Goal: Task Accomplishment & Management: Manage account settings

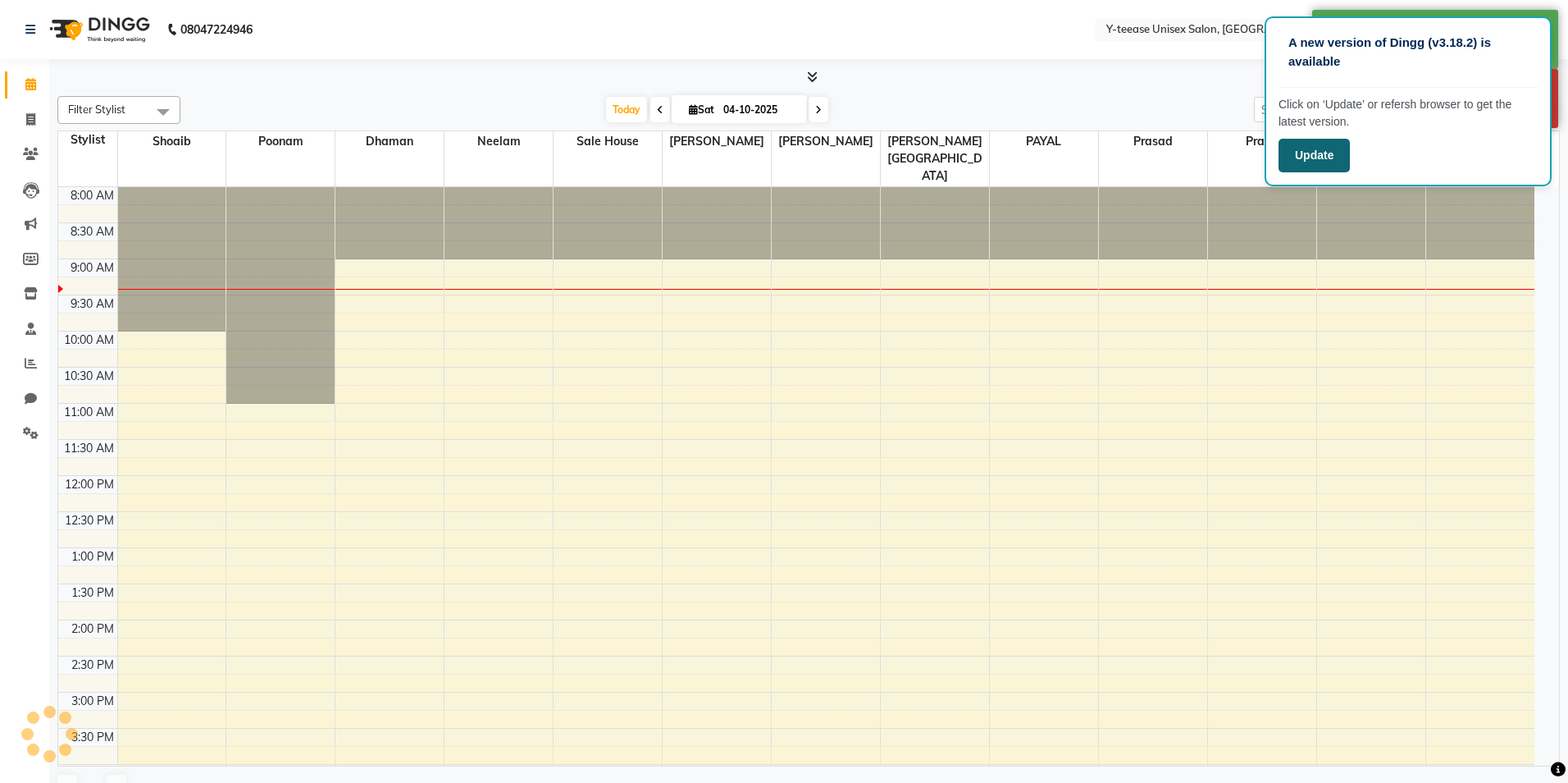
click at [1335, 161] on button "Update" at bounding box center [1314, 155] width 72 height 34
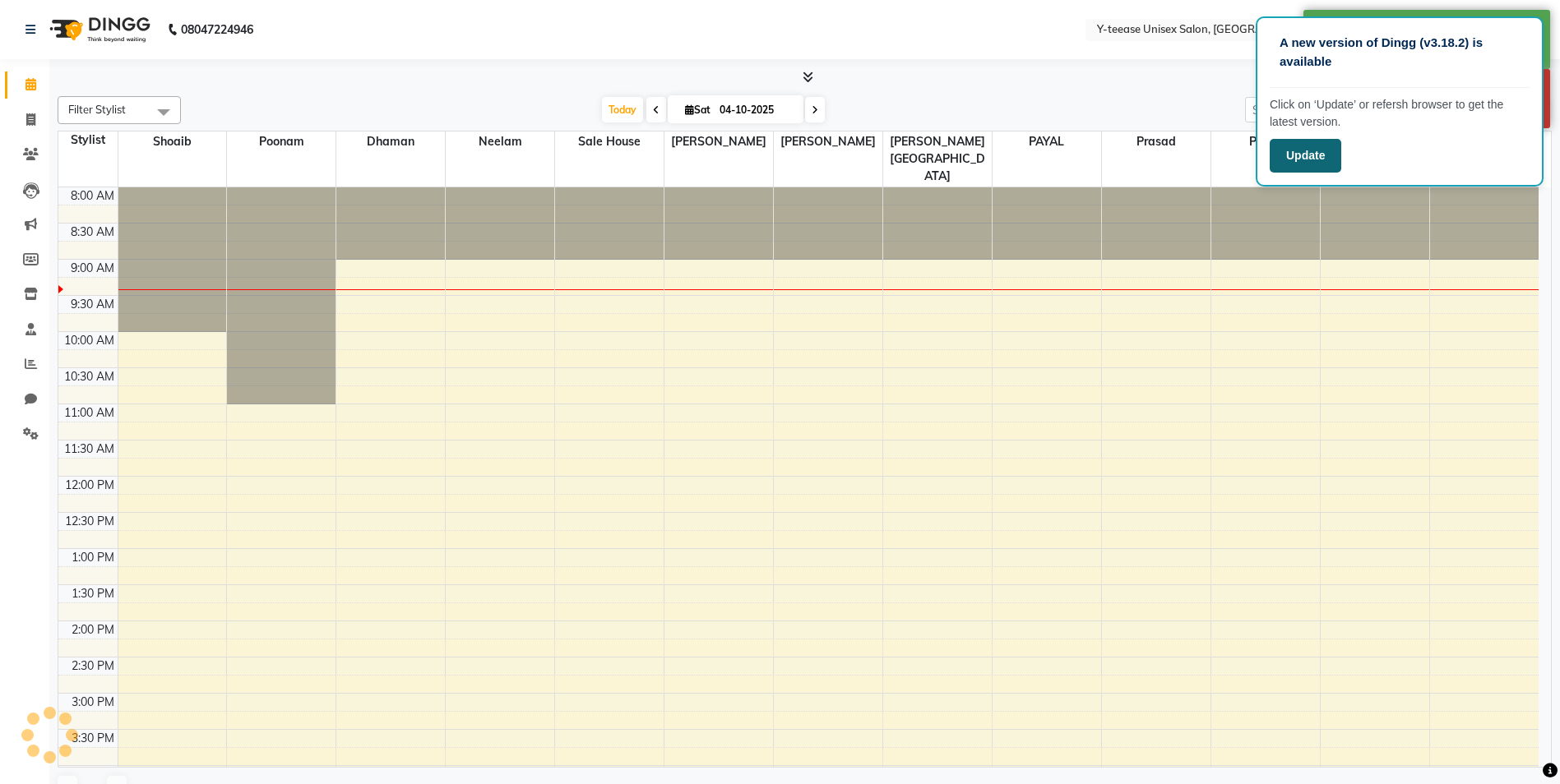
select select "en"
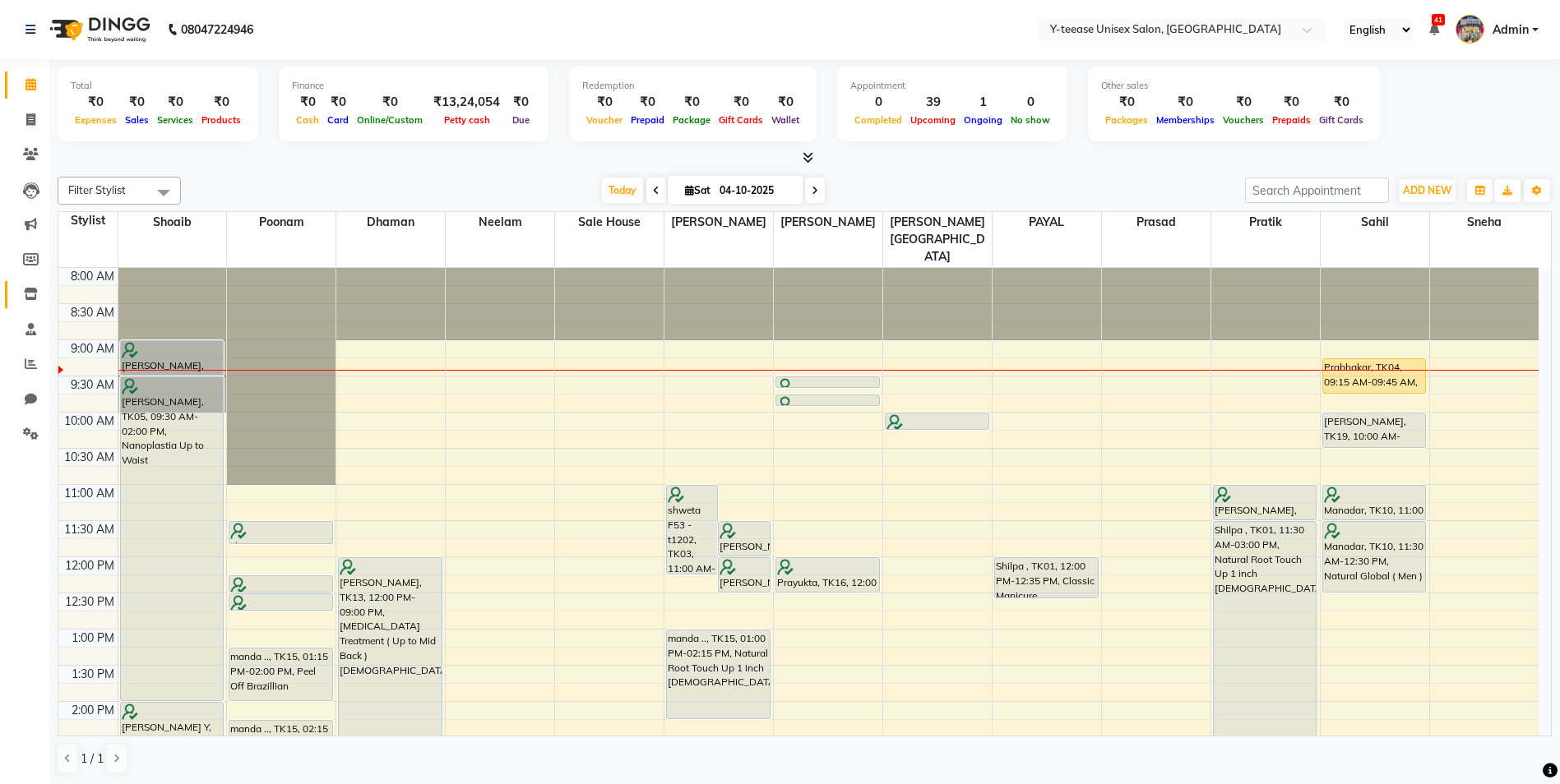
click at [26, 298] on icon at bounding box center [31, 294] width 14 height 12
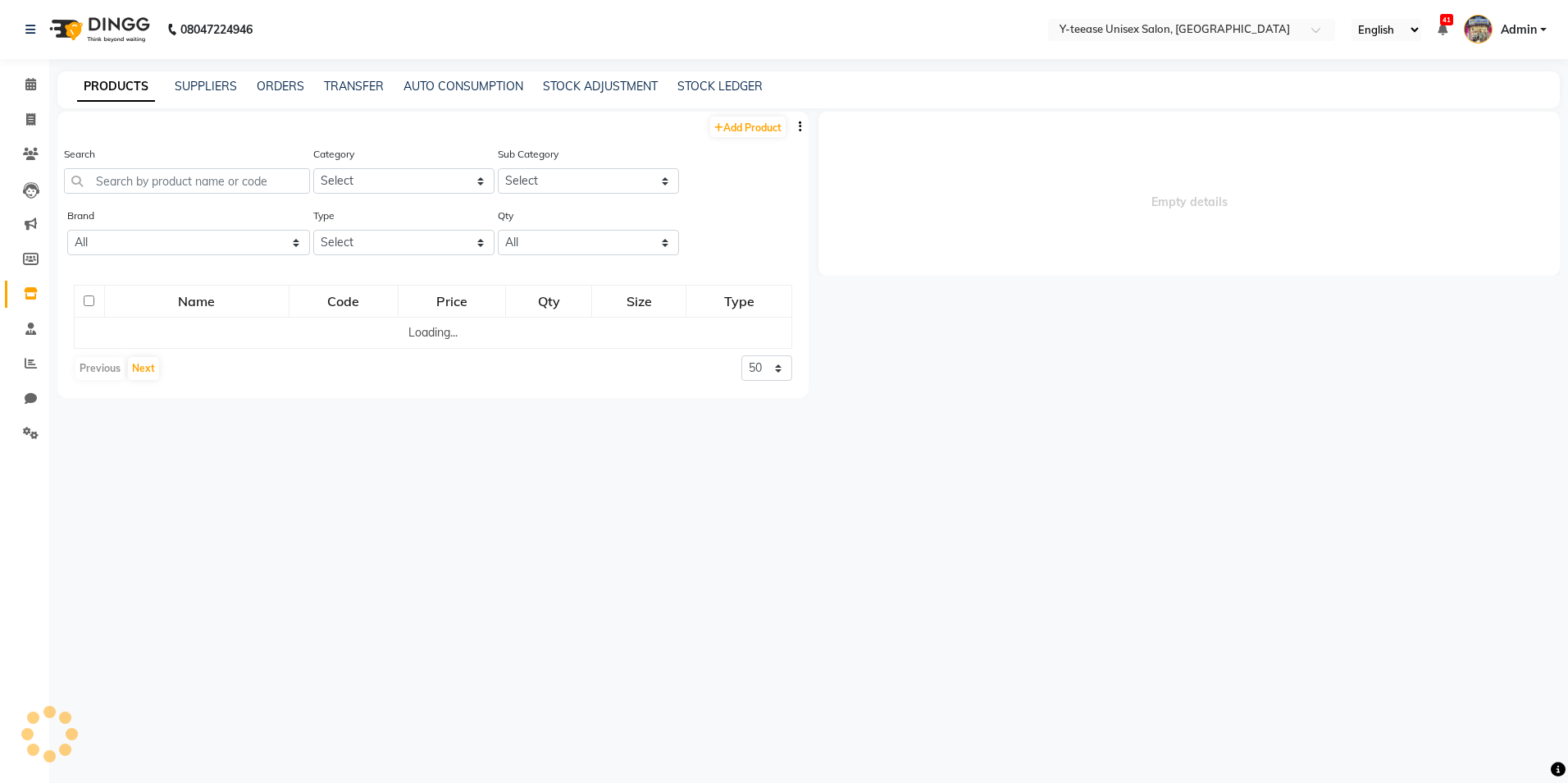
select select
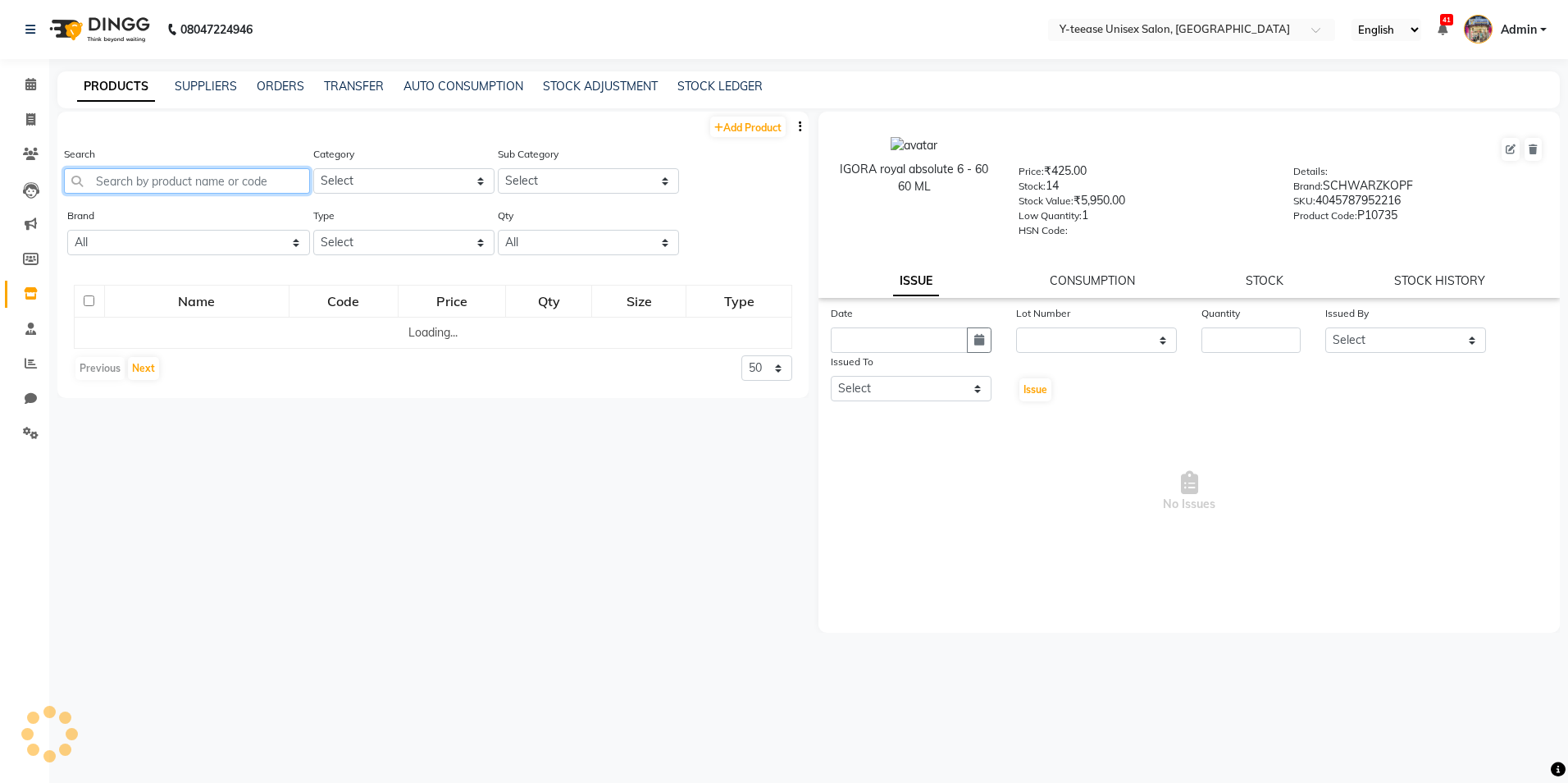
click at [110, 193] on input "text" at bounding box center [186, 181] width 246 height 26
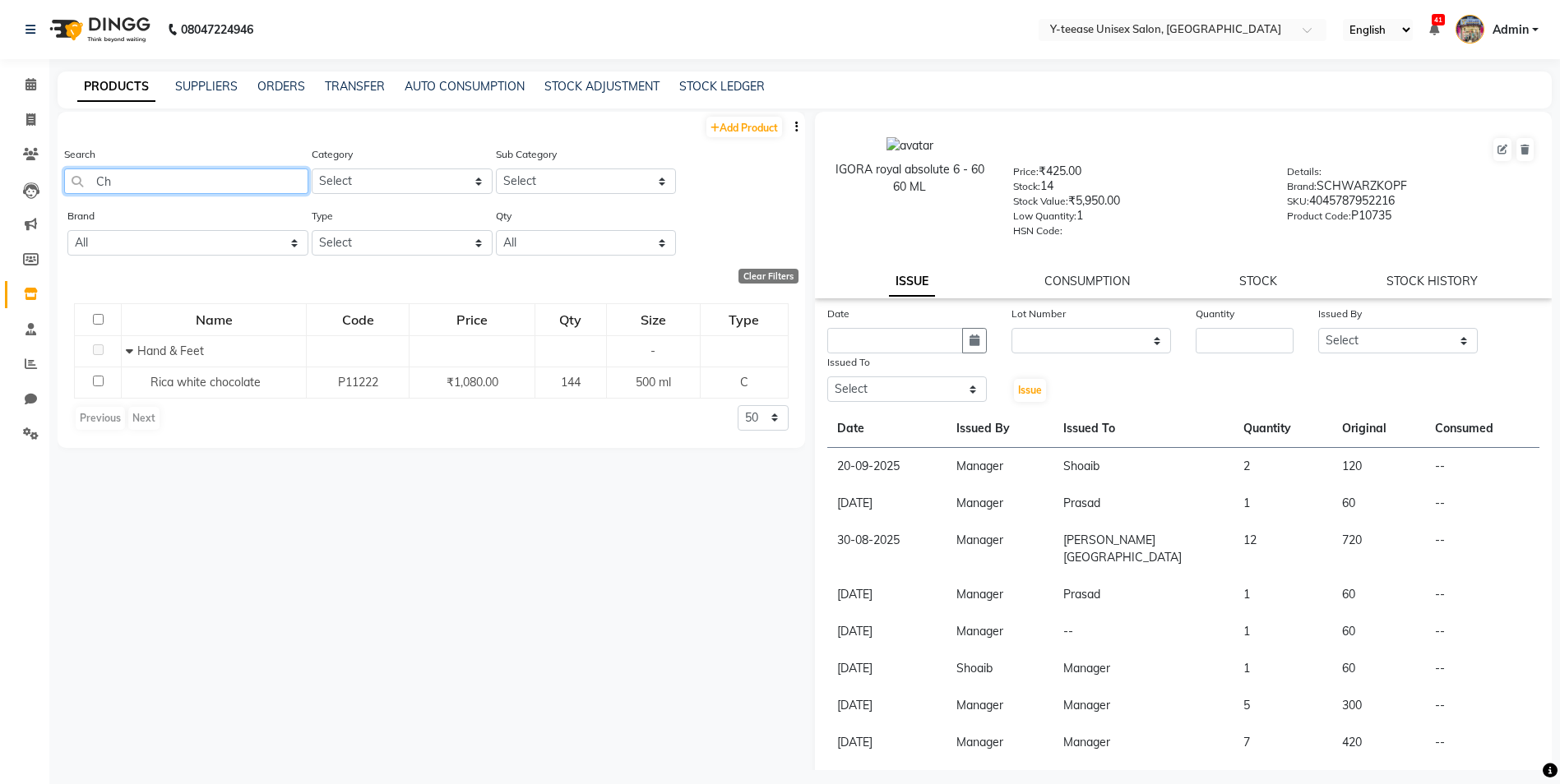
type input "C"
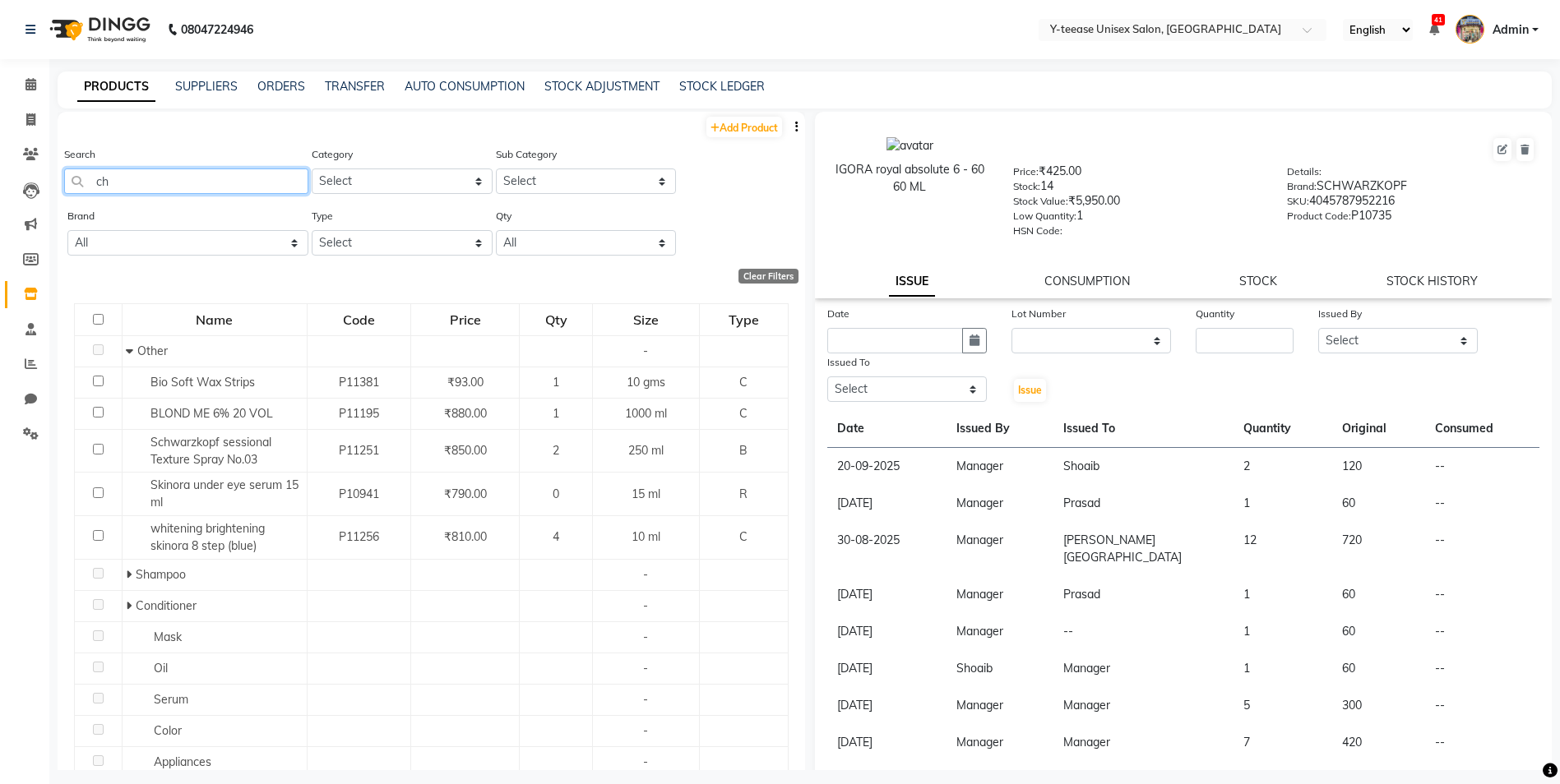
type input "c"
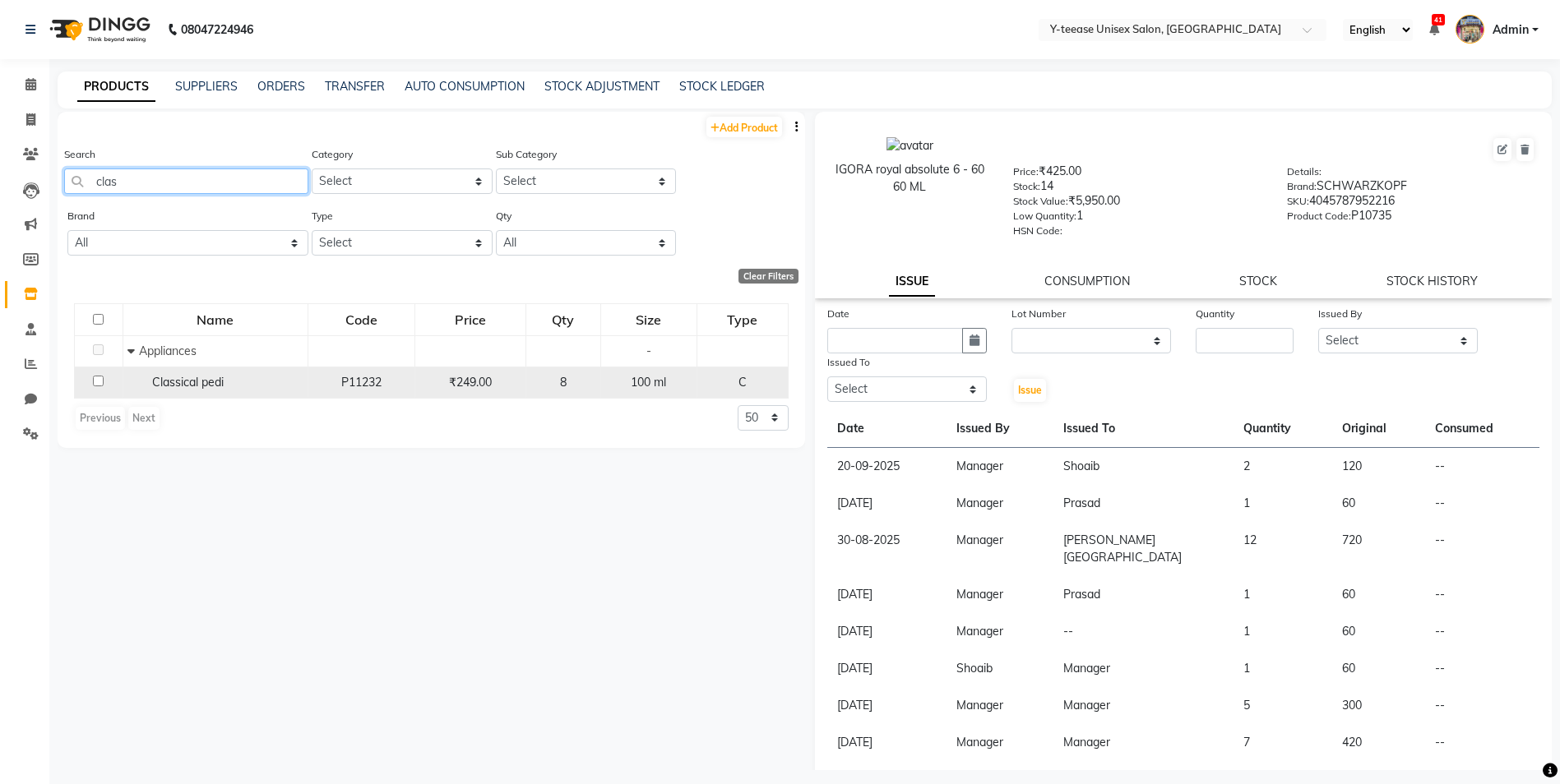
type input "clas"
click at [263, 381] on div "Classical pedi" at bounding box center [215, 382] width 176 height 17
select select
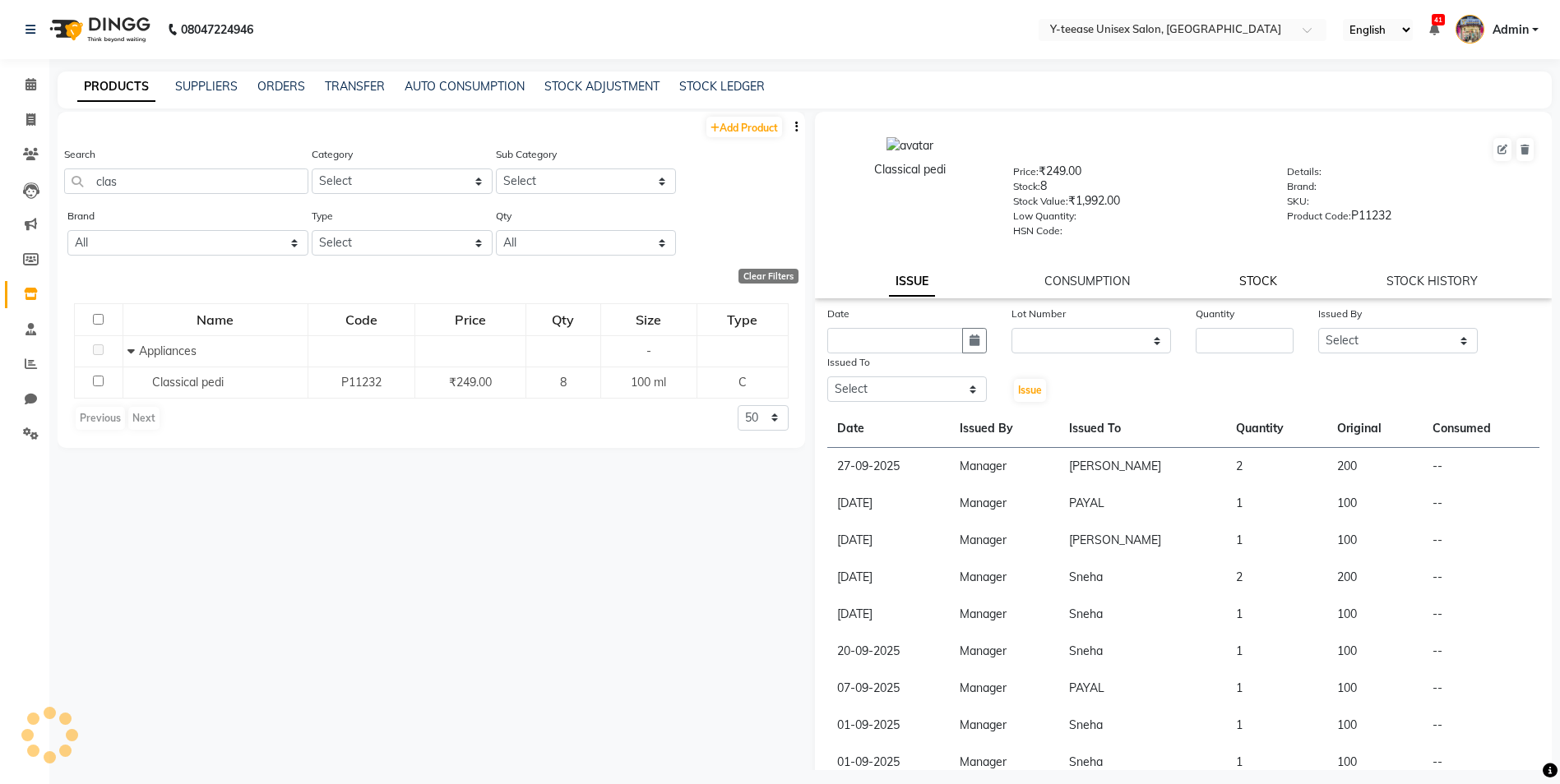
click at [1269, 280] on link "STOCK" at bounding box center [1258, 281] width 38 height 15
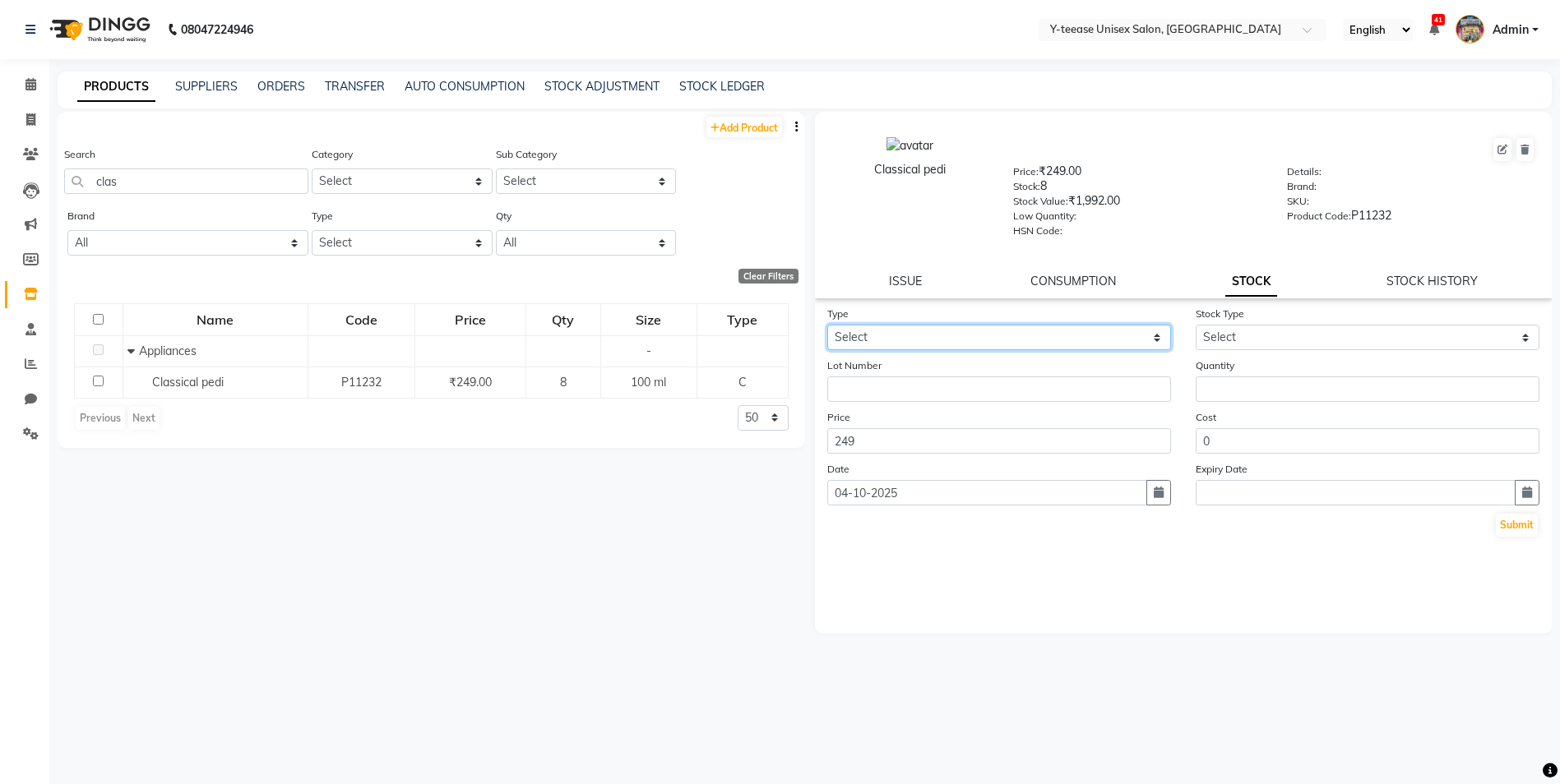
click at [998, 339] on select "Select In Out" at bounding box center [999, 338] width 344 height 26
select select "out"
click at [827, 325] on select "Select In Out" at bounding box center [999, 338] width 344 height 26
select select
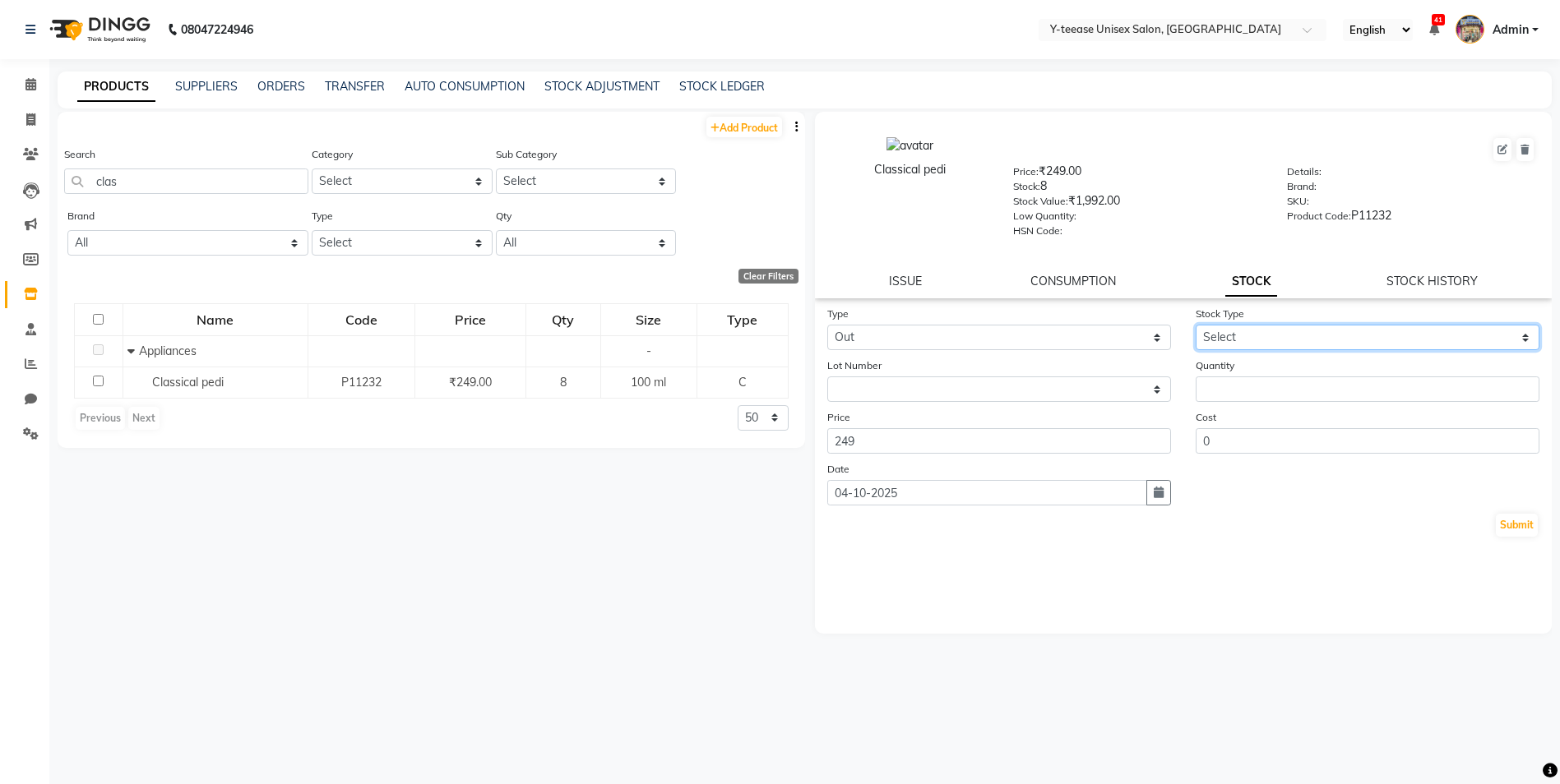
click at [1223, 338] on select "Select Internal Use Damaged Expired Adjustment Return Other" at bounding box center [1367, 338] width 344 height 26
select select "internal use"
click at [1195, 325] on select "Select Internal Use Damaged Expired Adjustment Return Other" at bounding box center [1367, 338] width 344 height 26
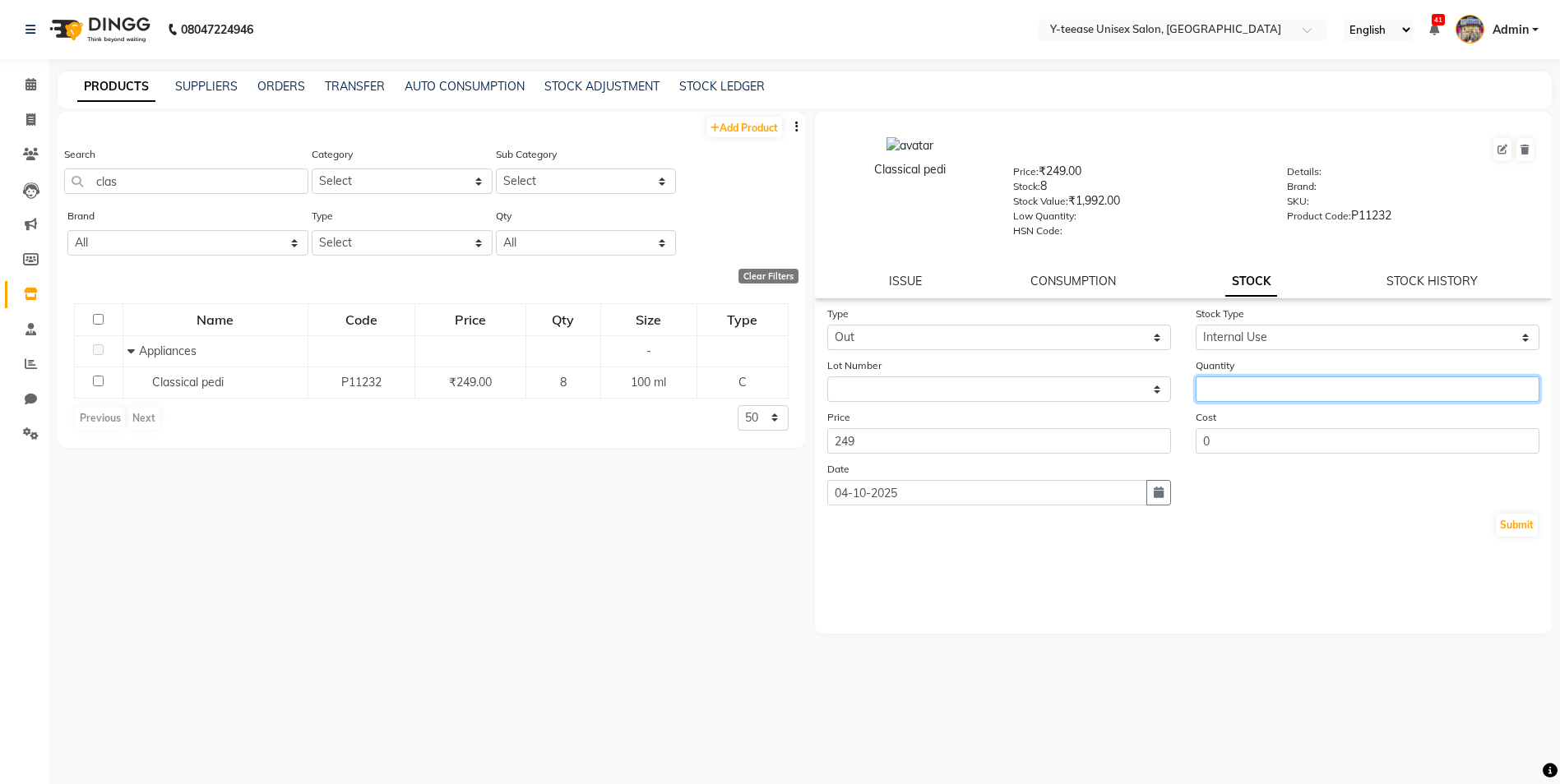
click at [1248, 378] on input "number" at bounding box center [1367, 390] width 344 height 26
type input "8"
click at [1511, 523] on button "Submit" at bounding box center [1516, 525] width 42 height 23
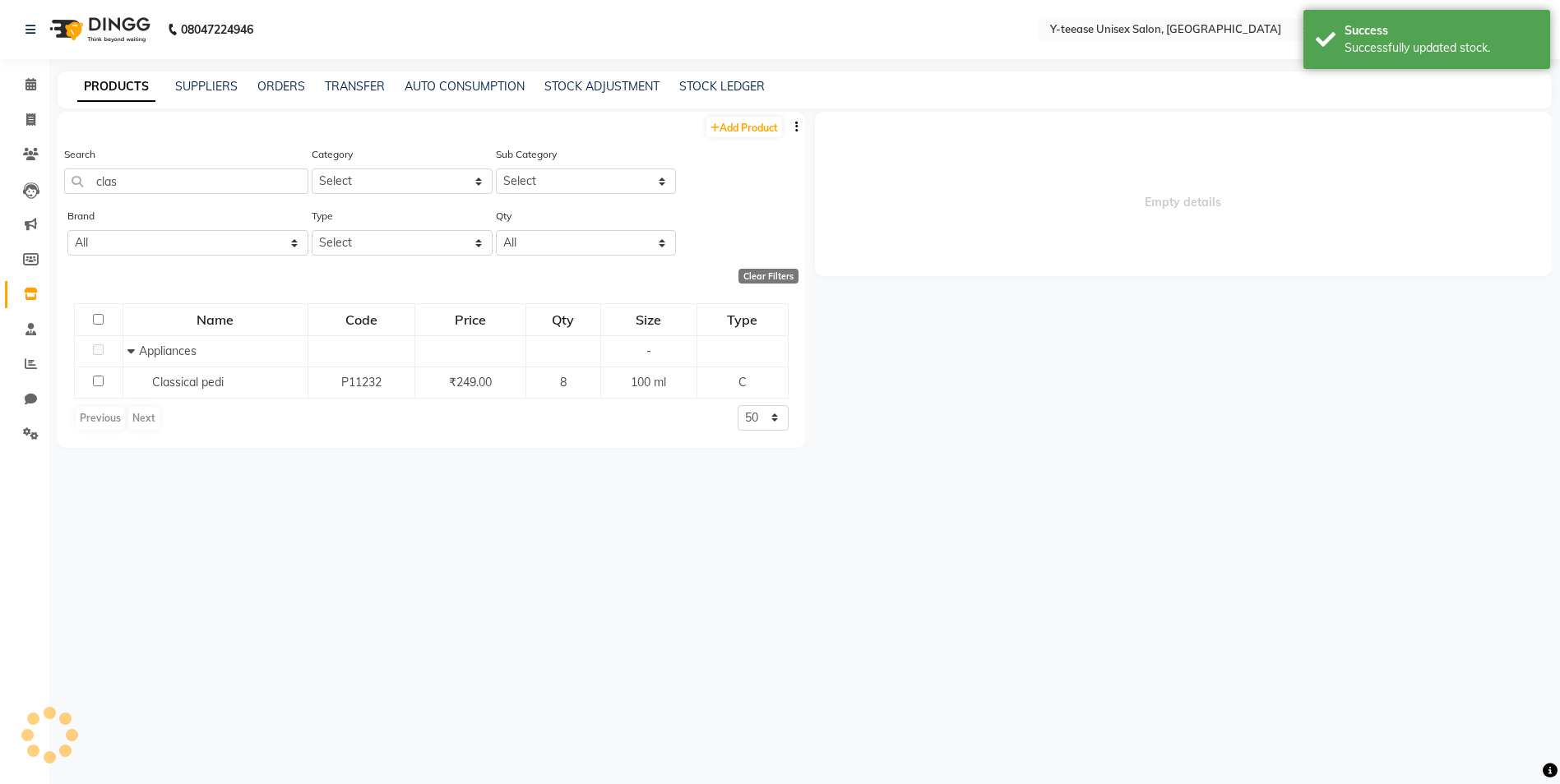
select select
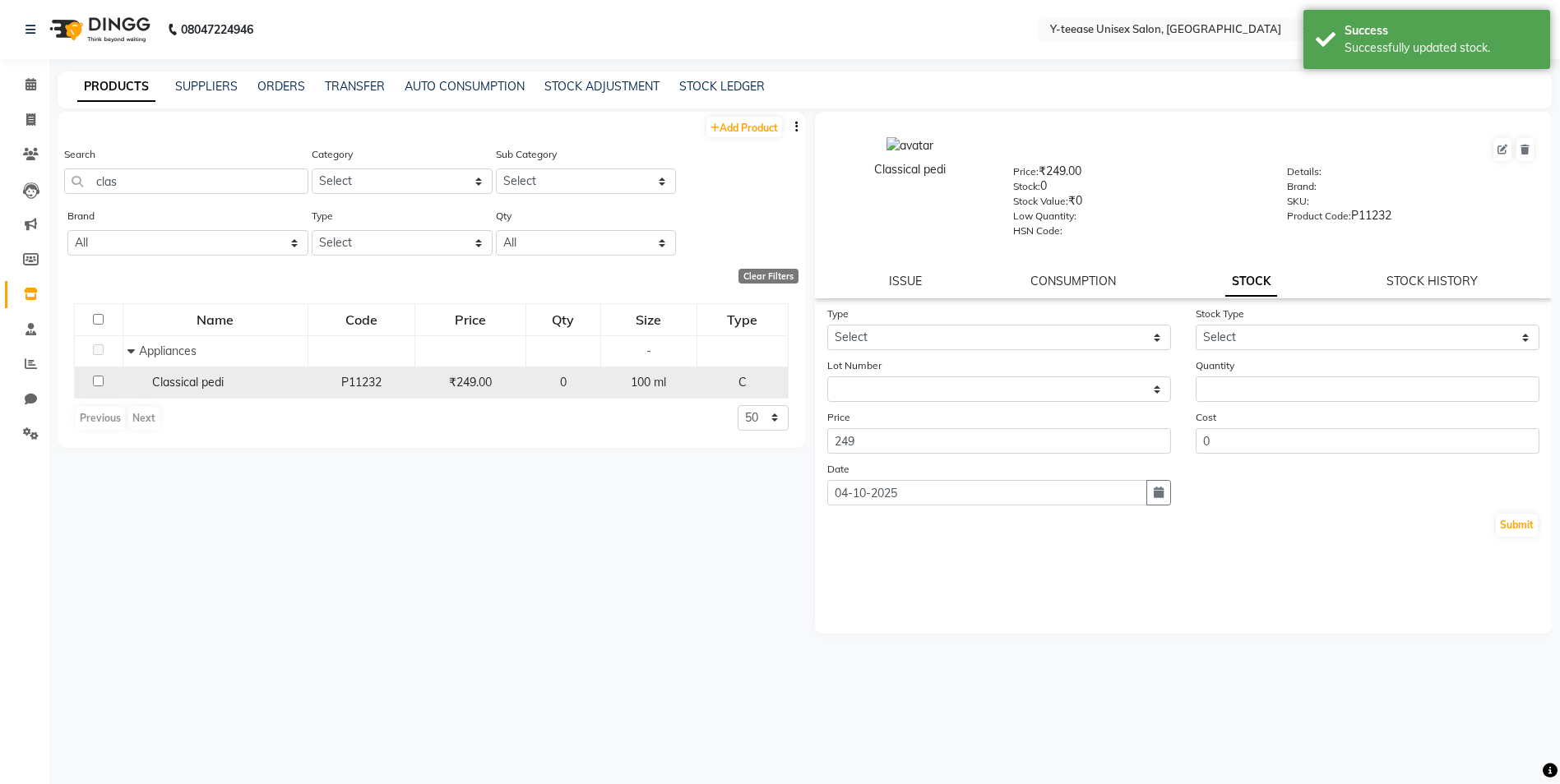
click at [157, 386] on span "Classical pedi" at bounding box center [188, 382] width 72 height 15
click at [95, 386] on input "checkbox" at bounding box center [98, 381] width 11 height 11
checkbox input "true"
click at [184, 390] on div "Classical pedi" at bounding box center [215, 382] width 176 height 17
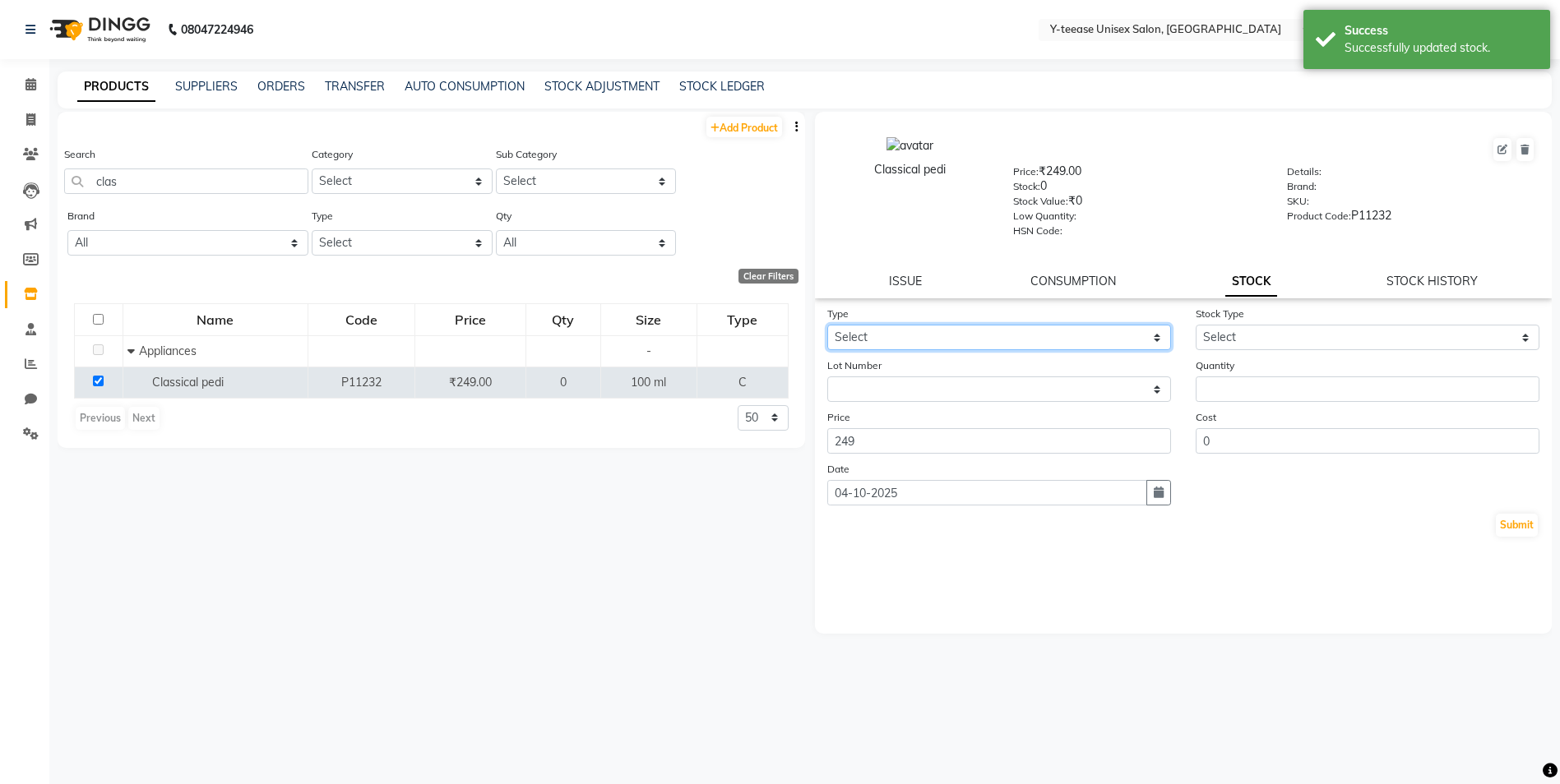
drag, startPoint x: 1023, startPoint y: 336, endPoint x: 1019, endPoint y: 345, distance: 9.8
click at [1023, 336] on select "Select In Out" at bounding box center [999, 338] width 344 height 26
select select "in"
click at [827, 325] on select "Select In Out" at bounding box center [999, 338] width 344 height 26
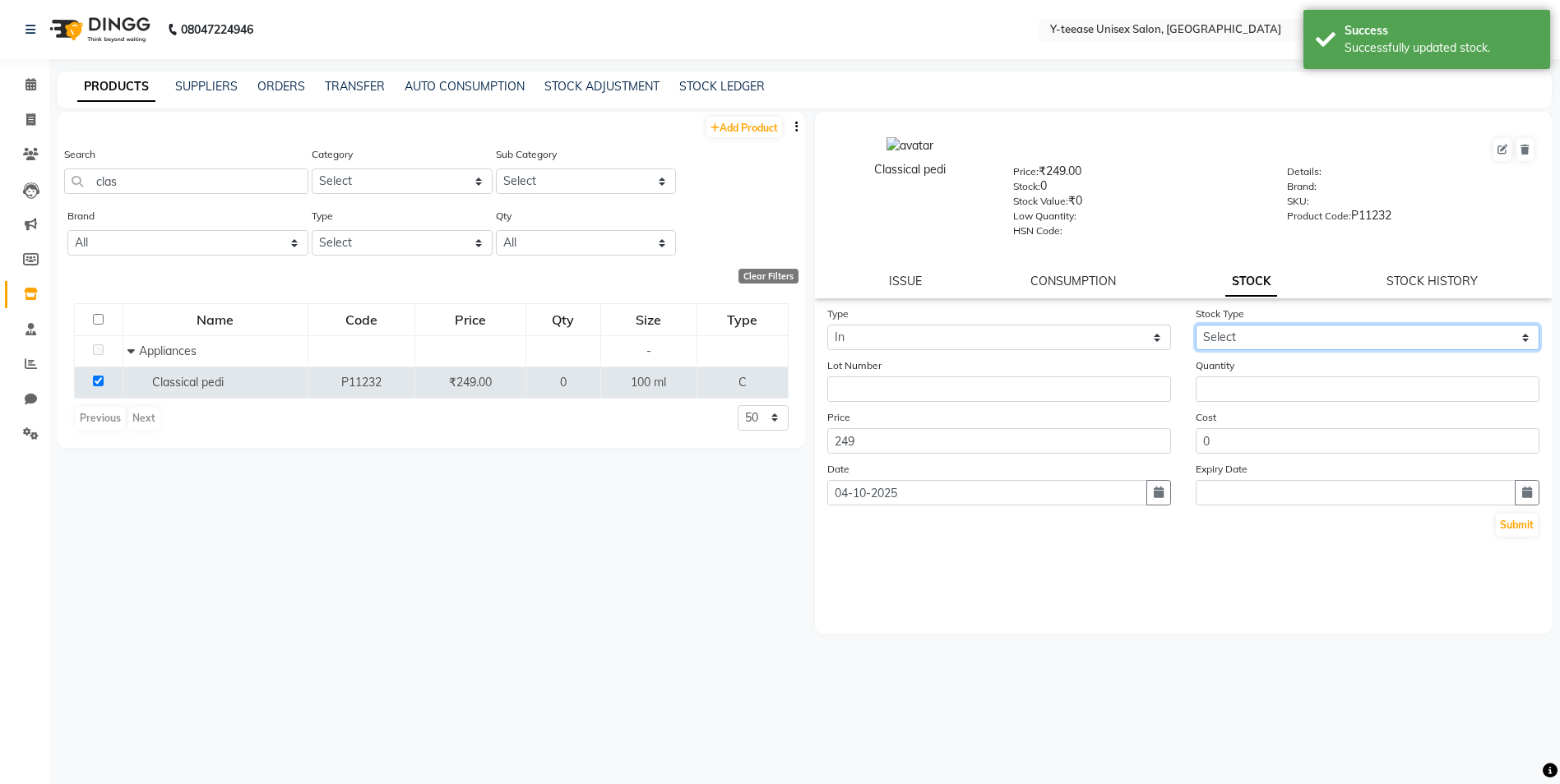
click at [1251, 335] on select "Select New Stock Adjustment Return Other" at bounding box center [1367, 338] width 344 height 26
select select "new stock"
click at [1195, 325] on select "Select New Stock Adjustment Return Other" at bounding box center [1367, 338] width 344 height 26
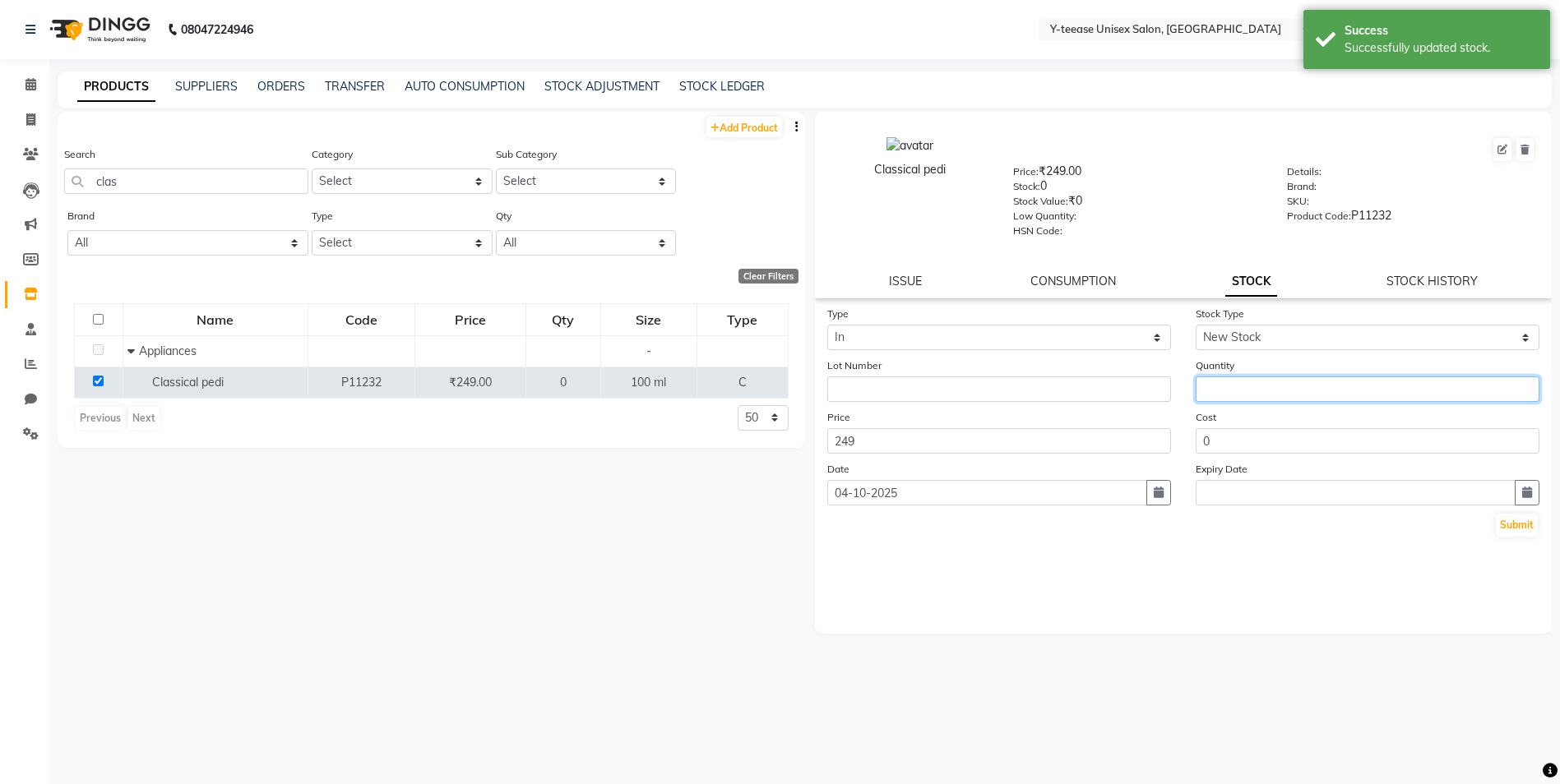
click at [1248, 392] on input "number" at bounding box center [1367, 390] width 344 height 26
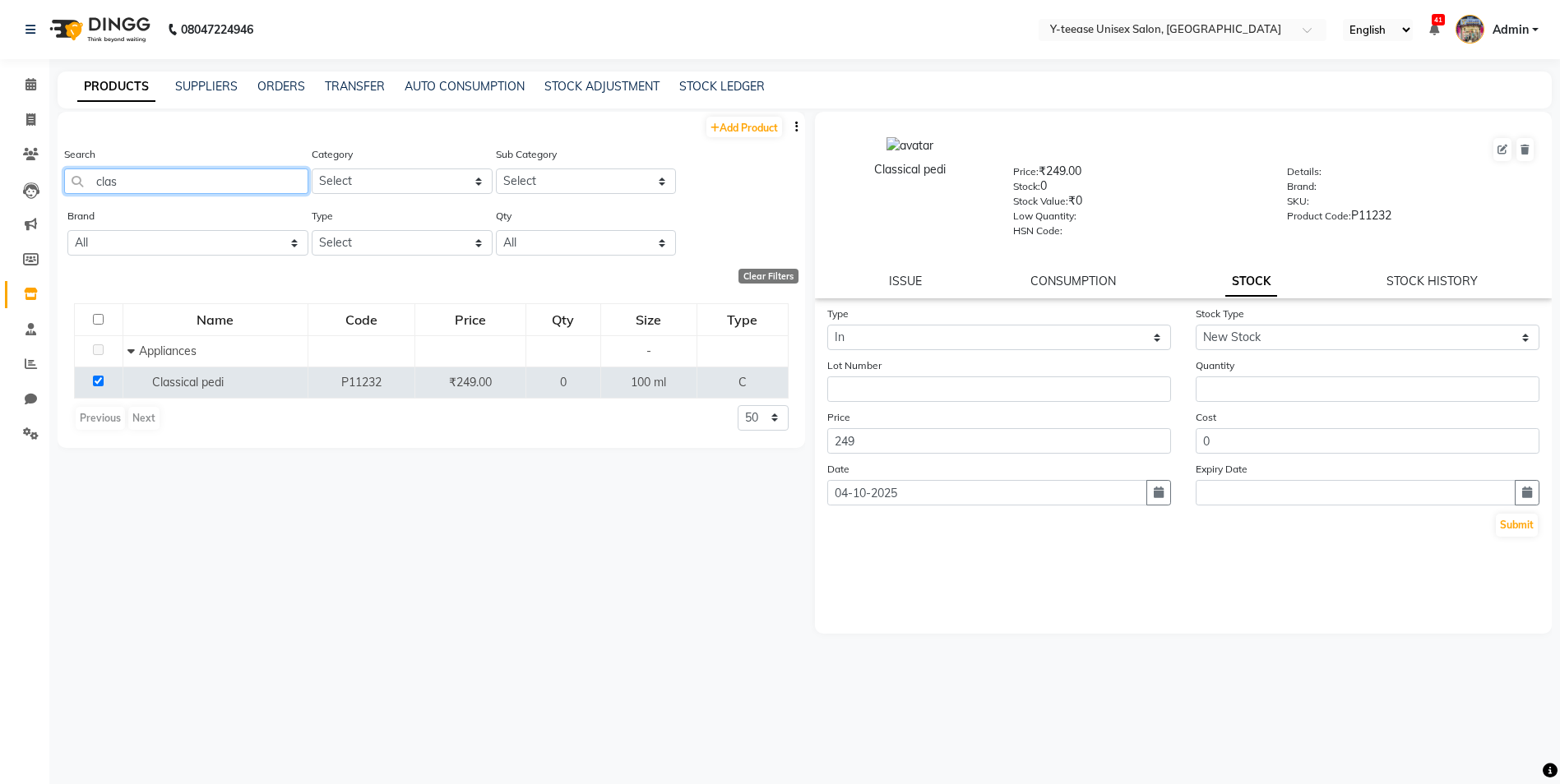
click at [255, 176] on input "clas" at bounding box center [185, 181] width 244 height 26
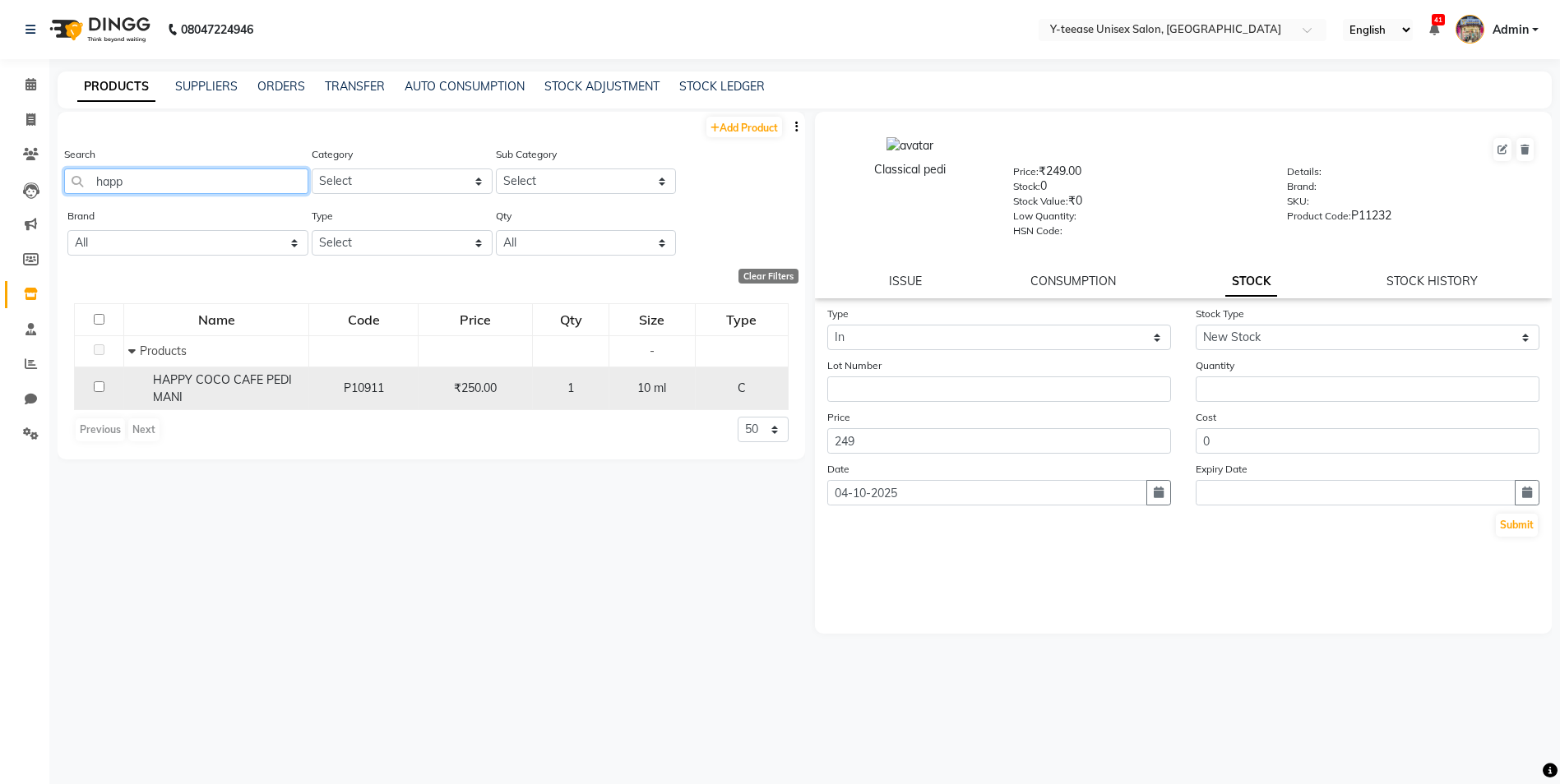
type input "happ"
click at [245, 391] on div "HAPPY COCO CAFE PEDI MANI" at bounding box center [216, 389] width 176 height 35
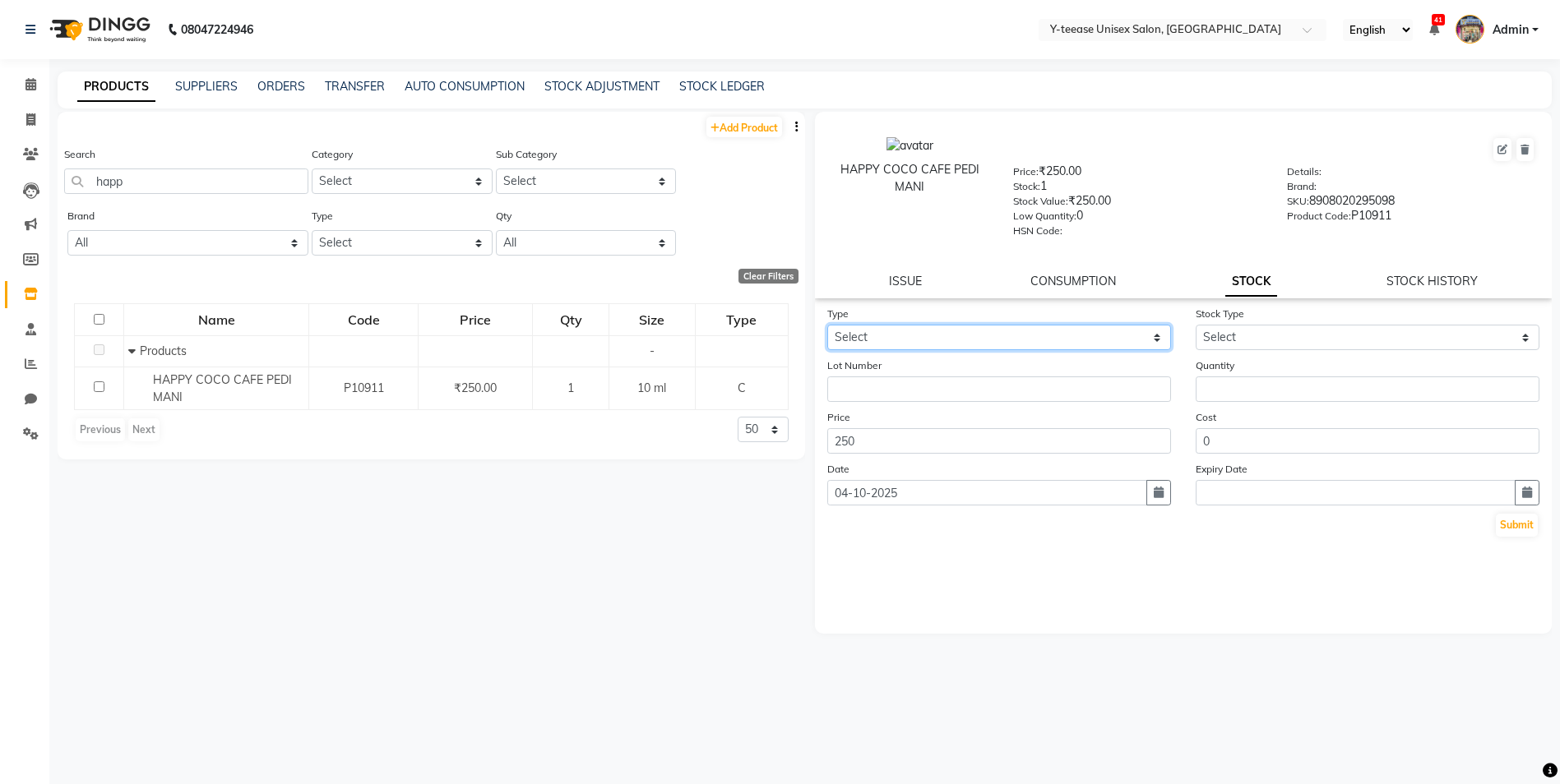
click at [932, 338] on select "Select In Out" at bounding box center [999, 338] width 344 height 26
select select "out"
click at [827, 325] on select "Select In Out" at bounding box center [999, 338] width 344 height 26
select select
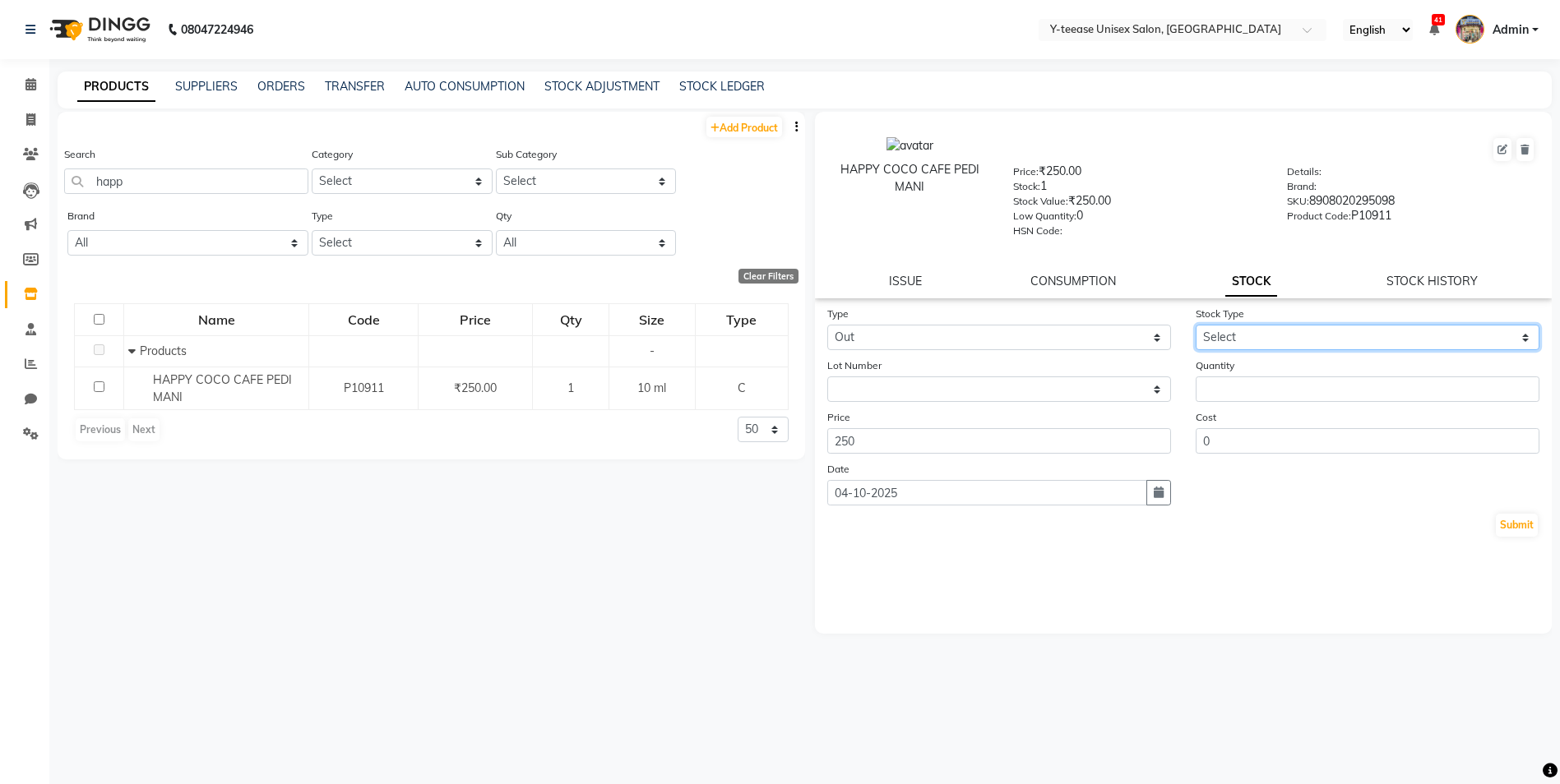
click at [1242, 341] on select "Select Internal Use Damaged Expired Adjustment Return Other" at bounding box center [1367, 338] width 344 height 26
select select "internal use"
click at [1195, 325] on select "Select Internal Use Damaged Expired Adjustment Return Other" at bounding box center [1367, 338] width 344 height 26
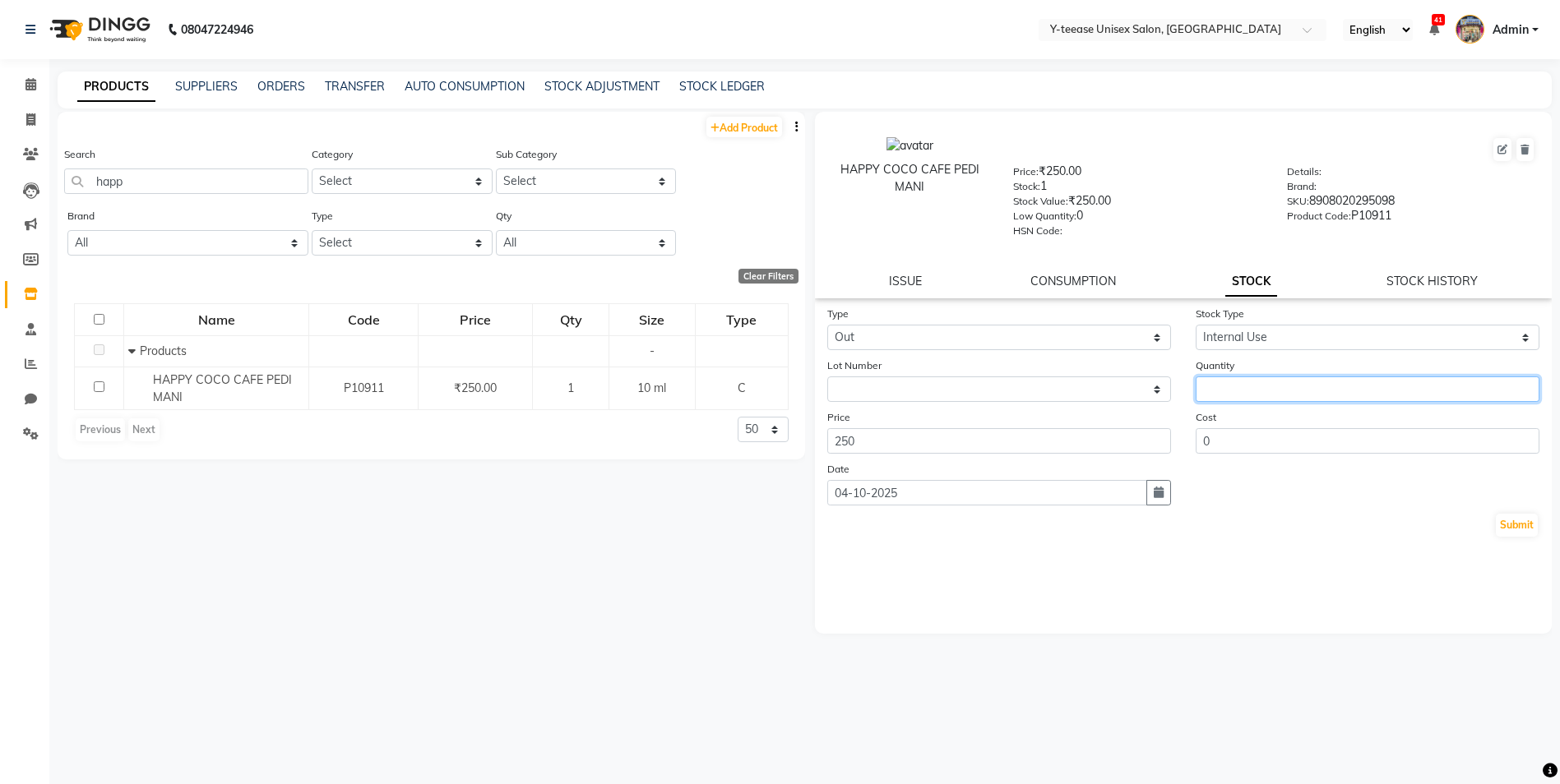
click at [1232, 388] on input "number" at bounding box center [1367, 390] width 344 height 26
type input "1"
click at [172, 190] on input "happ" at bounding box center [185, 181] width 244 height 26
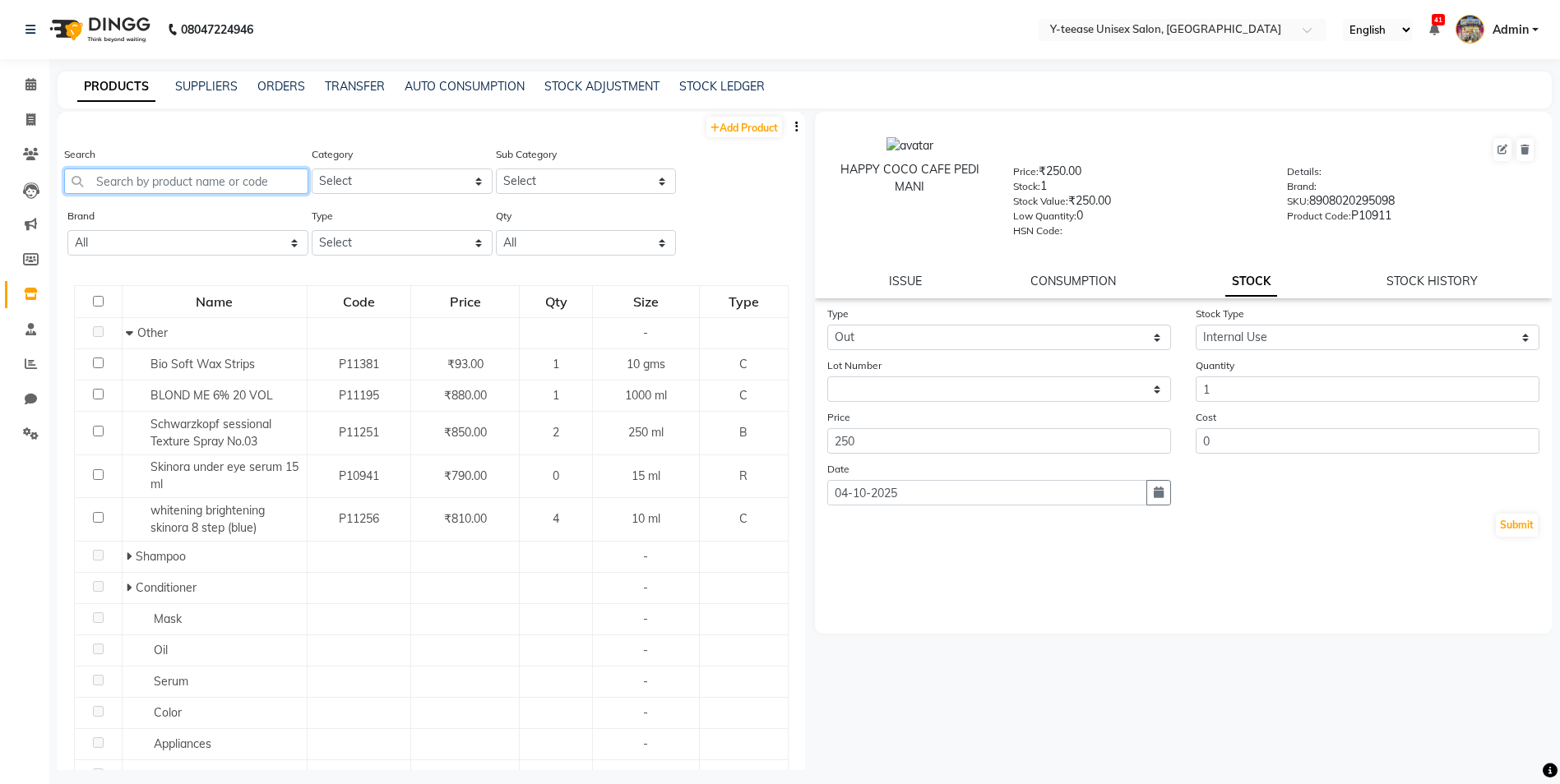
click at [232, 191] on input "text" at bounding box center [185, 181] width 244 height 26
type input "p"
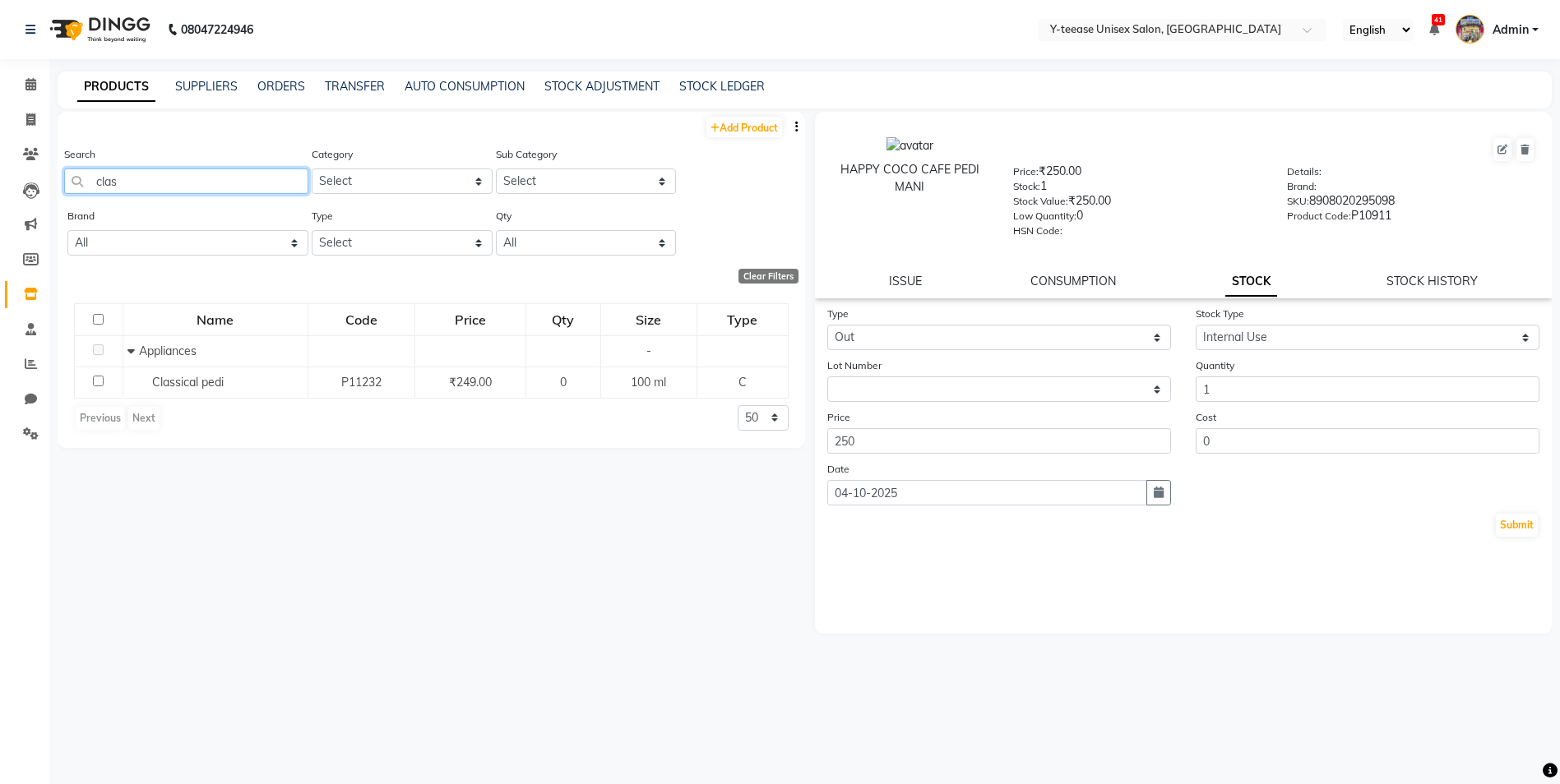
type input "clas"
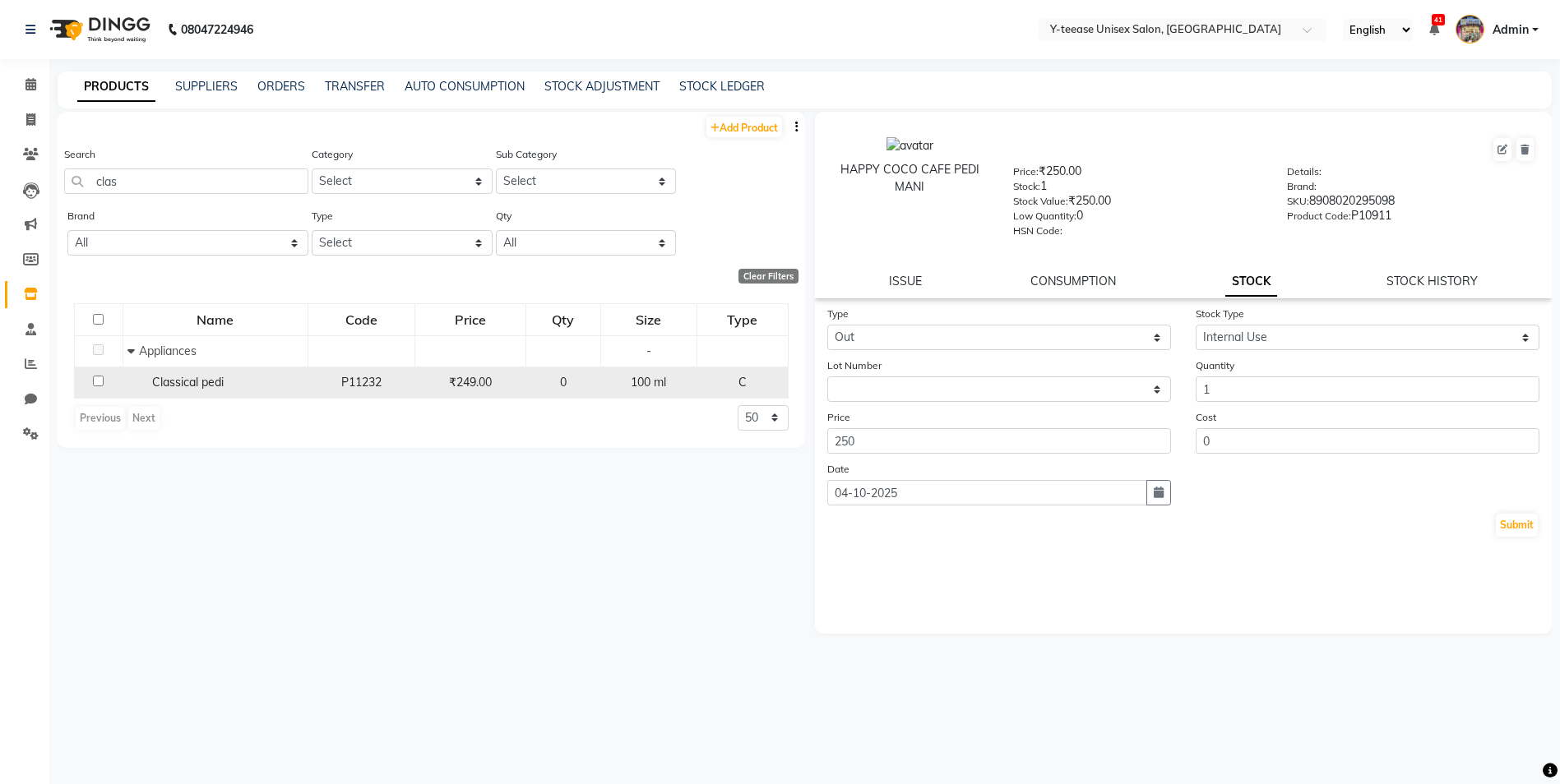
click at [237, 388] on div "Classical pedi" at bounding box center [215, 382] width 176 height 17
select select
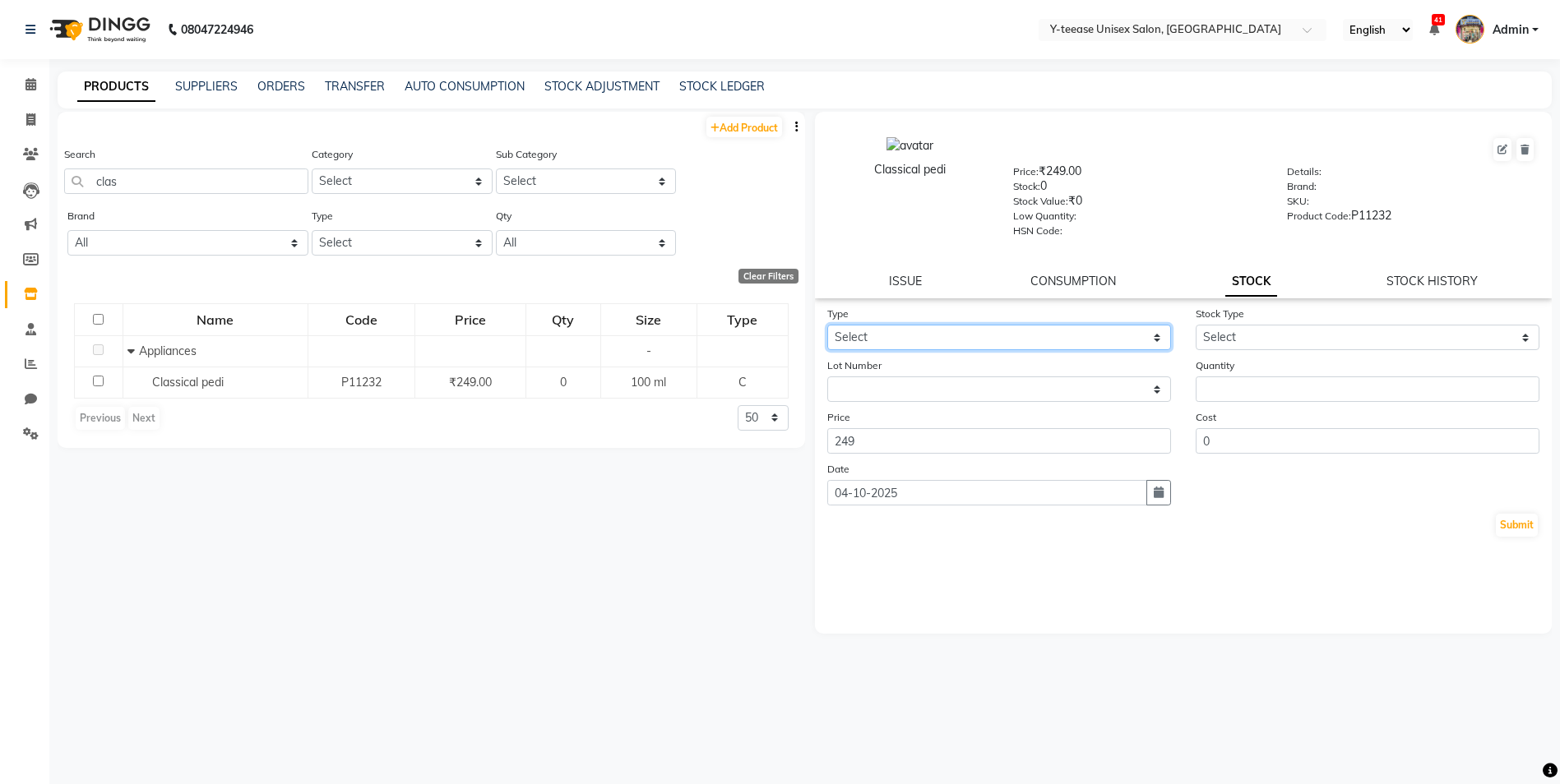
click at [988, 337] on select "Select In Out" at bounding box center [999, 338] width 344 height 26
select select "in"
click at [827, 325] on select "Select In Out" at bounding box center [999, 338] width 344 height 26
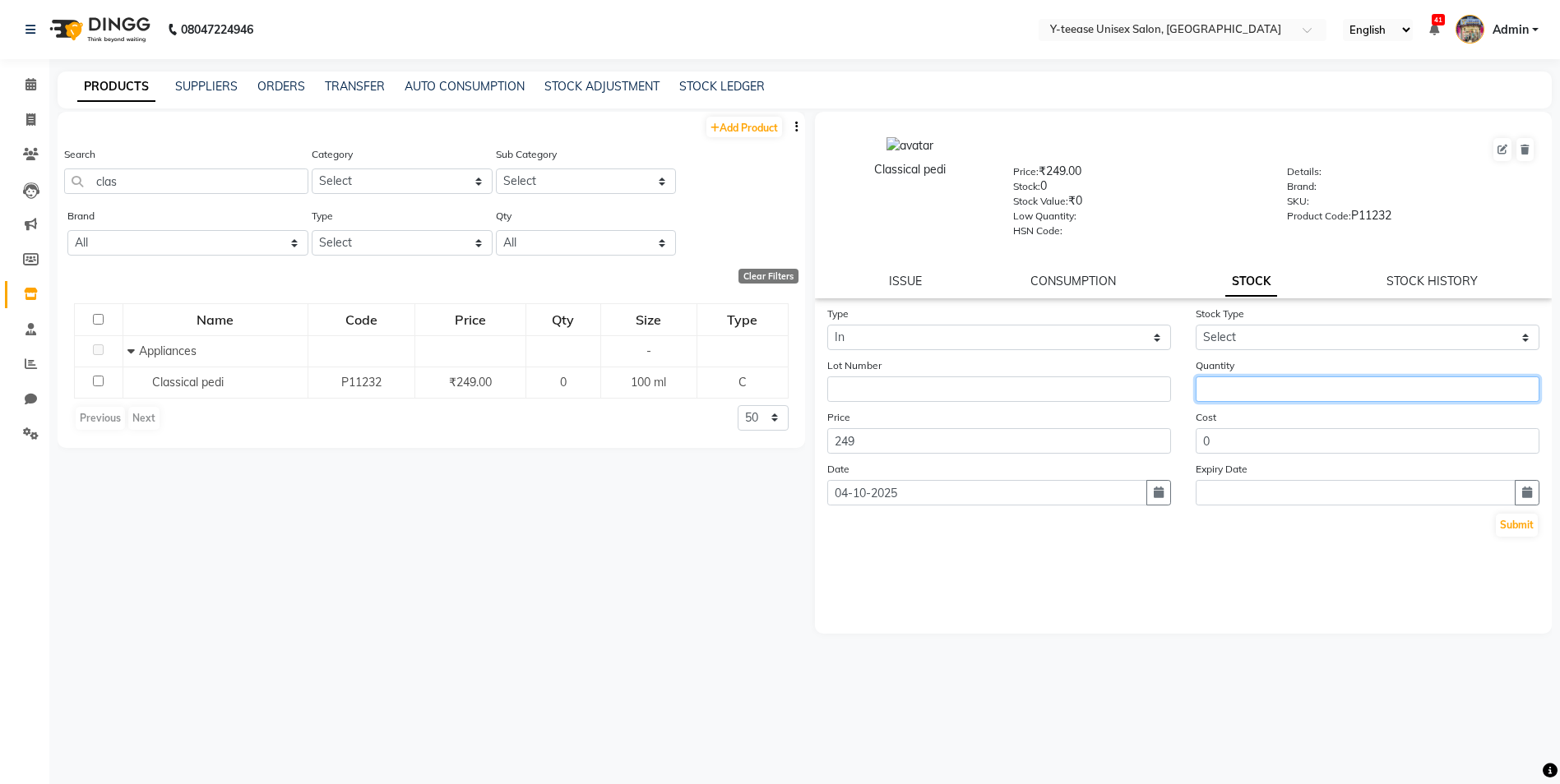
click at [1244, 384] on input "number" at bounding box center [1367, 390] width 344 height 26
type input "4"
click at [1519, 529] on button "Submit" at bounding box center [1516, 525] width 42 height 23
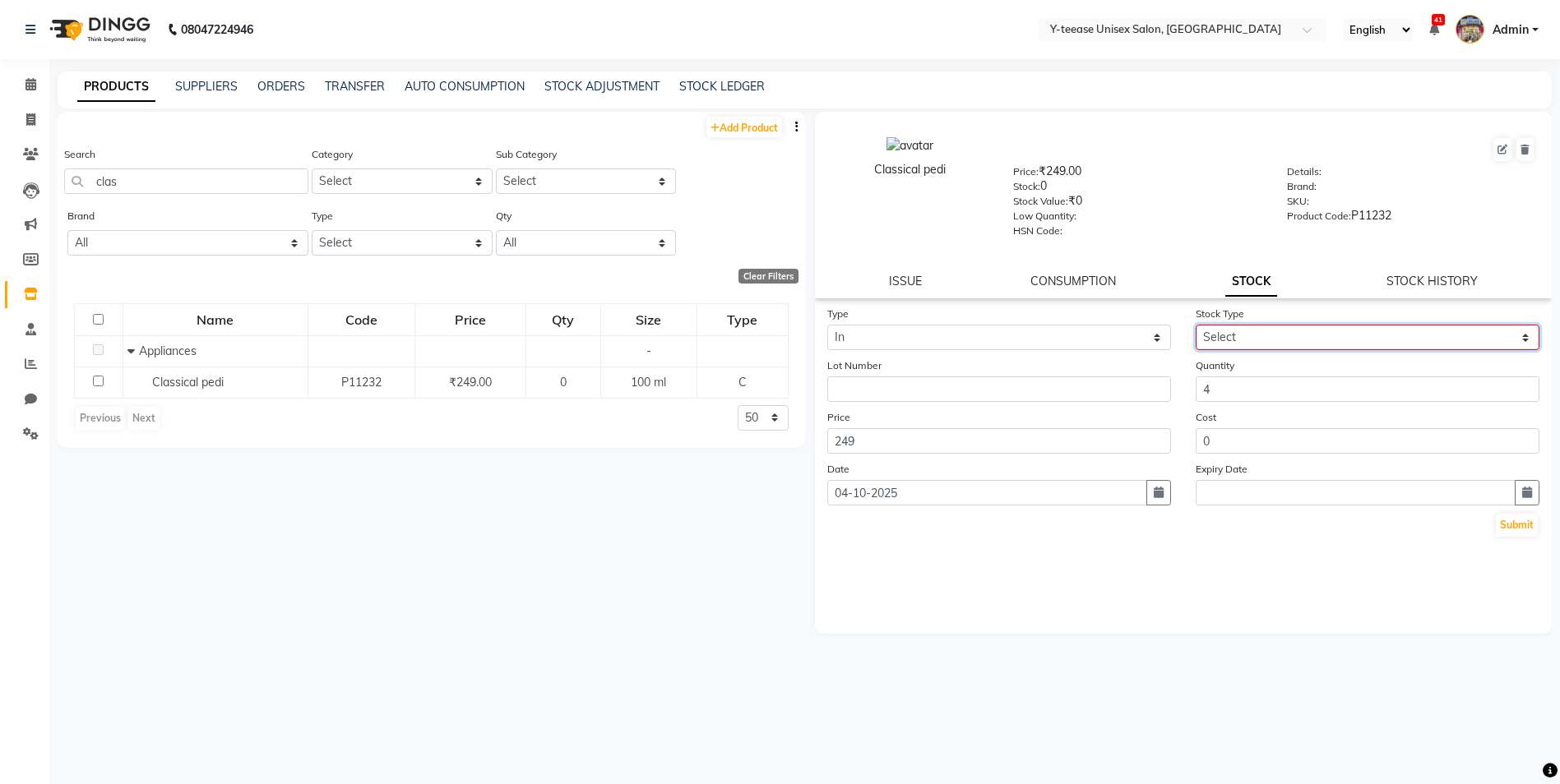
drag, startPoint x: 1270, startPoint y: 332, endPoint x: 1269, endPoint y: 349, distance: 17.0
click at [1270, 332] on select "Select New Stock Adjustment Return Other" at bounding box center [1367, 338] width 344 height 26
select select "new stock"
click at [1195, 325] on select "Select New Stock Adjustment Return Other" at bounding box center [1367, 338] width 344 height 26
click at [1519, 523] on button "Submit" at bounding box center [1516, 525] width 42 height 23
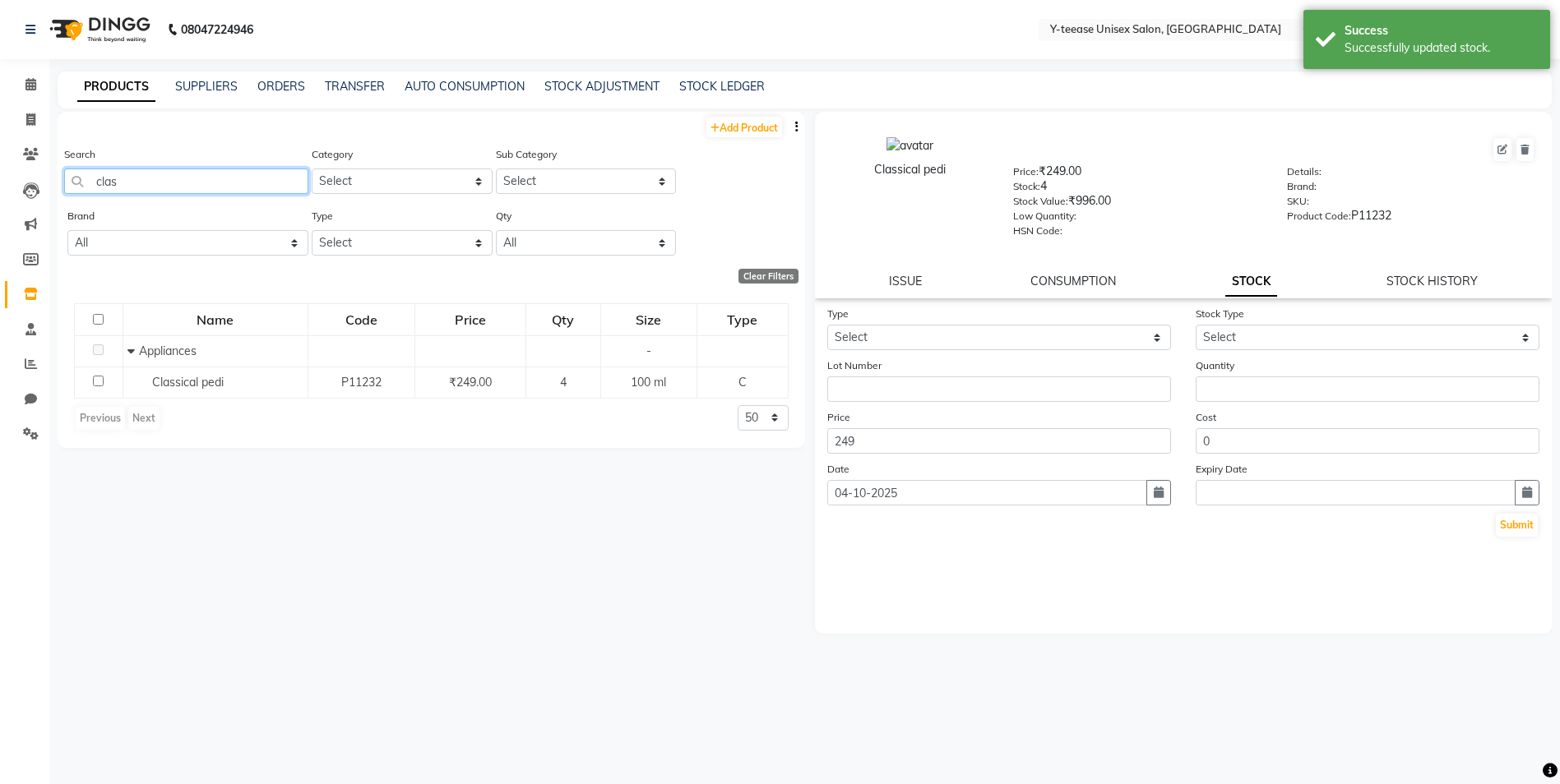
click at [253, 182] on input "clas" at bounding box center [185, 181] width 244 height 26
click at [1023, 345] on select "Select In Out" at bounding box center [999, 338] width 344 height 26
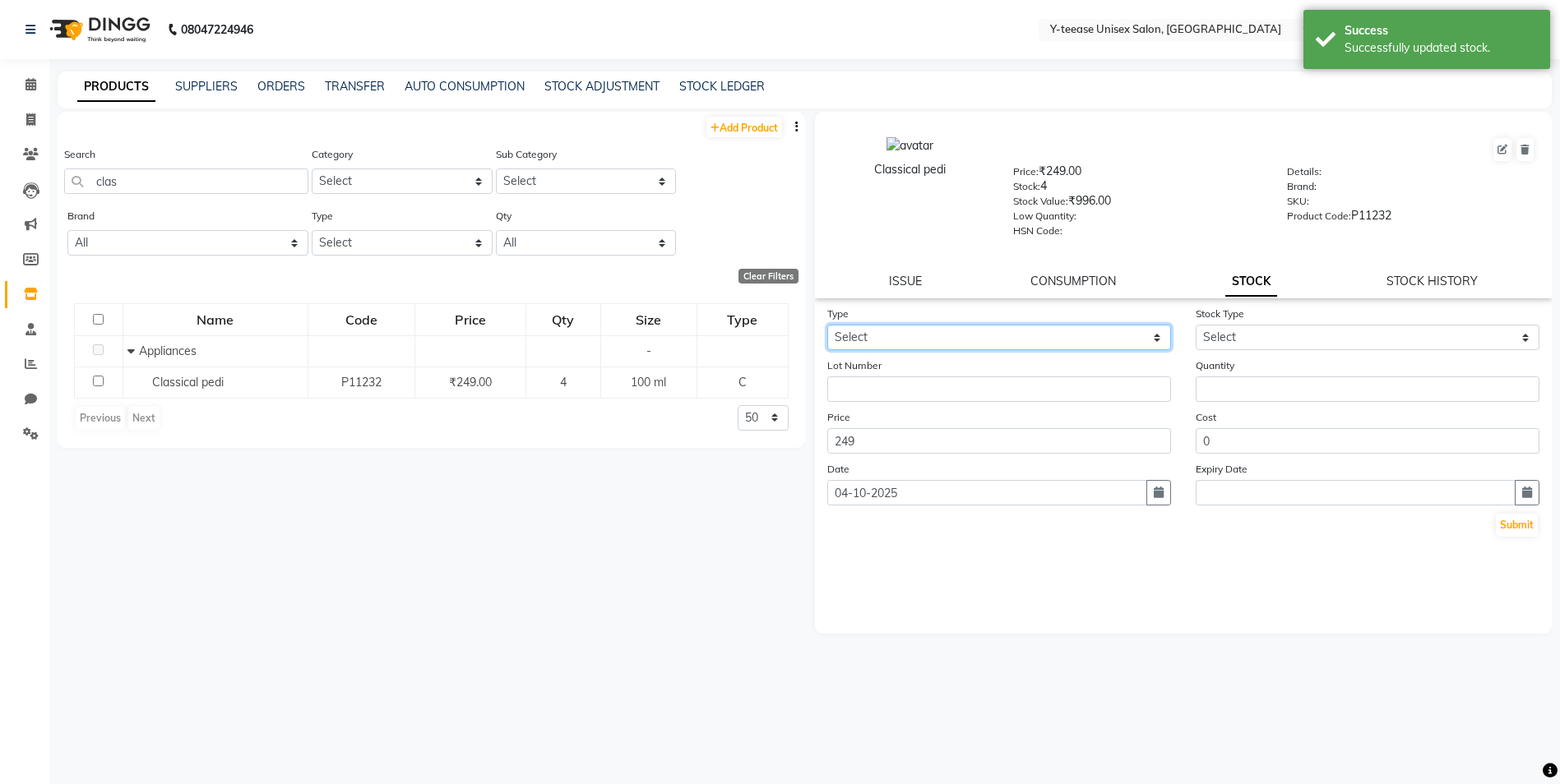
select select "in"
click at [827, 325] on select "Select In Out" at bounding box center [999, 338] width 344 height 26
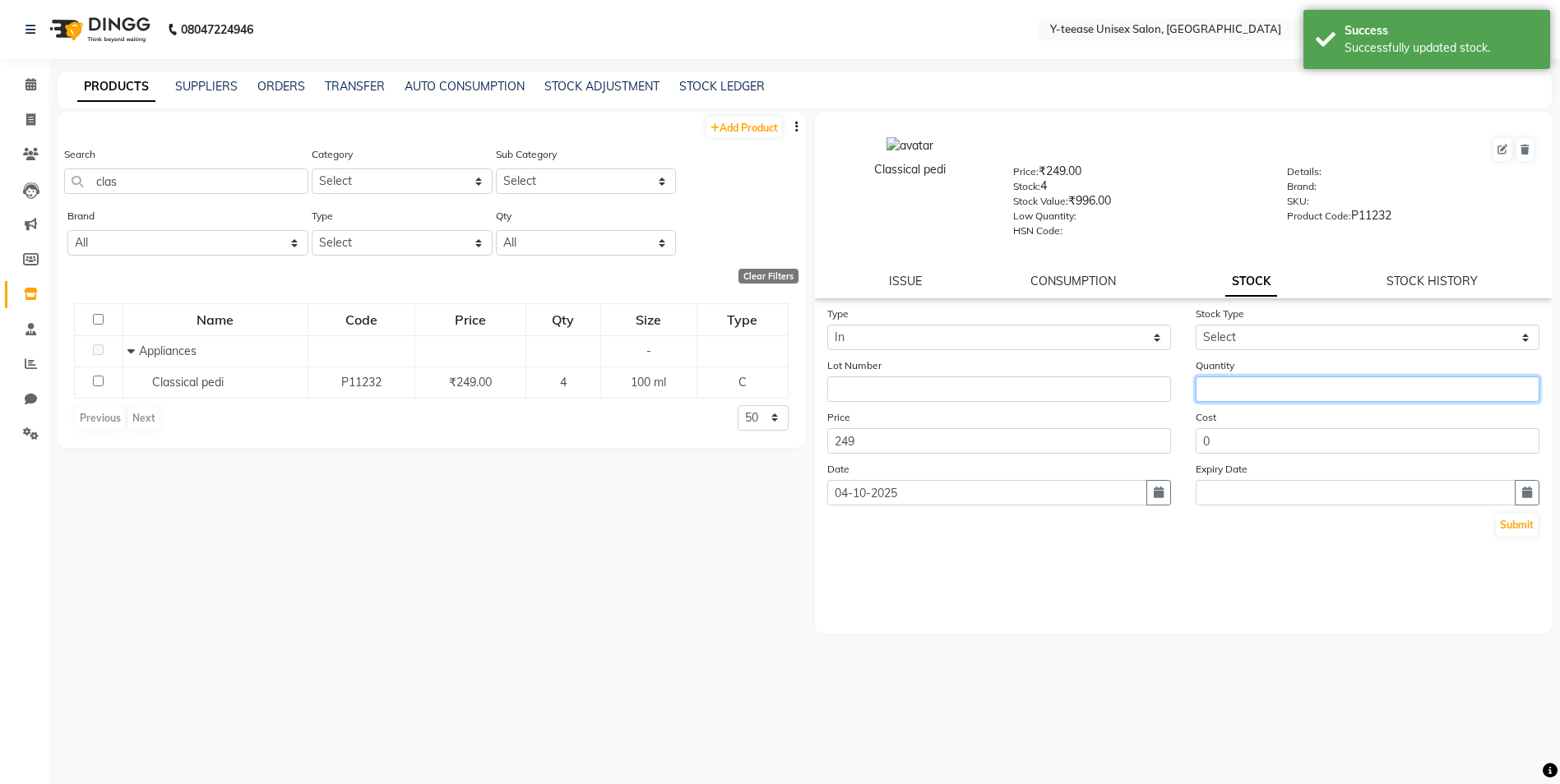
click at [1229, 398] on input "number" at bounding box center [1367, 390] width 344 height 26
type input "1"
click at [1542, 523] on div "Type Select In Out Stock Type Select New Stock Adjustment Return Other Lot Numb…" at bounding box center [1183, 421] width 738 height 233
click at [1528, 523] on button "Submit" at bounding box center [1516, 525] width 42 height 23
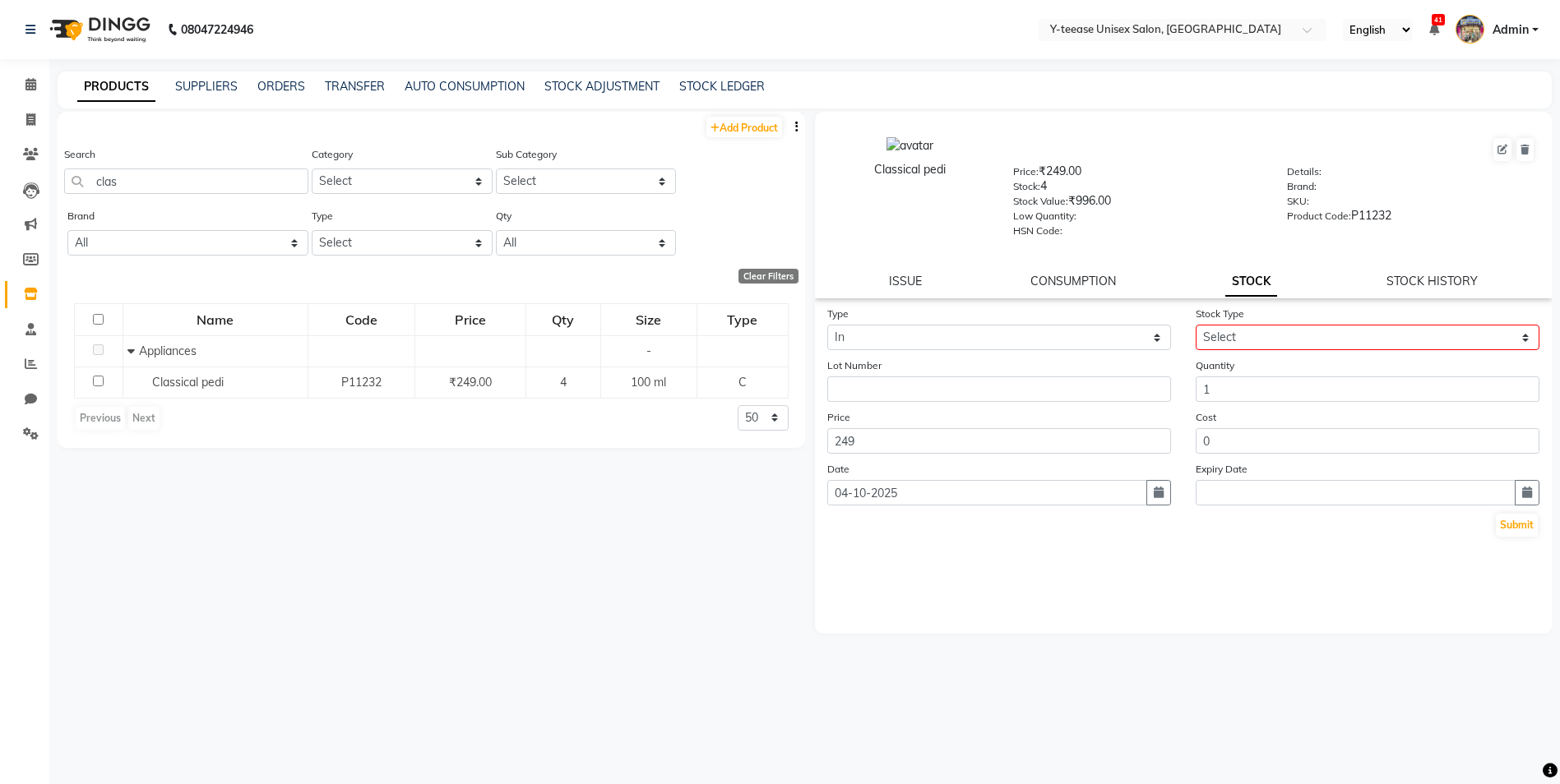
click at [1298, 350] on form "Type Select In Out Stock Type Select New Stock Adjustment Return Other Lot Numb…" at bounding box center [1183, 421] width 713 height 233
click at [1280, 340] on select "Select New Stock Adjustment Return Other" at bounding box center [1367, 338] width 344 height 26
select select "new stock"
click at [1195, 325] on select "Select New Stock Adjustment Return Other" at bounding box center [1367, 338] width 344 height 26
click at [1523, 528] on button "Submit" at bounding box center [1516, 525] width 42 height 23
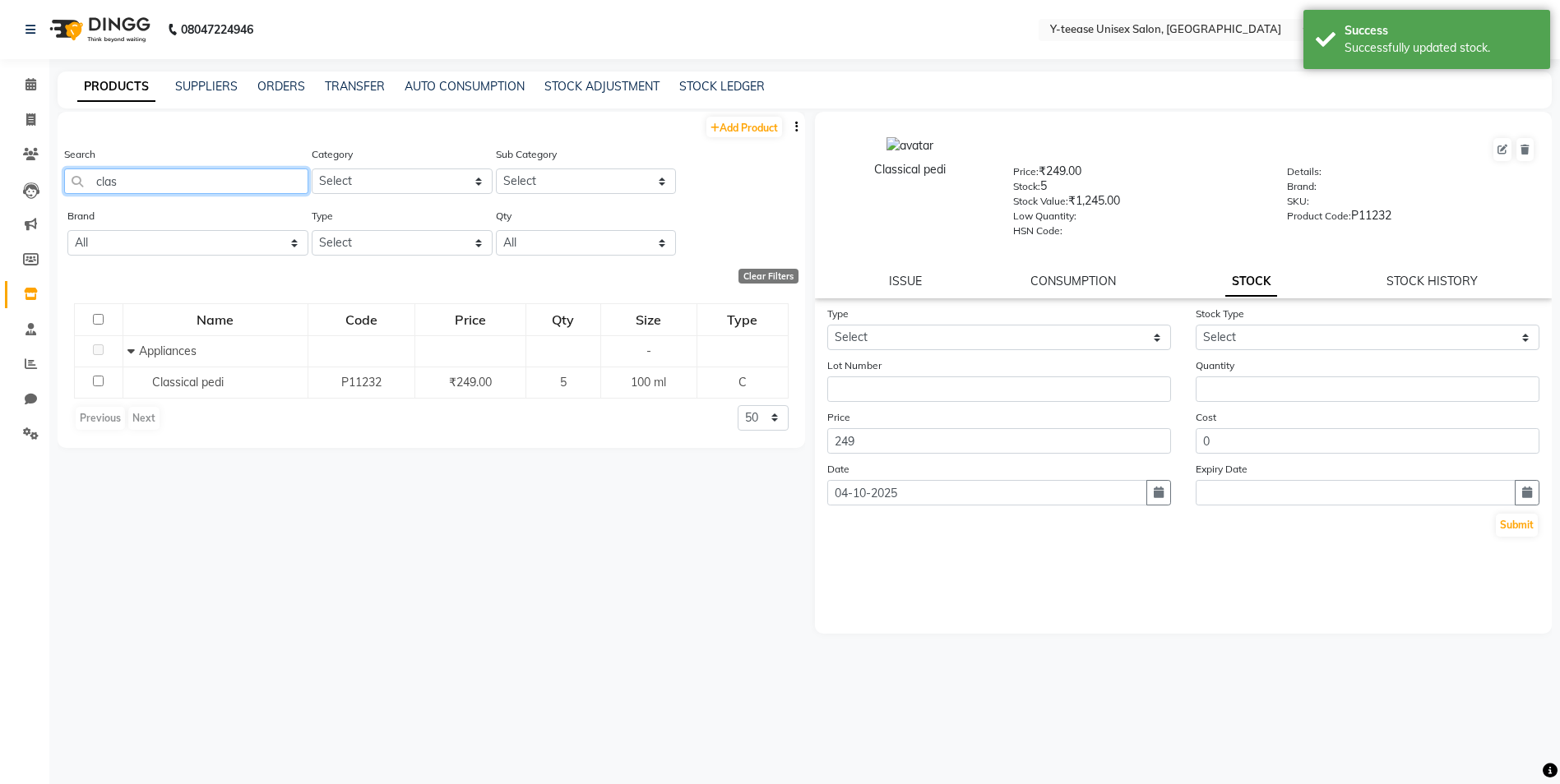
click at [200, 177] on input "clas" at bounding box center [185, 181] width 244 height 26
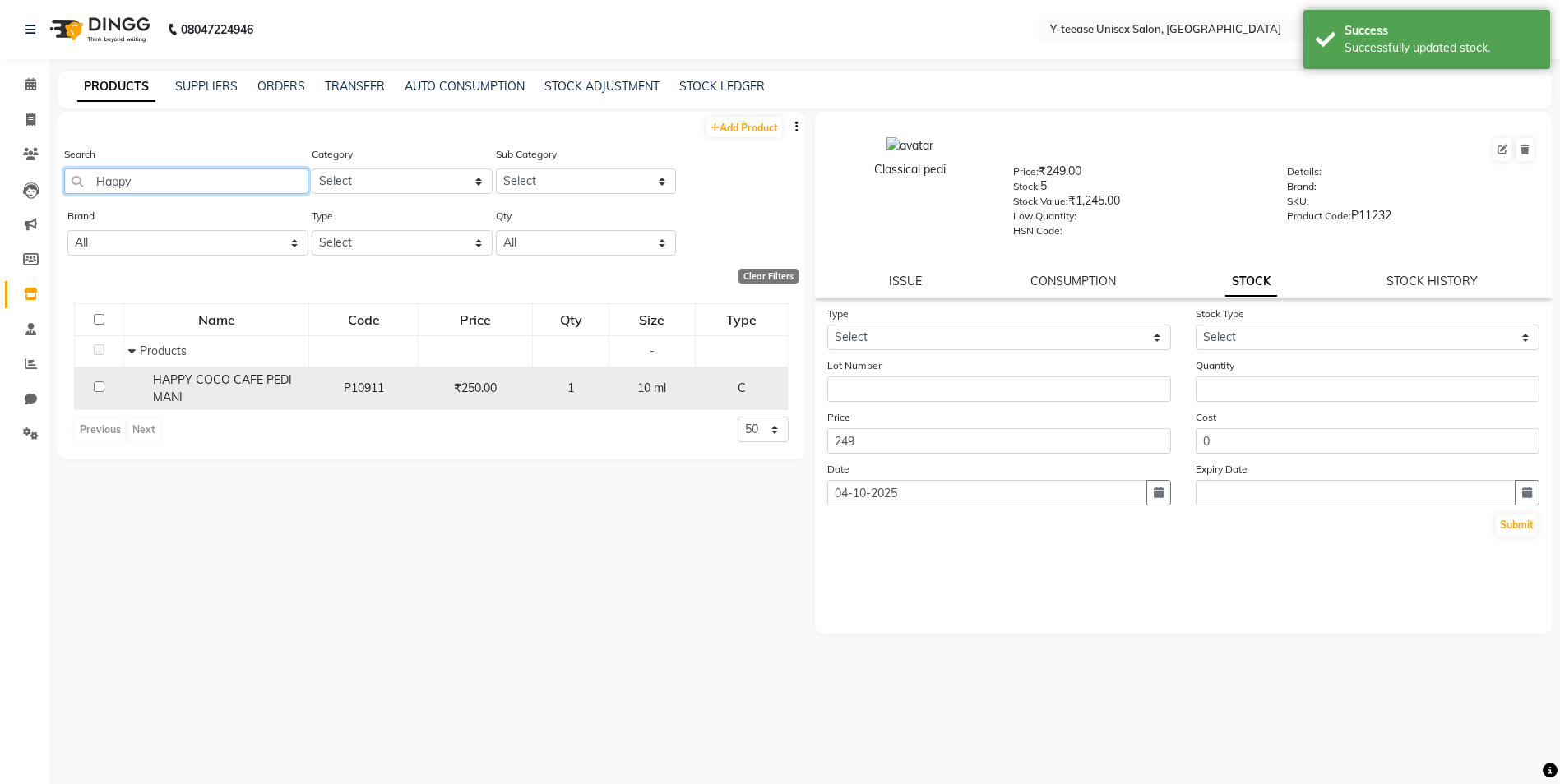
type input "Happy"
click at [204, 394] on div "HAPPY COCO CAFE PEDI MANI" at bounding box center [216, 389] width 176 height 35
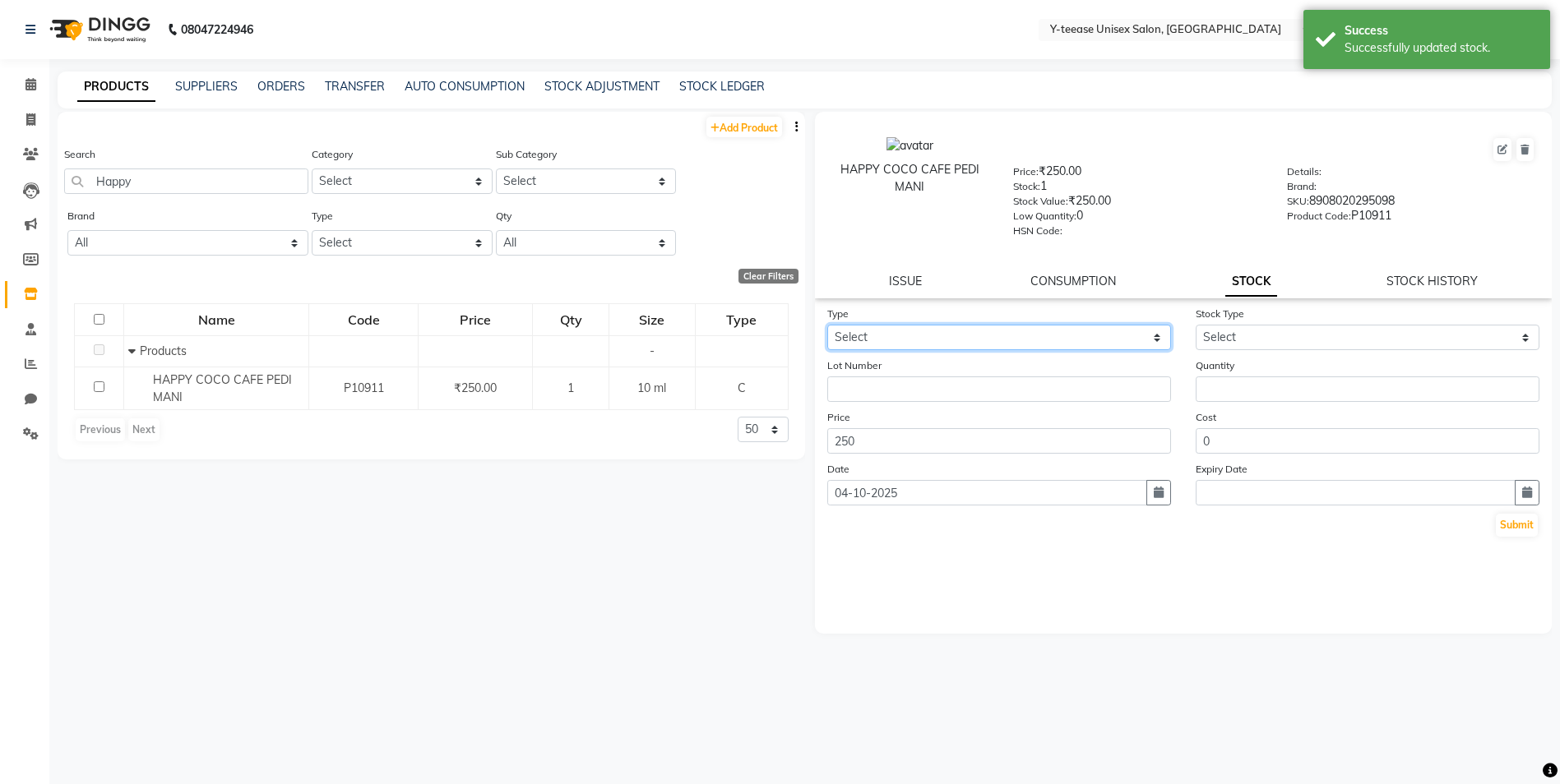
click at [974, 336] on select "Select In Out" at bounding box center [999, 338] width 344 height 26
select select "in"
click at [827, 325] on select "Select In Out" at bounding box center [999, 338] width 344 height 26
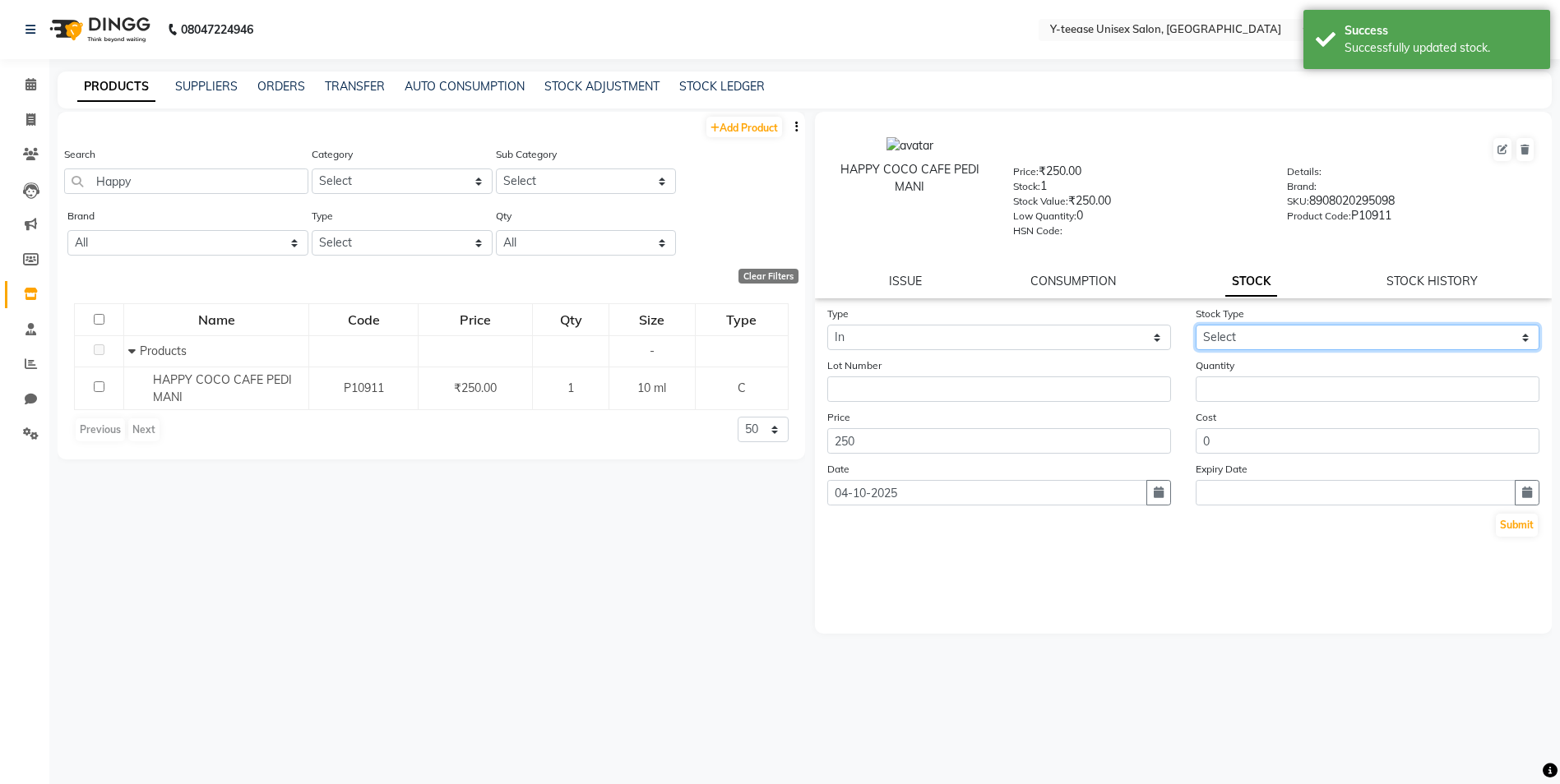
click at [1239, 339] on select "Select New Stock Adjustment Return Other" at bounding box center [1367, 338] width 344 height 26
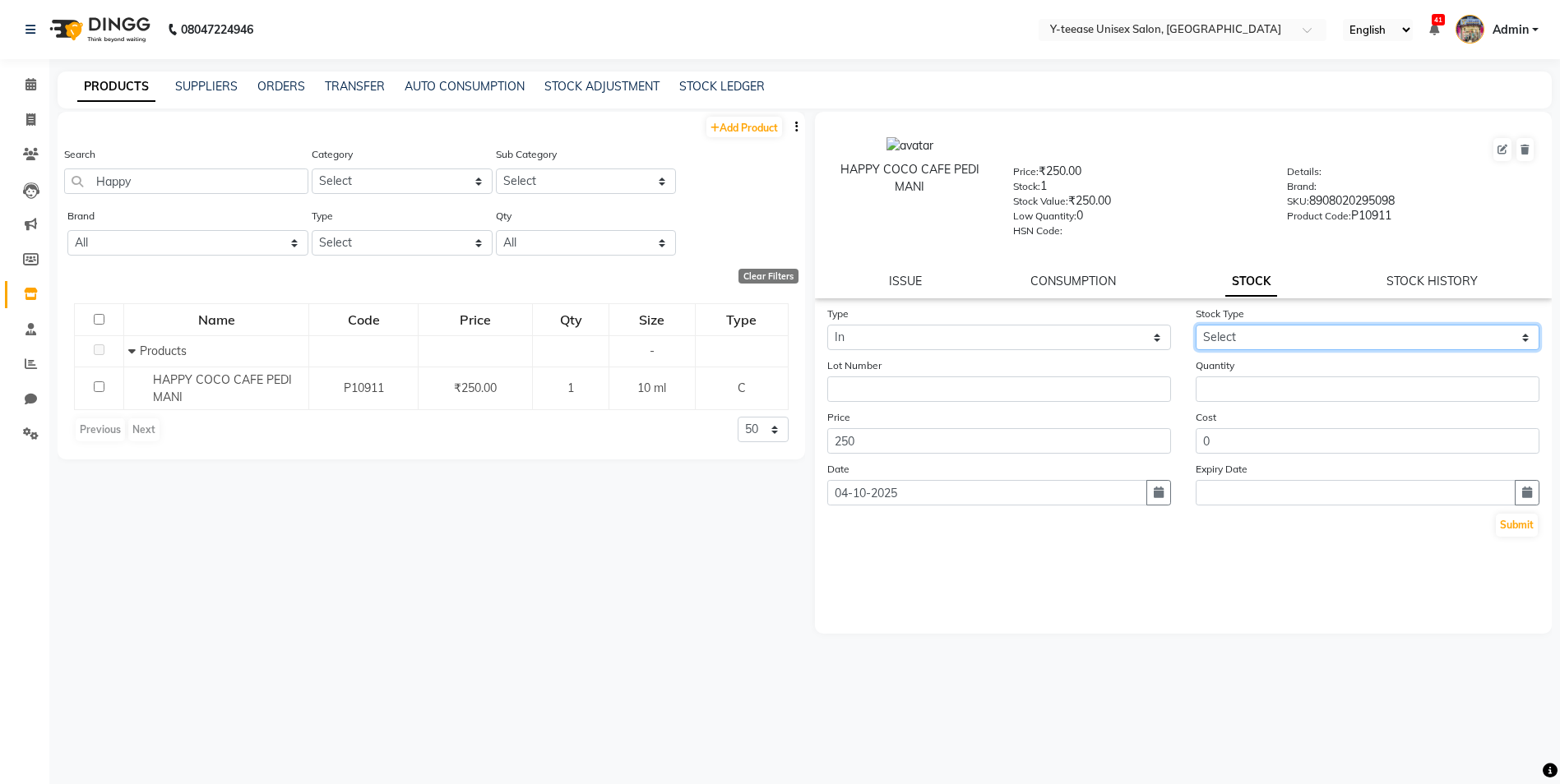
select select "new stock"
click at [1195, 325] on select "Select New Stock Adjustment Return Other" at bounding box center [1367, 338] width 344 height 26
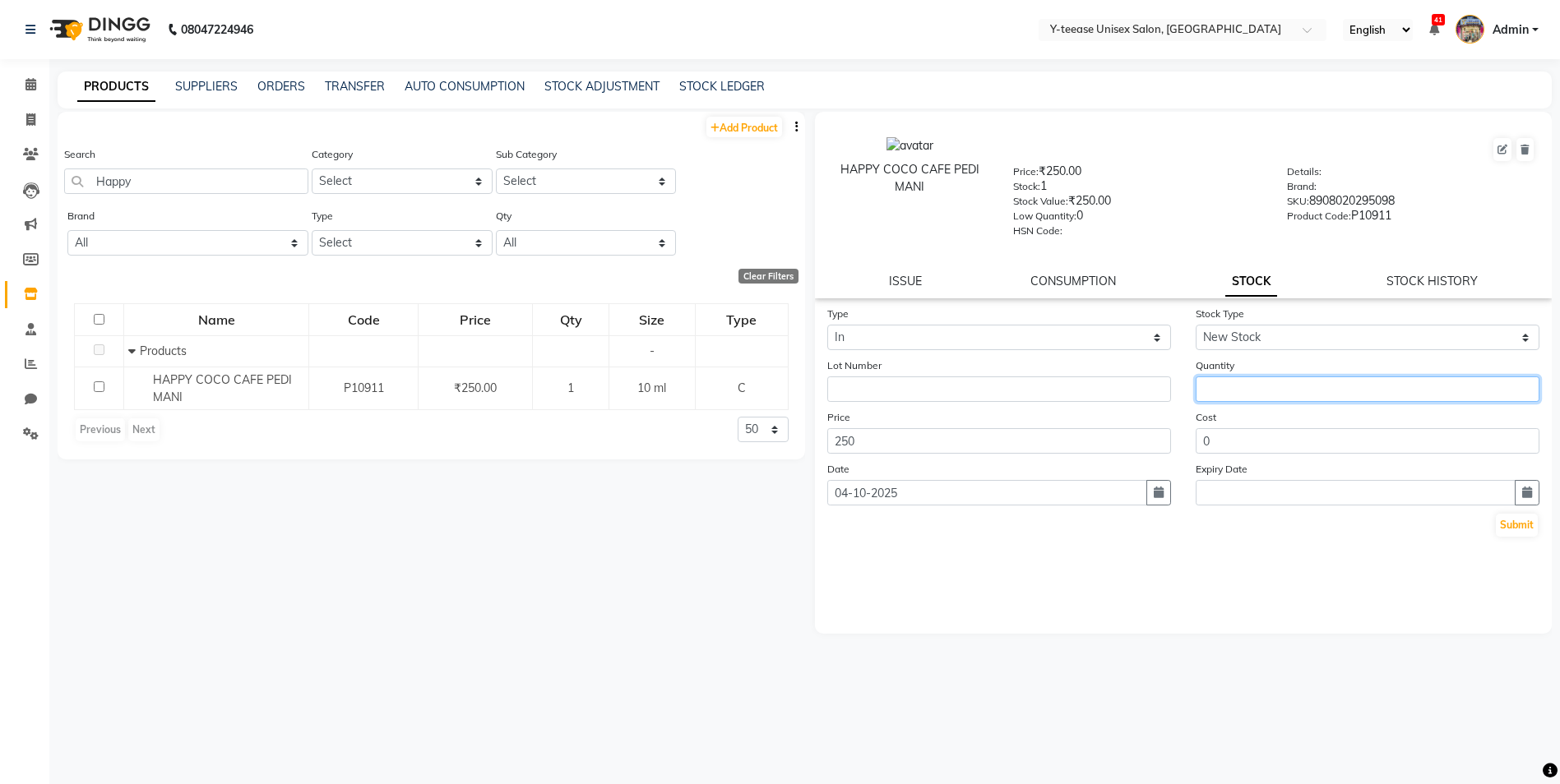
click at [1248, 388] on input "number" at bounding box center [1367, 390] width 344 height 26
type input "24"
click at [1517, 531] on button "Submit" at bounding box center [1516, 525] width 42 height 23
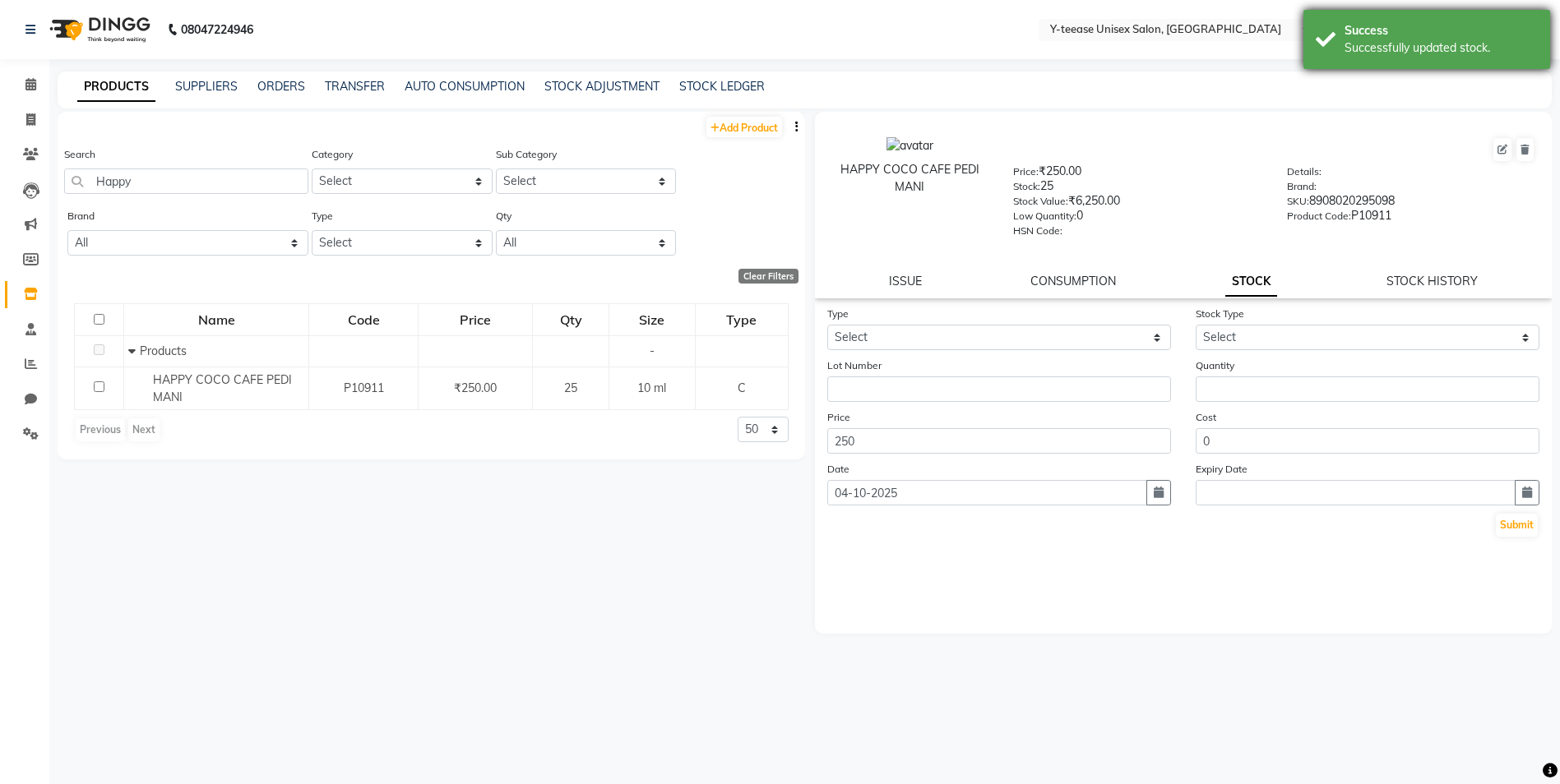
click at [1378, 47] on div "Successfully updated stock." at bounding box center [1441, 48] width 193 height 17
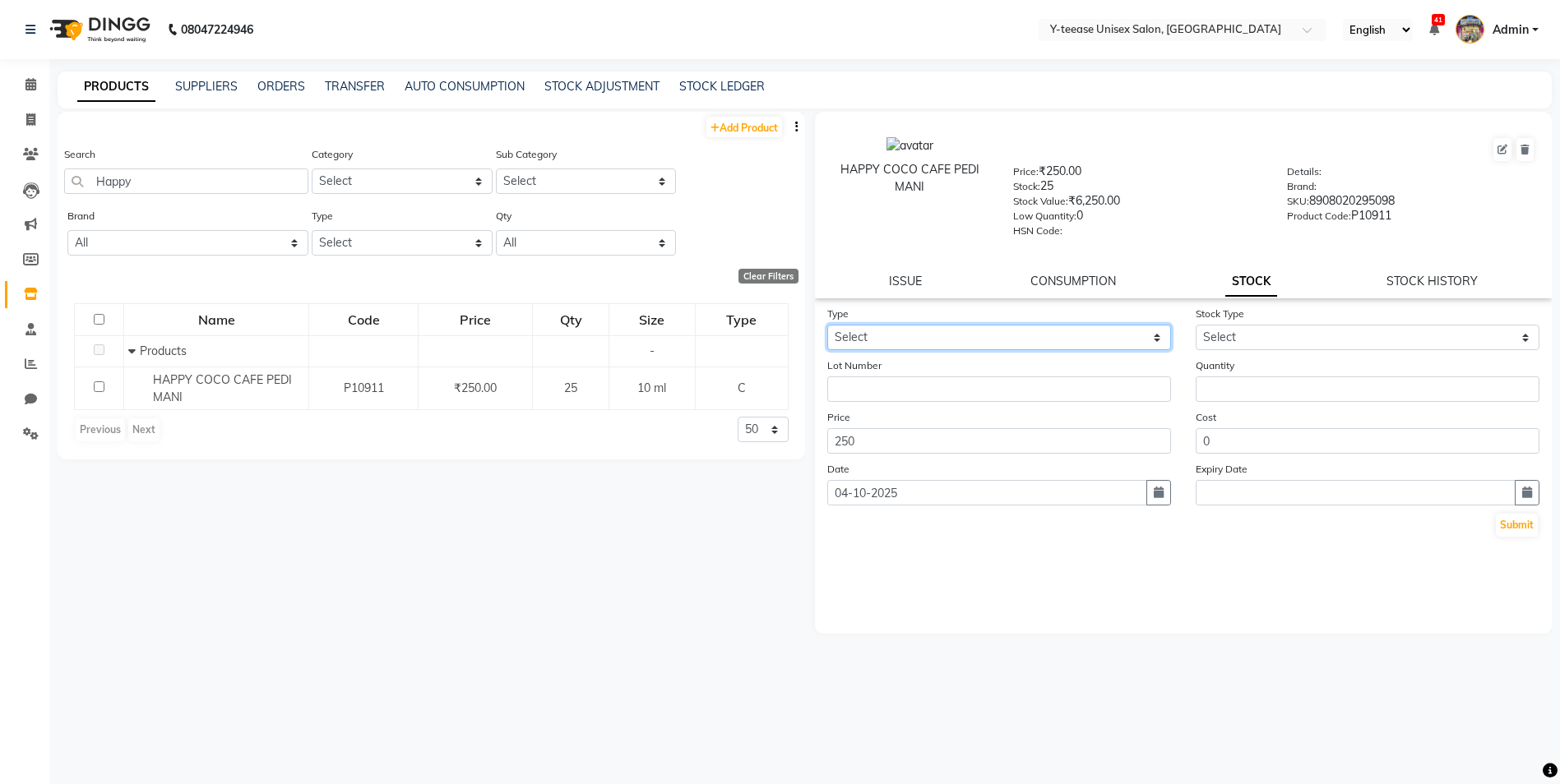
drag, startPoint x: 946, startPoint y: 326, endPoint x: 951, endPoint y: 343, distance: 17.7
click at [947, 326] on select "Select In Out" at bounding box center [999, 338] width 344 height 26
select select "out"
click at [827, 325] on select "Select In Out" at bounding box center [999, 338] width 344 height 26
select select
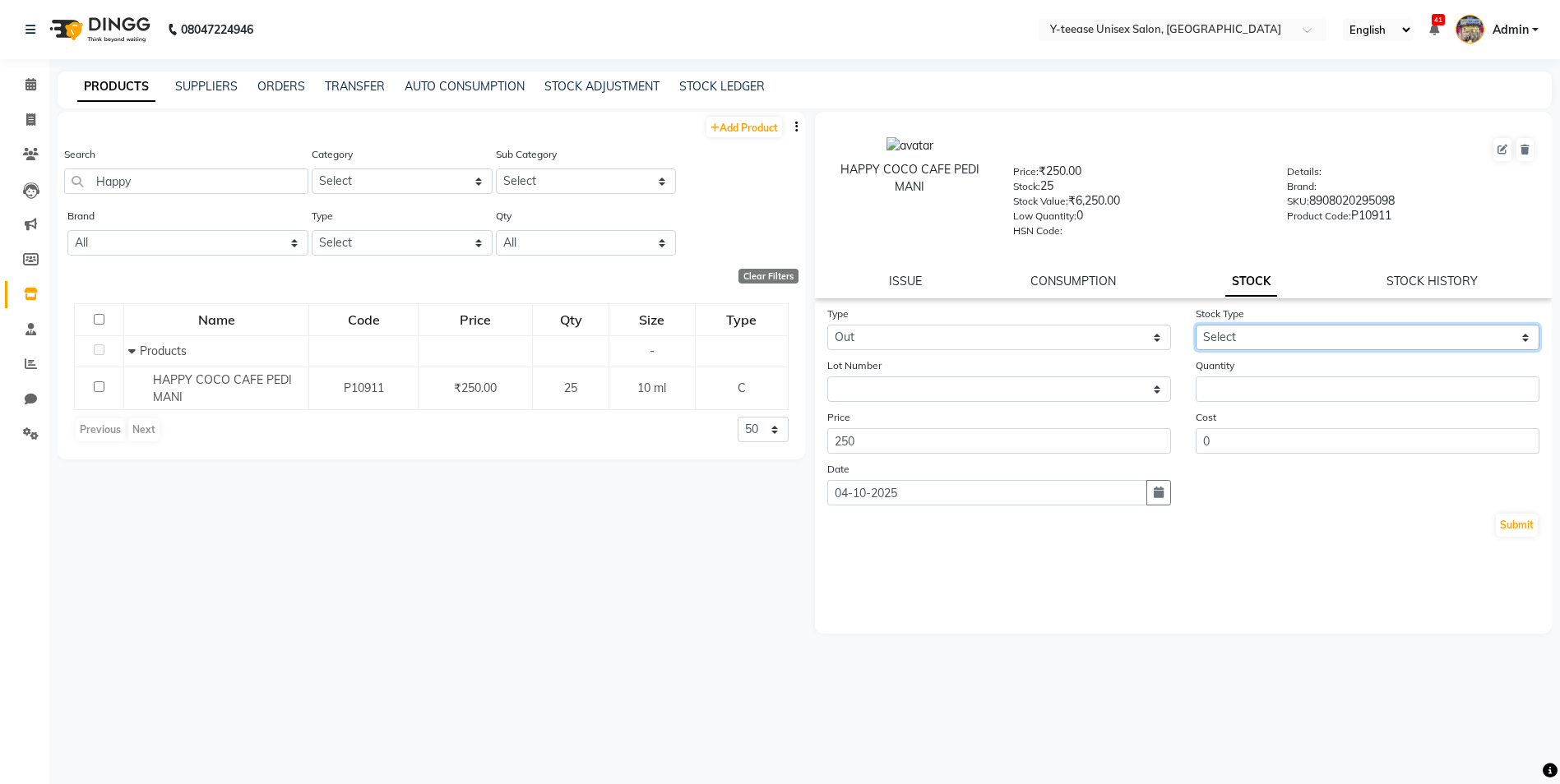
click at [1249, 340] on select "Select Internal Use Damaged Expired Adjustment Return Other" at bounding box center [1367, 338] width 344 height 26
select select "internal use"
click at [1195, 325] on select "Select Internal Use Damaged Expired Adjustment Return Other" at bounding box center [1367, 338] width 344 height 26
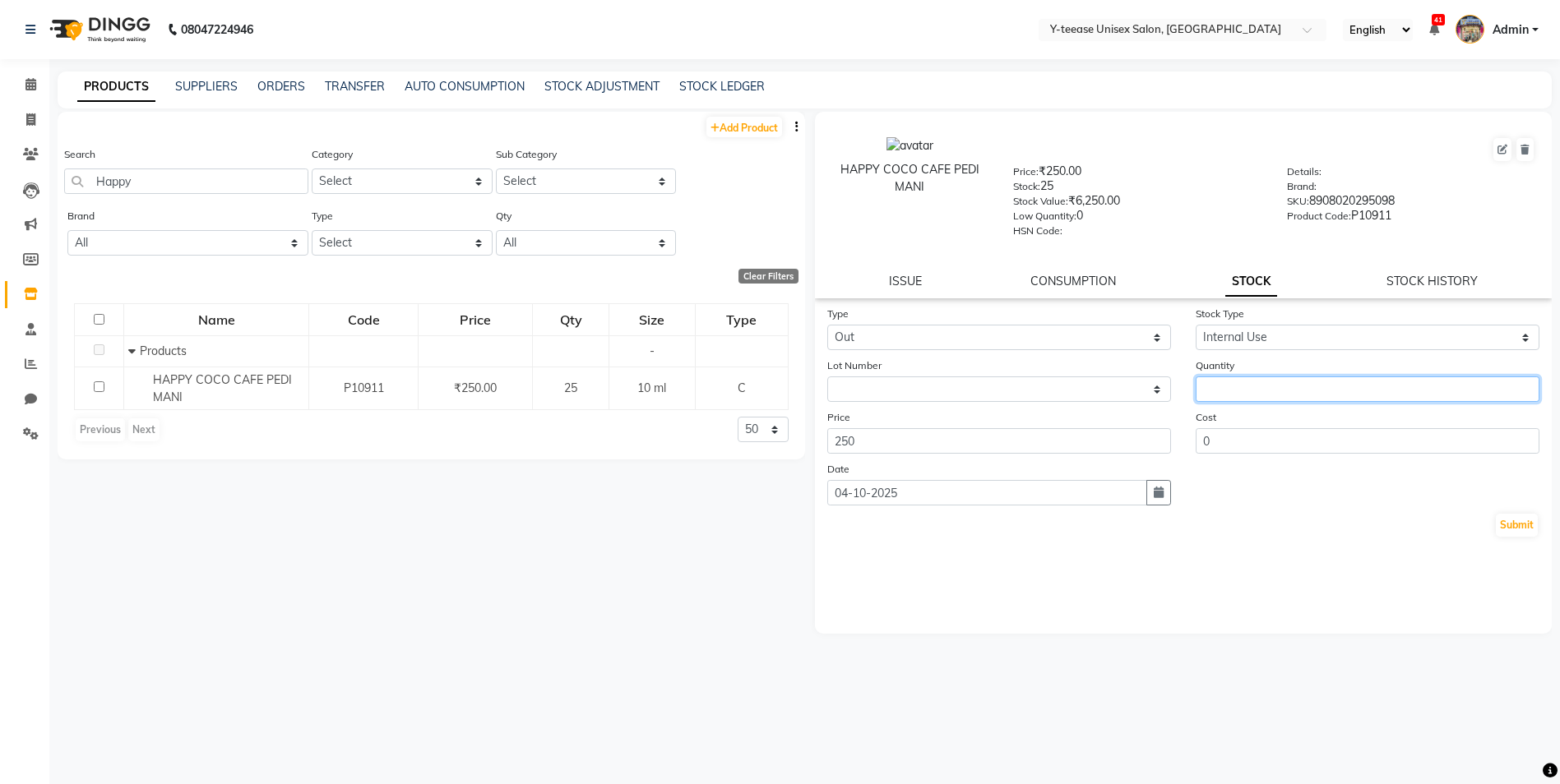
click at [1238, 383] on input "number" at bounding box center [1367, 390] width 344 height 26
type input "1"
click at [1524, 530] on button "Submit" at bounding box center [1516, 525] width 42 height 23
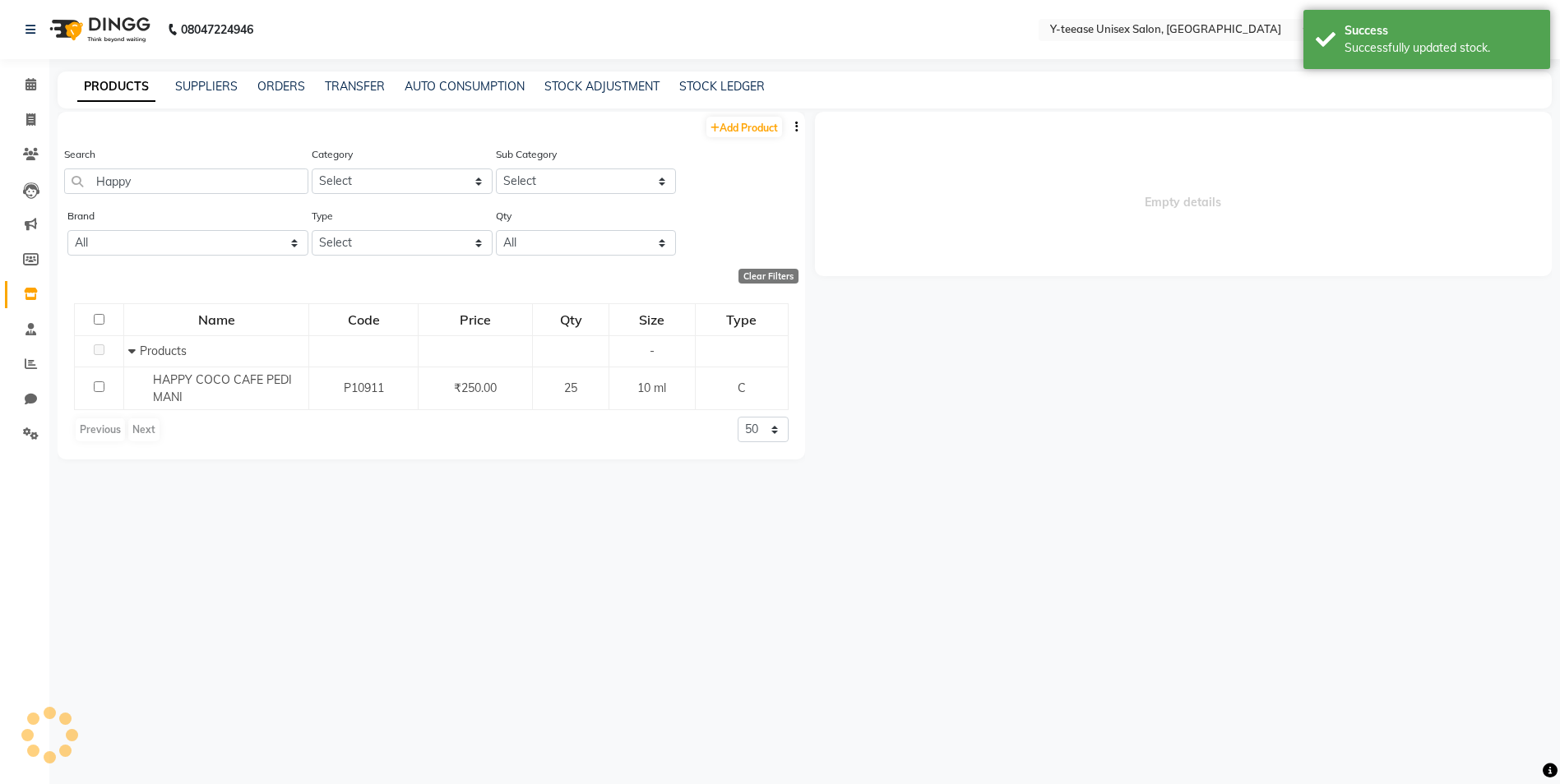
select select
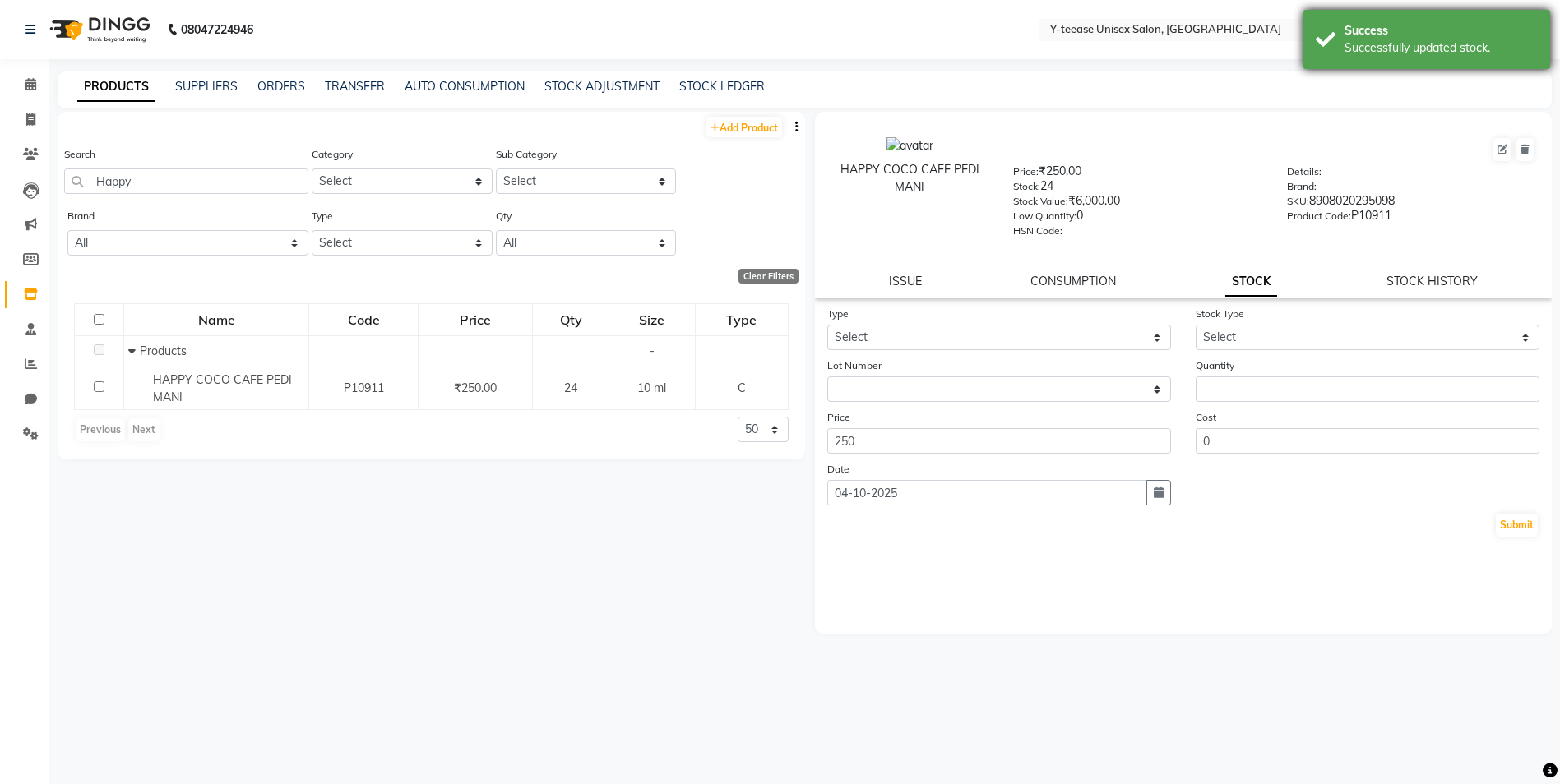
click at [1483, 49] on div "Successfully updated stock." at bounding box center [1441, 48] width 193 height 17
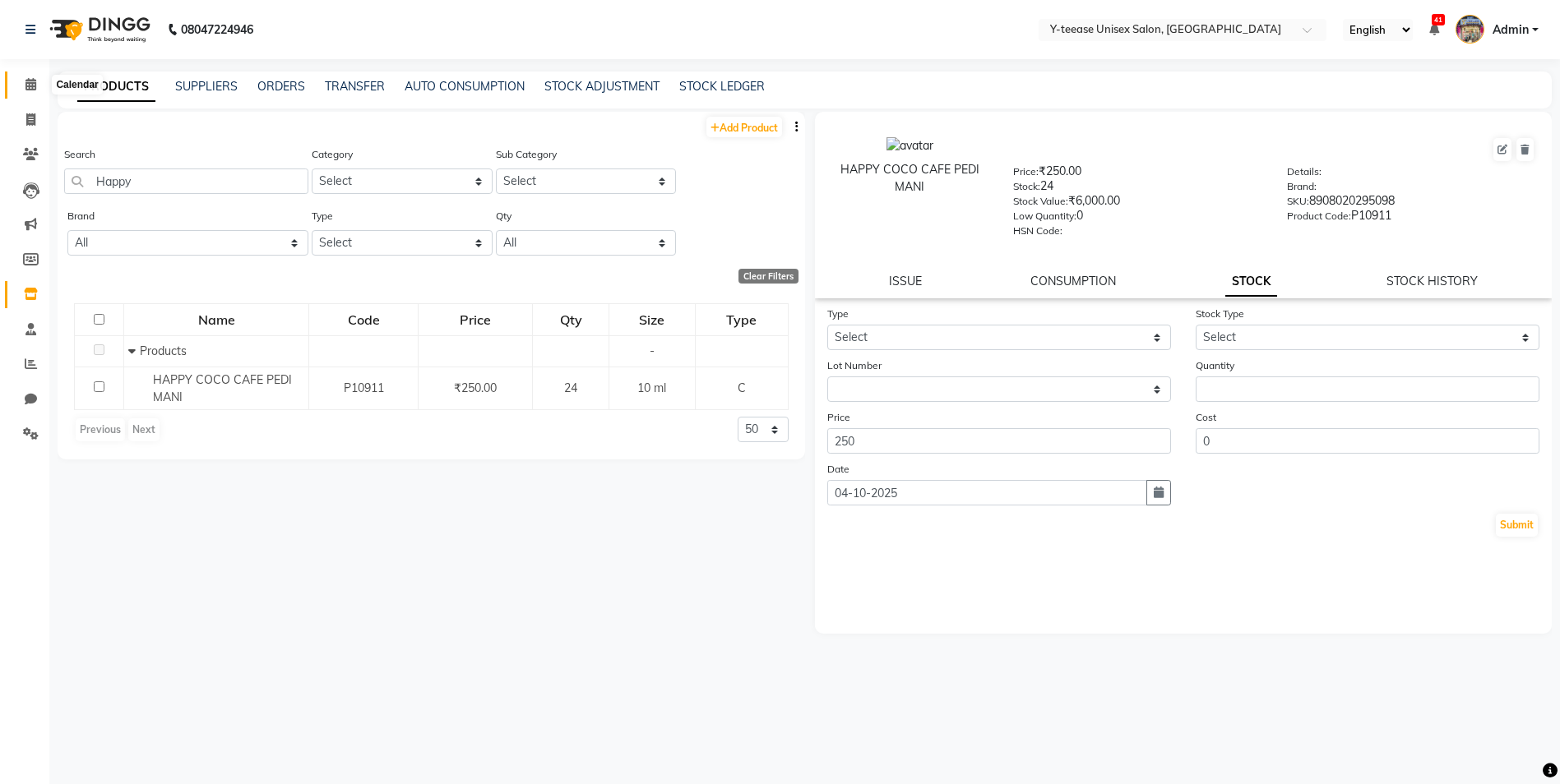
click at [30, 79] on icon at bounding box center [31, 84] width 11 height 12
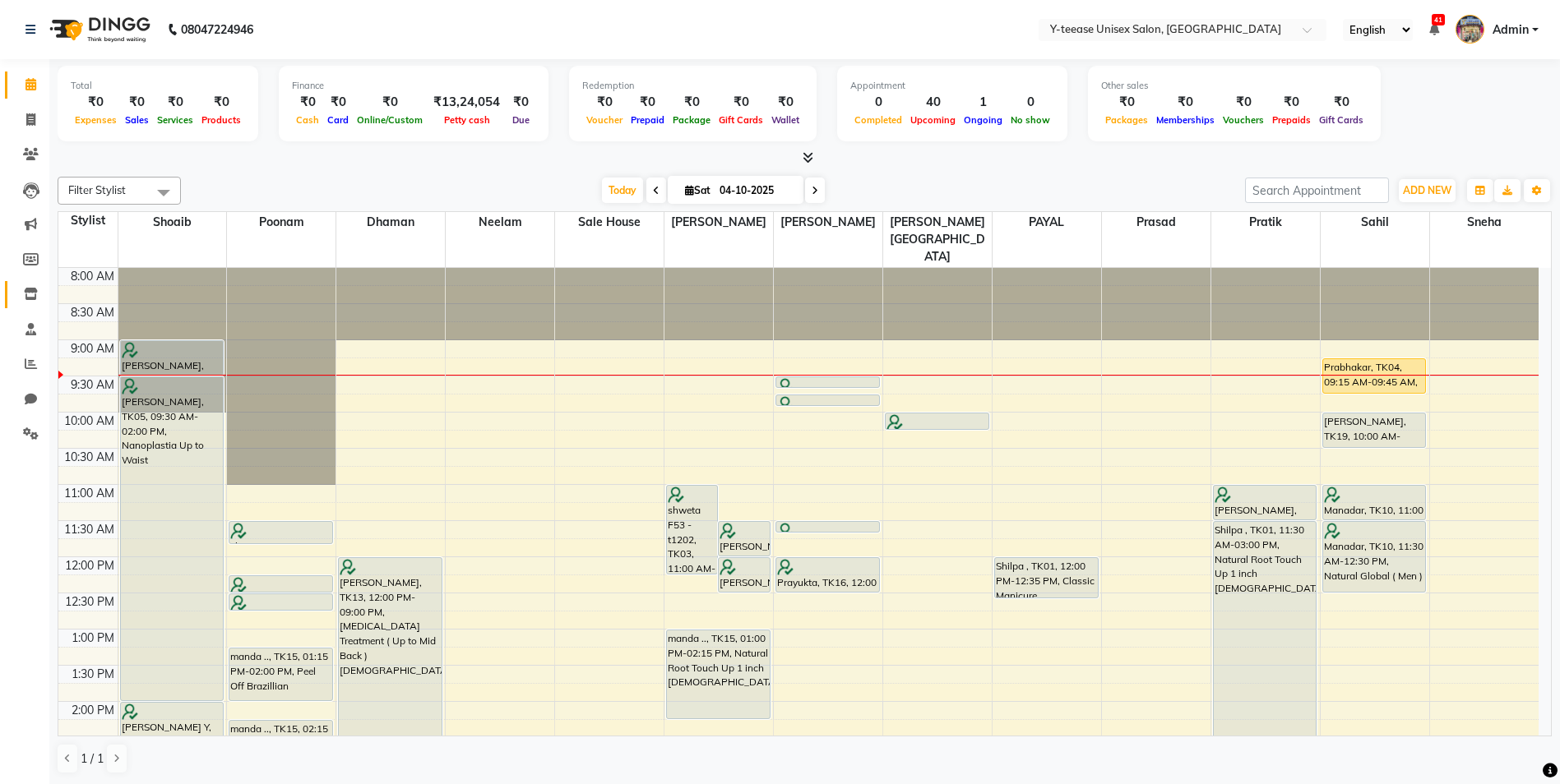
click at [36, 283] on link "Inventory" at bounding box center [25, 294] width 40 height 27
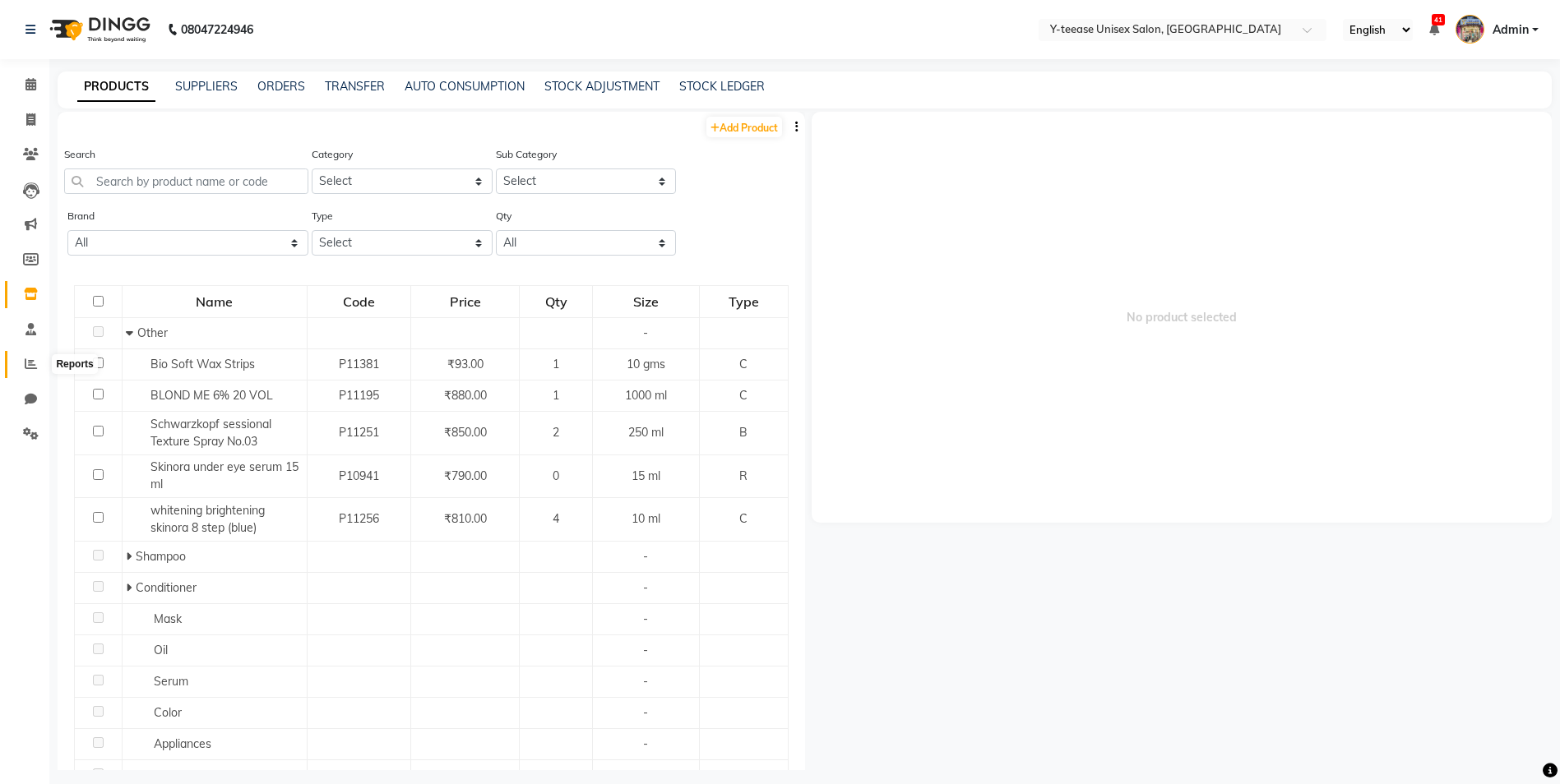
click at [35, 363] on icon at bounding box center [31, 364] width 12 height 12
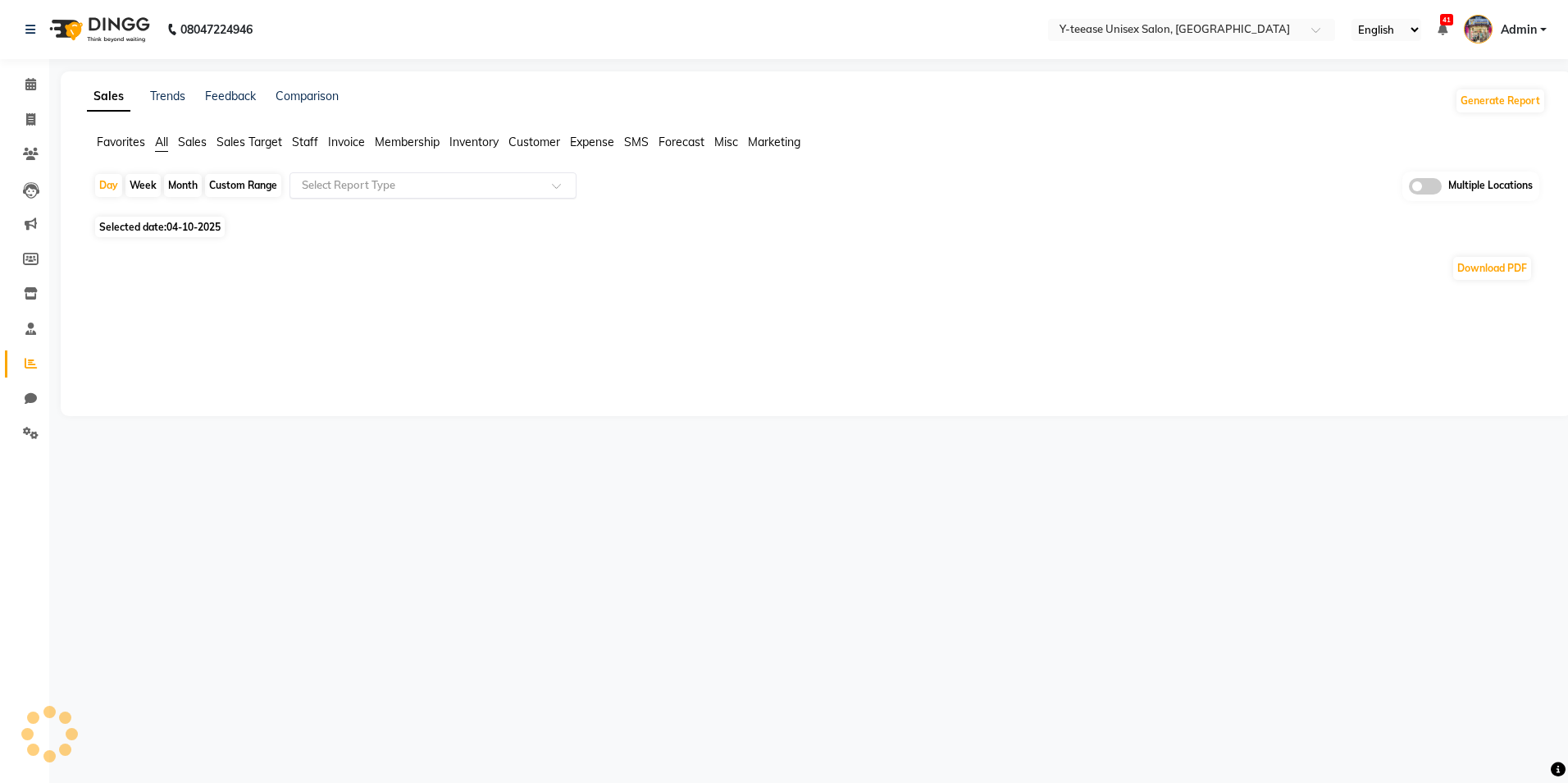
click at [473, 177] on input "text" at bounding box center [417, 185] width 237 height 16
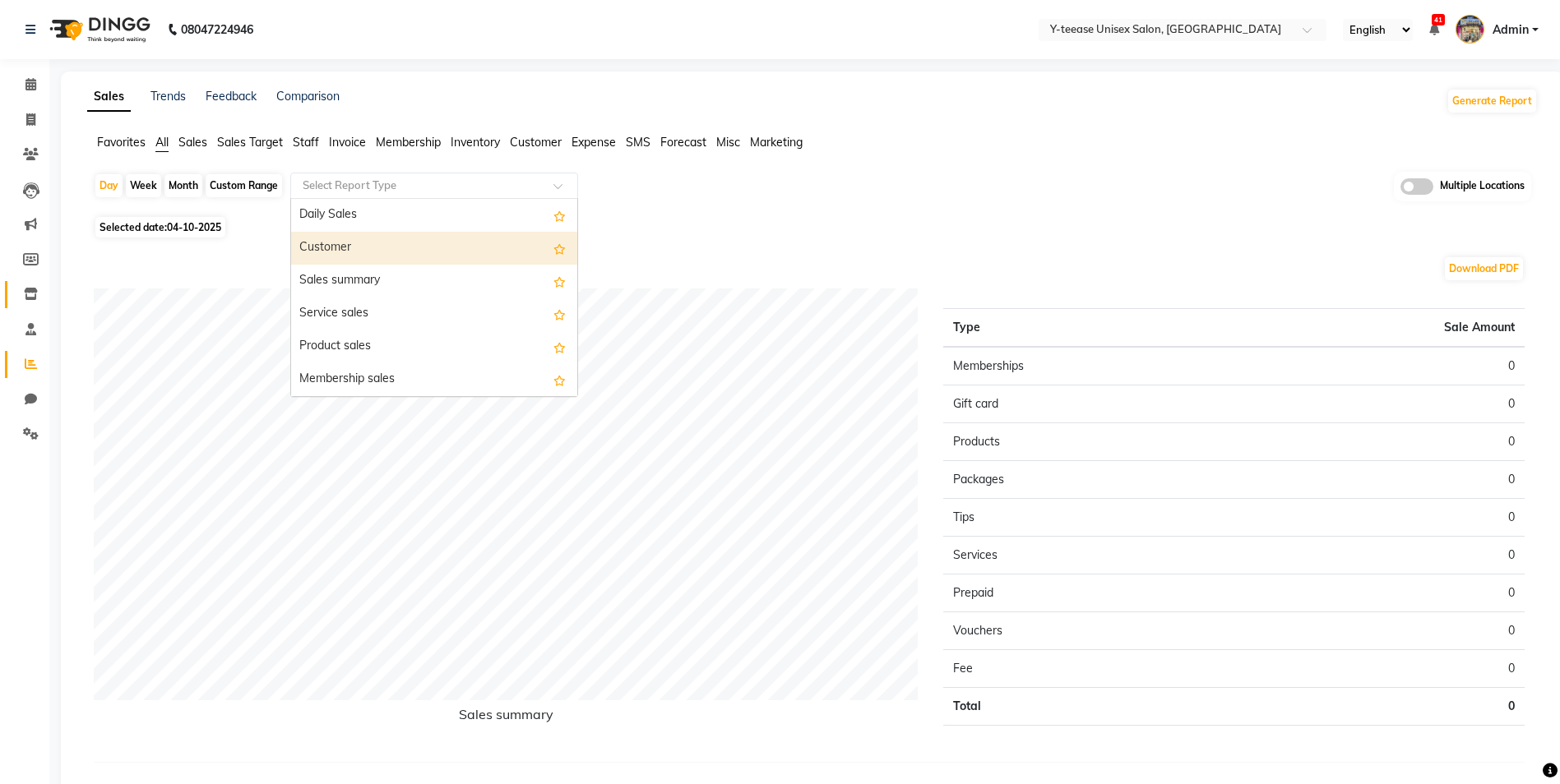
click at [35, 285] on span at bounding box center [30, 294] width 29 height 19
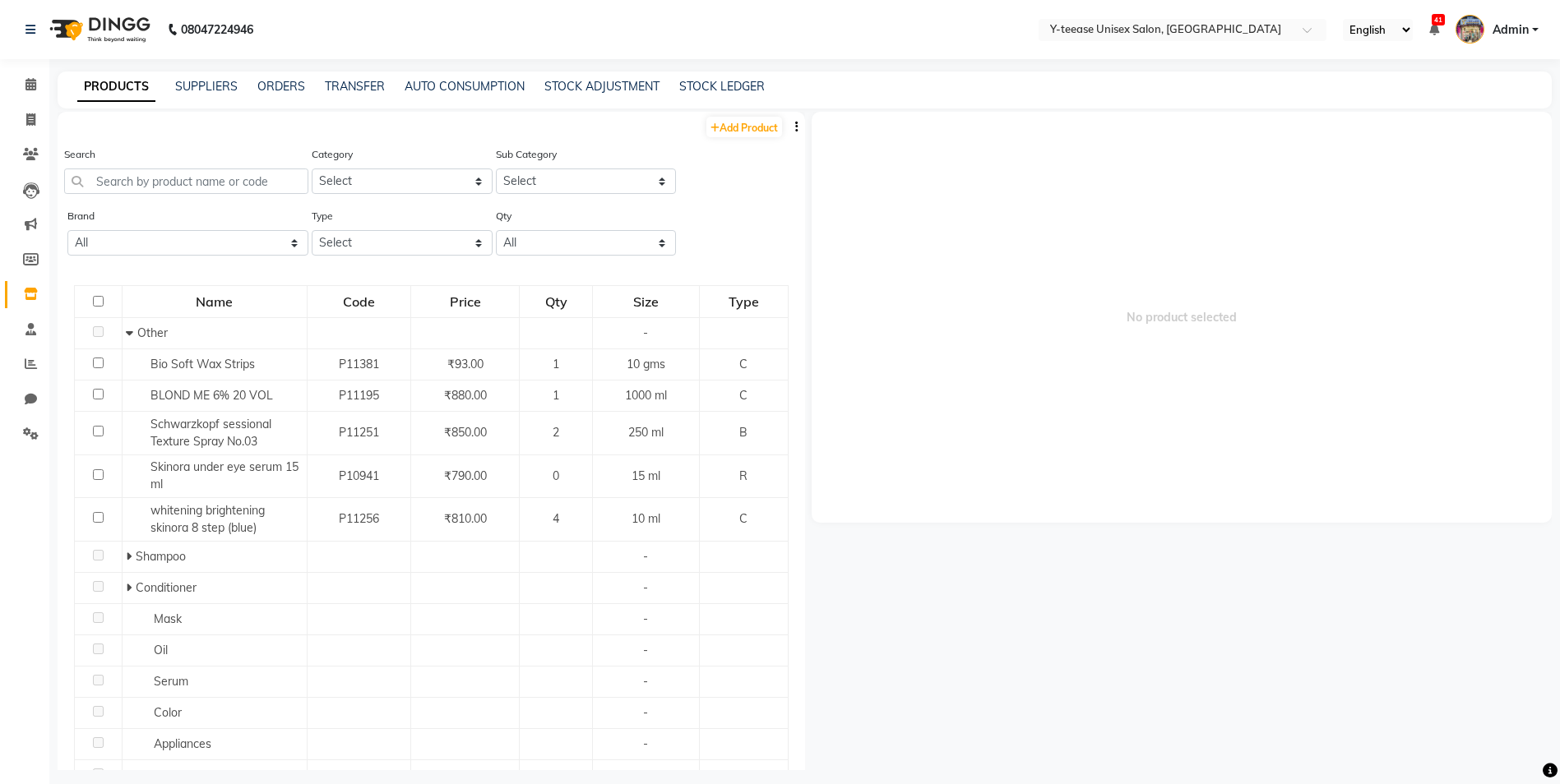
click at [788, 125] on button "button" at bounding box center [796, 127] width 16 height 17
click at [745, 133] on div "EXPORT" at bounding box center [733, 137] width 54 height 21
click at [180, 181] on input "text" at bounding box center [185, 181] width 244 height 26
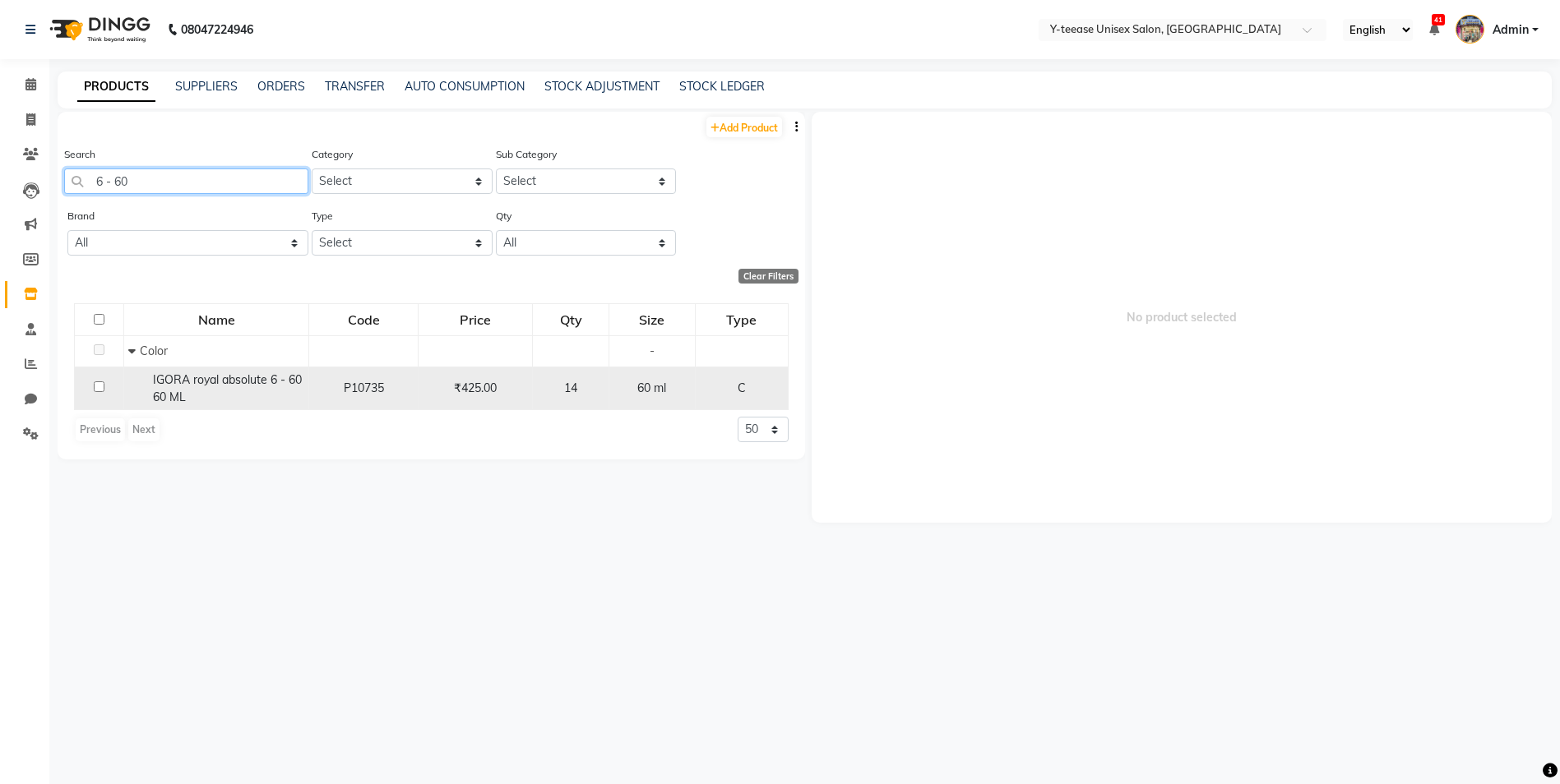
type input "6 - 60"
click at [250, 393] on div "IGORA royal absolute 6 - 60 60 ML" at bounding box center [216, 389] width 176 height 35
select select
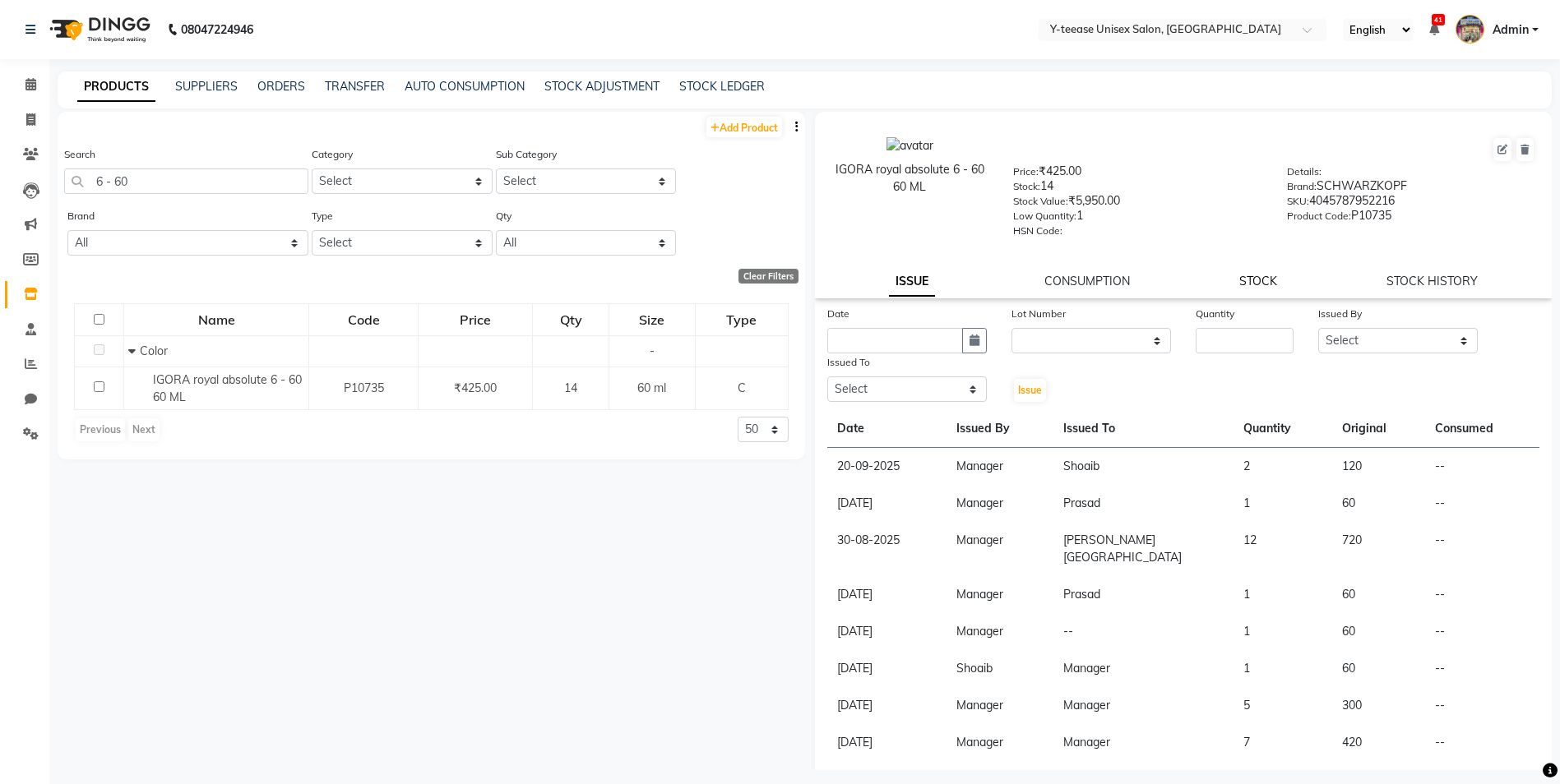
click at [1249, 283] on link "STOCK" at bounding box center [1258, 281] width 38 height 15
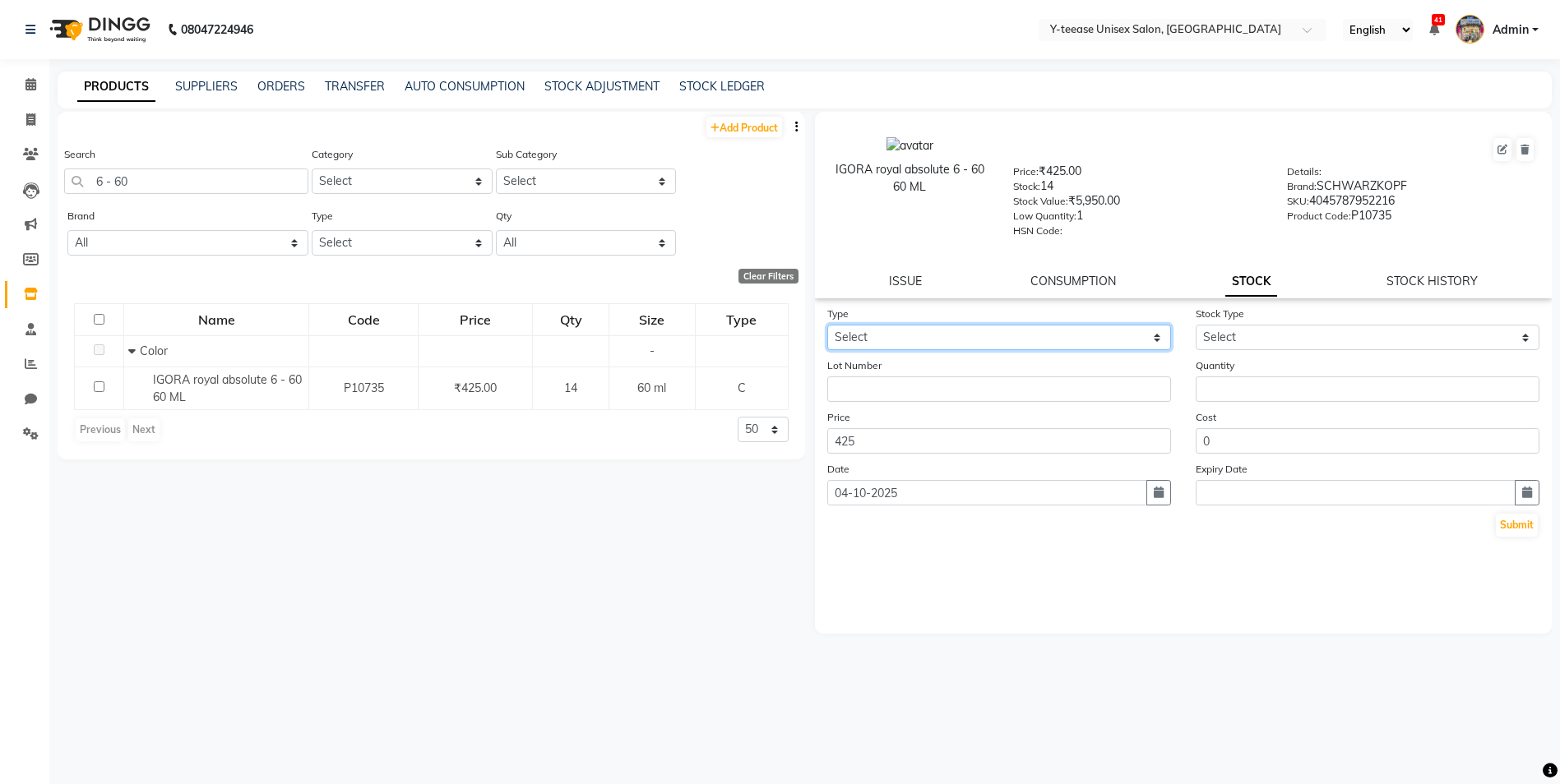
click at [1115, 342] on select "Select In Out" at bounding box center [999, 338] width 344 height 26
select select "out"
click at [827, 325] on select "Select In Out" at bounding box center [999, 338] width 344 height 26
select select
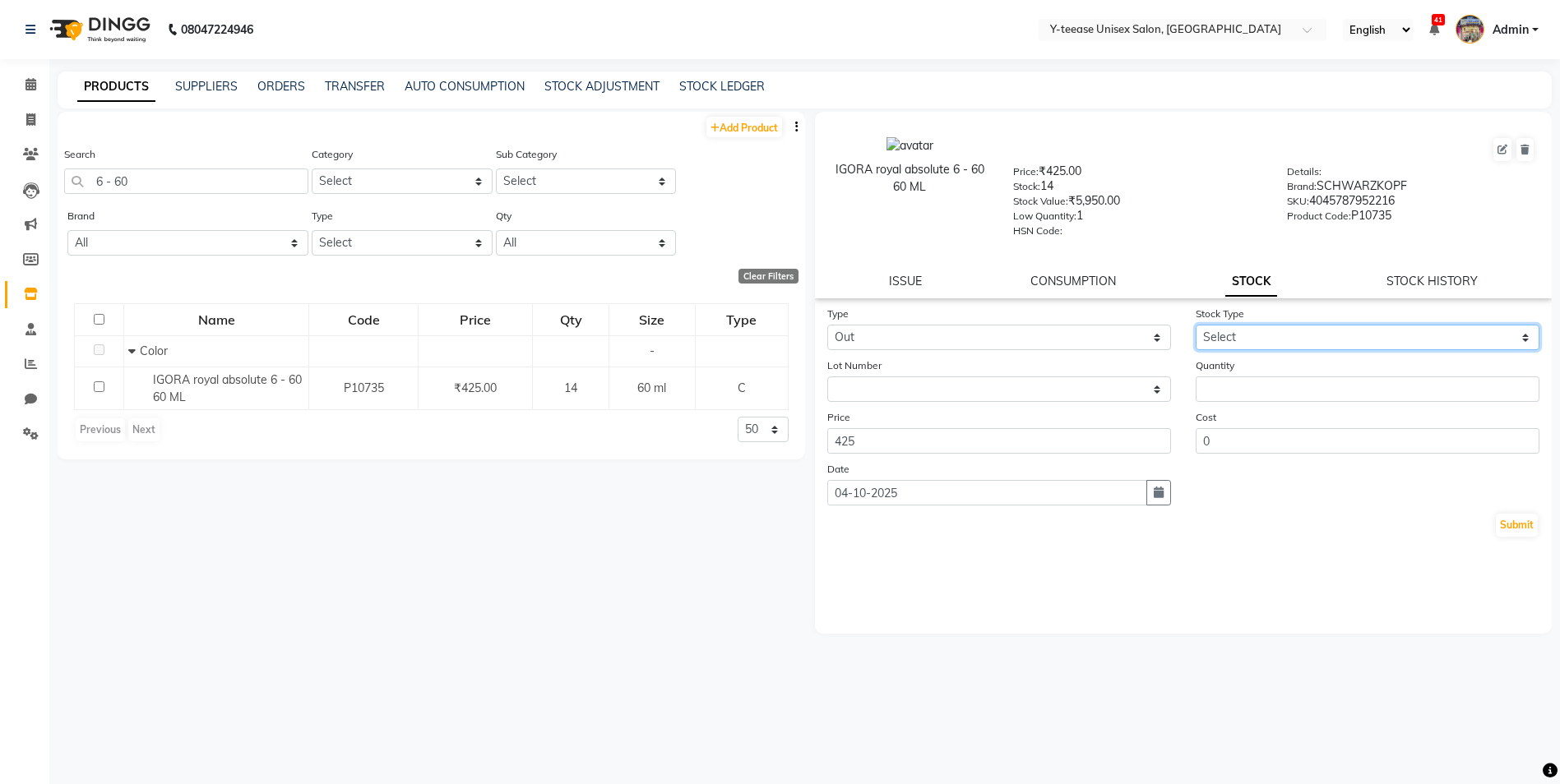
click at [1253, 333] on select "Select Internal Use Damaged Expired Adjustment Return Other" at bounding box center [1367, 338] width 344 height 26
select select "internal use"
click at [1195, 325] on select "Select Internal Use Damaged Expired Adjustment Return Other" at bounding box center [1367, 338] width 344 height 26
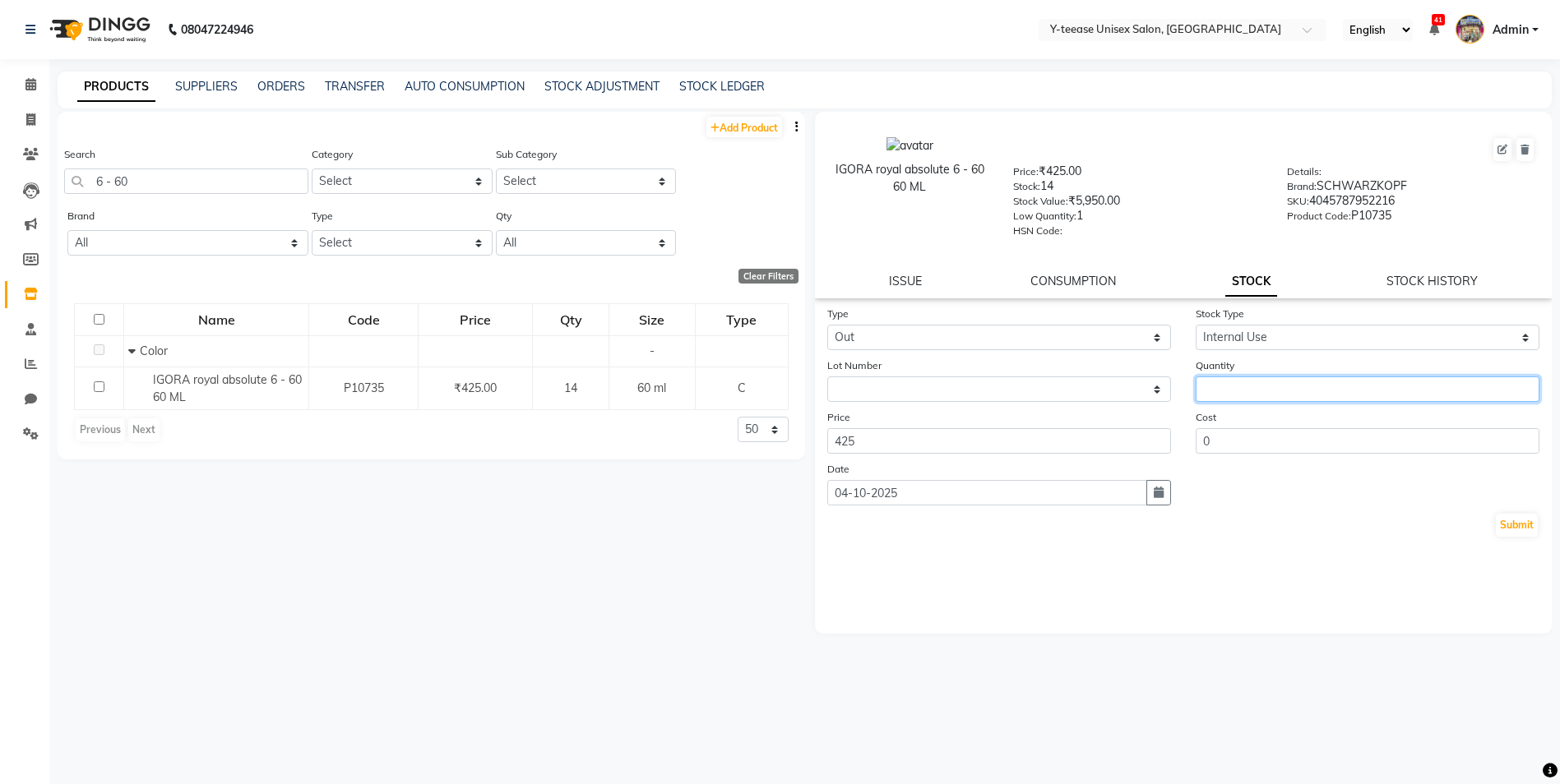
click at [1246, 386] on input "number" at bounding box center [1367, 390] width 344 height 26
click at [1152, 495] on button "button" at bounding box center [1158, 493] width 25 height 26
select select "10"
select select "2025"
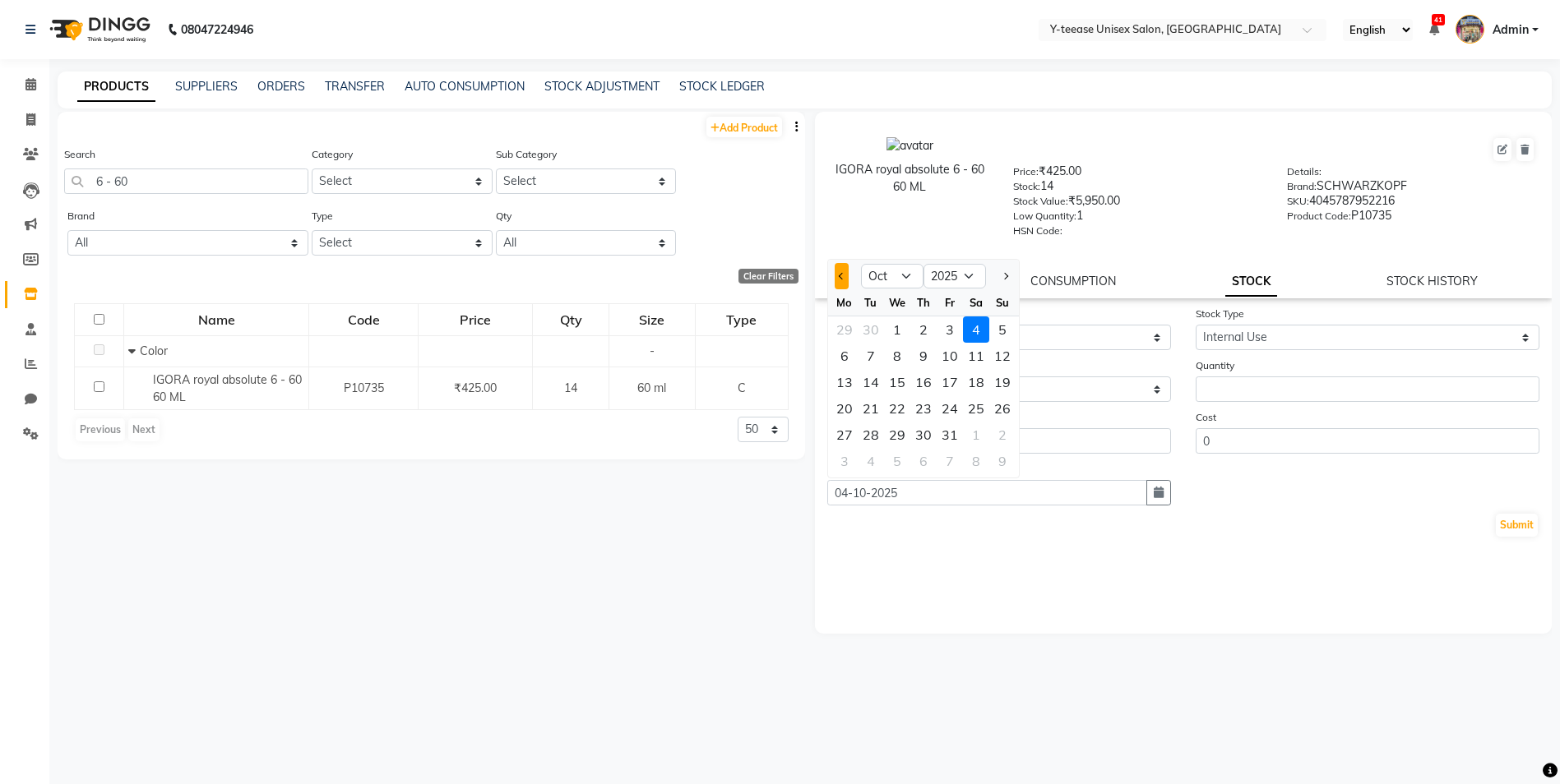
click at [842, 279] on button "Previous month" at bounding box center [841, 276] width 14 height 26
select select "9"
click at [874, 430] on div "30" at bounding box center [870, 434] width 26 height 26
type input "30-09-2025"
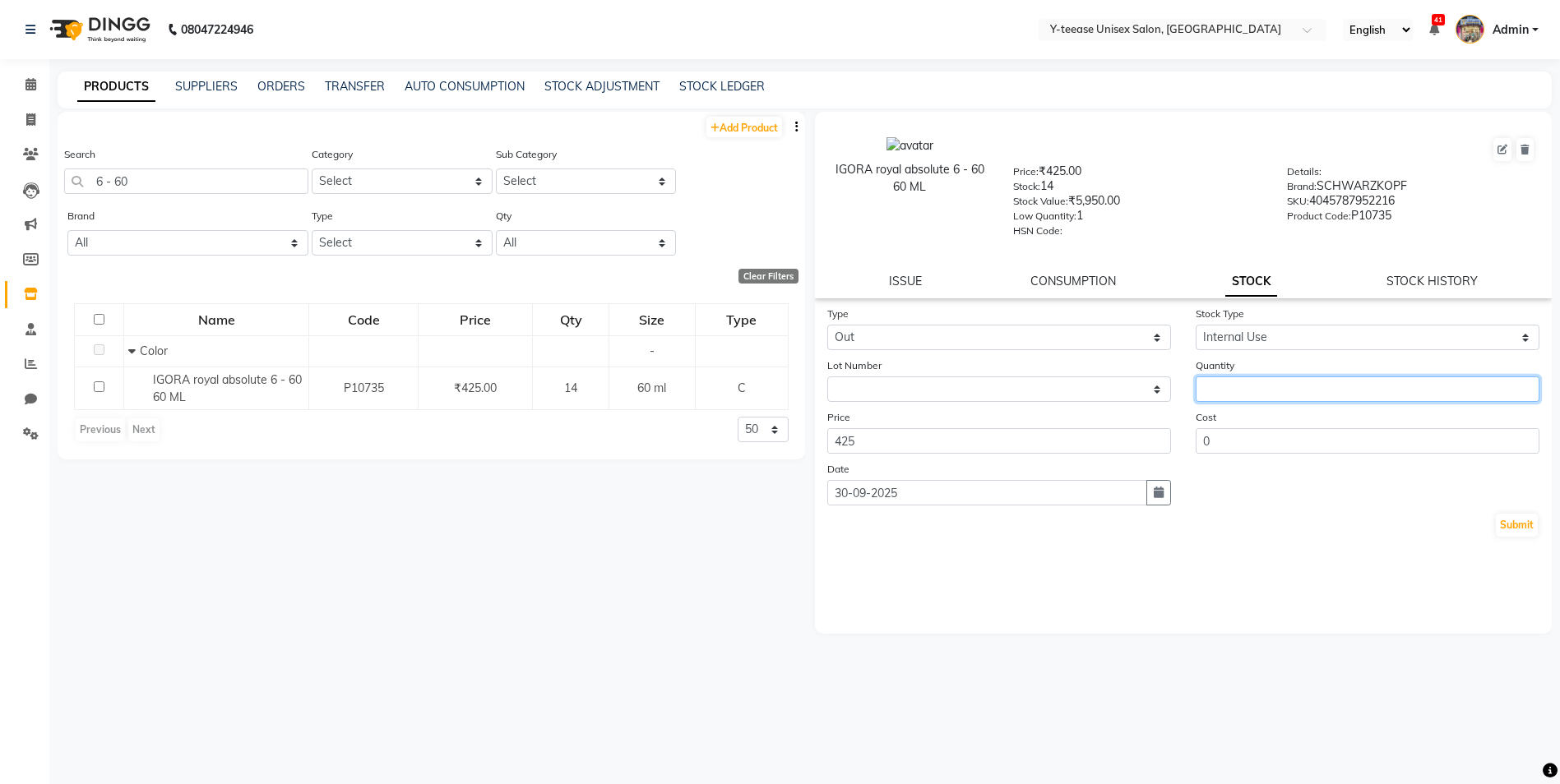
click at [1227, 396] on input "number" at bounding box center [1367, 390] width 344 height 26
type input "14"
click at [1517, 523] on button "Submit" at bounding box center [1516, 525] width 42 height 23
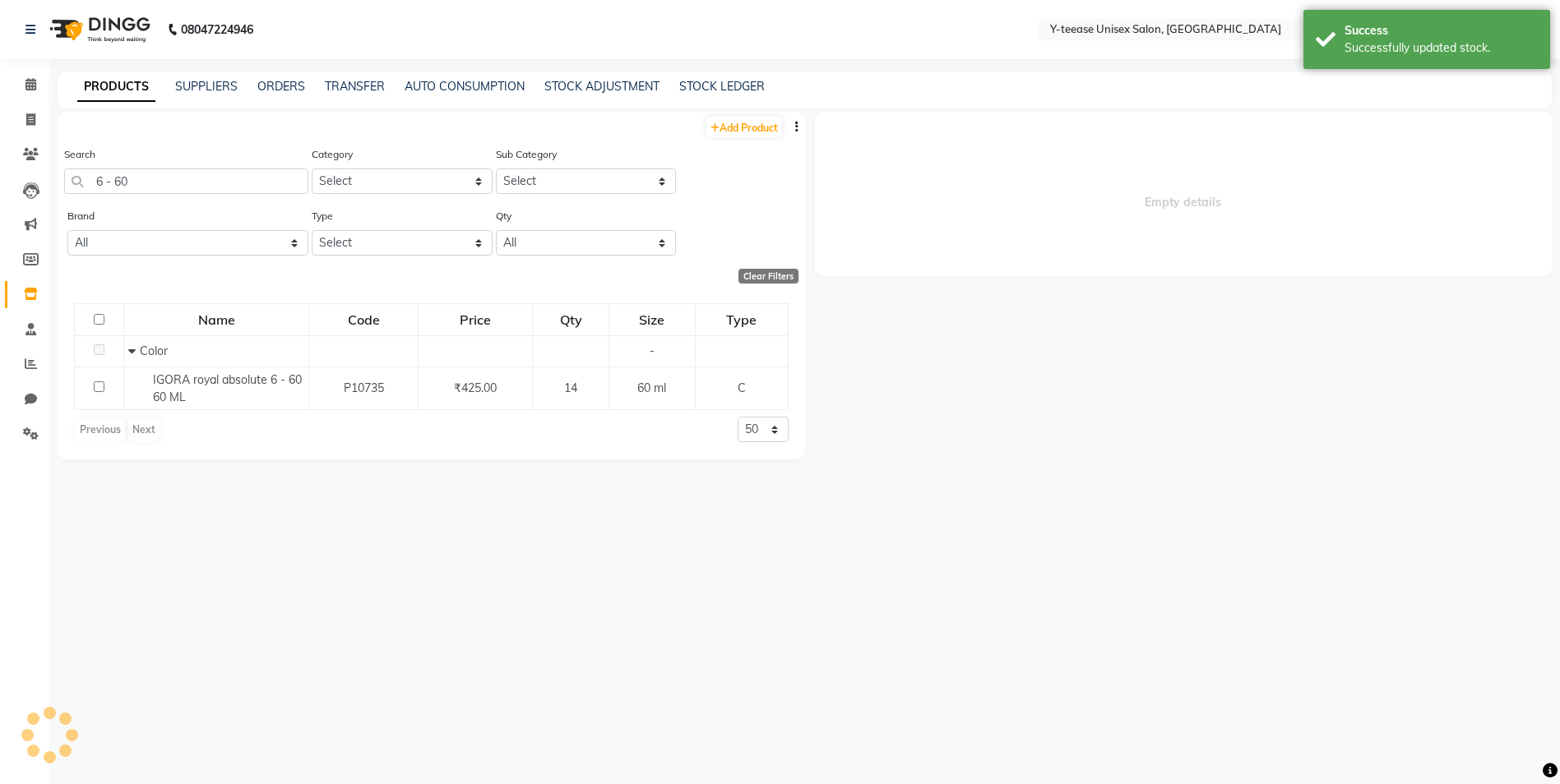
select select
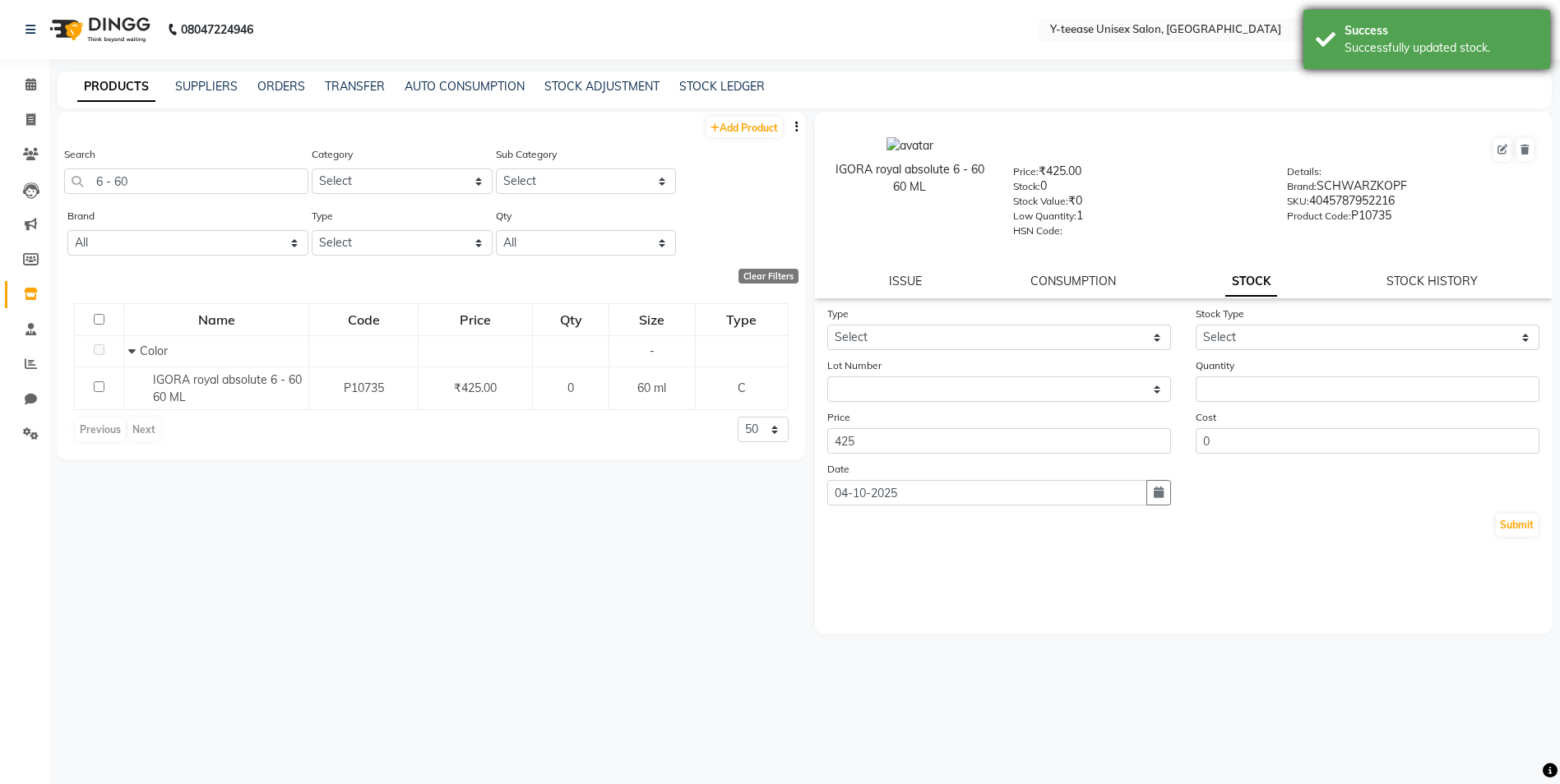
click at [1415, 42] on div "Successfully updated stock." at bounding box center [1441, 48] width 193 height 17
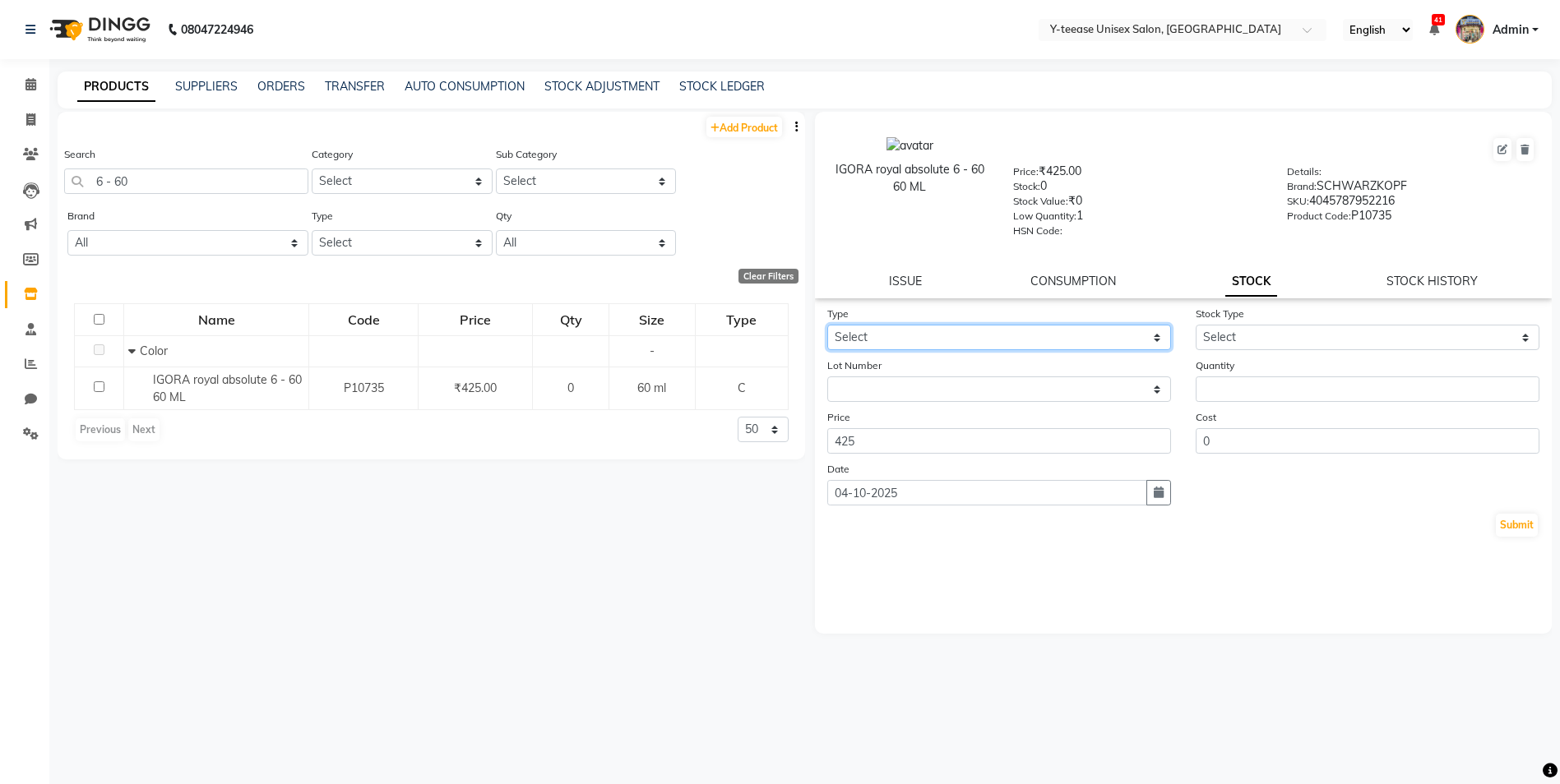
click at [1056, 338] on select "Select In Out" at bounding box center [999, 338] width 344 height 26
select select "in"
click at [827, 325] on select "Select In Out" at bounding box center [999, 338] width 344 height 26
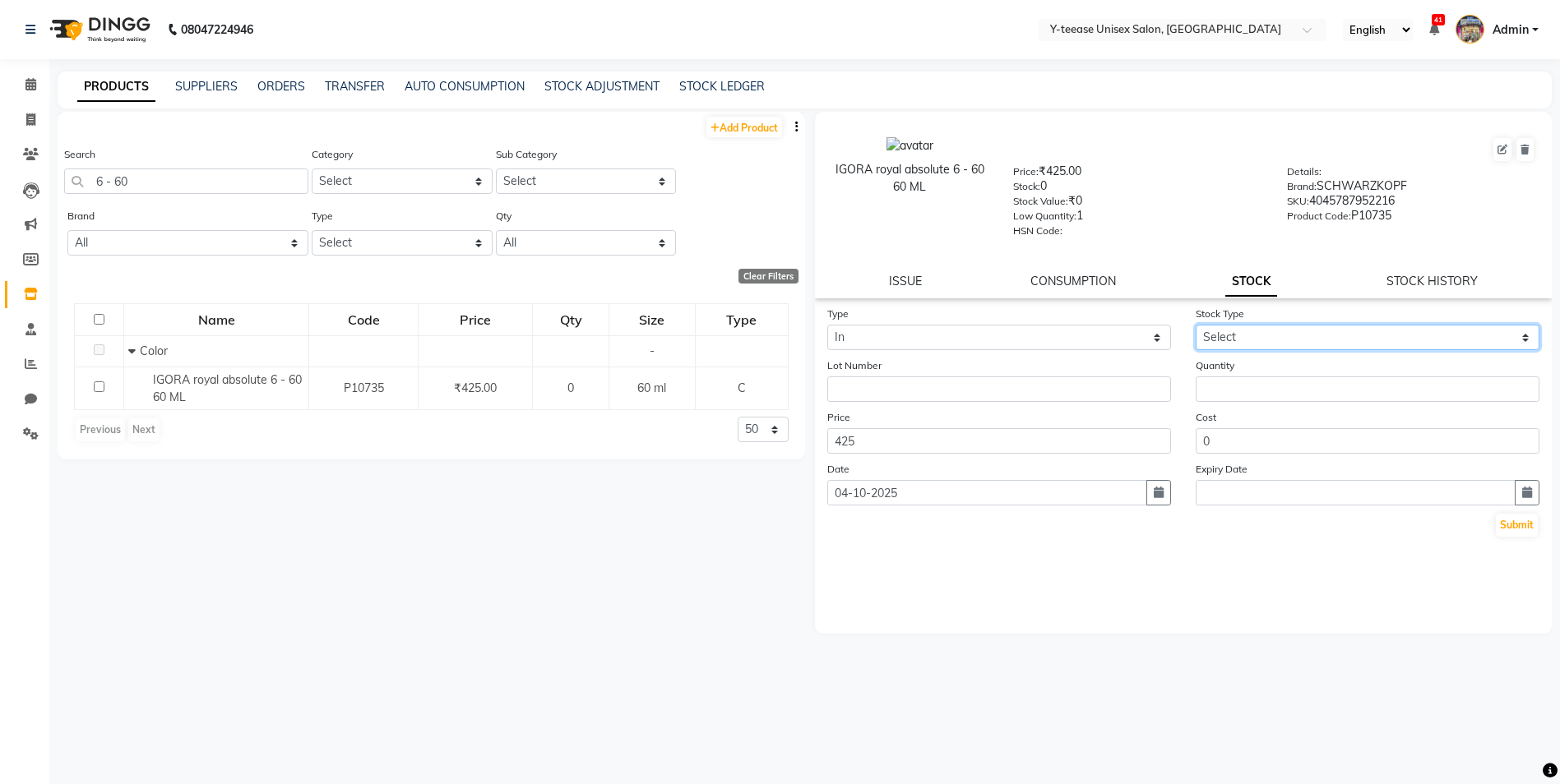
click at [1242, 324] on div "Stock Type Select New Stock Adjustment Return Other" at bounding box center [1368, 327] width 369 height 45
select select "adjustment"
click at [1195, 325] on select "Select New Stock Adjustment Return Other" at bounding box center [1367, 338] width 344 height 26
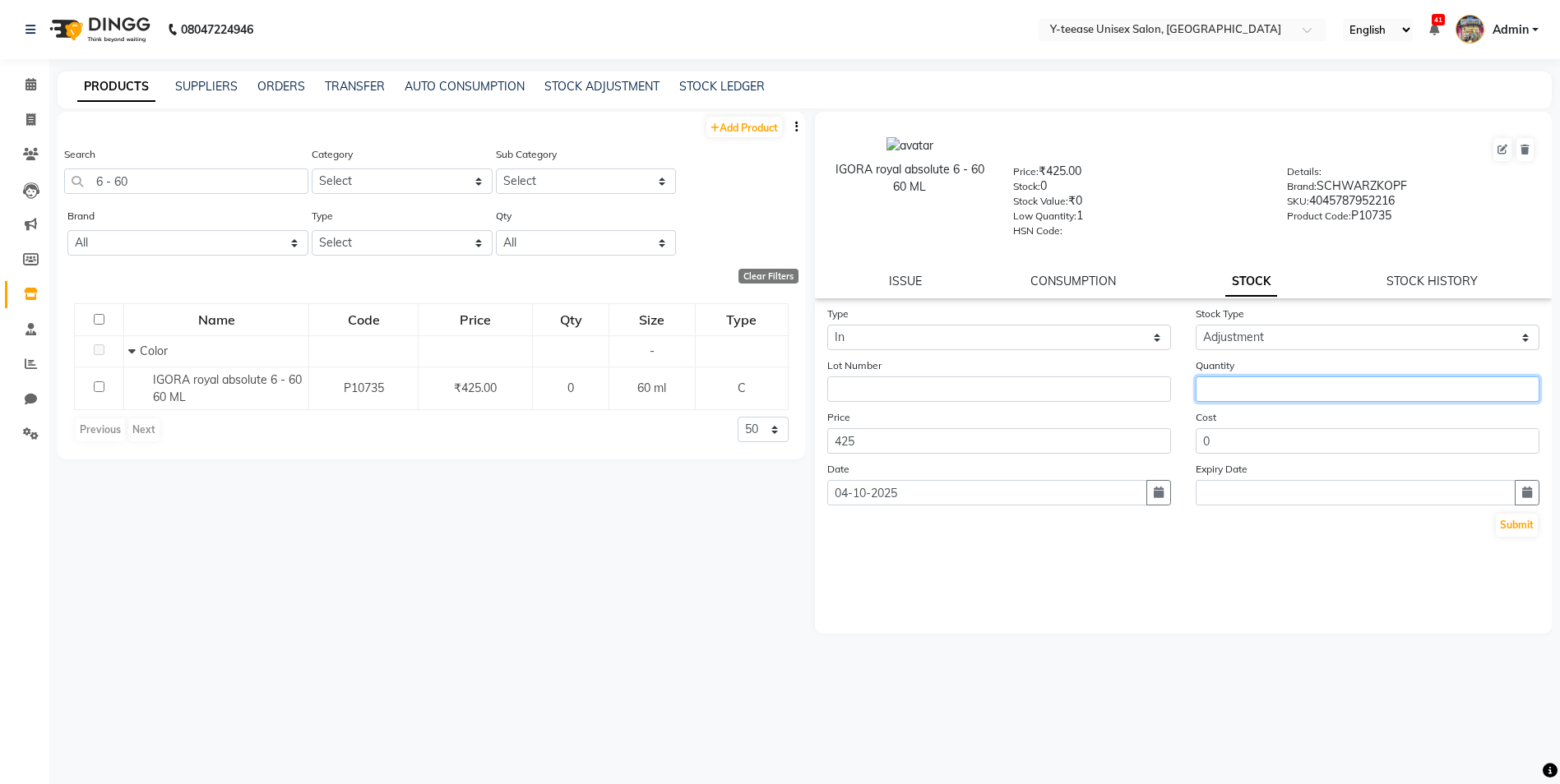
click at [1263, 382] on input "number" at bounding box center [1367, 390] width 344 height 26
type input "4"
type input "5"
click at [1528, 526] on button "Submit" at bounding box center [1516, 525] width 42 height 23
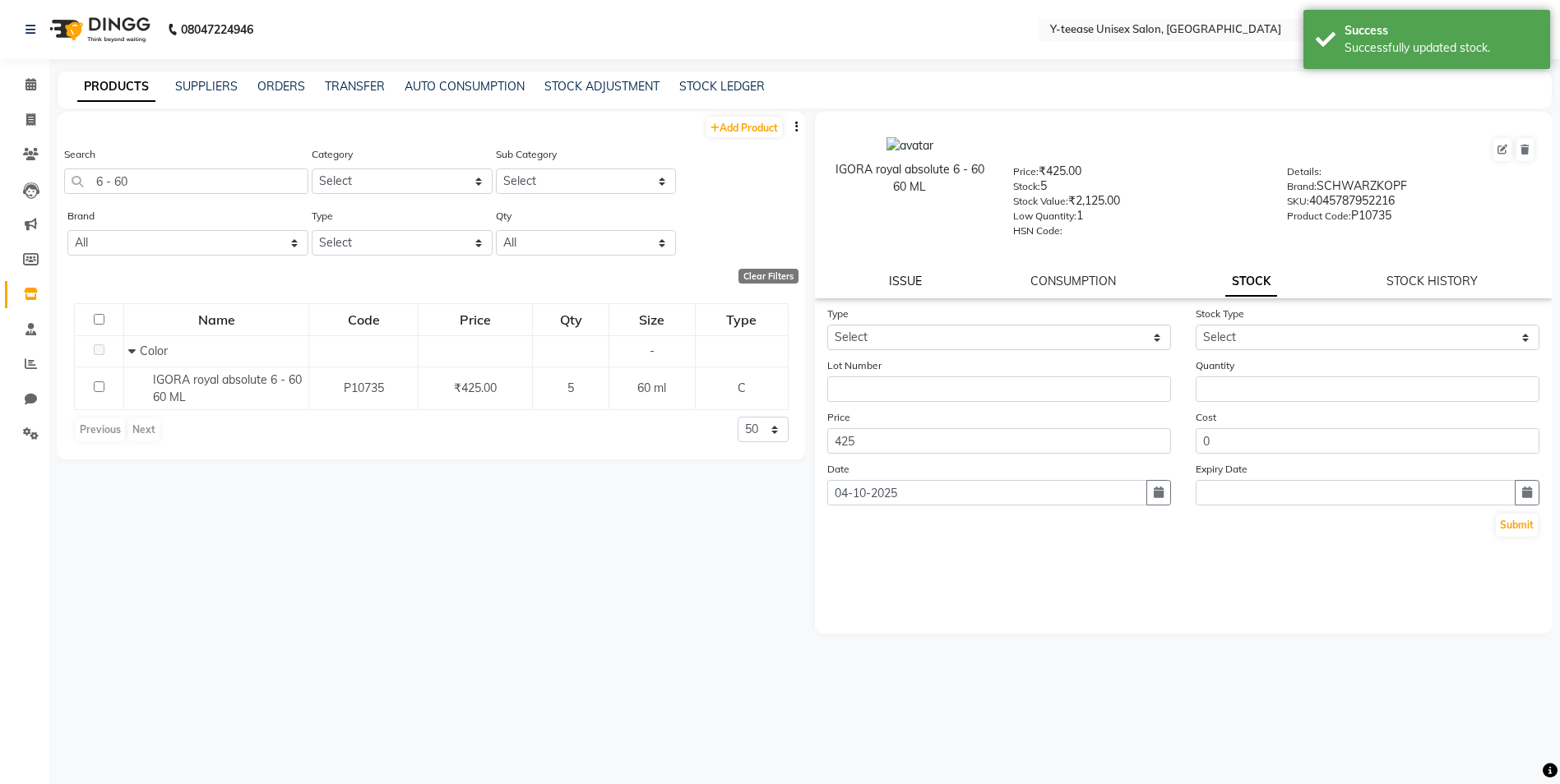
click at [908, 282] on link "ISSUE" at bounding box center [905, 281] width 33 height 15
select select
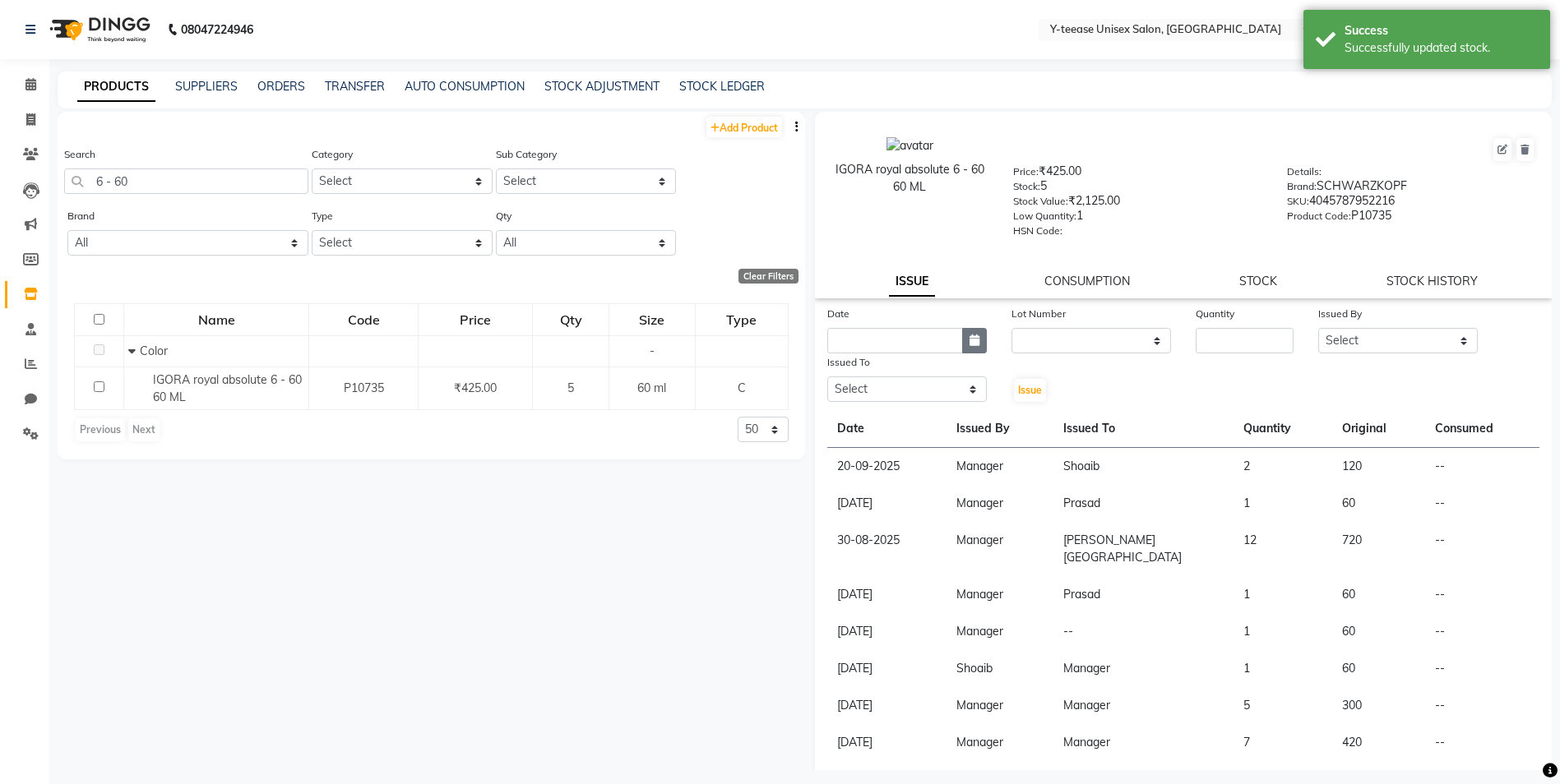
drag, startPoint x: 970, startPoint y: 340, endPoint x: 971, endPoint y: 348, distance: 8.1
click at [970, 339] on icon "button" at bounding box center [975, 341] width 10 height 12
select select "10"
select select "2025"
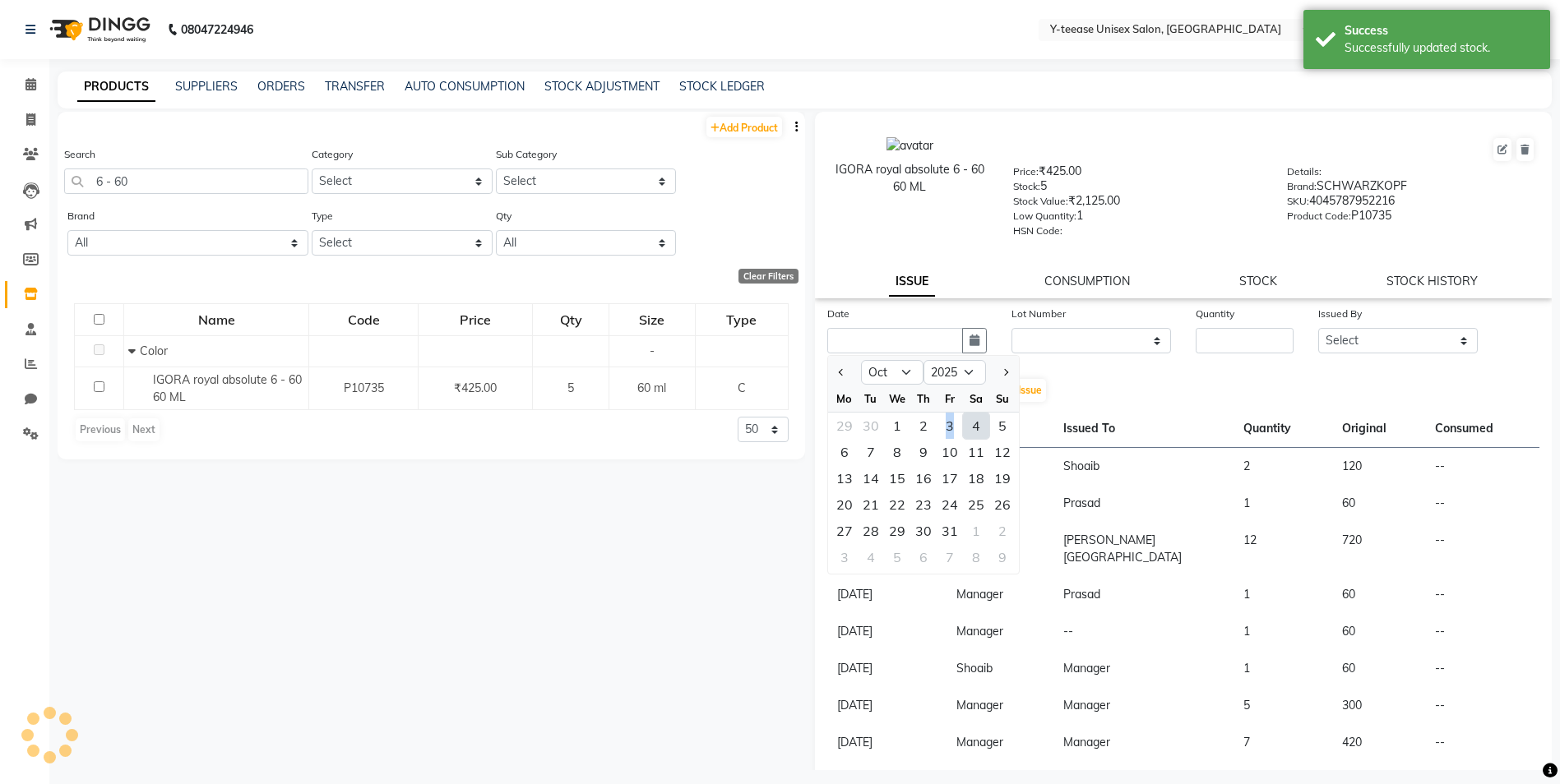
click at [949, 424] on div "3" at bounding box center [950, 425] width 26 height 26
type input "03-10-2025"
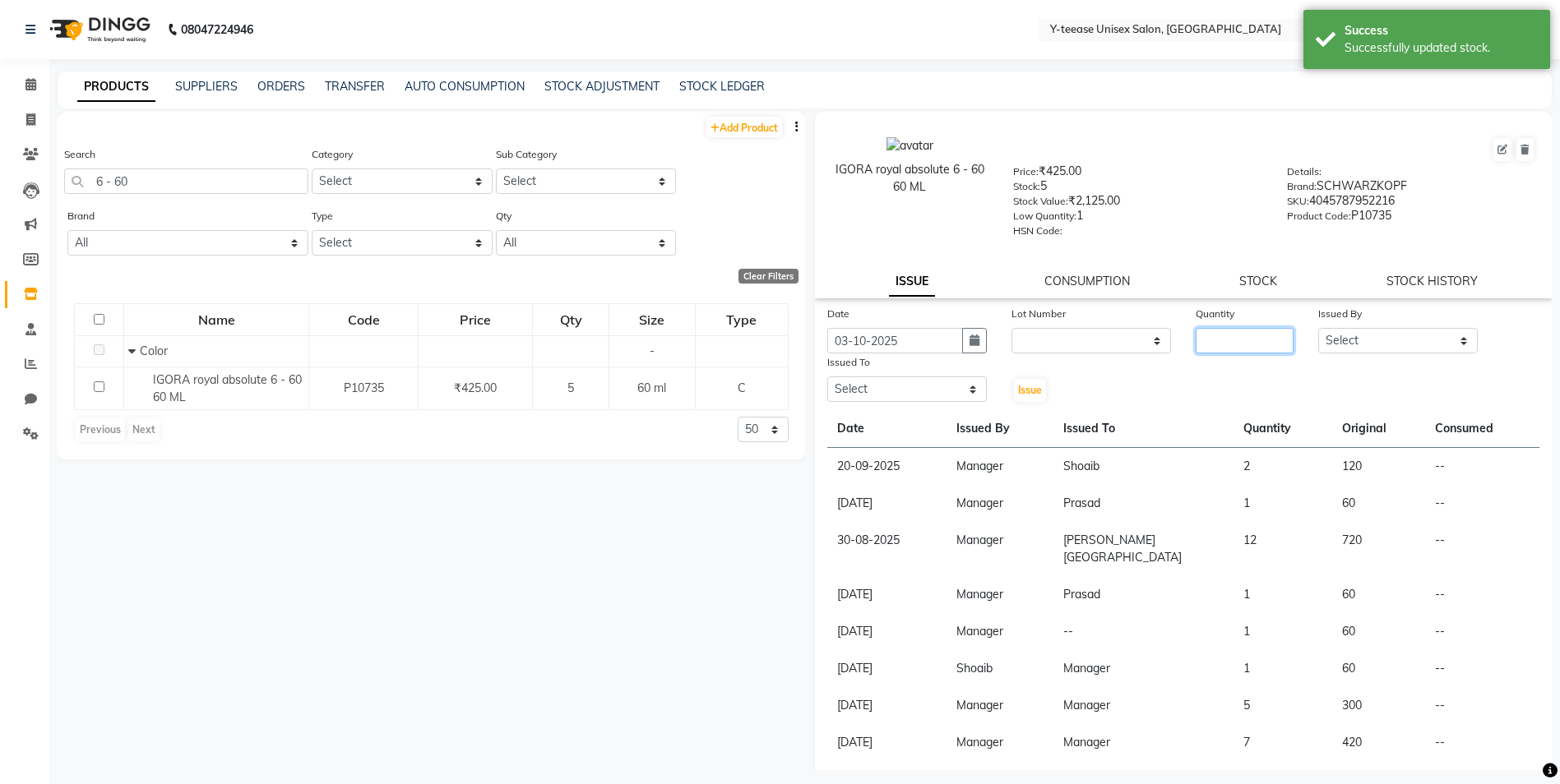
click at [1247, 340] on input "number" at bounding box center [1244, 341] width 98 height 26
type input "1"
click at [1374, 337] on select "Select [PERSON_NAME] [PERSON_NAME] nagar Manager [PERSON_NAME] [PERSON_NAME] Po…" at bounding box center [1398, 341] width 159 height 26
select select "825"
click at [1318, 328] on select "Select [PERSON_NAME] [PERSON_NAME] nagar Manager [PERSON_NAME] [PERSON_NAME] Po…" at bounding box center [1398, 341] width 159 height 26
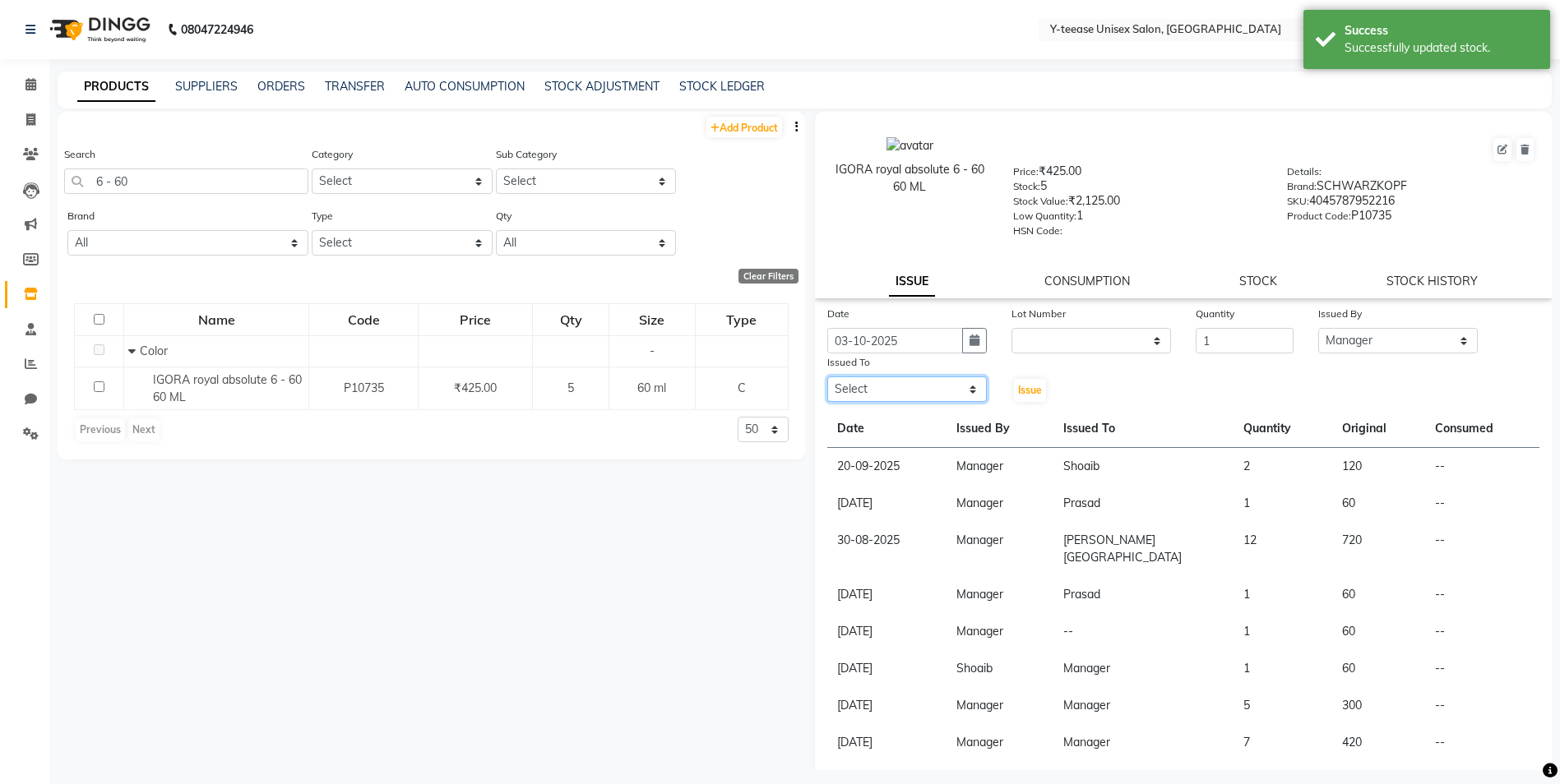
click at [946, 390] on select "Select [PERSON_NAME] [PERSON_NAME] nagar Manager [PERSON_NAME] [PERSON_NAME] Po…" at bounding box center [907, 390] width 159 height 26
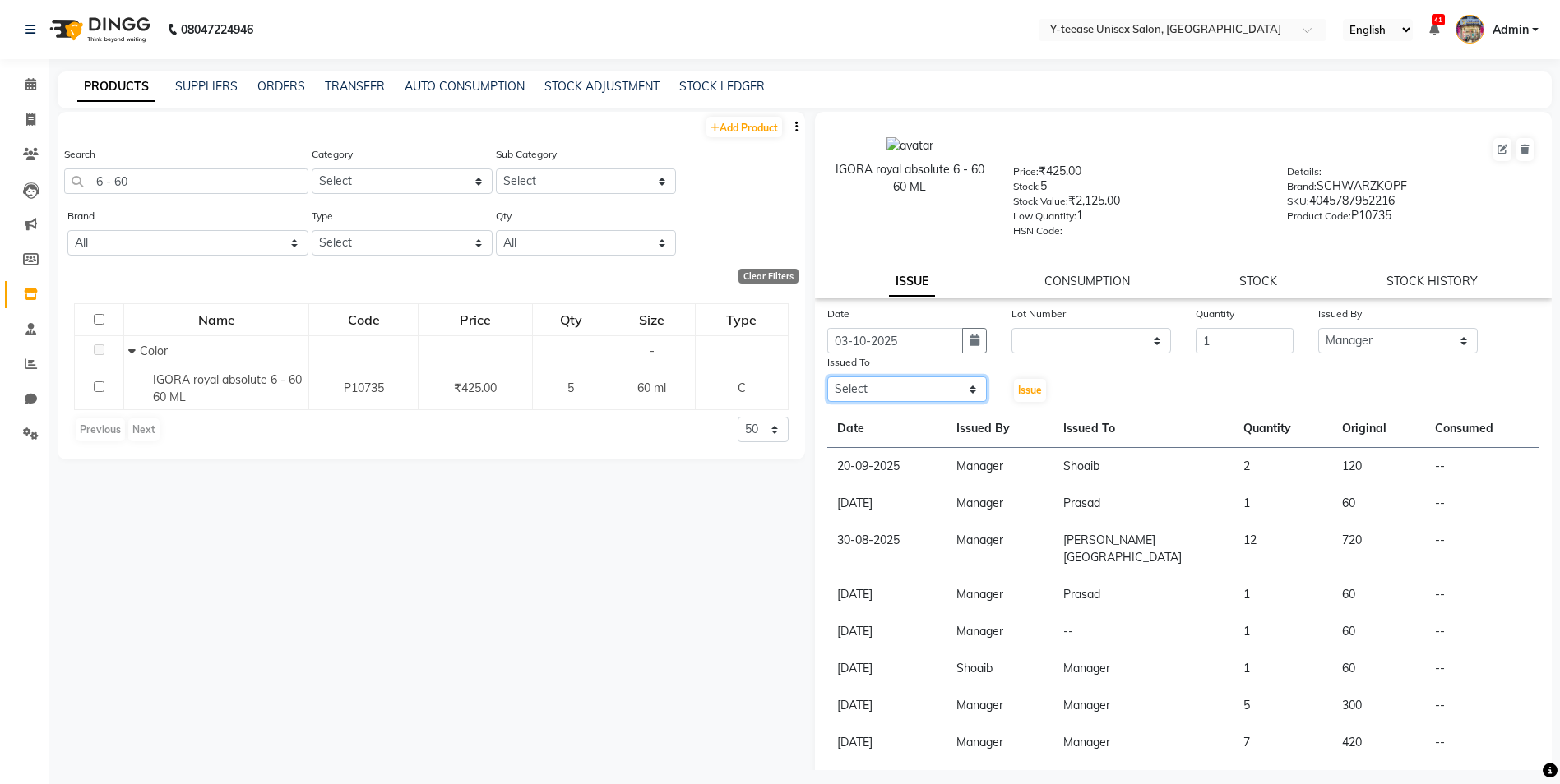
select select "67930"
click at [827, 377] on select "Select [PERSON_NAME] [PERSON_NAME] nagar Manager [PERSON_NAME] [PERSON_NAME] Po…" at bounding box center [907, 390] width 159 height 26
click at [1031, 394] on span "Issue" at bounding box center [1030, 390] width 24 height 12
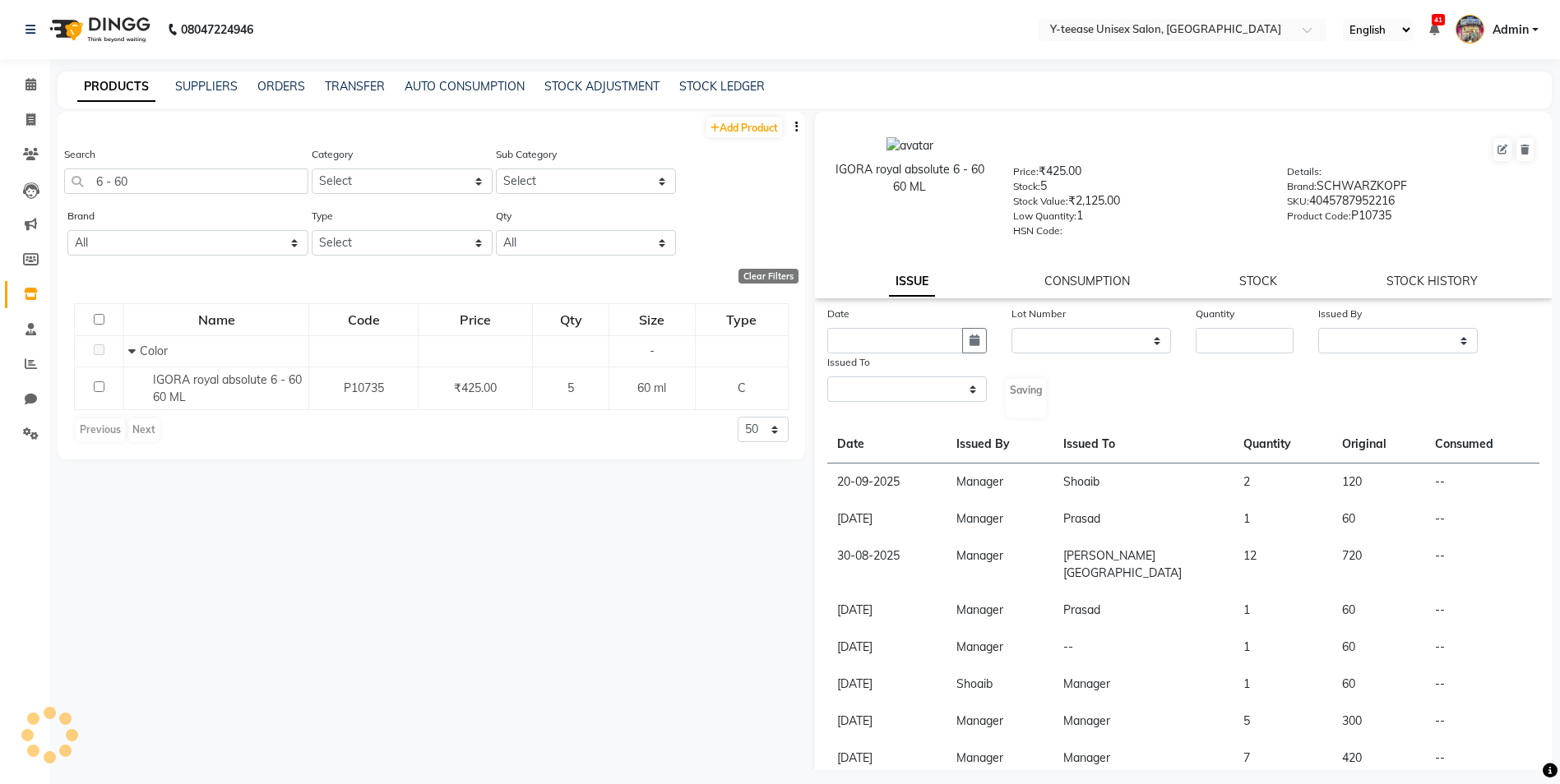
select select
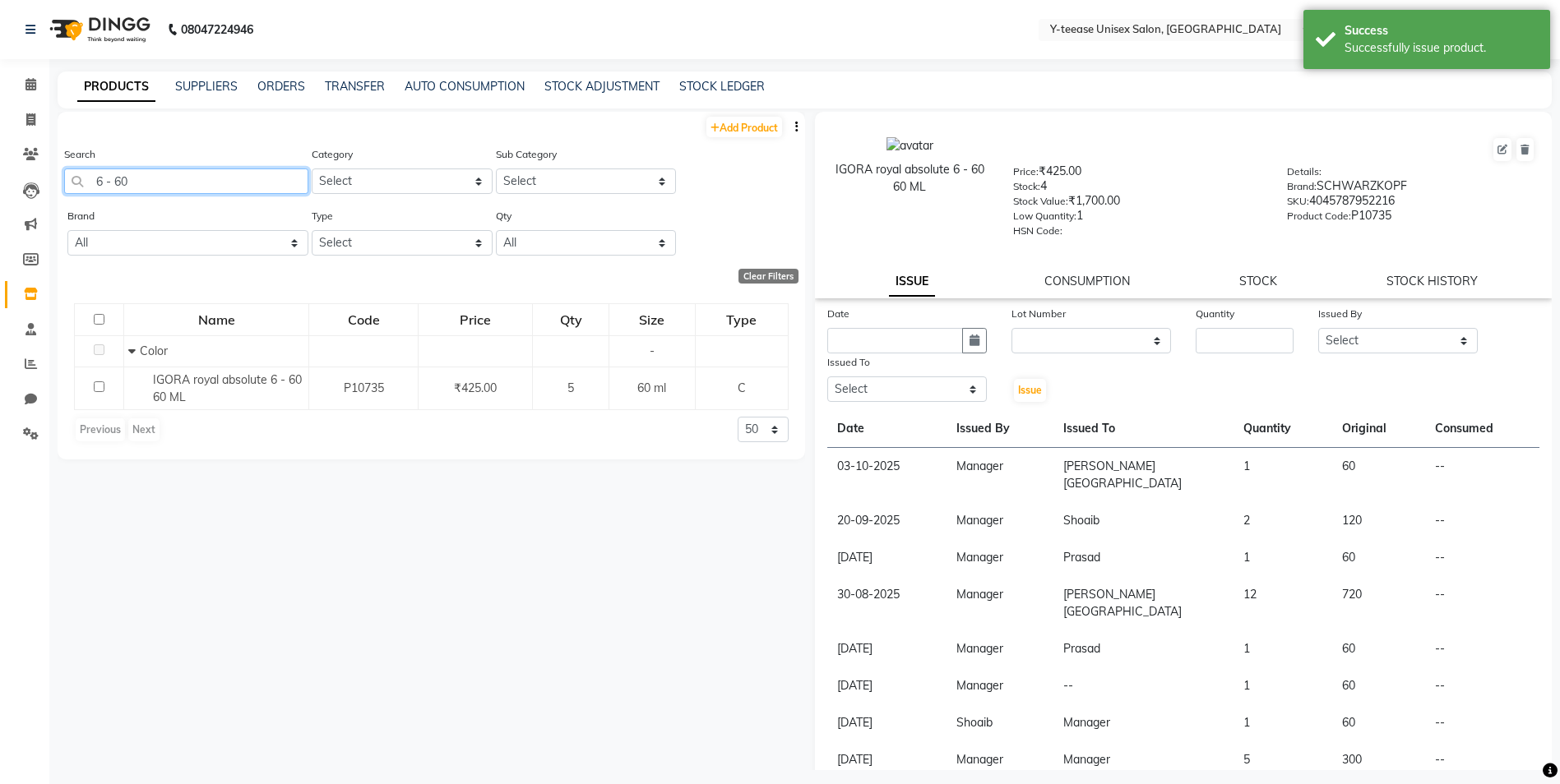
click at [143, 185] on input "6 - 60" at bounding box center [185, 181] width 244 height 26
click at [144, 185] on input "6 - 60" at bounding box center [185, 181] width 244 height 26
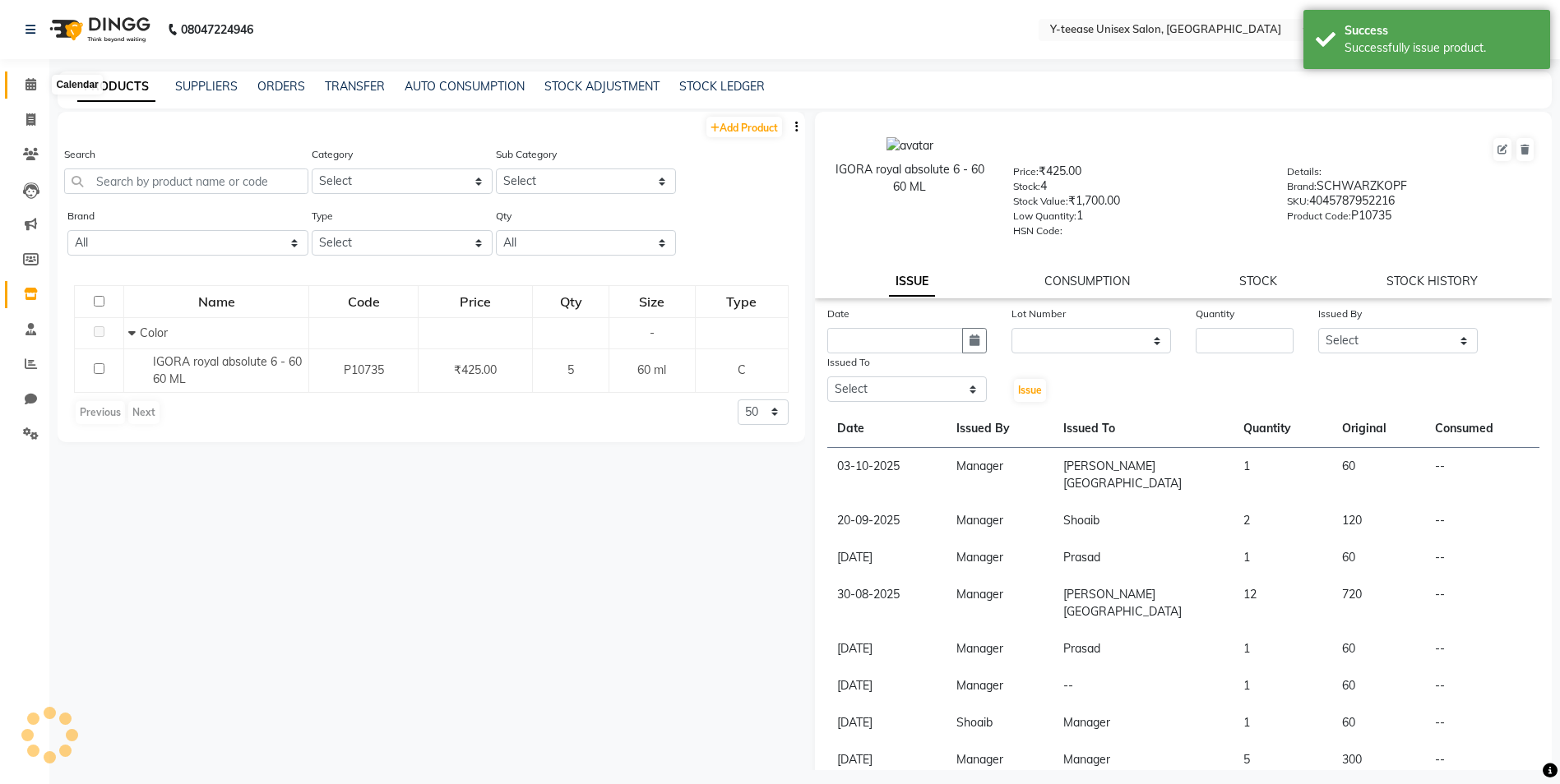
drag, startPoint x: 29, startPoint y: 82, endPoint x: 81, endPoint y: 90, distance: 52.6
click at [29, 82] on icon at bounding box center [31, 84] width 11 height 12
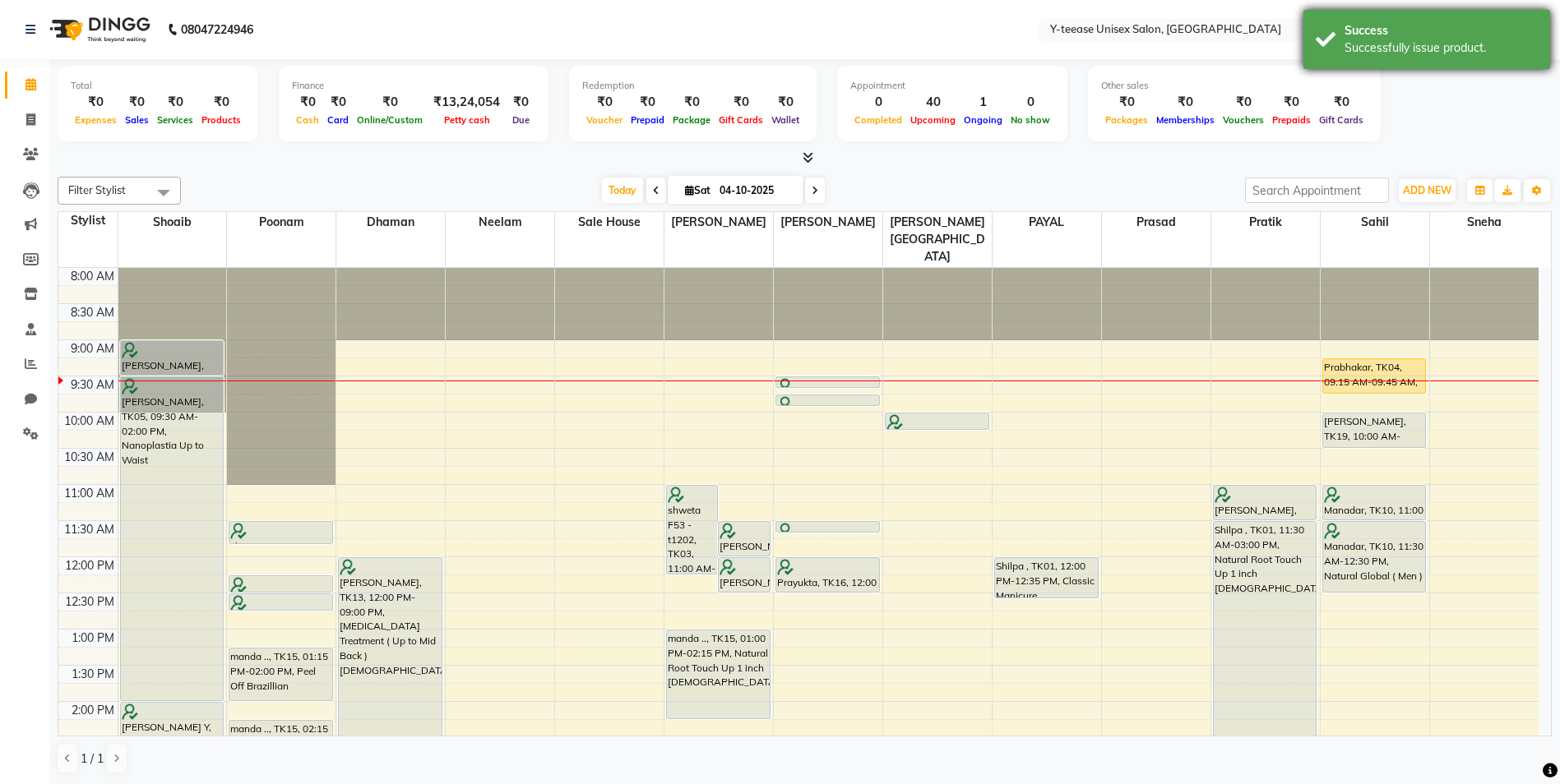
click at [1493, 30] on div "Success" at bounding box center [1441, 30] width 193 height 17
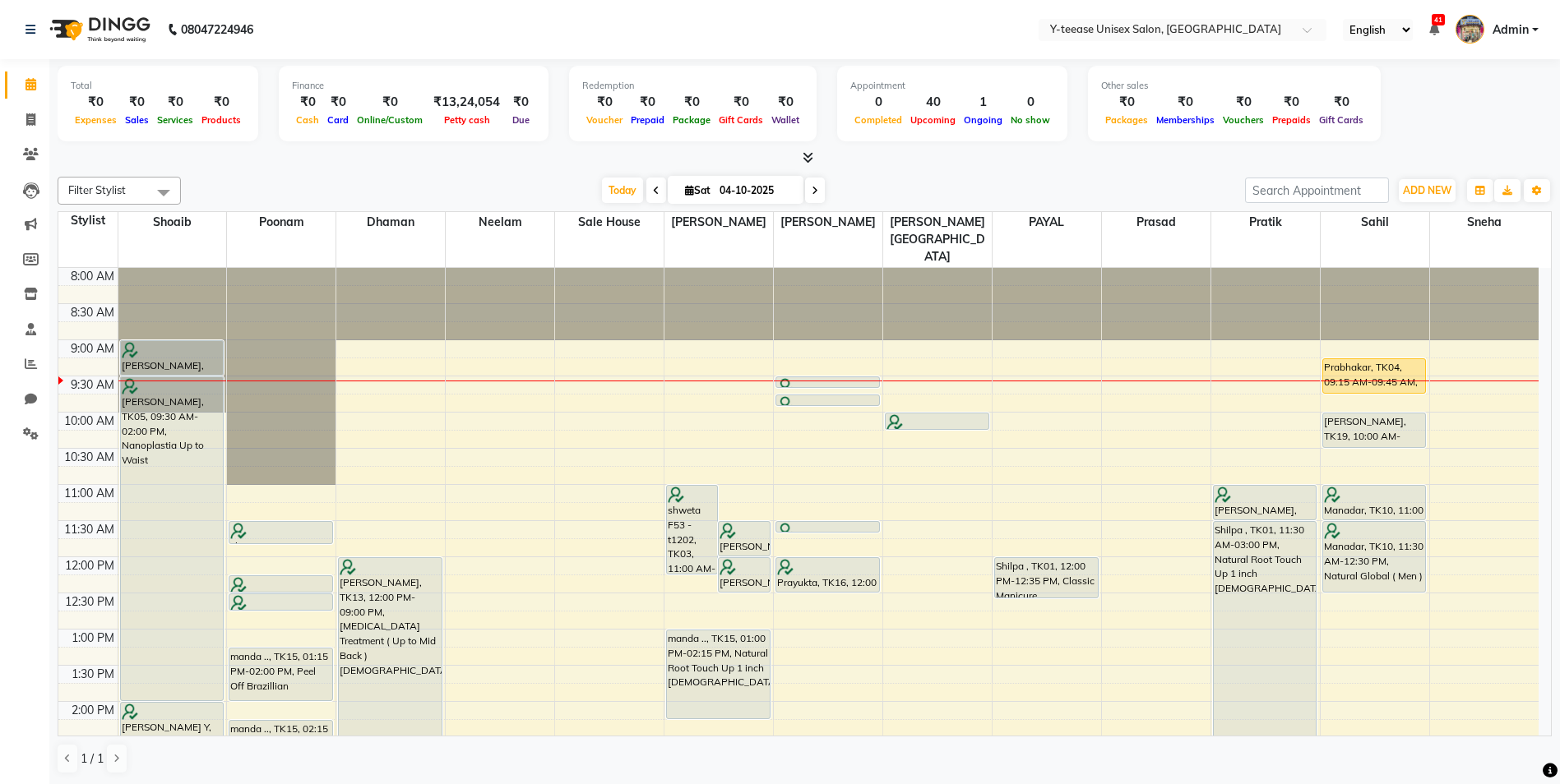
click at [1413, 144] on div "Total ₹0 Expenses ₹0 Sales ₹0 Services ₹0 Products Finance ₹0 Cash ₹0 Card ₹0 O…" at bounding box center [804, 106] width 1494 height 81
click at [19, 297] on span at bounding box center [30, 294] width 29 height 19
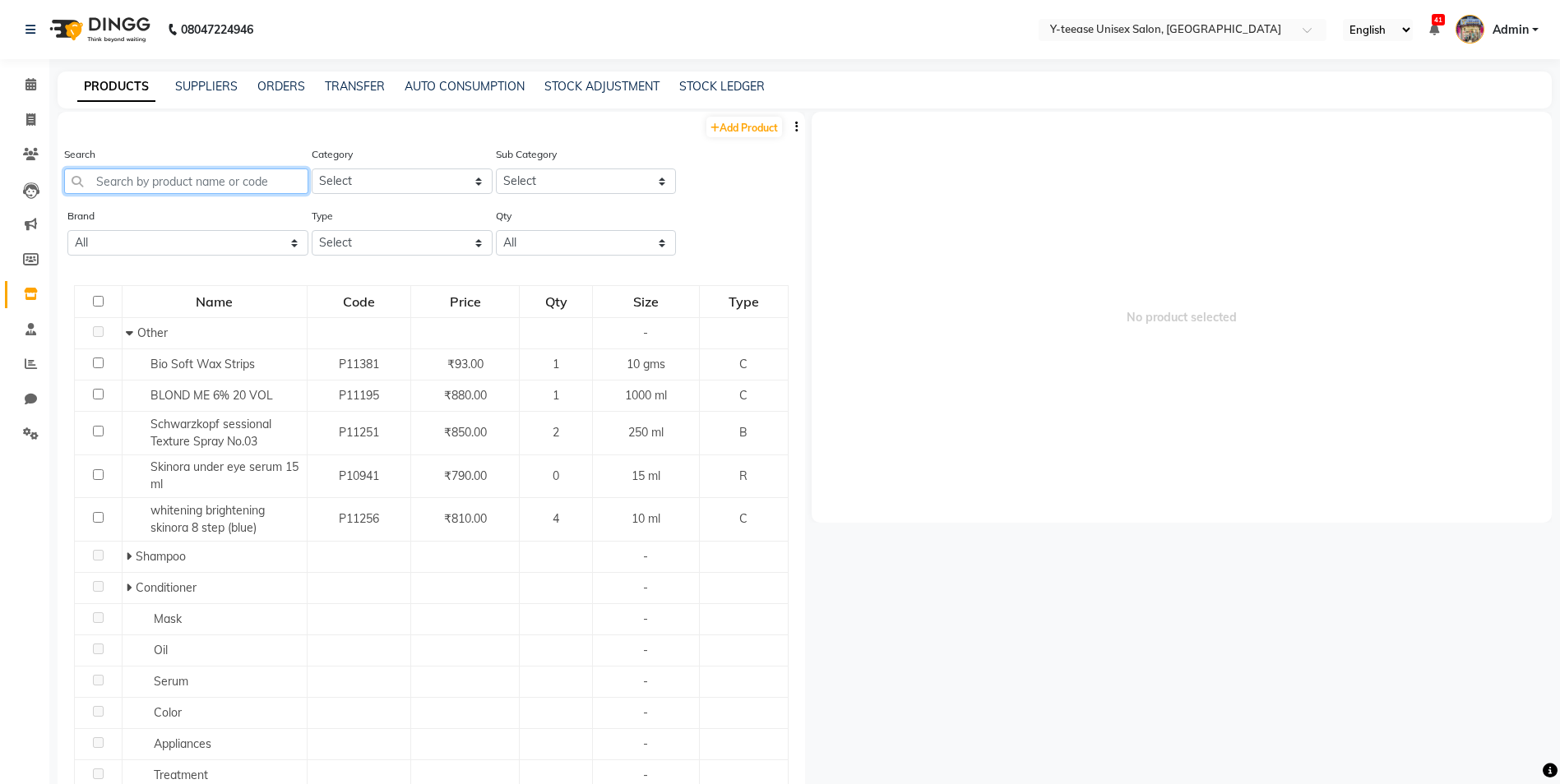
click at [180, 190] on input "text" at bounding box center [185, 181] width 244 height 26
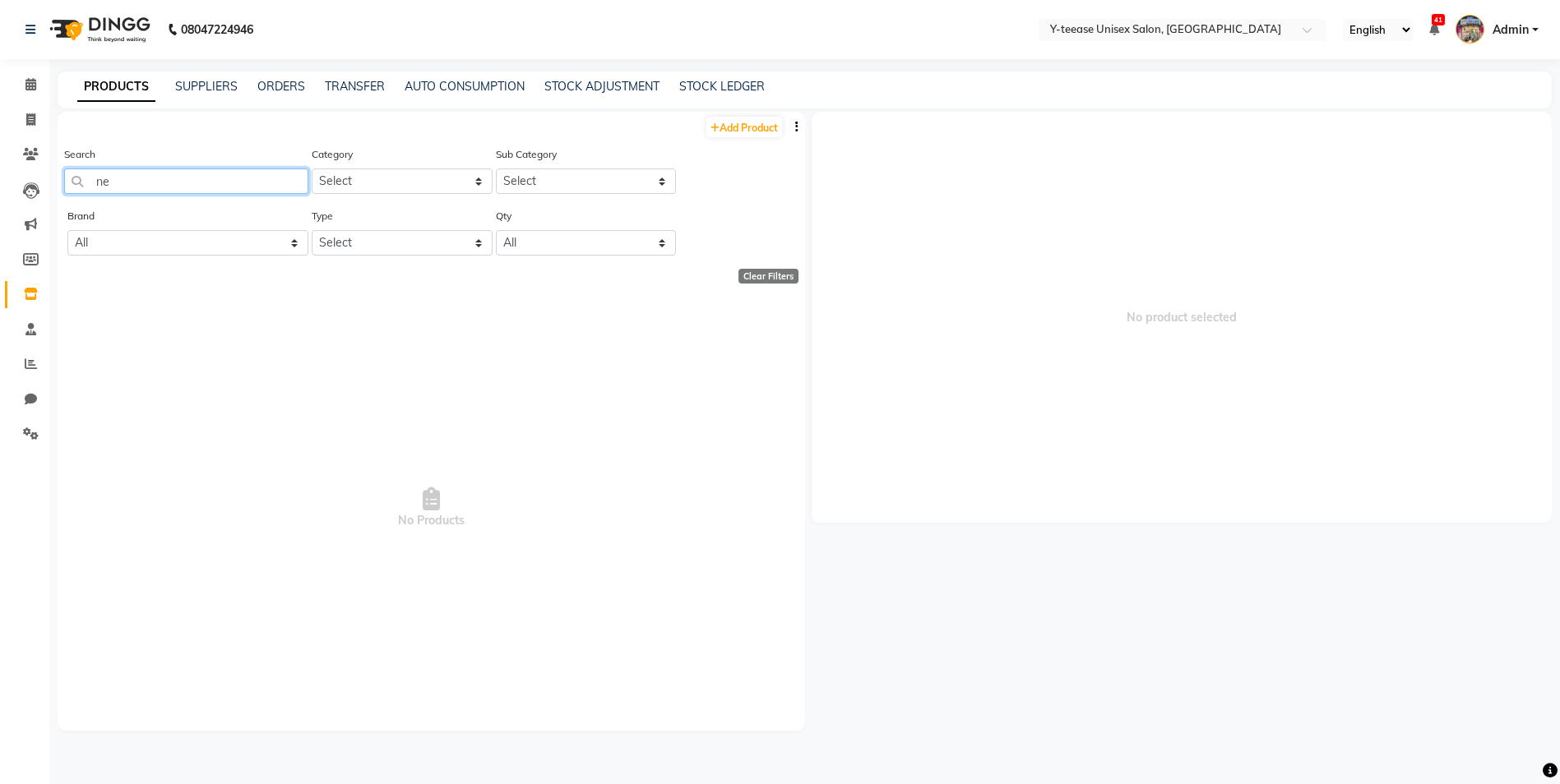
type input "n"
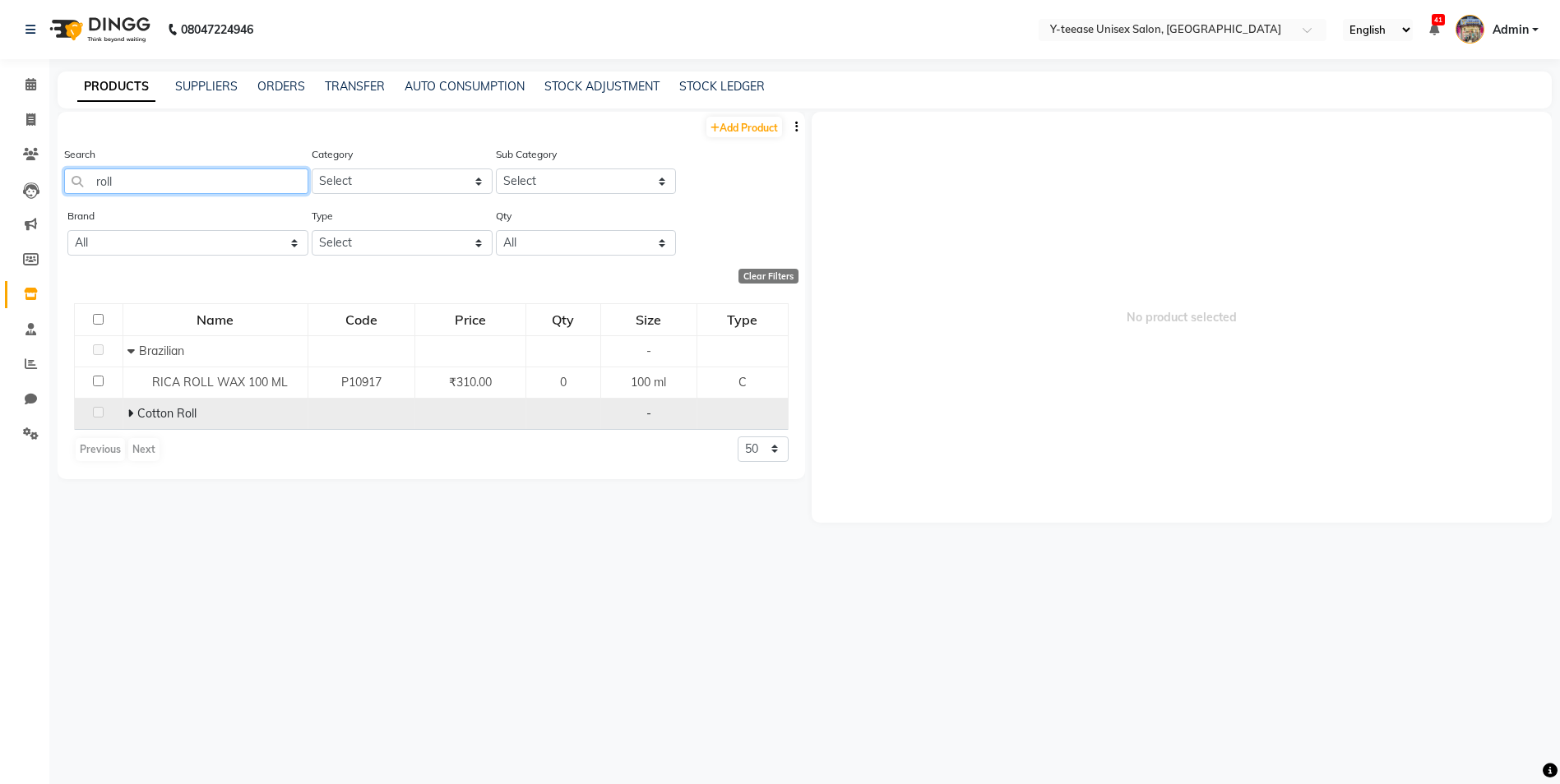
type input "roll"
click at [134, 412] on span at bounding box center [133, 412] width 10 height 15
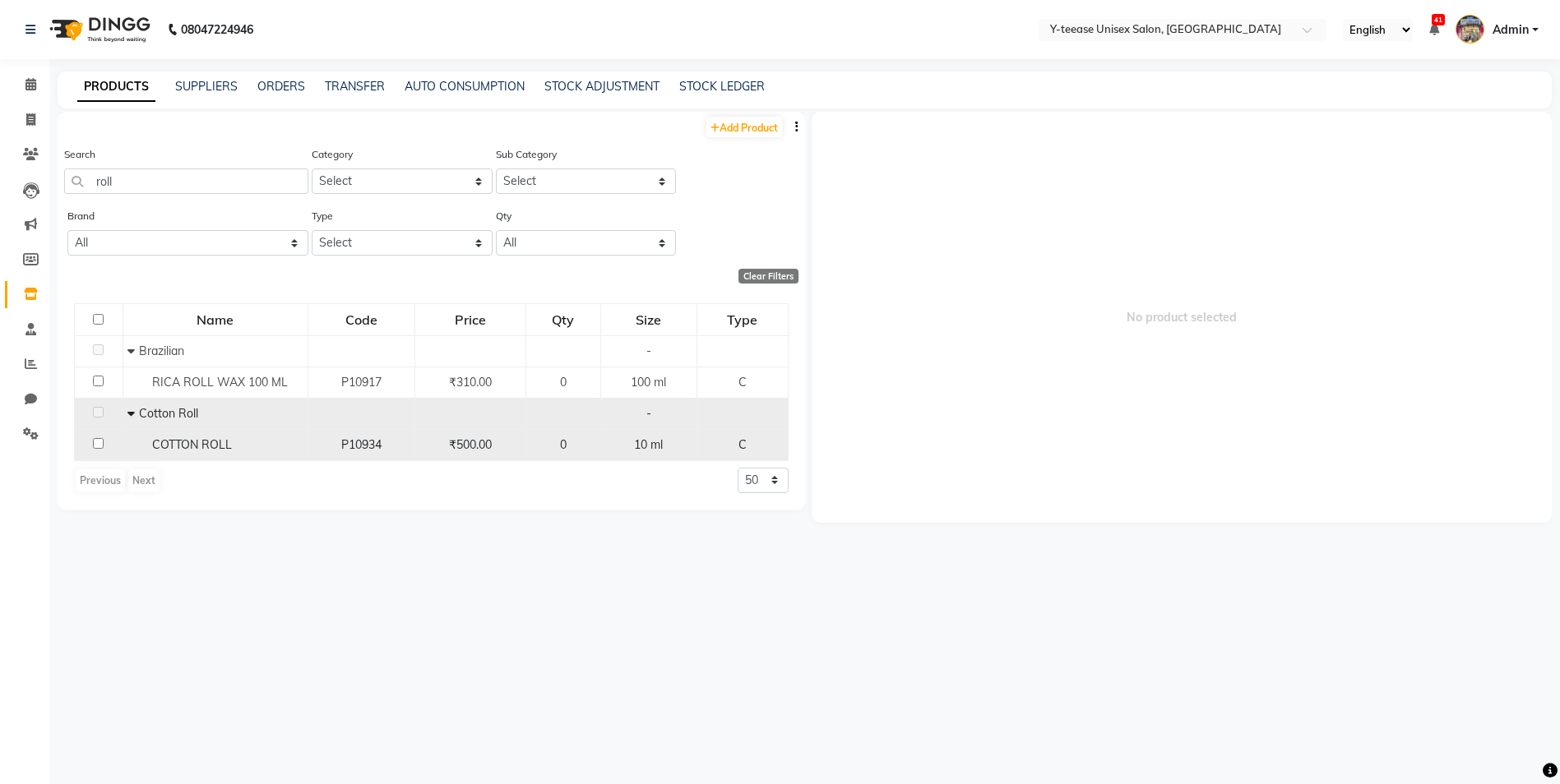
click at [182, 450] on span "COTTON ROLL" at bounding box center [192, 444] width 80 height 15
select select
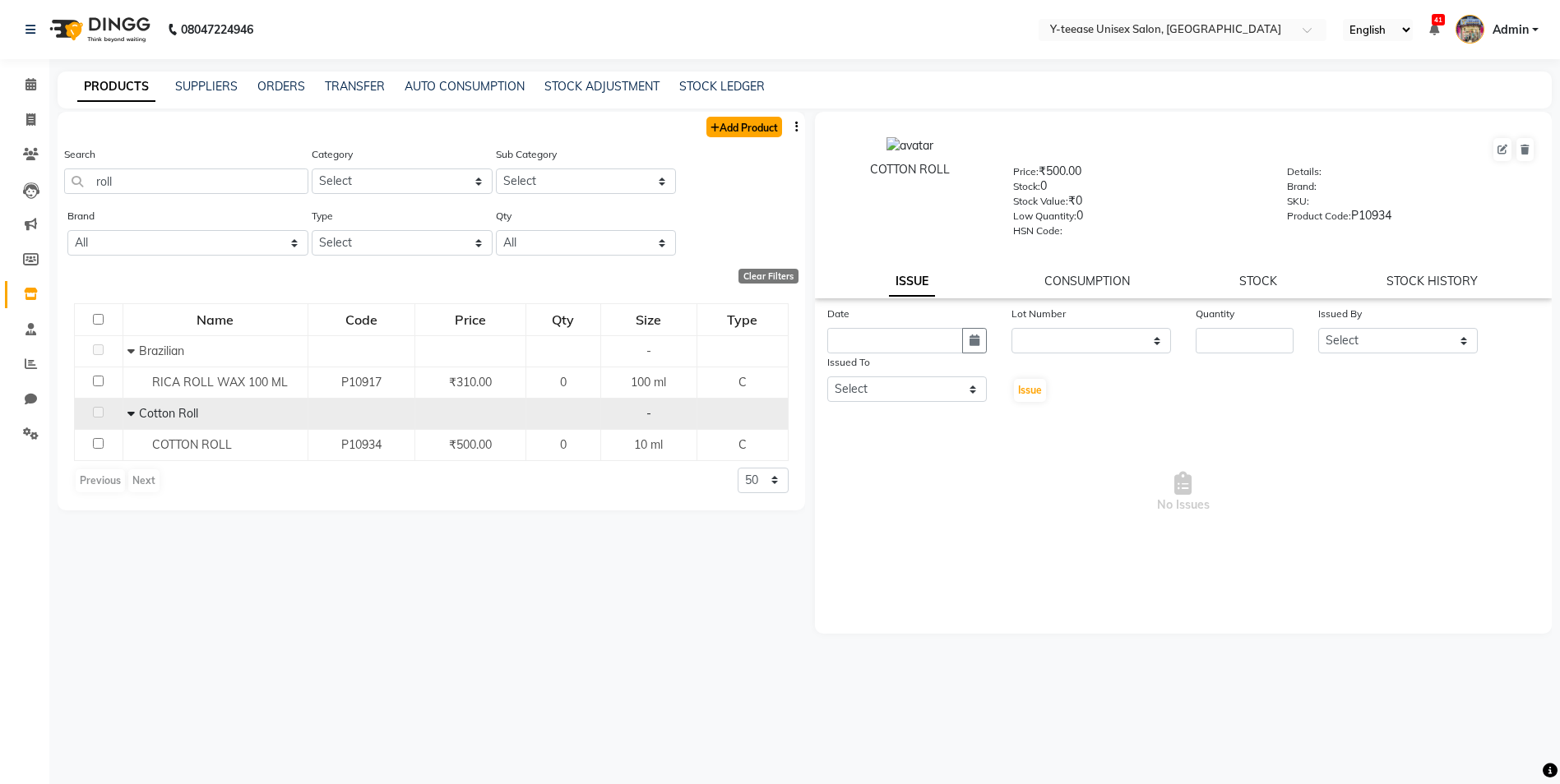
click at [753, 126] on link "Add Product" at bounding box center [745, 127] width 76 height 21
select select "true"
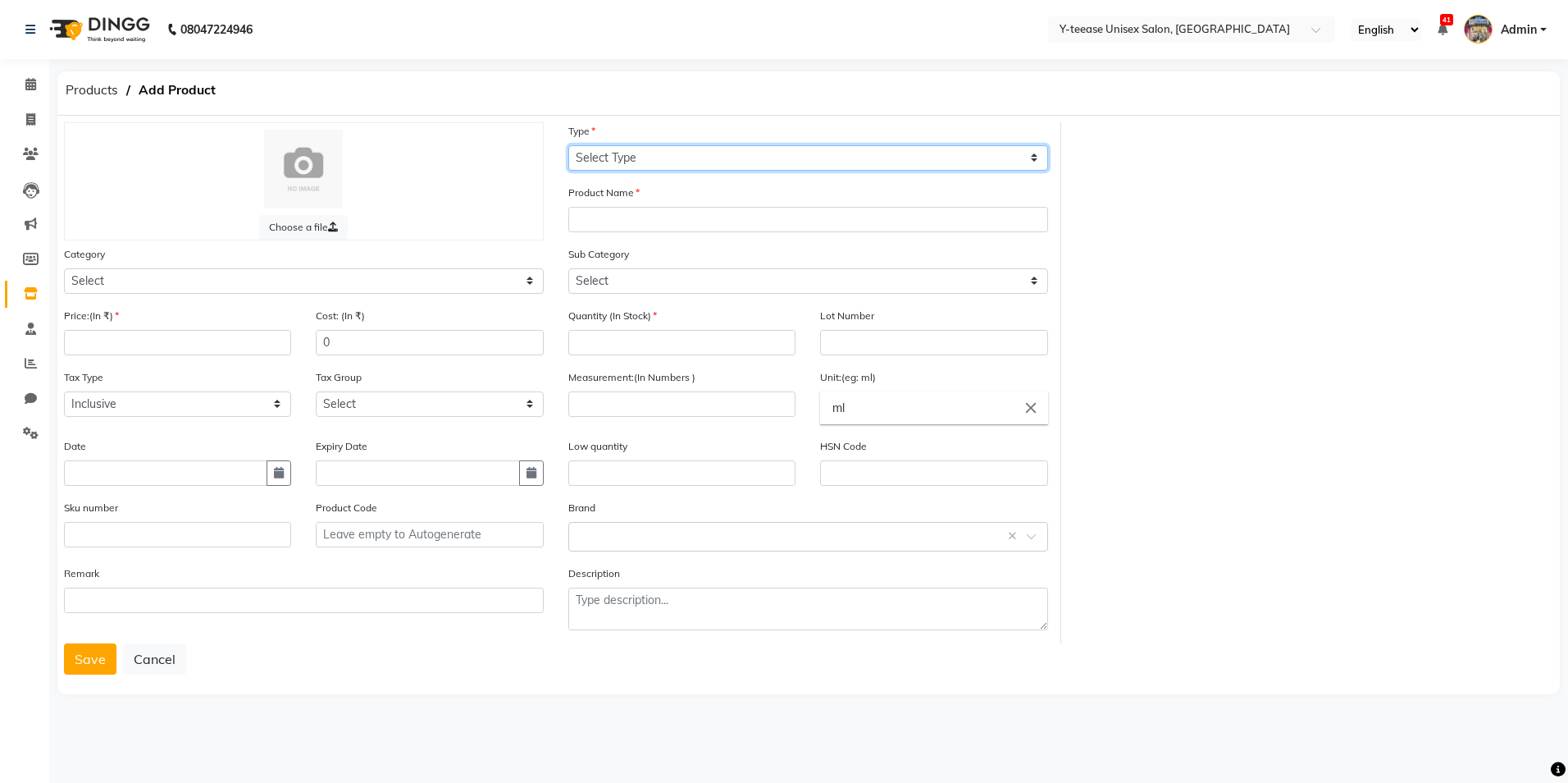
click at [692, 160] on select "Select Type Both Retail Consumable" at bounding box center [808, 158] width 480 height 26
click at [569, 145] on select "Select Type Both Retail Consumable" at bounding box center [808, 158] width 480 height 26
click at [658, 157] on select "Select Type Both Retail Consumable" at bounding box center [808, 158] width 480 height 26
select select "C"
click at [569, 145] on select "Select Type Both Retail Consumable" at bounding box center [808, 158] width 480 height 26
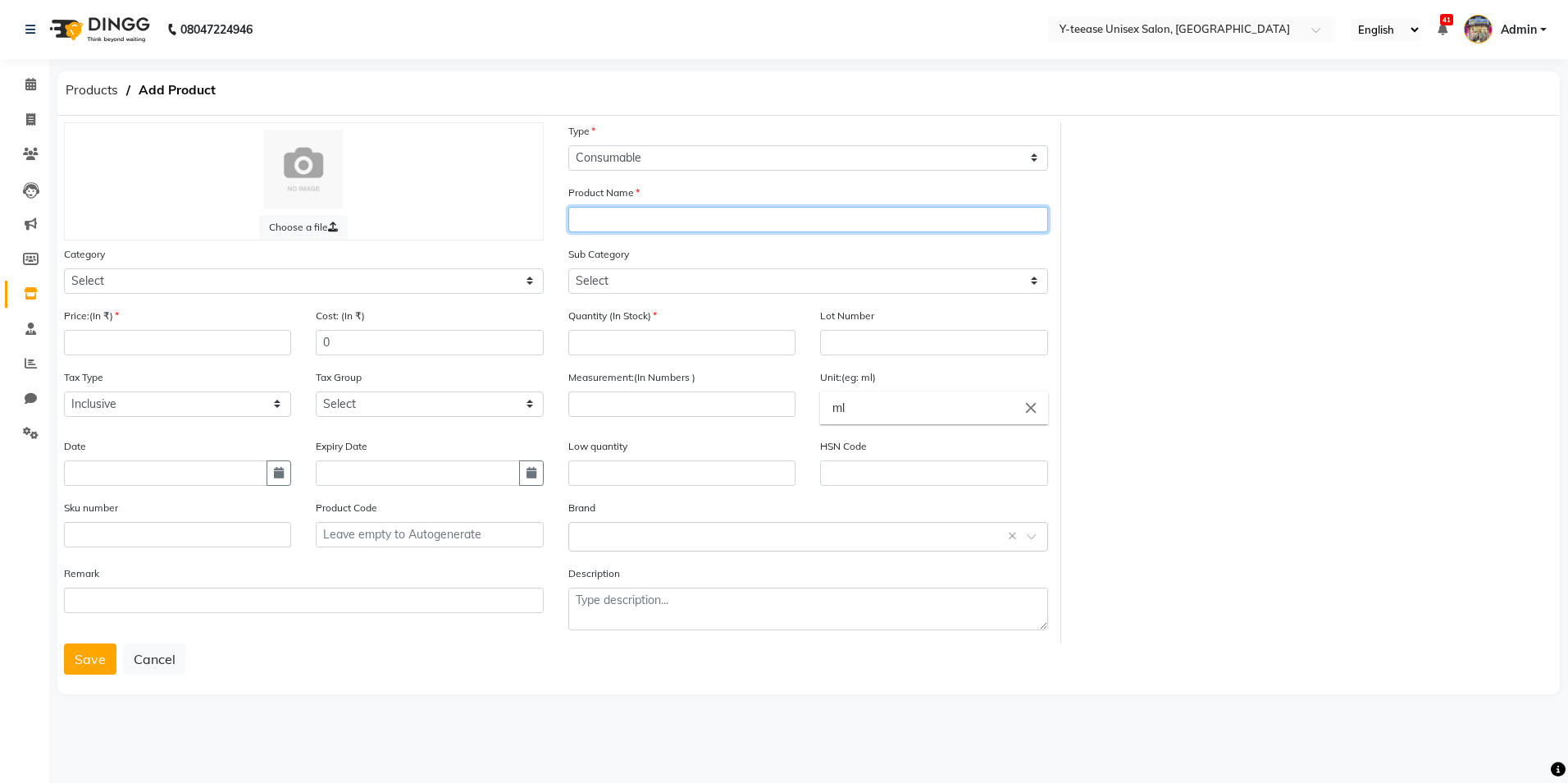
click at [630, 224] on input "text" at bounding box center [808, 220] width 480 height 26
type input "Neck roll"
click at [448, 294] on div "Category Select Hair Skin Makeup Personal Care Appliances [PERSON_NAME] Waxing …" at bounding box center [303, 277] width 504 height 62
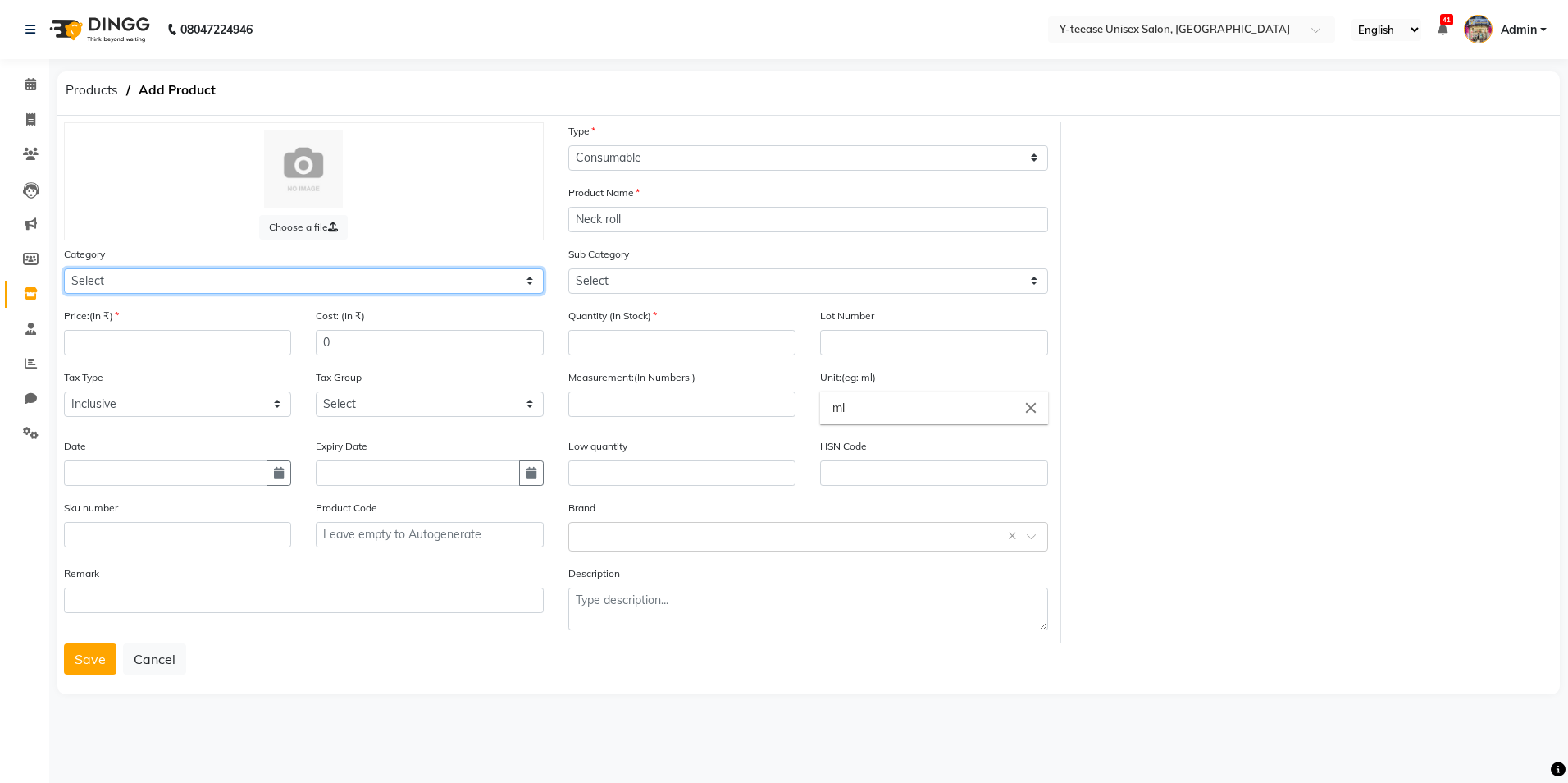
click at [446, 285] on select "Select Hair Skin Makeup Personal Care Appliances [PERSON_NAME] Waxing Disposabl…" at bounding box center [303, 282] width 480 height 26
select select "2801850"
click at [64, 269] on select "Select Hair Skin Makeup Personal Care Appliances [PERSON_NAME] Waxing Disposabl…" at bounding box center [303, 282] width 480 height 26
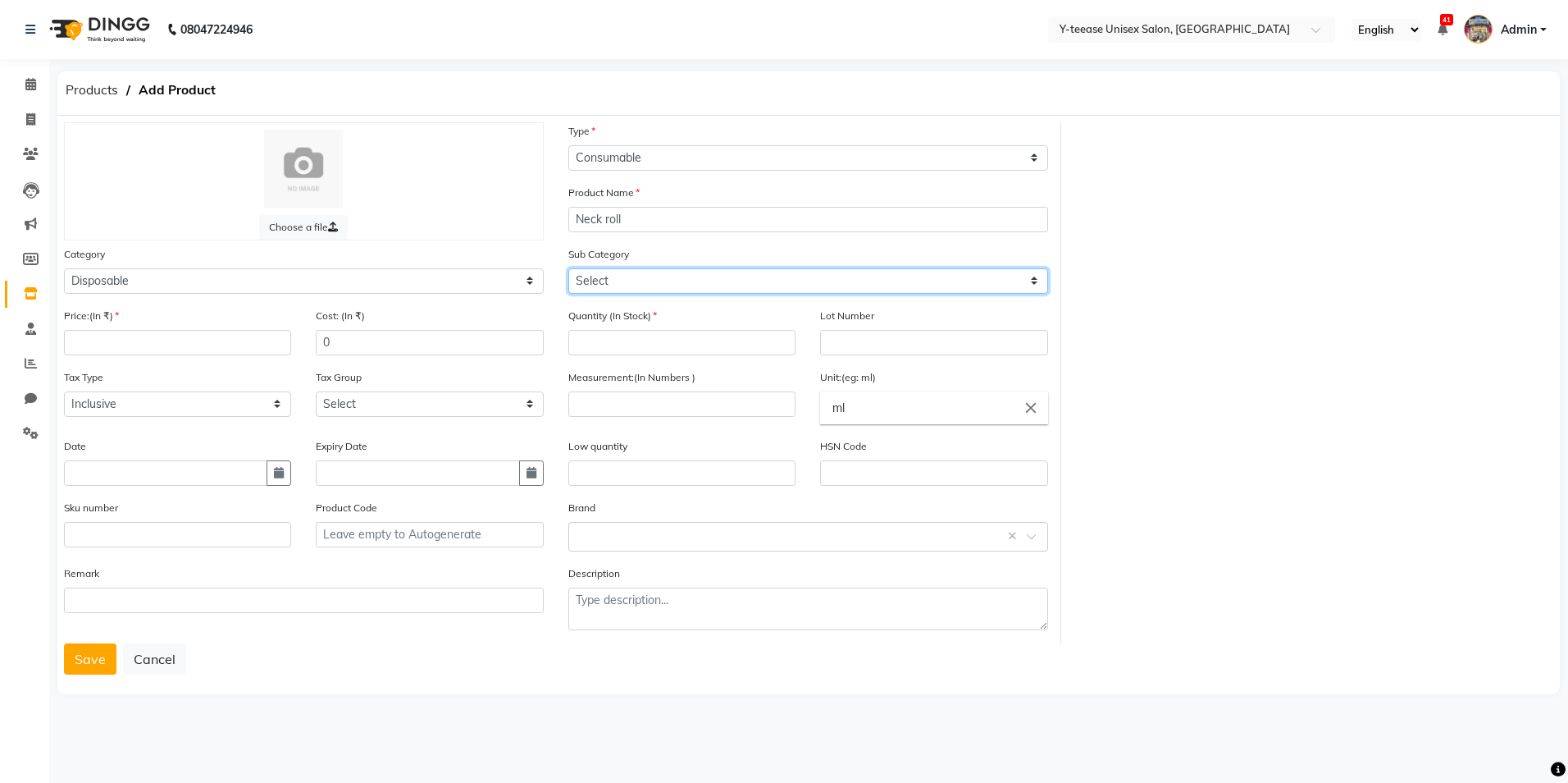
click at [598, 281] on select "Select Appron Gown Bedsheet Nepkin Towel Tissue Magic TIssue Cotton Roll Cotton…" at bounding box center [808, 282] width 480 height 26
select select "2801858"
click at [569, 269] on select "Select Appron Gown Bedsheet Nepkin Towel Tissue Magic TIssue Cotton Roll Cotton…" at bounding box center [808, 282] width 480 height 26
click at [227, 346] on input "number" at bounding box center [177, 343] width 227 height 26
type input "1"
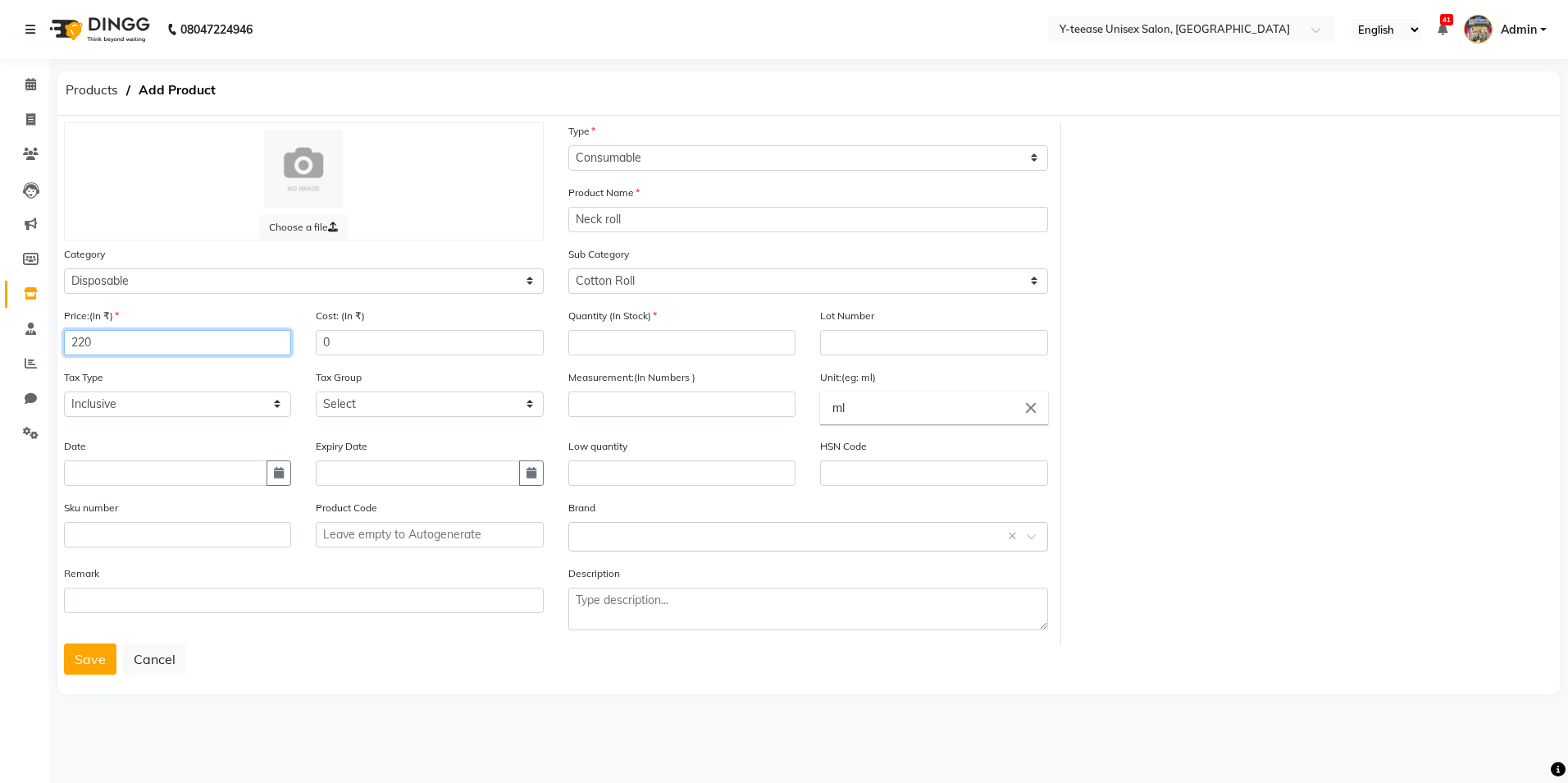
type input "220"
click at [665, 349] on input "number" at bounding box center [682, 343] width 227 height 26
type input "1"
click at [100, 657] on button "Save" at bounding box center [89, 659] width 53 height 31
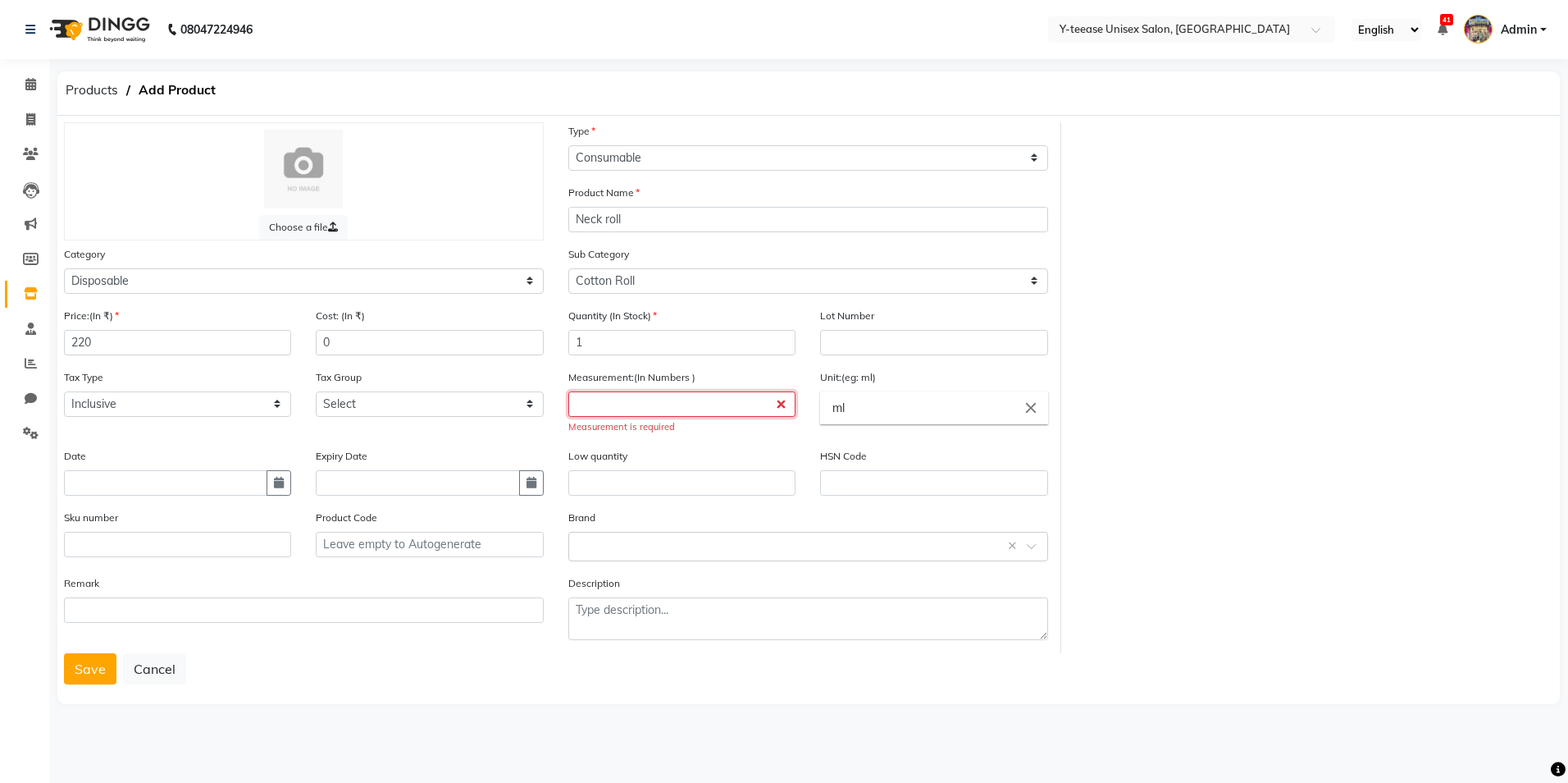
click at [673, 405] on input "number" at bounding box center [682, 404] width 227 height 26
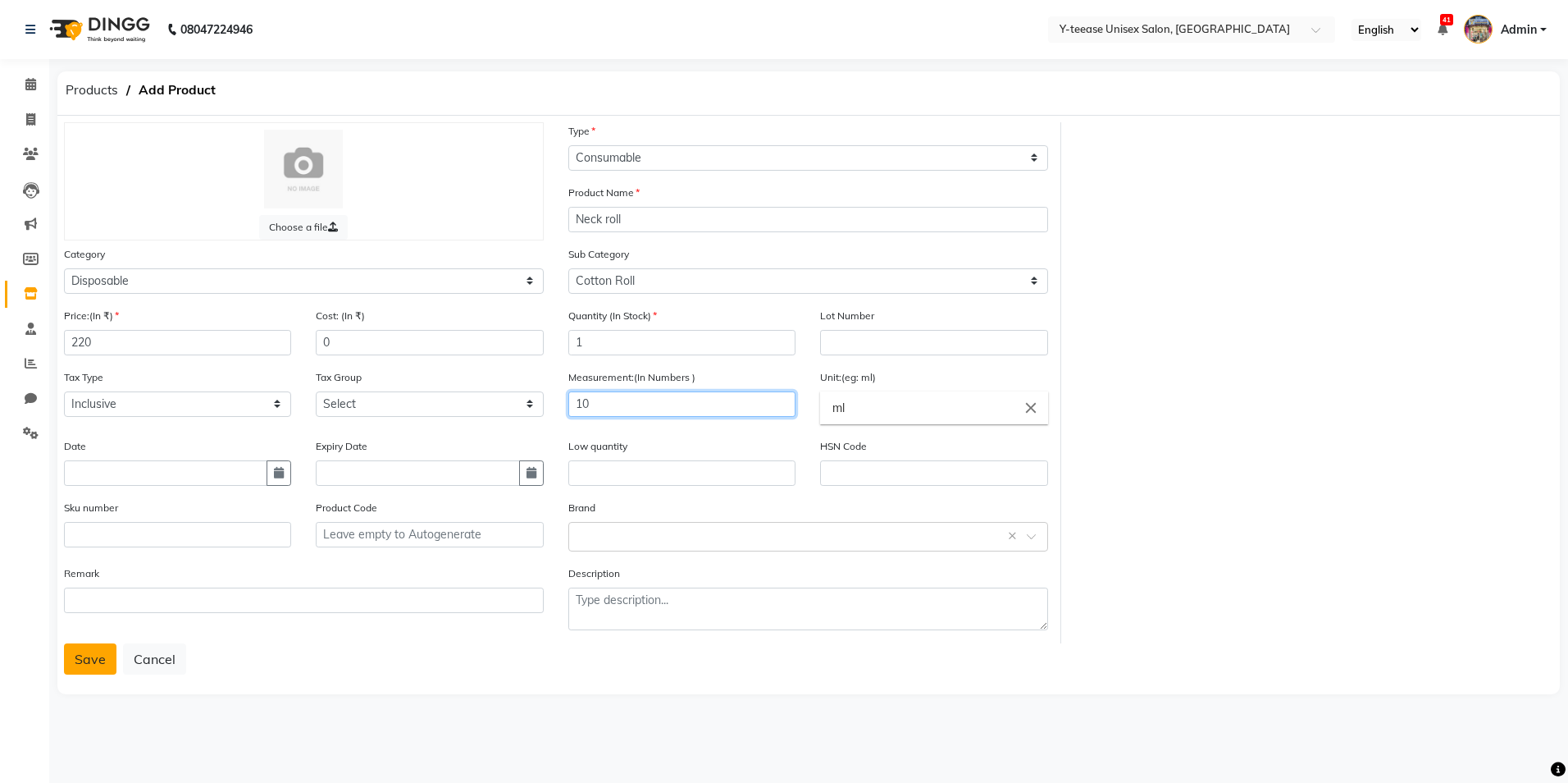
type input "10"
click at [83, 660] on button "Save" at bounding box center [89, 659] width 53 height 31
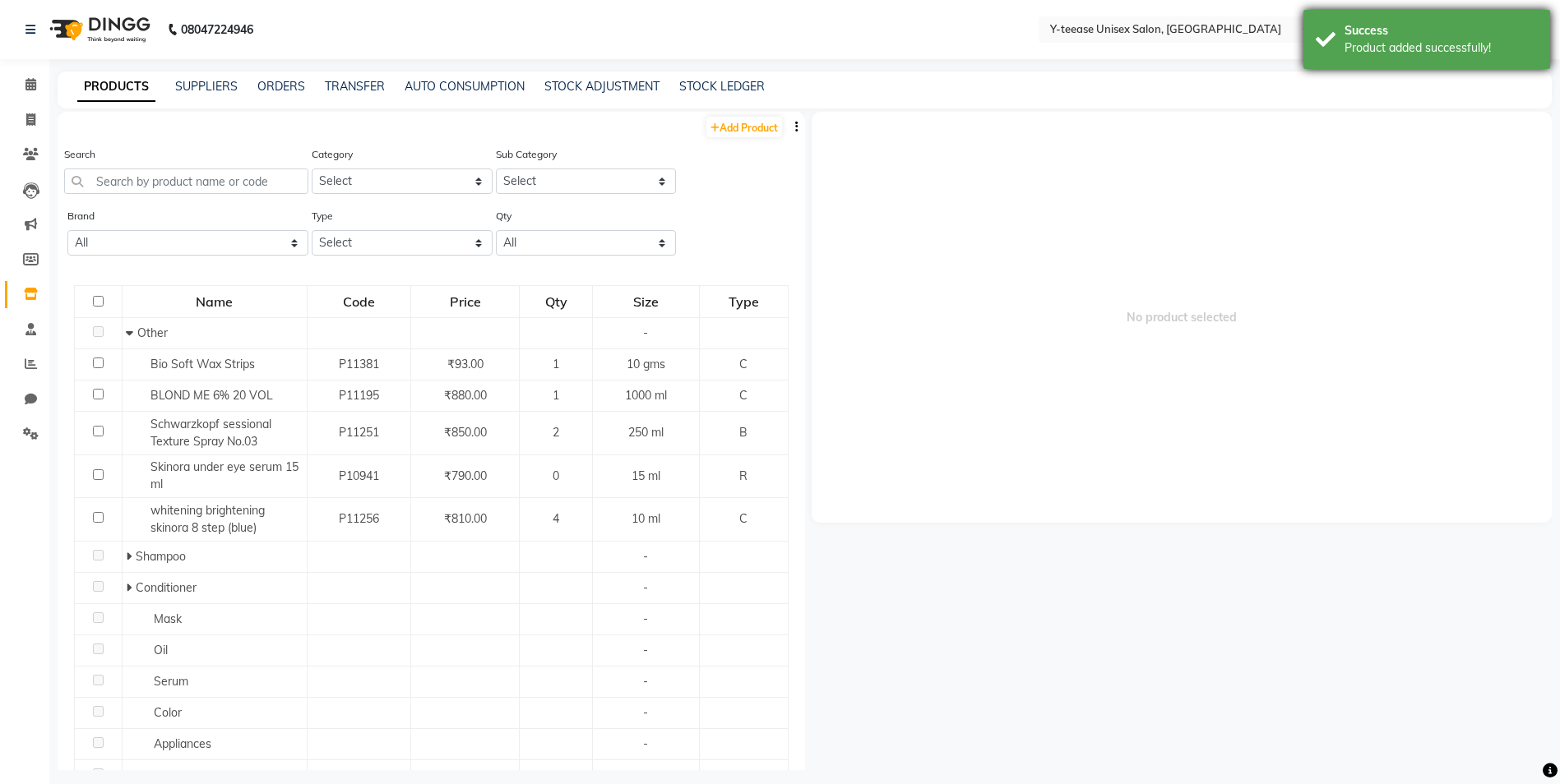
click at [1392, 49] on div "Product added successfully!" at bounding box center [1441, 48] width 193 height 17
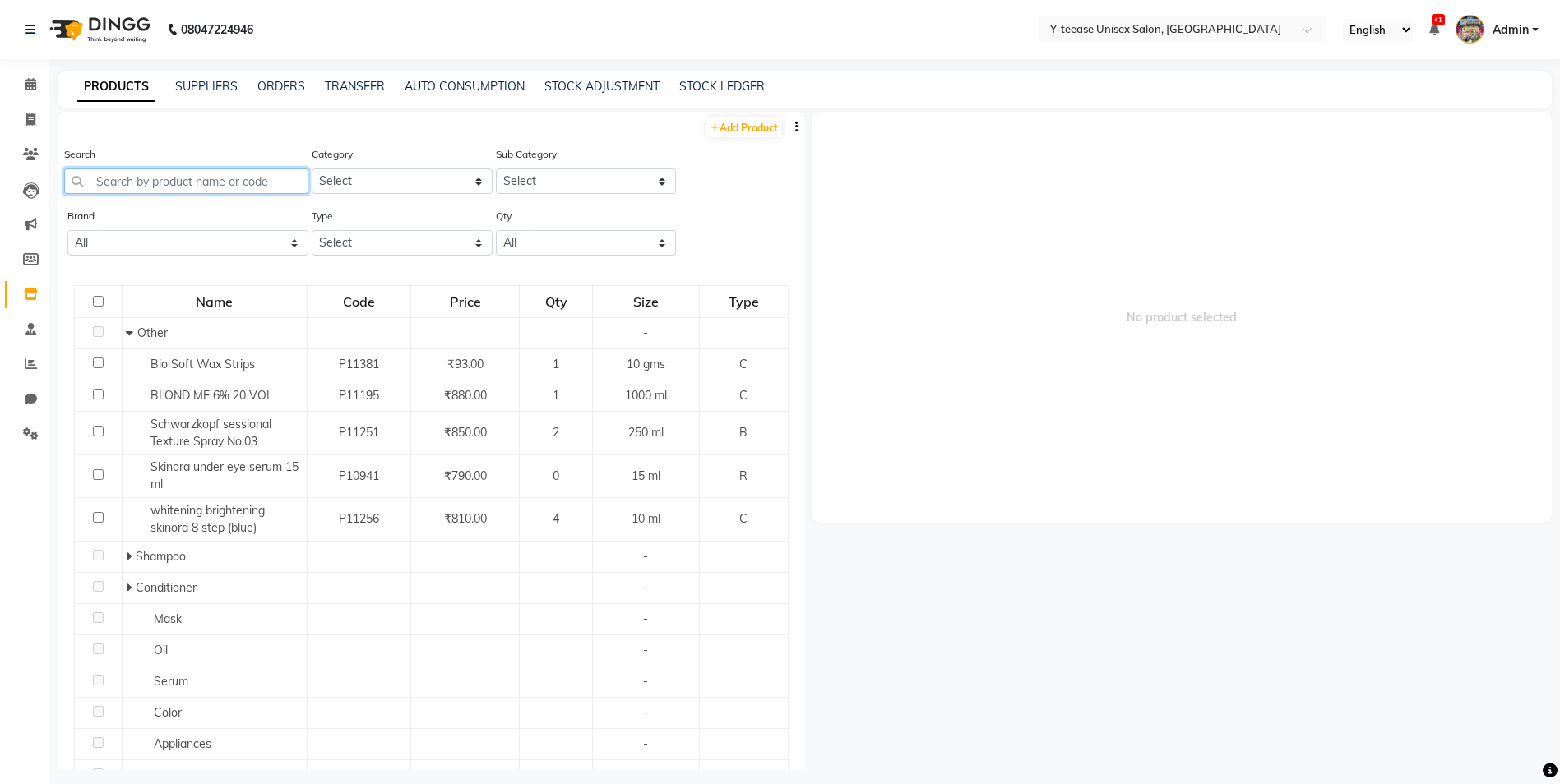
click at [227, 178] on input "text" at bounding box center [185, 181] width 244 height 26
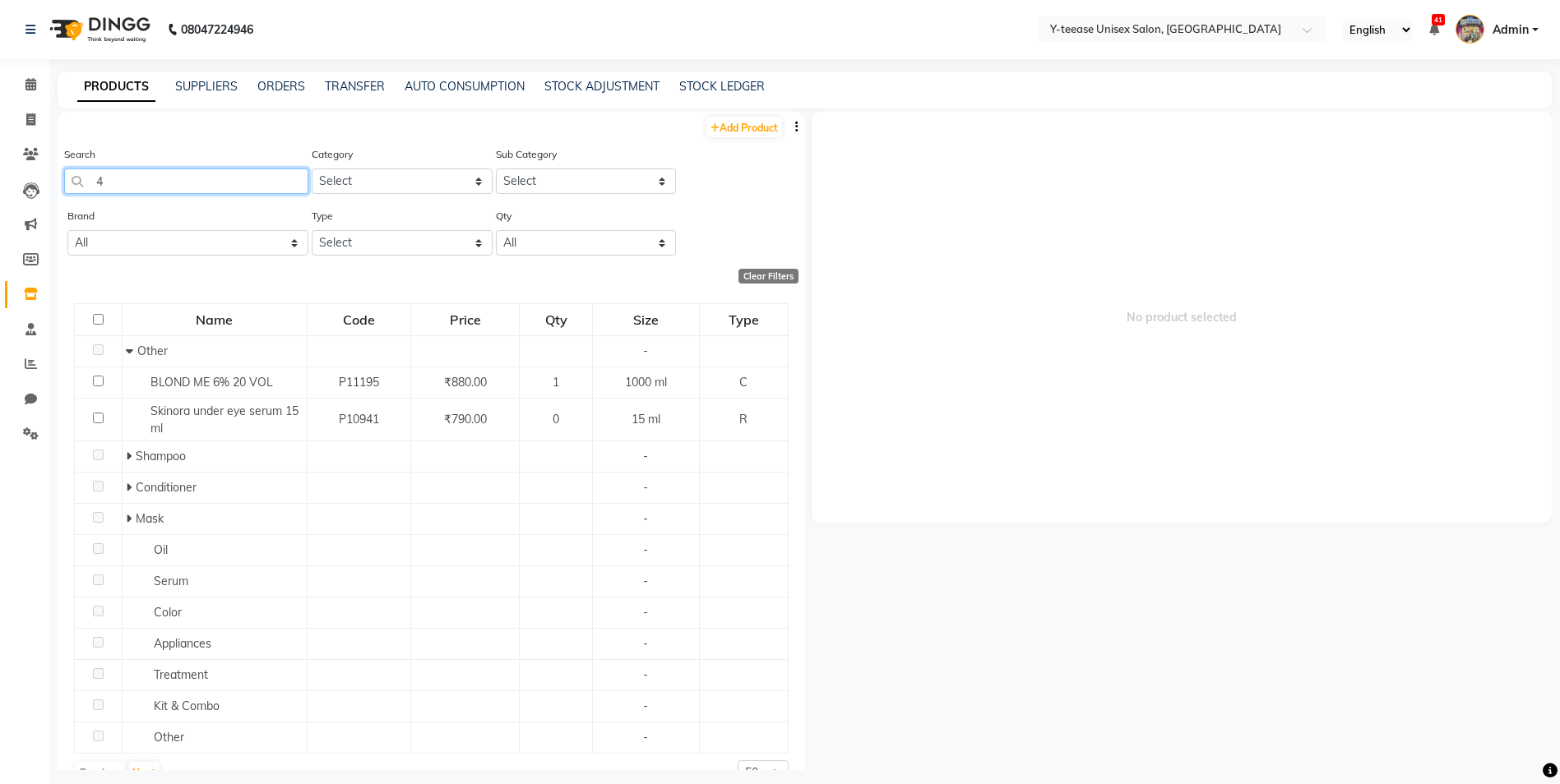
click at [134, 183] on input "4" at bounding box center [185, 181] width 244 height 26
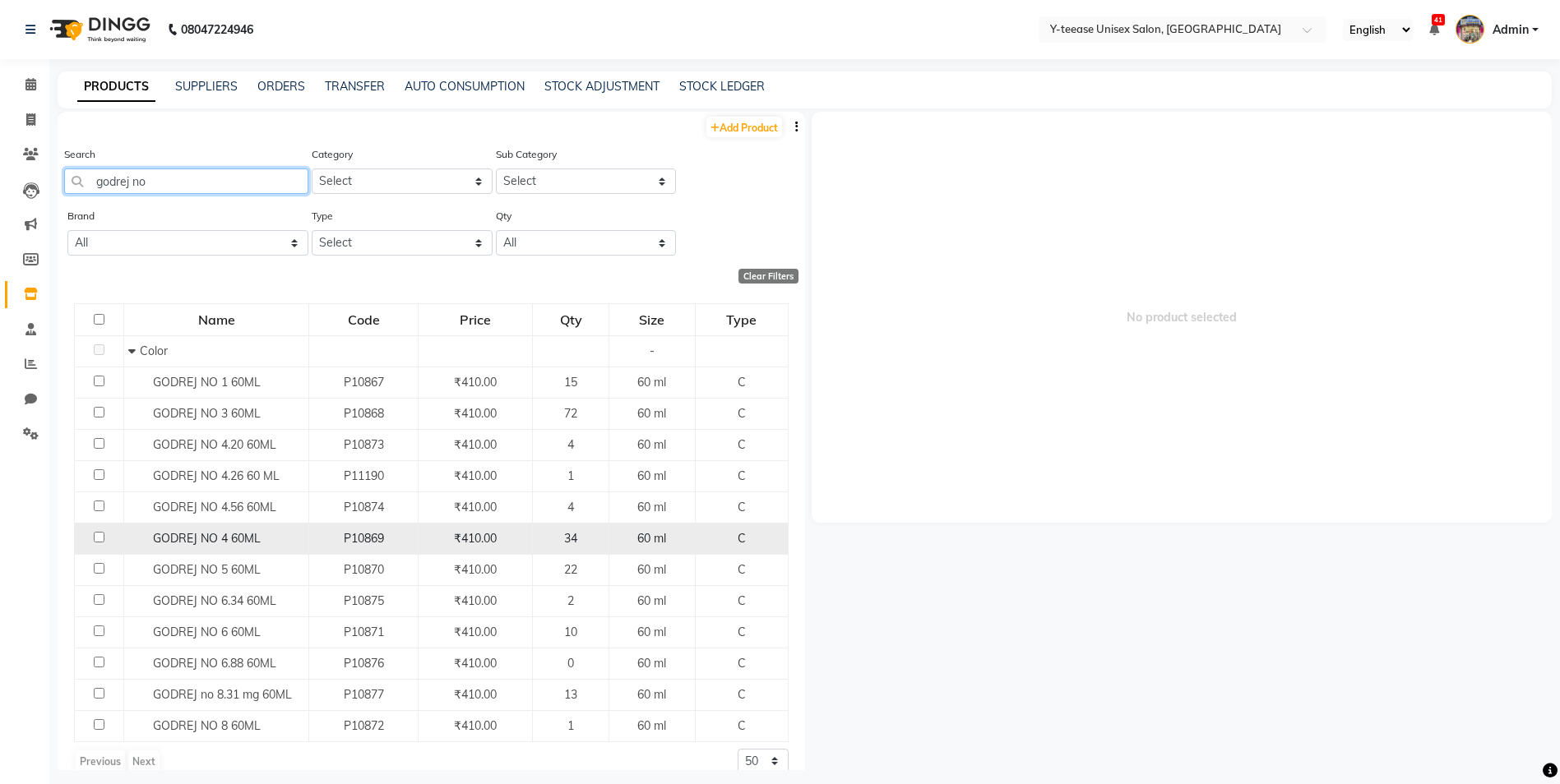
type input "godrej no"
click at [247, 543] on span "GODREJ NO 4 60ML" at bounding box center [206, 538] width 108 height 15
select select
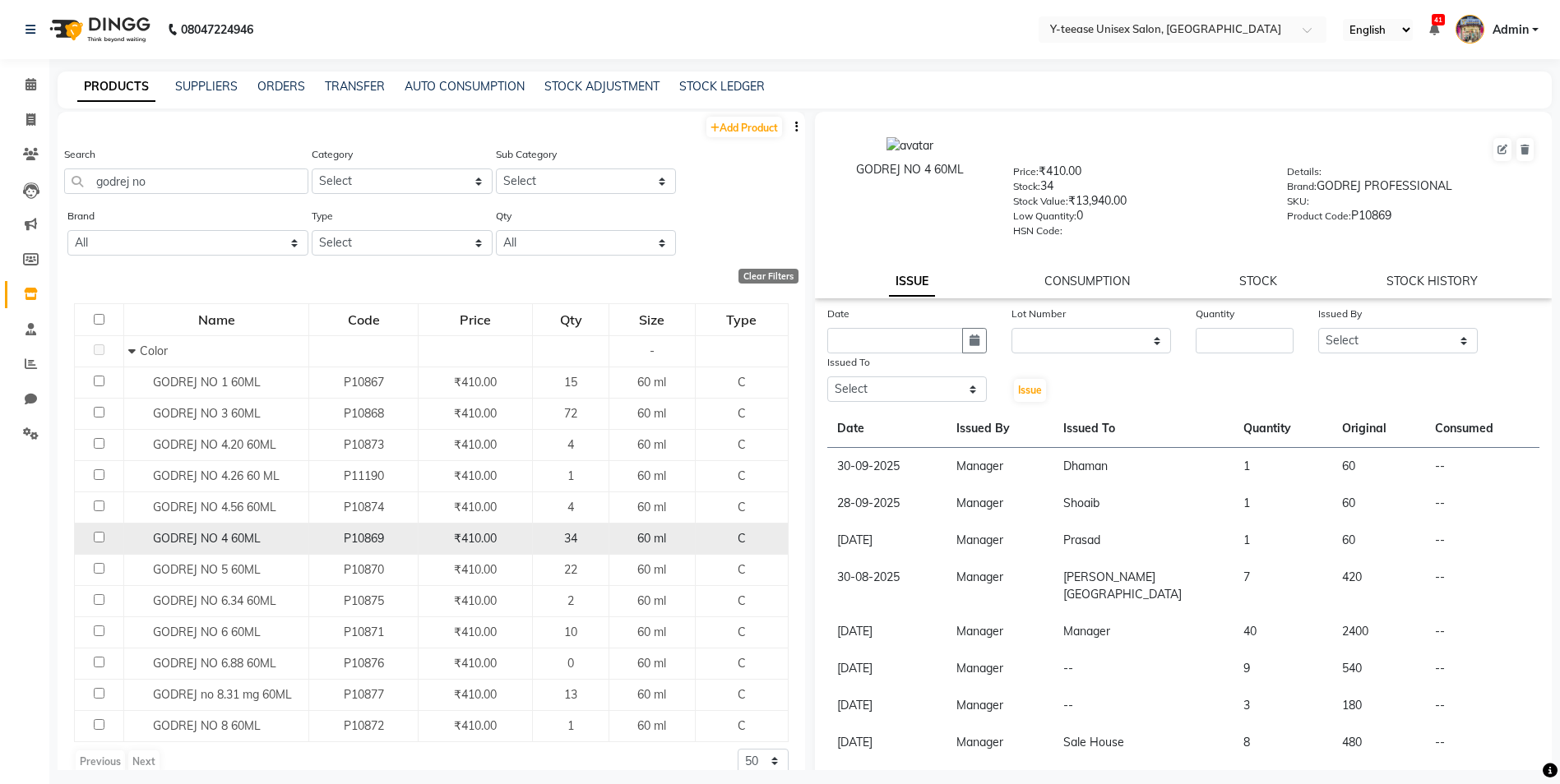
click at [248, 548] on td "GODREJ NO 4 60ML" at bounding box center [217, 538] width 185 height 31
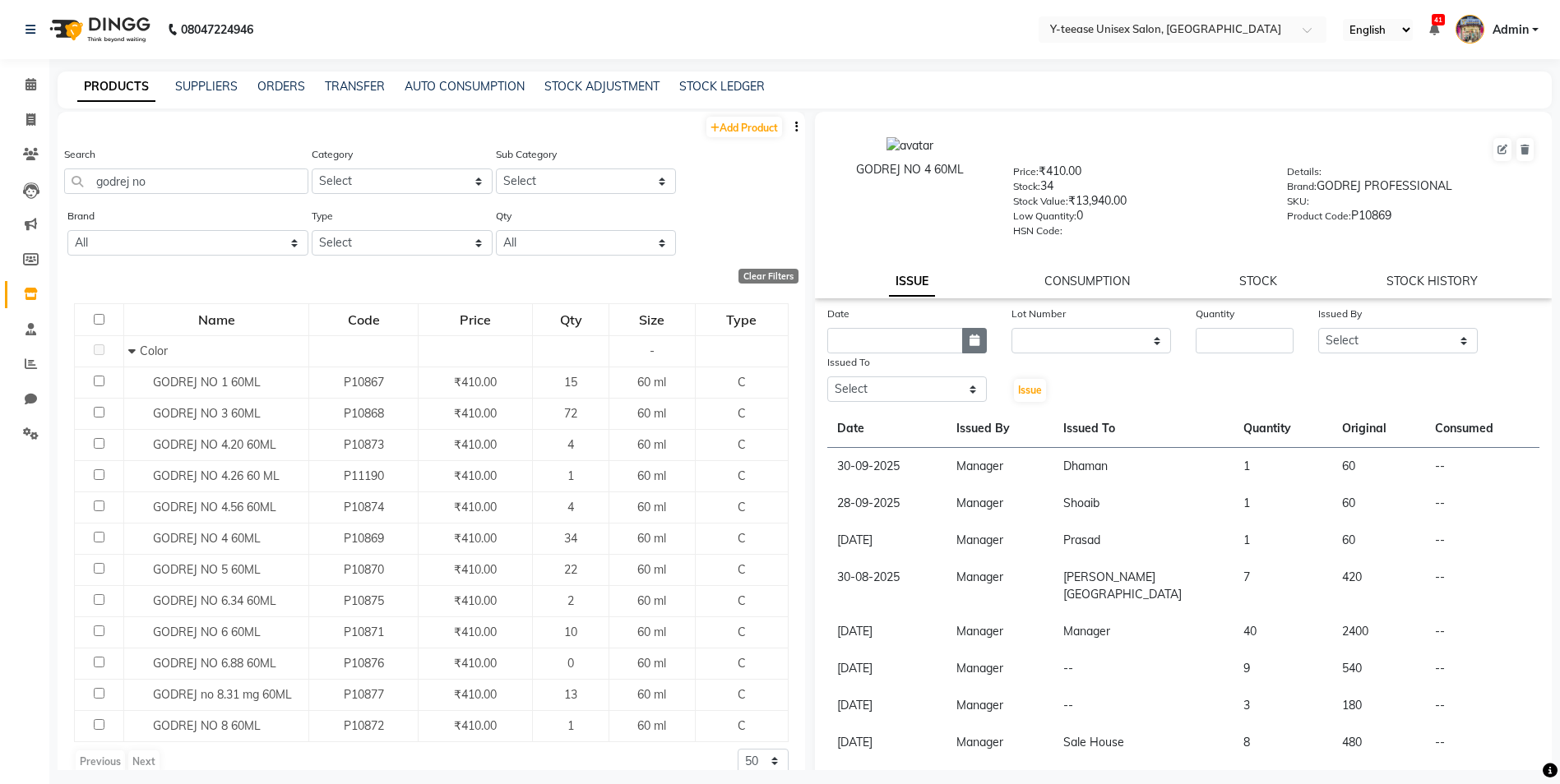
click at [974, 347] on button "button" at bounding box center [974, 341] width 25 height 26
select select "10"
select select "2025"
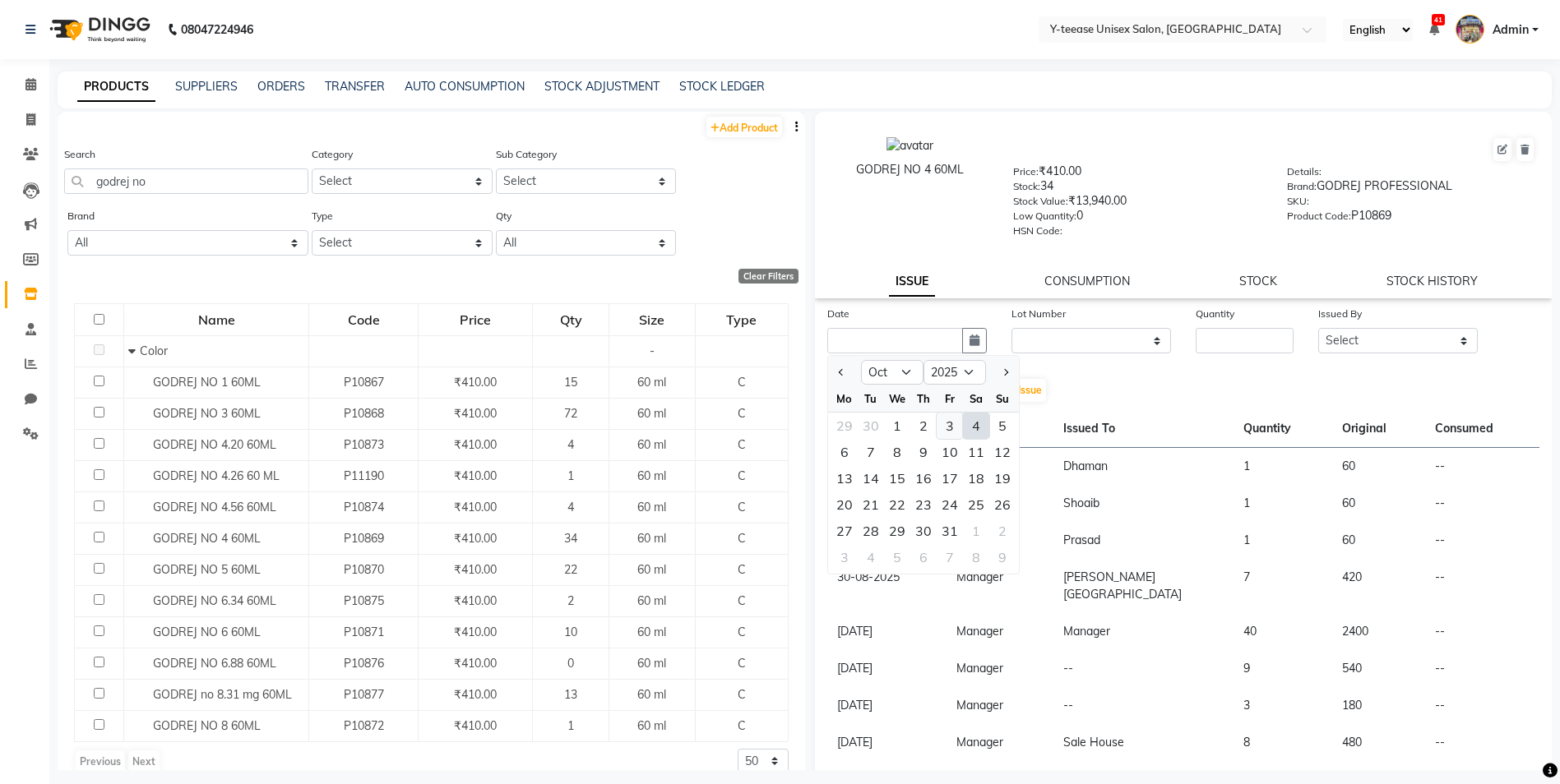
click at [947, 429] on div "3" at bounding box center [950, 425] width 26 height 26
type input "03-10-2025"
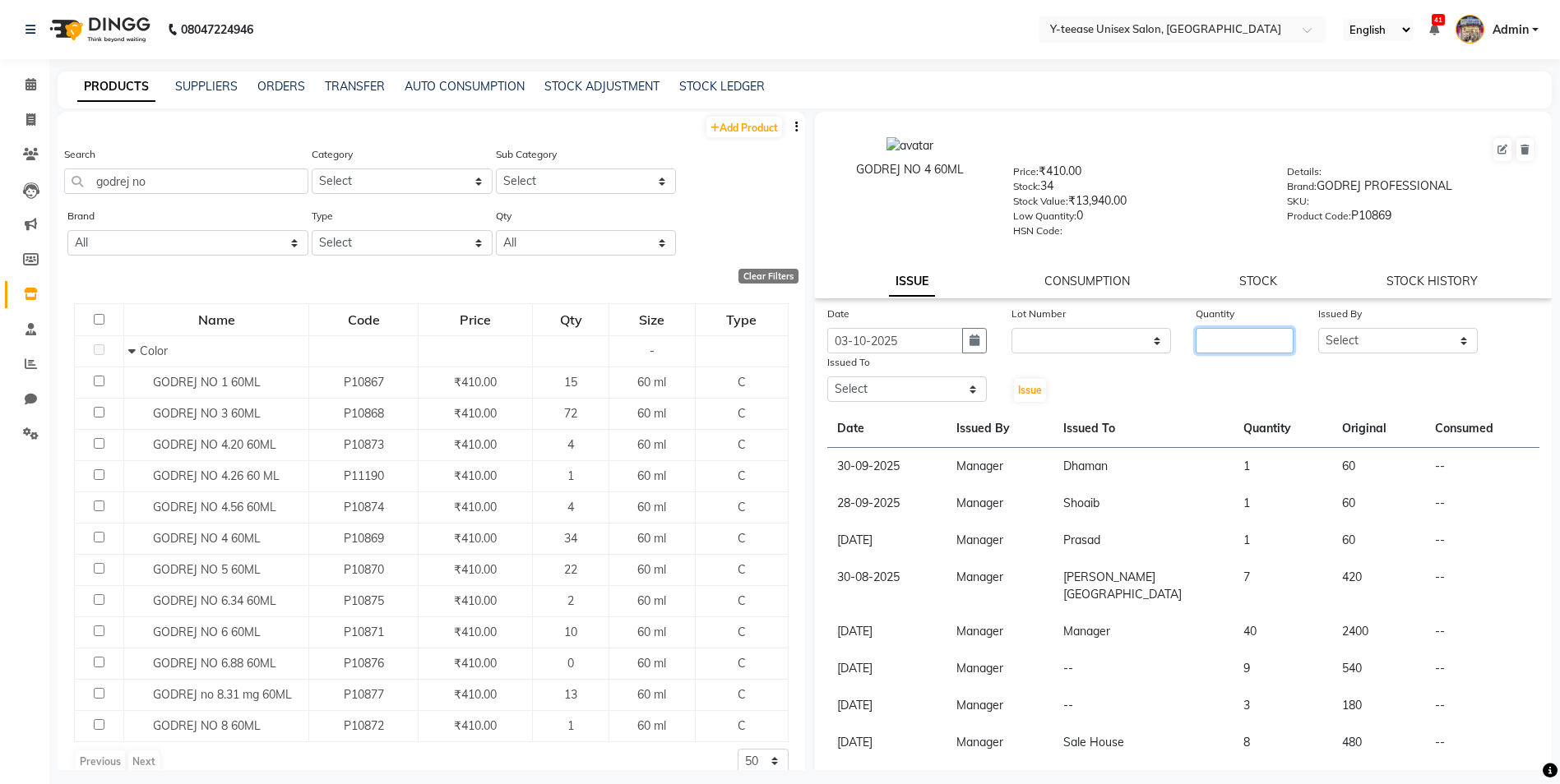
click at [1255, 336] on input "number" at bounding box center [1244, 341] width 98 height 26
type input "1"
click at [1348, 340] on select "Select [PERSON_NAME] [PERSON_NAME] nagar Manager [PERSON_NAME] [PERSON_NAME] Po…" at bounding box center [1398, 341] width 159 height 26
select select "825"
click at [1318, 328] on select "Select [PERSON_NAME] [PERSON_NAME] nagar Manager [PERSON_NAME] [PERSON_NAME] Po…" at bounding box center [1398, 341] width 159 height 26
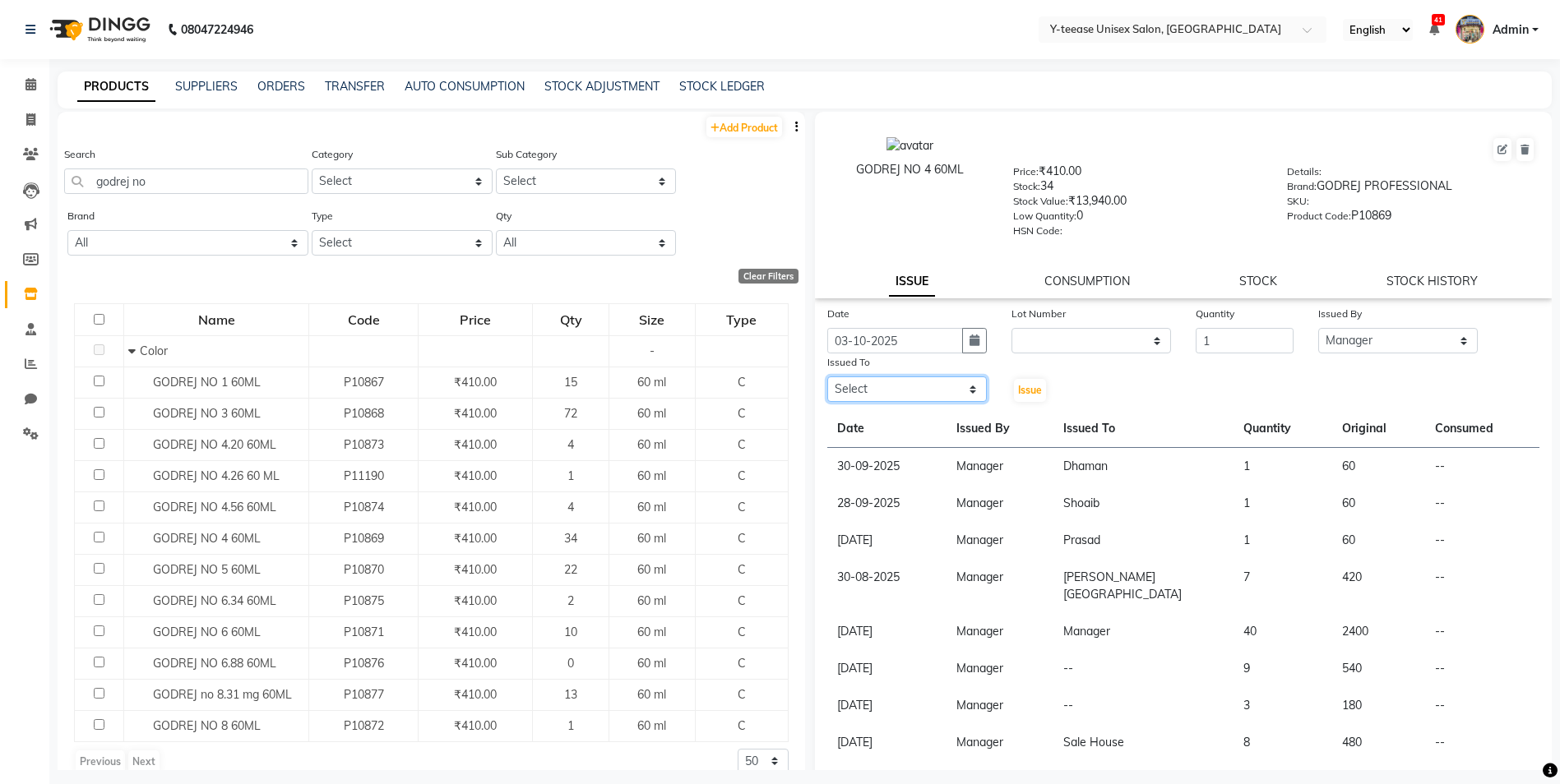
click at [889, 396] on select "Select [PERSON_NAME] [PERSON_NAME] nagar Manager [PERSON_NAME] [PERSON_NAME] Po…" at bounding box center [907, 390] width 159 height 26
select select "67930"
click at [827, 377] on select "Select [PERSON_NAME] [PERSON_NAME] nagar Manager [PERSON_NAME] [PERSON_NAME] Po…" at bounding box center [907, 390] width 159 height 26
click at [1023, 392] on span "Issue" at bounding box center [1030, 390] width 24 height 12
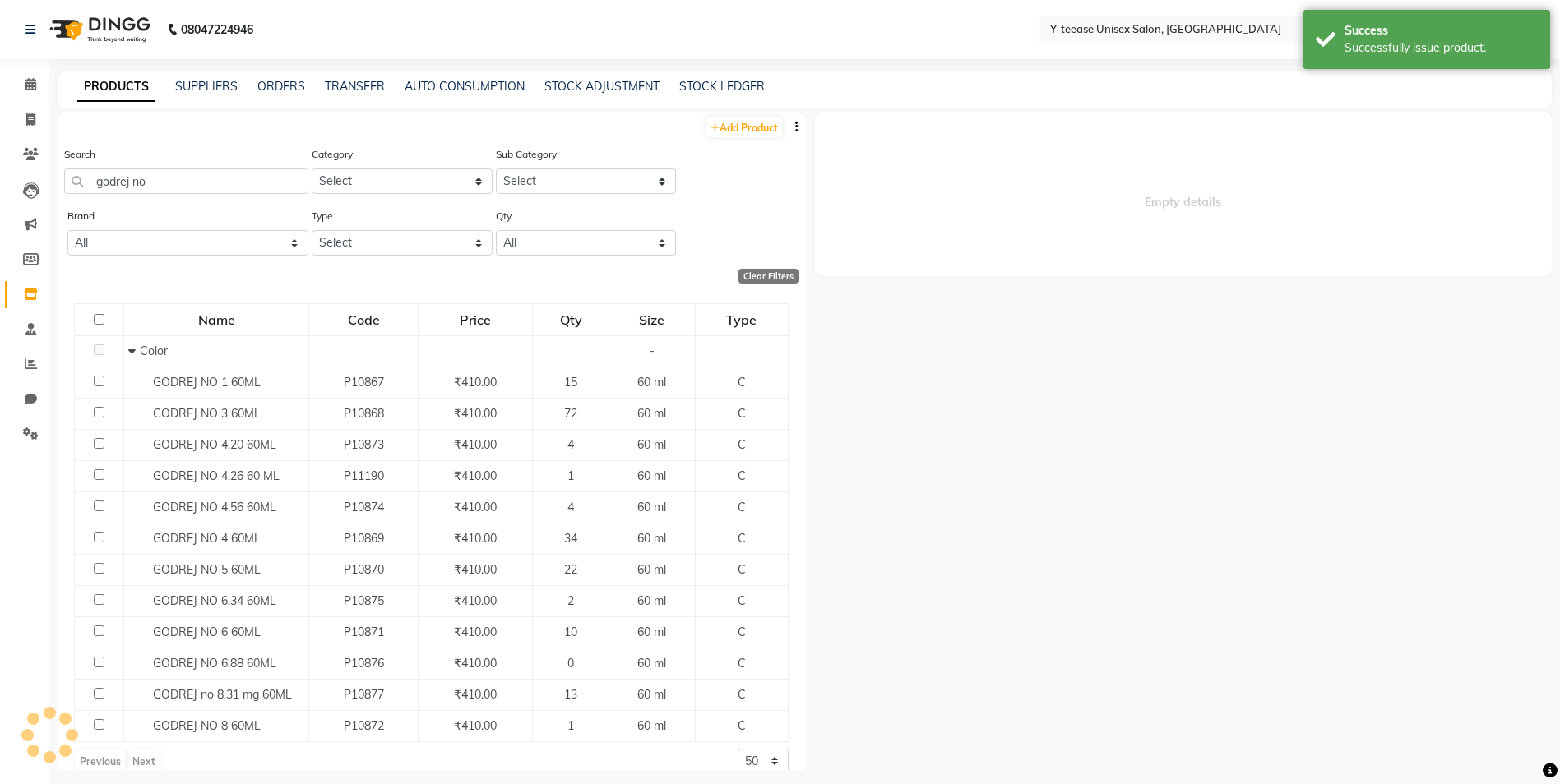
select select
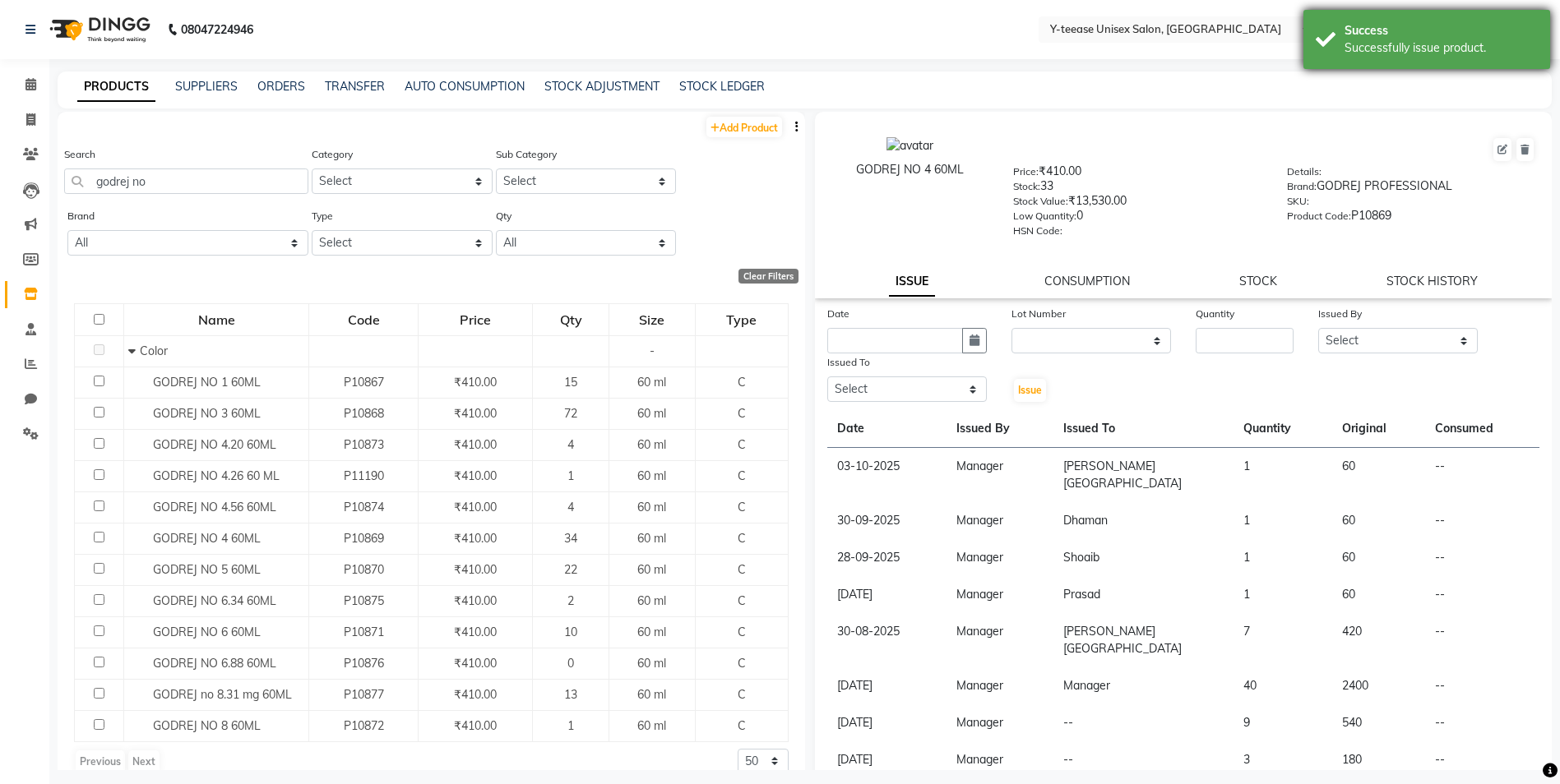
click at [1360, 49] on div "Successfully issue product." at bounding box center [1441, 48] width 193 height 17
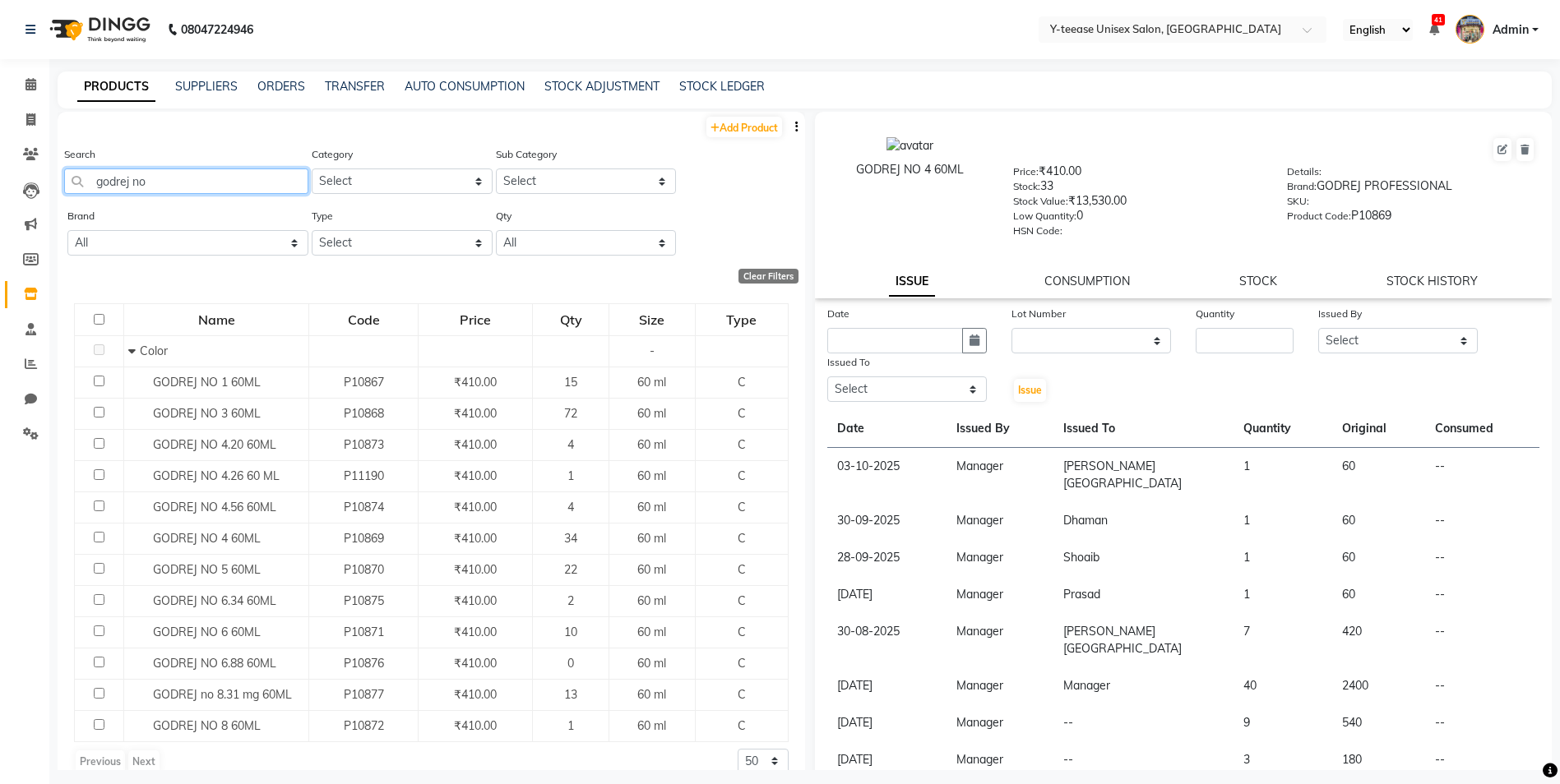
click at [225, 179] on input "godrej no" at bounding box center [185, 181] width 244 height 26
type input "w"
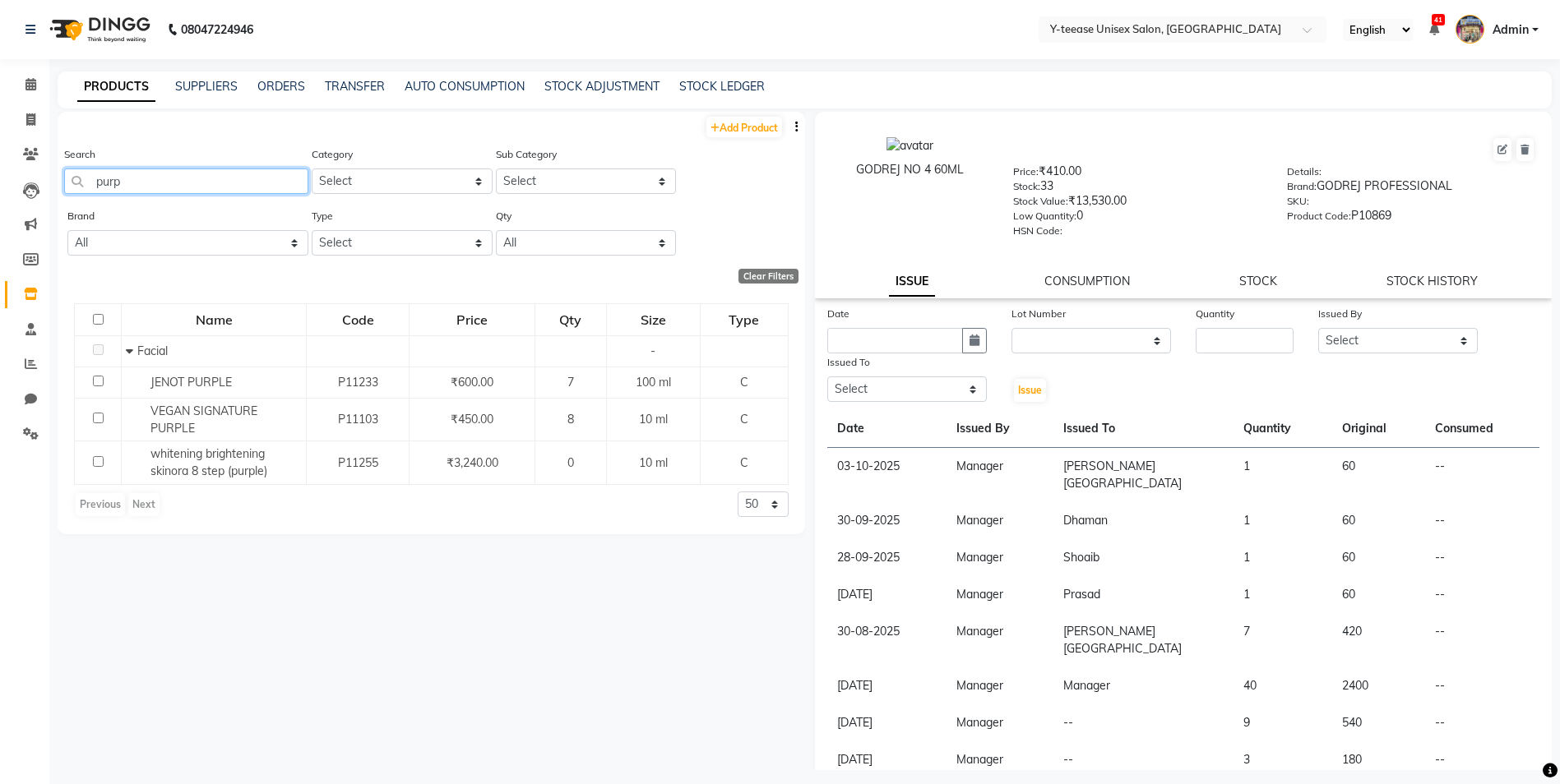
type input "purp"
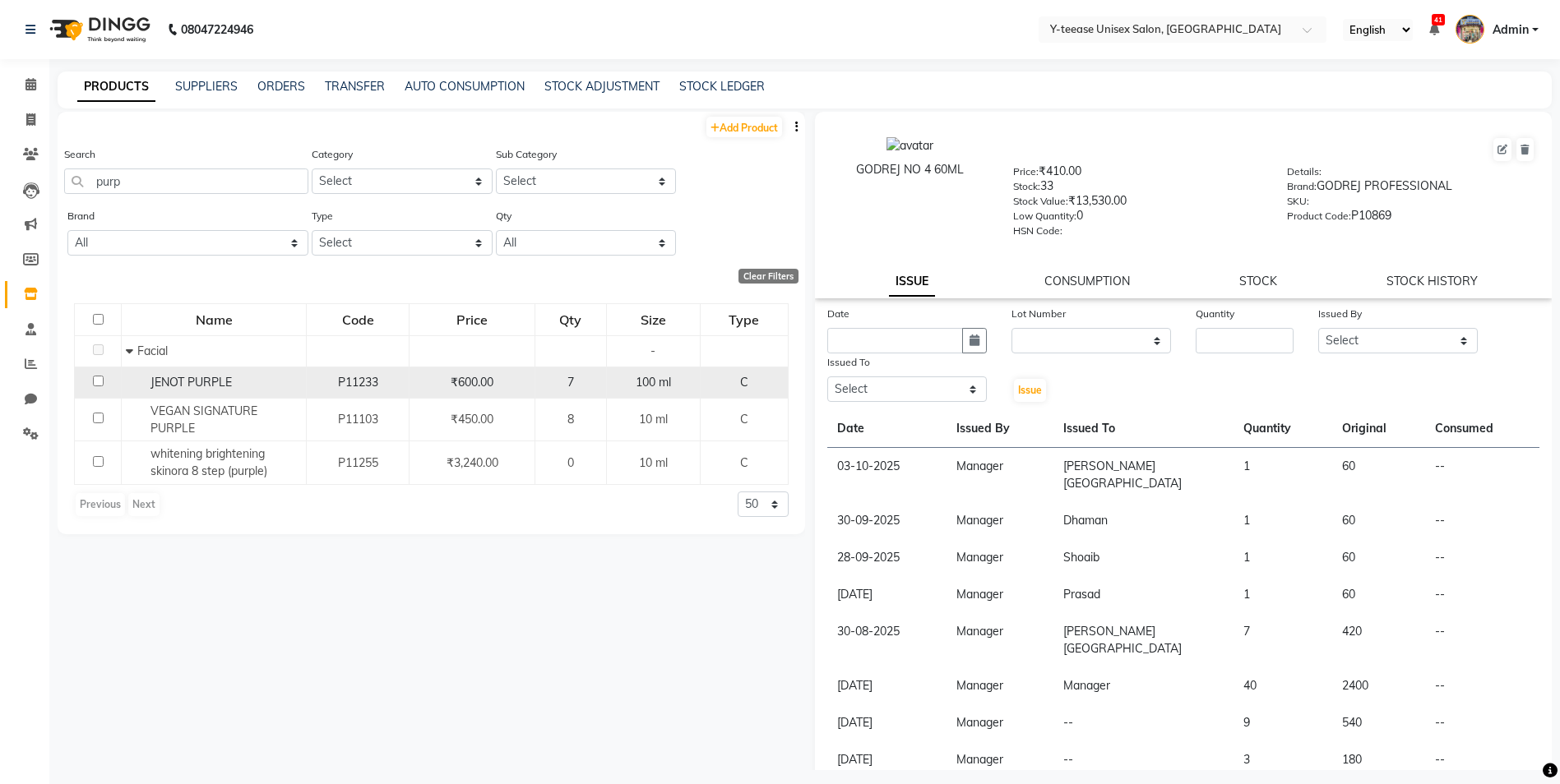
click at [204, 388] on span "JENOT PURPLE" at bounding box center [191, 382] width 82 height 15
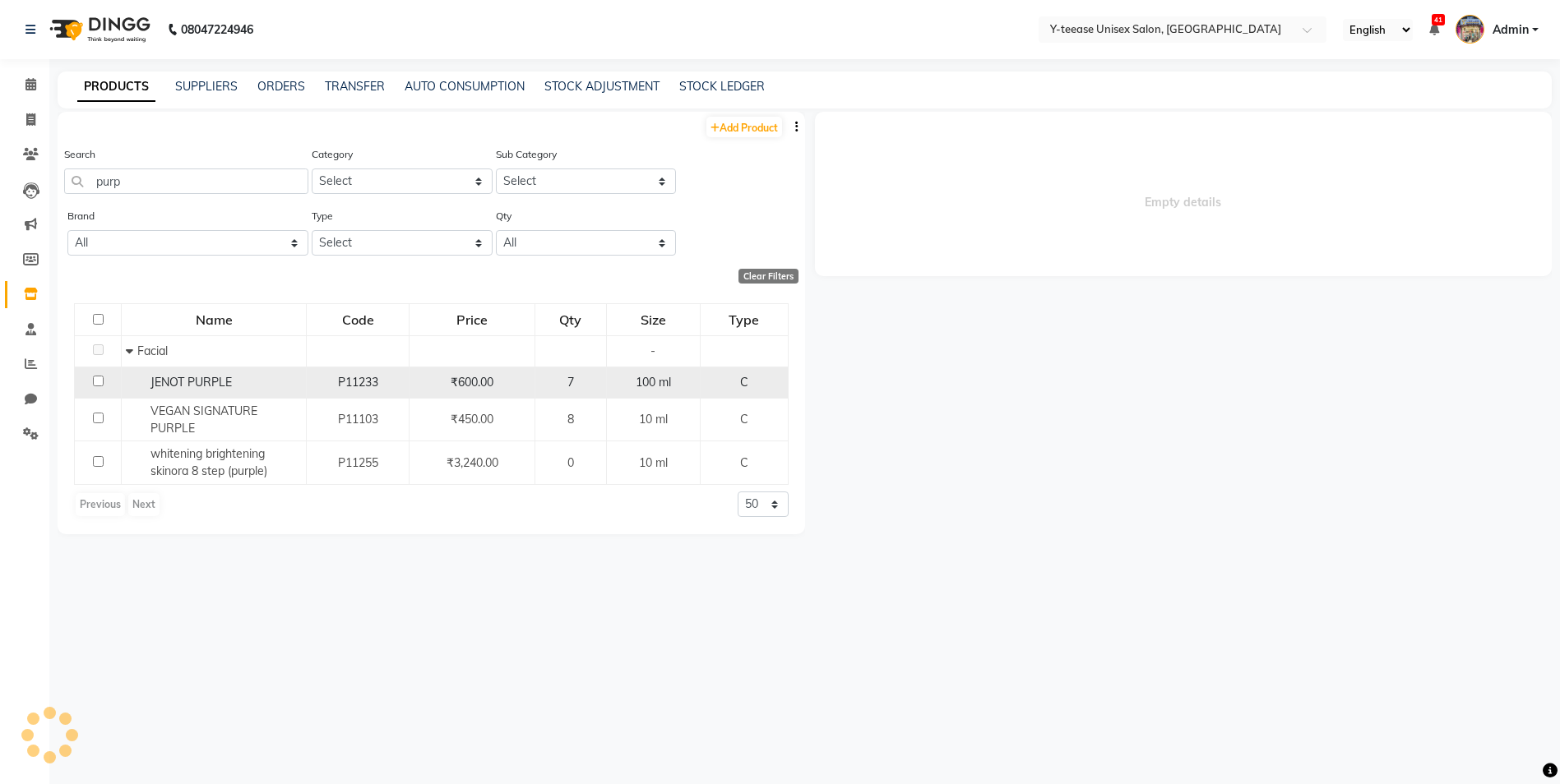
select select
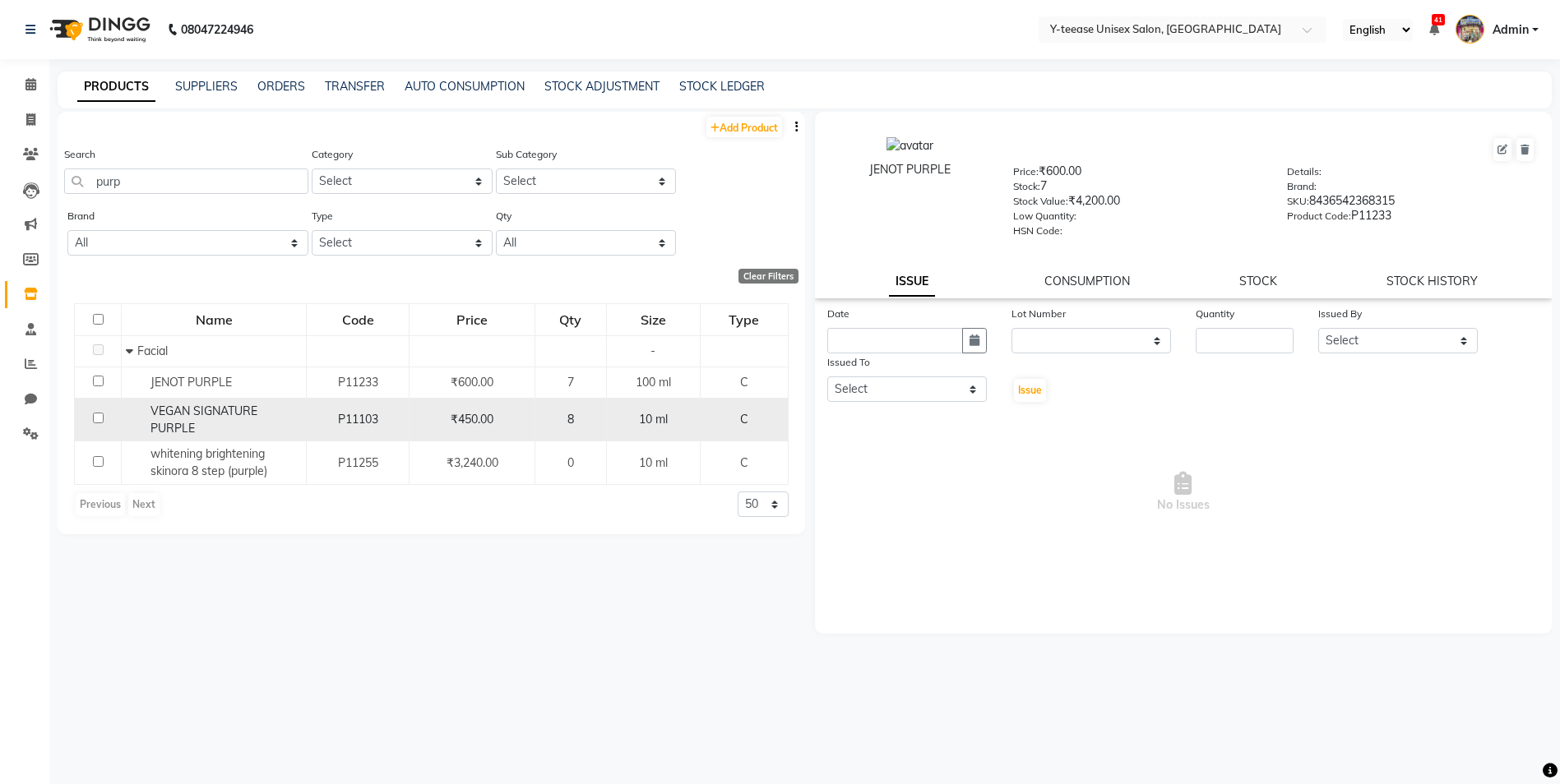
click at [201, 422] on div "VEGAN SIGNATURE PURPLE" at bounding box center [213, 419] width 176 height 35
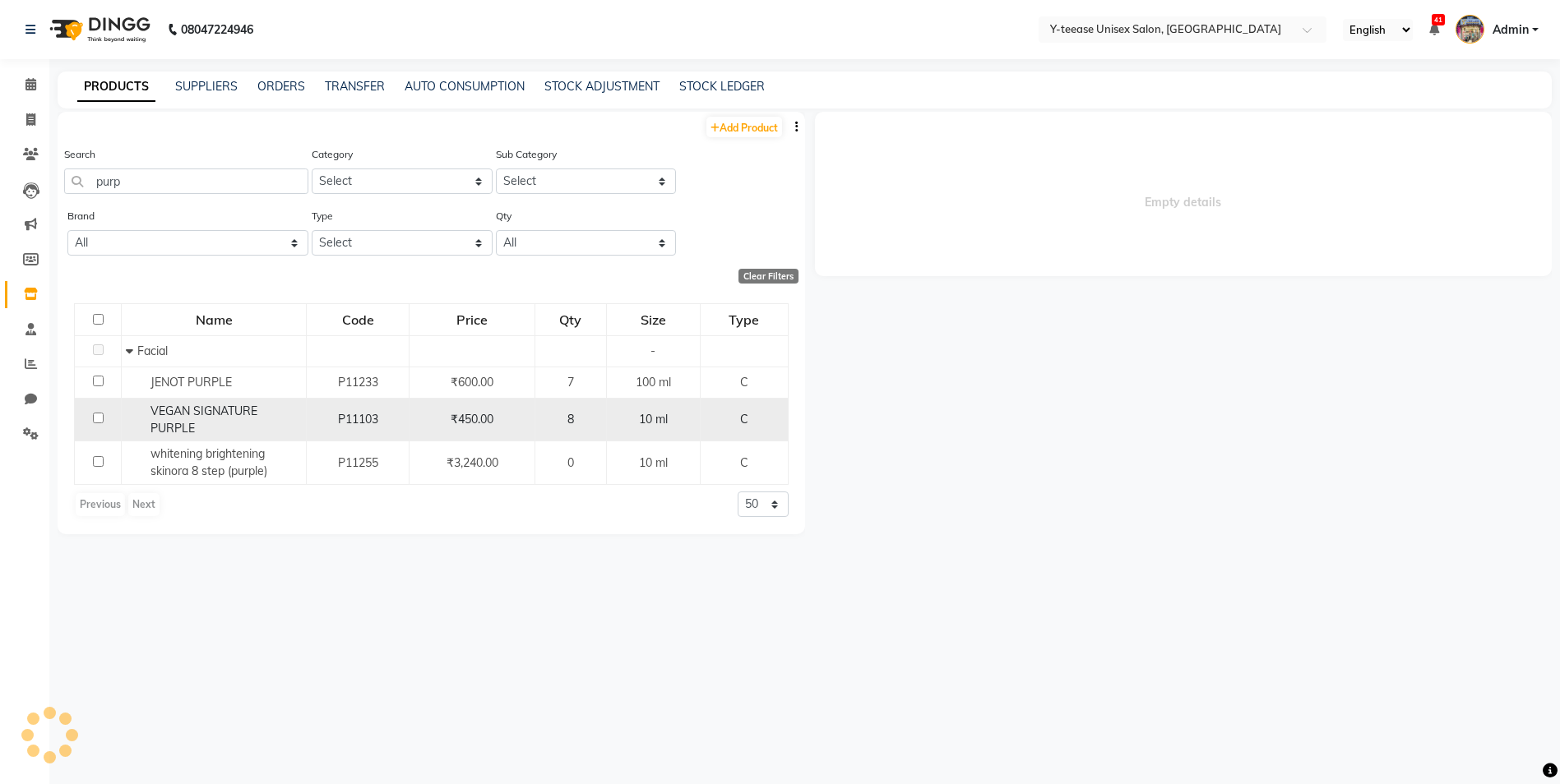
select select
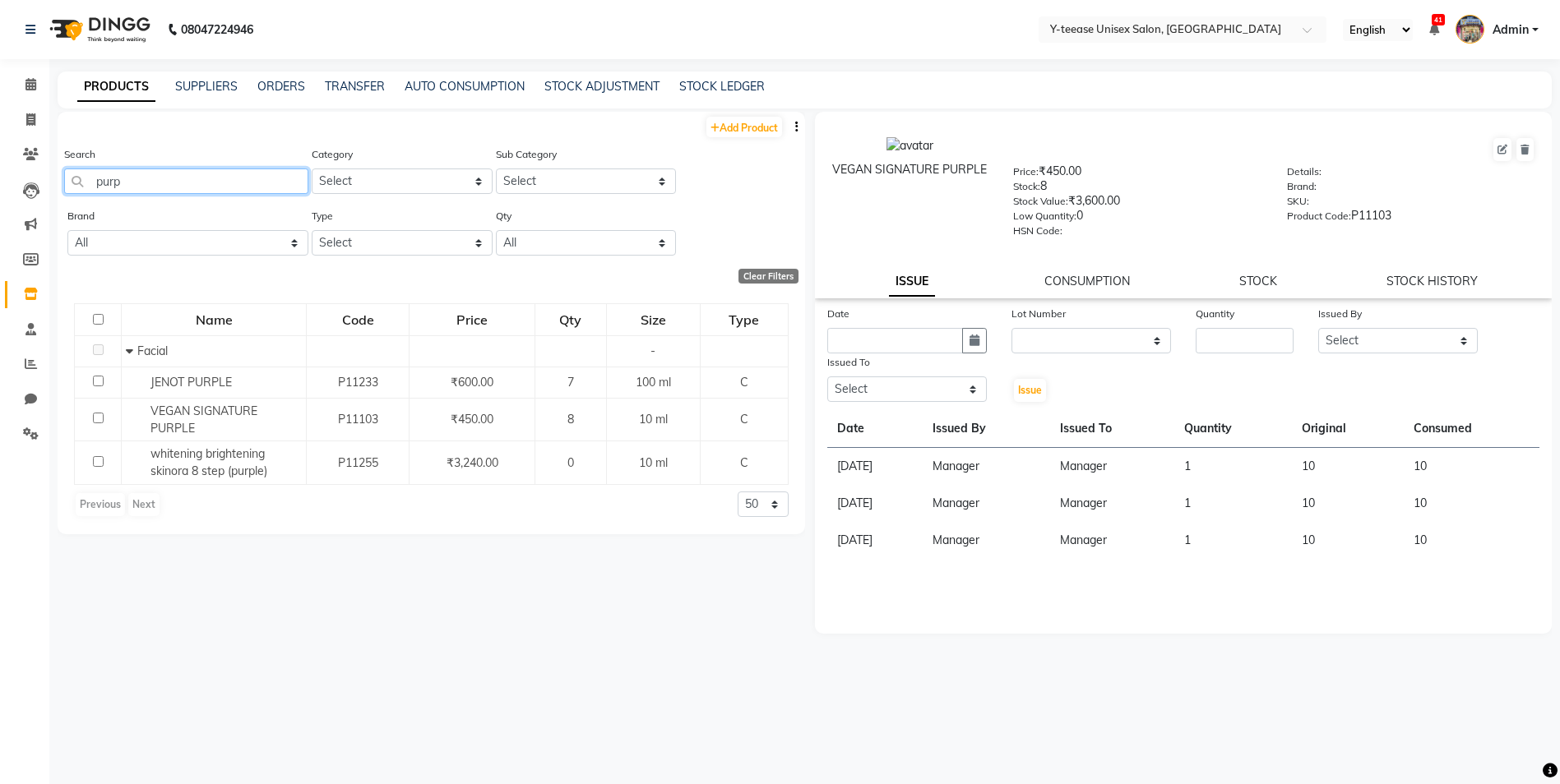
click at [160, 178] on input "purp" at bounding box center [185, 181] width 244 height 26
click at [250, 524] on div "Name Code Price Qty Size Type Facial - JENOT PURPLE P11233 ₹600.00 7 100 ml C V…" at bounding box center [432, 410] width 748 height 247
click at [281, 185] on input "purp" at bounding box center [185, 181] width 244 height 26
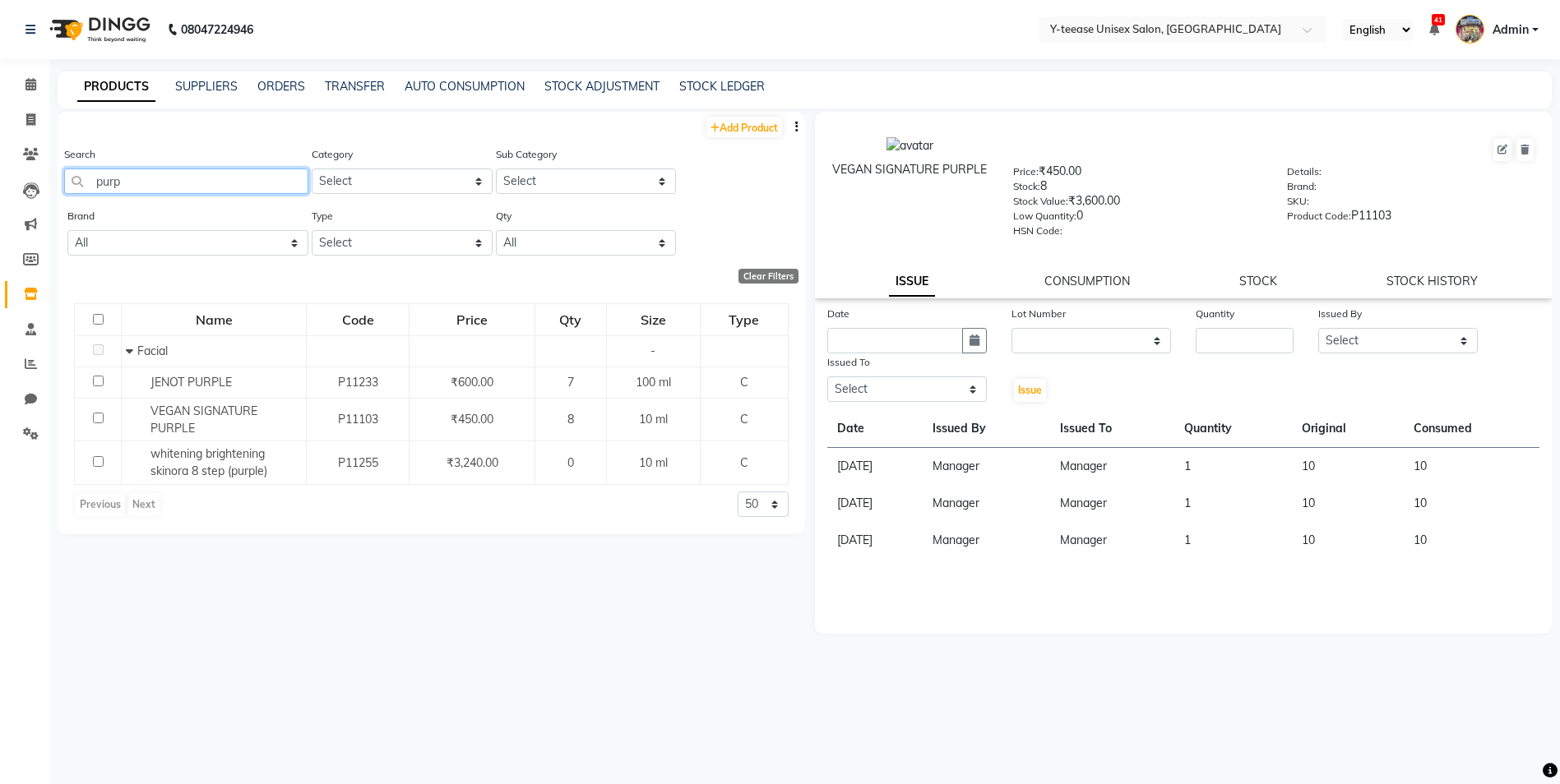
click at [281, 185] on input "purp" at bounding box center [185, 181] width 244 height 26
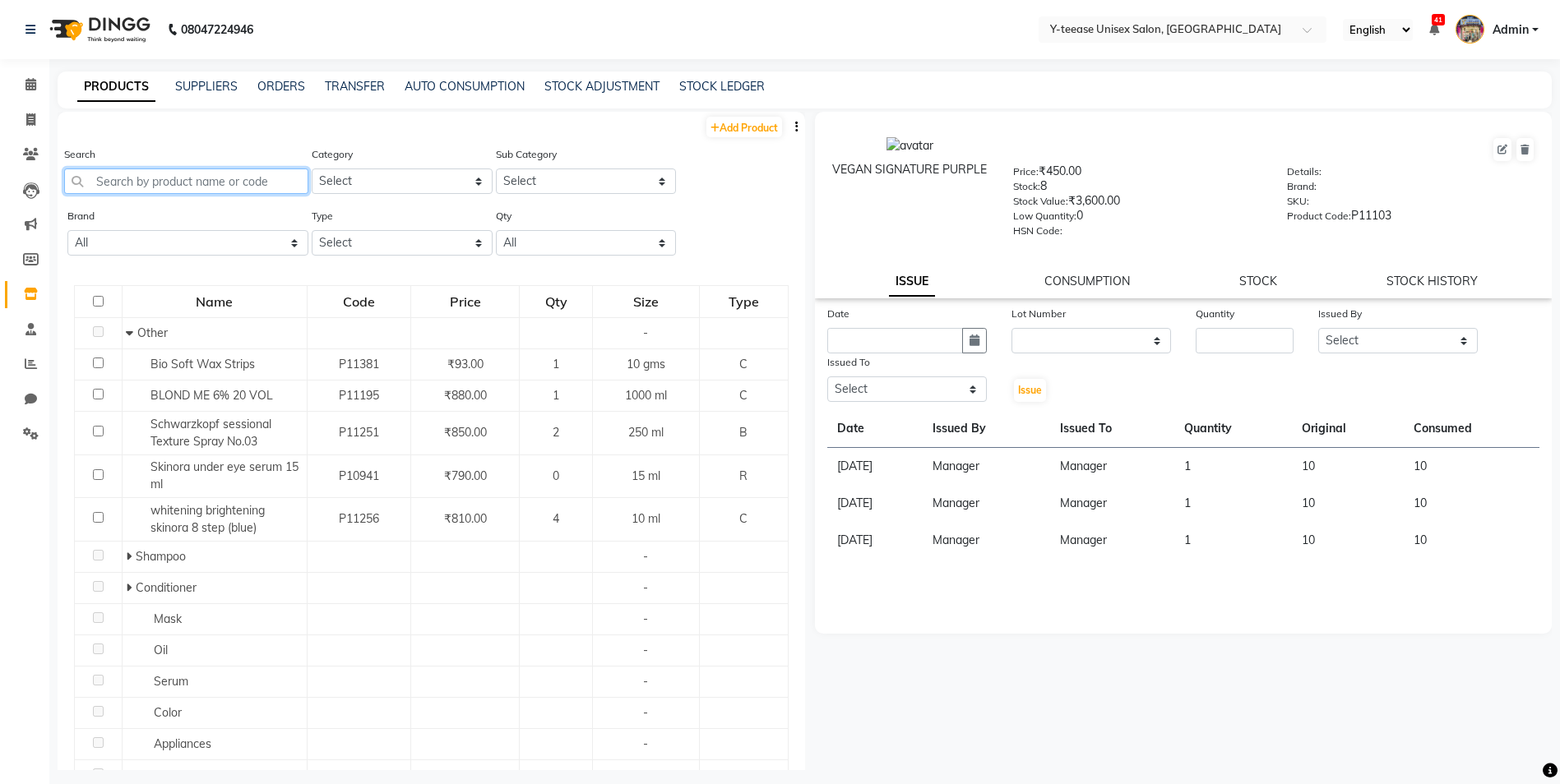
click at [246, 185] on input "text" at bounding box center [185, 181] width 244 height 26
click at [227, 180] on input "text" at bounding box center [185, 181] width 244 height 26
click at [225, 184] on input "text" at bounding box center [185, 181] width 244 height 26
click at [213, 175] on input "text" at bounding box center [185, 181] width 244 height 26
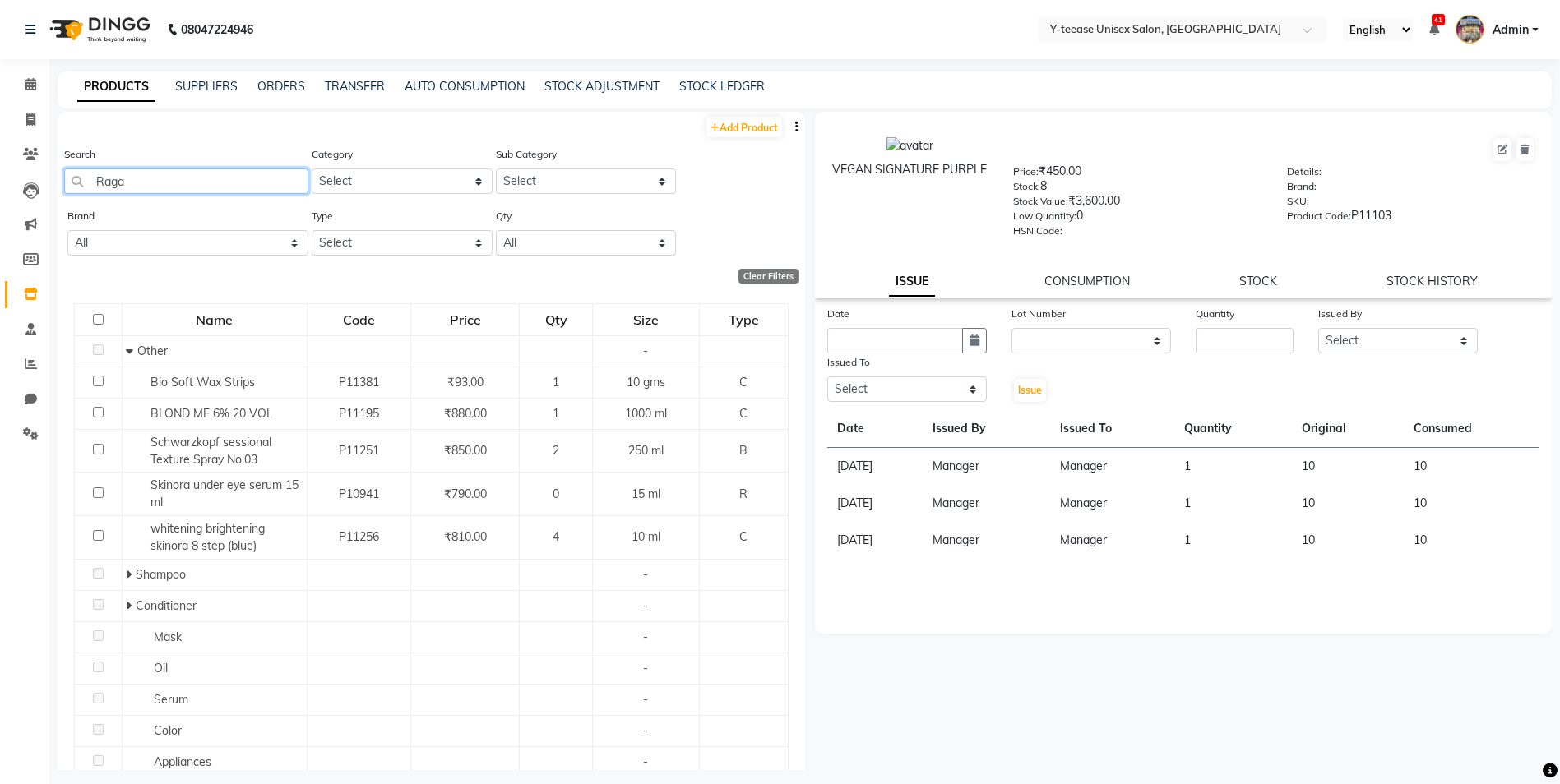
type input "Ragaa"
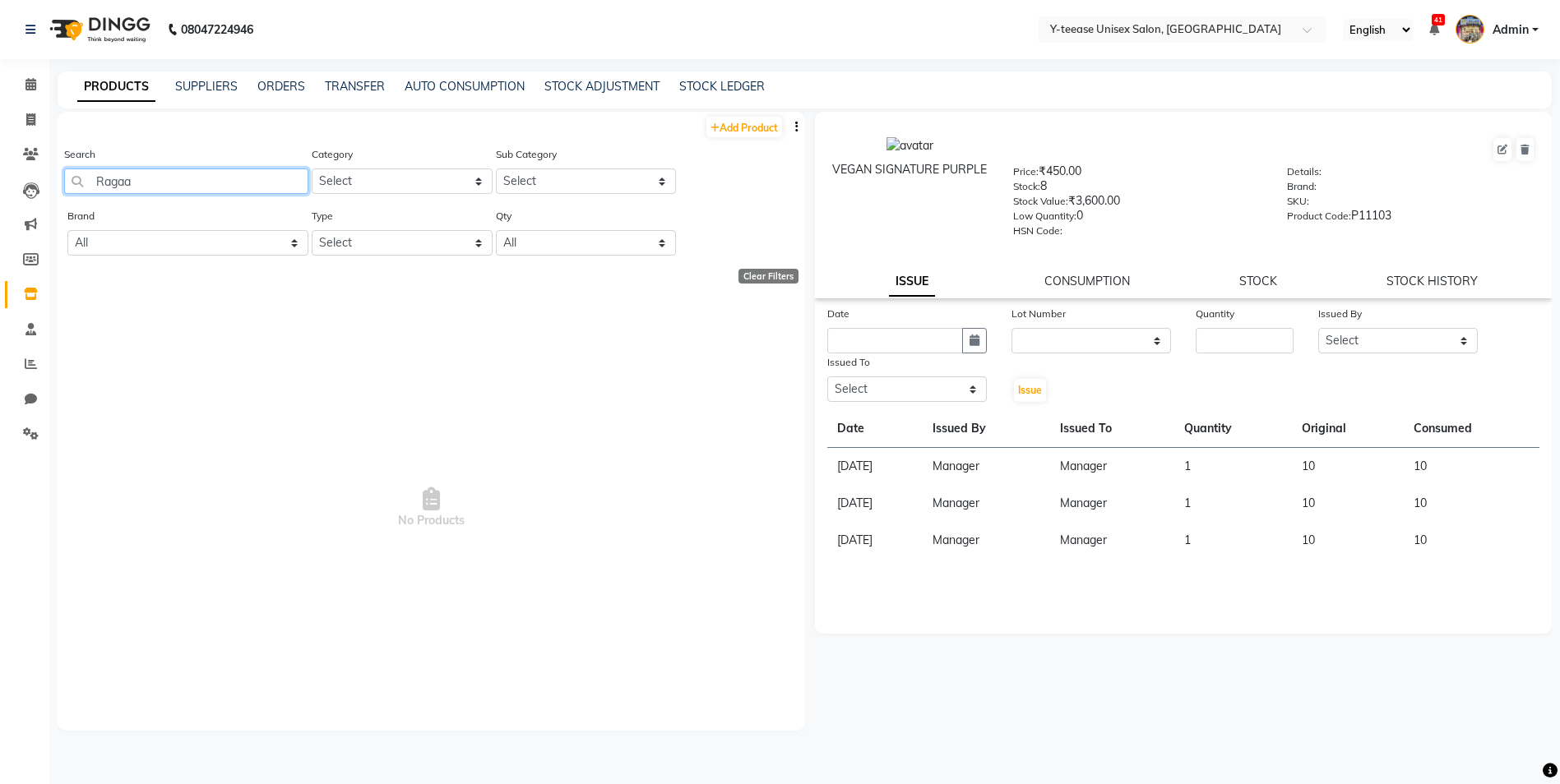
click at [139, 185] on input "Ragaa" at bounding box center [185, 181] width 244 height 26
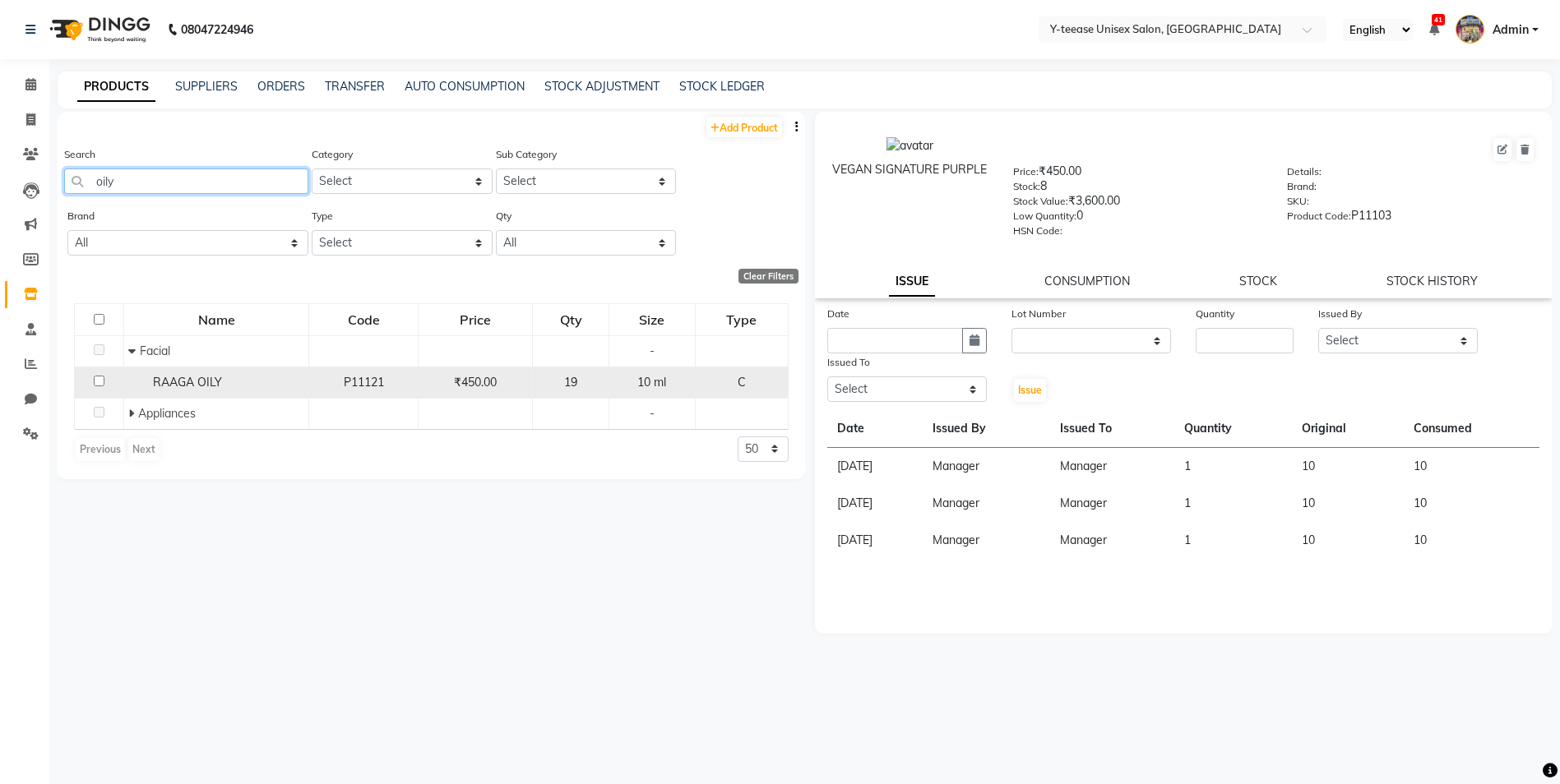
type input "oily"
click at [190, 387] on span "RAAGA OILY" at bounding box center [186, 382] width 69 height 15
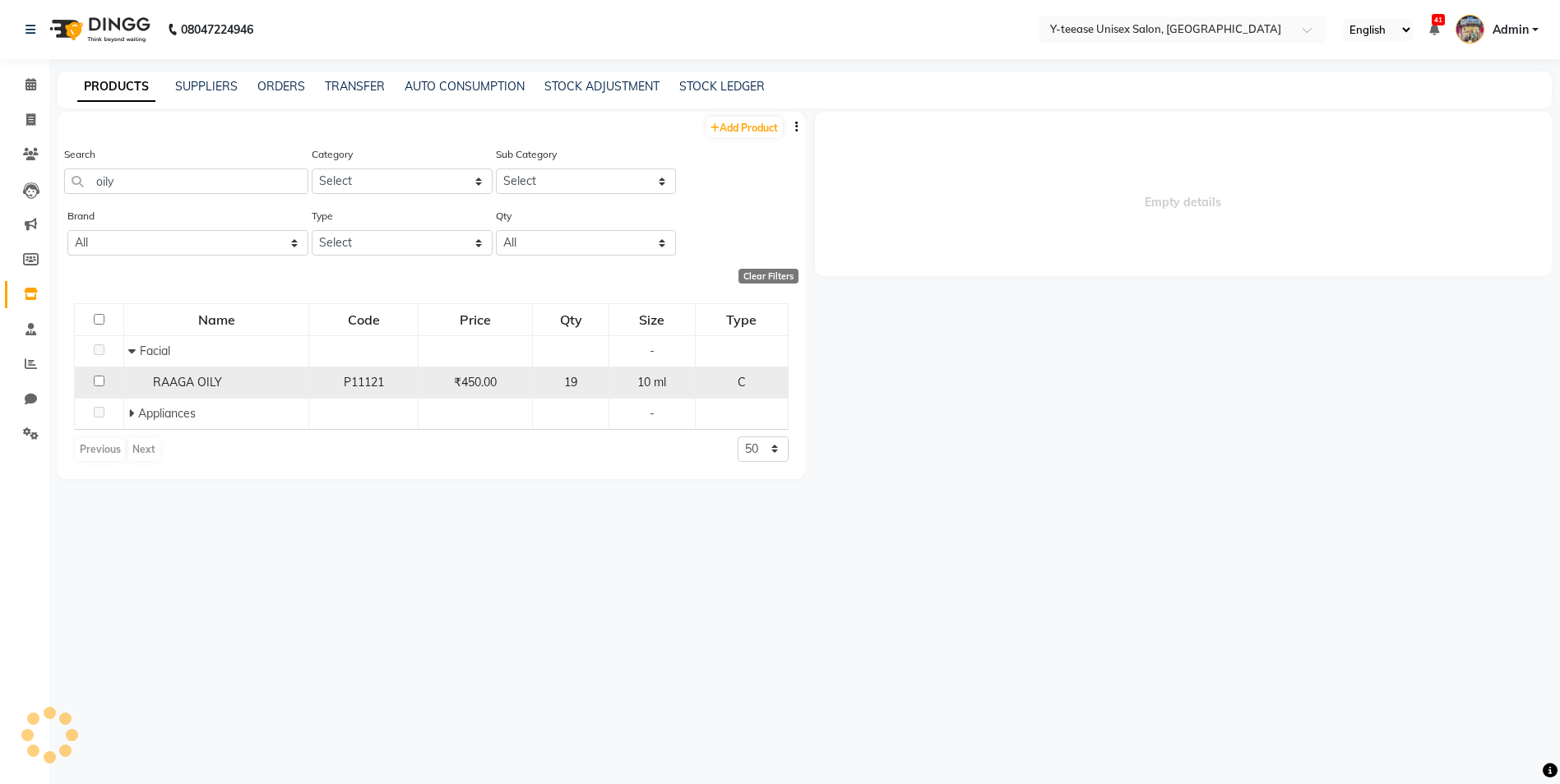
select select
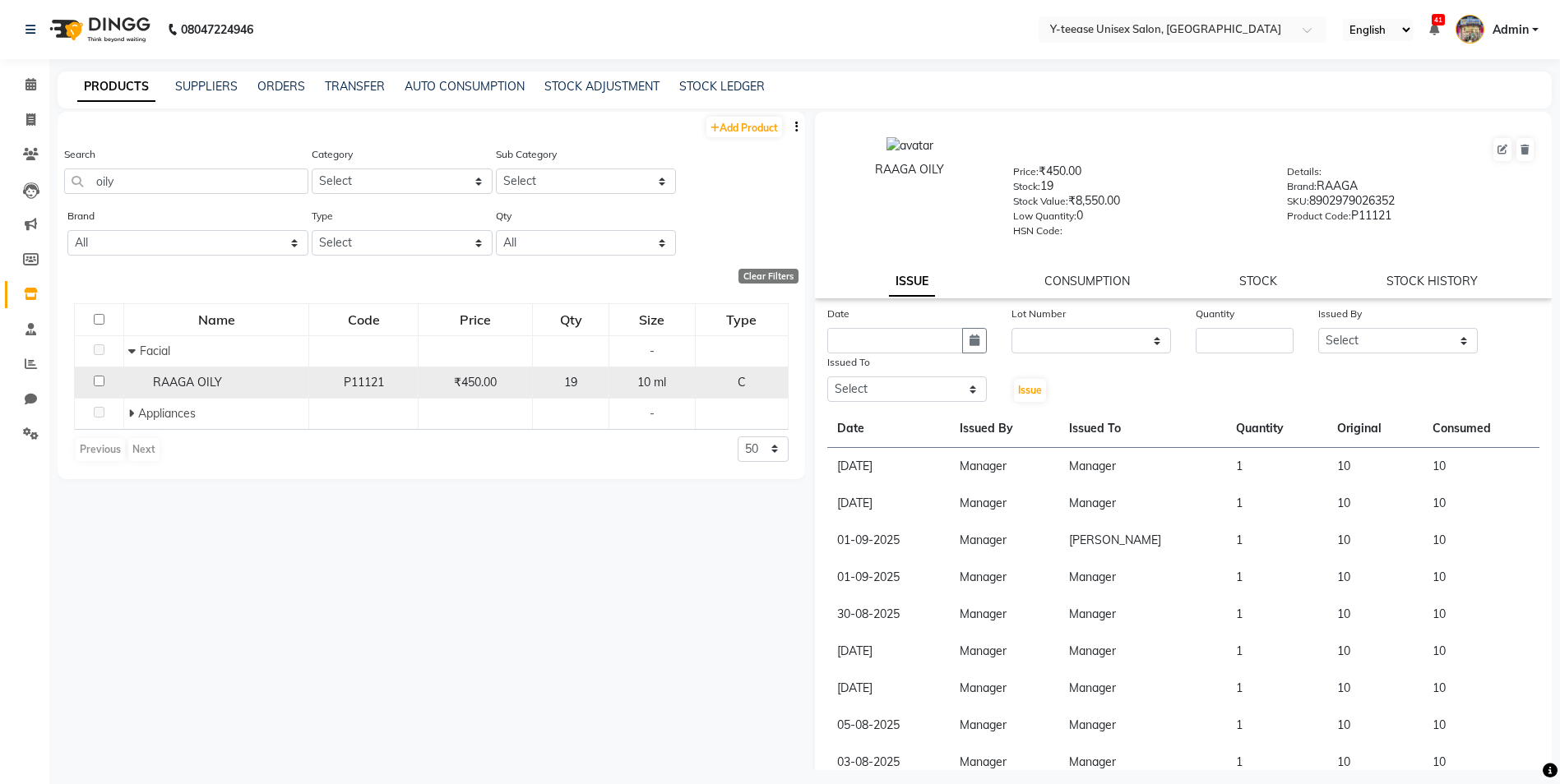
click at [211, 389] on span "RAAGA OILY" at bounding box center [186, 382] width 69 height 15
click at [199, 383] on span "RAAGA OILY" at bounding box center [186, 382] width 69 height 15
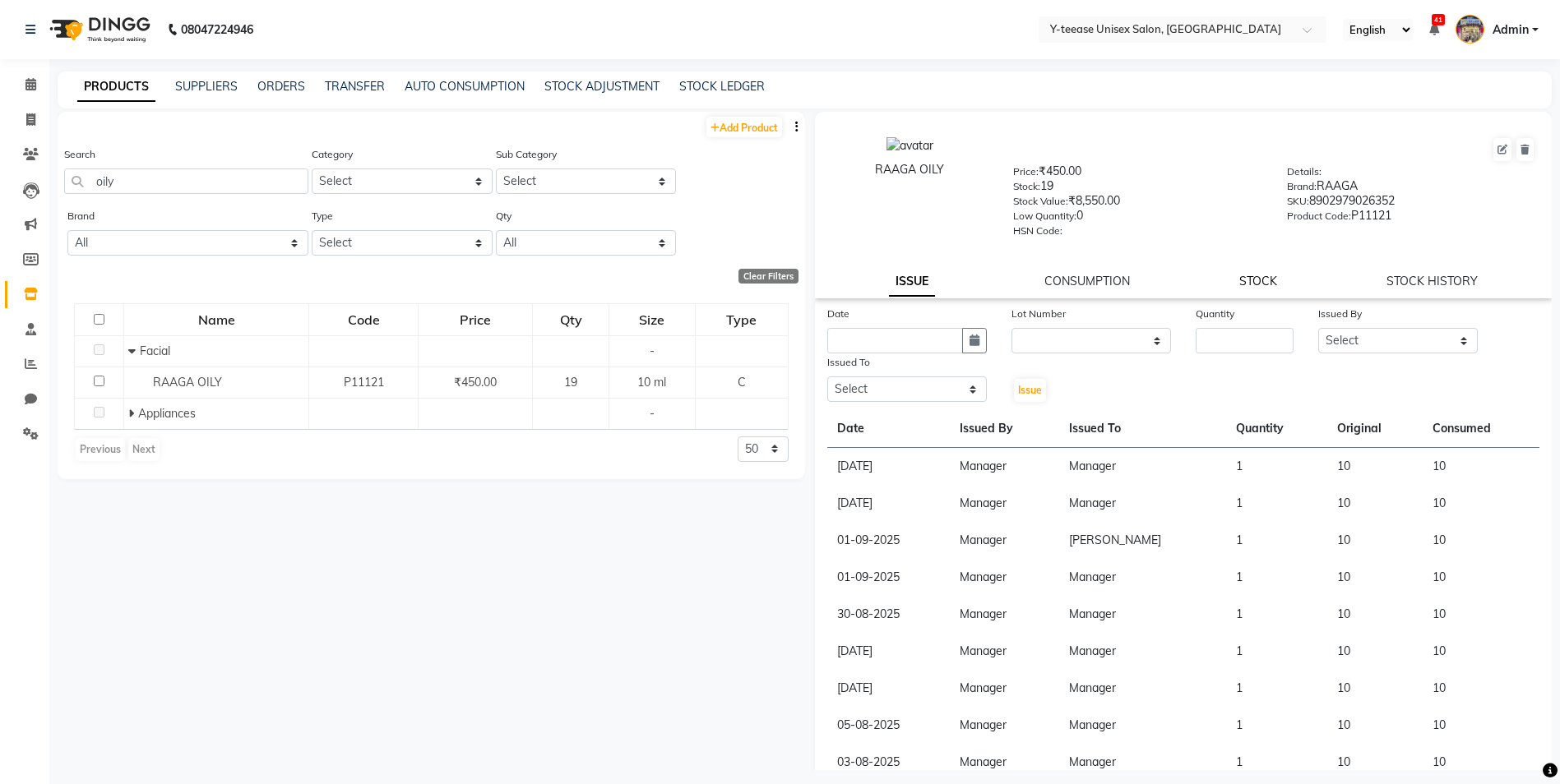
click at [1261, 279] on link "STOCK" at bounding box center [1258, 281] width 38 height 15
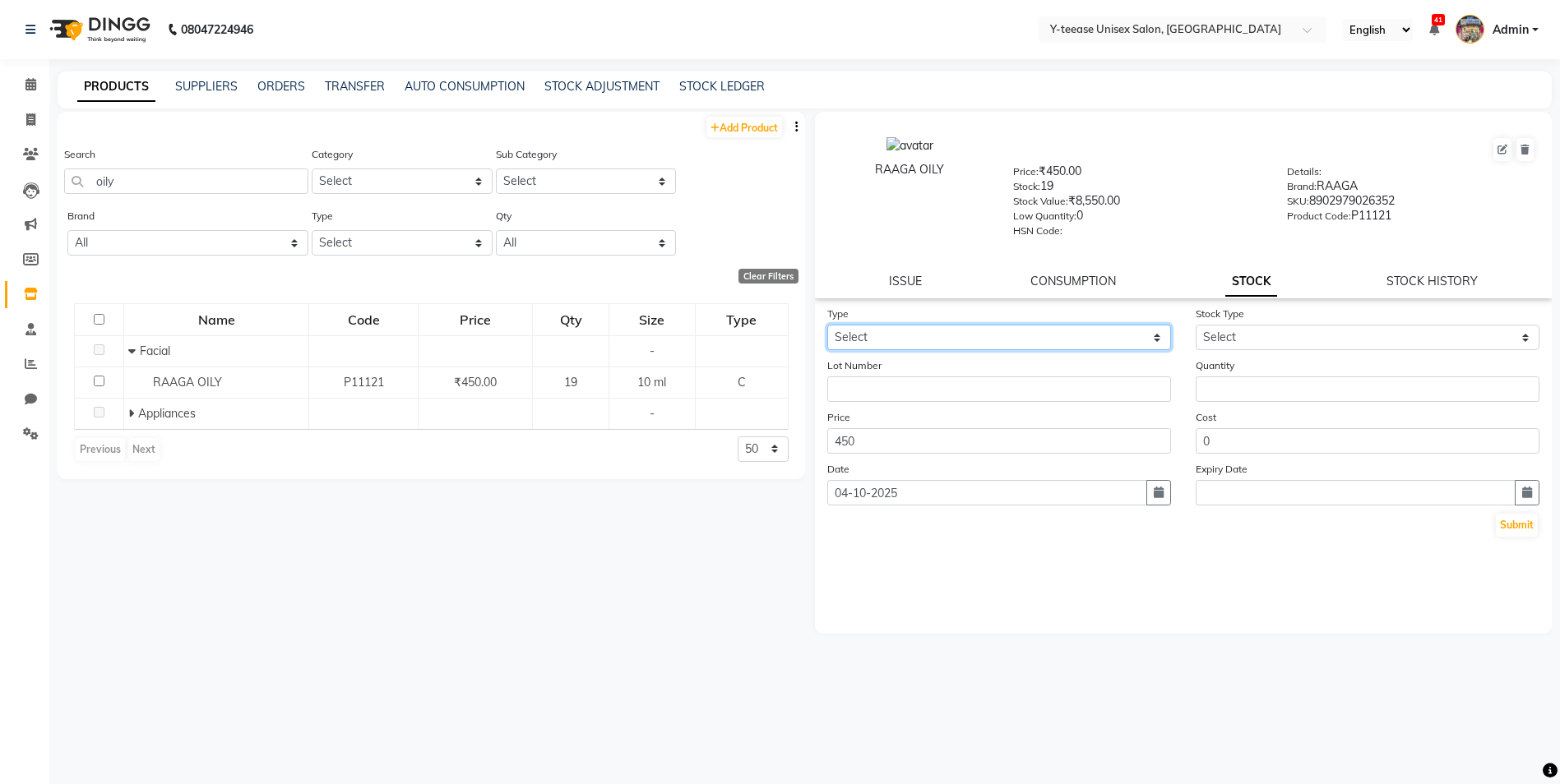
drag, startPoint x: 1152, startPoint y: 340, endPoint x: 1139, endPoint y: 353, distance: 18.4
click at [1152, 340] on select "Select In Out" at bounding box center [999, 338] width 344 height 26
select select "in"
click at [827, 325] on select "Select In Out" at bounding box center [999, 338] width 344 height 26
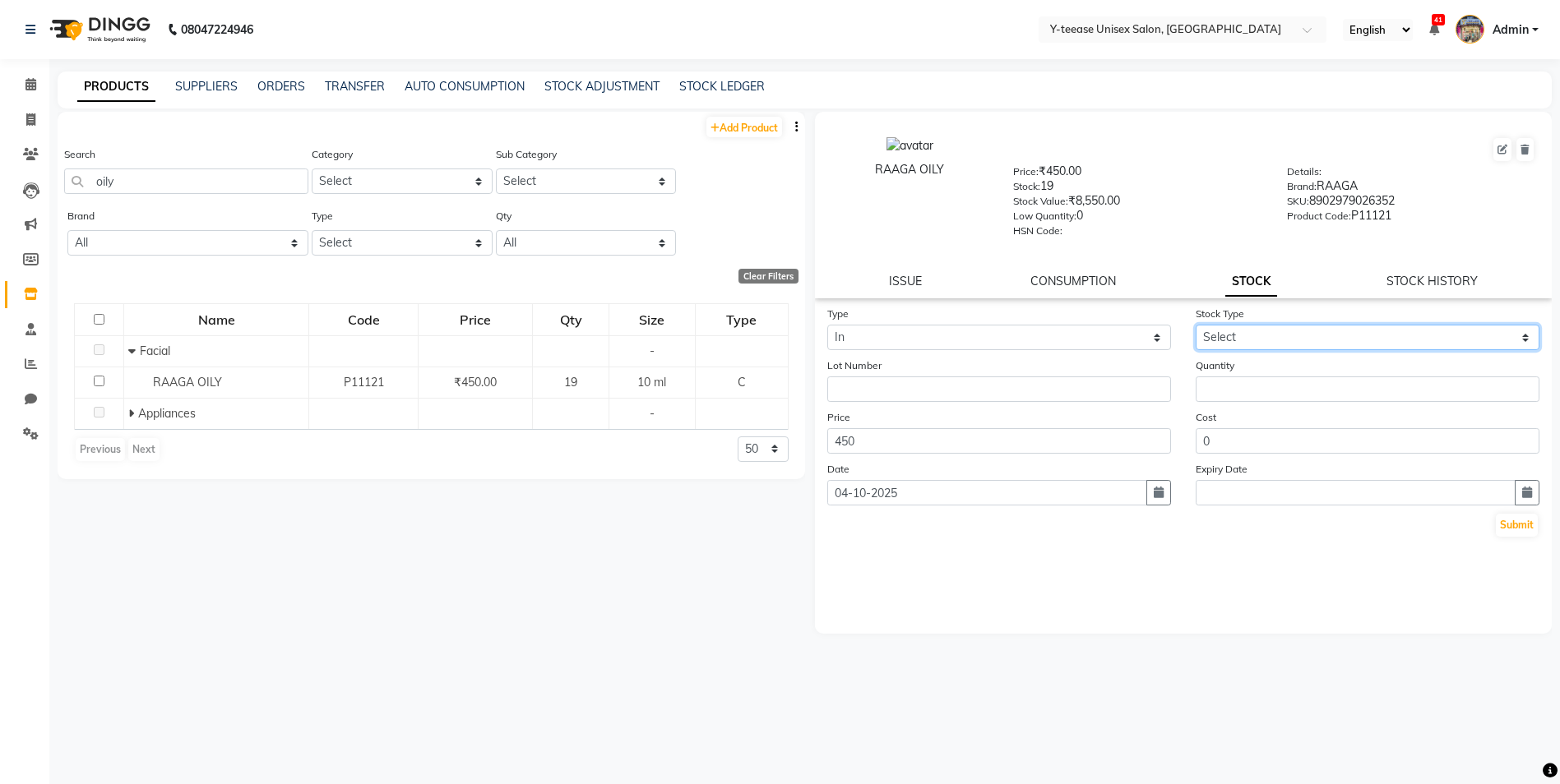
click at [1242, 335] on select "Select New Stock Adjustment Return Other" at bounding box center [1367, 338] width 344 height 26
click at [1195, 325] on select "Select New Stock Adjustment Return Other" at bounding box center [1367, 338] width 344 height 26
click at [1245, 346] on select "Select New Stock Adjustment Return Other" at bounding box center [1367, 338] width 344 height 26
select select "adjustment"
click at [1195, 325] on select "Select New Stock Adjustment Return Other" at bounding box center [1367, 338] width 344 height 26
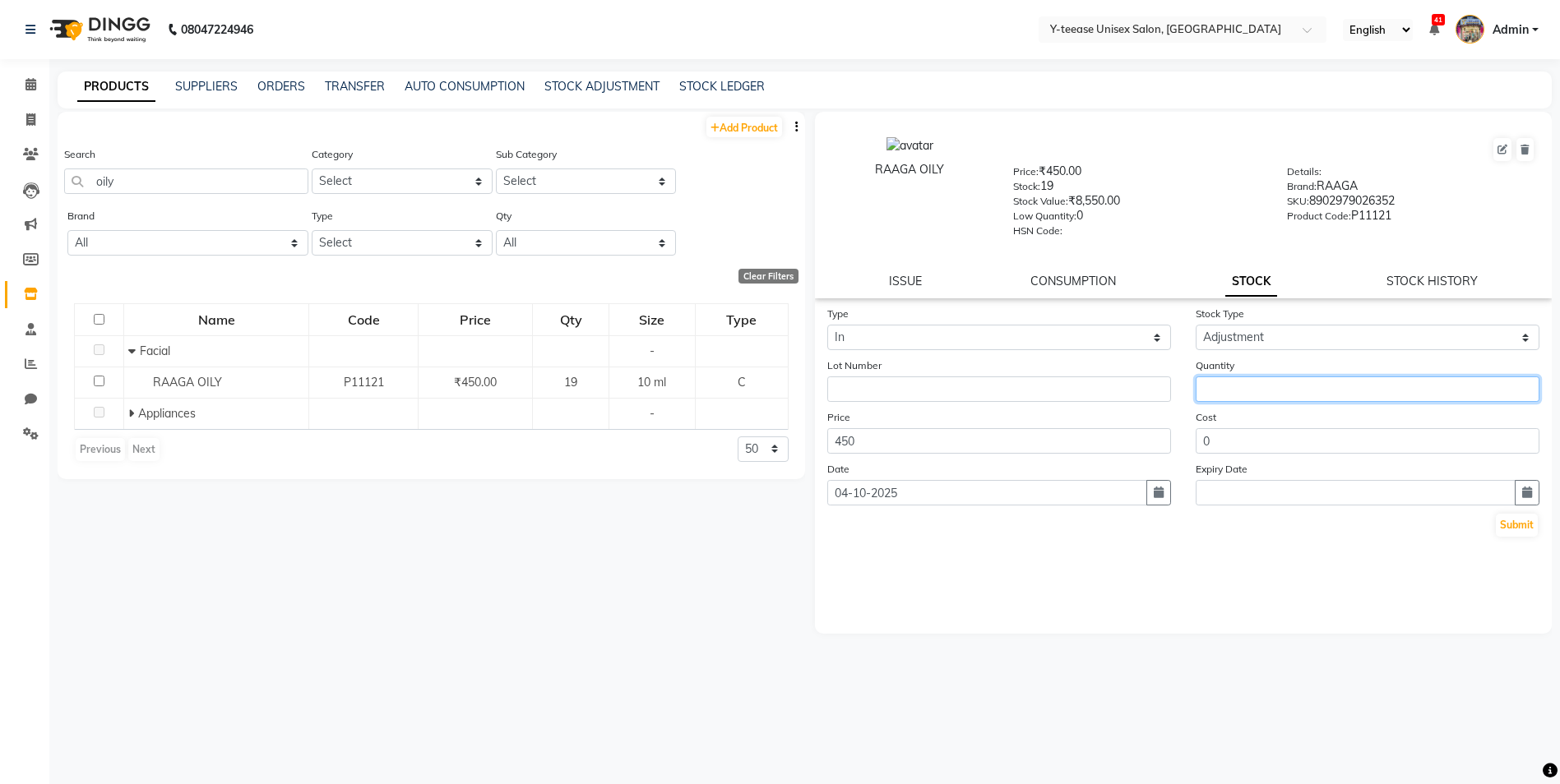
click at [1245, 396] on input "number" at bounding box center [1367, 390] width 344 height 26
type input "11"
click at [1505, 529] on button "Submit" at bounding box center [1516, 525] width 42 height 23
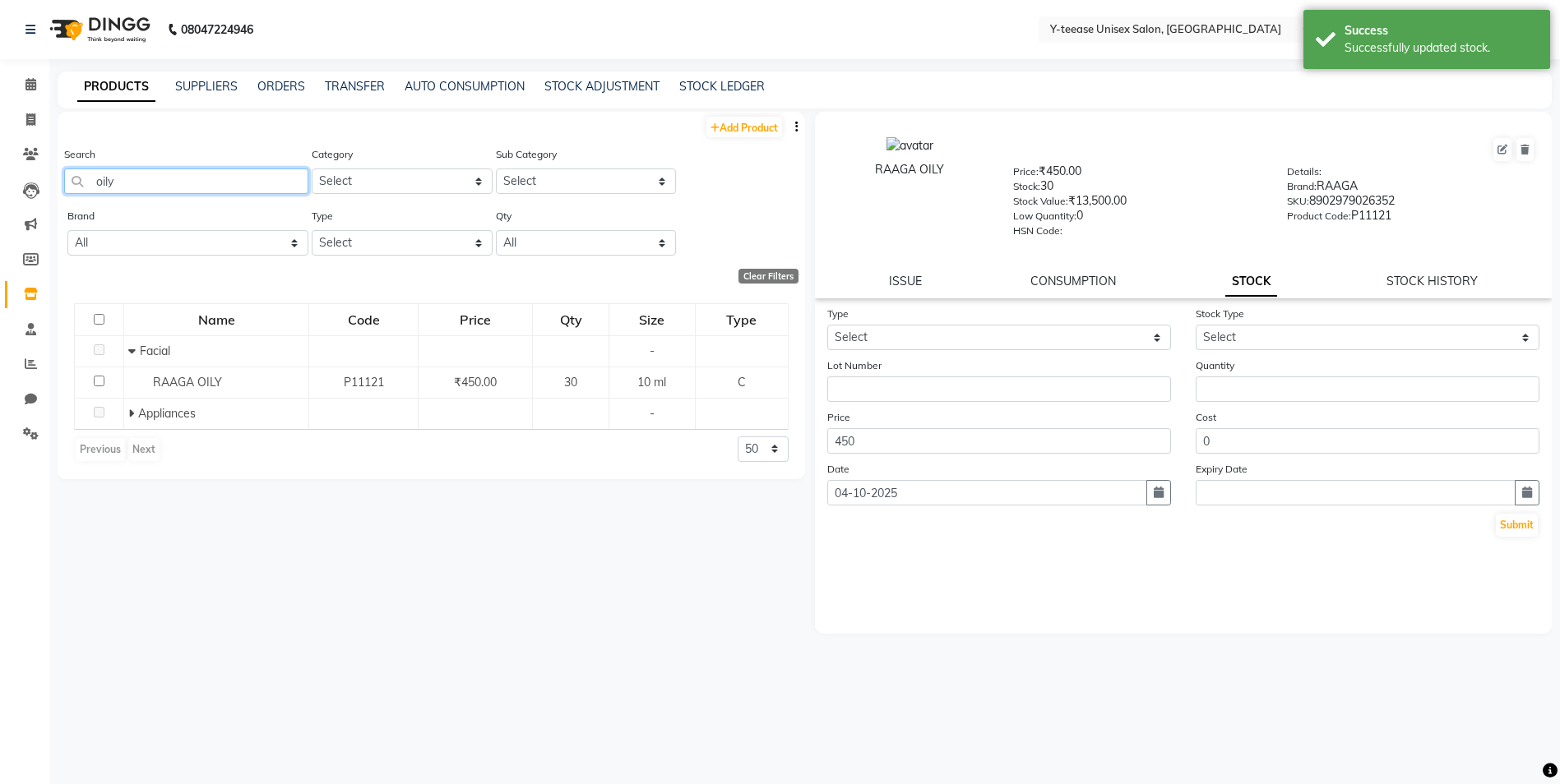
click at [202, 188] on input "oily" at bounding box center [185, 181] width 244 height 26
click at [201, 188] on input "oily" at bounding box center [185, 181] width 244 height 26
click at [201, 188] on input "dry" at bounding box center [185, 181] width 244 height 26
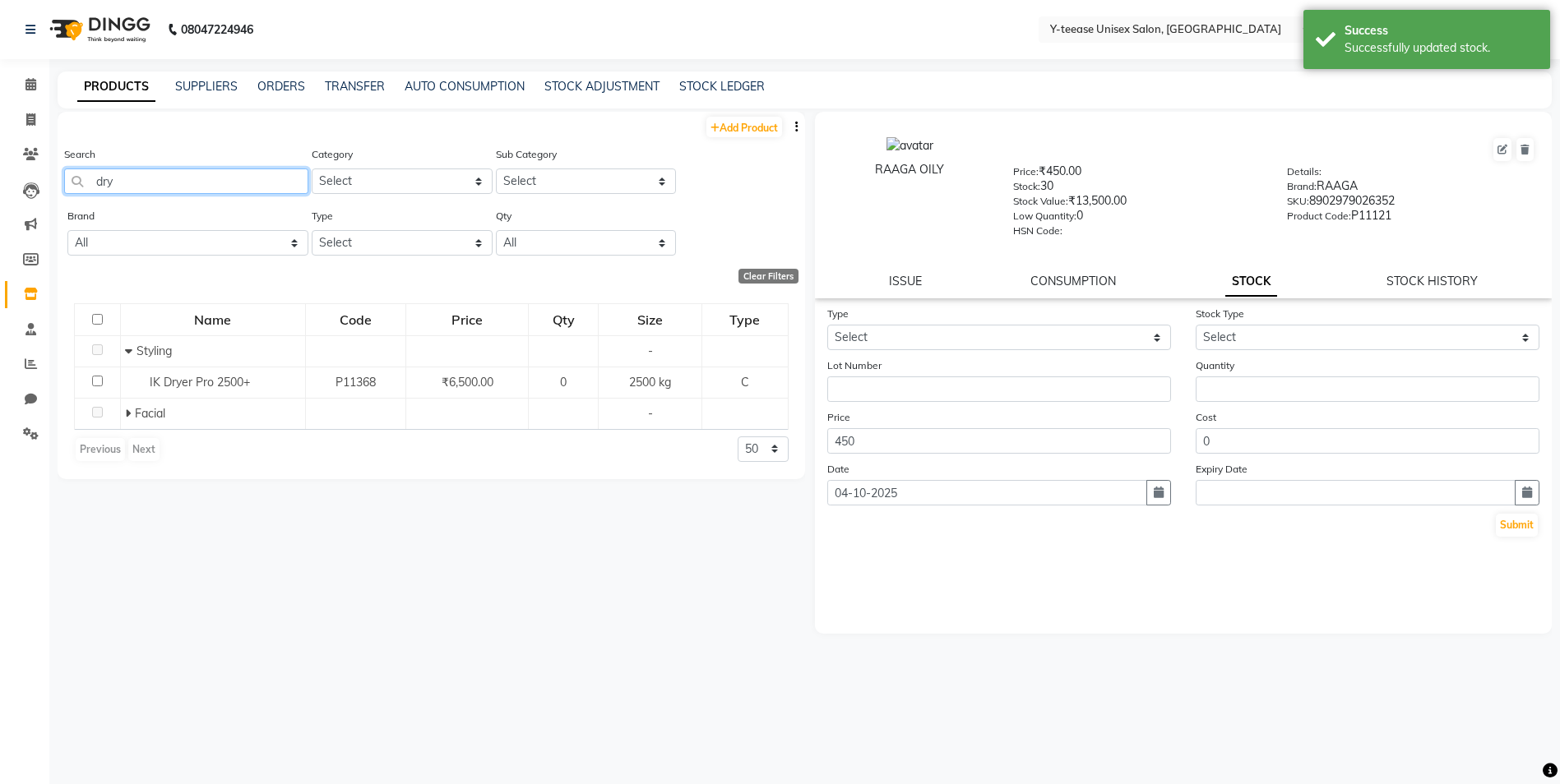
click at [201, 188] on input "dry" at bounding box center [185, 181] width 244 height 26
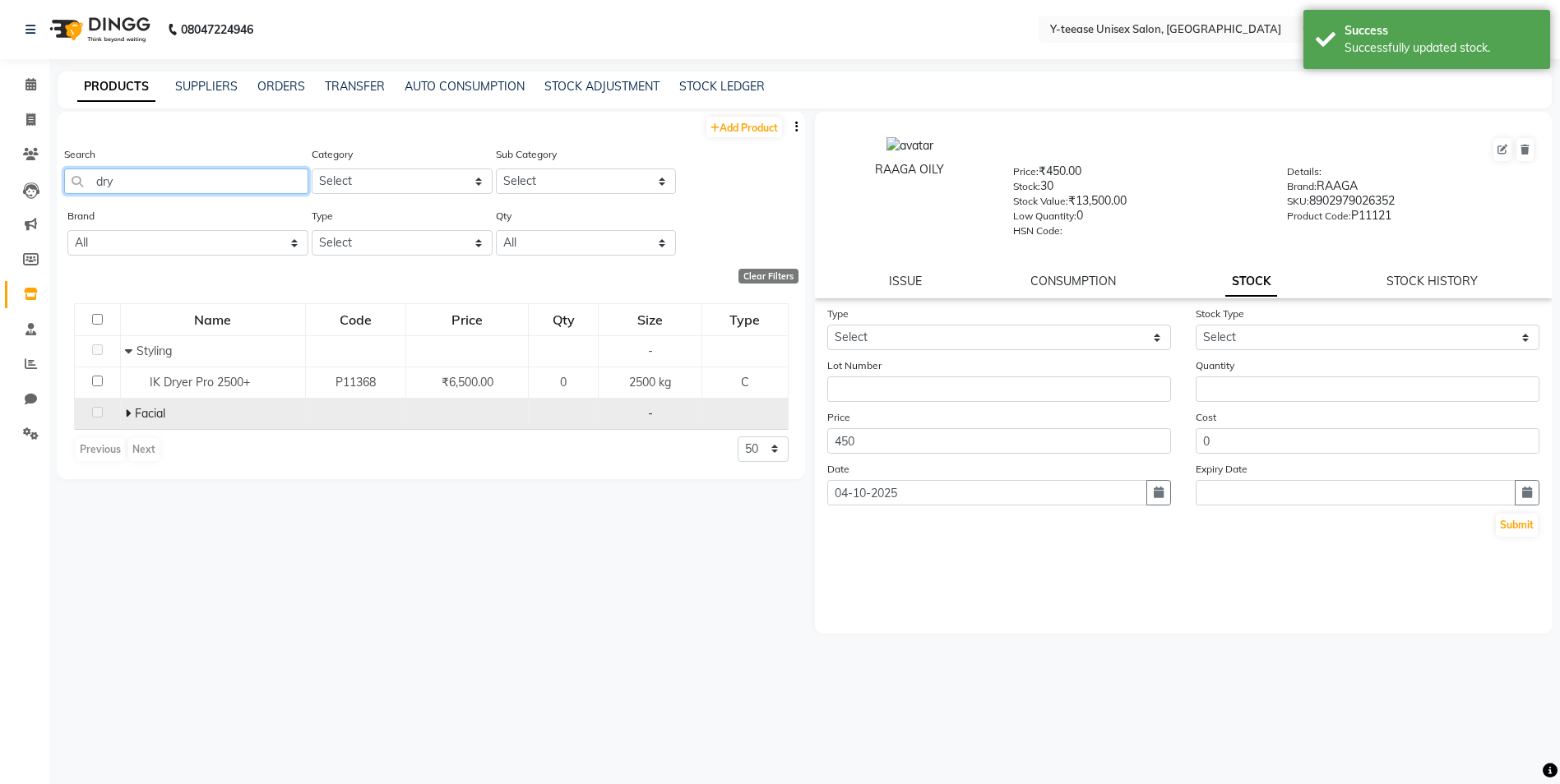
type input "dry"
click at [128, 410] on icon at bounding box center [128, 413] width 6 height 12
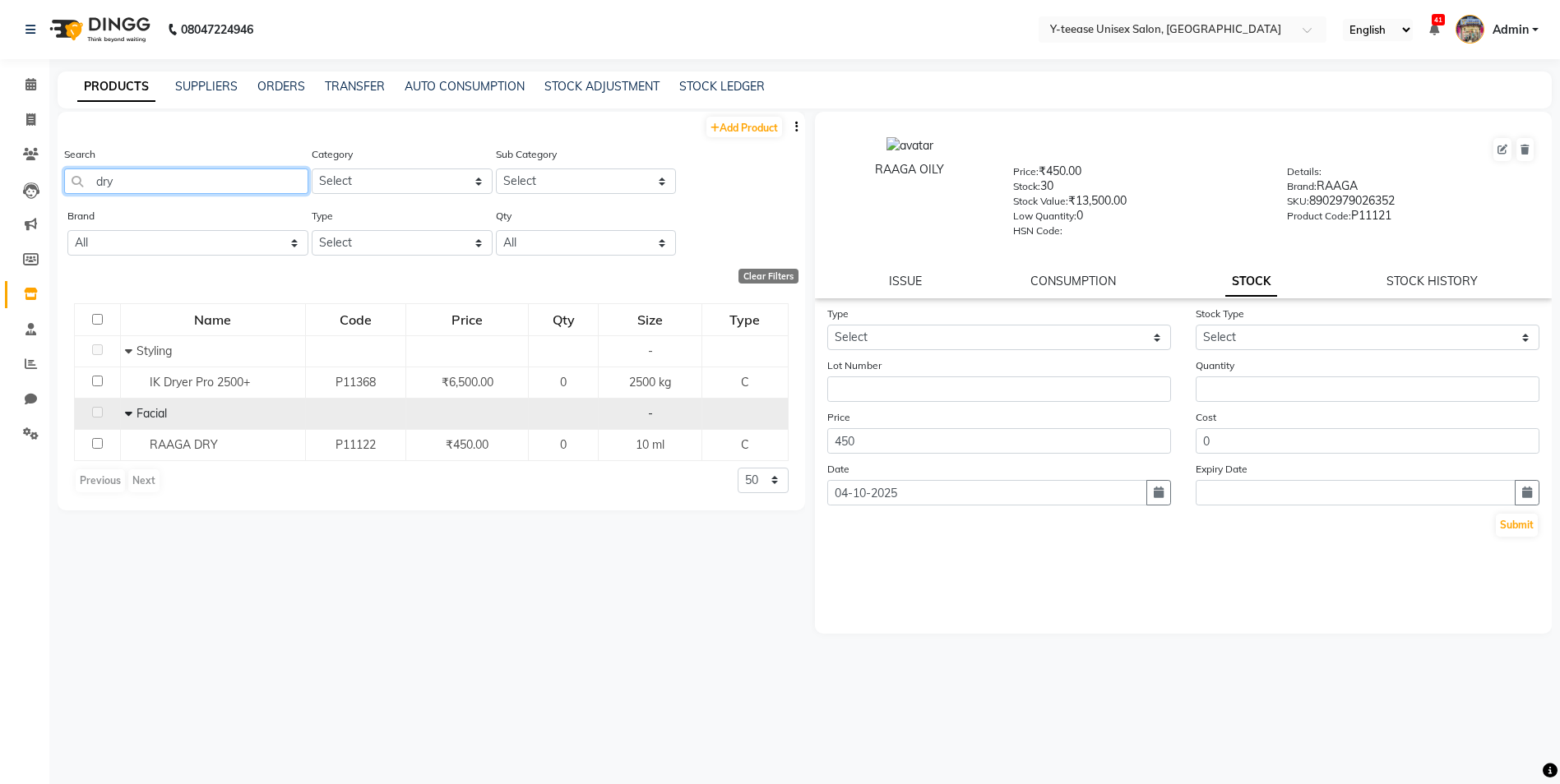
click at [133, 193] on input "dry" at bounding box center [185, 181] width 244 height 26
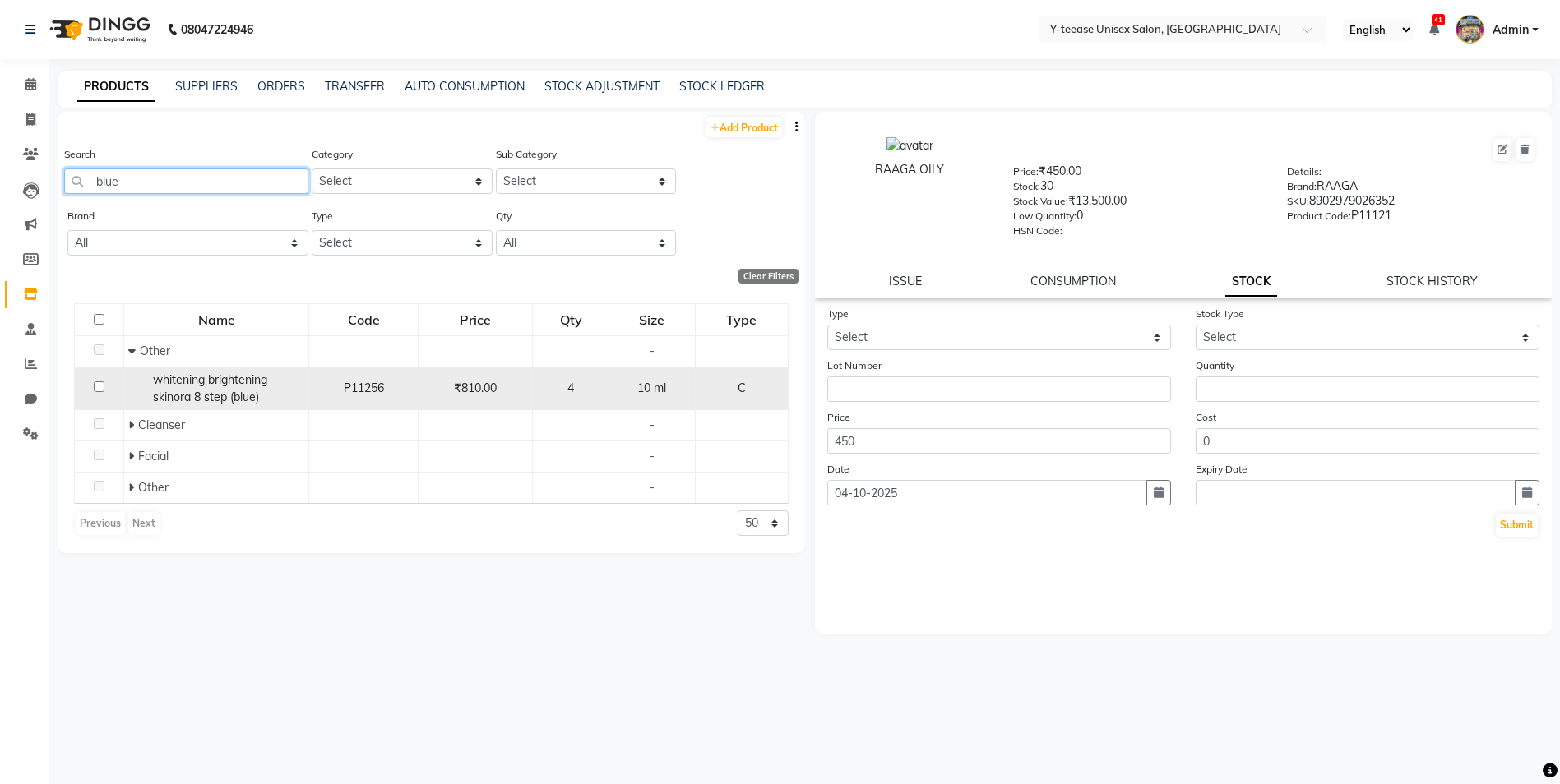
type input "blue"
click at [230, 387] on span "whitening brightening skinora 8 step (blue)" at bounding box center [209, 389] width 115 height 32
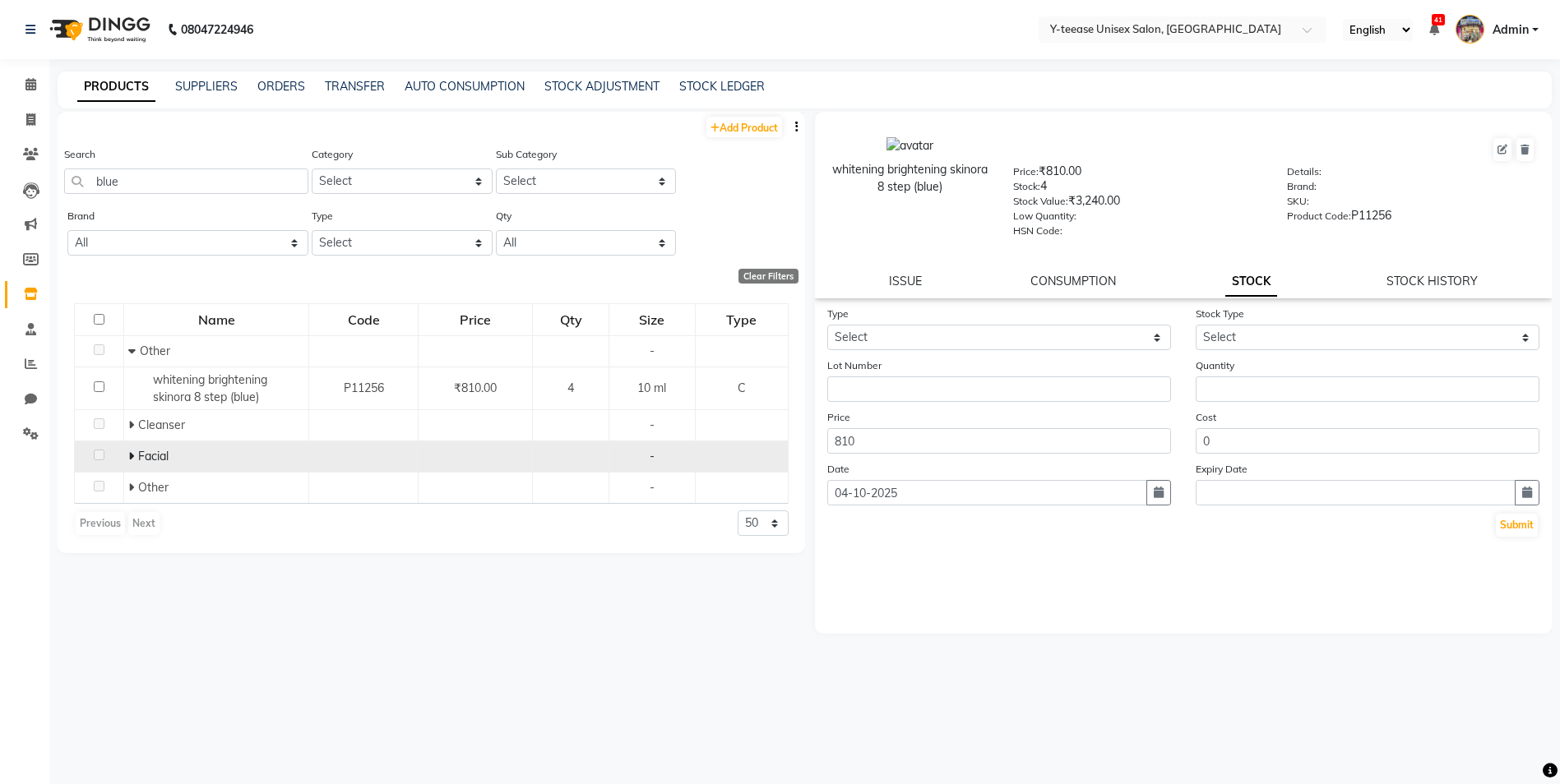
click at [136, 453] on span at bounding box center [134, 455] width 10 height 15
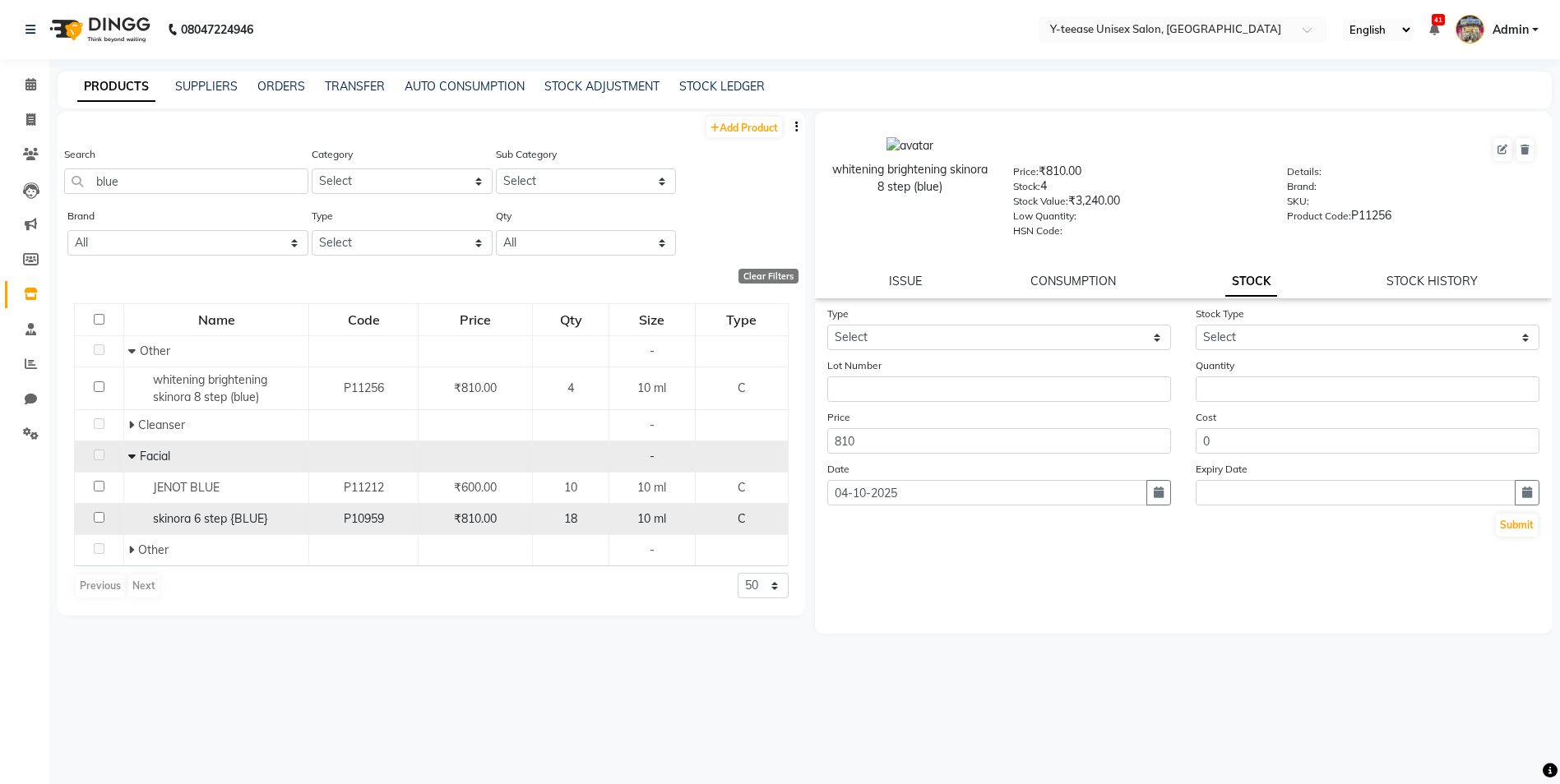
click at [184, 523] on span "skinora 6 step {BLUE}" at bounding box center [209, 518] width 115 height 15
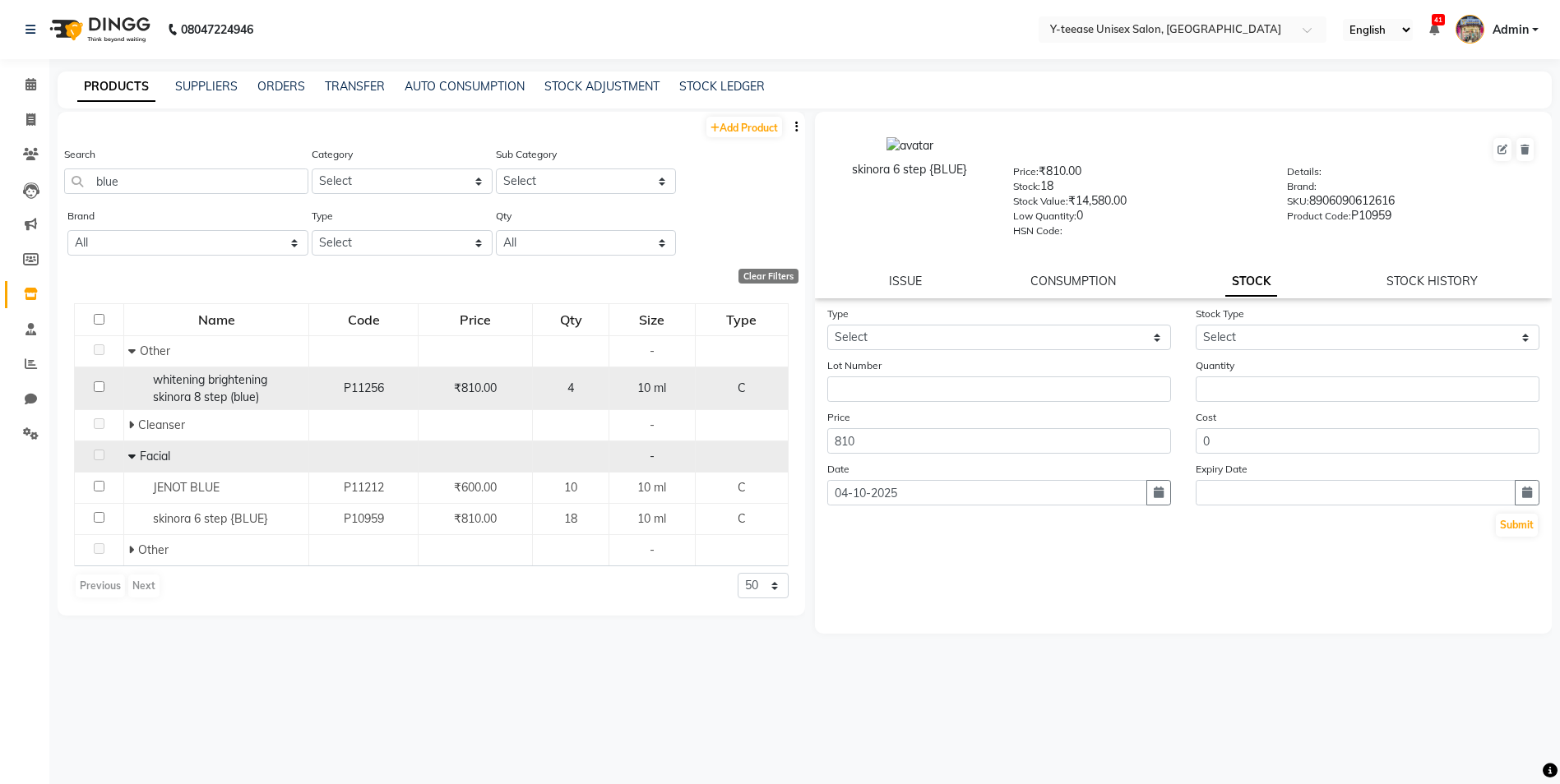
click at [188, 390] on span "whitening brightening skinora 8 step (blue)" at bounding box center [209, 389] width 115 height 32
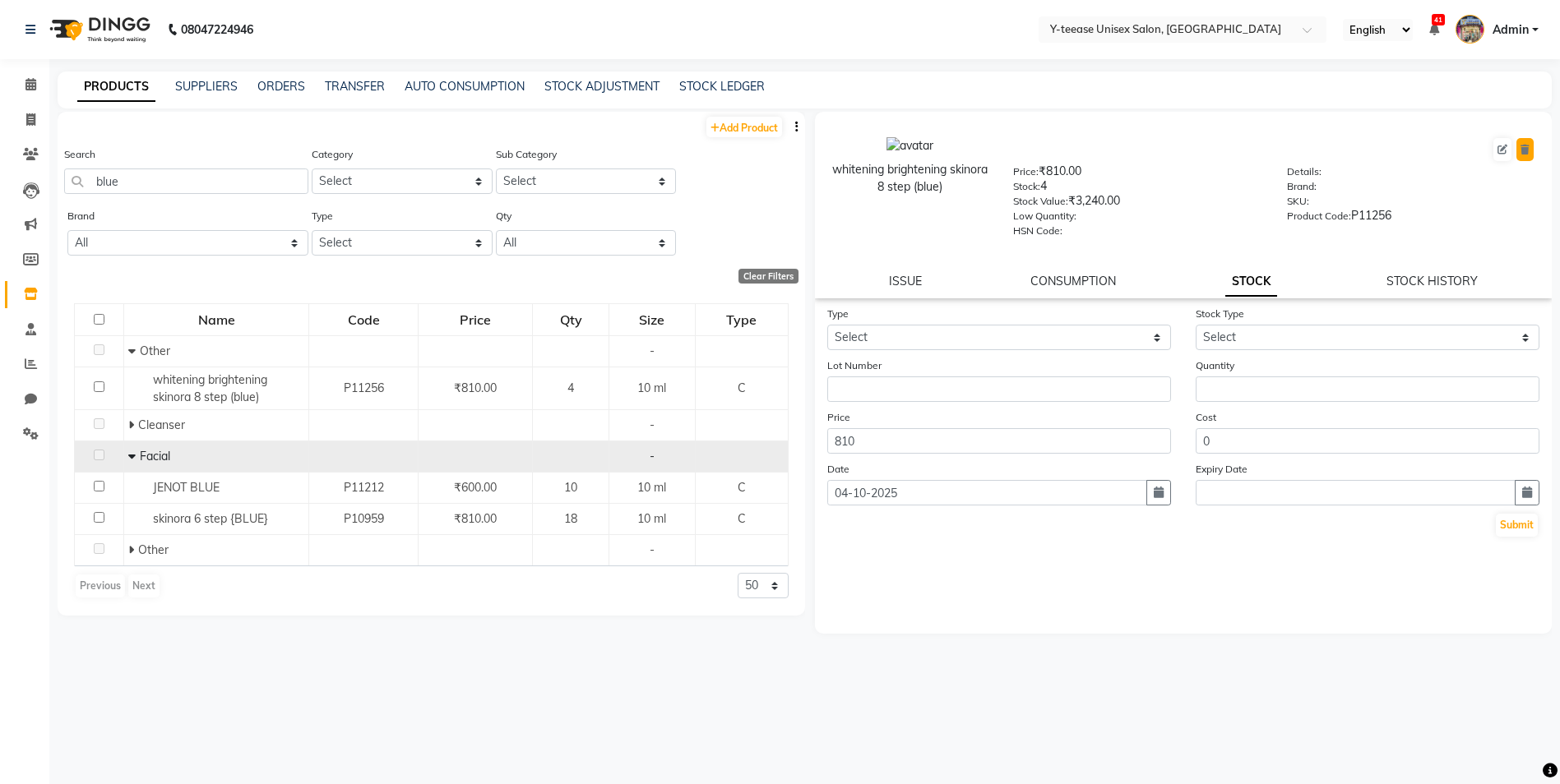
click at [1529, 147] on button at bounding box center [1524, 149] width 17 height 23
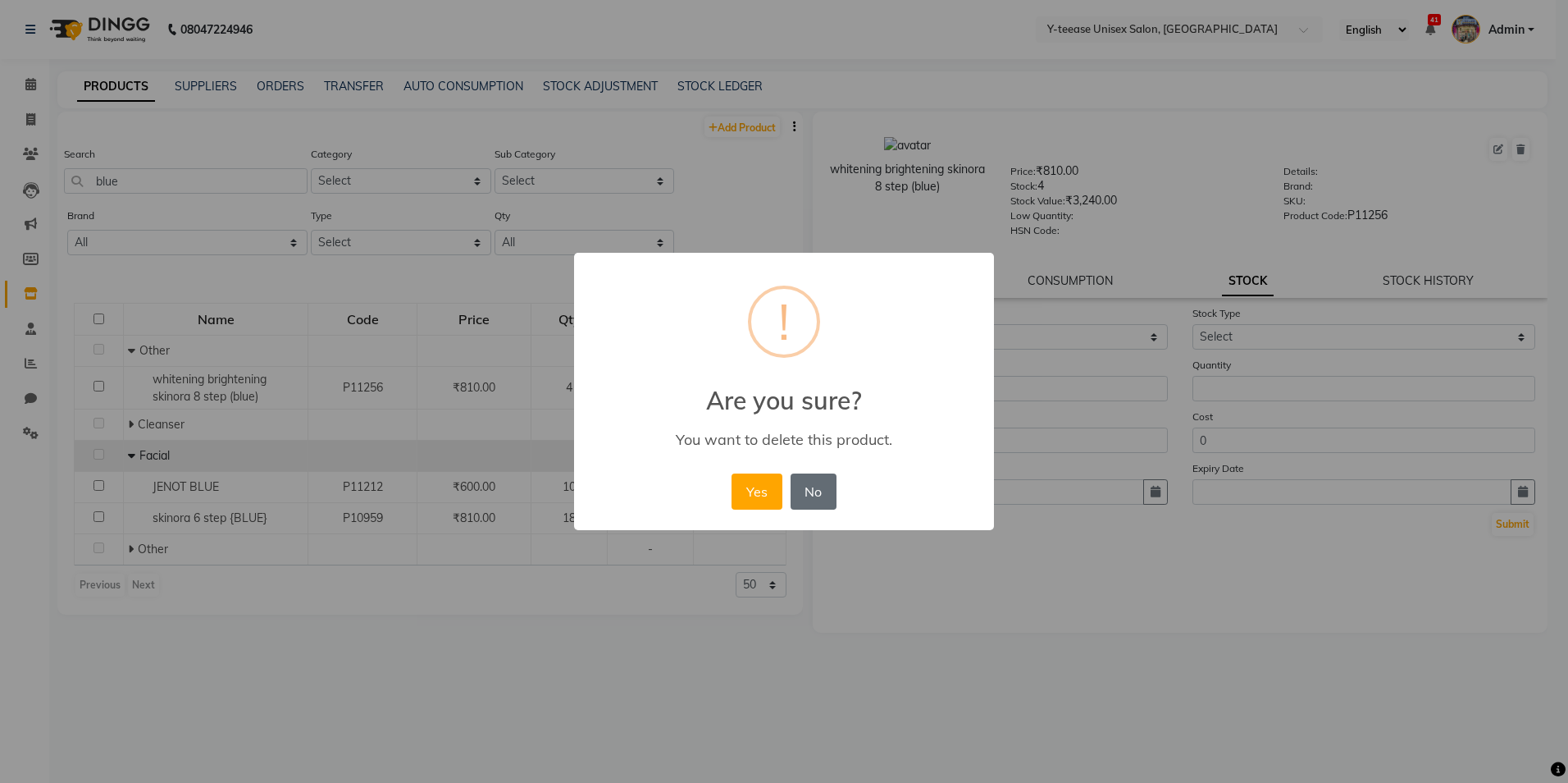
click at [821, 497] on button "No" at bounding box center [813, 491] width 46 height 36
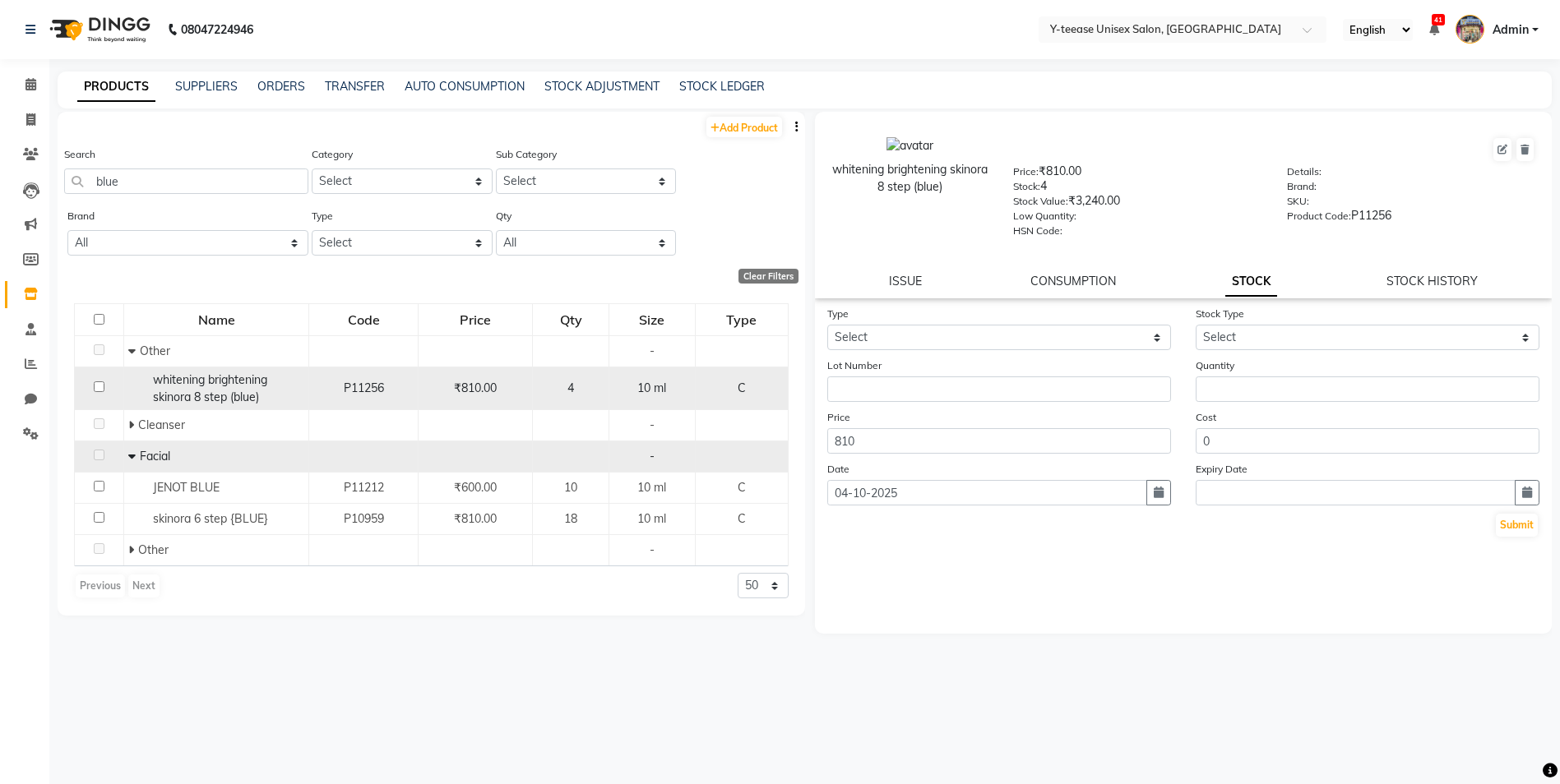
click at [239, 389] on span "whitening brightening skinora 8 step (blue)" at bounding box center [209, 389] width 115 height 32
click at [217, 392] on span "whitening brightening skinora 8 step (blue)" at bounding box center [209, 389] width 115 height 32
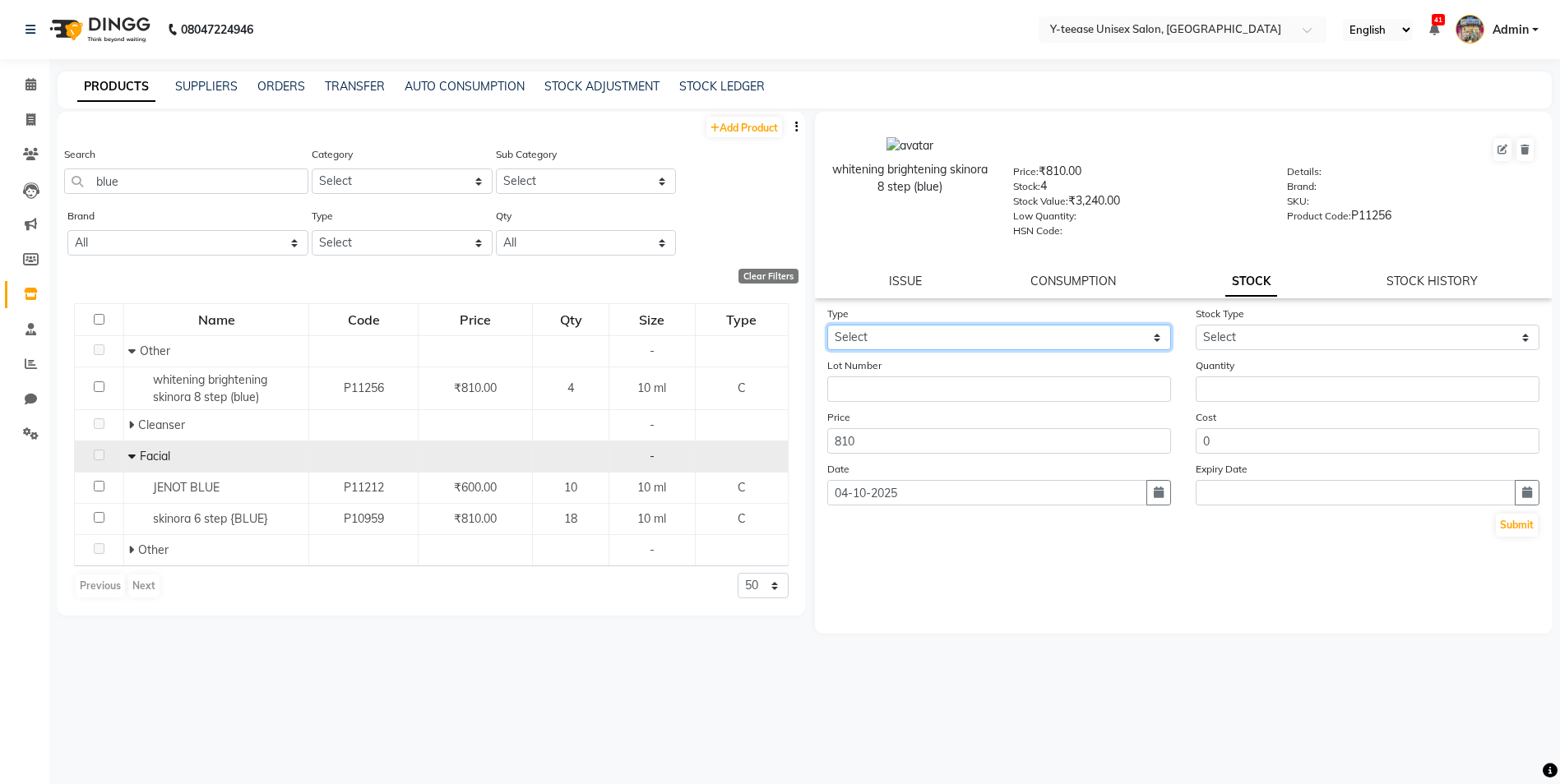
click at [974, 347] on select "Select In Out" at bounding box center [999, 338] width 344 height 26
click at [900, 283] on link "ISSUE" at bounding box center [905, 281] width 33 height 15
select select
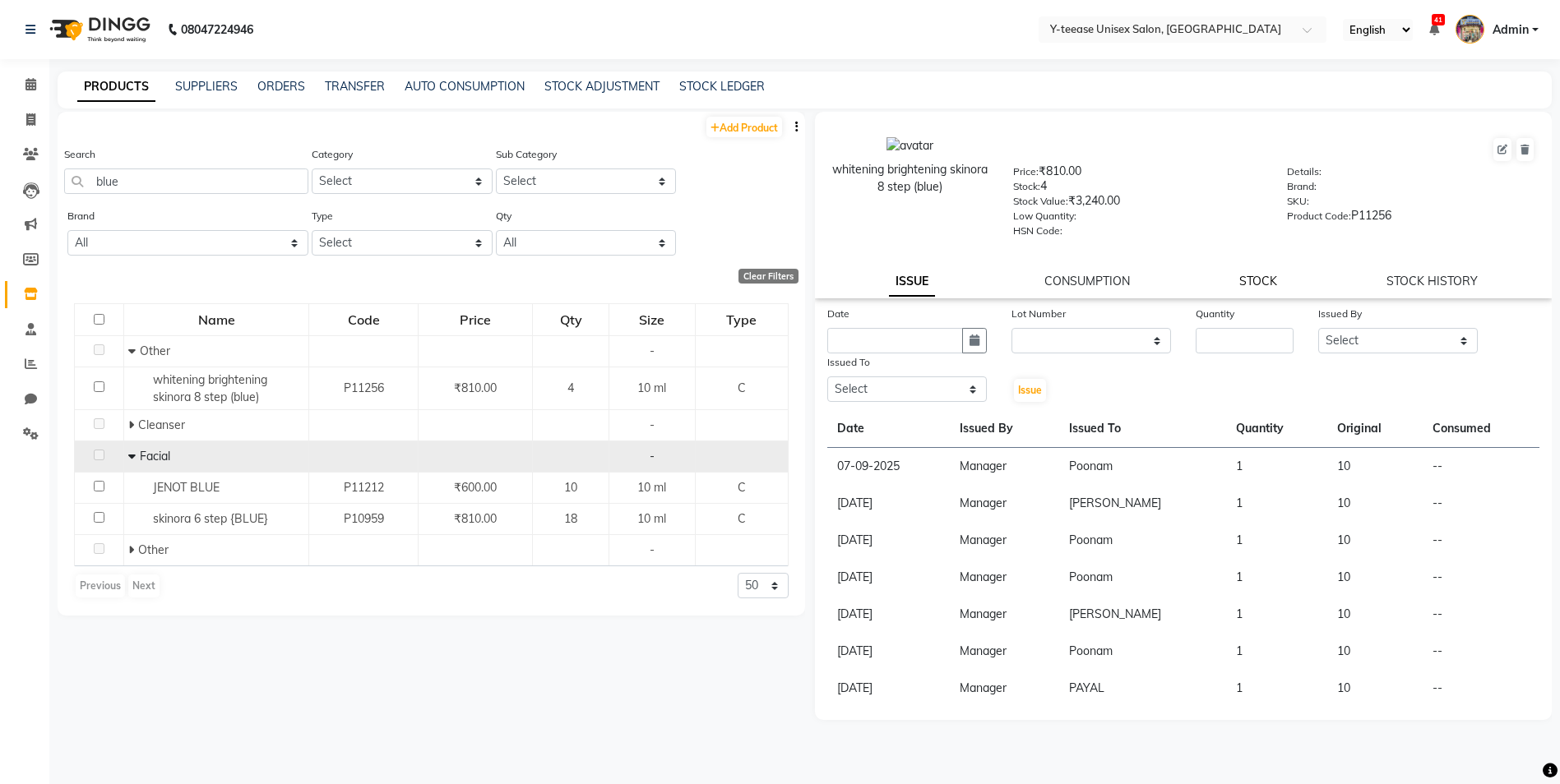
click at [1272, 275] on link "STOCK" at bounding box center [1258, 281] width 38 height 15
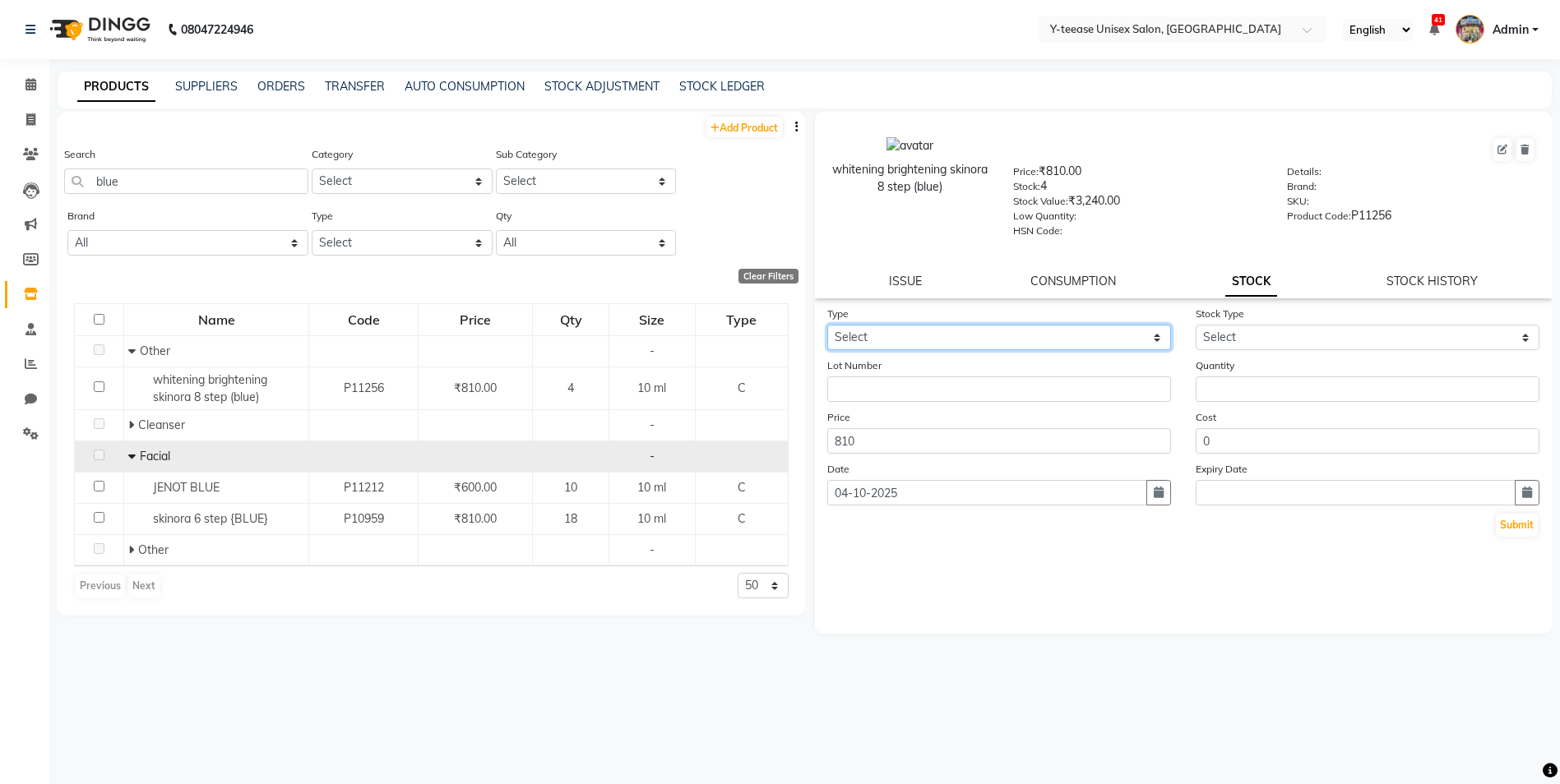
click at [1090, 344] on select "Select In Out" at bounding box center [999, 338] width 344 height 26
select select "out"
click at [827, 325] on select "Select In Out" at bounding box center [999, 338] width 344 height 26
select select
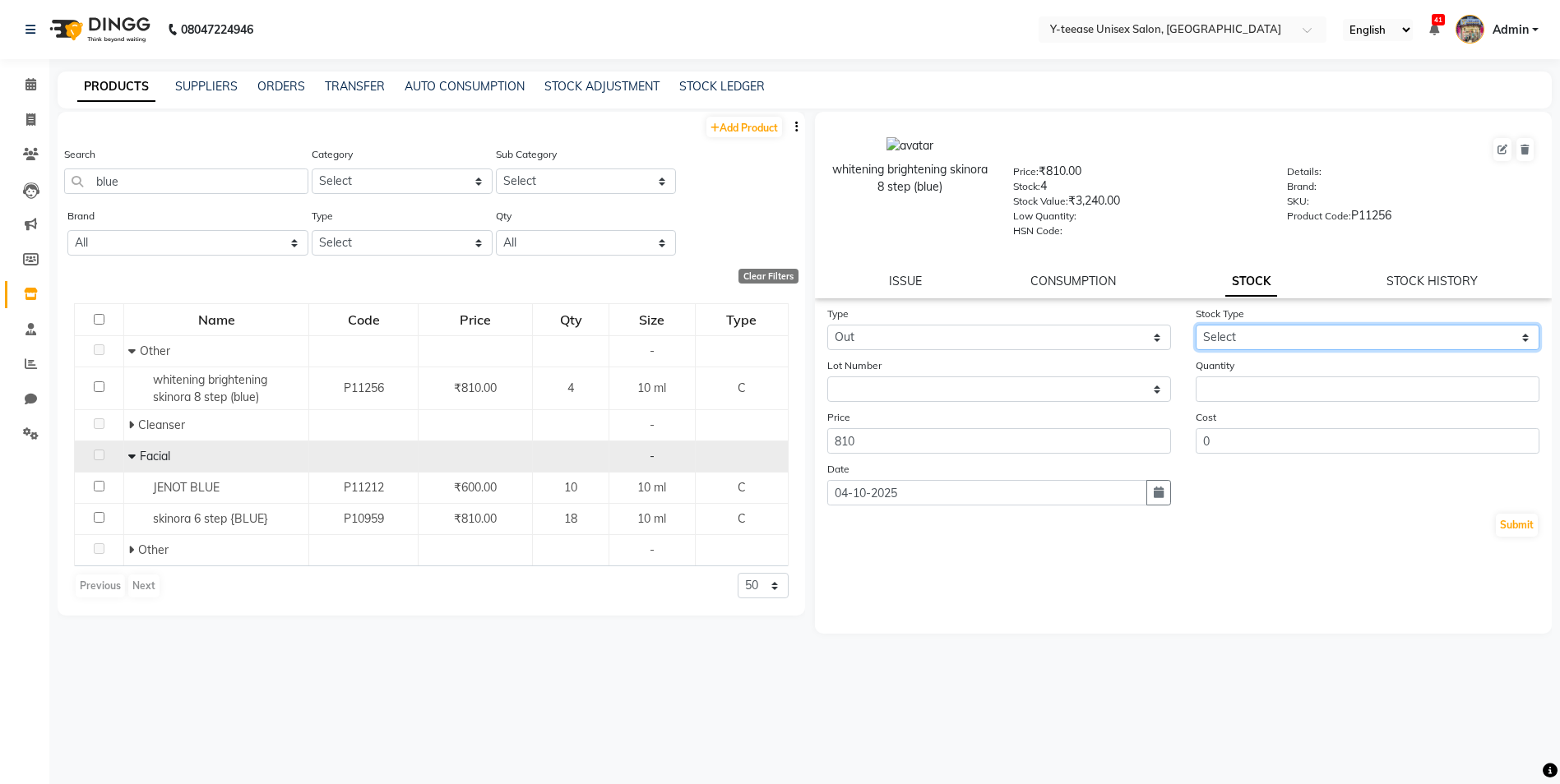
click at [1255, 345] on select "Select Internal Use Damaged Expired Adjustment Return Other" at bounding box center [1367, 338] width 344 height 26
select select "internal use"
click at [1195, 325] on select "Select Internal Use Damaged Expired Adjustment Return Other" at bounding box center [1367, 338] width 344 height 26
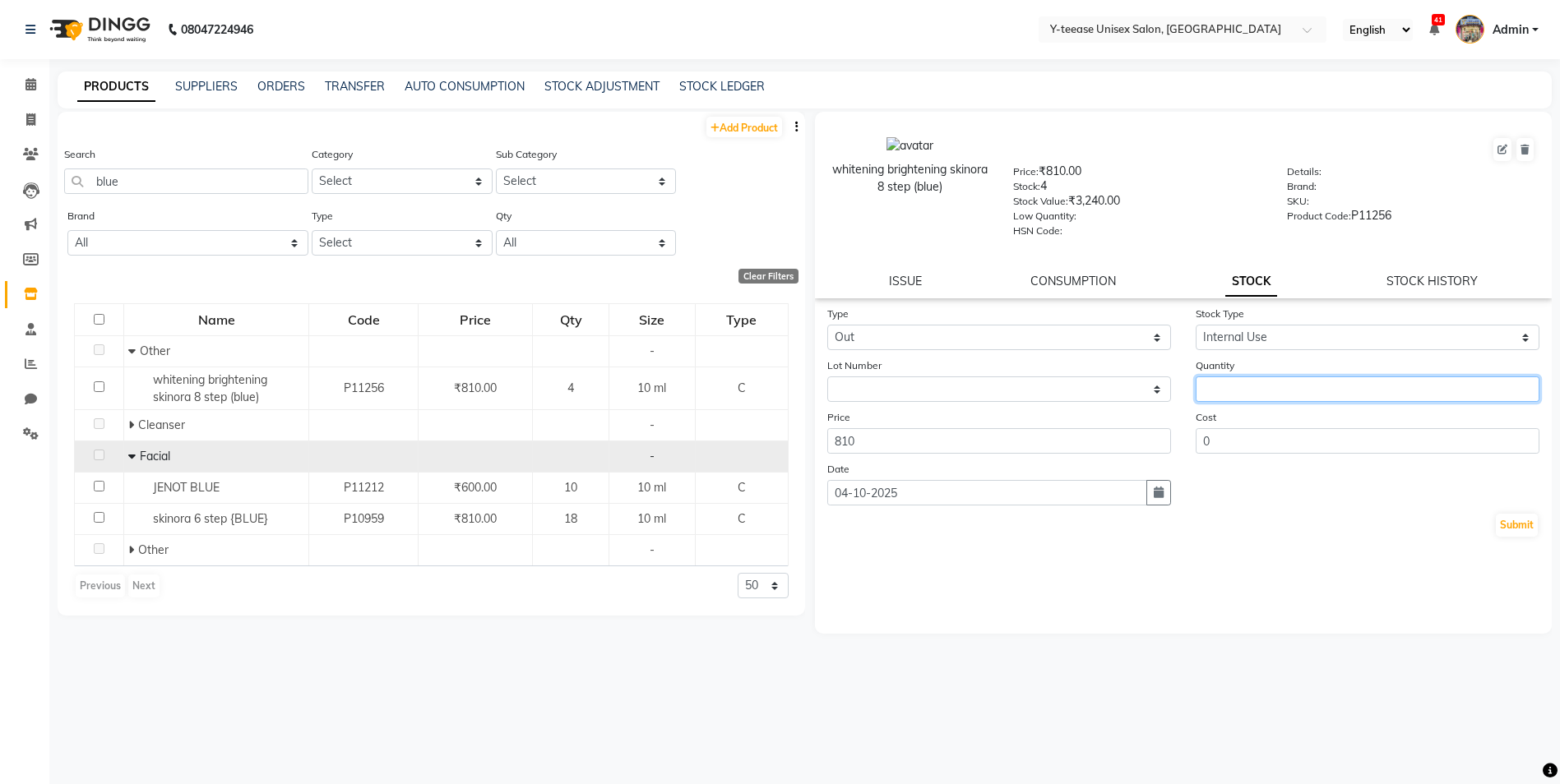
click at [1251, 392] on input "number" at bounding box center [1367, 390] width 344 height 26
type input "3"
drag, startPoint x: 1520, startPoint y: 518, endPoint x: 1509, endPoint y: 517, distance: 11.0
click at [1520, 519] on button "Submit" at bounding box center [1516, 525] width 42 height 23
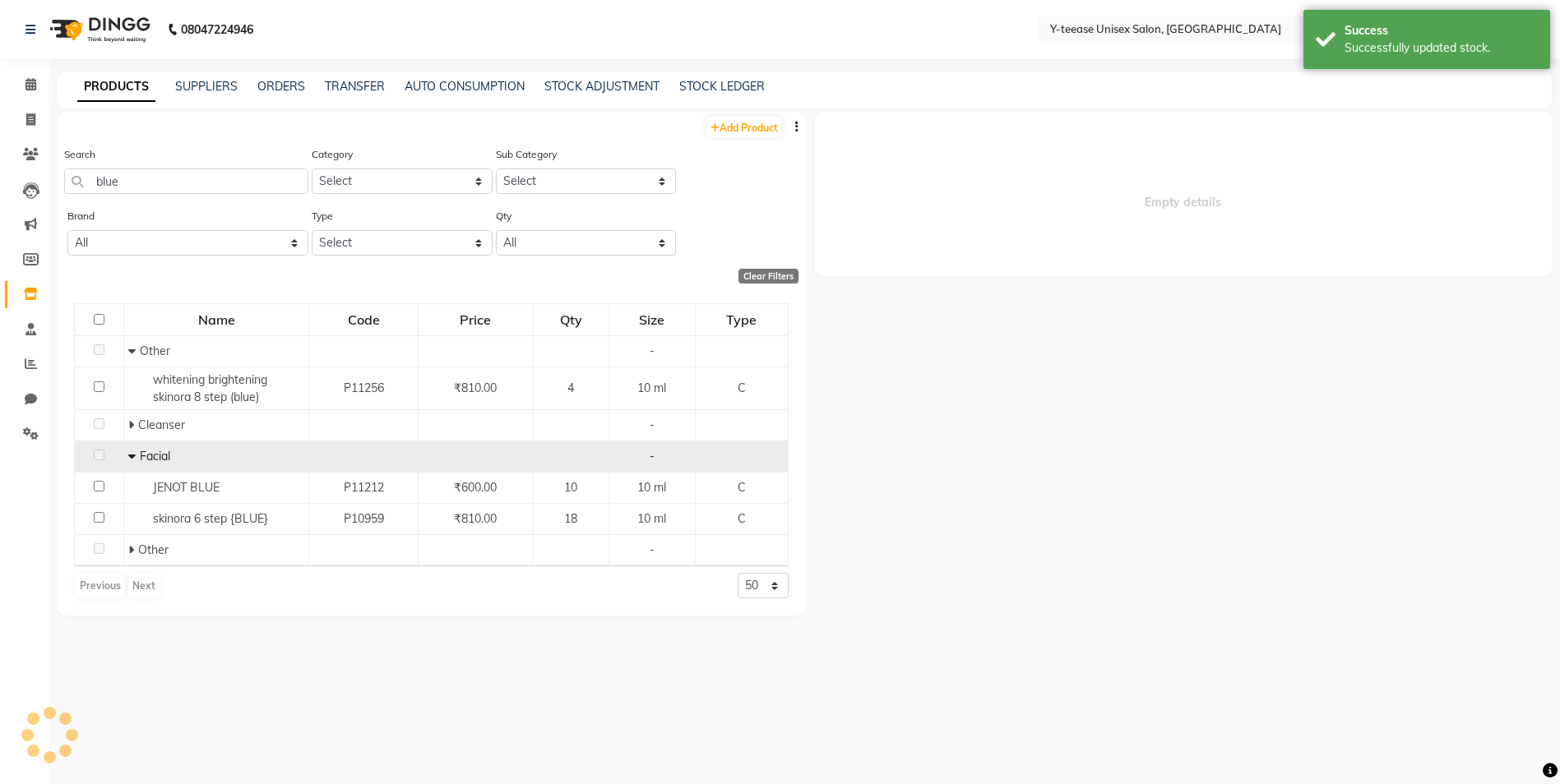
select select
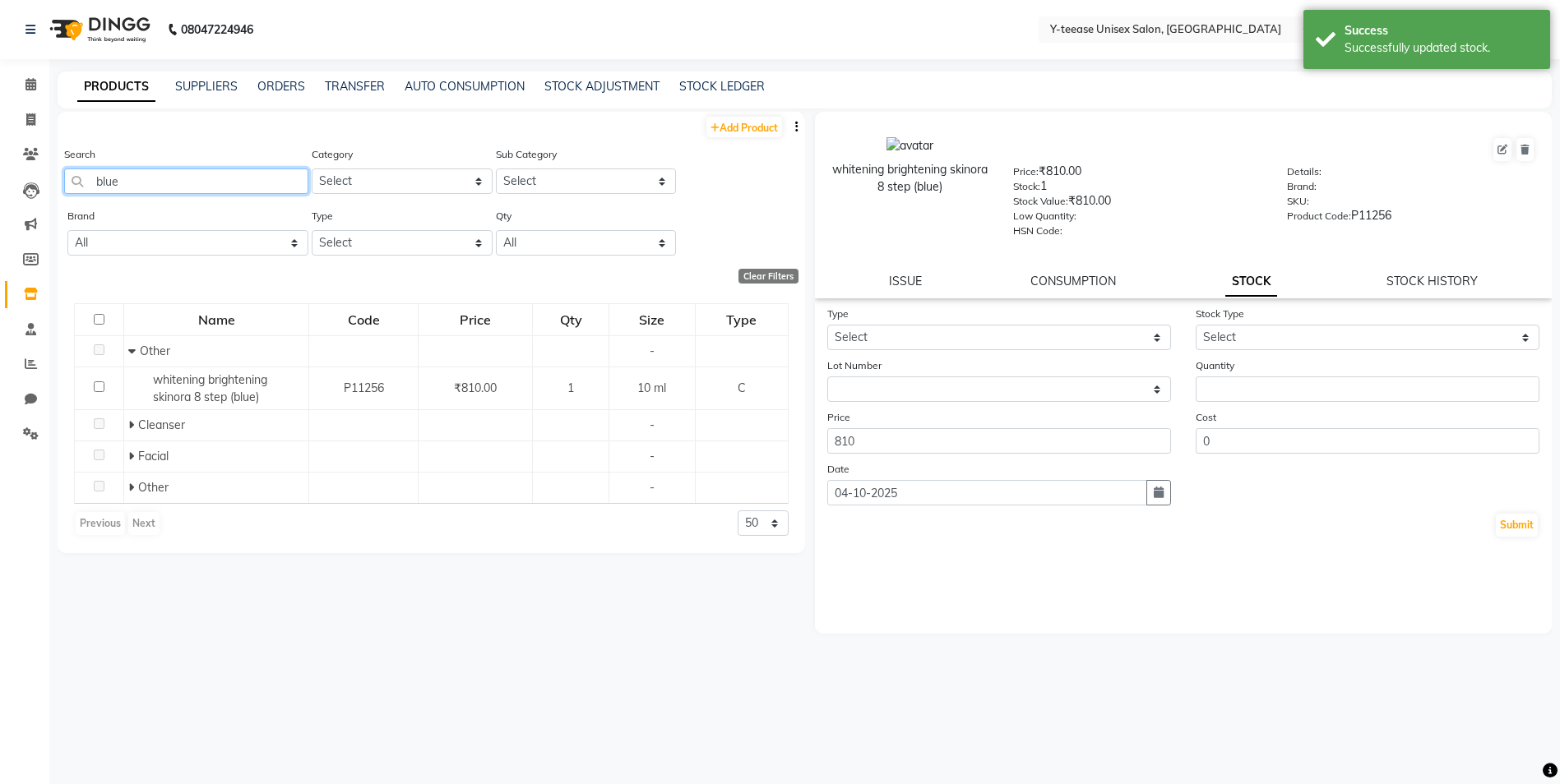
click at [180, 192] on input "blue" at bounding box center [185, 181] width 244 height 26
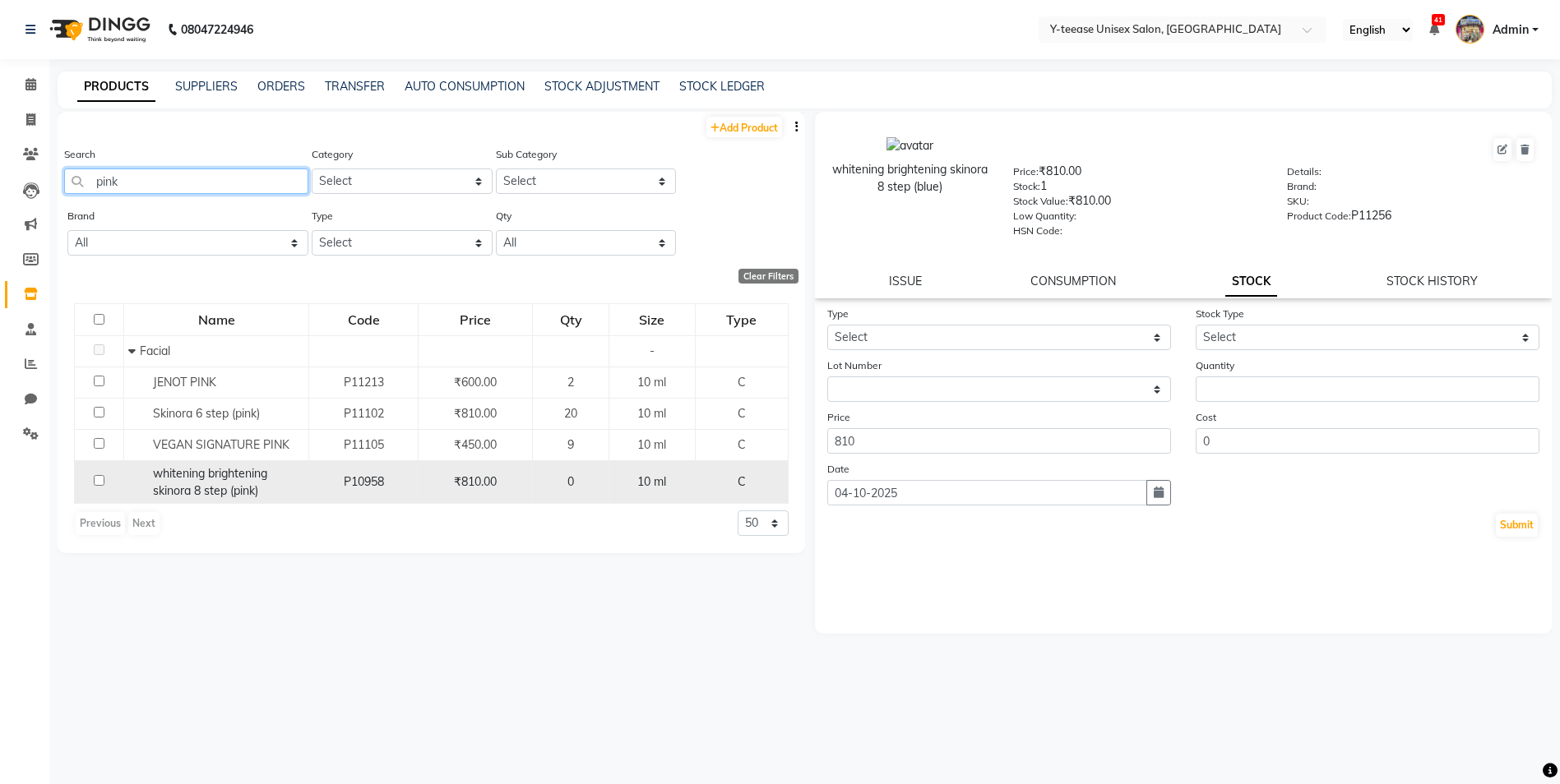
type input "pink"
click at [206, 485] on span "whitening brightening skinora 8 step (pink)" at bounding box center [209, 482] width 115 height 32
select select
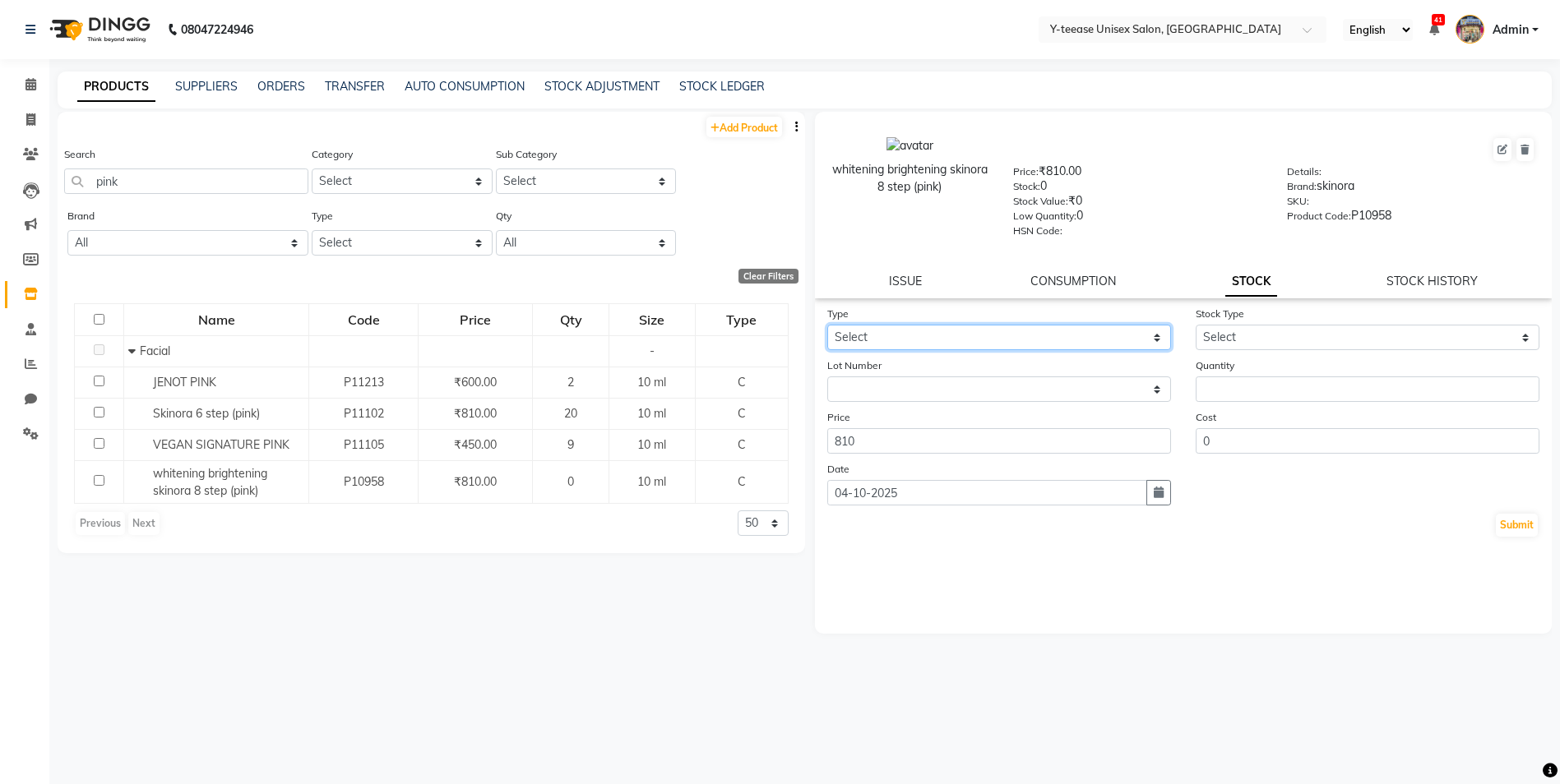
click at [1060, 330] on select "Select In Out" at bounding box center [999, 338] width 344 height 26
select select "in"
click at [827, 325] on select "Select In Out" at bounding box center [999, 338] width 344 height 26
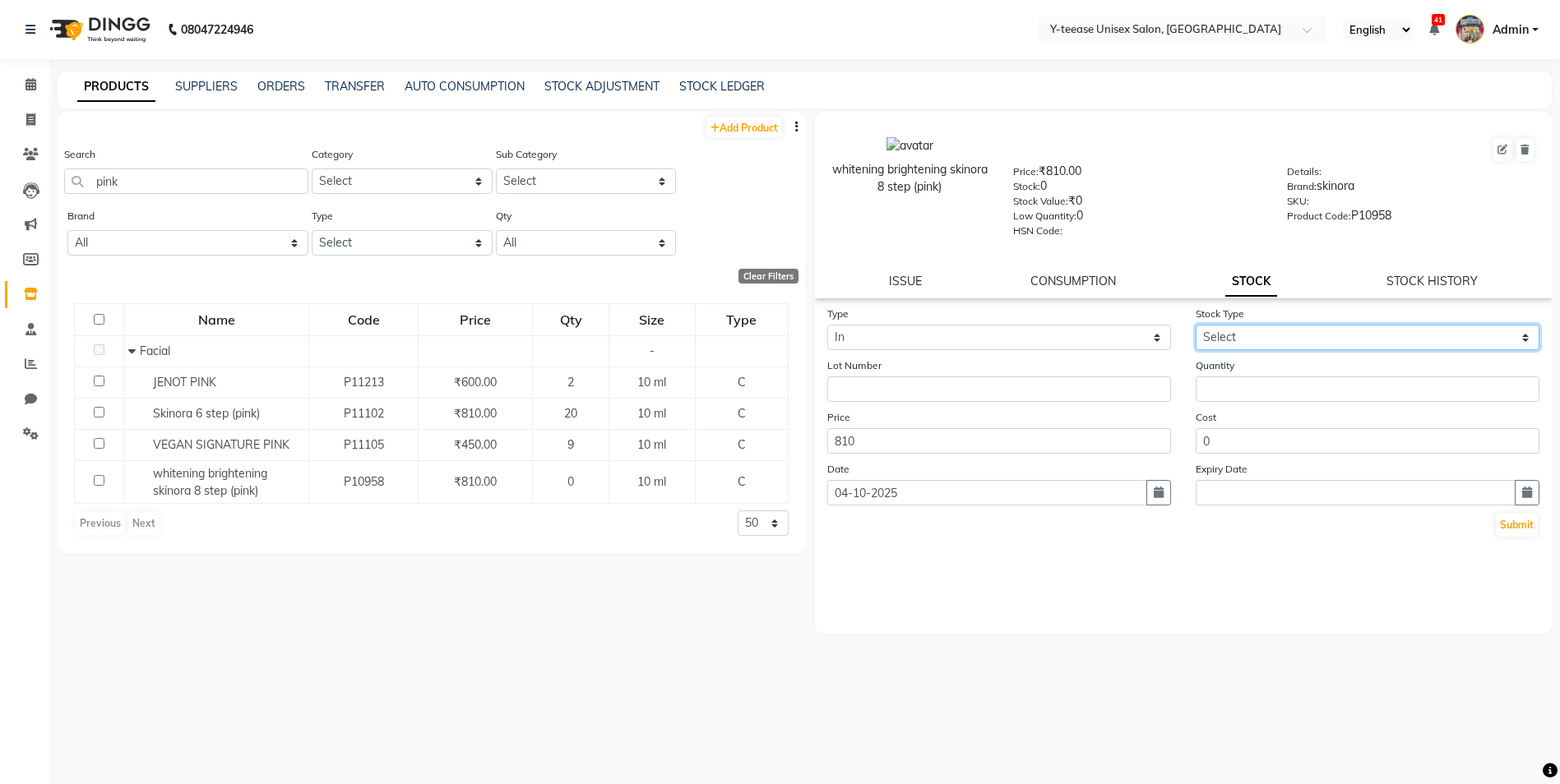
drag, startPoint x: 1251, startPoint y: 337, endPoint x: 1254, endPoint y: 350, distance: 13.3
click at [1251, 336] on select "Select New Stock Adjustment Return Other" at bounding box center [1367, 338] width 344 height 26
select select "adjustment"
click at [1195, 325] on select "Select New Stock Adjustment Return Other" at bounding box center [1367, 338] width 344 height 26
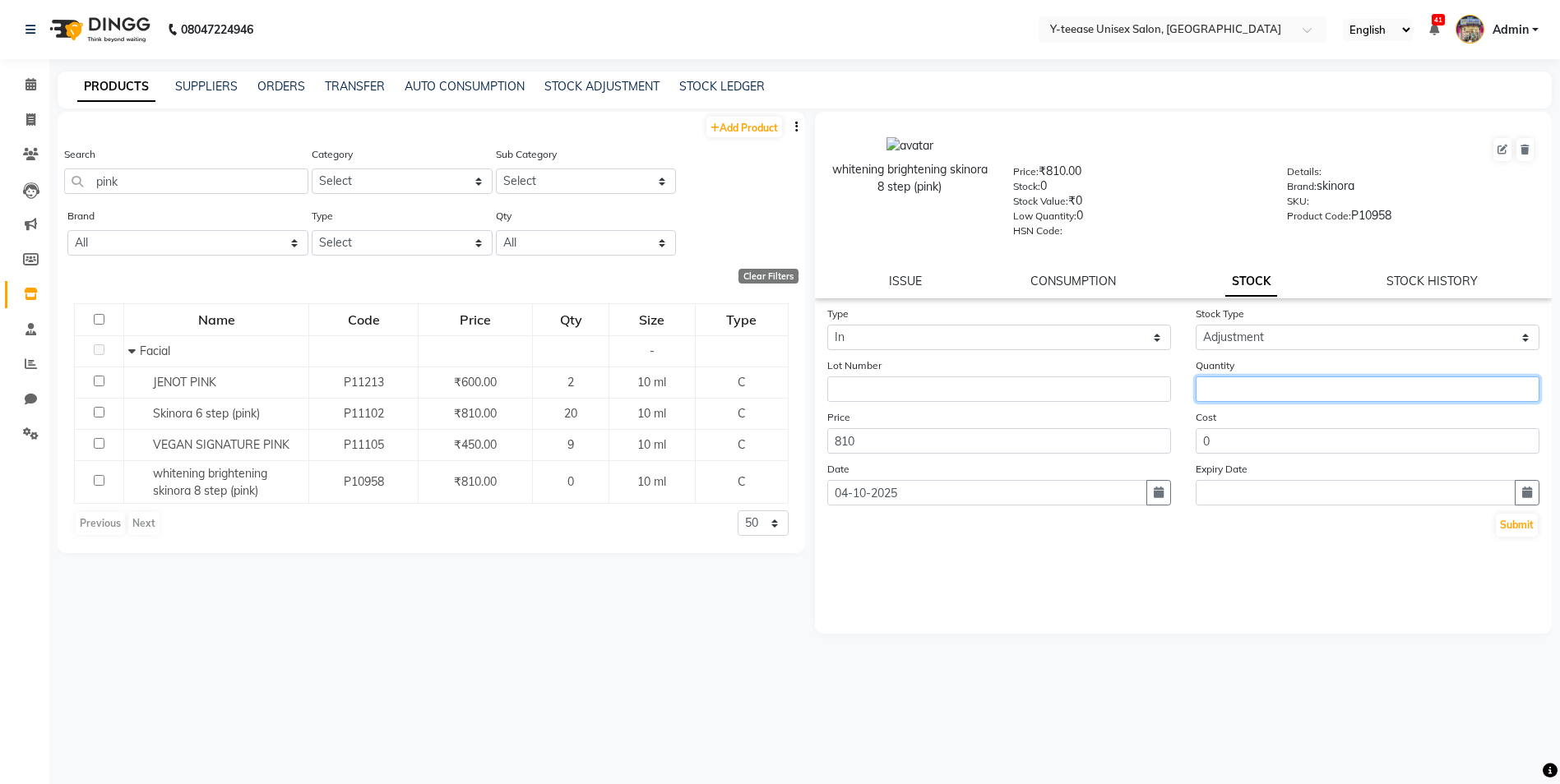
click at [1242, 396] on input "number" at bounding box center [1367, 390] width 344 height 26
type input "8"
click at [1525, 526] on button "Submit" at bounding box center [1516, 525] width 42 height 23
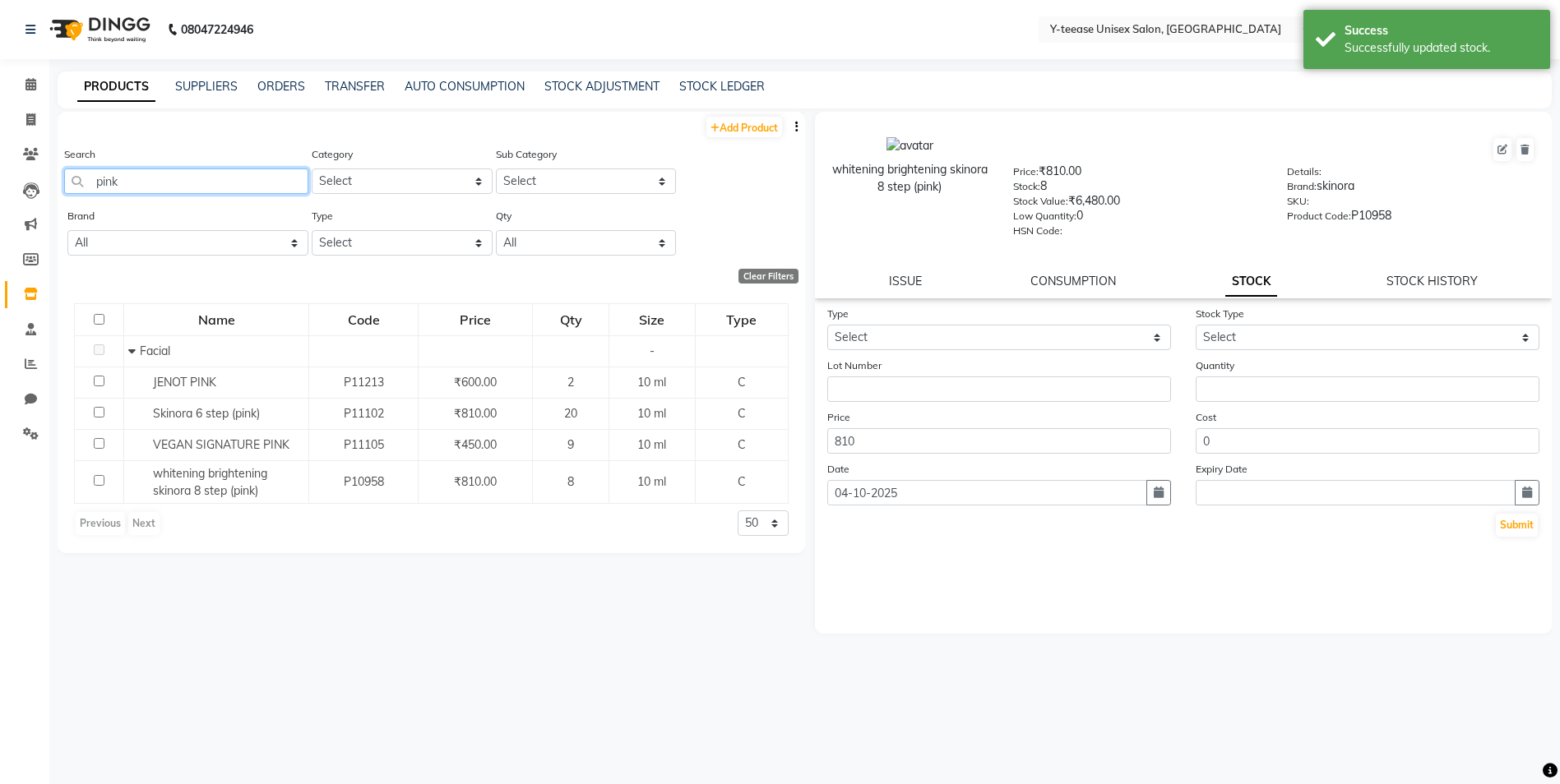
click at [227, 168] on input "pink" at bounding box center [185, 181] width 244 height 26
click at [227, 169] on input "pink" at bounding box center [185, 181] width 244 height 26
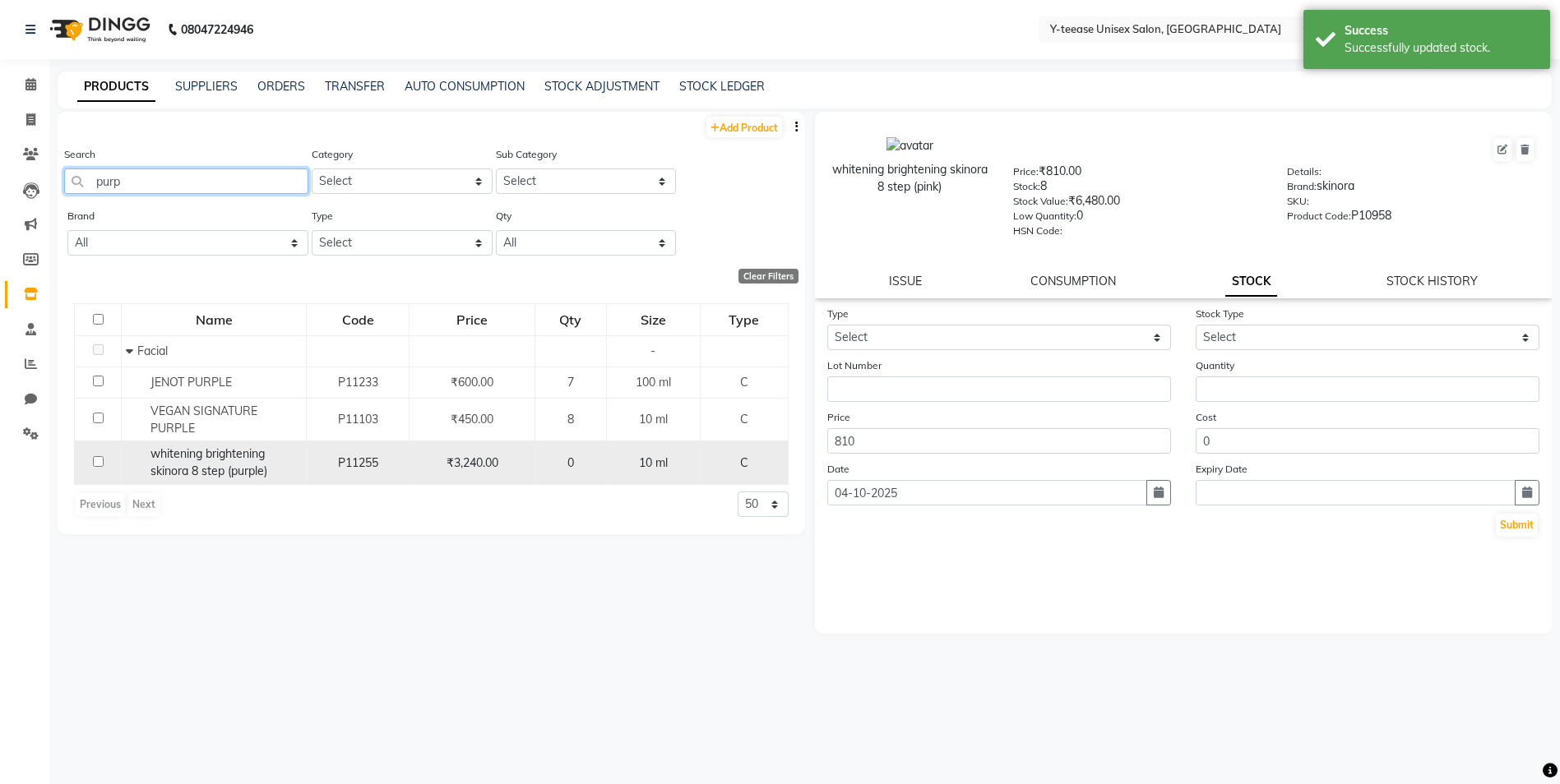
type input "purp"
click at [202, 469] on span "whitening brightening skinora 8 step (purple)" at bounding box center [208, 462] width 117 height 32
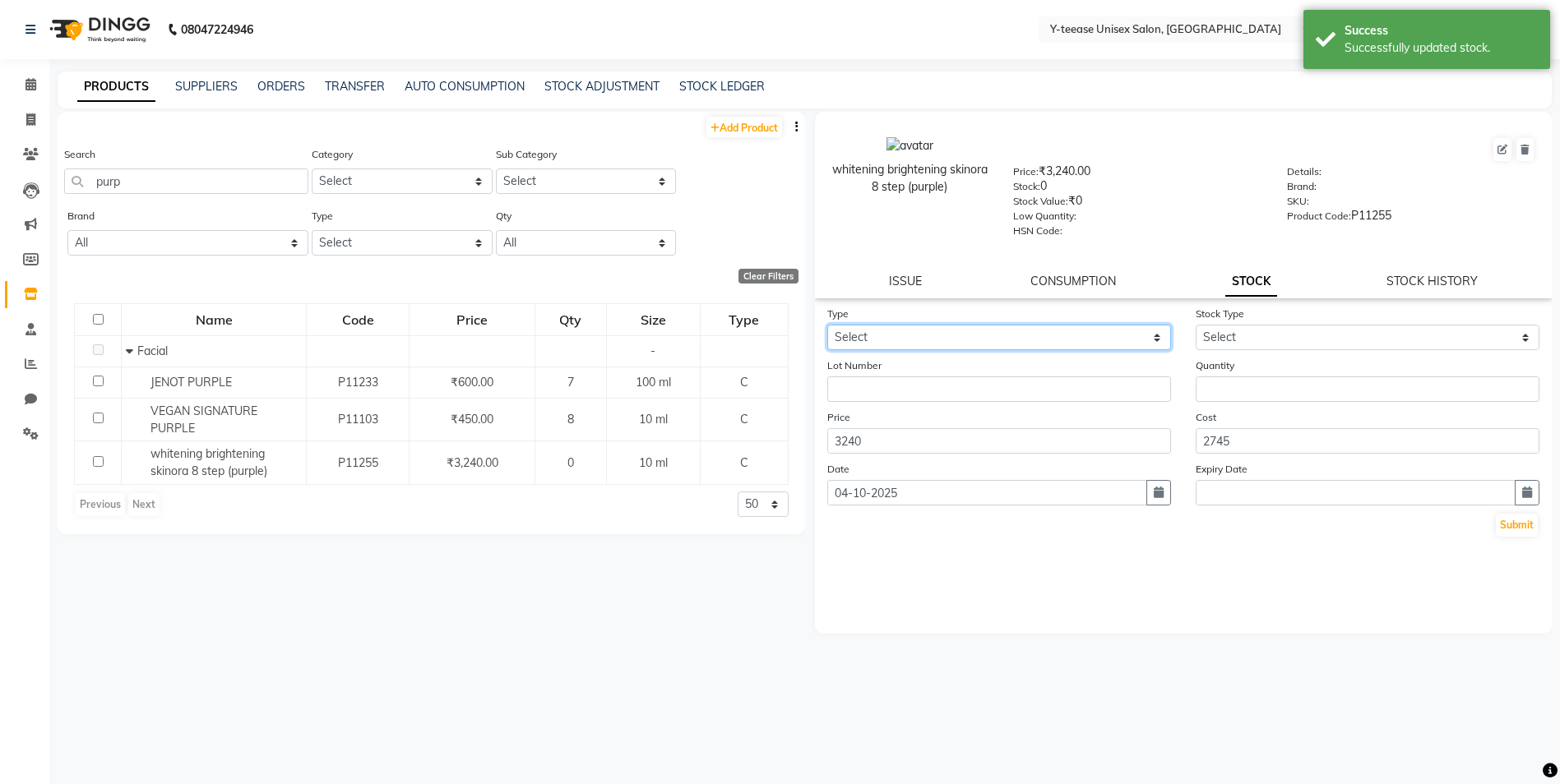
click at [979, 326] on select "Select In Out" at bounding box center [999, 338] width 344 height 26
select select "in"
click at [827, 325] on select "Select In Out" at bounding box center [999, 338] width 344 height 26
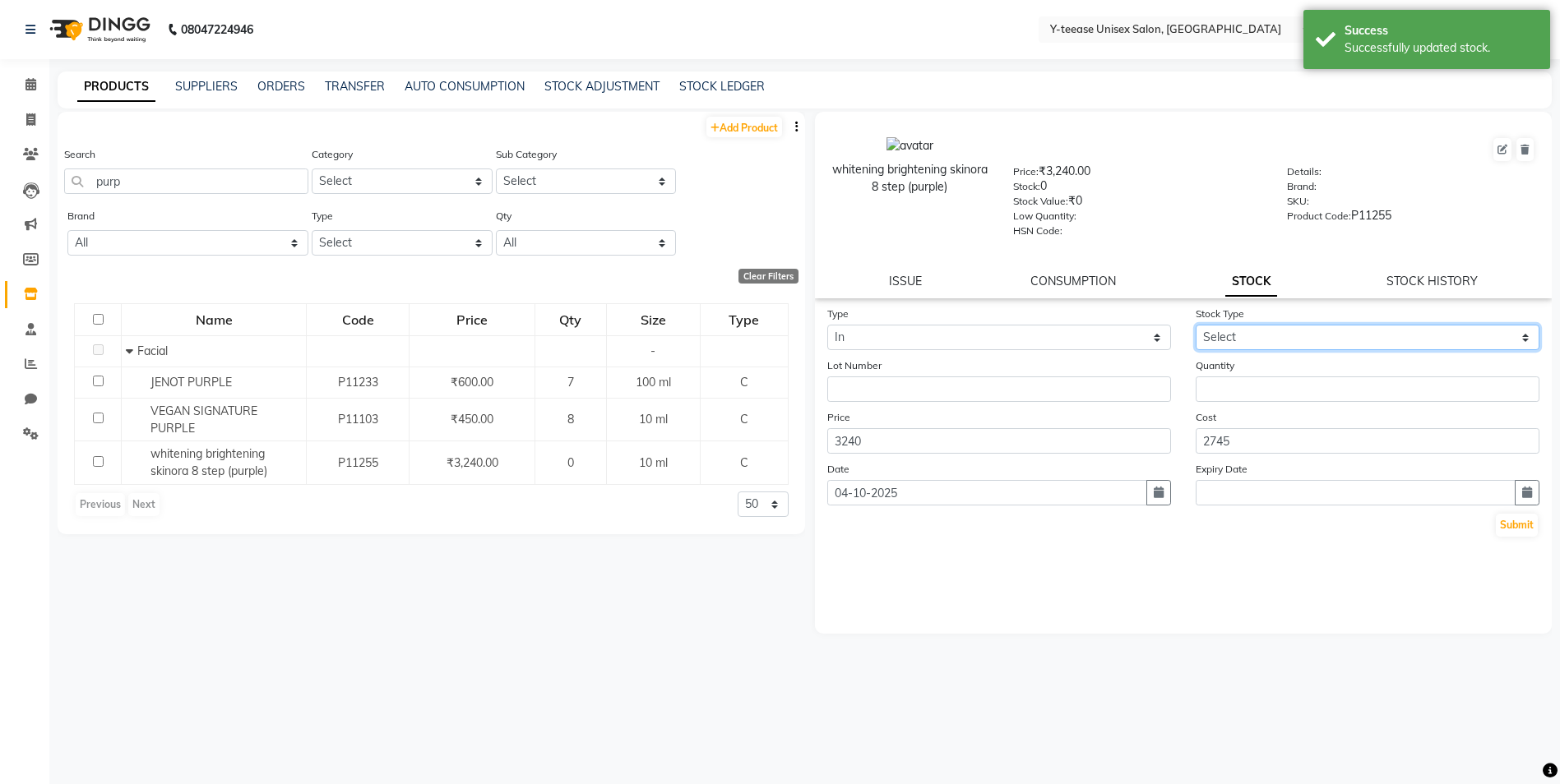
drag, startPoint x: 1261, startPoint y: 336, endPoint x: 1265, endPoint y: 350, distance: 14.6
click at [1261, 336] on select "Select New Stock Adjustment Return Other" at bounding box center [1367, 338] width 344 height 26
select select "adjustment"
click at [1195, 325] on select "Select New Stock Adjustment Return Other" at bounding box center [1367, 338] width 344 height 26
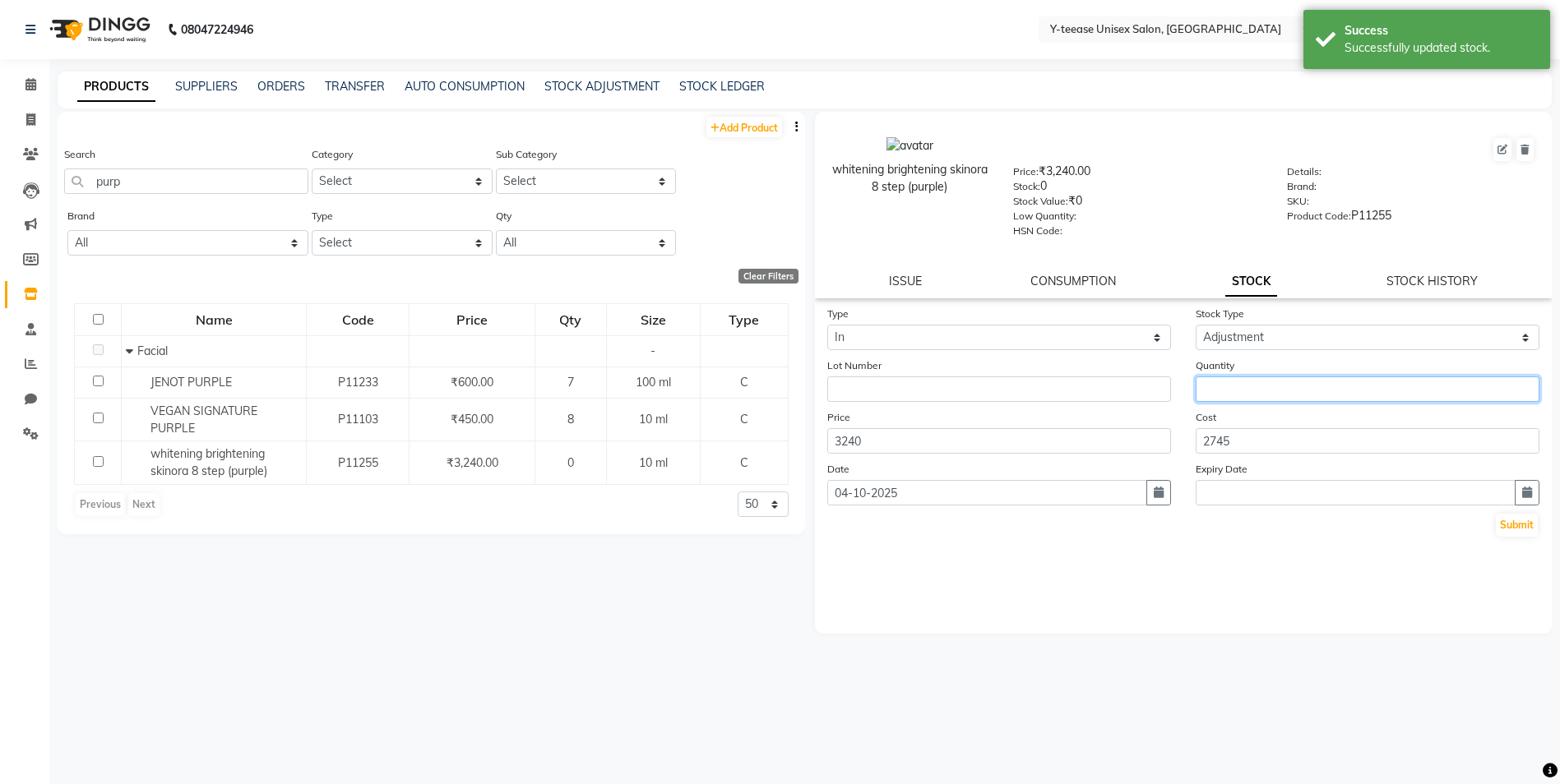
click at [1253, 392] on input "number" at bounding box center [1367, 390] width 344 height 26
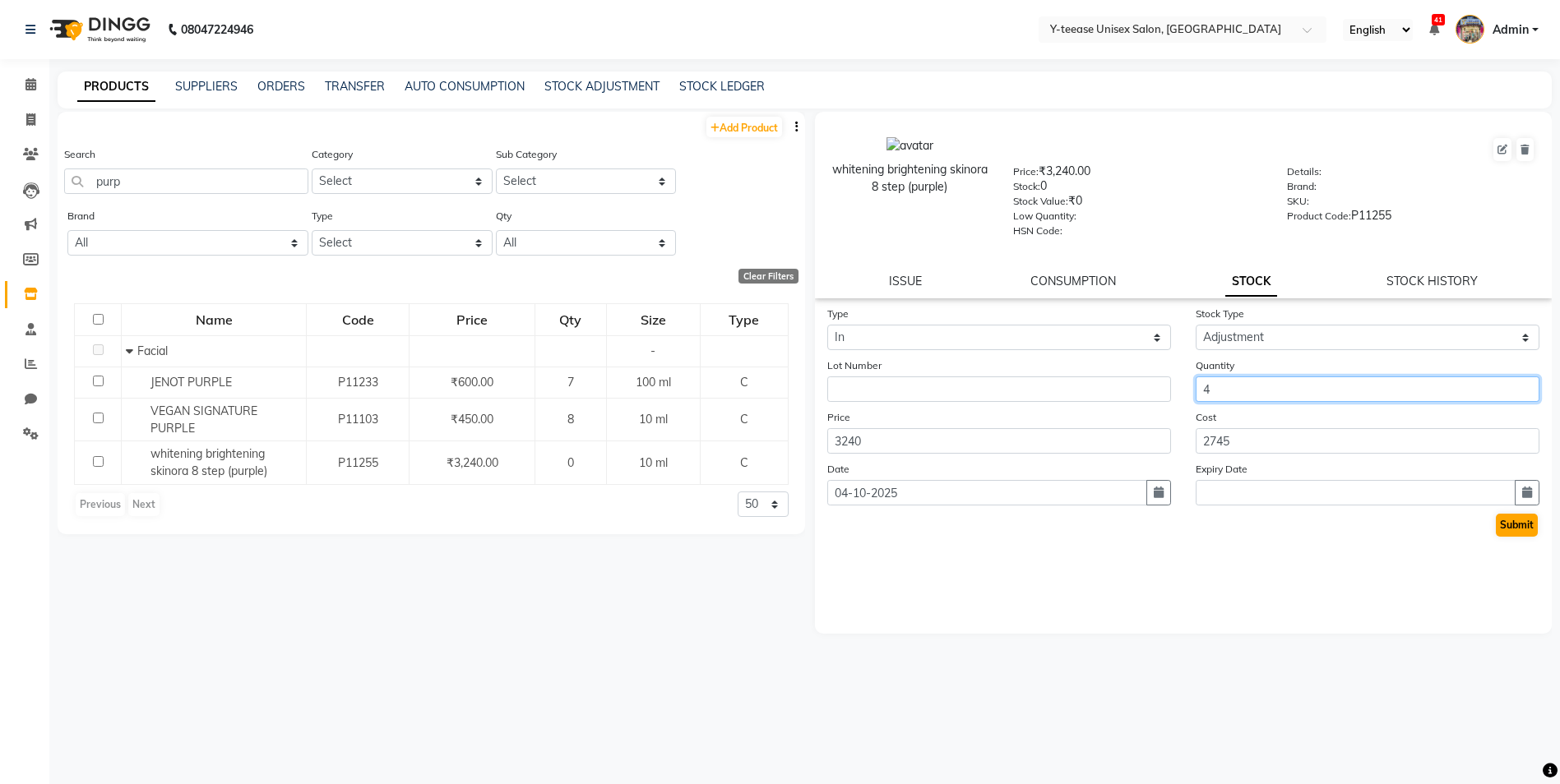
type input "4"
click at [1532, 532] on button "Submit" at bounding box center [1516, 525] width 42 height 23
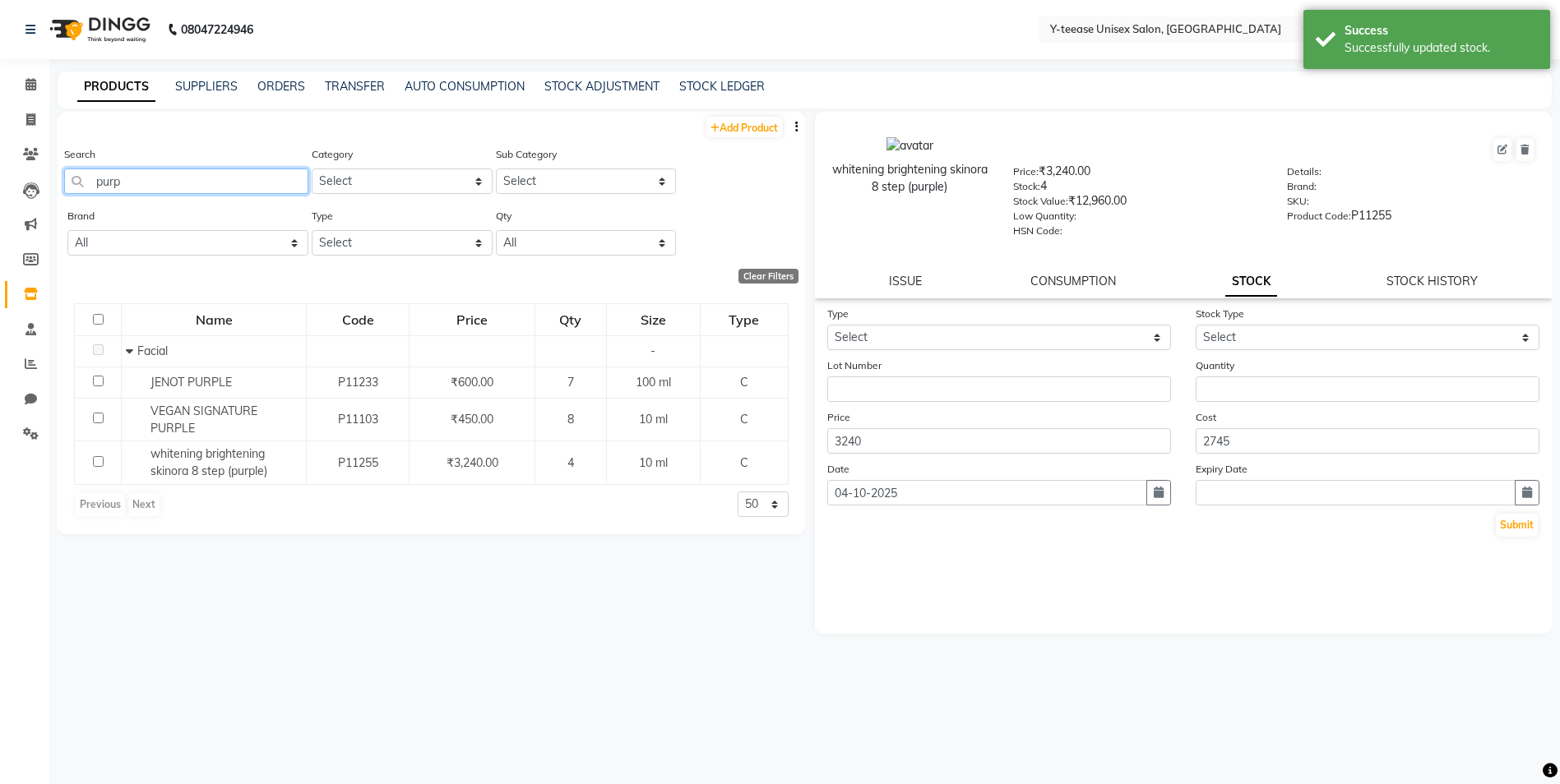
click at [244, 192] on input "purp" at bounding box center [185, 181] width 244 height 26
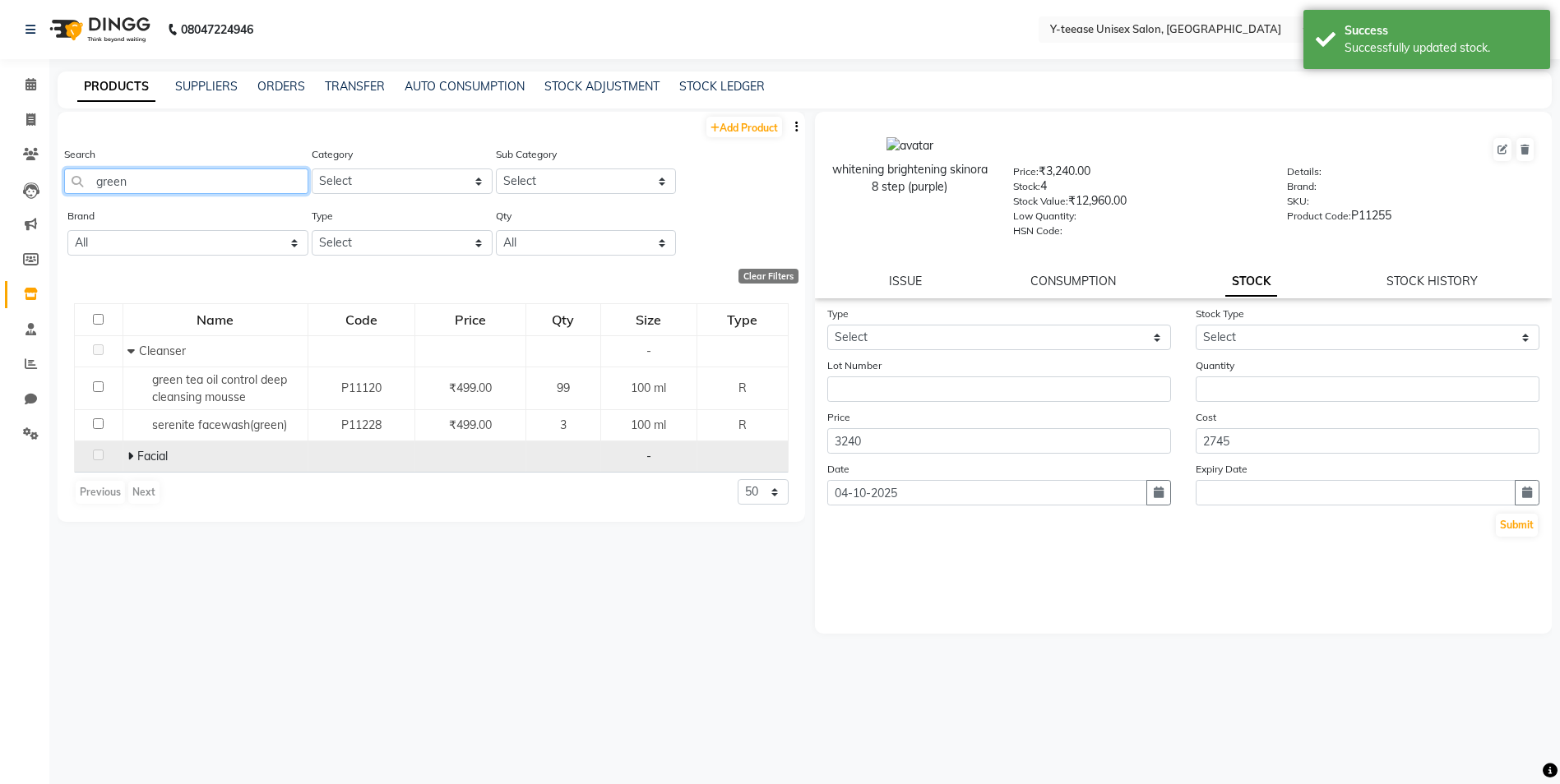
type input "green"
click at [130, 453] on icon at bounding box center [131, 456] width 6 height 12
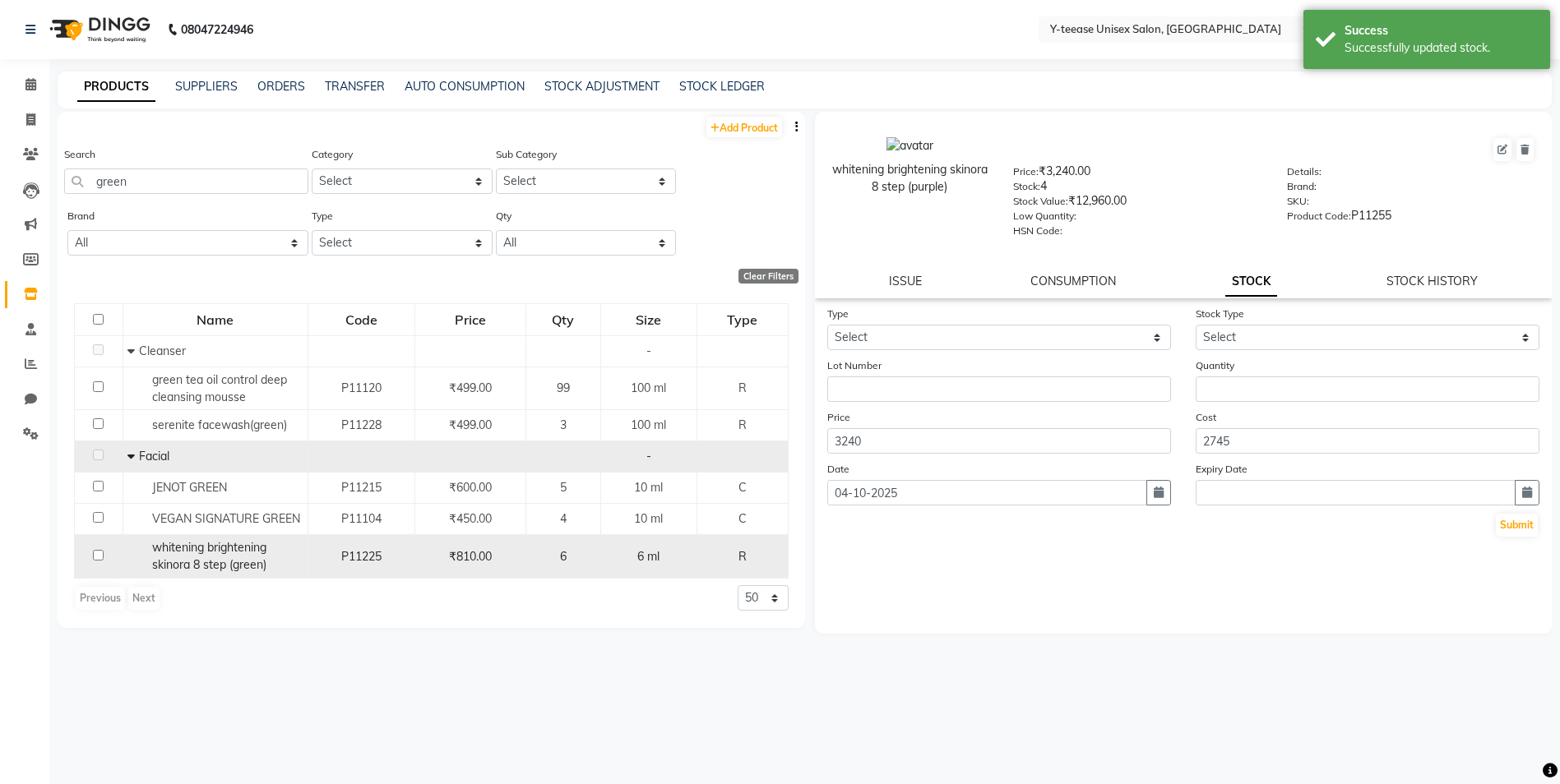
click at [203, 565] on span "whitening brightening skinora 8 step (green)" at bounding box center [209, 556] width 115 height 32
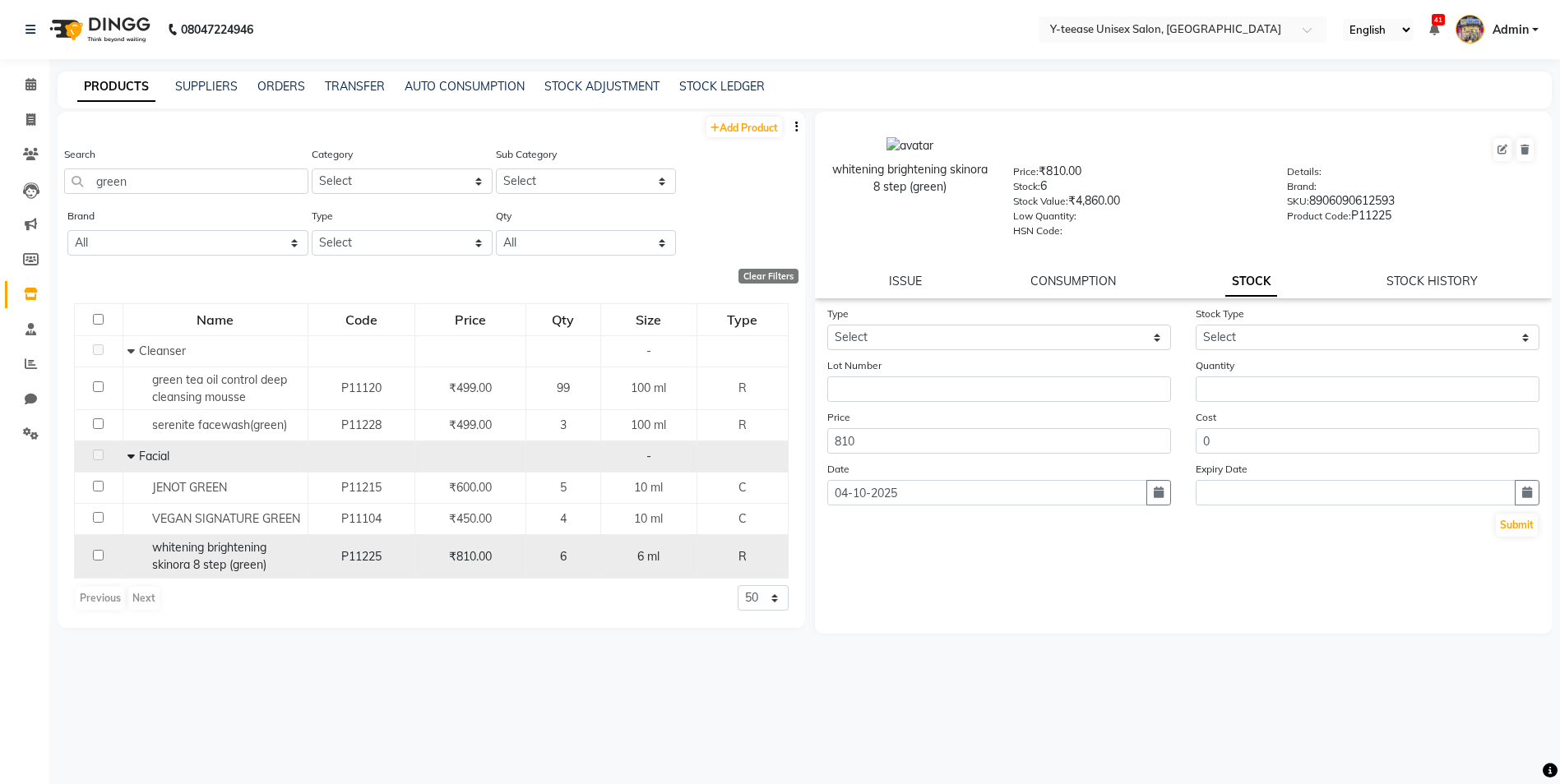
click at [225, 556] on div "whitening brightening skinora 8 step (green)" at bounding box center [215, 556] width 176 height 35
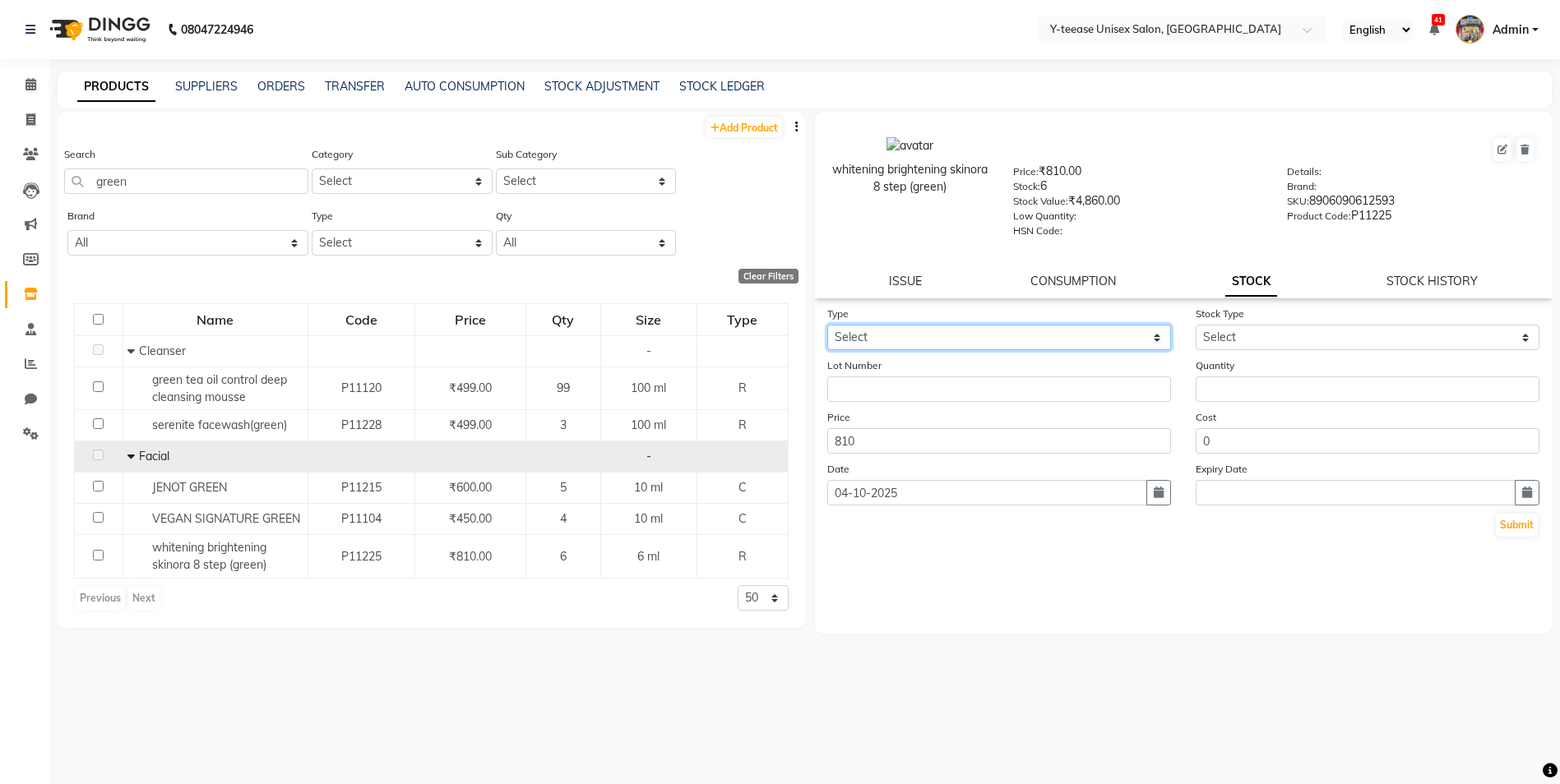
drag, startPoint x: 952, startPoint y: 335, endPoint x: 943, endPoint y: 353, distance: 20.1
click at [952, 335] on select "Select In Out" at bounding box center [999, 338] width 344 height 26
select select "out"
click at [827, 325] on select "Select In Out" at bounding box center [999, 338] width 344 height 26
select select
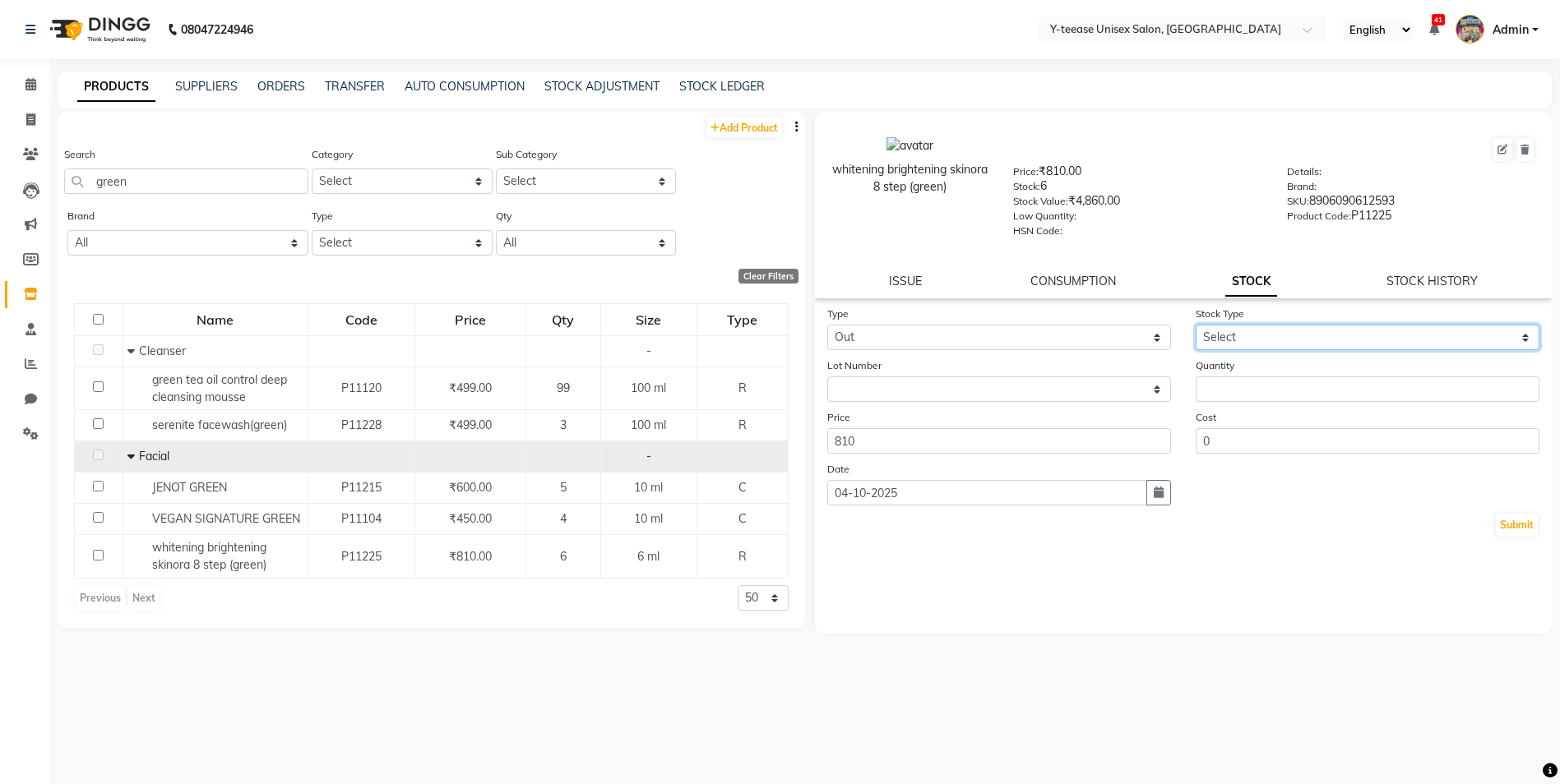
drag, startPoint x: 1246, startPoint y: 336, endPoint x: 1248, endPoint y: 345, distance: 9.2
click at [1246, 336] on select "Select Internal Use Damaged Expired Adjustment Return Other" at bounding box center [1367, 338] width 344 height 26
select select "internal use"
click at [1195, 325] on select "Select Internal Use Damaged Expired Adjustment Return Other" at bounding box center [1367, 338] width 344 height 26
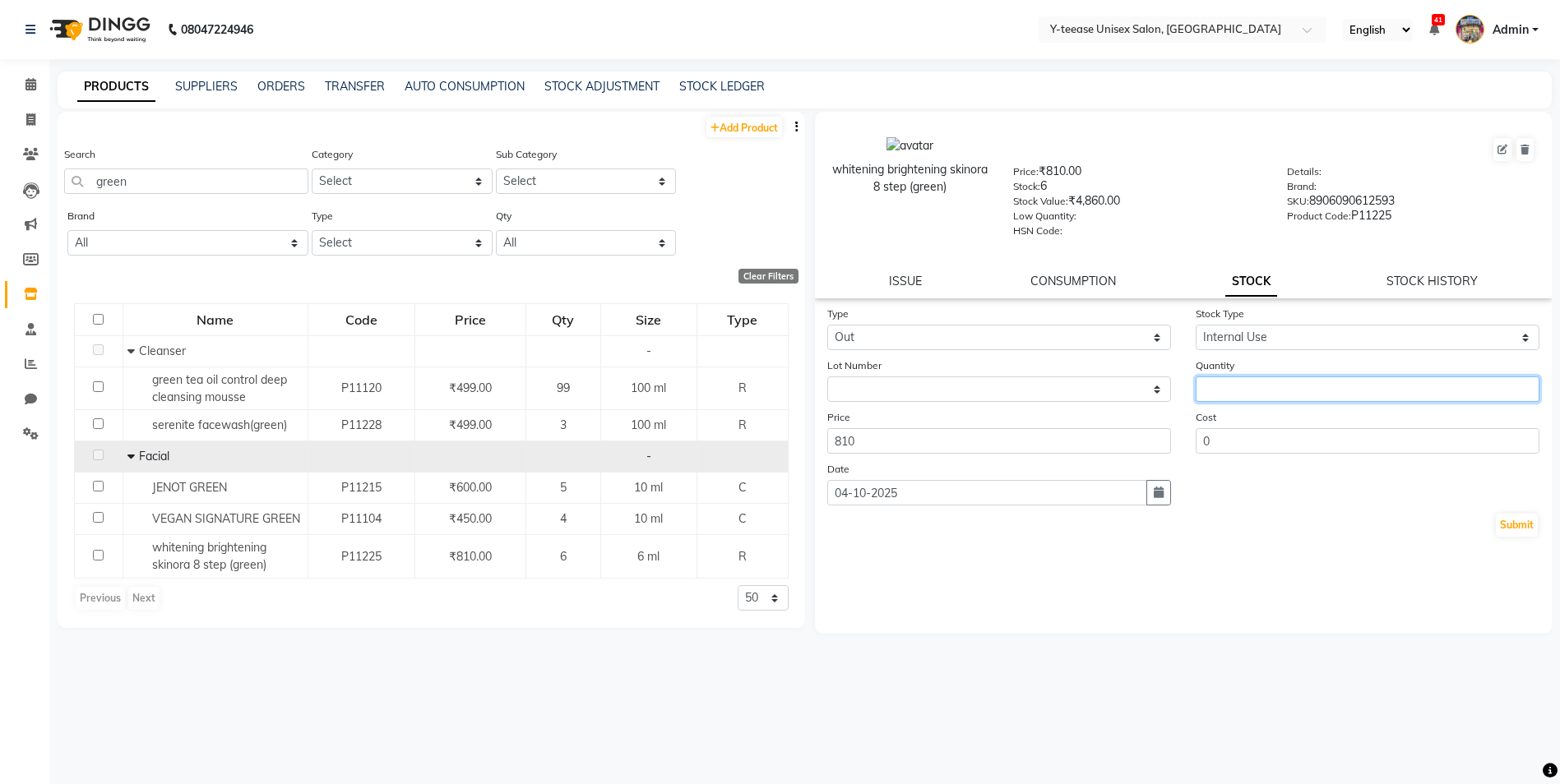
click at [1247, 383] on input "number" at bounding box center [1367, 390] width 344 height 26
type input "2"
click at [1519, 526] on button "Submit" at bounding box center [1516, 525] width 42 height 23
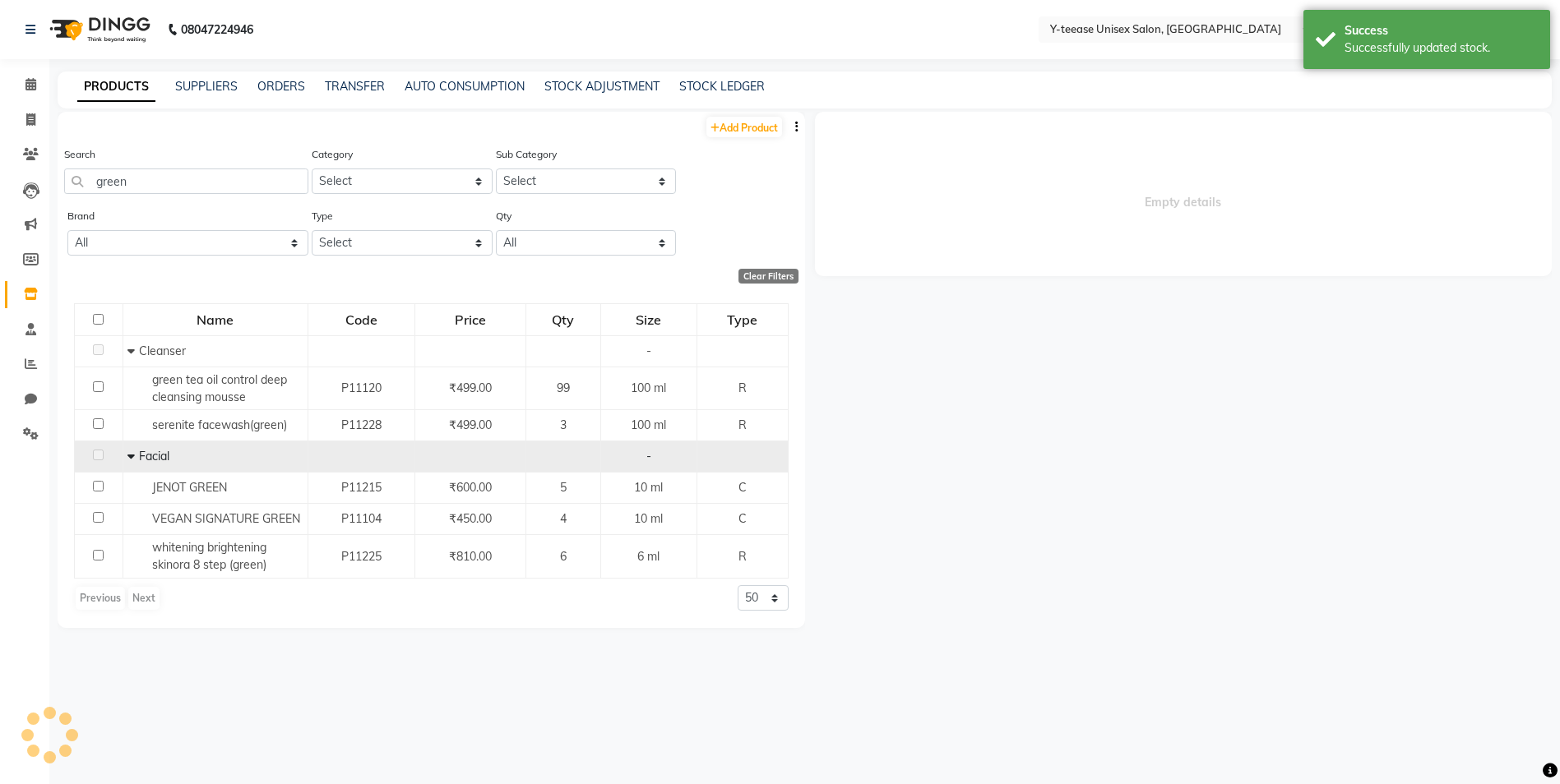
select select
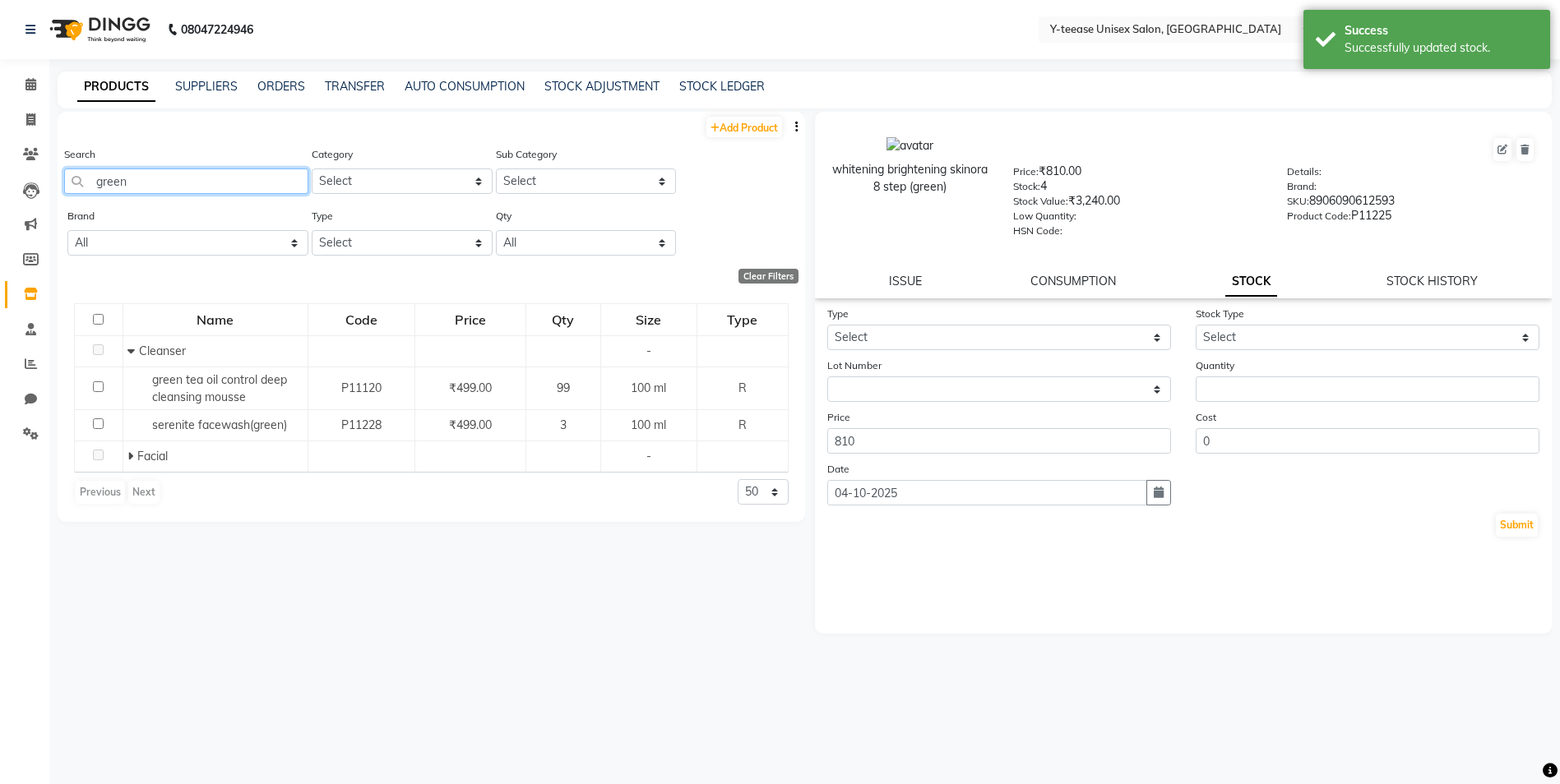
click at [237, 173] on input "green" at bounding box center [185, 181] width 244 height 26
click at [236, 173] on input "green" at bounding box center [185, 181] width 244 height 26
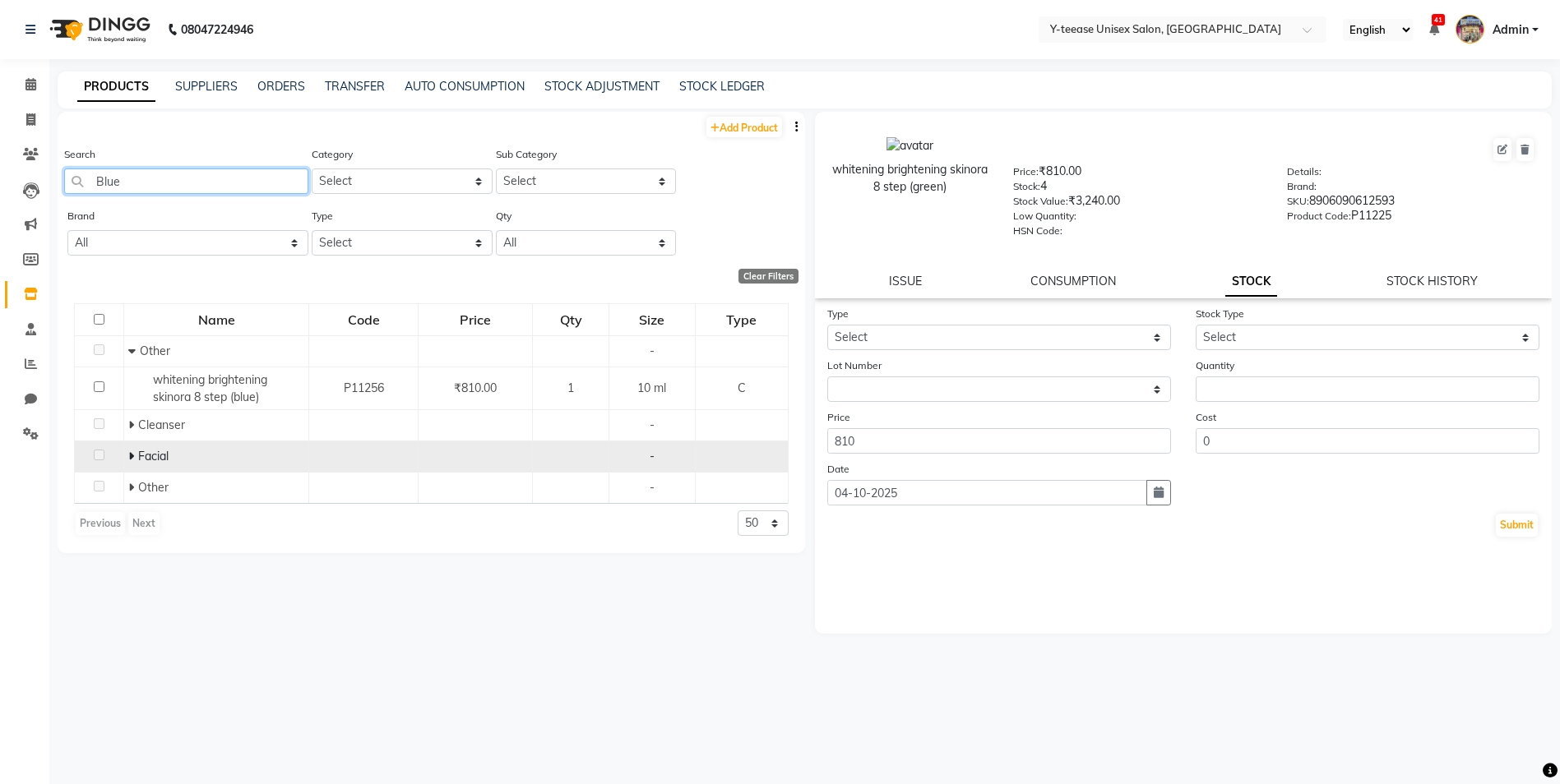
type input "Blue"
click at [134, 457] on icon at bounding box center [132, 456] width 6 height 12
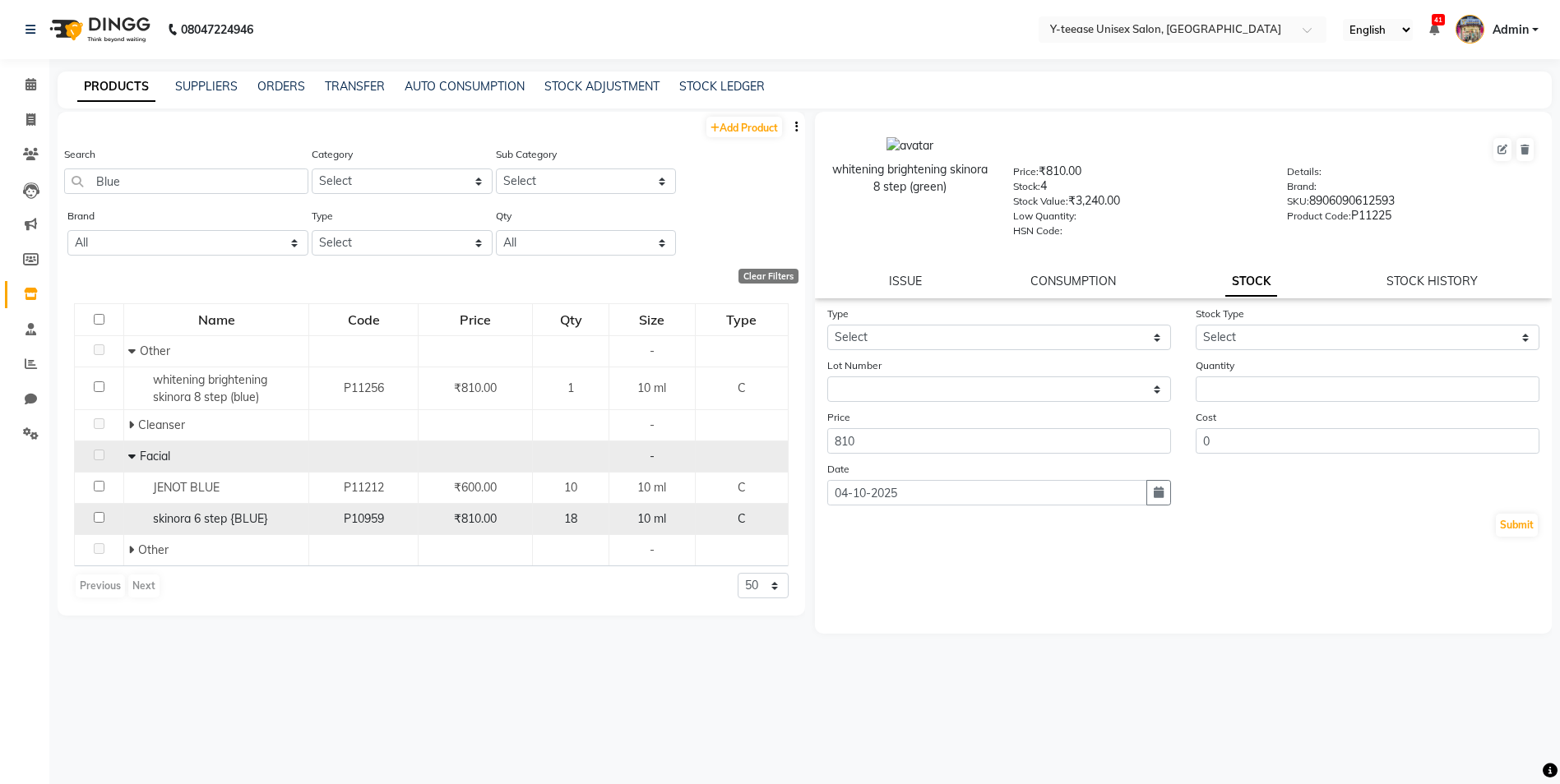
click at [253, 523] on span "skinora 6 step {BLUE}" at bounding box center [209, 518] width 115 height 15
select select
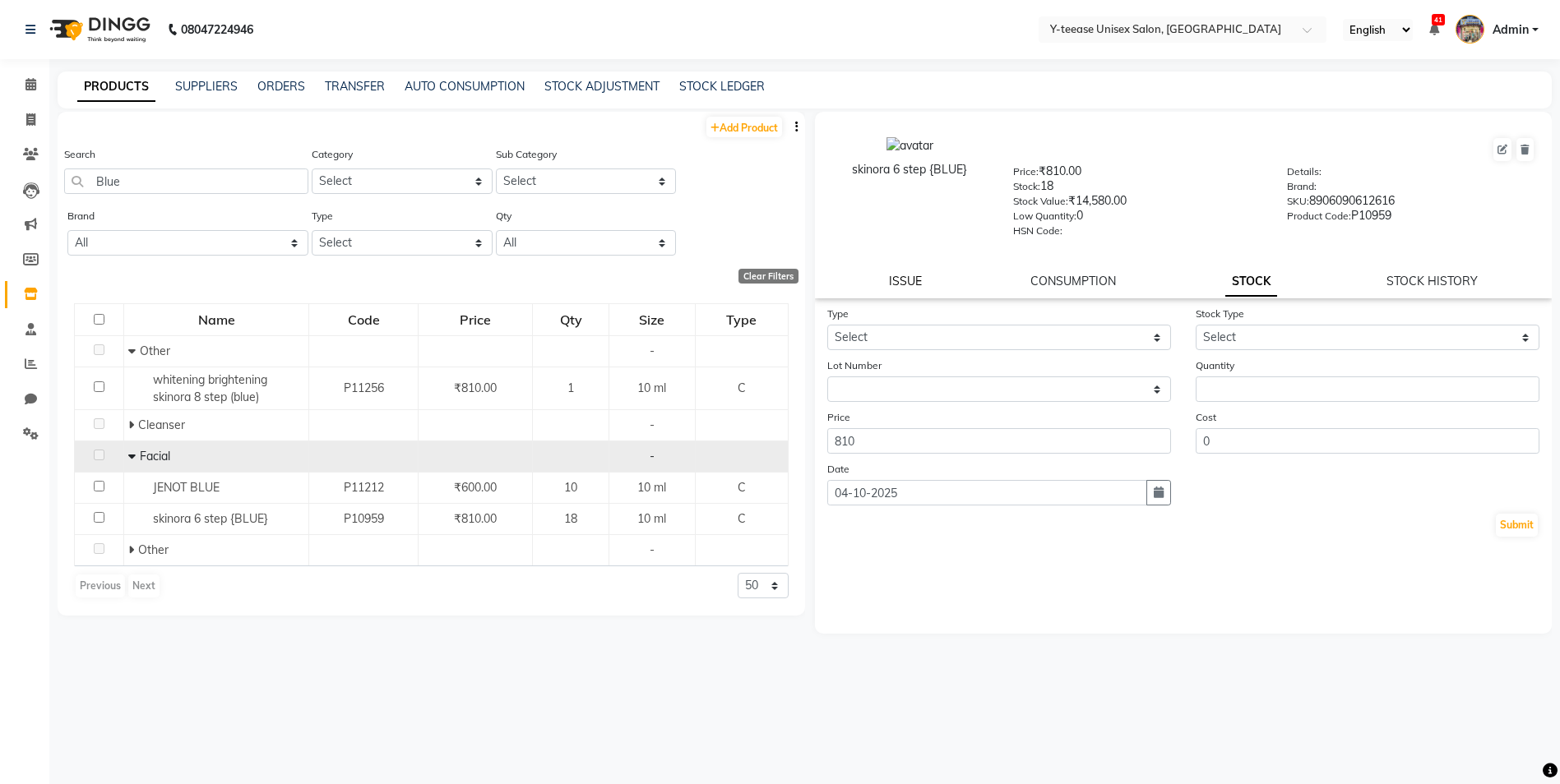
click at [906, 281] on link "ISSUE" at bounding box center [905, 281] width 33 height 15
select select
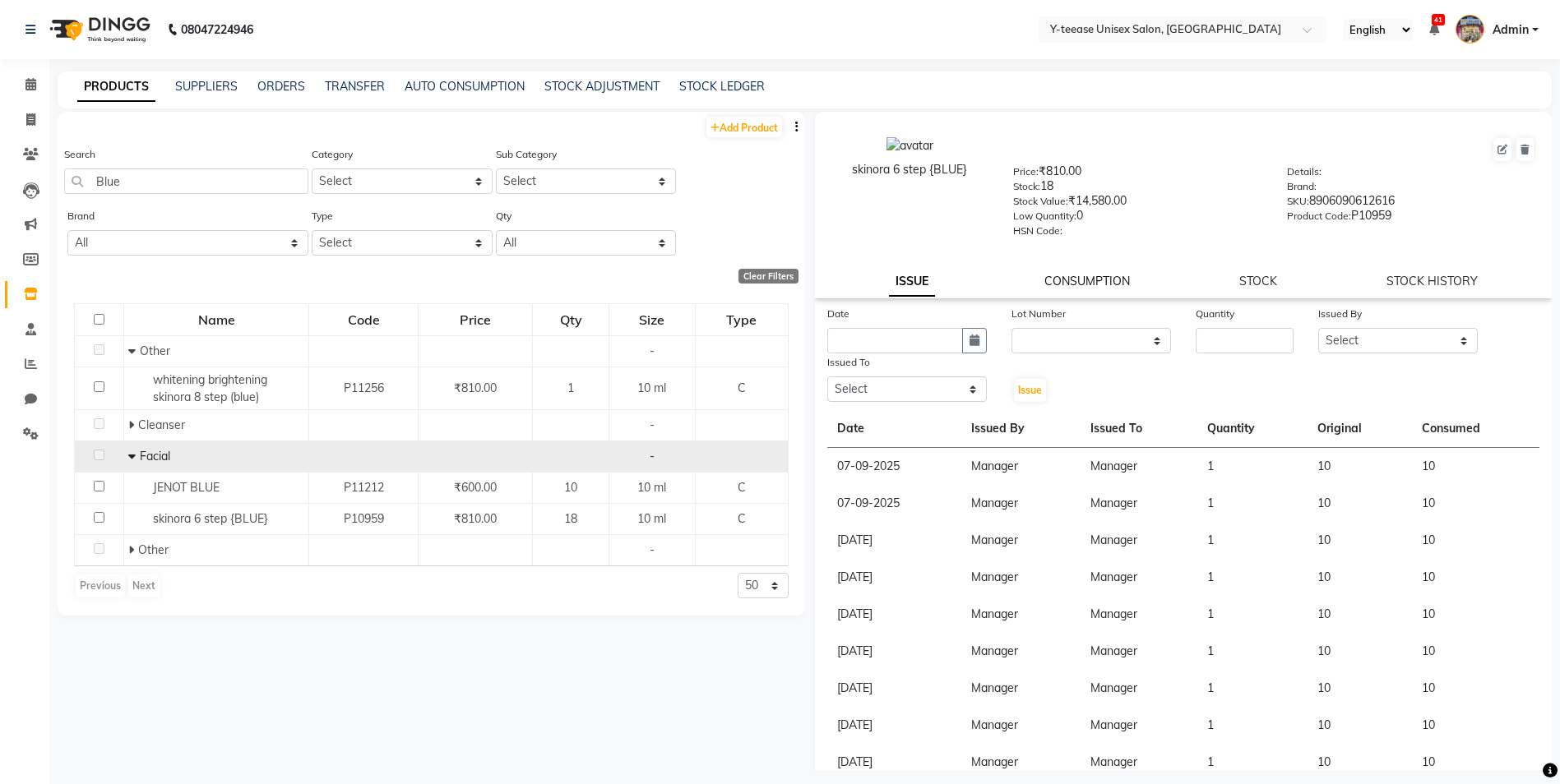
click at [1112, 281] on link "CONSUMPTION" at bounding box center [1088, 281] width 86 height 15
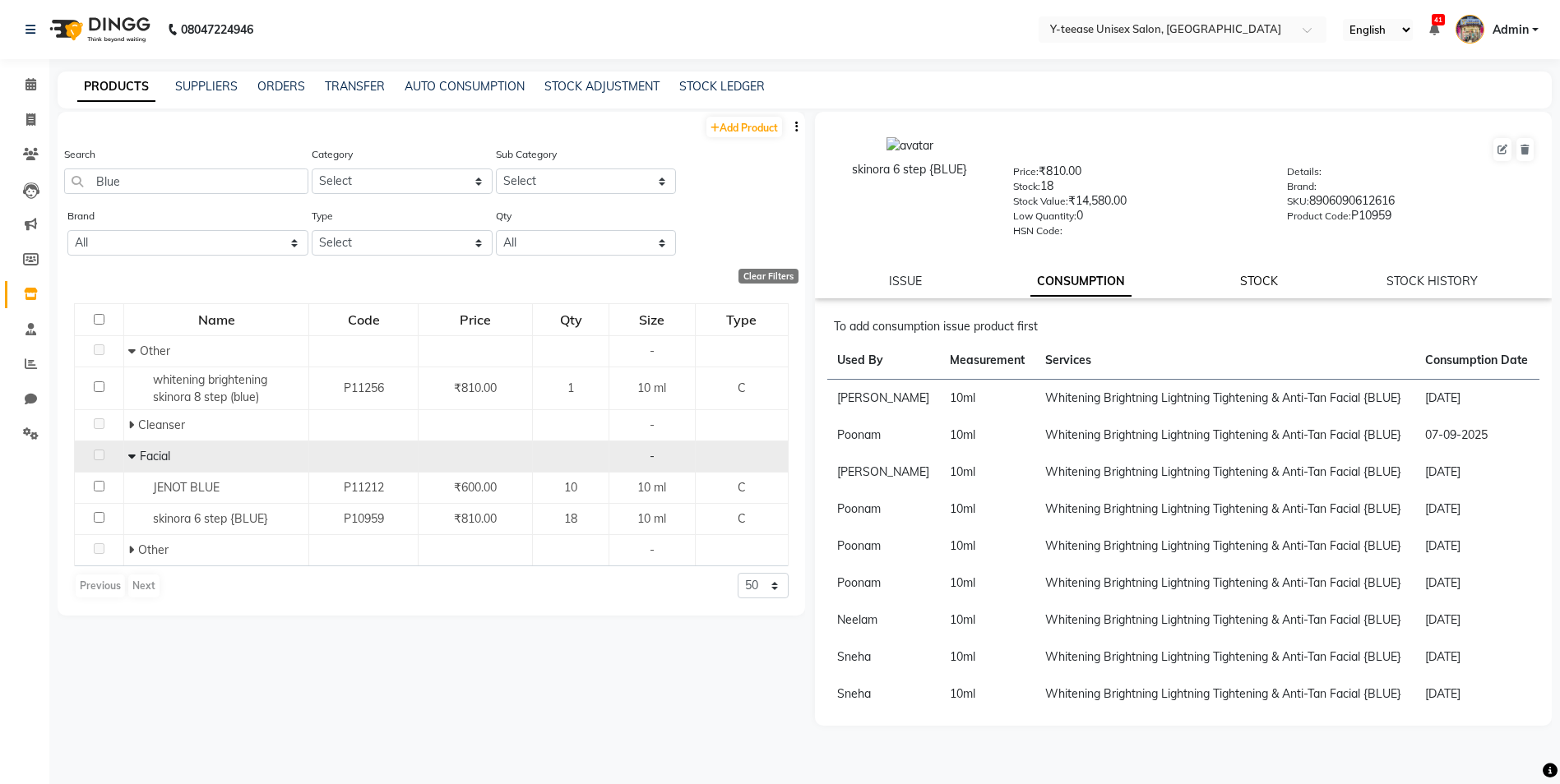
click at [1255, 278] on link "STOCK" at bounding box center [1259, 281] width 38 height 15
select select
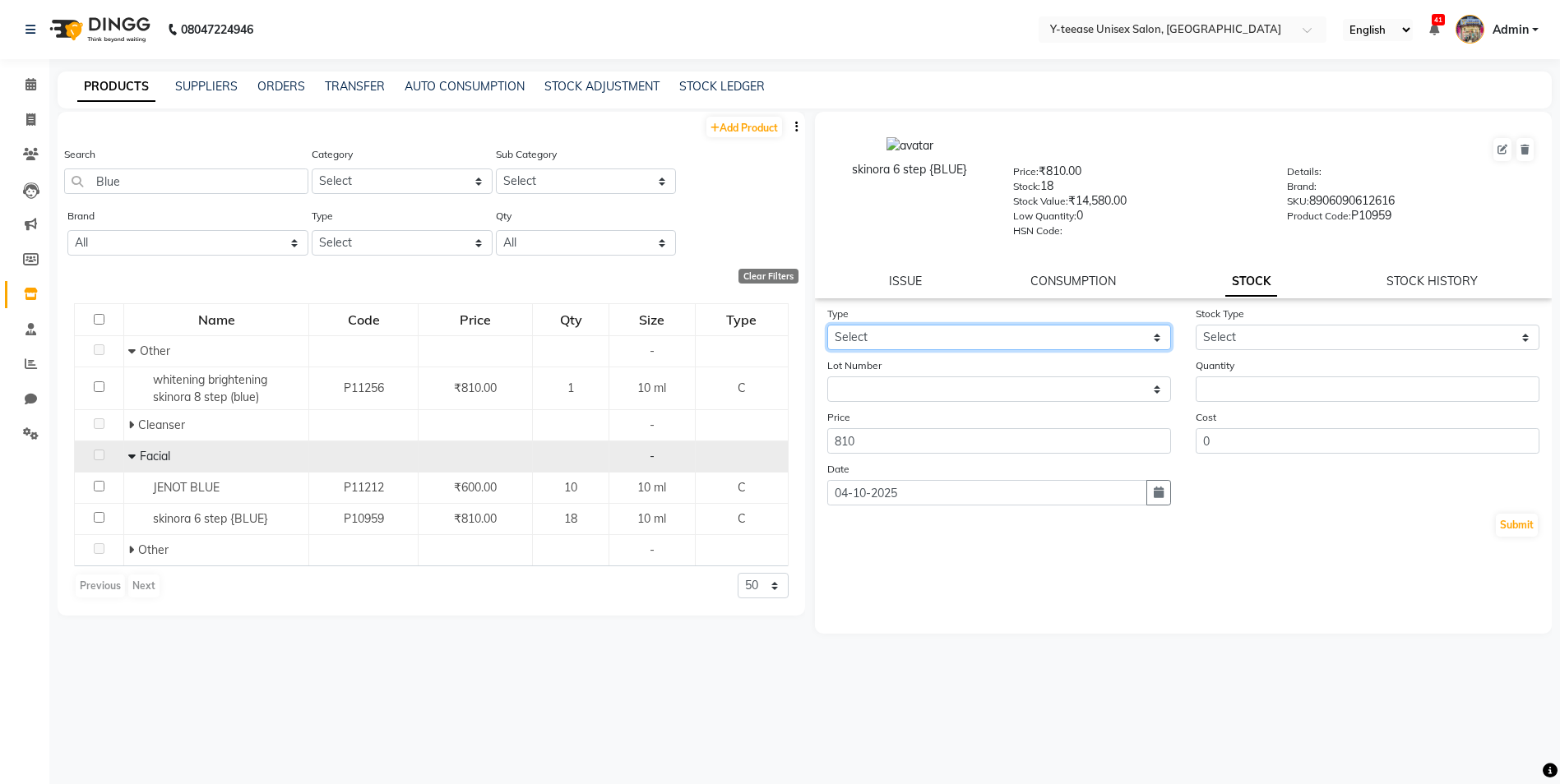
drag, startPoint x: 1096, startPoint y: 344, endPoint x: 1094, endPoint y: 353, distance: 9.2
click at [1096, 344] on select "Select In Out" at bounding box center [999, 338] width 344 height 26
select select "in"
click at [827, 325] on select "Select In Out" at bounding box center [999, 338] width 344 height 26
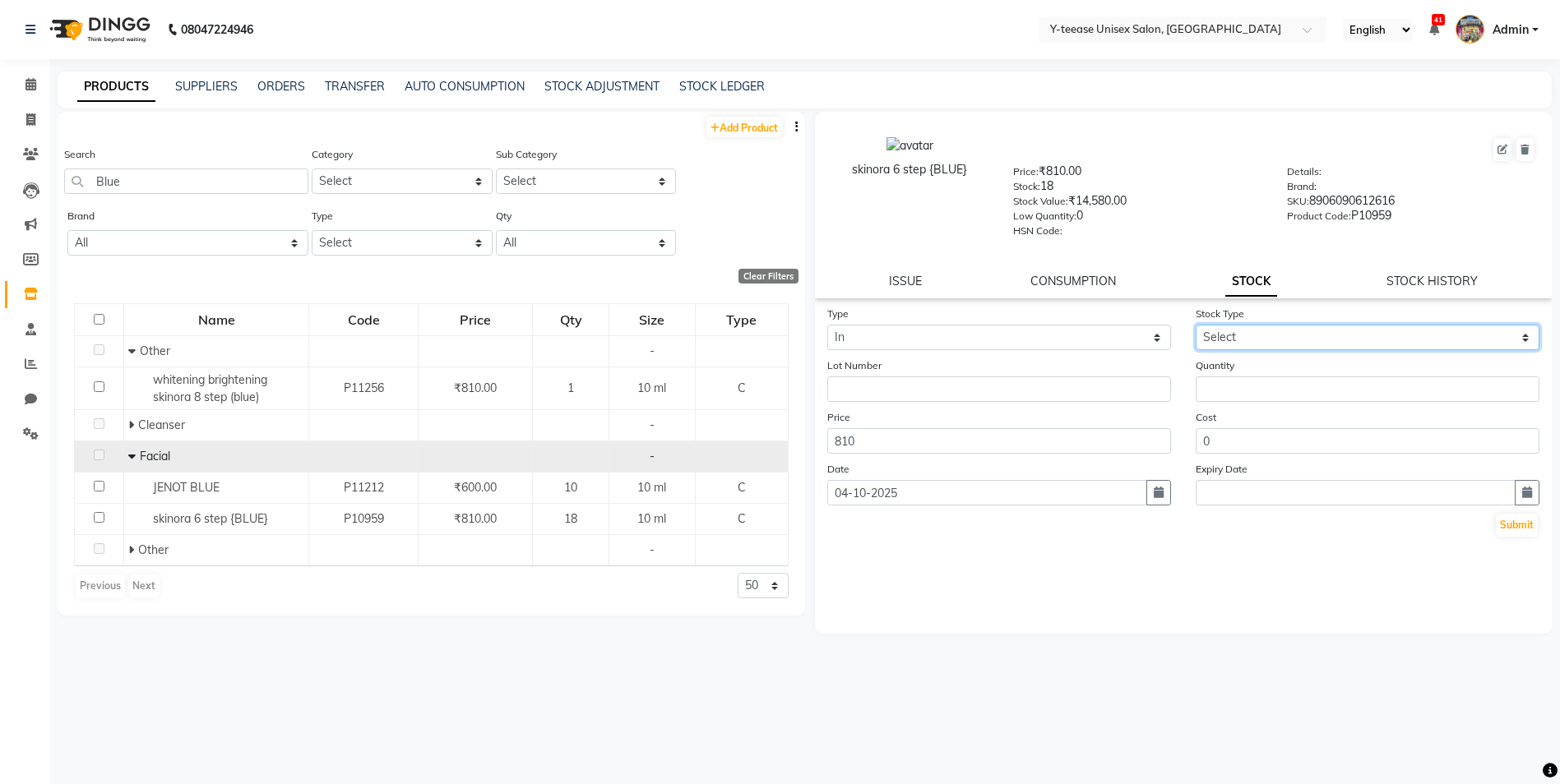
click at [1292, 333] on select "Select New Stock Adjustment Return Other" at bounding box center [1367, 338] width 344 height 26
select select "new stock"
click at [1195, 325] on select "Select New Stock Adjustment Return Other" at bounding box center [1367, 338] width 344 height 26
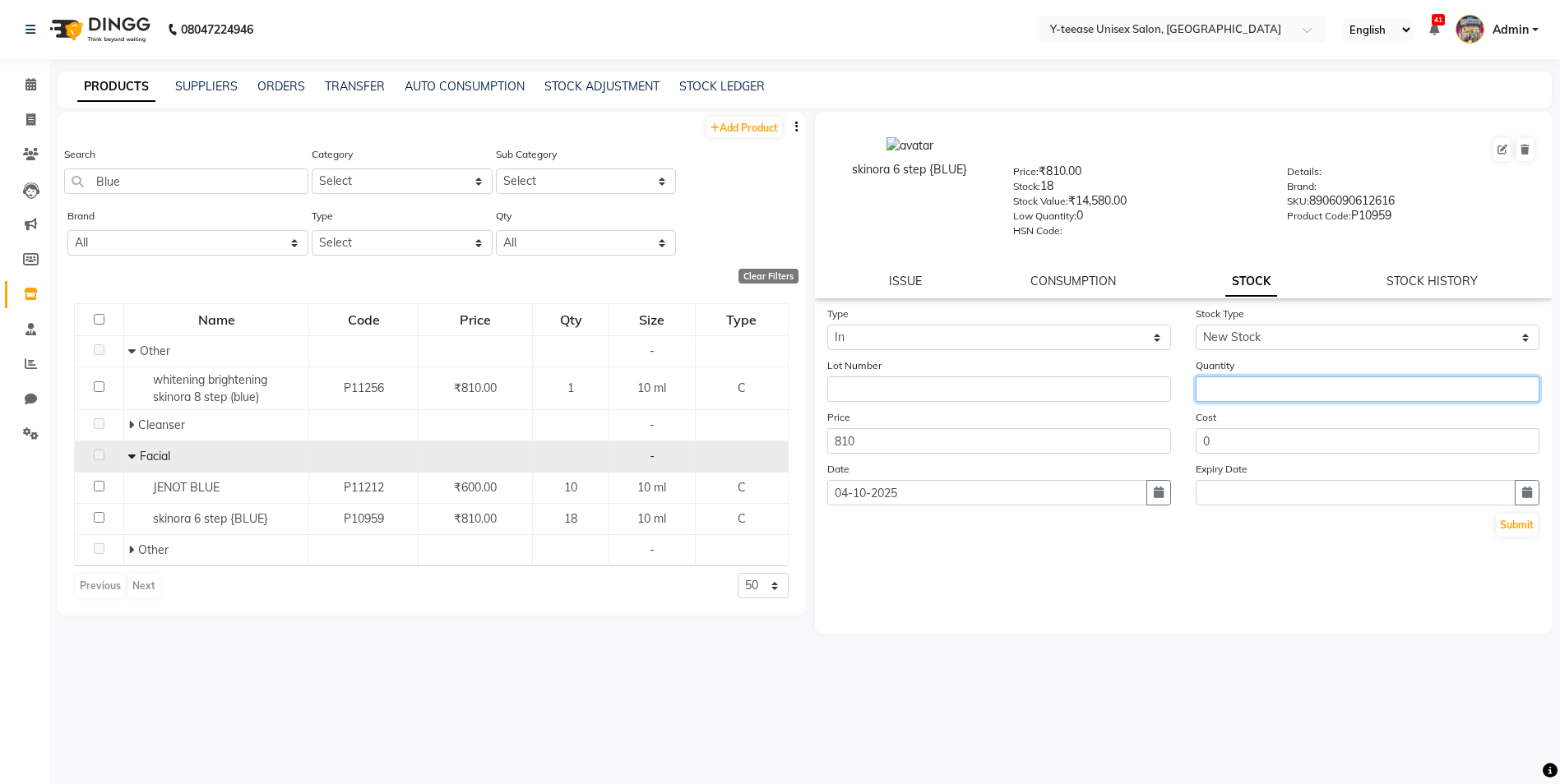
click at [1254, 387] on input "number" at bounding box center [1367, 390] width 344 height 26
type input "7"
click at [1532, 531] on button "Submit" at bounding box center [1516, 525] width 42 height 23
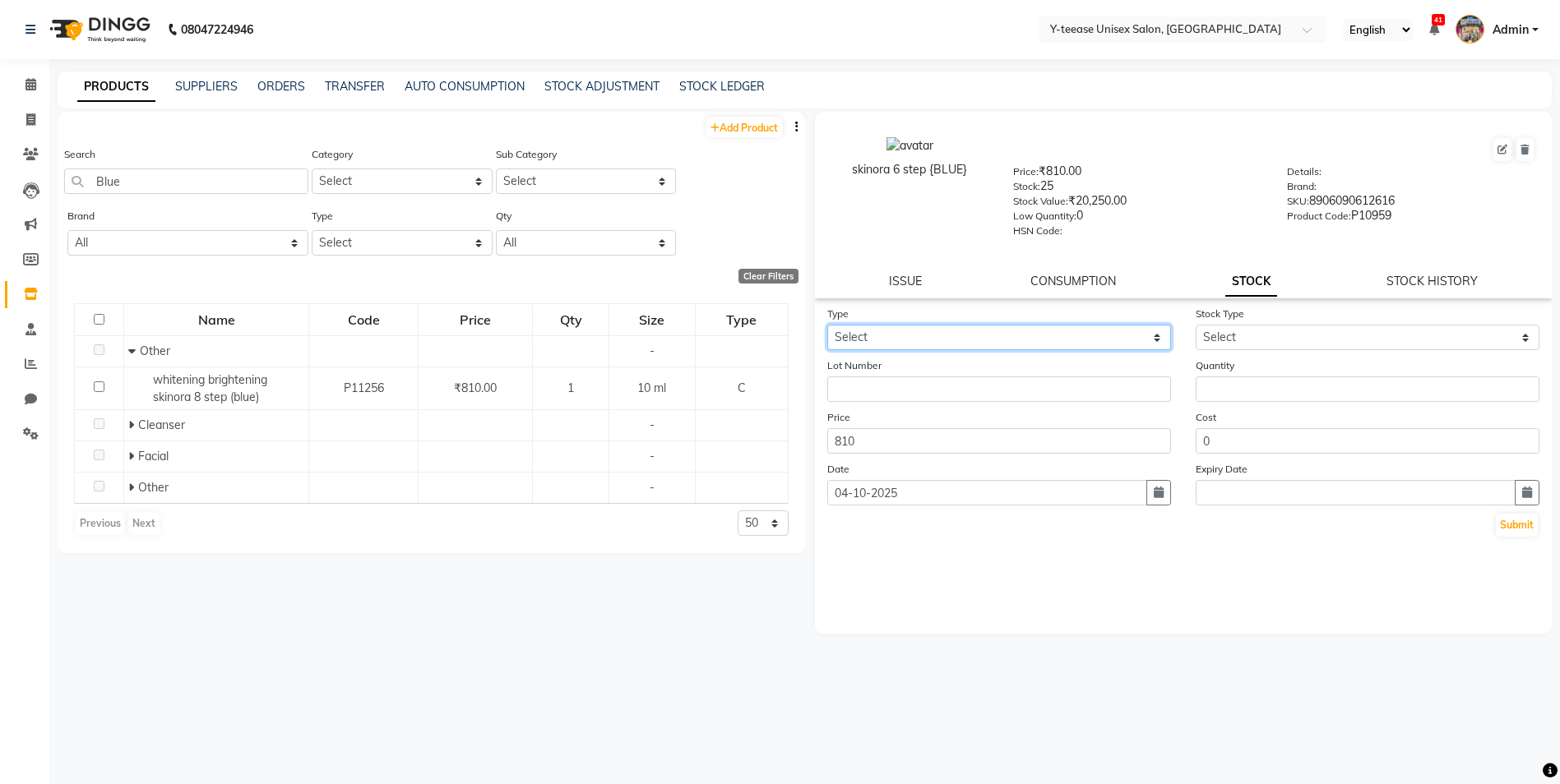
drag, startPoint x: 1110, startPoint y: 336, endPoint x: 1087, endPoint y: 351, distance: 27.5
click at [1110, 336] on select "Select In Out" at bounding box center [999, 338] width 344 height 26
select select "out"
click at [827, 325] on select "Select In Out" at bounding box center [999, 338] width 344 height 26
select select
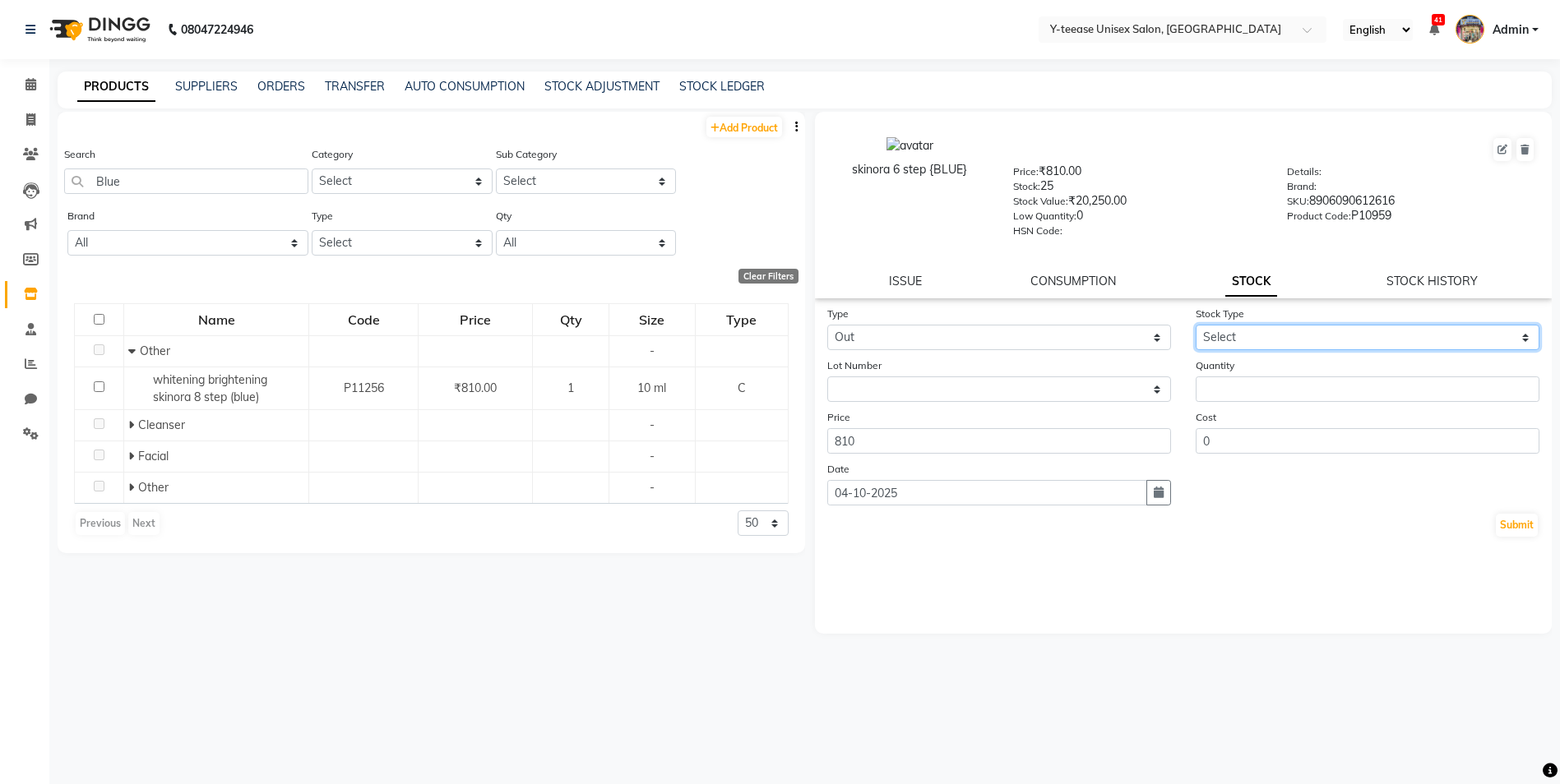
click at [1229, 344] on select "Select Internal Use Damaged Expired Adjustment Return Other" at bounding box center [1367, 338] width 344 height 26
select select "internal use"
click at [1195, 325] on select "Select Internal Use Damaged Expired Adjustment Return Other" at bounding box center [1367, 338] width 344 height 26
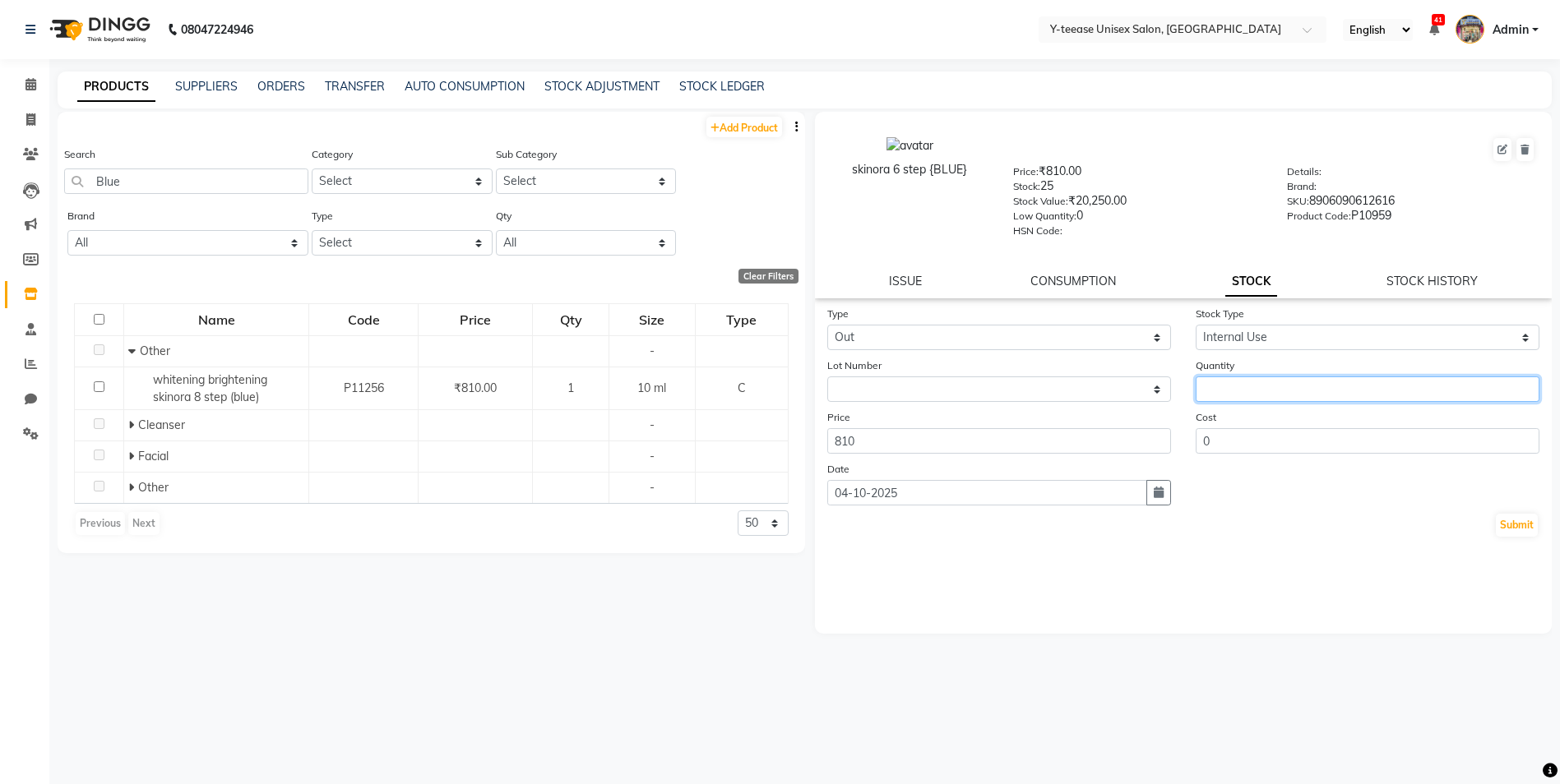
click at [1237, 389] on input "number" at bounding box center [1367, 390] width 344 height 26
type input "1"
click at [1508, 521] on button "Submit" at bounding box center [1516, 525] width 42 height 23
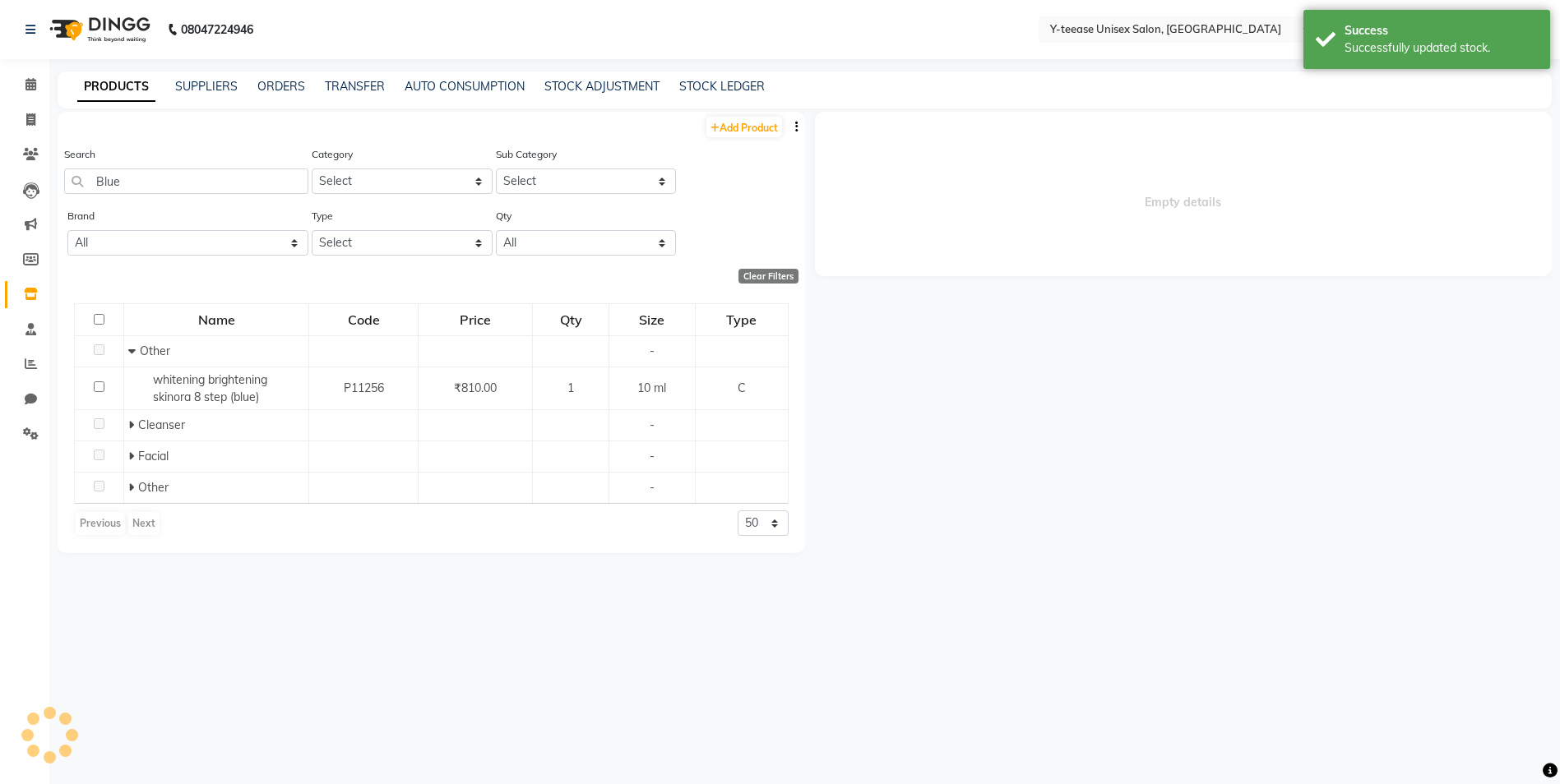
select select
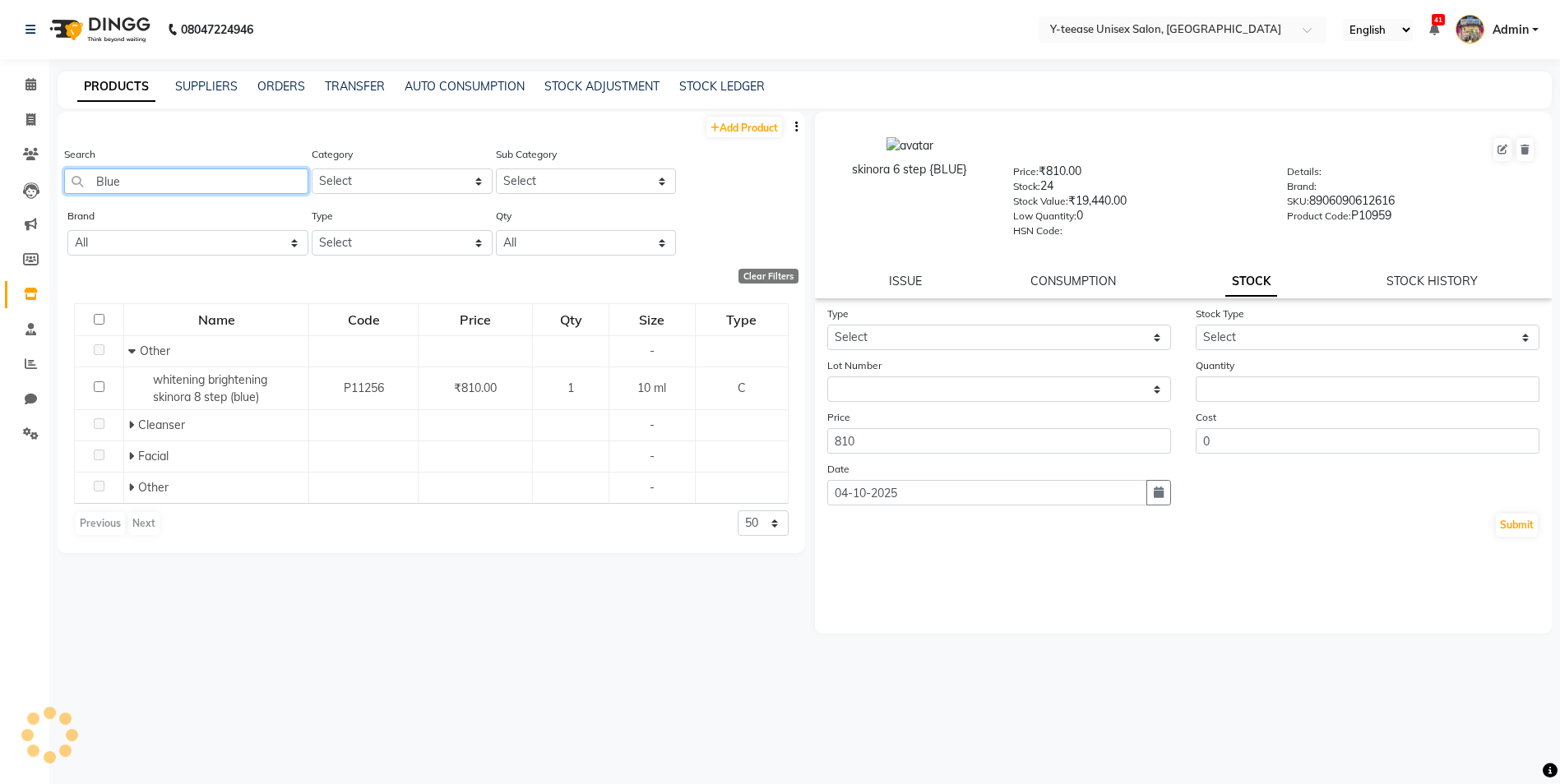
click at [227, 185] on input "Blue" at bounding box center [185, 181] width 244 height 26
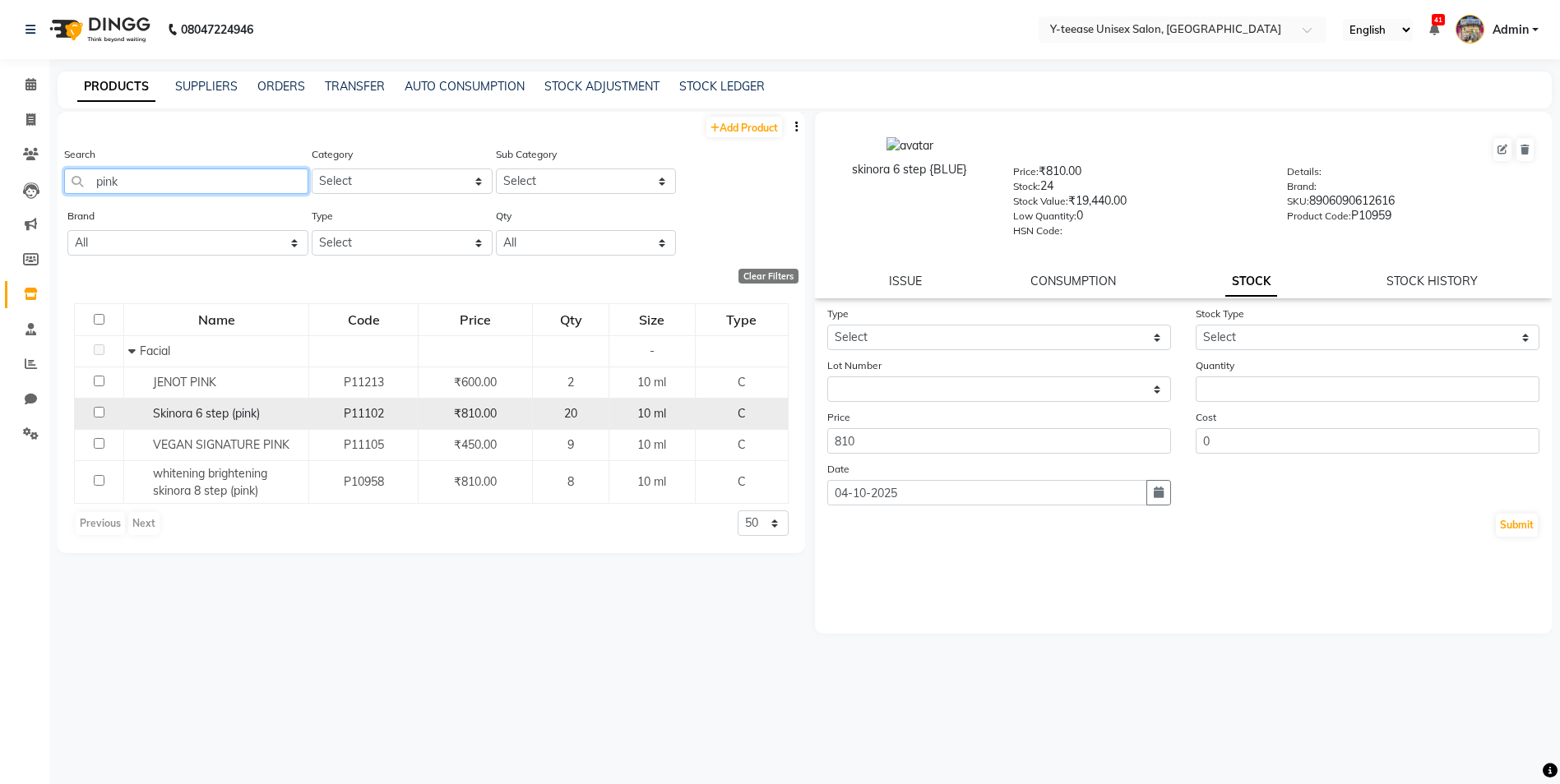
type input "pink"
click at [257, 415] on span "Skinora 6 step (pink)" at bounding box center [205, 412] width 107 height 15
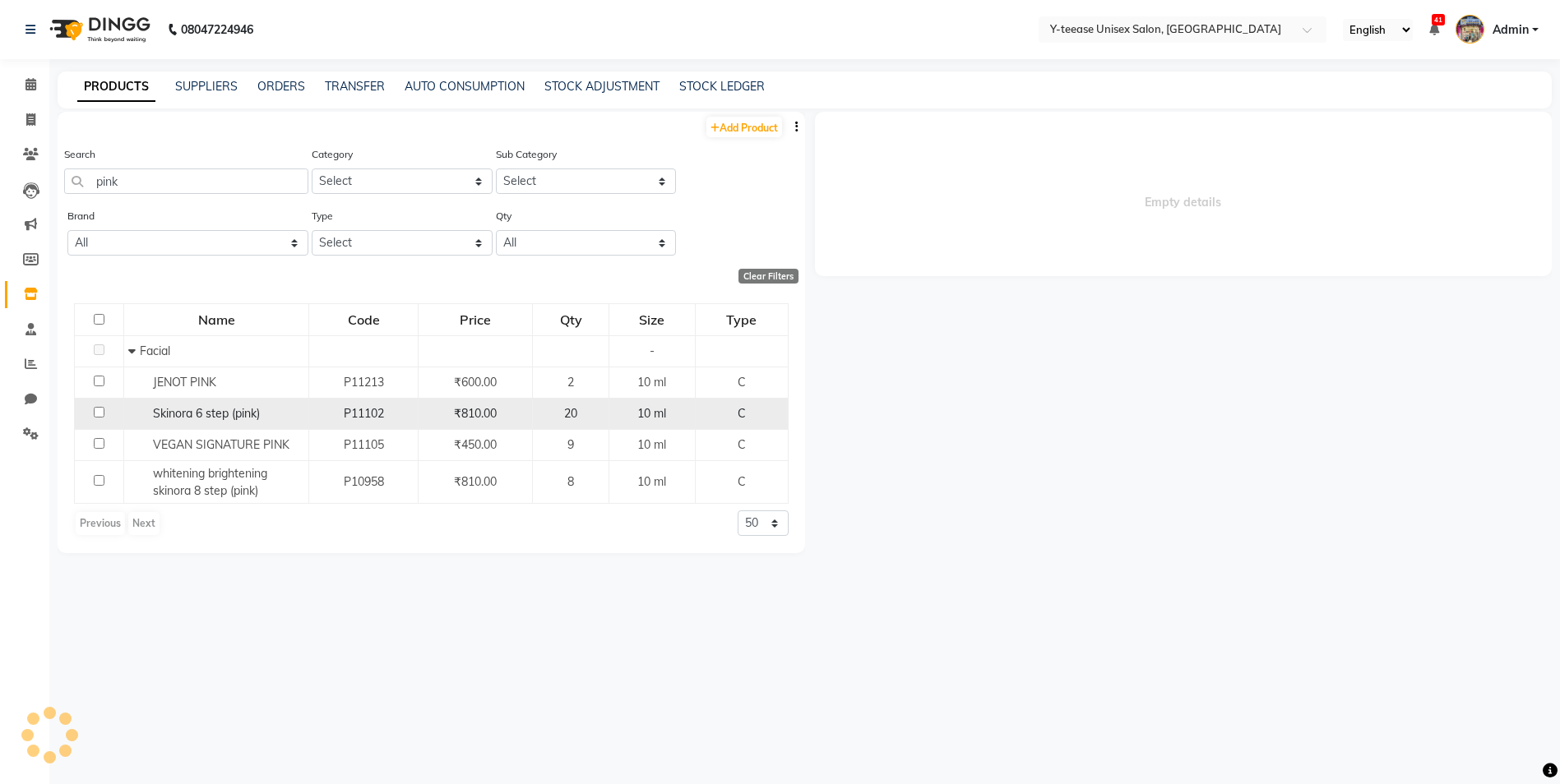
select select
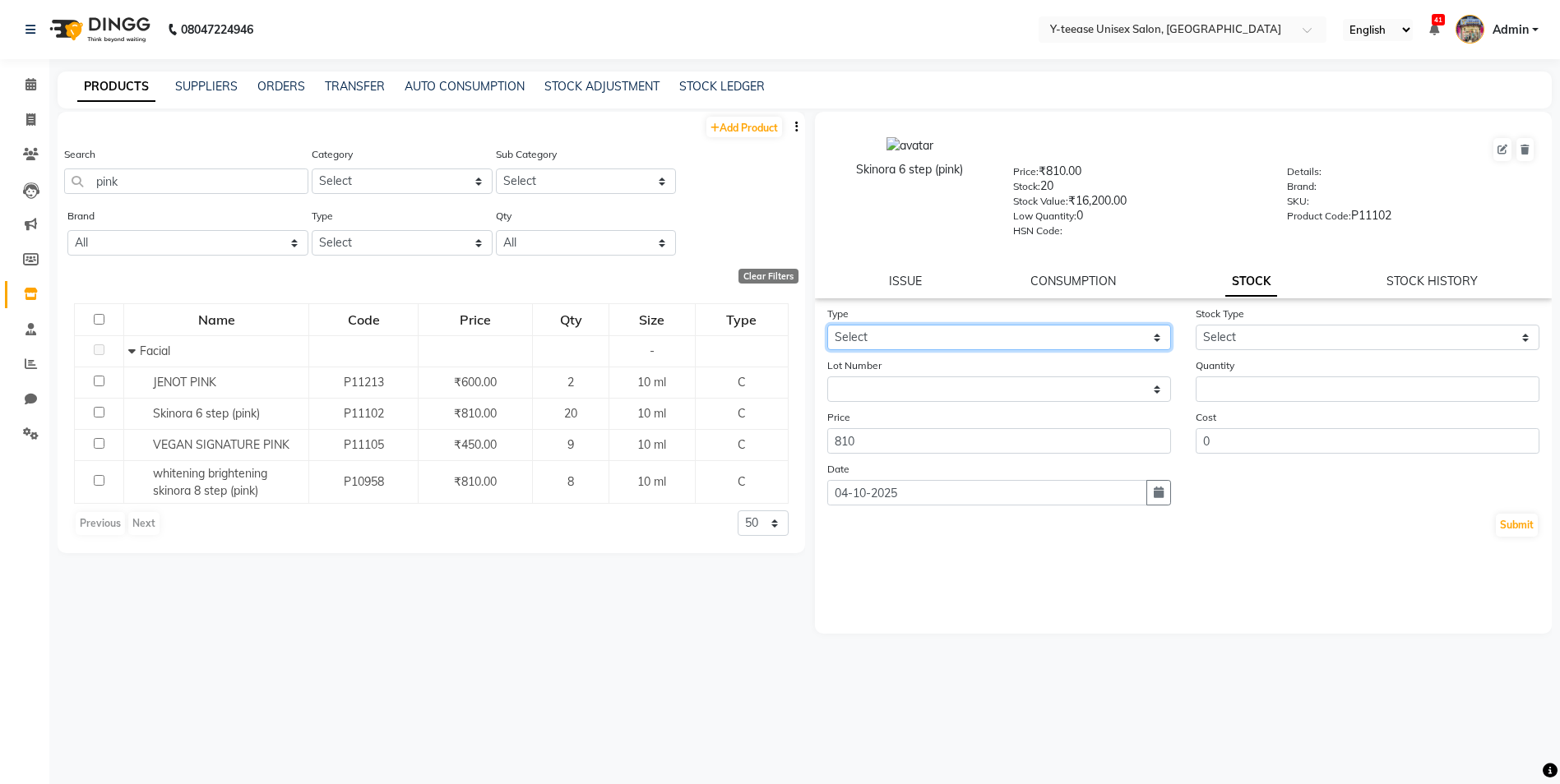
click at [998, 341] on select "Select In Out" at bounding box center [999, 338] width 344 height 26
click at [827, 325] on select "Select In Out" at bounding box center [999, 338] width 344 height 26
click at [935, 337] on select "Select In Out" at bounding box center [999, 338] width 344 height 26
select select "in"
click at [827, 325] on select "Select In Out" at bounding box center [999, 338] width 344 height 26
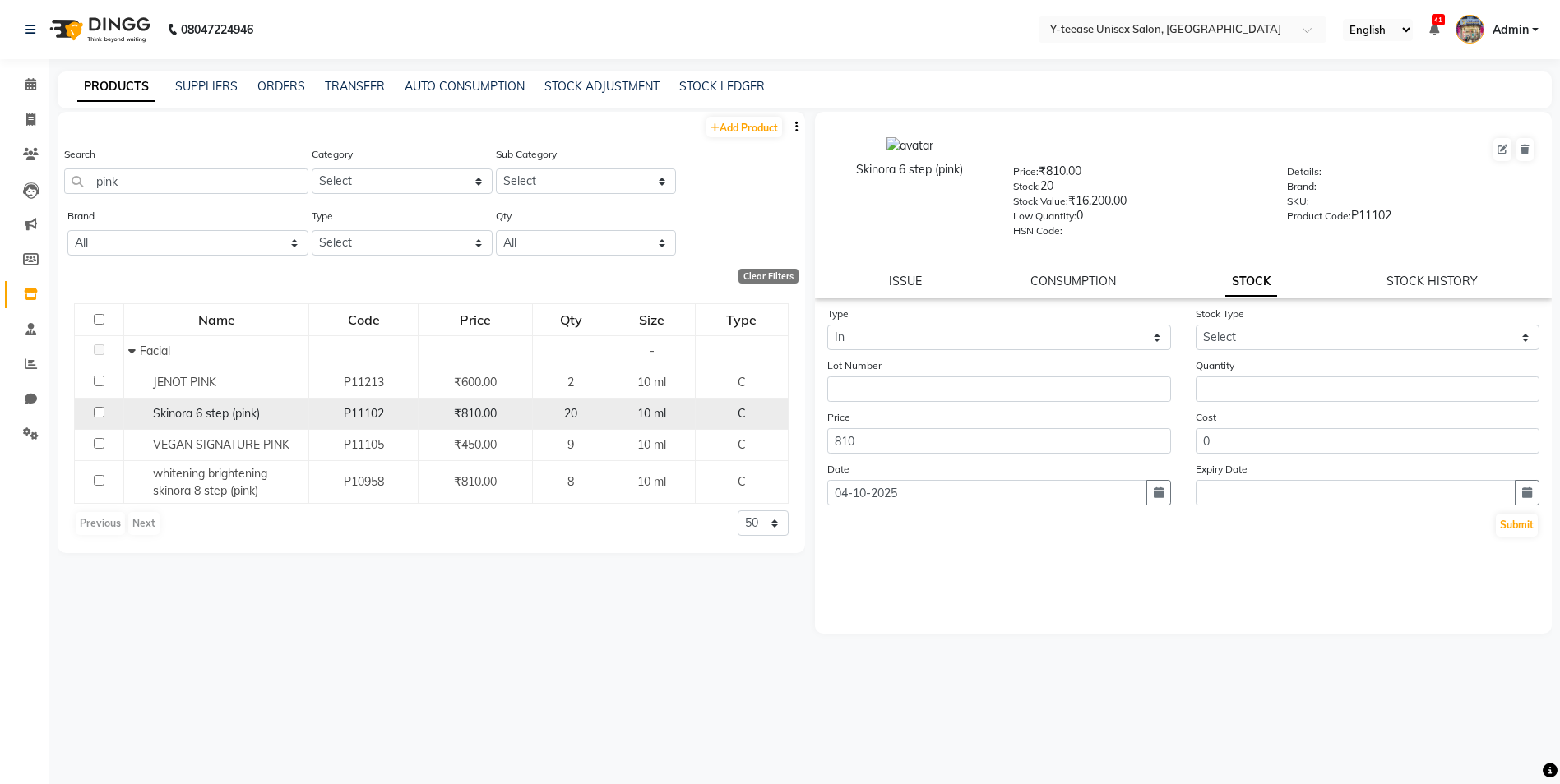
click at [222, 416] on span "Skinora 6 step (pink)" at bounding box center [205, 412] width 107 height 15
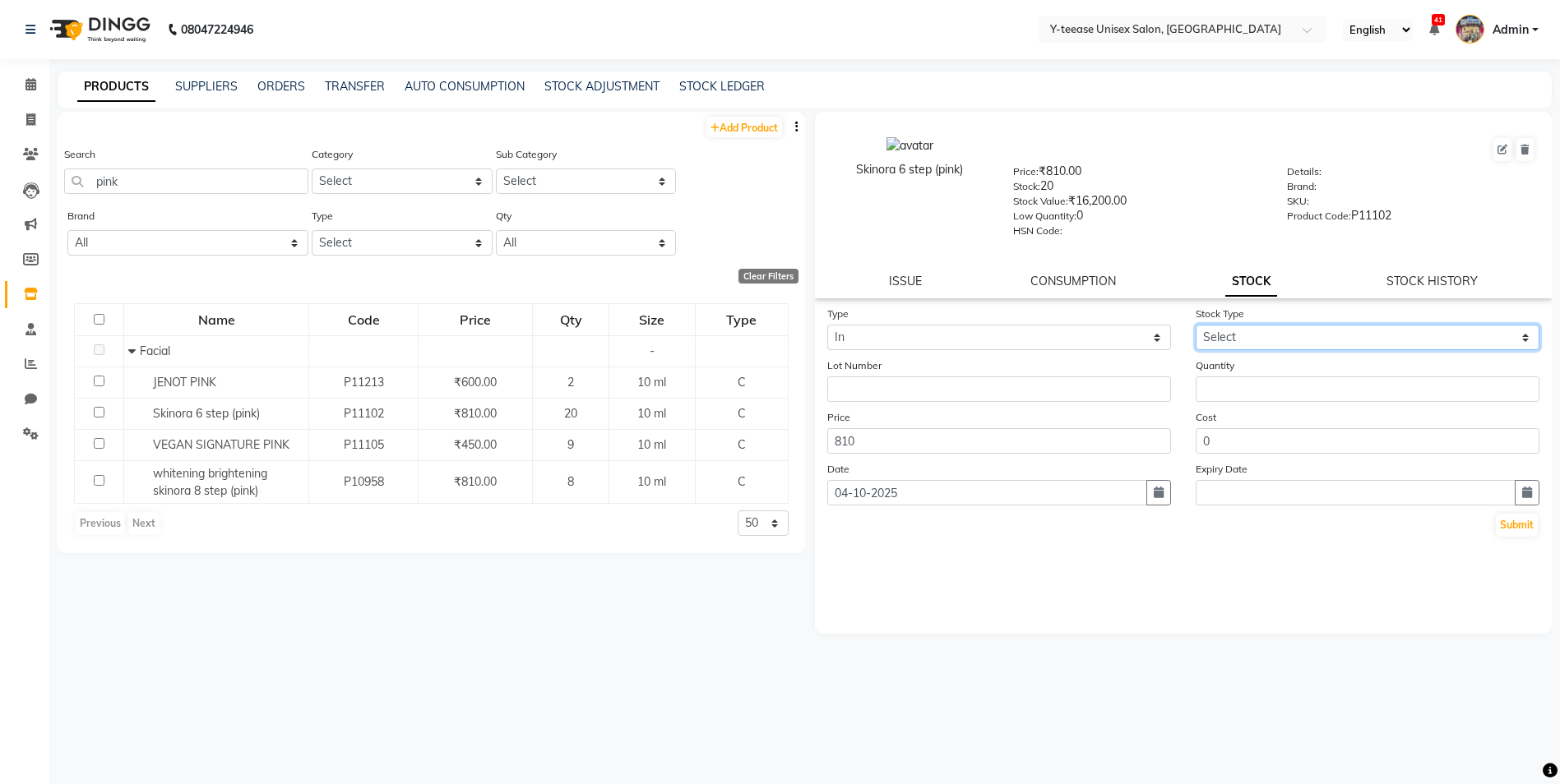
click at [1247, 334] on select "Select New Stock Adjustment Return Other" at bounding box center [1367, 338] width 344 height 26
select select "adjustment"
click at [1195, 325] on select "Select New Stock Adjustment Return Other" at bounding box center [1367, 338] width 344 height 26
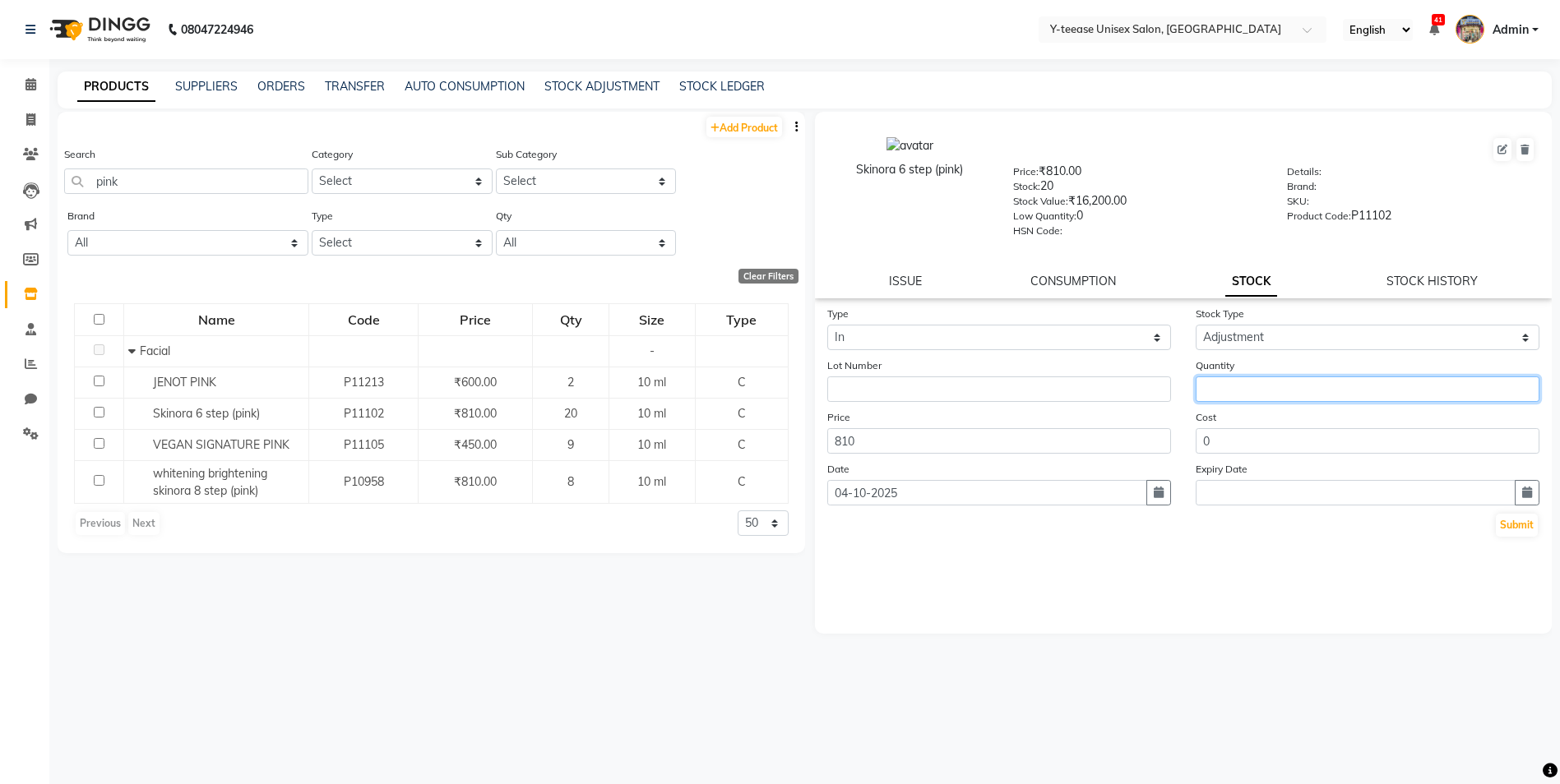
click at [1233, 387] on input "number" at bounding box center [1367, 390] width 344 height 26
type input "4"
click at [1529, 526] on button "Submit" at bounding box center [1516, 525] width 42 height 23
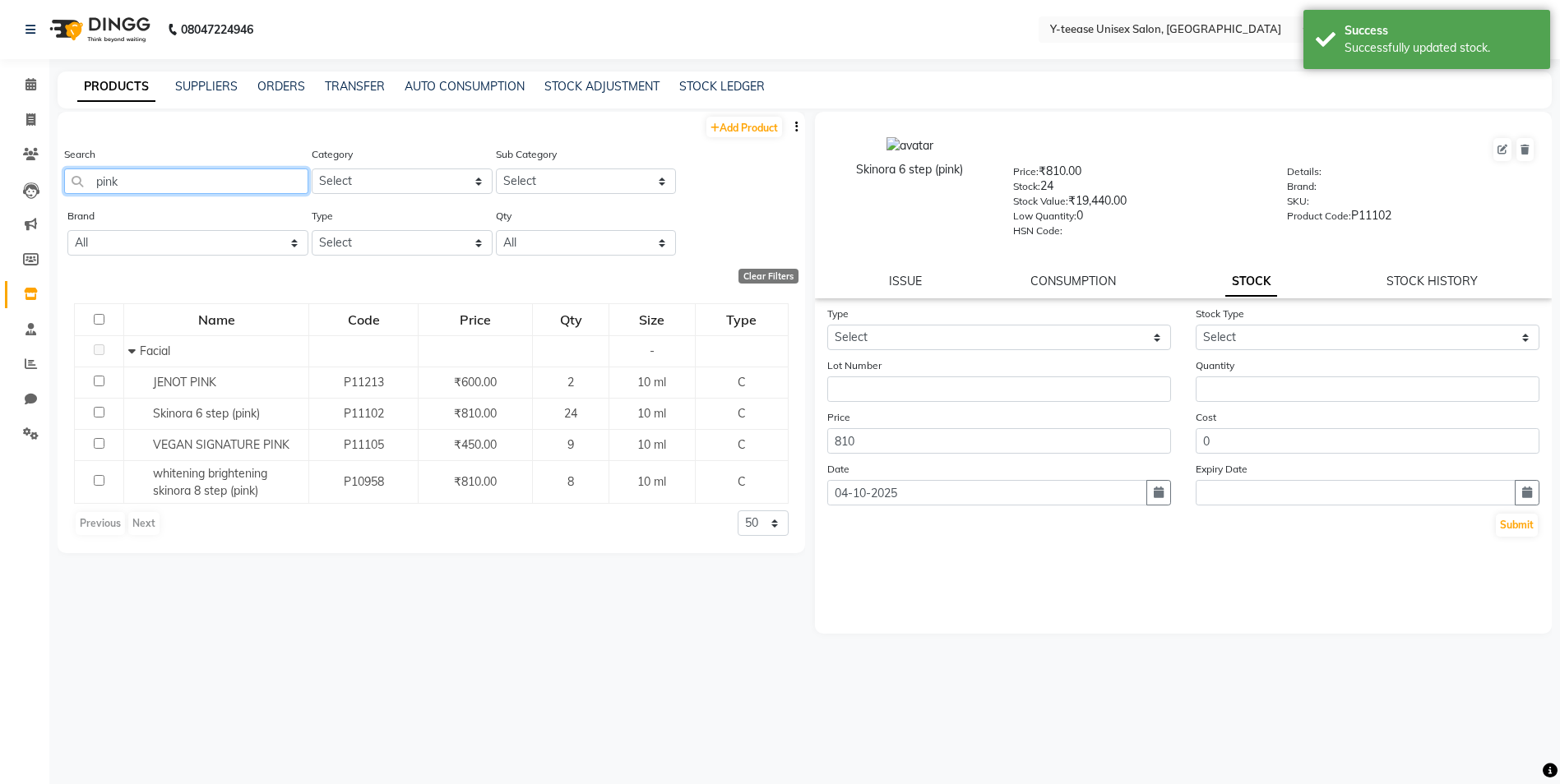
click at [214, 177] on input "pink" at bounding box center [185, 181] width 244 height 26
click at [213, 177] on input "pink" at bounding box center [185, 181] width 244 height 26
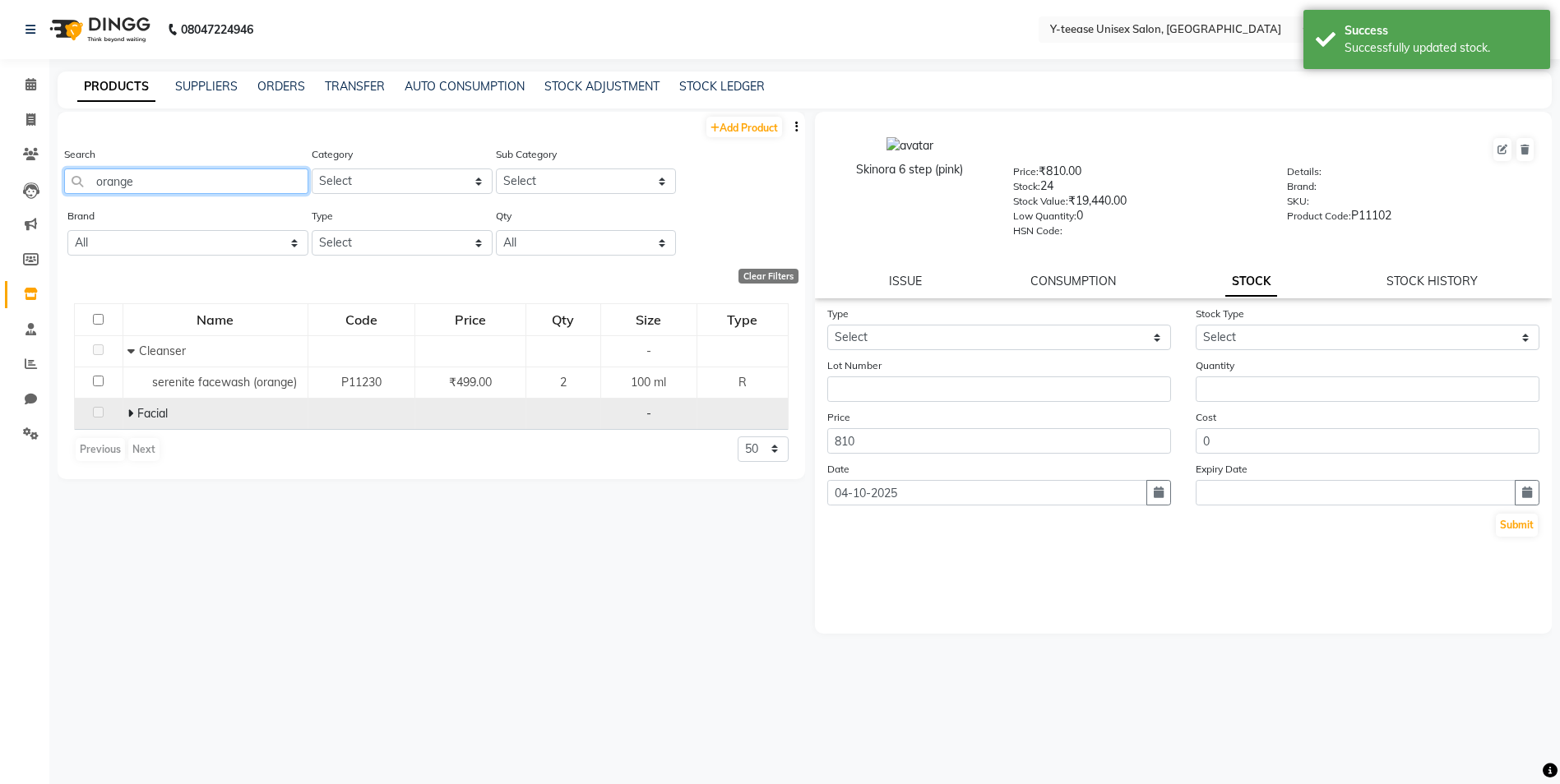
type input "orange"
click at [129, 415] on icon at bounding box center [131, 413] width 6 height 12
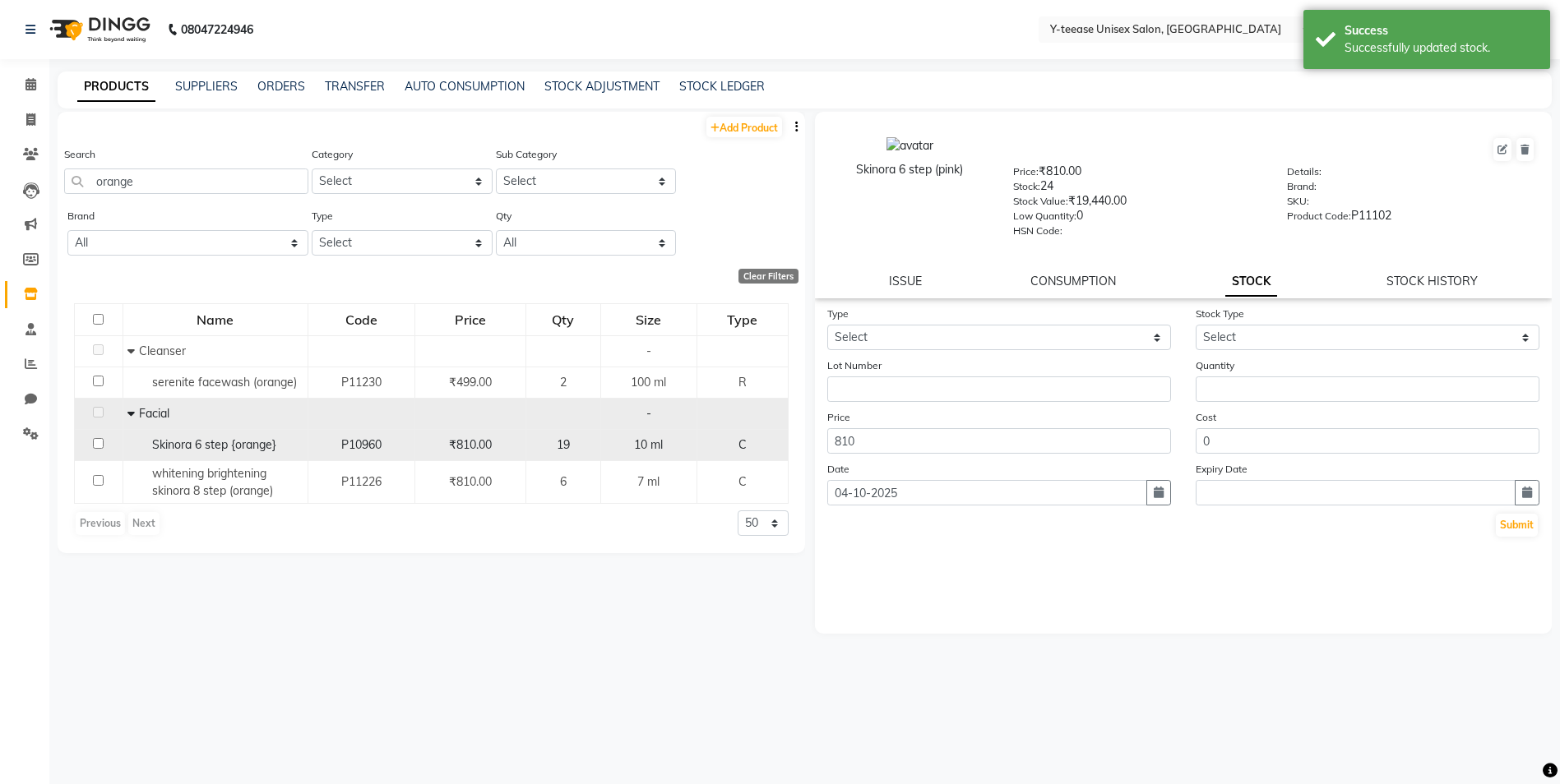
click at [242, 447] on span "Skinora 6 step {orange}" at bounding box center [214, 444] width 125 height 15
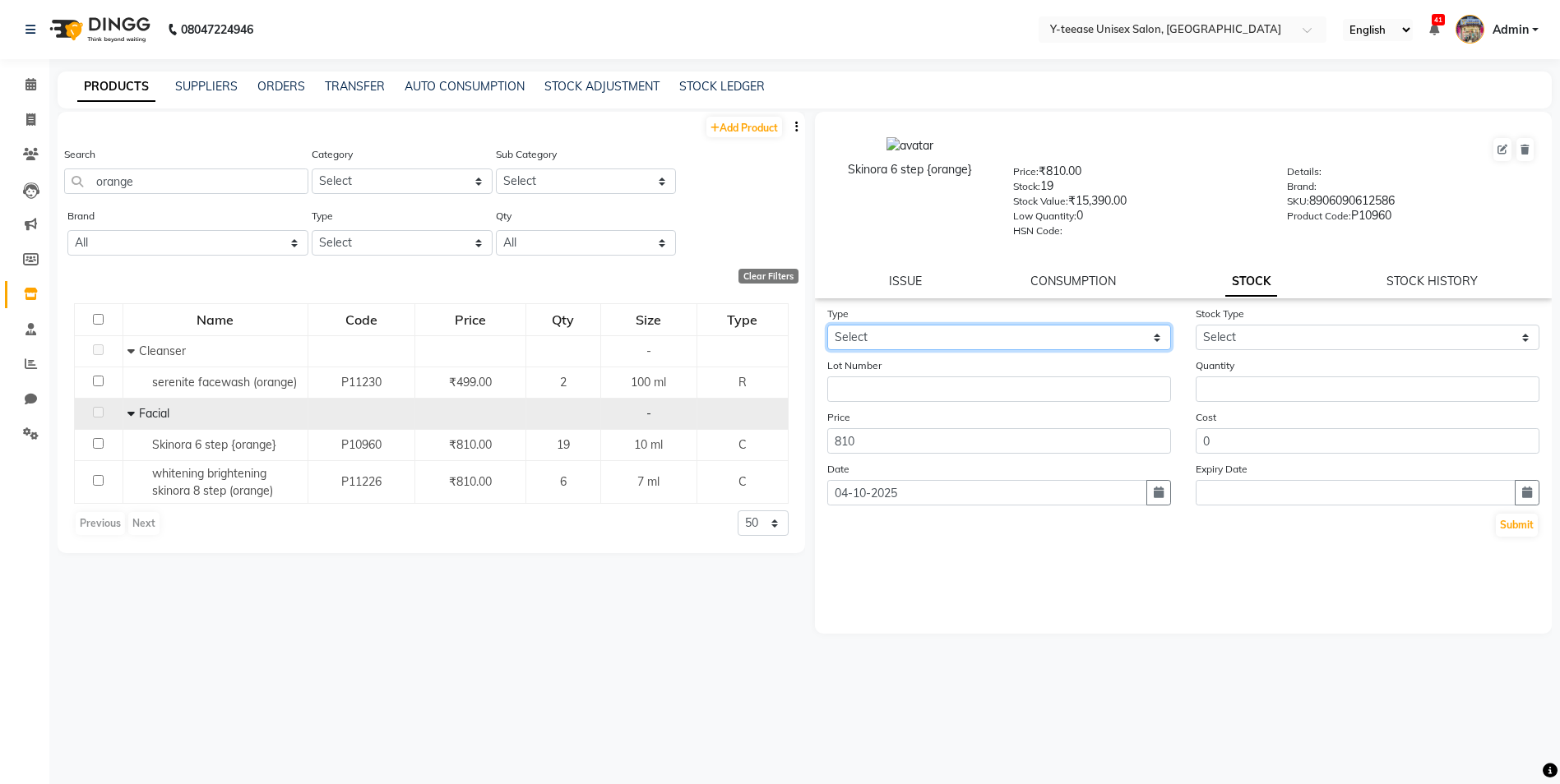
click at [1050, 341] on select "Select In Out" at bounding box center [999, 338] width 344 height 26
select select "in"
click at [827, 325] on select "Select In Out" at bounding box center [999, 338] width 344 height 26
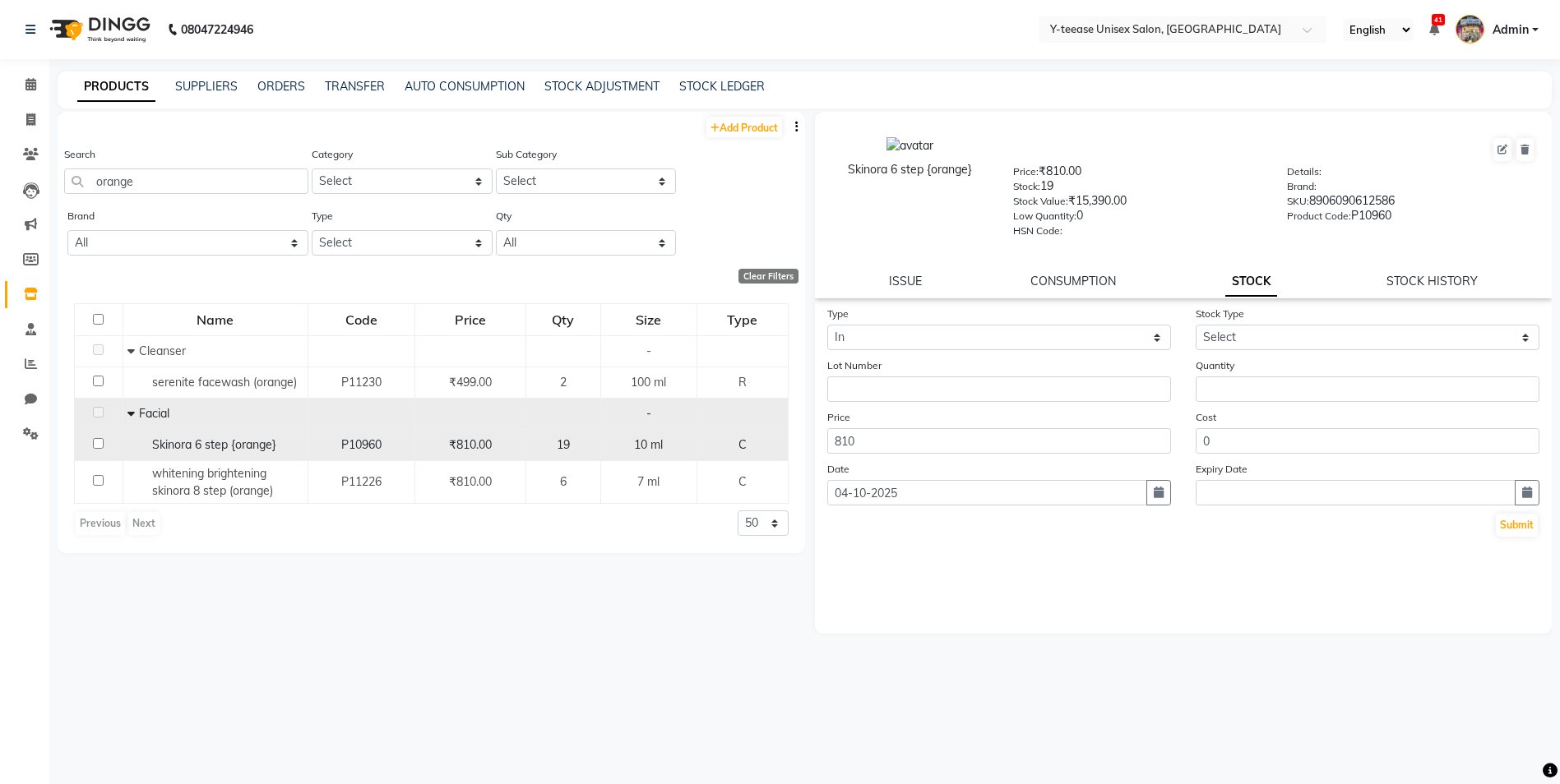
click at [298, 451] on div "Skinora 6 step {orange}" at bounding box center [215, 444] width 176 height 17
click at [260, 445] on span "Skinora 6 step {orange}" at bounding box center [214, 444] width 125 height 15
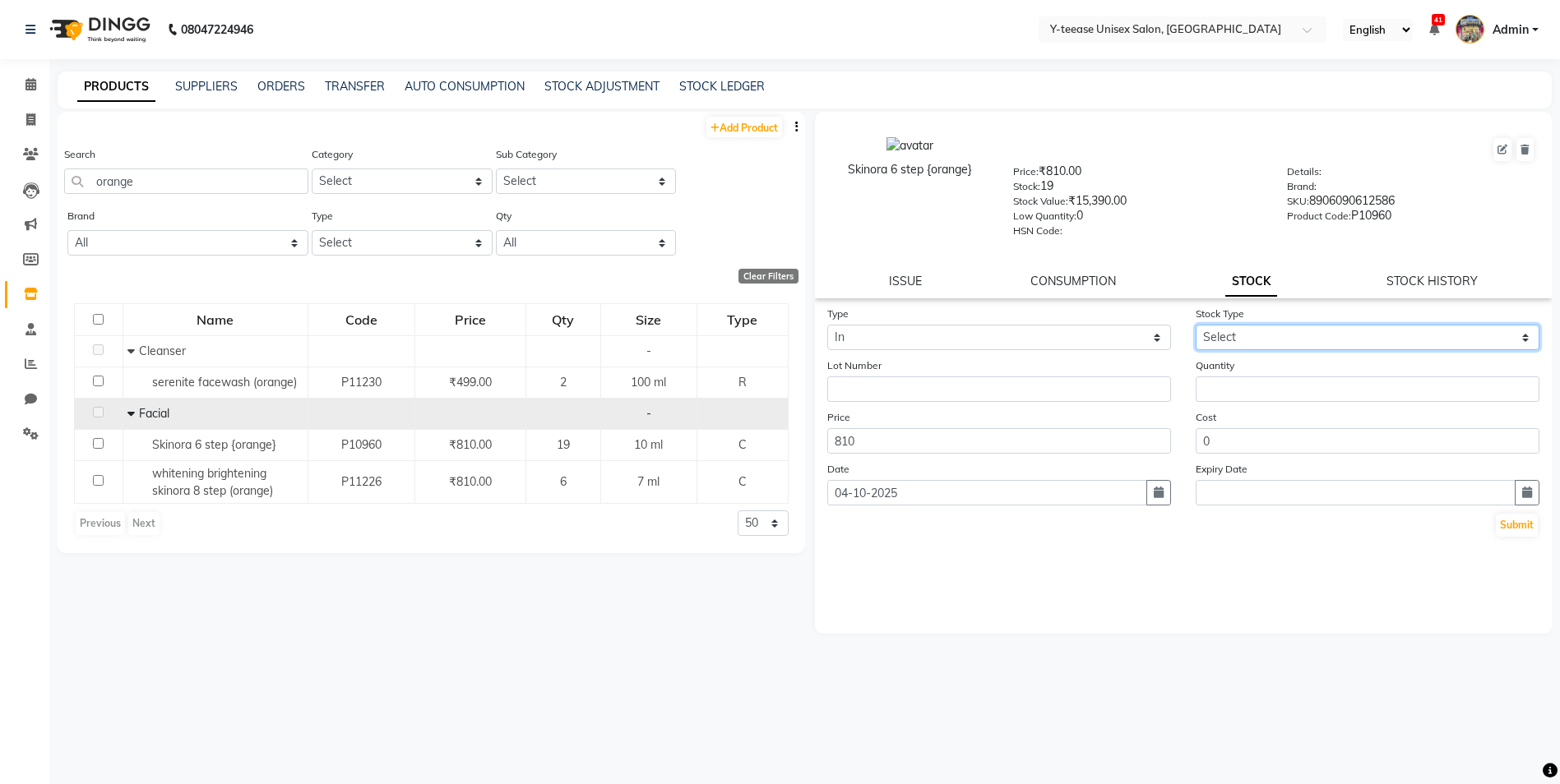
drag, startPoint x: 1246, startPoint y: 330, endPoint x: 1264, endPoint y: 353, distance: 29.2
click at [1246, 330] on select "Select New Stock Adjustment Return Other" at bounding box center [1367, 338] width 344 height 26
select select "adjustment"
click at [1195, 325] on select "Select New Stock Adjustment Return Other" at bounding box center [1367, 338] width 344 height 26
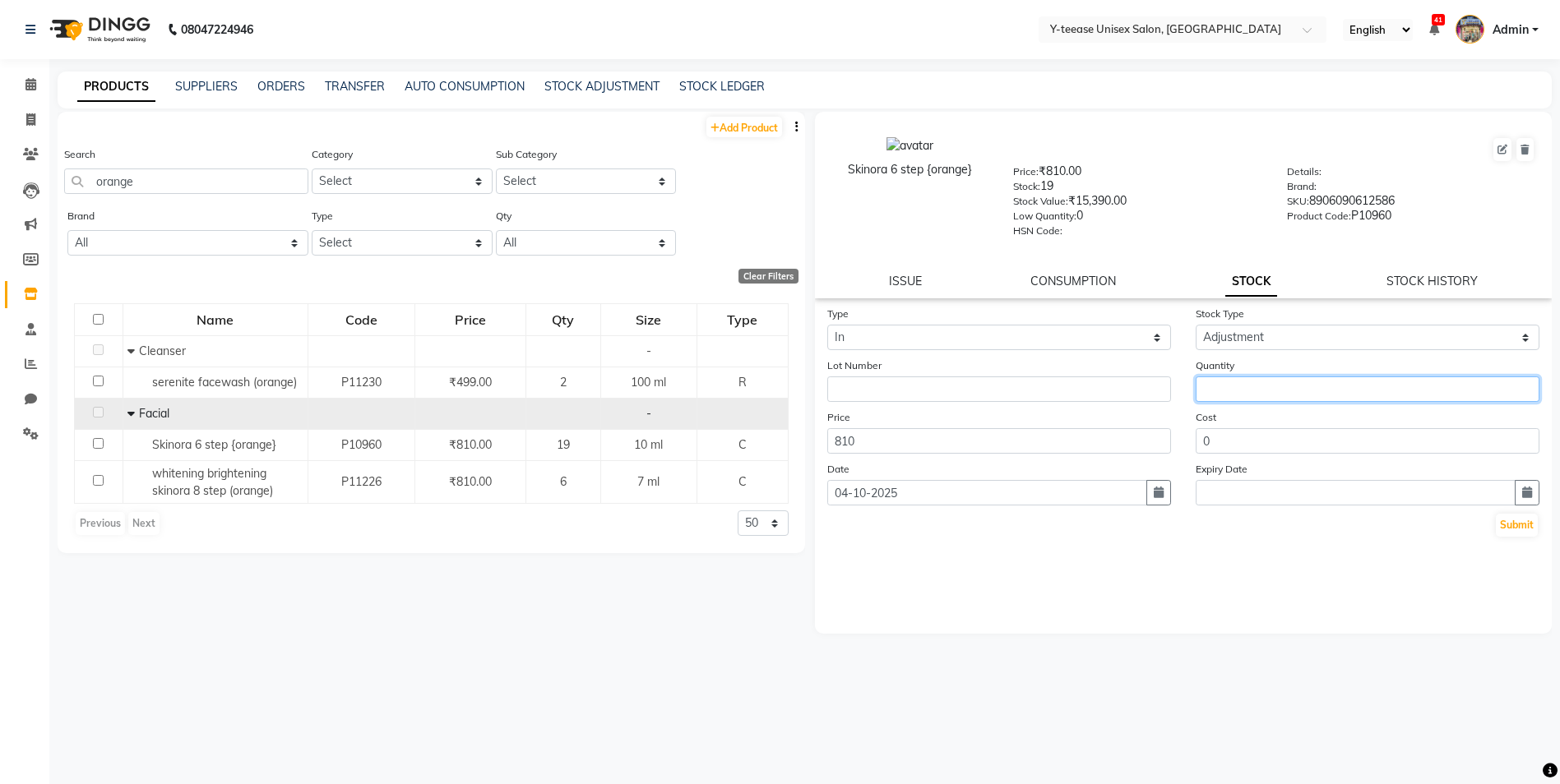
click at [1237, 392] on input "number" at bounding box center [1367, 390] width 344 height 26
type input "4"
click at [1524, 528] on button "Submit" at bounding box center [1516, 525] width 42 height 23
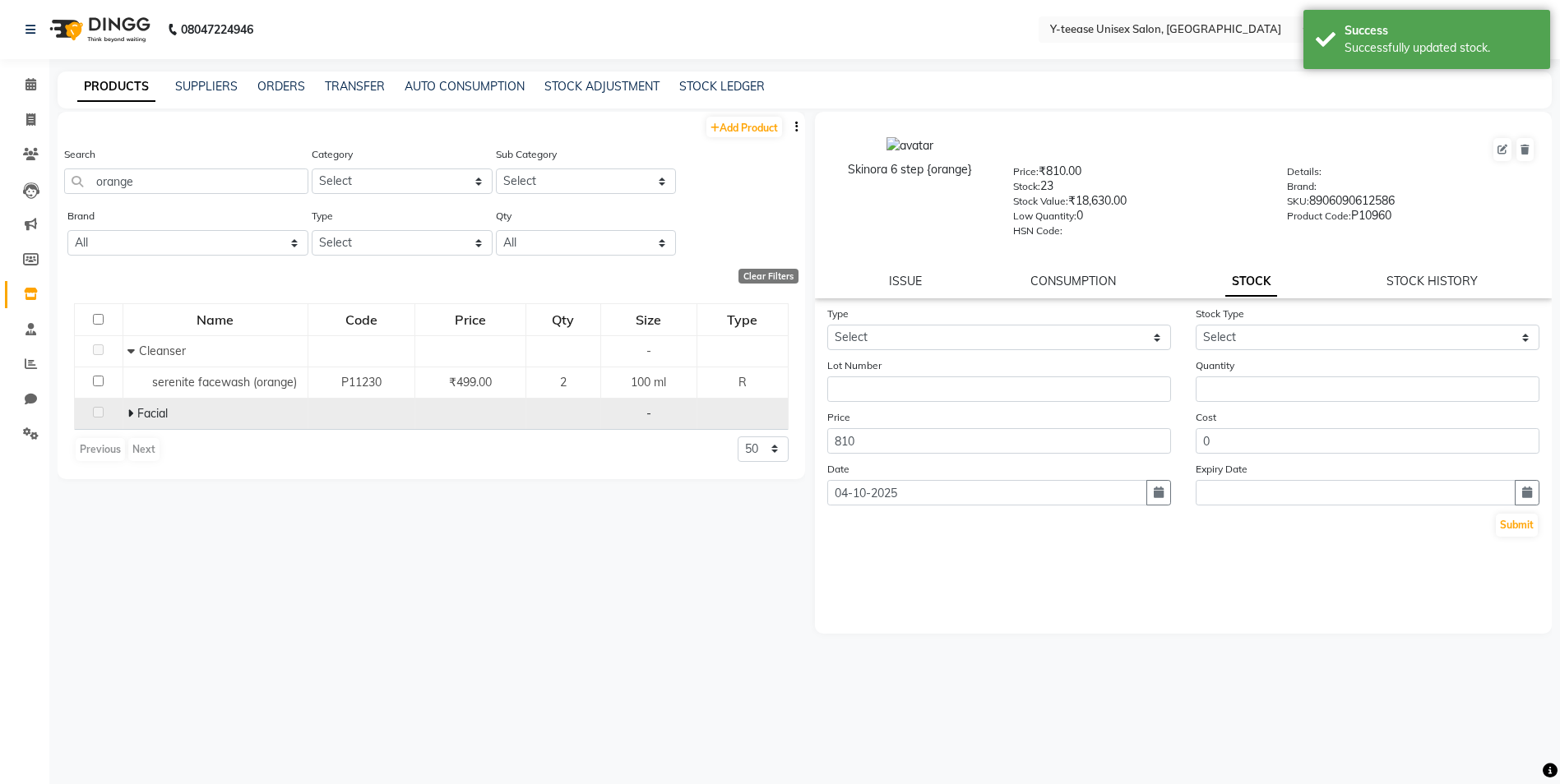
click at [130, 413] on icon at bounding box center [131, 413] width 6 height 12
click at [172, 183] on input "orange" at bounding box center [185, 181] width 244 height 26
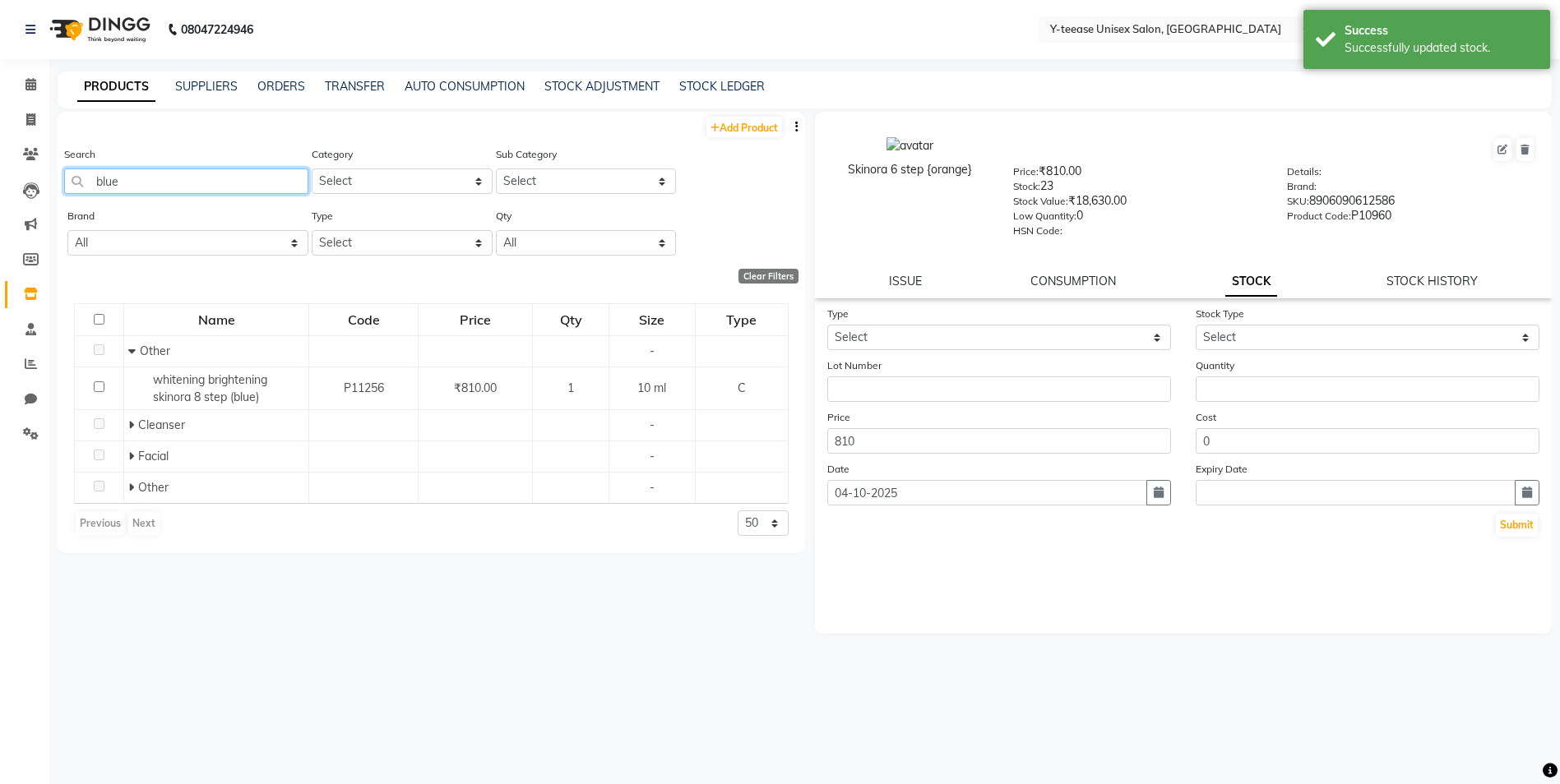
click at [179, 185] on input "blue" at bounding box center [185, 181] width 244 height 26
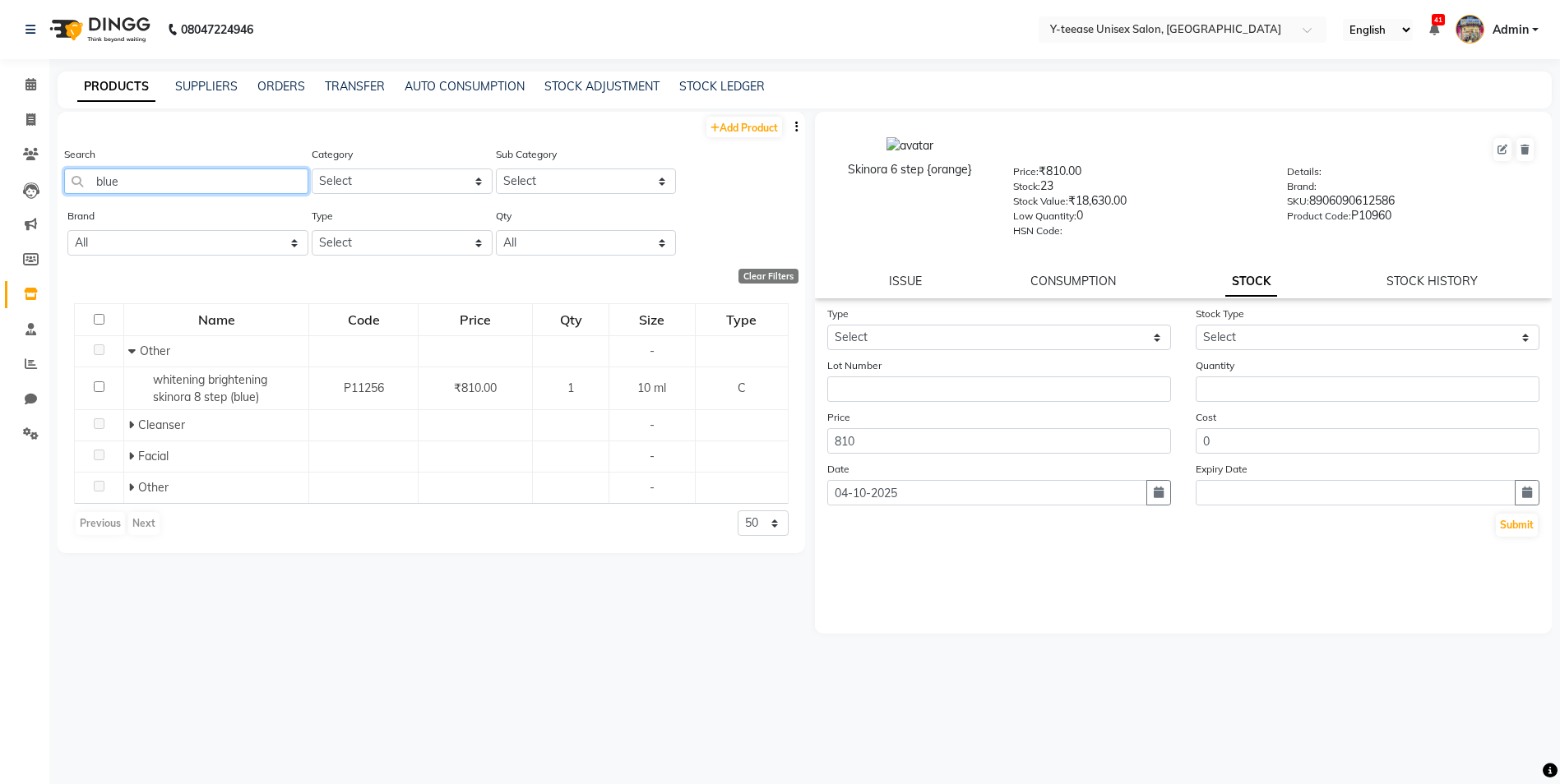
click at [179, 185] on input "blue" at bounding box center [185, 181] width 244 height 26
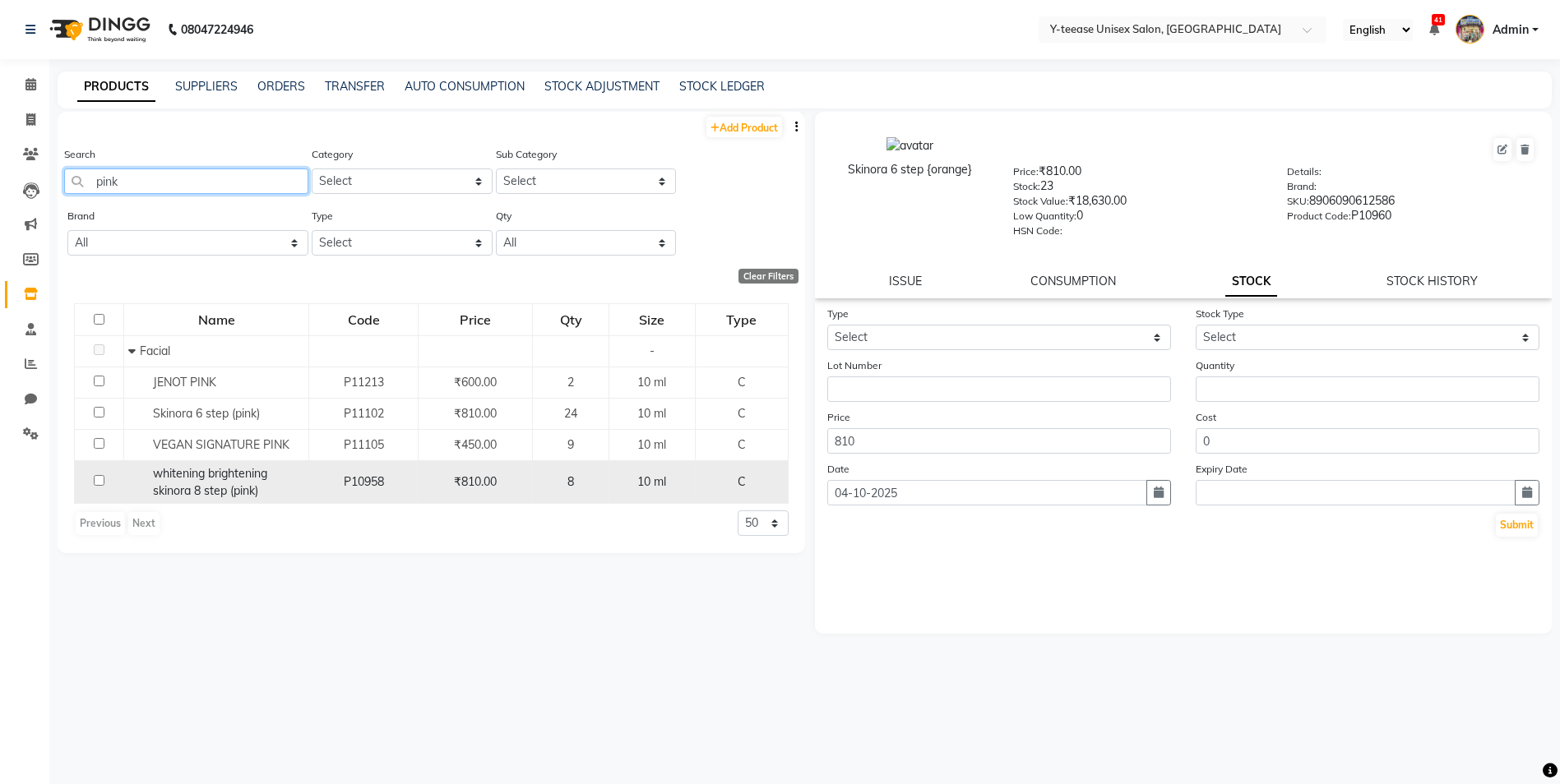
type input "pink"
click at [188, 482] on span "whitening brightening skinora 8 step (pink)" at bounding box center [209, 482] width 115 height 32
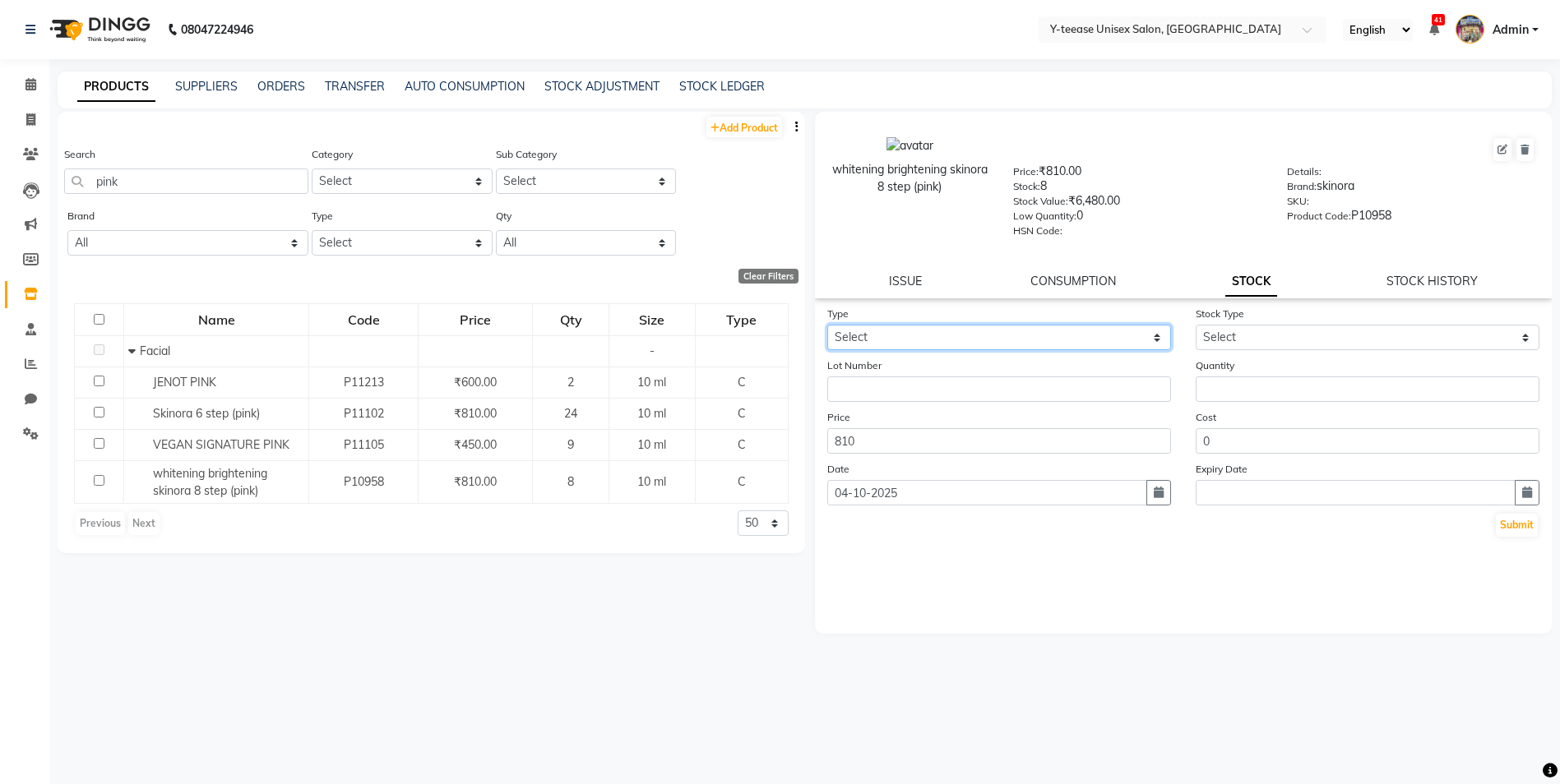
drag, startPoint x: 862, startPoint y: 328, endPoint x: 872, endPoint y: 336, distance: 12.8
click at [862, 329] on select "Select In Out" at bounding box center [999, 338] width 344 height 26
select select "in"
click at [827, 325] on select "Select In Out" at bounding box center [999, 338] width 344 height 26
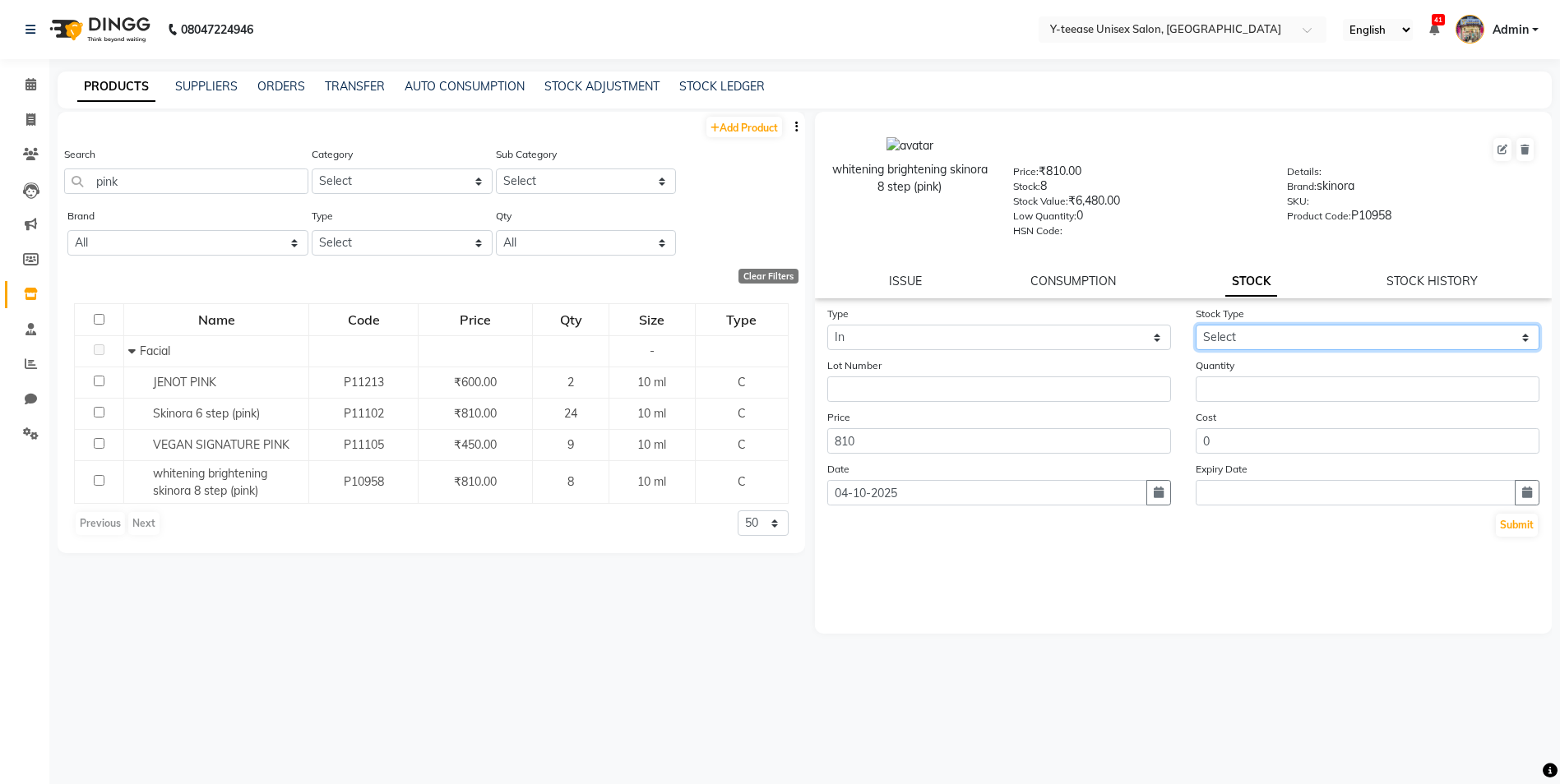
click at [1263, 341] on select "Select New Stock Adjustment Return Other" at bounding box center [1367, 338] width 344 height 26
select select "adjustment"
click at [1195, 325] on select "Select New Stock Adjustment Return Other" at bounding box center [1367, 338] width 344 height 26
click at [1245, 401] on form "Type Select In Out Stock Type Select New Stock Adjustment Return Other Lot Numb…" at bounding box center [1183, 421] width 713 height 233
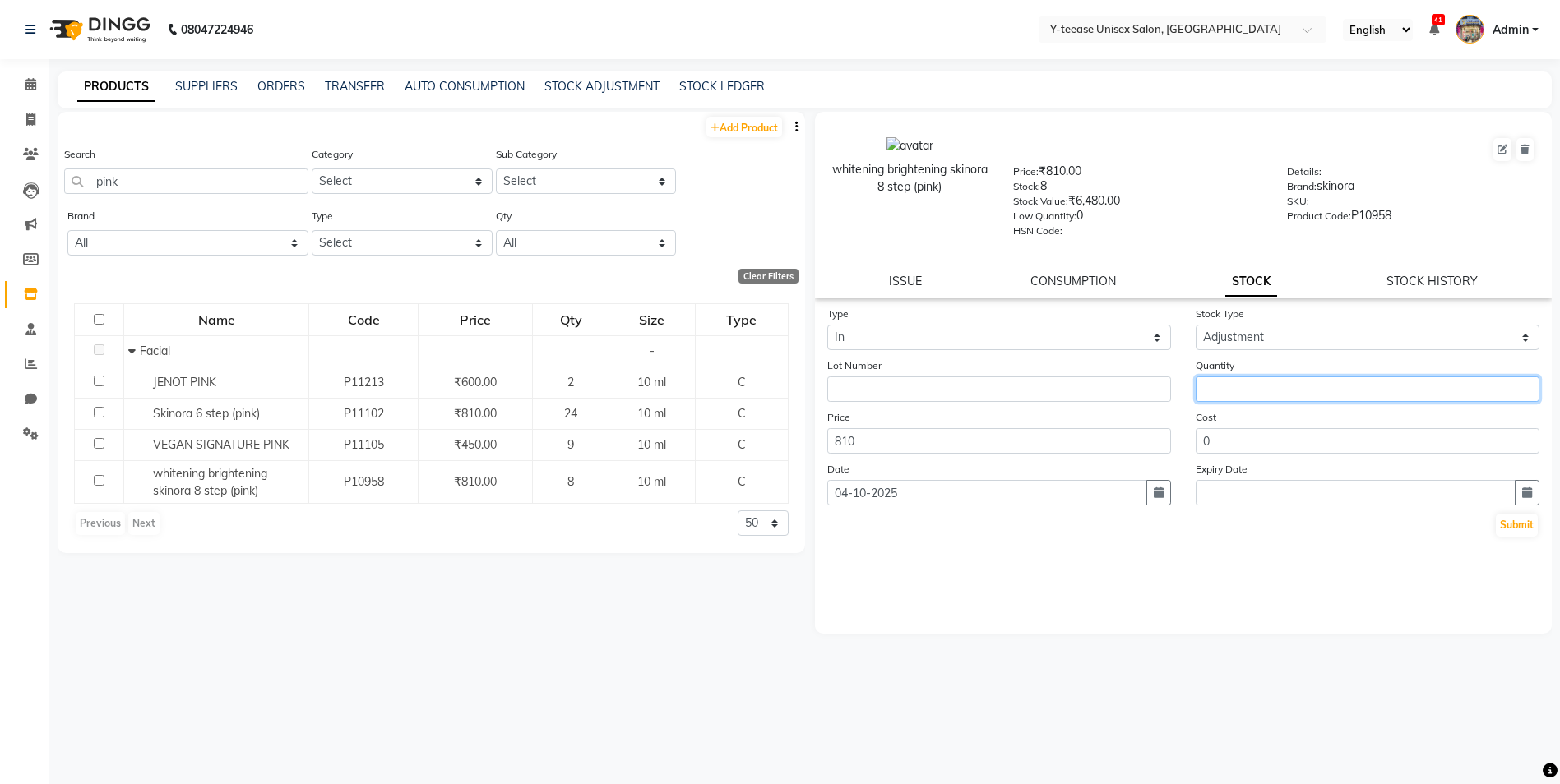
click at [1242, 393] on input "number" at bounding box center [1367, 390] width 344 height 26
type input "2"
click at [1520, 520] on button "Submit" at bounding box center [1516, 525] width 42 height 23
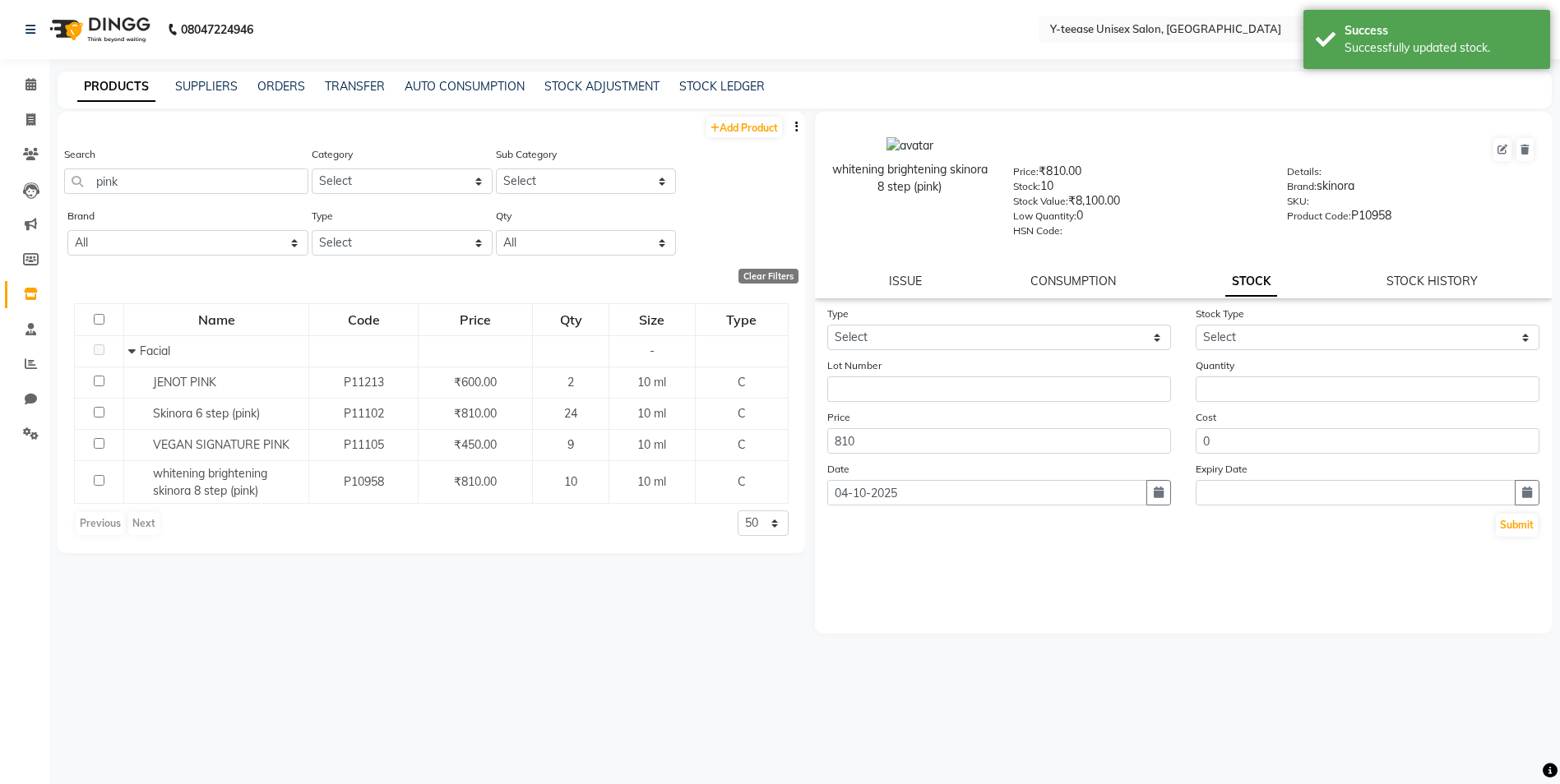
click at [1413, 78] on div "PRODUCTS SUPPLIERS ORDERS TRANSFER AUTO CONSUMPTION STOCK ADJUSTMENT STOCK LEDG…" at bounding box center [804, 90] width 1494 height 37
click at [1406, 54] on div "Successfully updated stock." at bounding box center [1441, 48] width 193 height 17
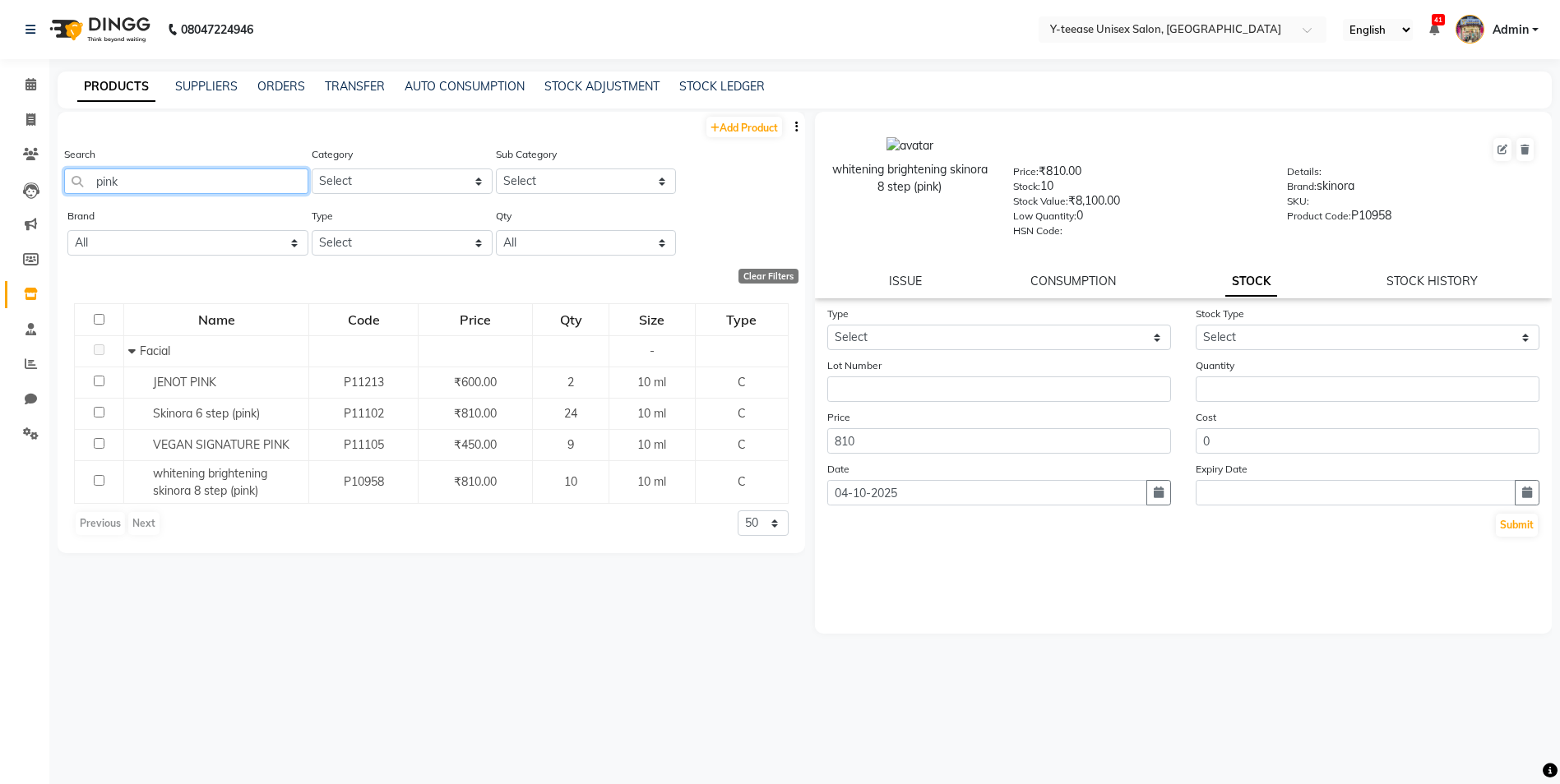
click at [171, 177] on input "pink" at bounding box center [185, 181] width 244 height 26
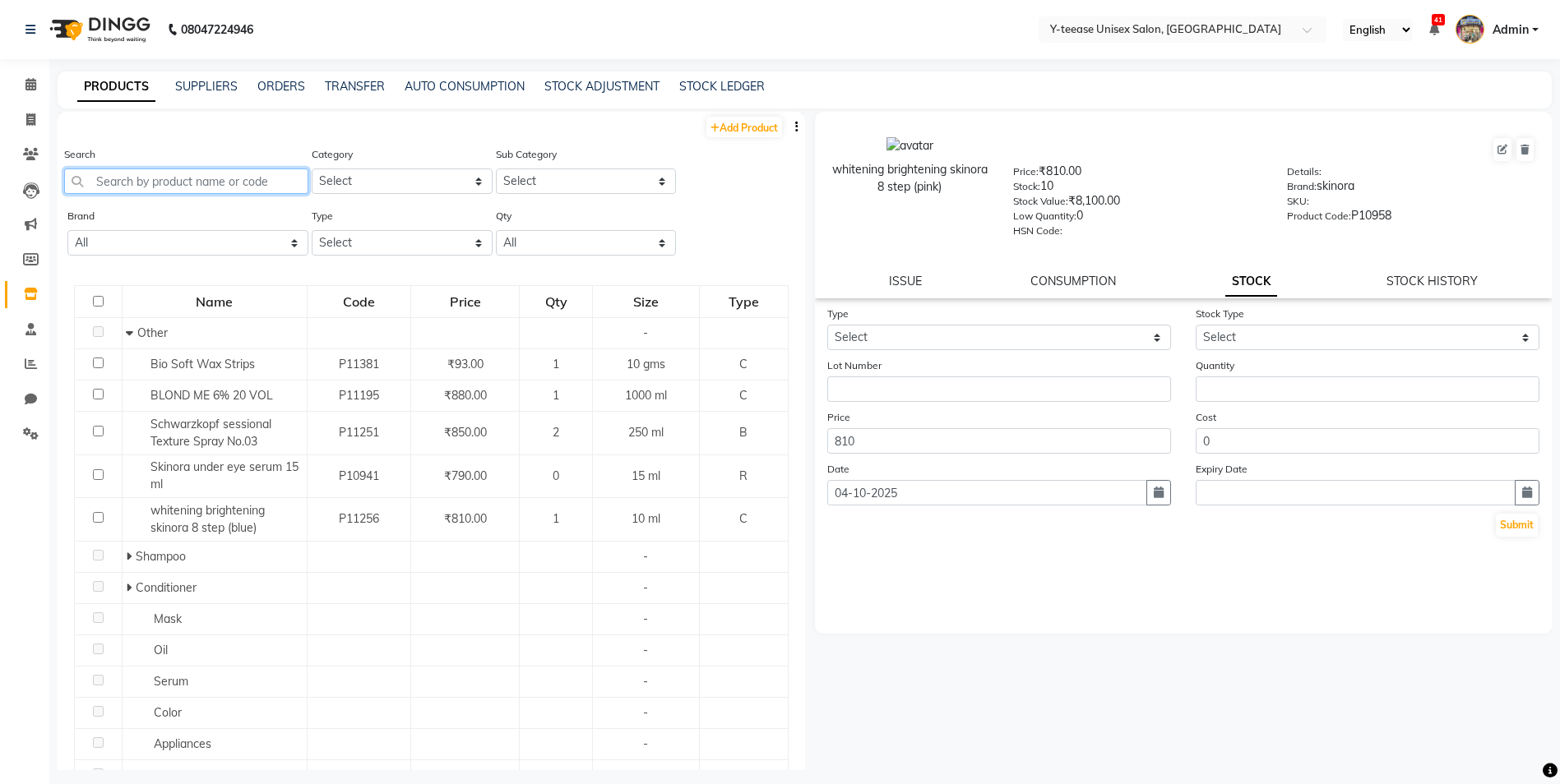
click at [197, 181] on input "text" at bounding box center [185, 181] width 244 height 26
click at [201, 181] on input "text" at bounding box center [185, 181] width 244 height 26
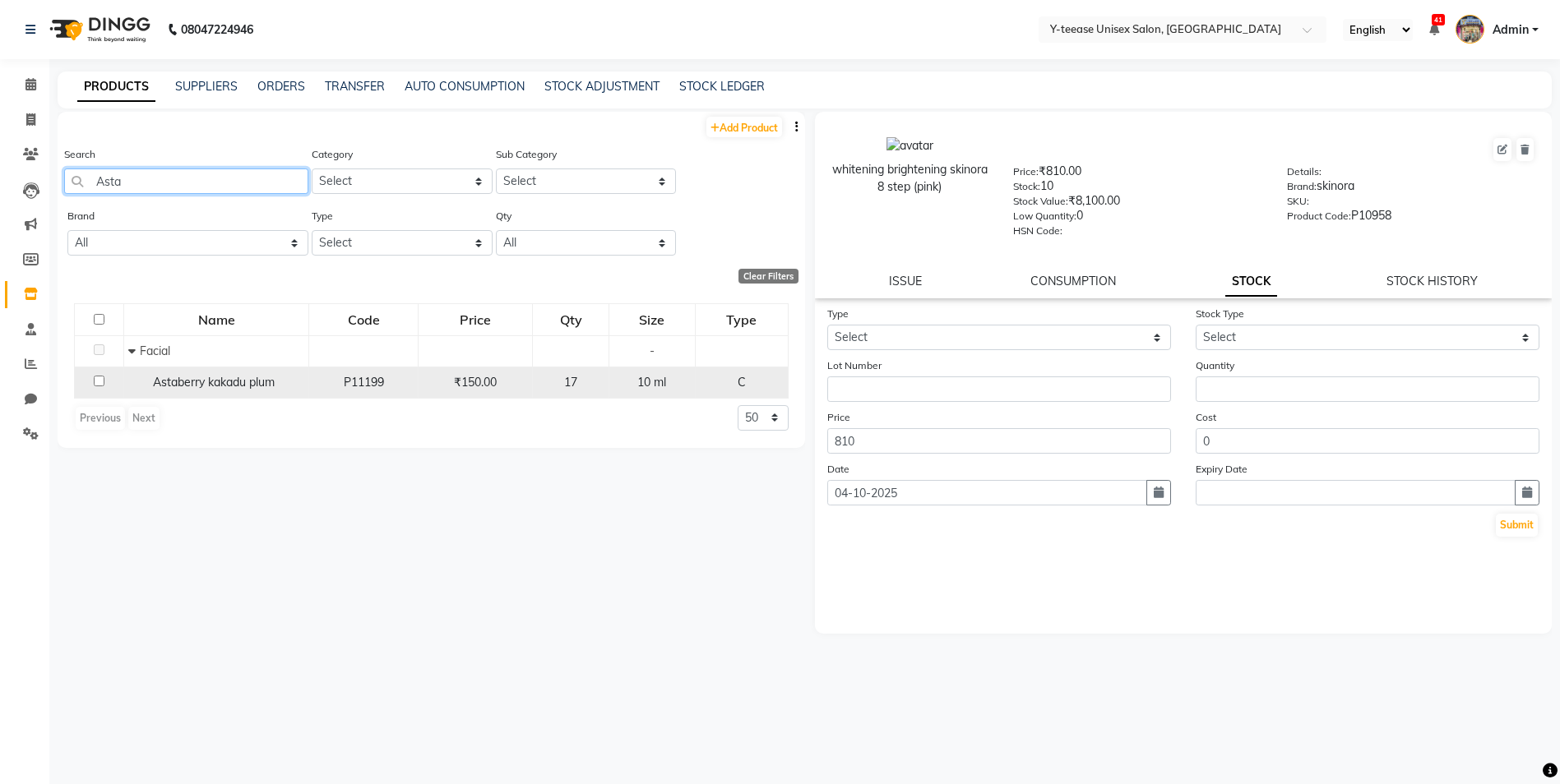
type input "Asta"
click at [256, 391] on div "Astaberry kakadu plum" at bounding box center [216, 382] width 176 height 17
click at [235, 381] on span "Astaberry kakadu plum" at bounding box center [213, 382] width 122 height 15
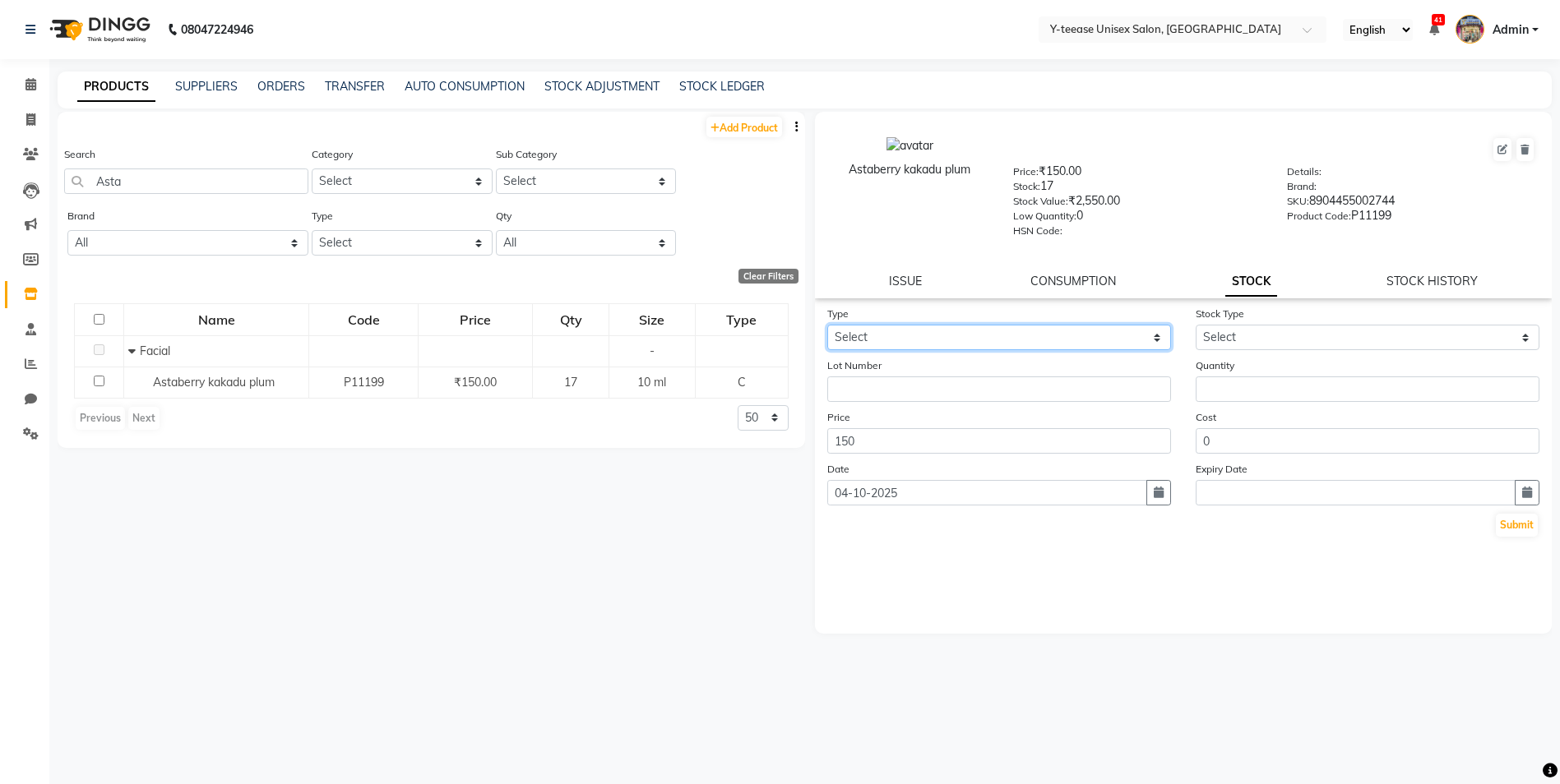
click at [883, 341] on select "Select In Out" at bounding box center [999, 338] width 344 height 26
select select "out"
click at [827, 325] on select "Select In Out" at bounding box center [999, 338] width 344 height 26
select select
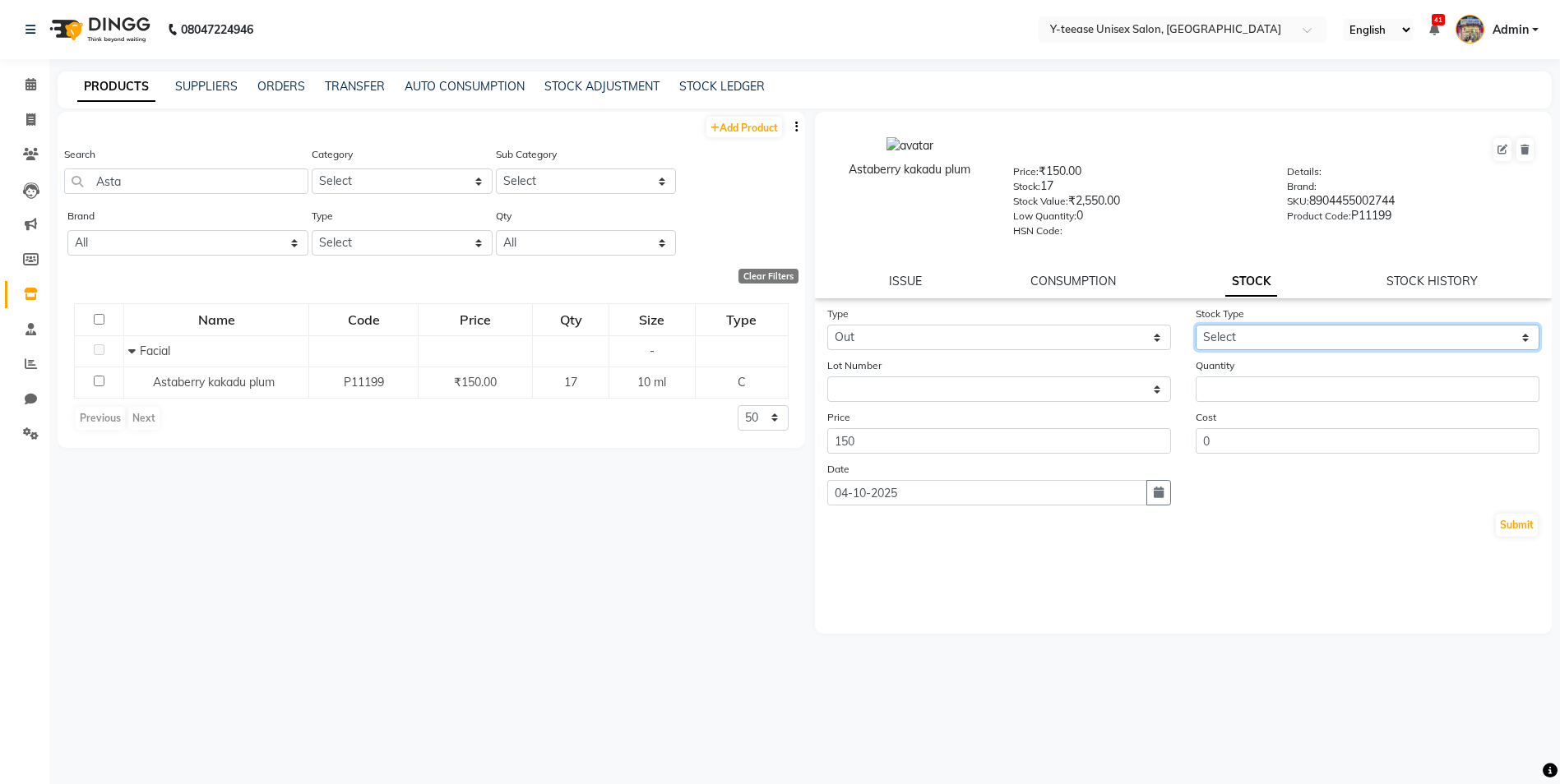
click at [1265, 342] on select "Select Internal Use Damaged Expired Adjustment Return Other" at bounding box center [1367, 338] width 344 height 26
select select "internal use"
click at [1195, 325] on select "Select Internal Use Damaged Expired Adjustment Return Other" at bounding box center [1367, 338] width 344 height 26
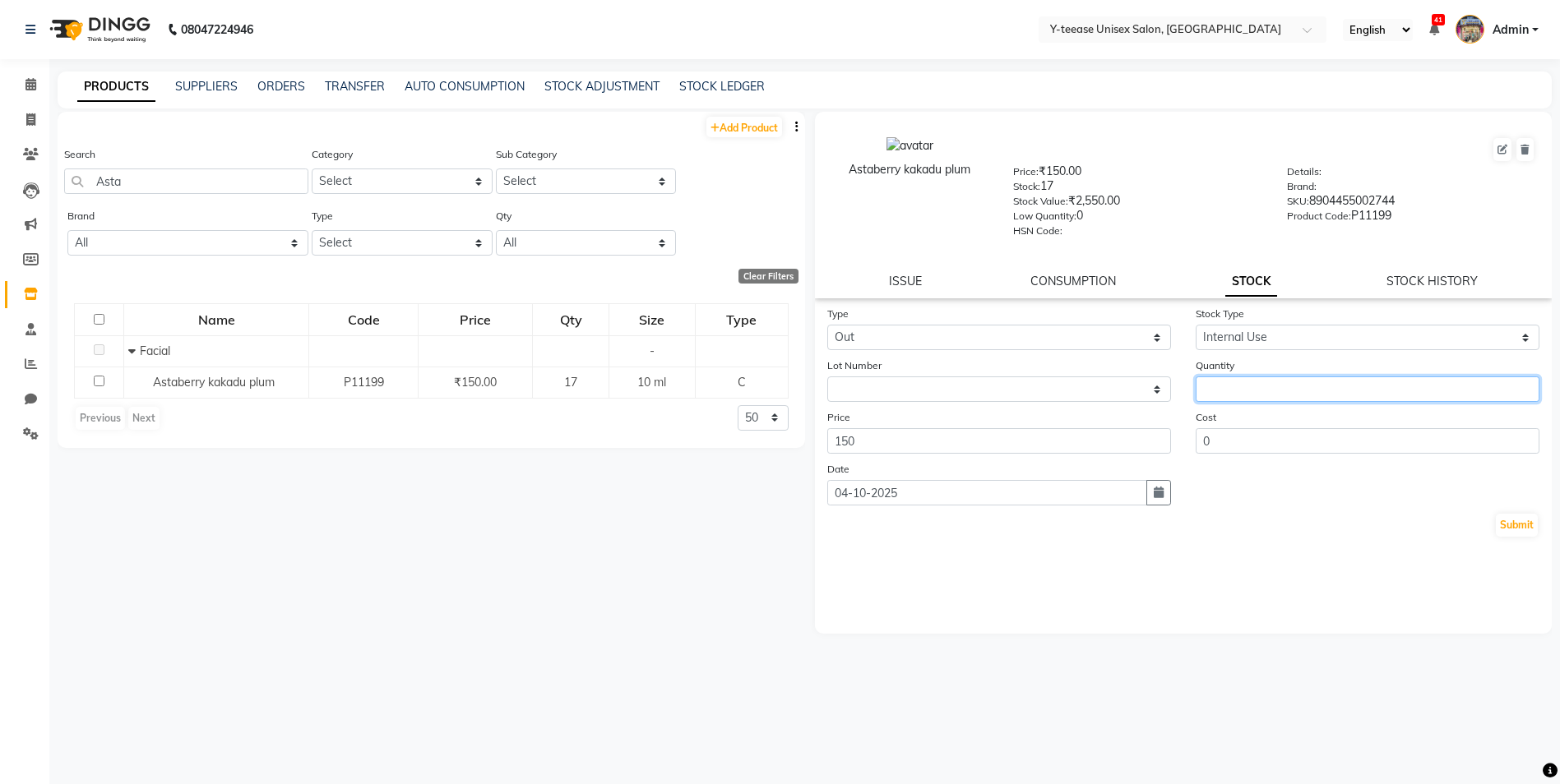
click at [1245, 396] on input "number" at bounding box center [1367, 390] width 344 height 26
type input "1"
click at [1508, 527] on button "Submit" at bounding box center [1516, 525] width 42 height 23
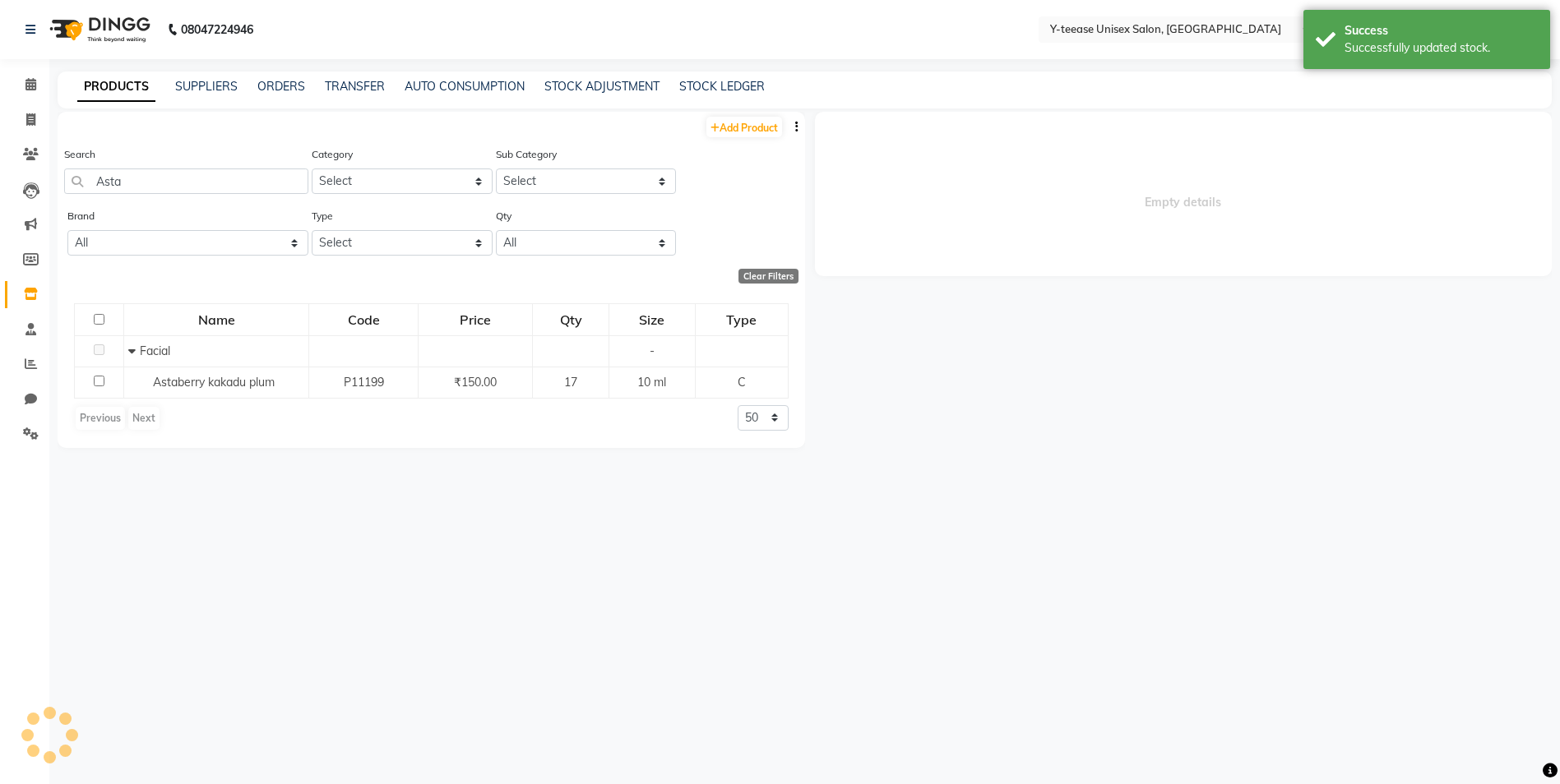
select select
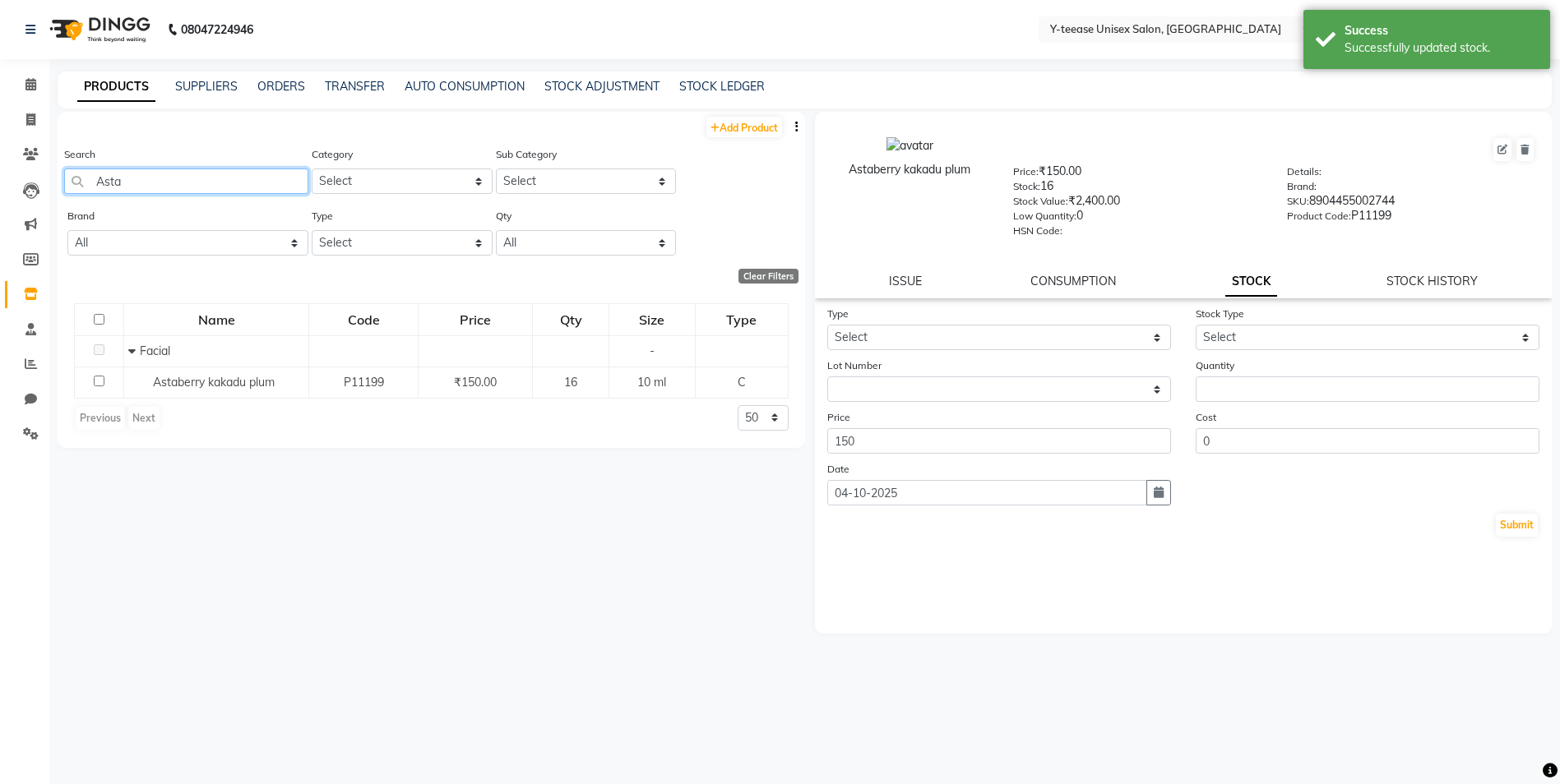
click at [231, 186] on input "Asta" at bounding box center [185, 181] width 244 height 26
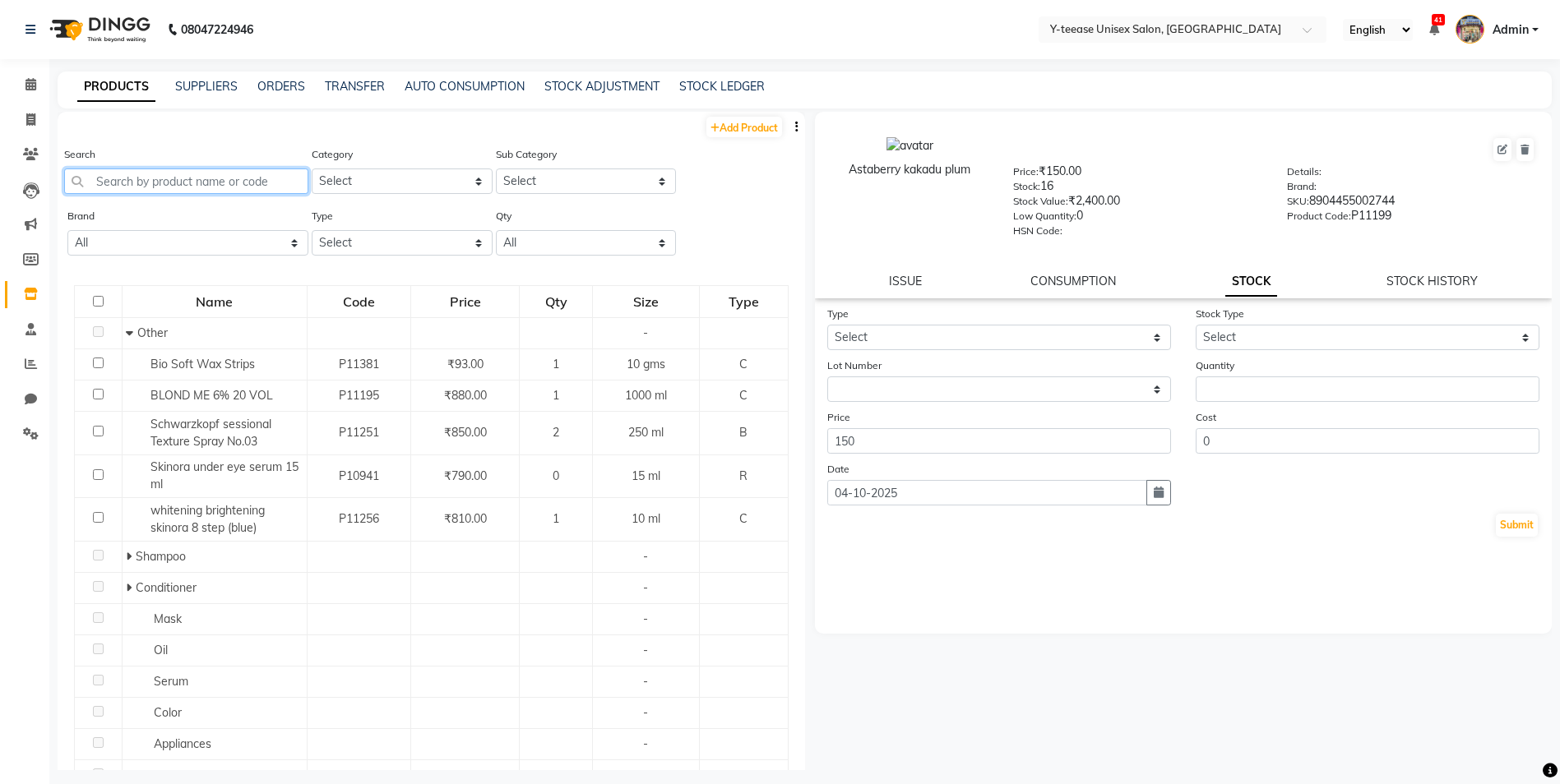
click at [141, 176] on input "text" at bounding box center [185, 181] width 244 height 26
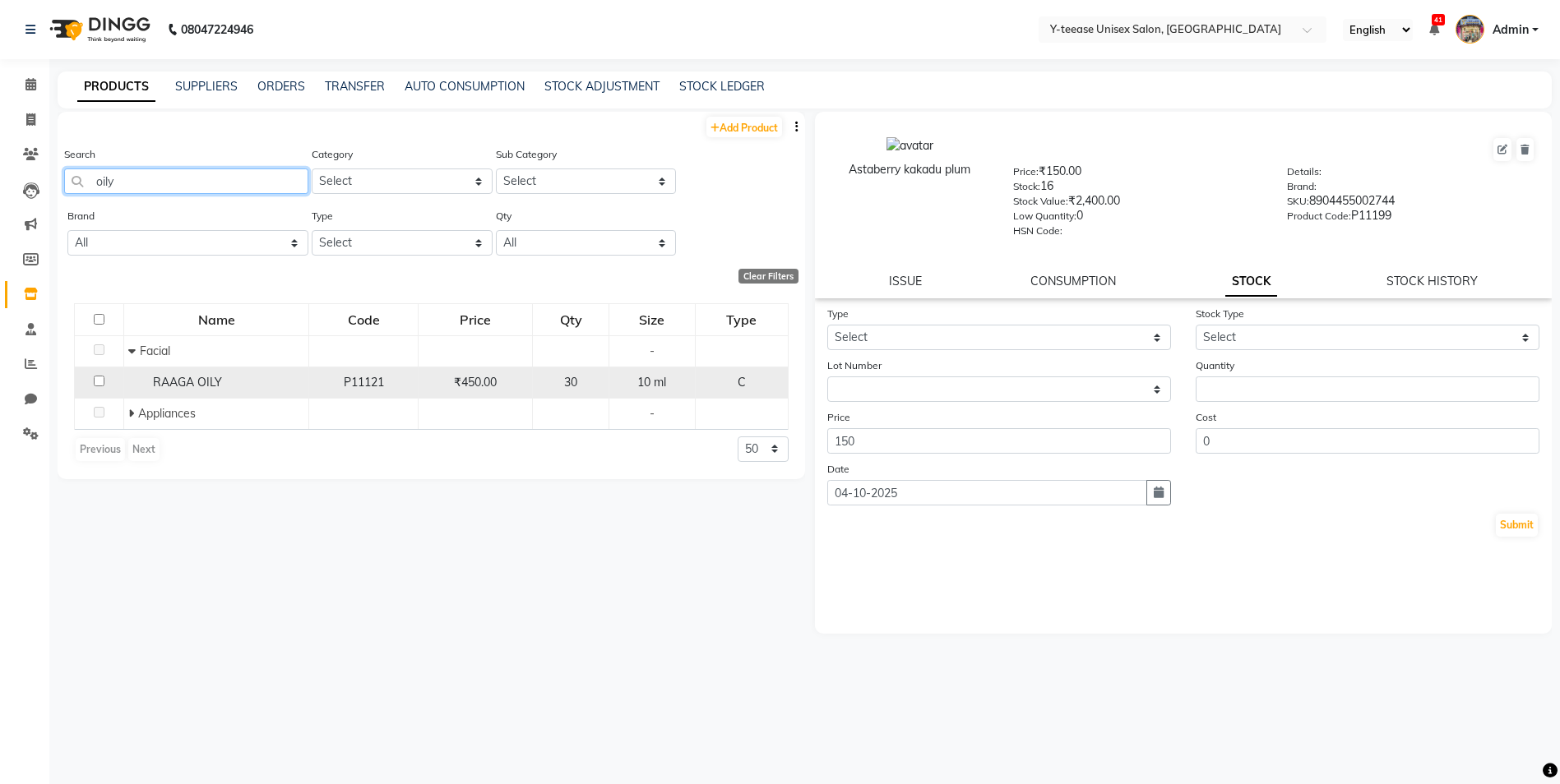
type input "oily"
click at [204, 378] on span "RAAGA OILY" at bounding box center [186, 382] width 69 height 15
select select
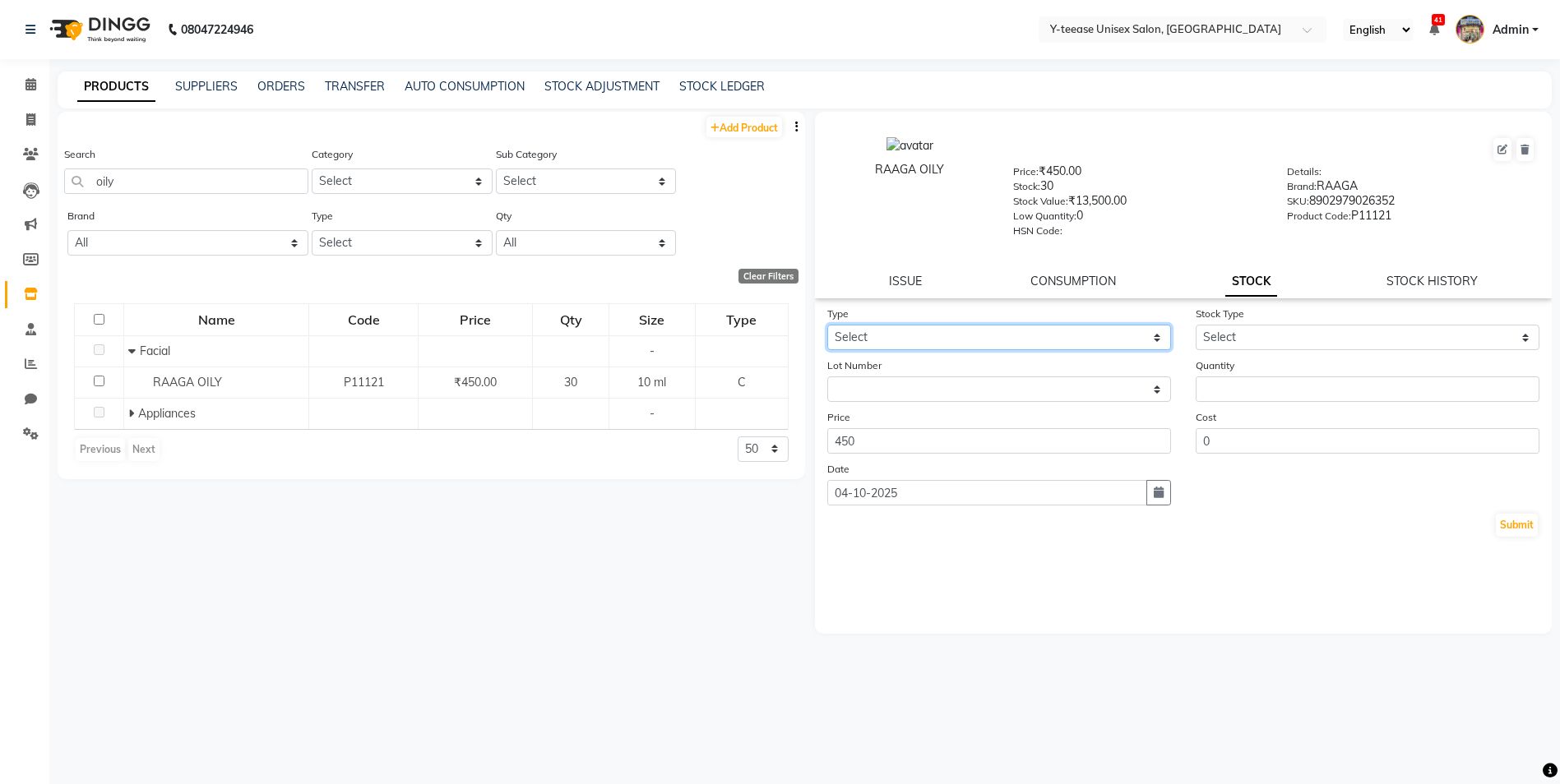
drag, startPoint x: 980, startPoint y: 336, endPoint x: 973, endPoint y: 352, distance: 17.5
click at [980, 336] on select "Select In Out" at bounding box center [999, 338] width 344 height 26
select select "in"
click at [827, 325] on select "Select In Out" at bounding box center [999, 338] width 344 height 26
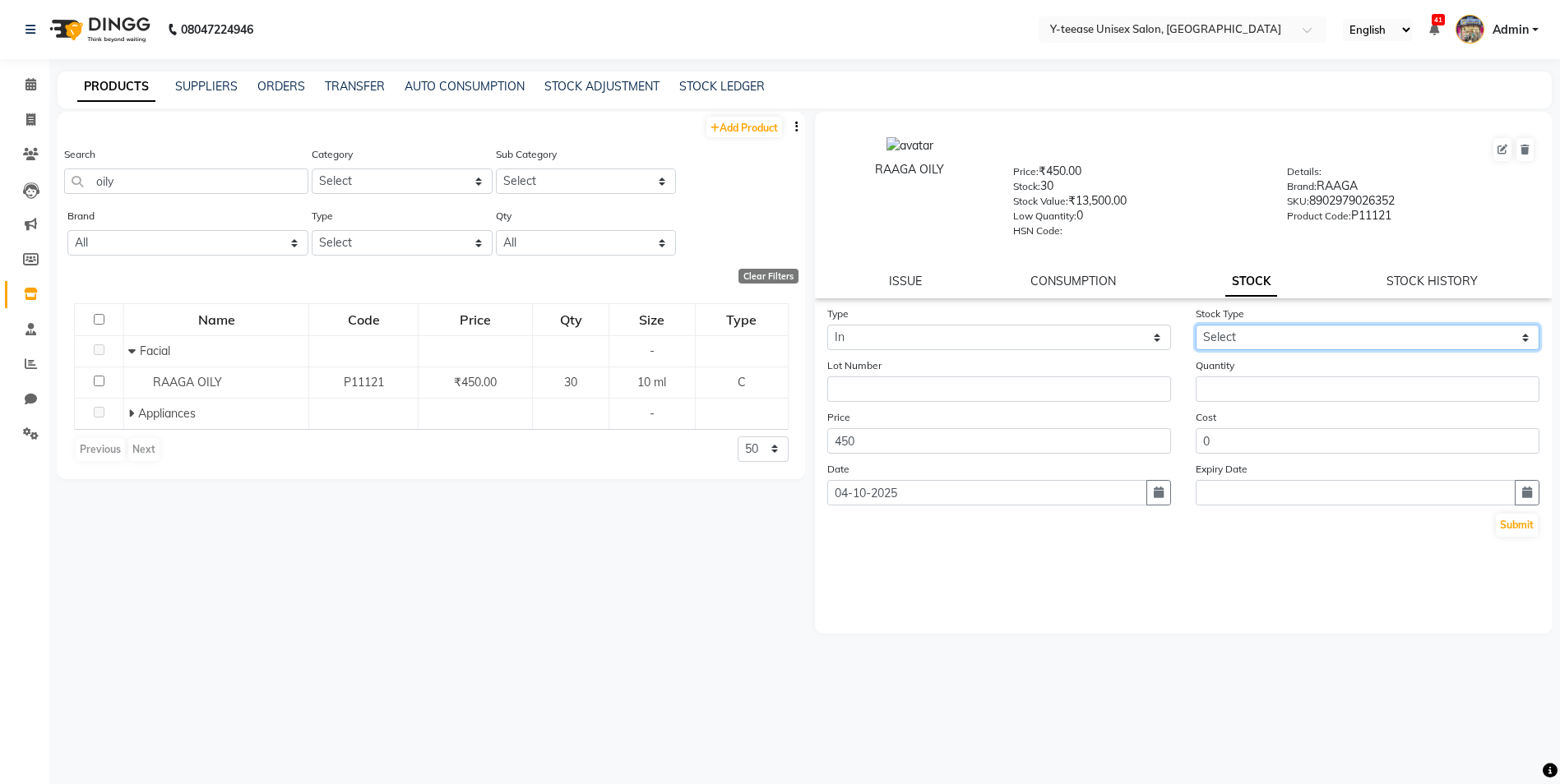
drag, startPoint x: 1264, startPoint y: 333, endPoint x: 1265, endPoint y: 344, distance: 11.0
click at [1265, 332] on select "Select New Stock Adjustment Return Other" at bounding box center [1367, 338] width 344 height 26
select select "adjustment"
click at [1195, 325] on select "Select New Stock Adjustment Return Other" at bounding box center [1367, 338] width 344 height 26
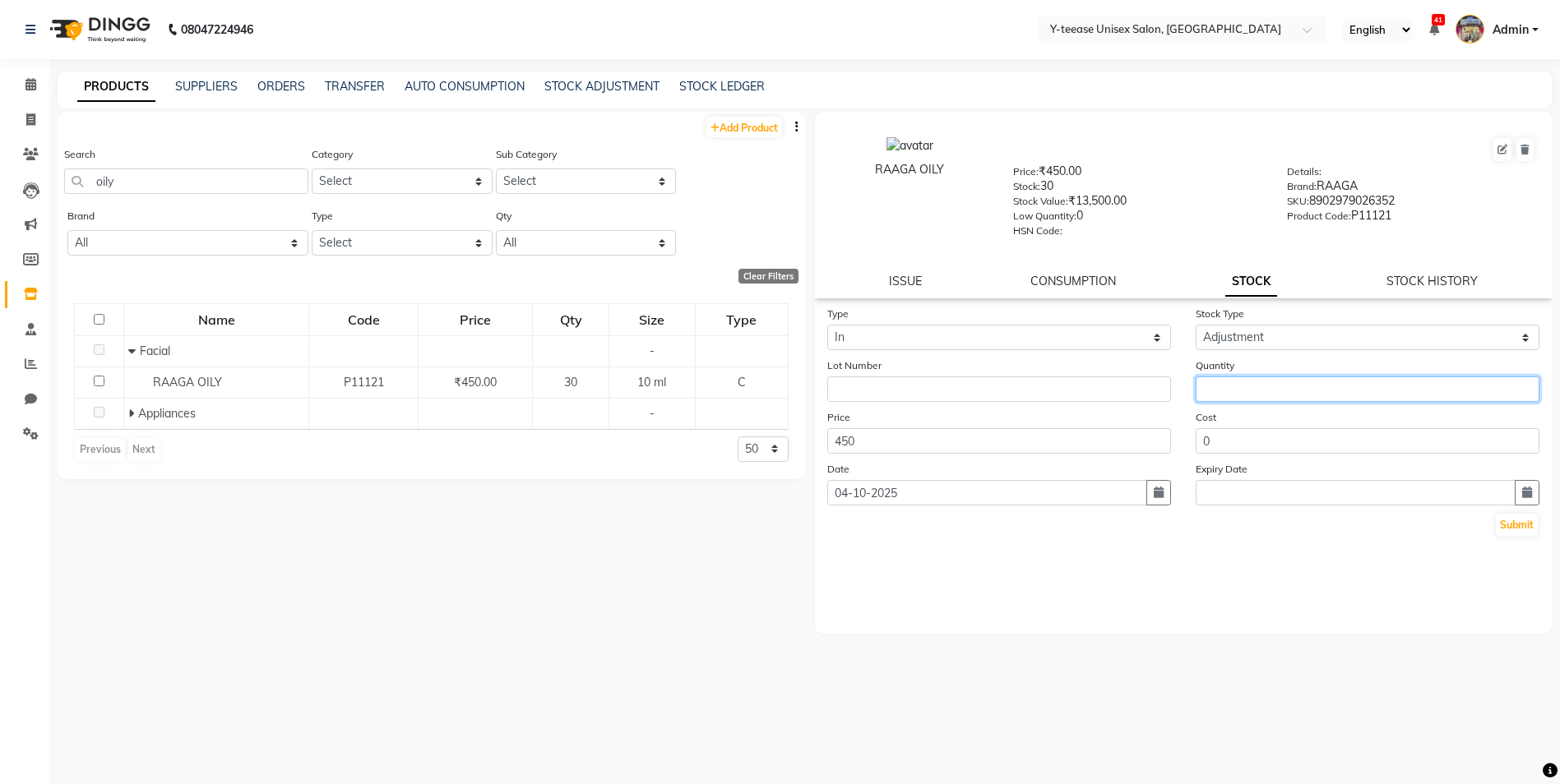
click at [1238, 384] on input "number" at bounding box center [1367, 390] width 344 height 26
type input "6"
click at [1510, 528] on button "Submit" at bounding box center [1516, 525] width 42 height 23
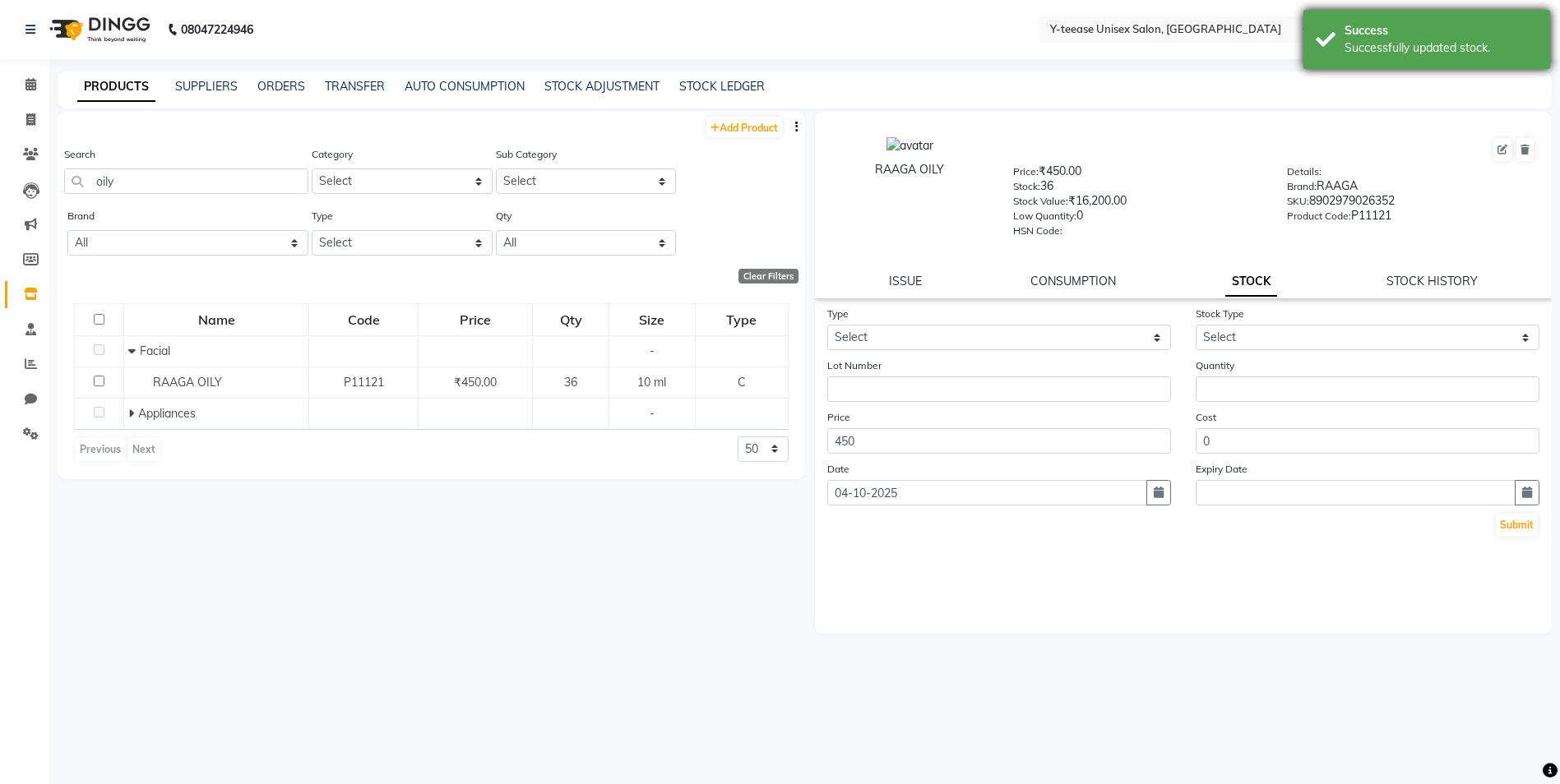
drag, startPoint x: 1415, startPoint y: 19, endPoint x: 1416, endPoint y: 29, distance: 10.0
click at [1415, 20] on div "Success Successfully updated stock." at bounding box center [1425, 39] width 246 height 59
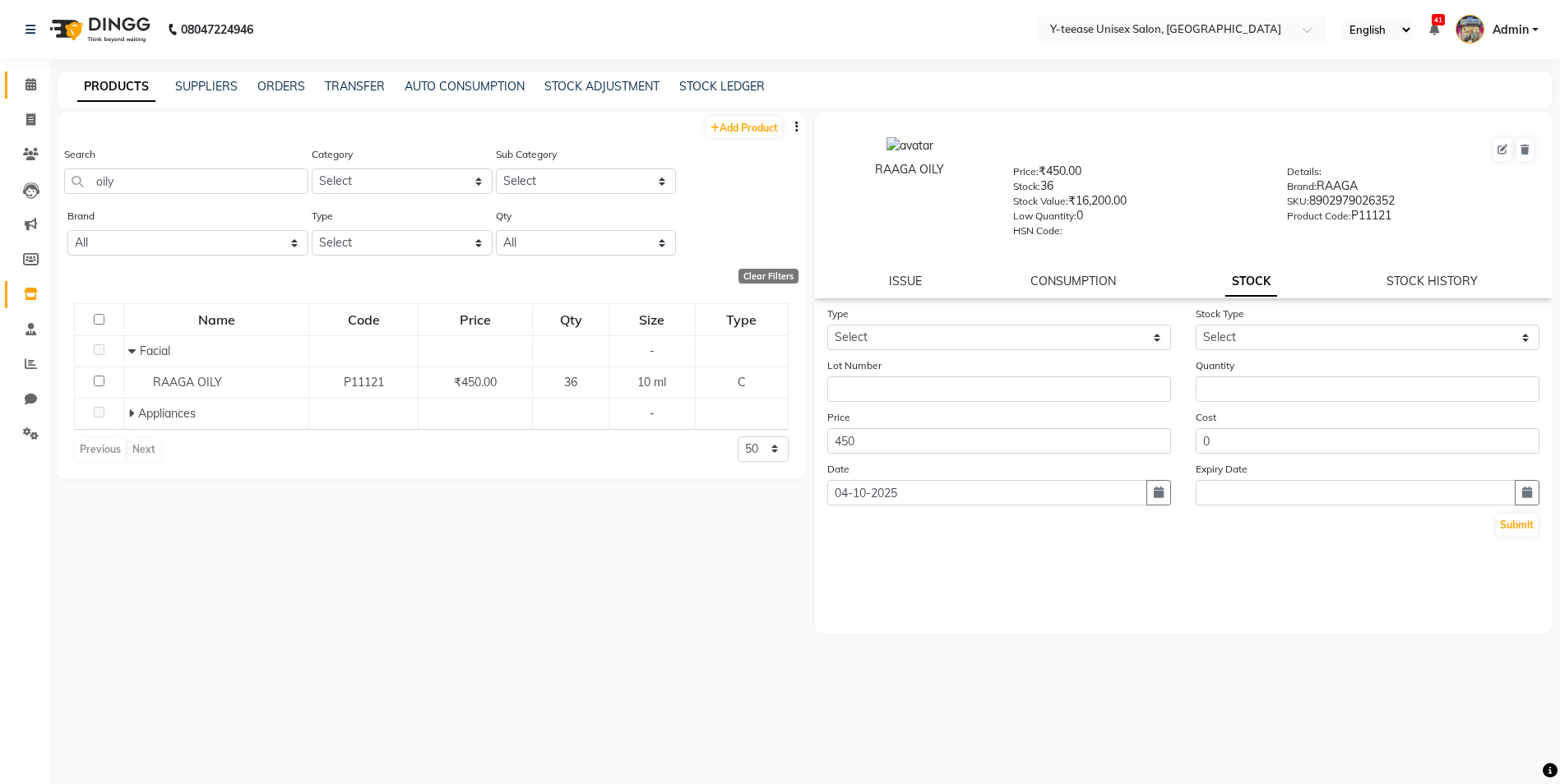
click at [29, 88] on icon at bounding box center [31, 84] width 11 height 12
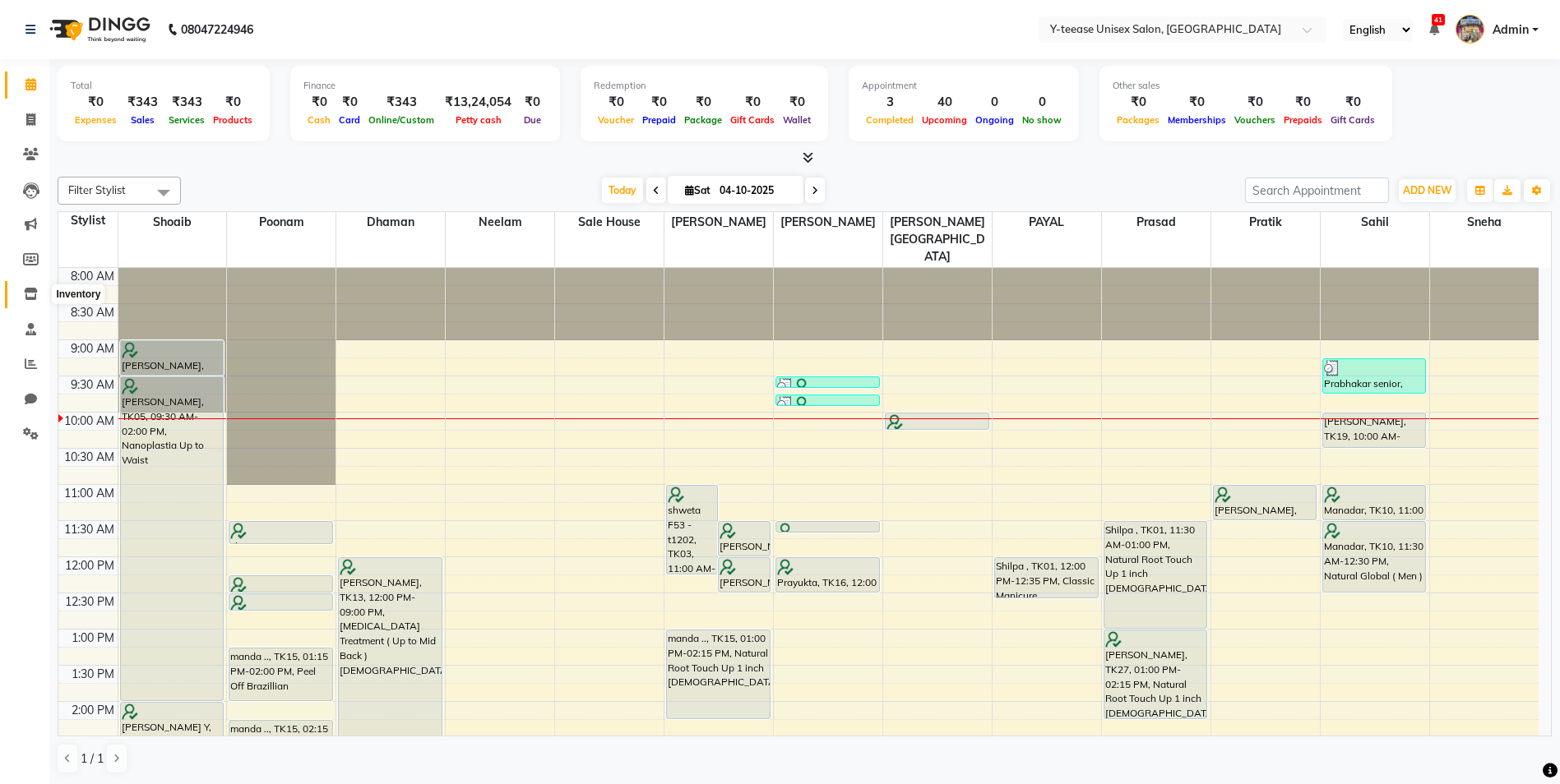
click at [31, 300] on span at bounding box center [30, 294] width 29 height 19
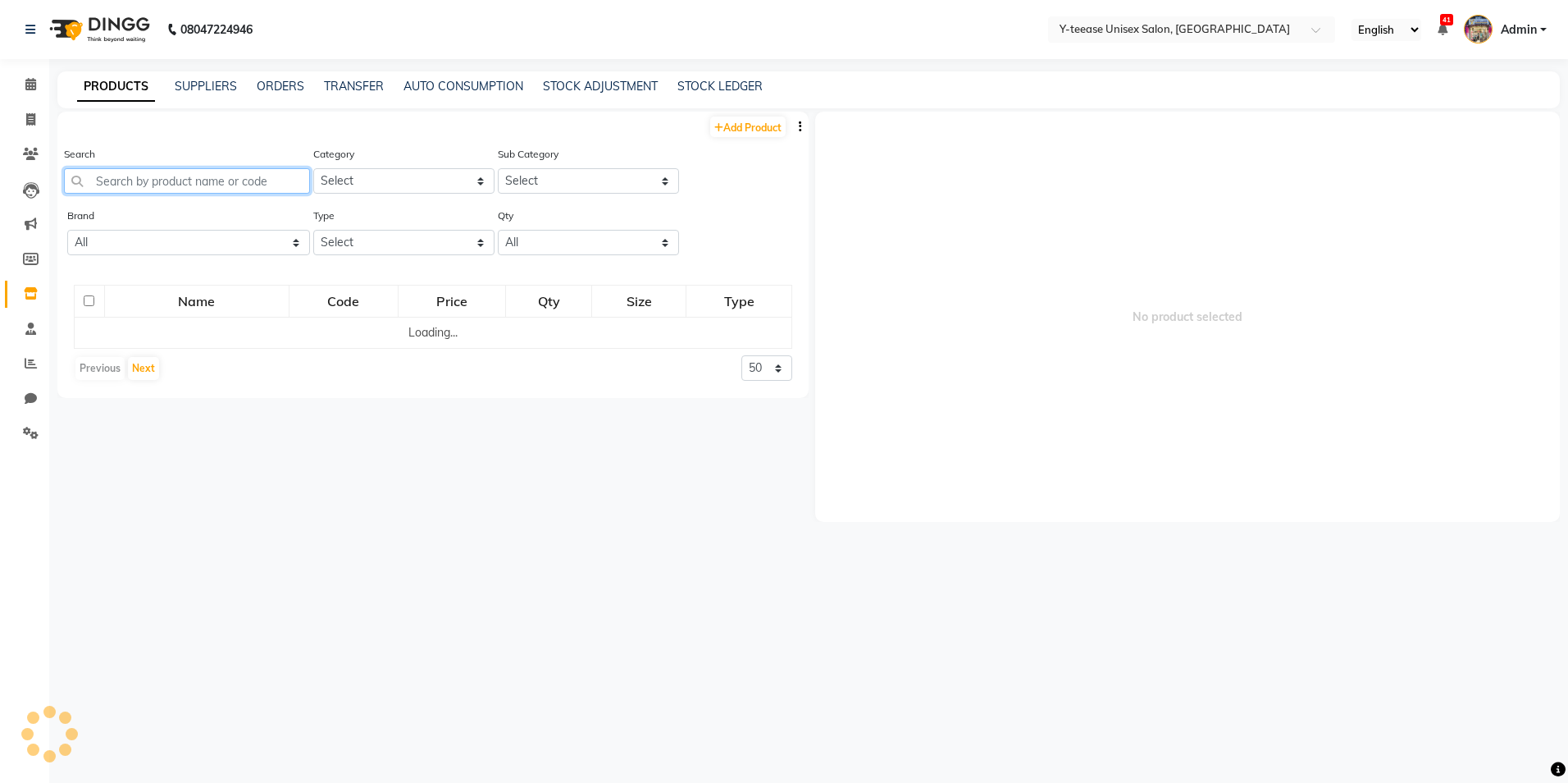
click at [118, 181] on input "text" at bounding box center [186, 181] width 246 height 26
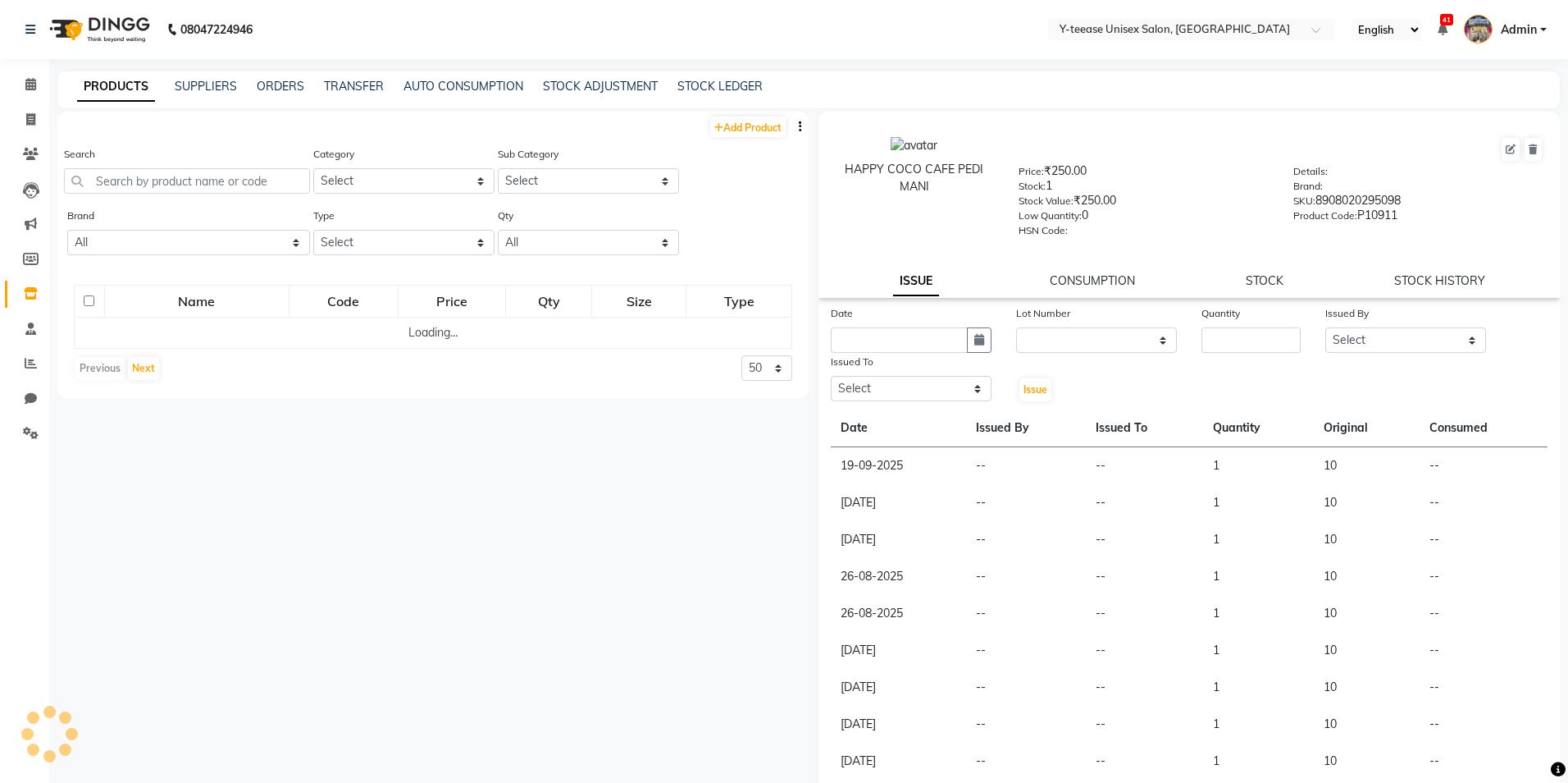
select select
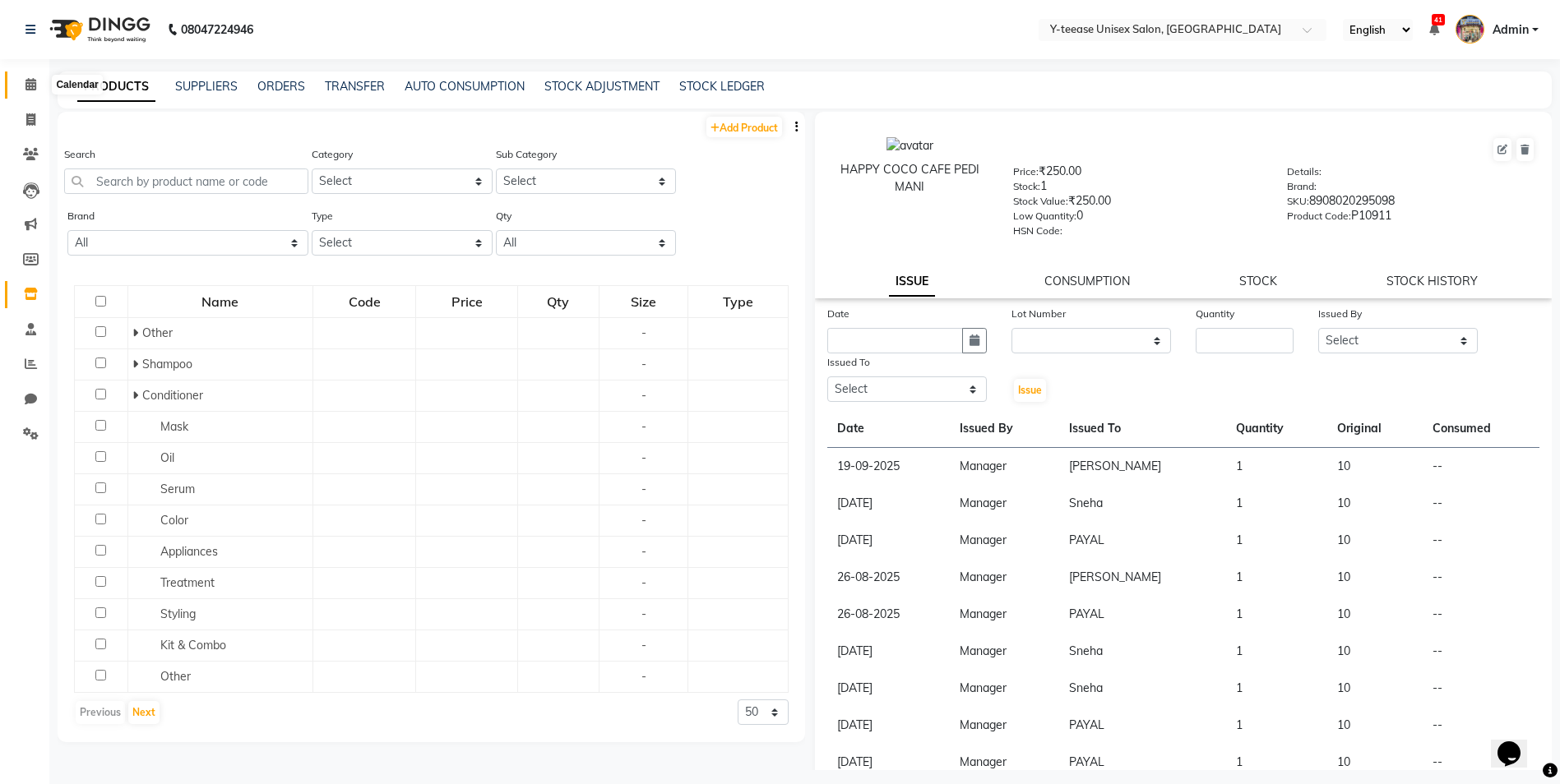
click at [39, 82] on span at bounding box center [30, 85] width 29 height 19
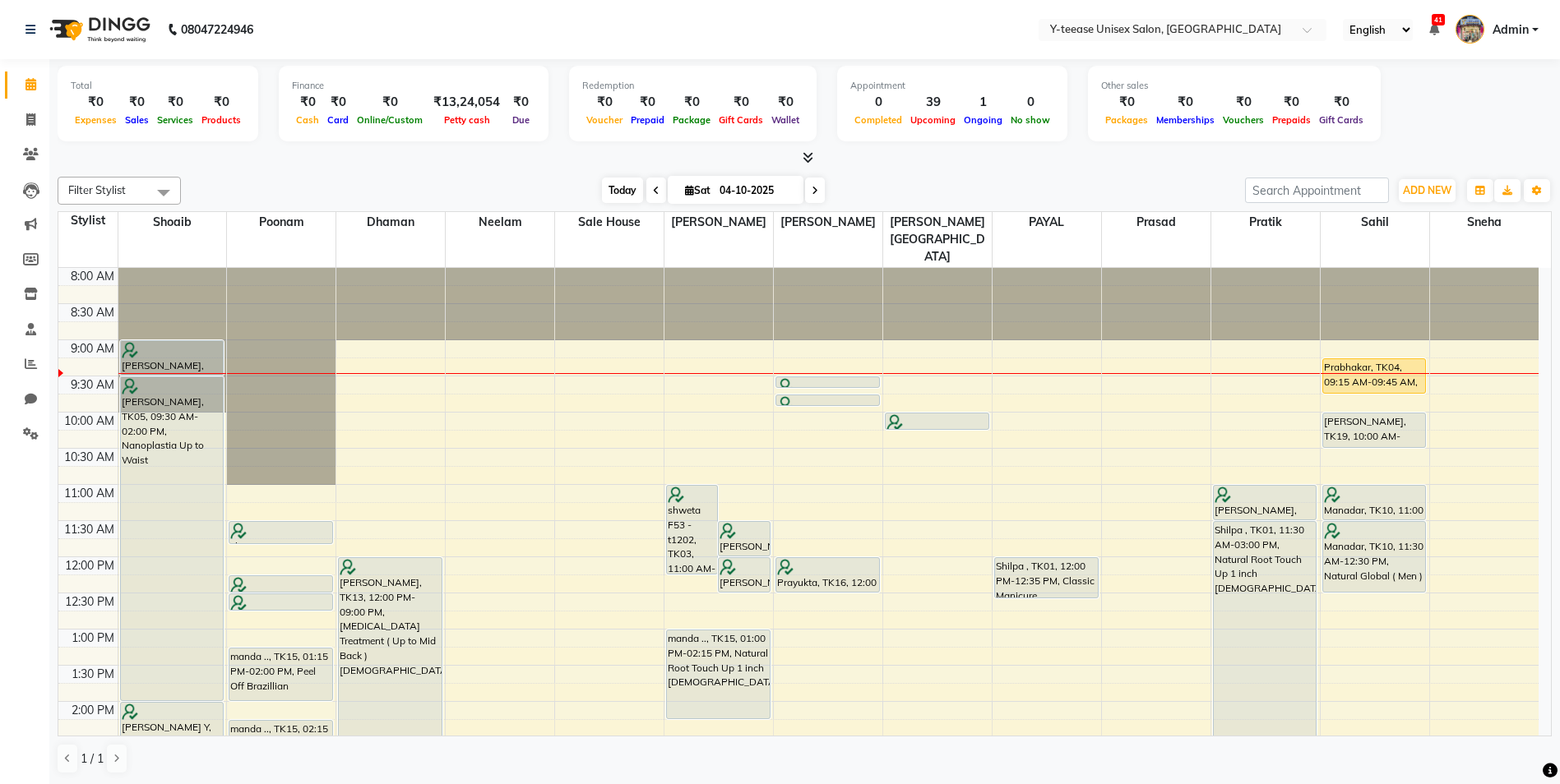
click at [631, 196] on span "Today" at bounding box center [622, 190] width 41 height 26
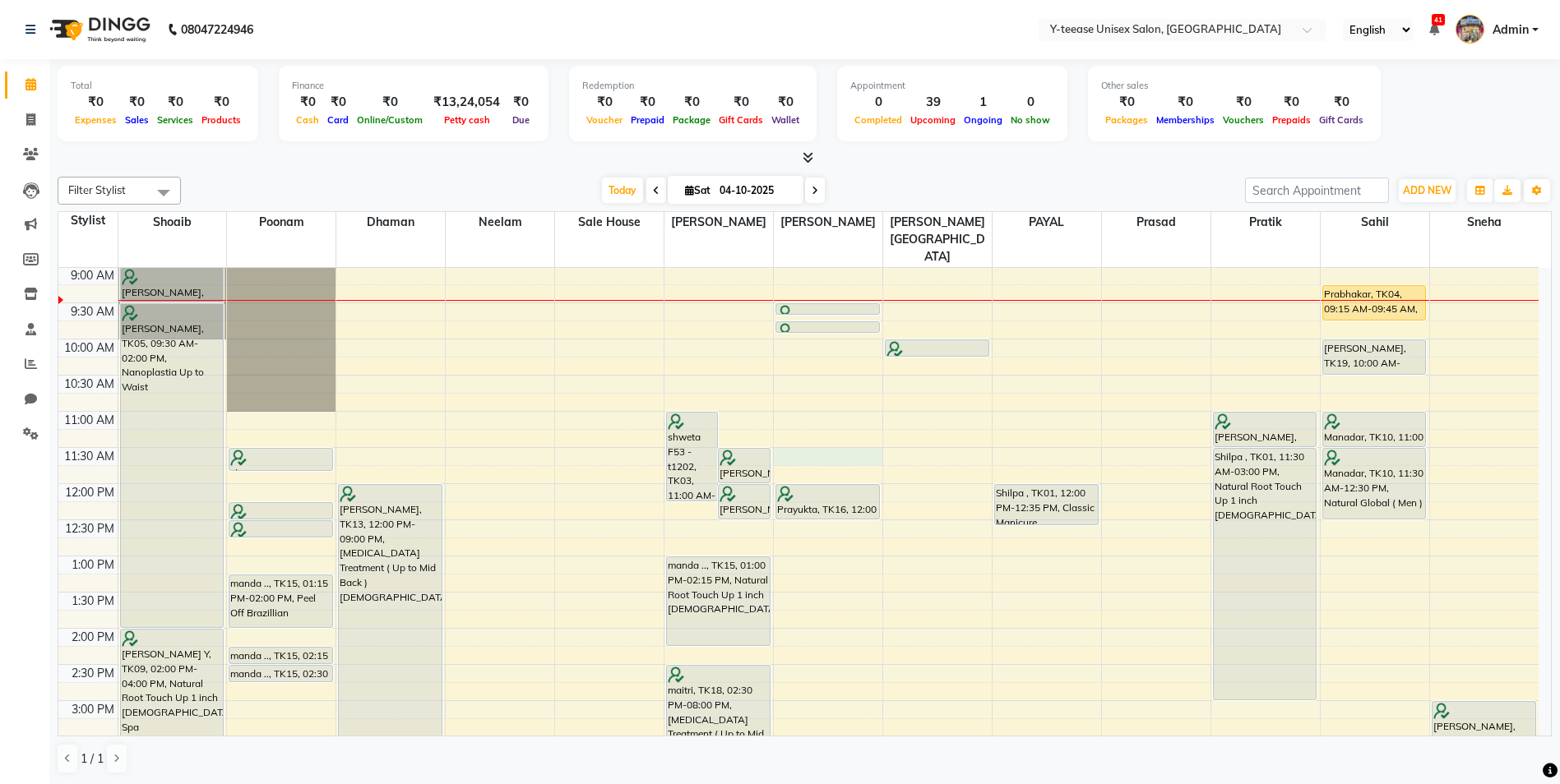
click at [831, 424] on div "8:00 AM 8:30 AM 9:00 AM 9:30 AM 10:00 AM 10:30 AM 11:00 AM 11:30 AM 12:00 PM 12…" at bounding box center [798, 736] width 1480 height 1084
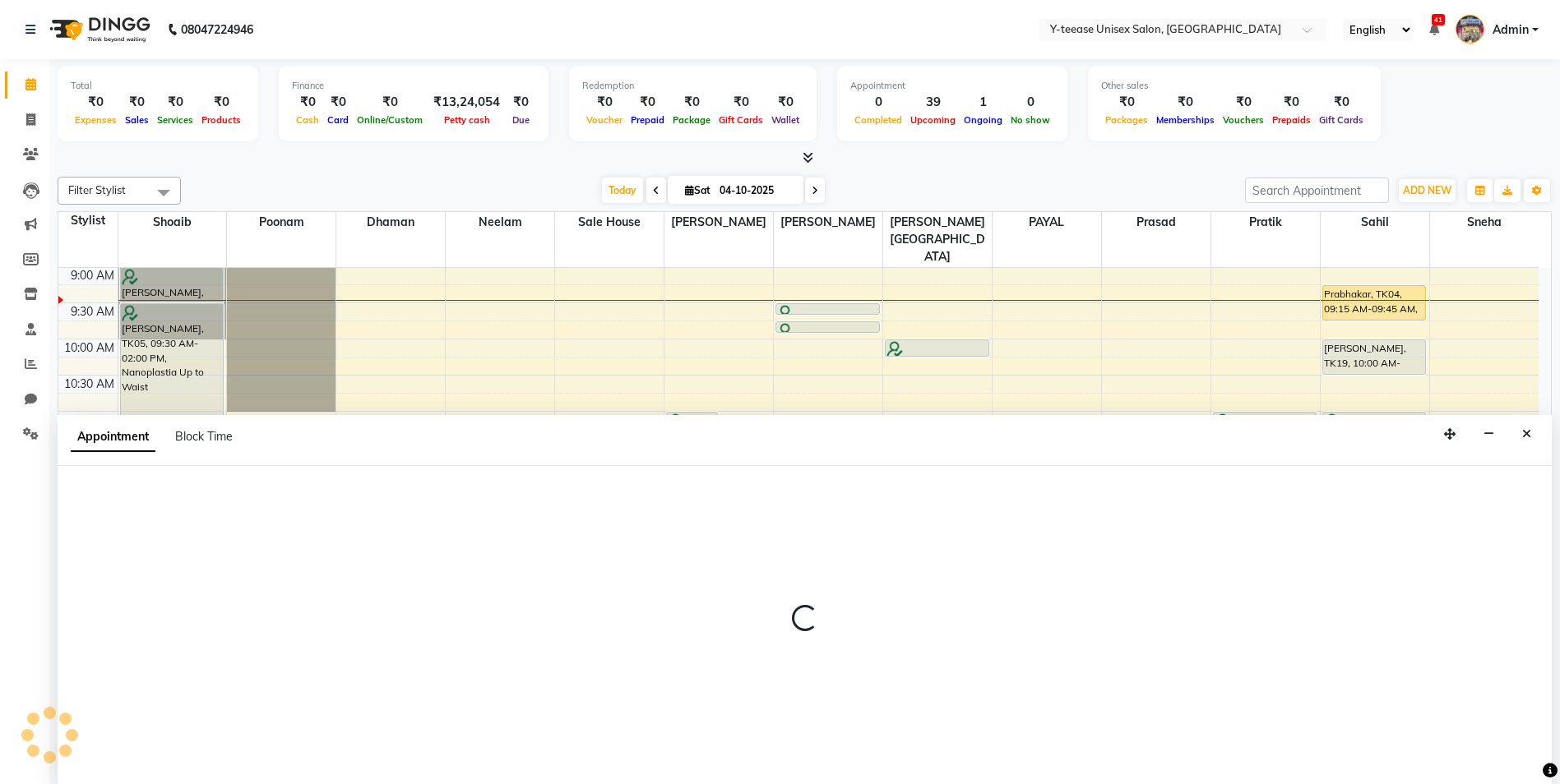
scroll to position [1, 0]
select select "86041"
select select "tentative"
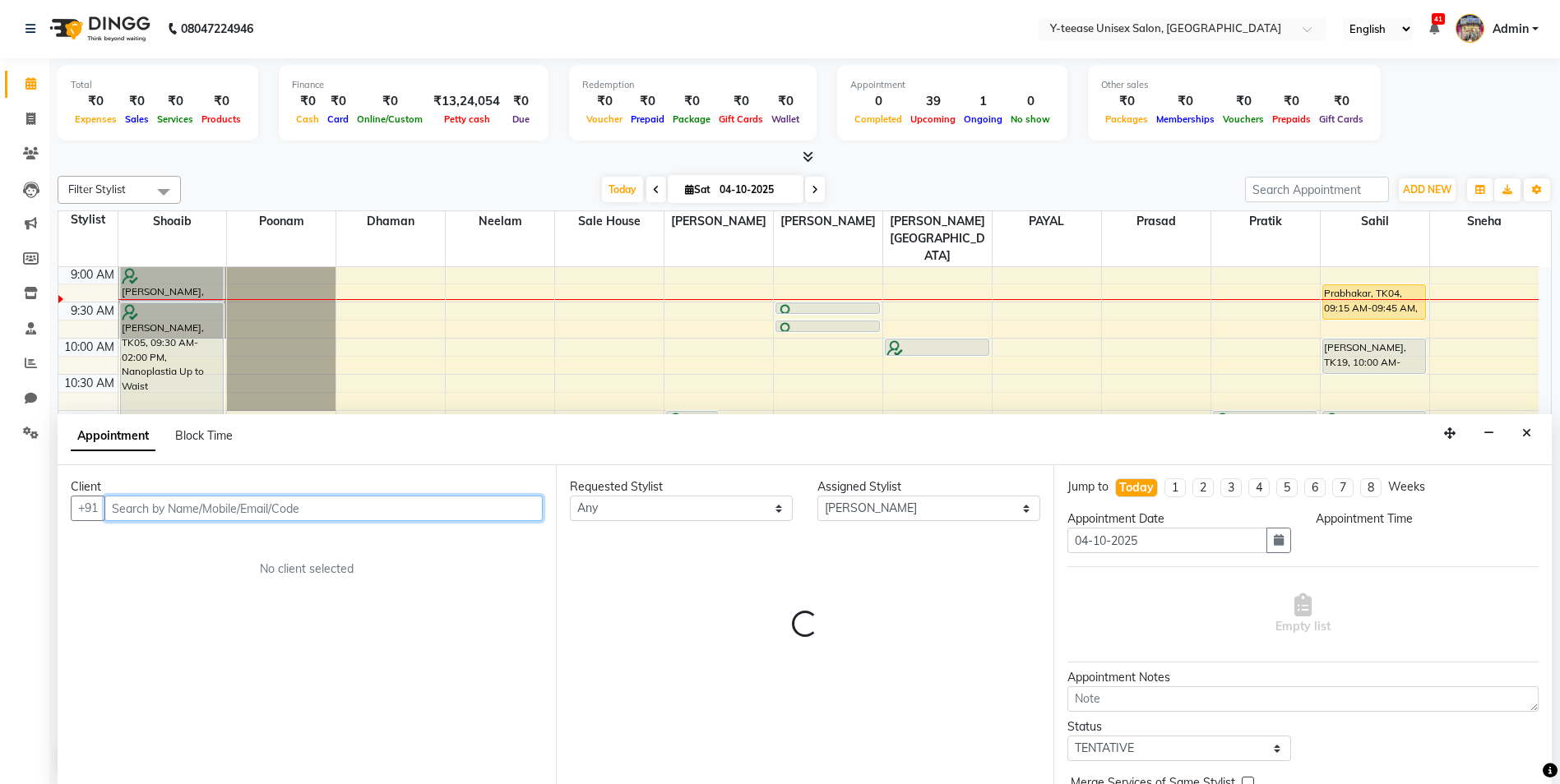
select select "690"
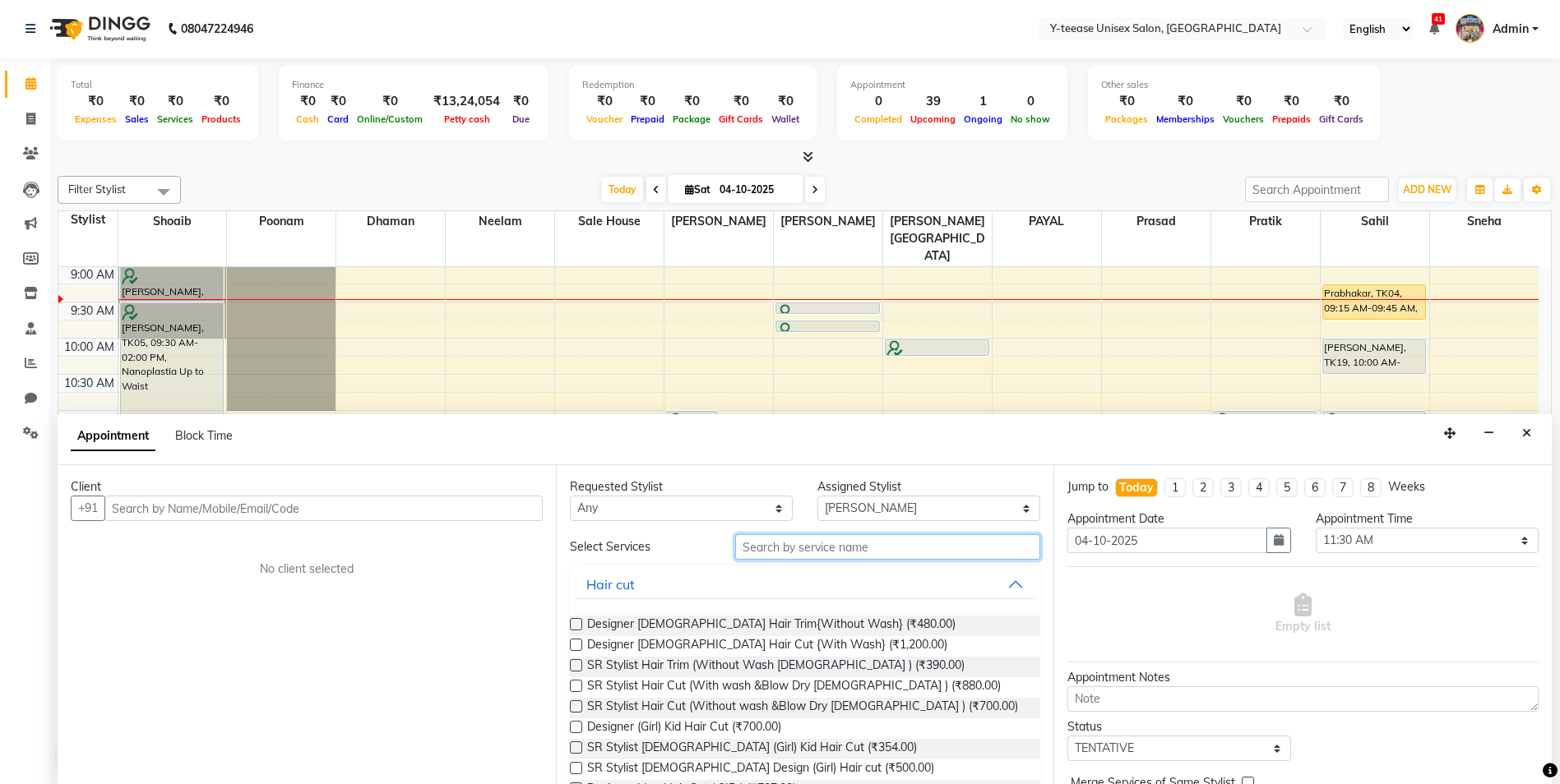
click at [749, 547] on input "text" at bounding box center [887, 547] width 306 height 26
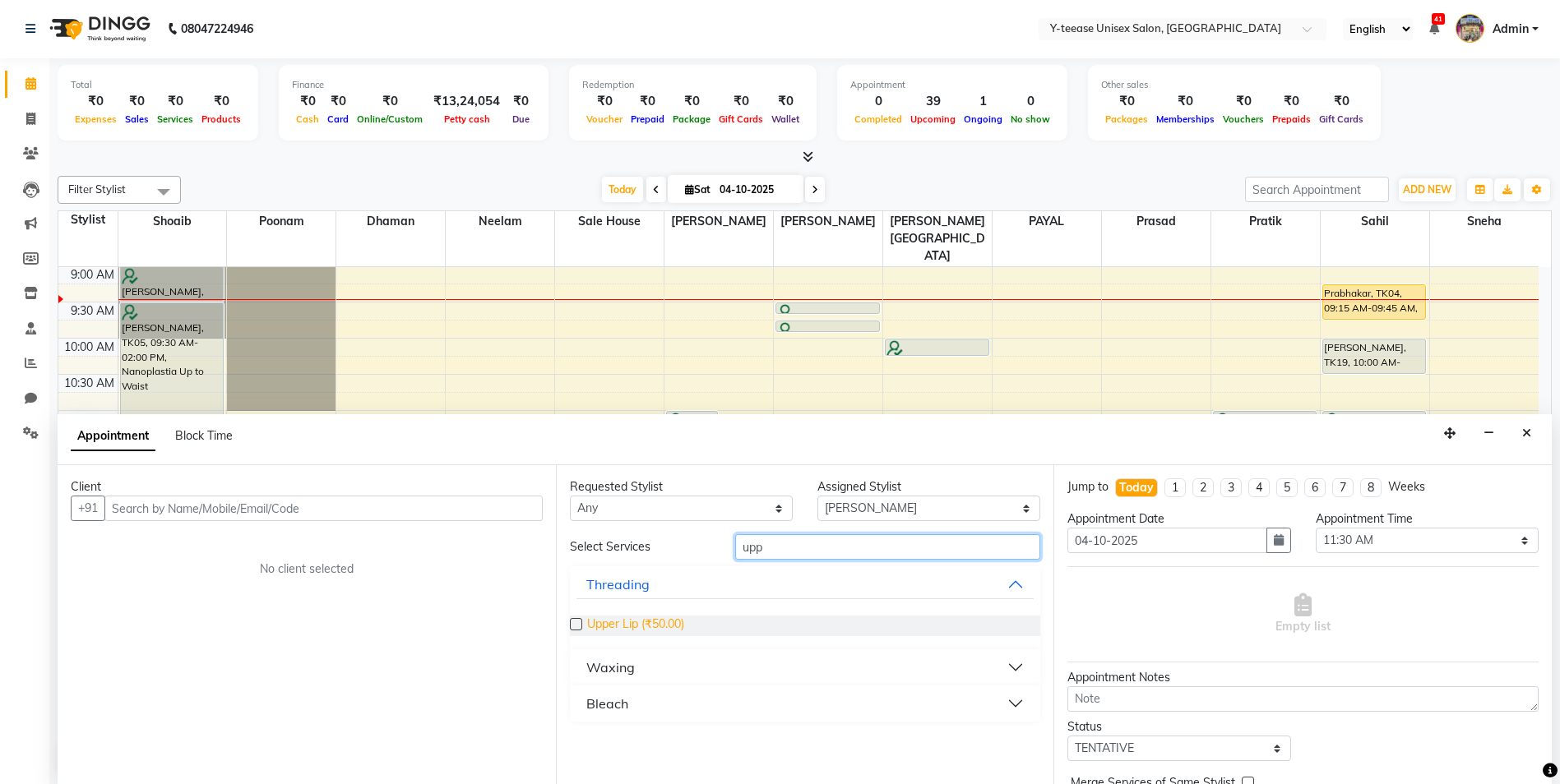
type input "upp"
click at [612, 629] on span "Upper Lip (₹50.00)" at bounding box center [635, 626] width 97 height 21
checkbox input "false"
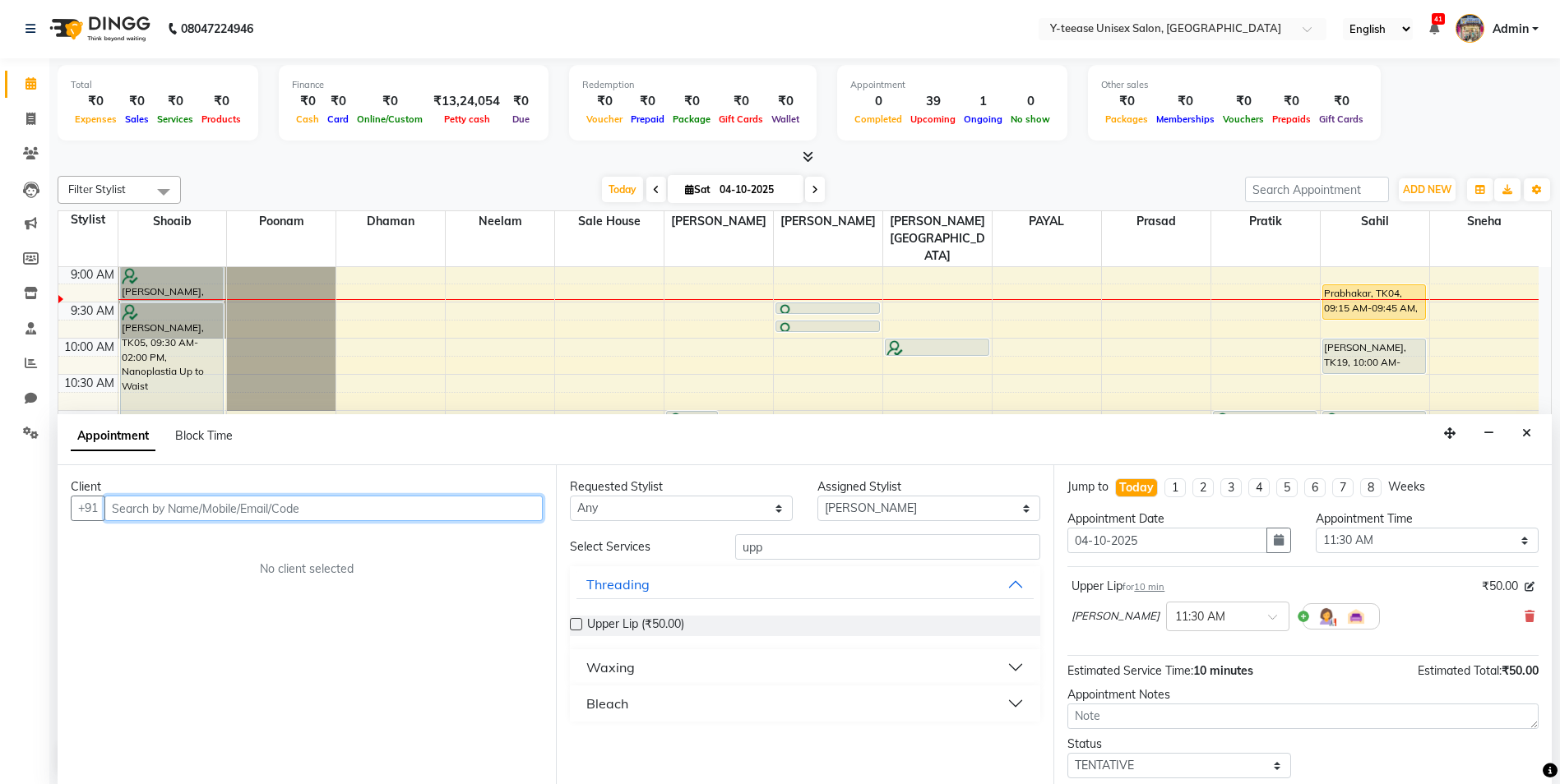
click at [468, 510] on input "text" at bounding box center [324, 508] width 439 height 26
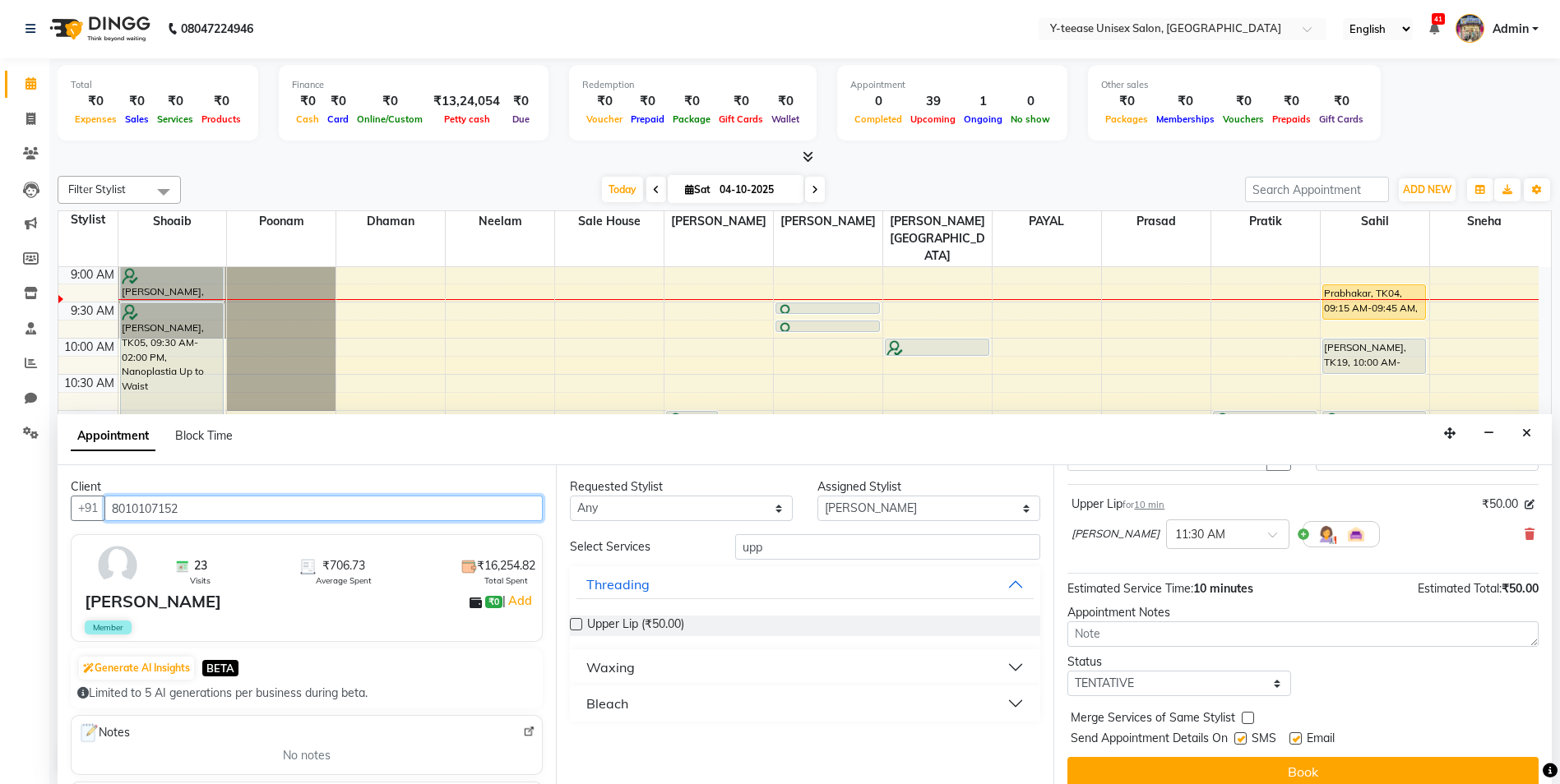
scroll to position [98, 0]
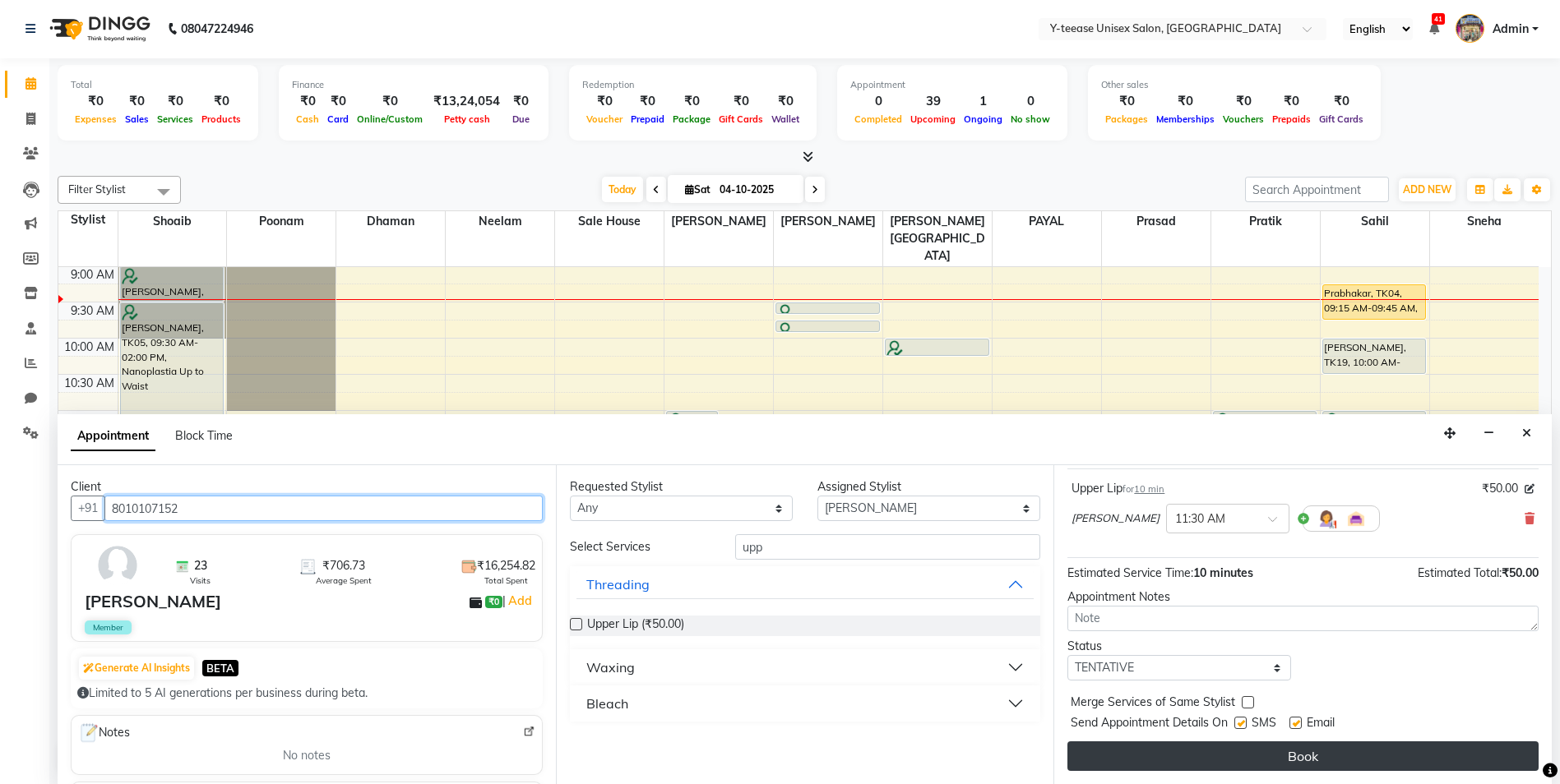
type input "8010107152"
click at [1228, 756] on button "Book" at bounding box center [1303, 756] width 471 height 30
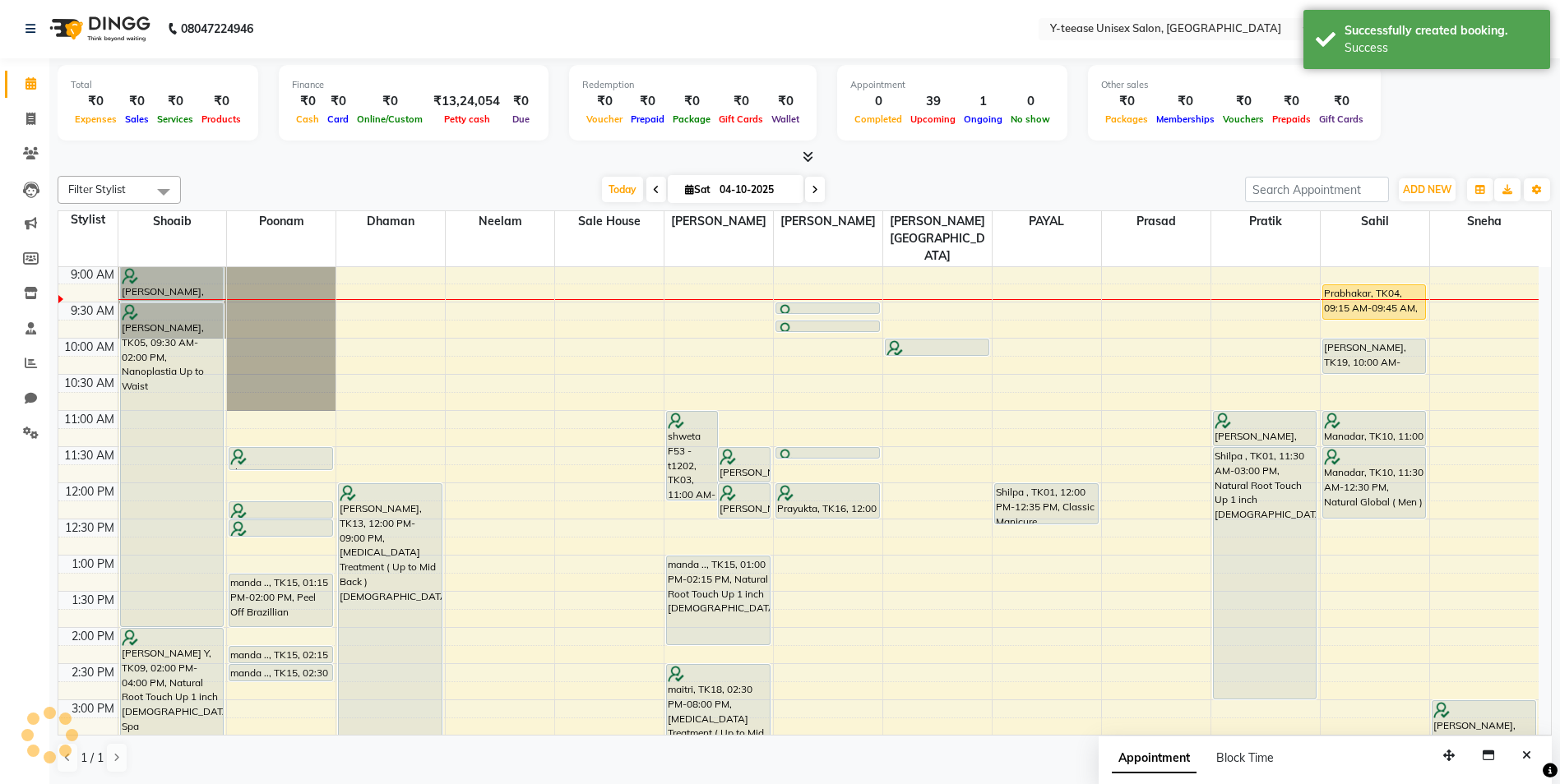
scroll to position [0, 0]
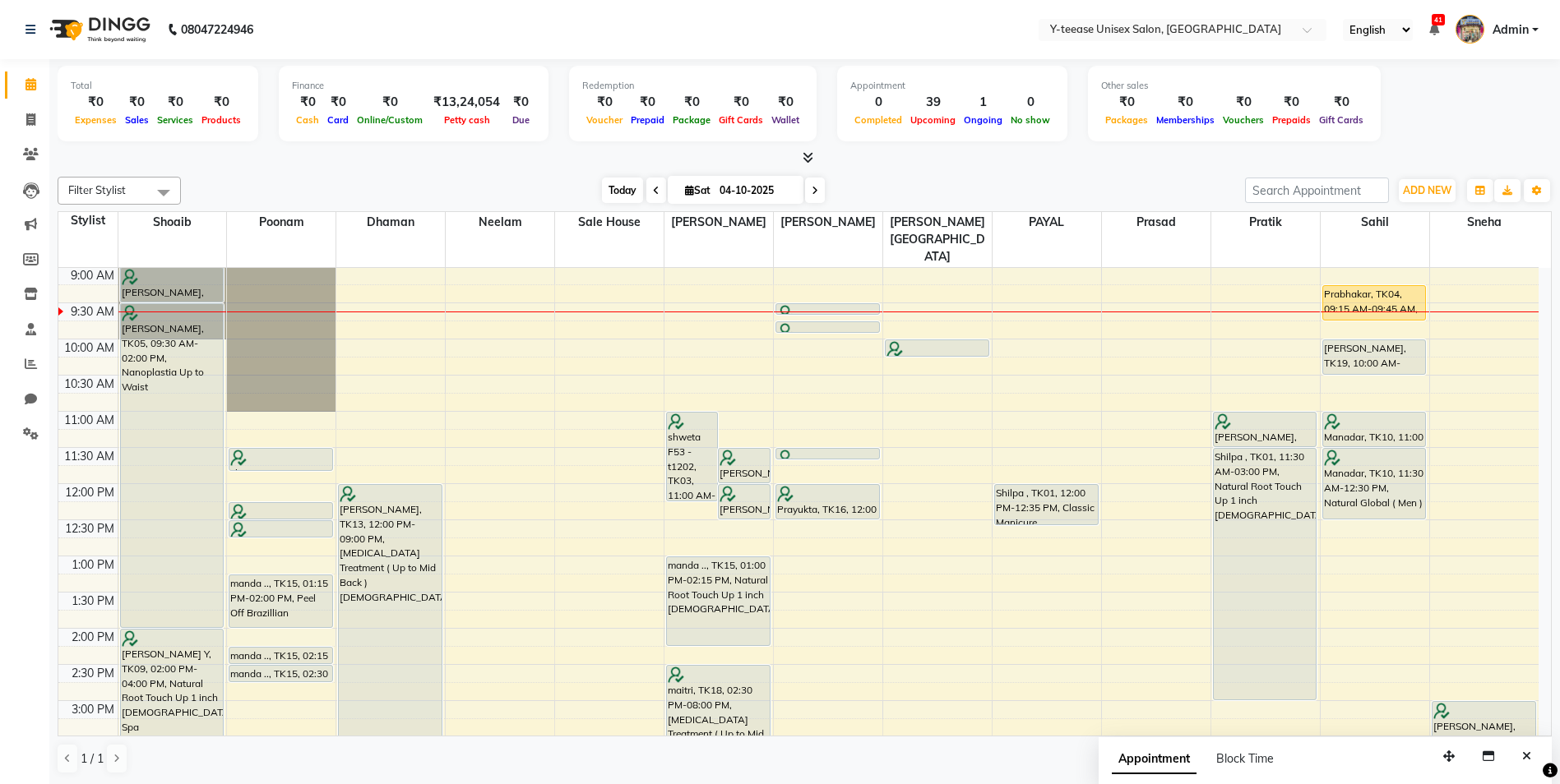
click at [622, 189] on span "Today" at bounding box center [622, 190] width 41 height 26
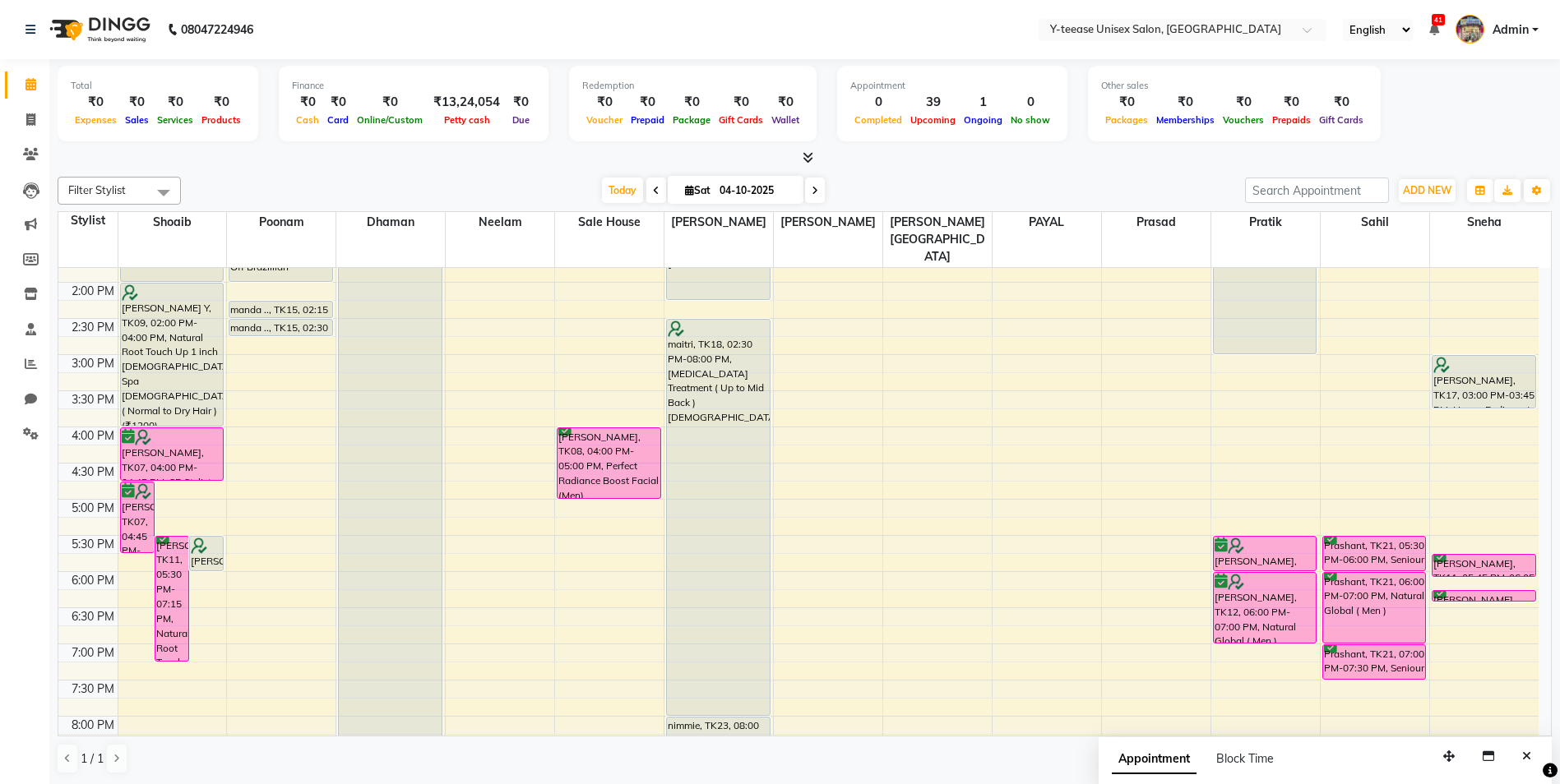
scroll to position [417, 0]
click at [772, 397] on div "8:00 AM 8:30 AM 9:00 AM 9:30 AM 10:00 AM 10:30 AM 11:00 AM 11:30 AM 12:00 PM 12…" at bounding box center [798, 392] width 1480 height 1084
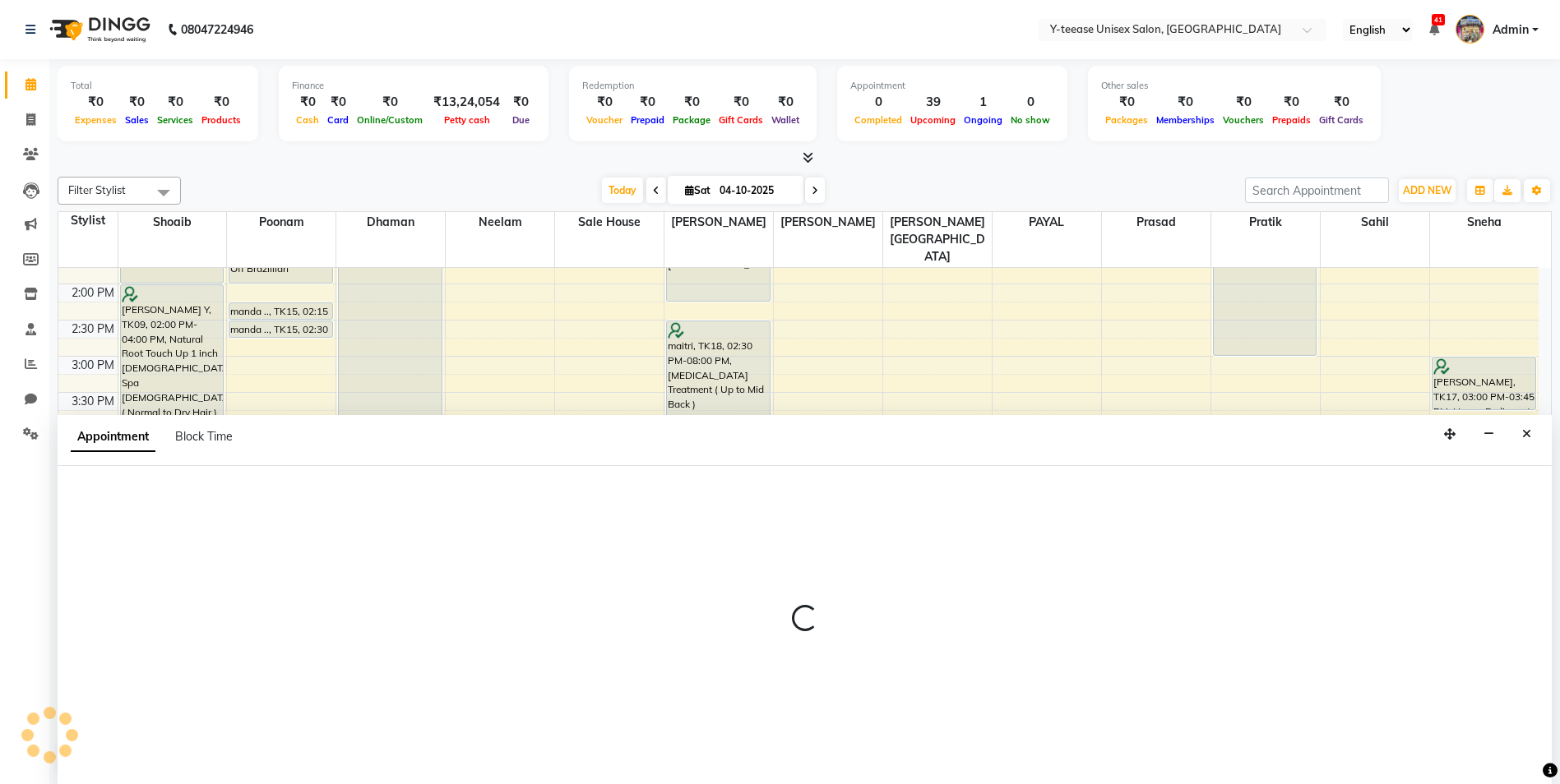
scroll to position [1, 0]
select select "92975"
select select "tentative"
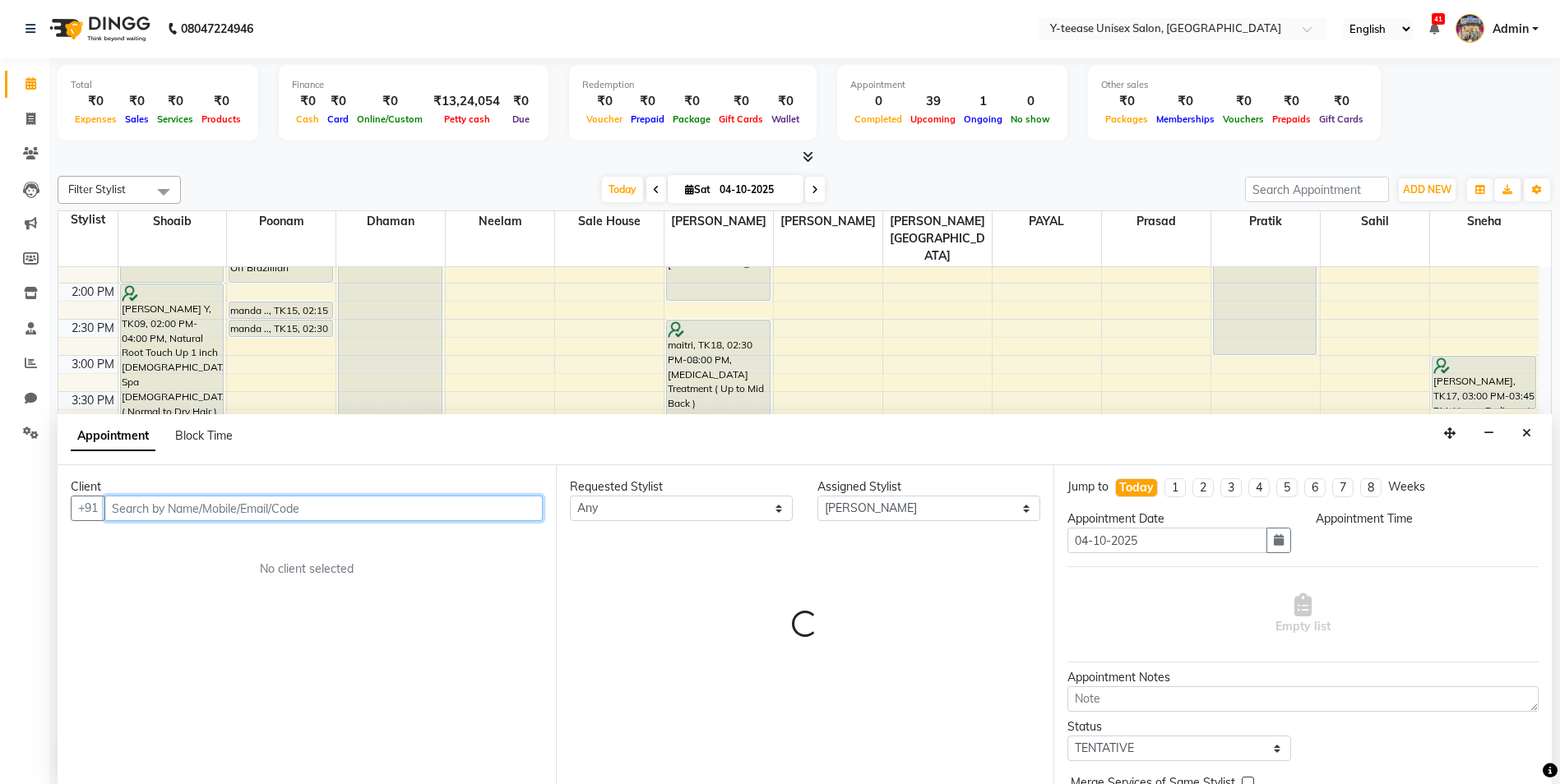
select select "960"
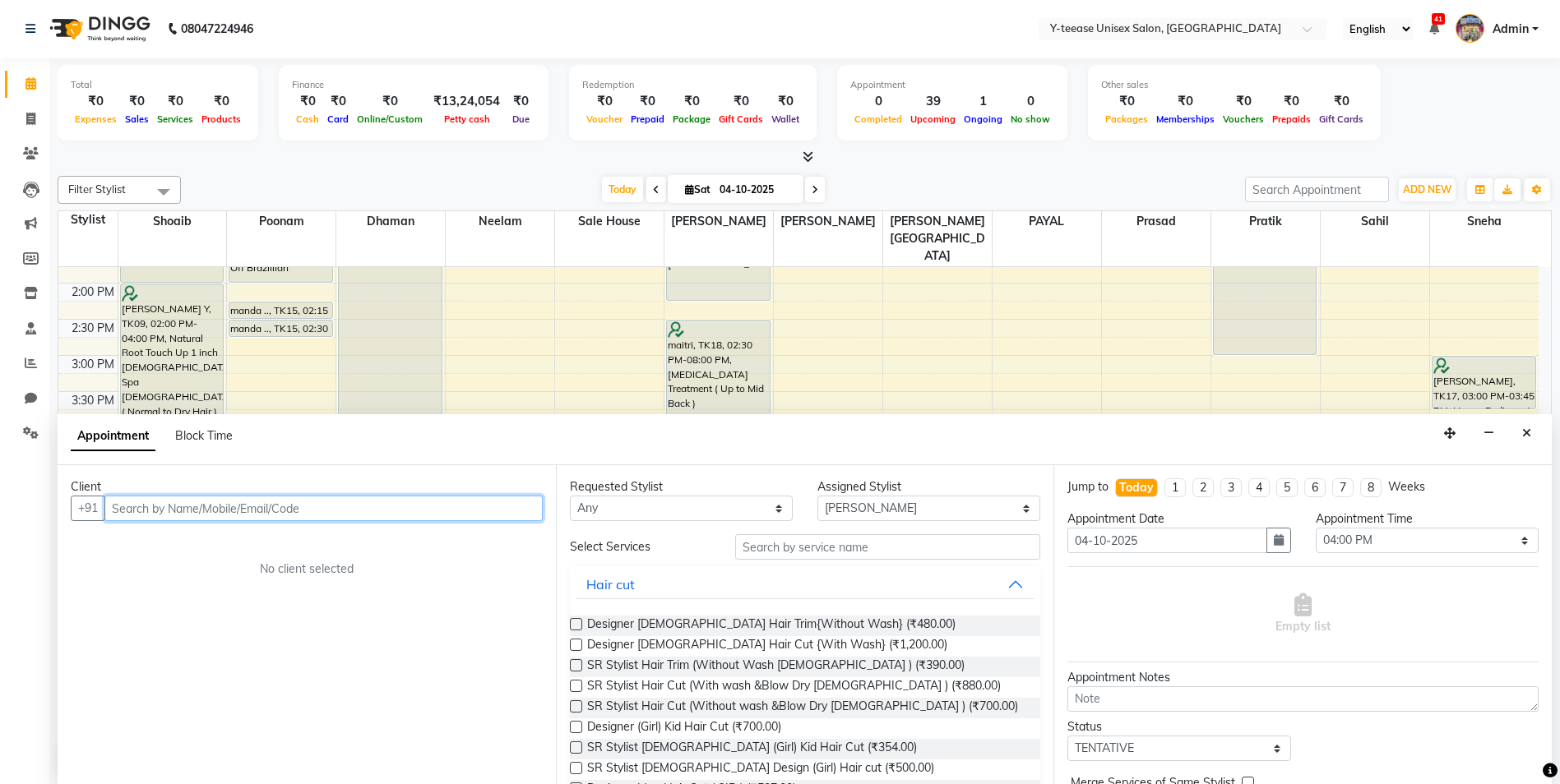
click at [487, 512] on input "text" at bounding box center [324, 508] width 439 height 26
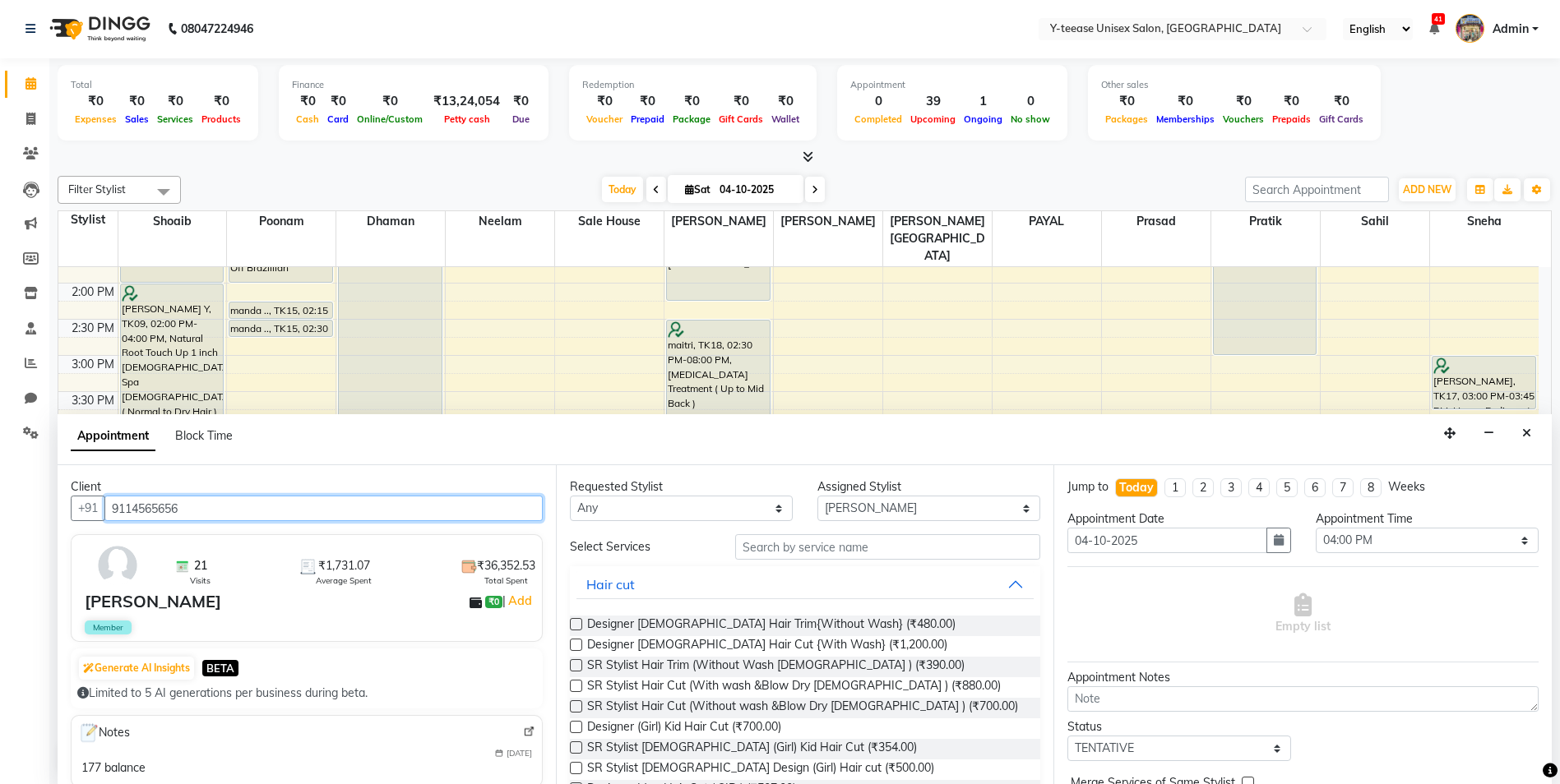
type input "9114565656"
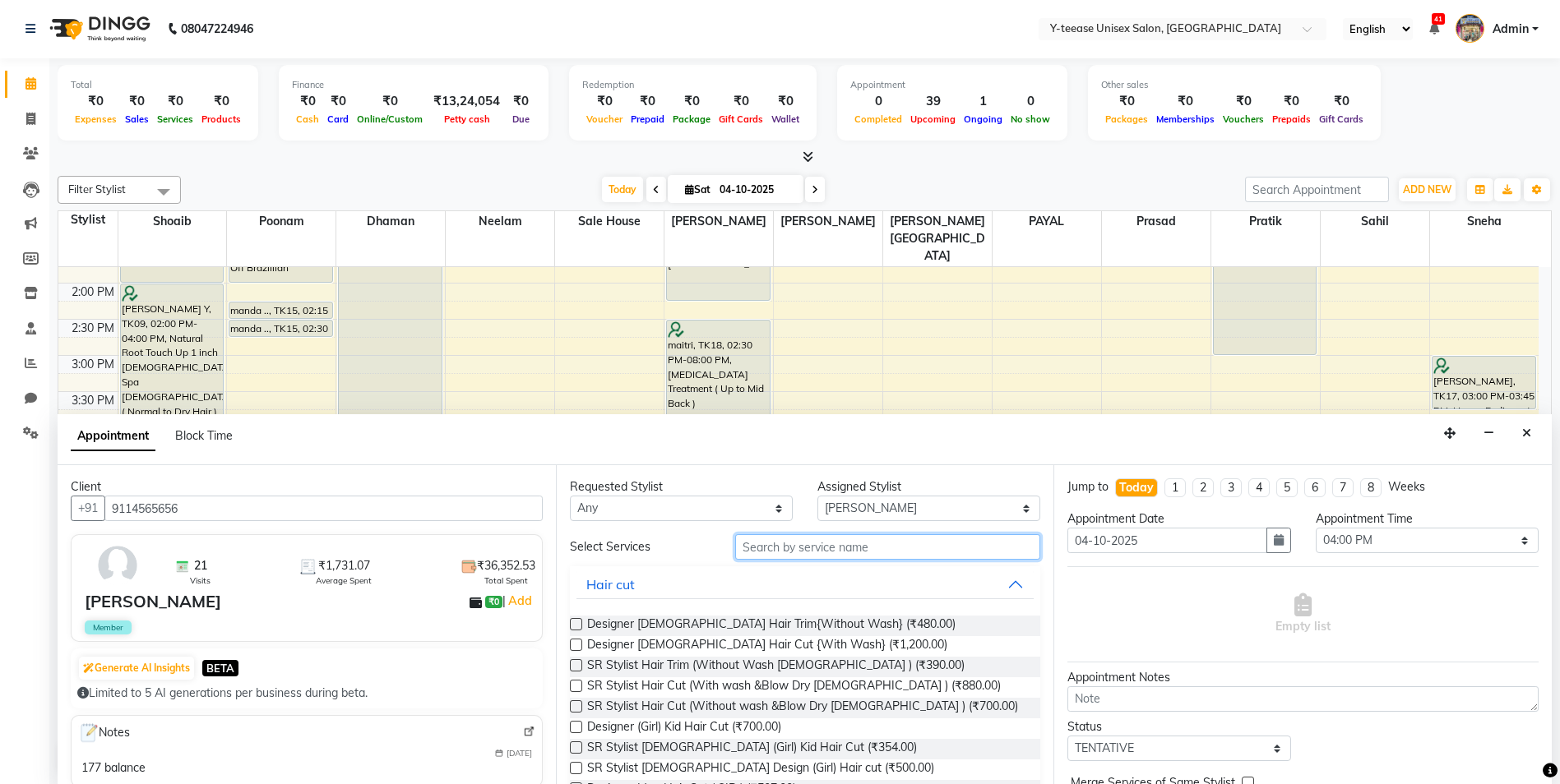
click at [868, 547] on input "text" at bounding box center [887, 547] width 306 height 26
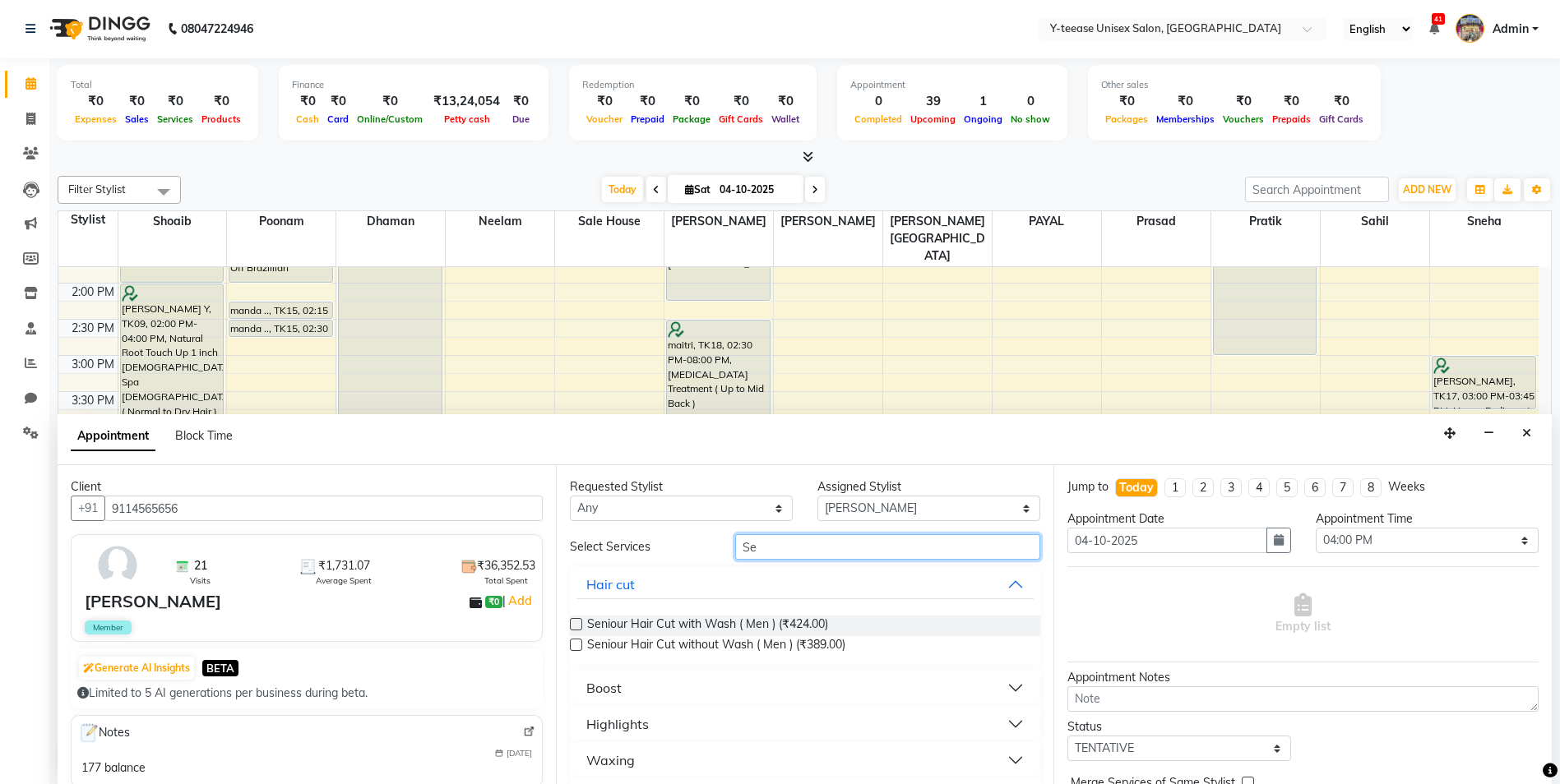
click at [791, 546] on input "Se" at bounding box center [887, 547] width 306 height 26
type input "Blow"
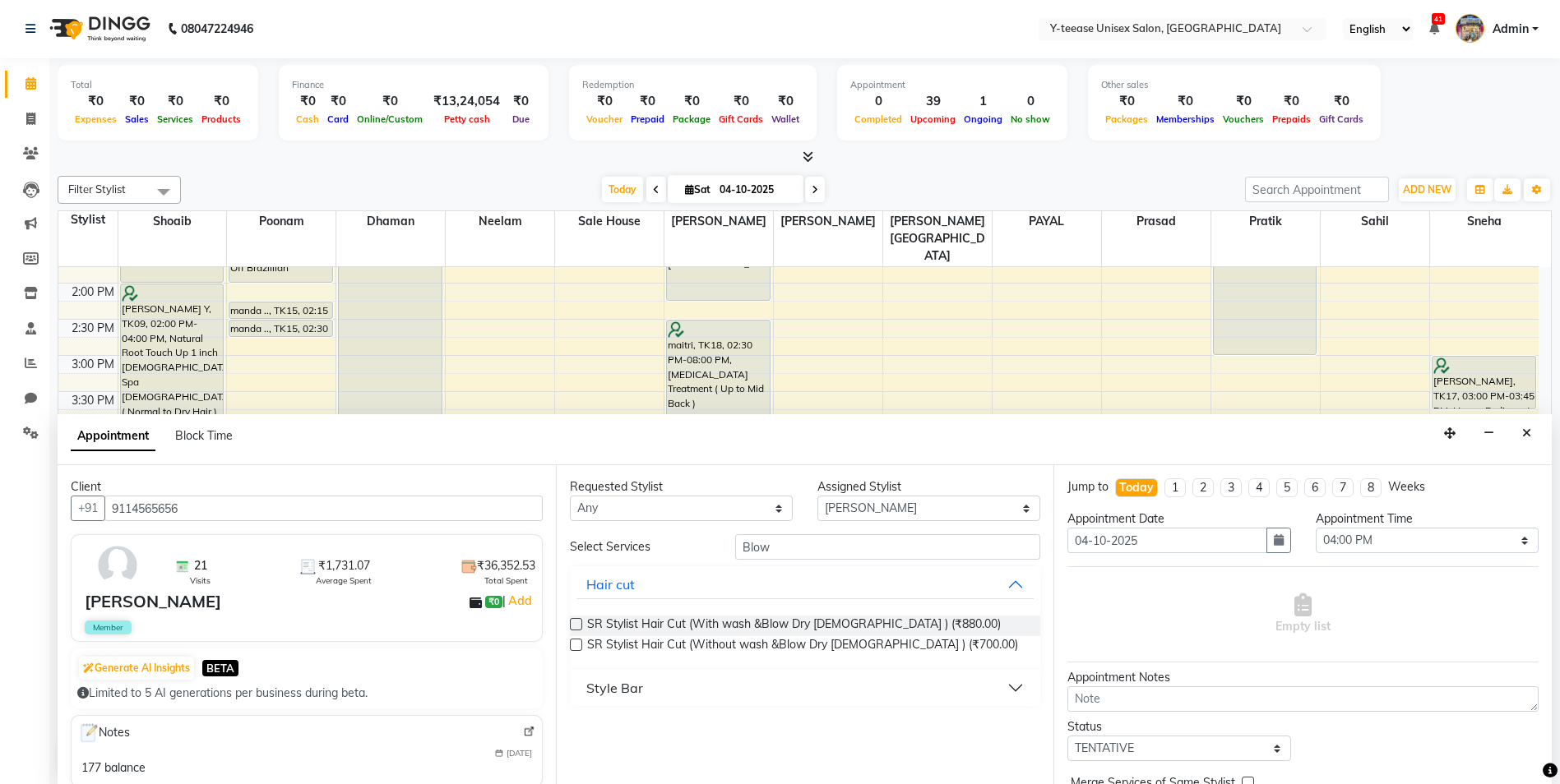
click at [616, 686] on div "Style Bar" at bounding box center [614, 688] width 57 height 20
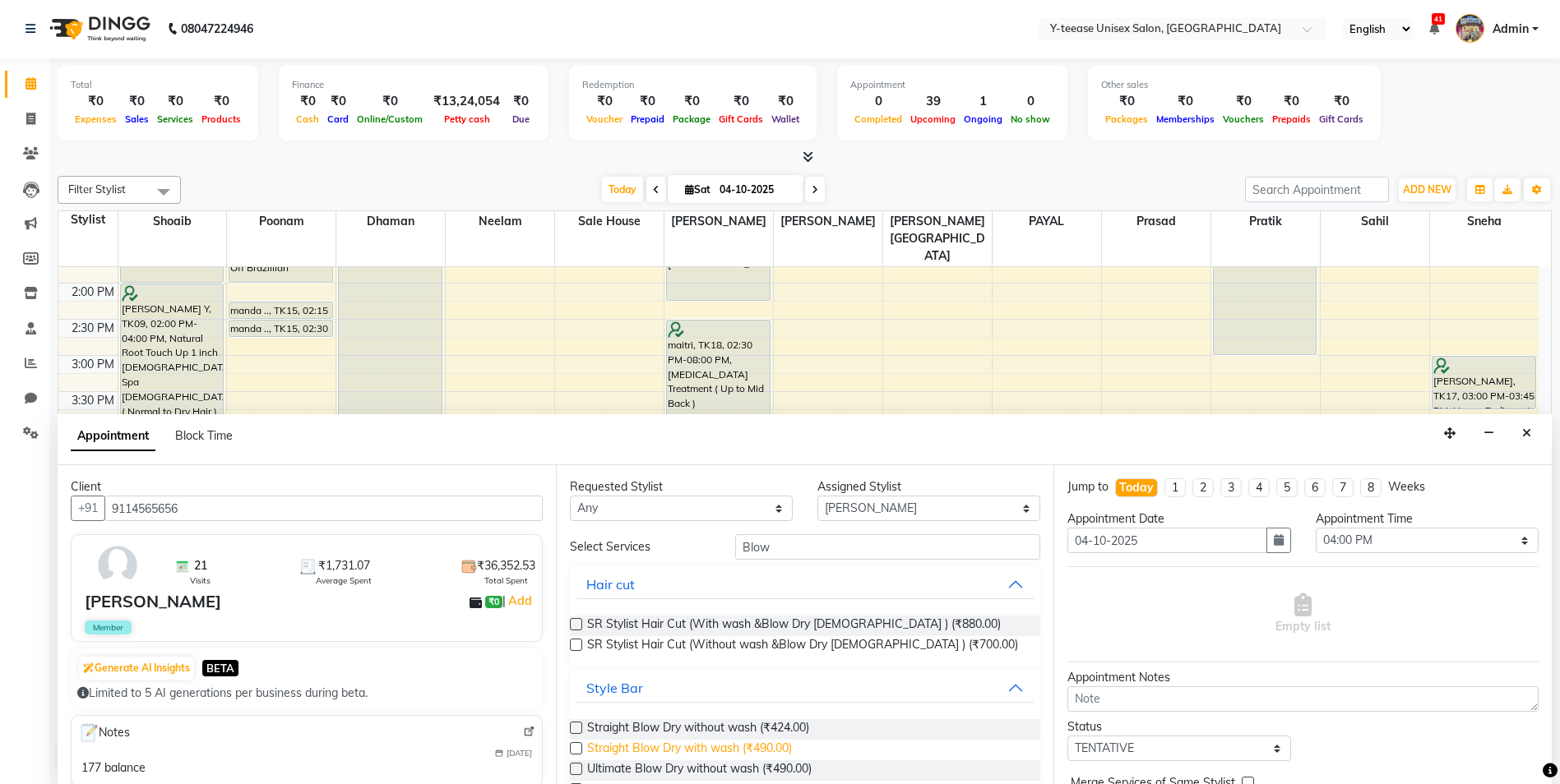
click at [675, 757] on span "Straight Blow Dry with wash (₹490.00)" at bounding box center [689, 749] width 204 height 21
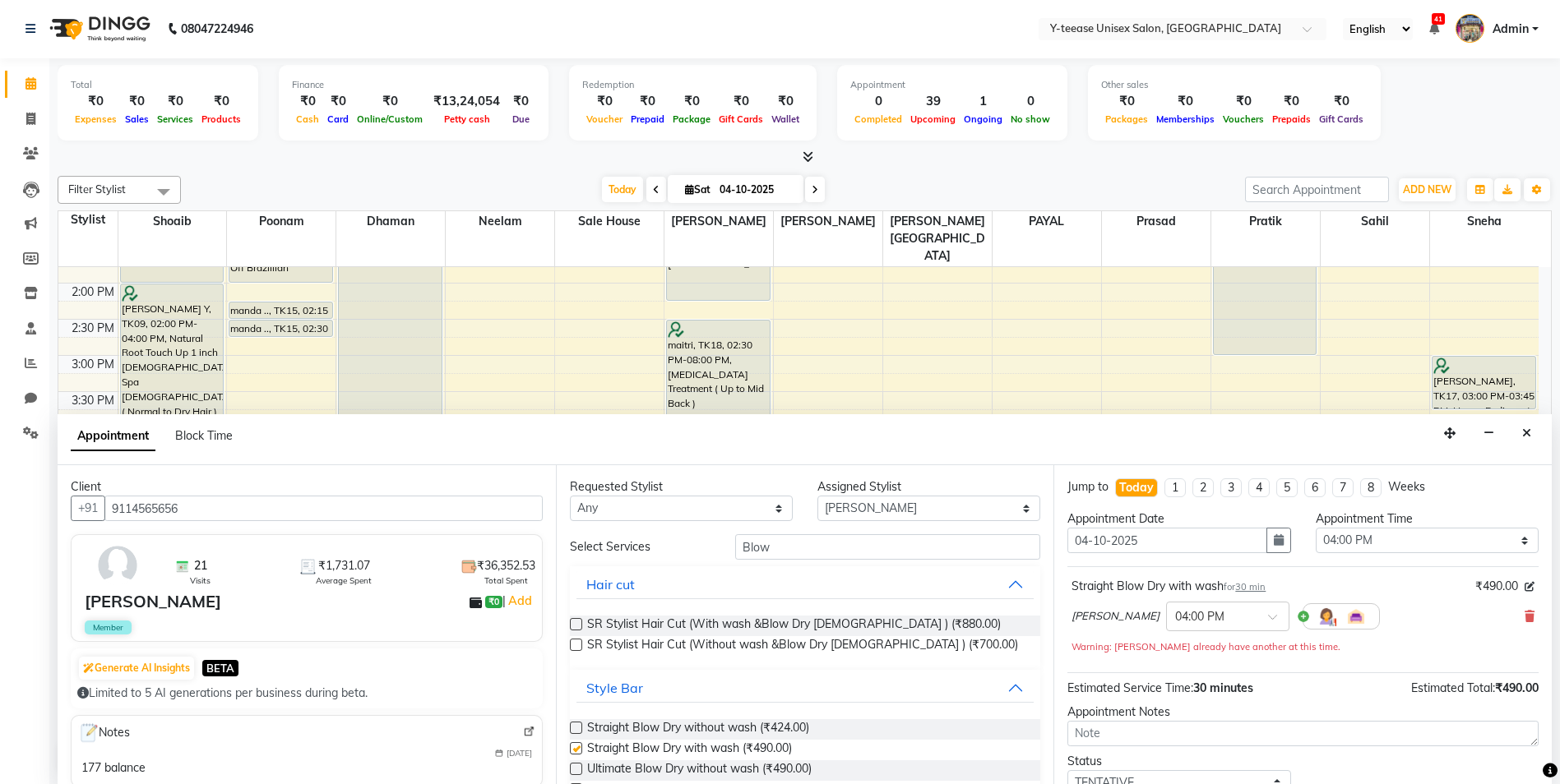
checkbox input "false"
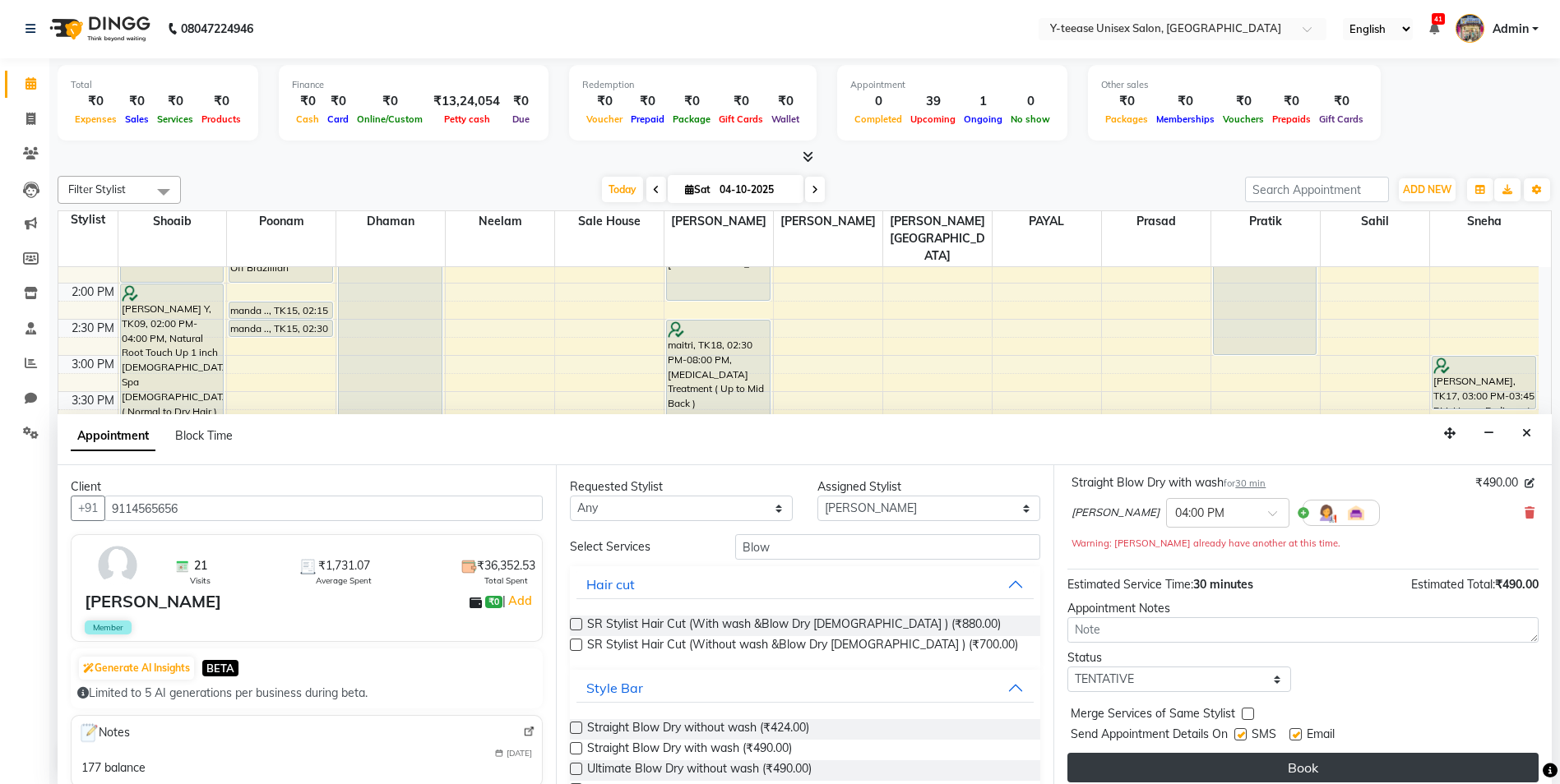
scroll to position [115, 0]
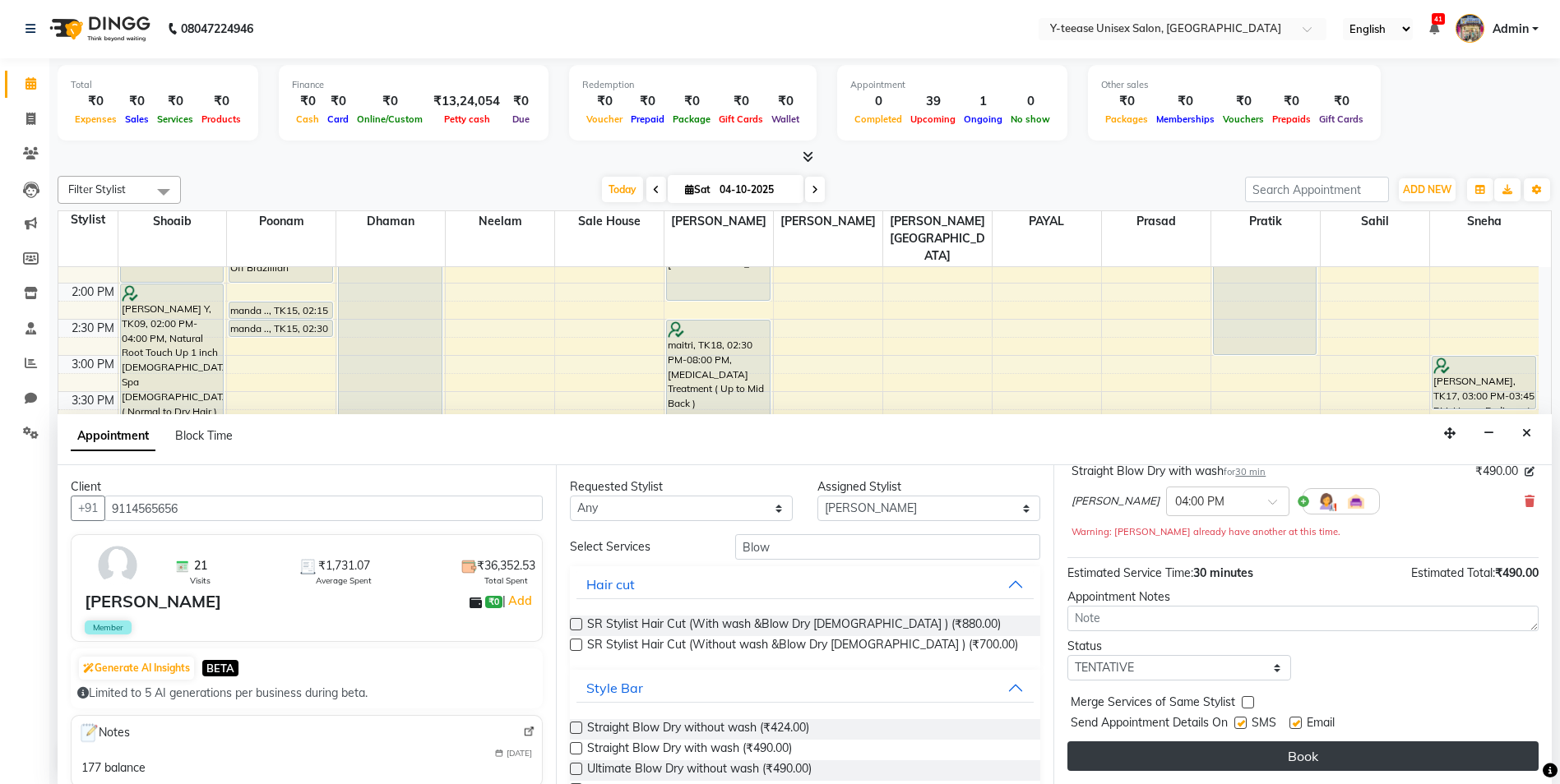
click at [1279, 756] on button "Book" at bounding box center [1303, 756] width 471 height 30
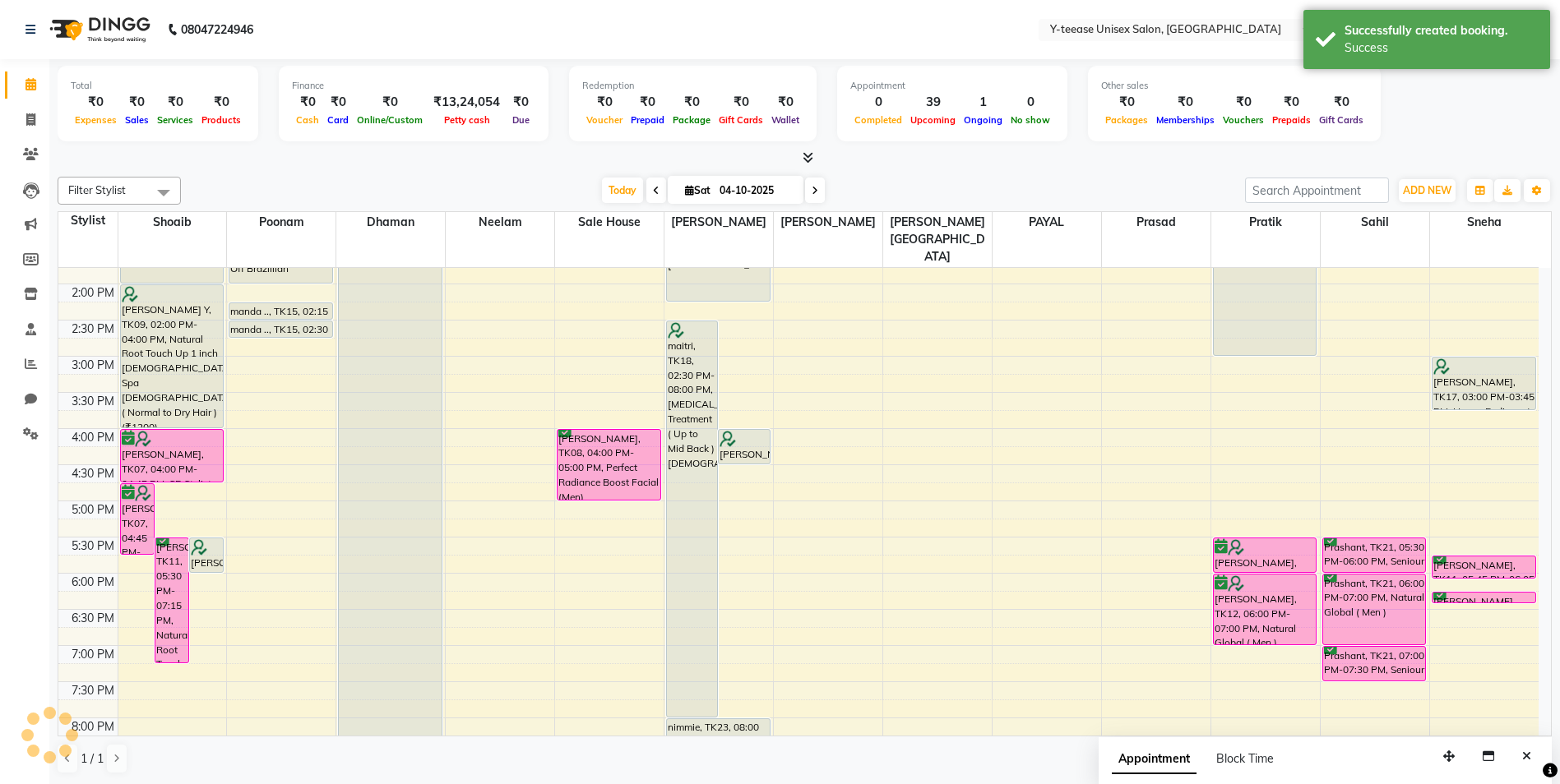
scroll to position [253, 0]
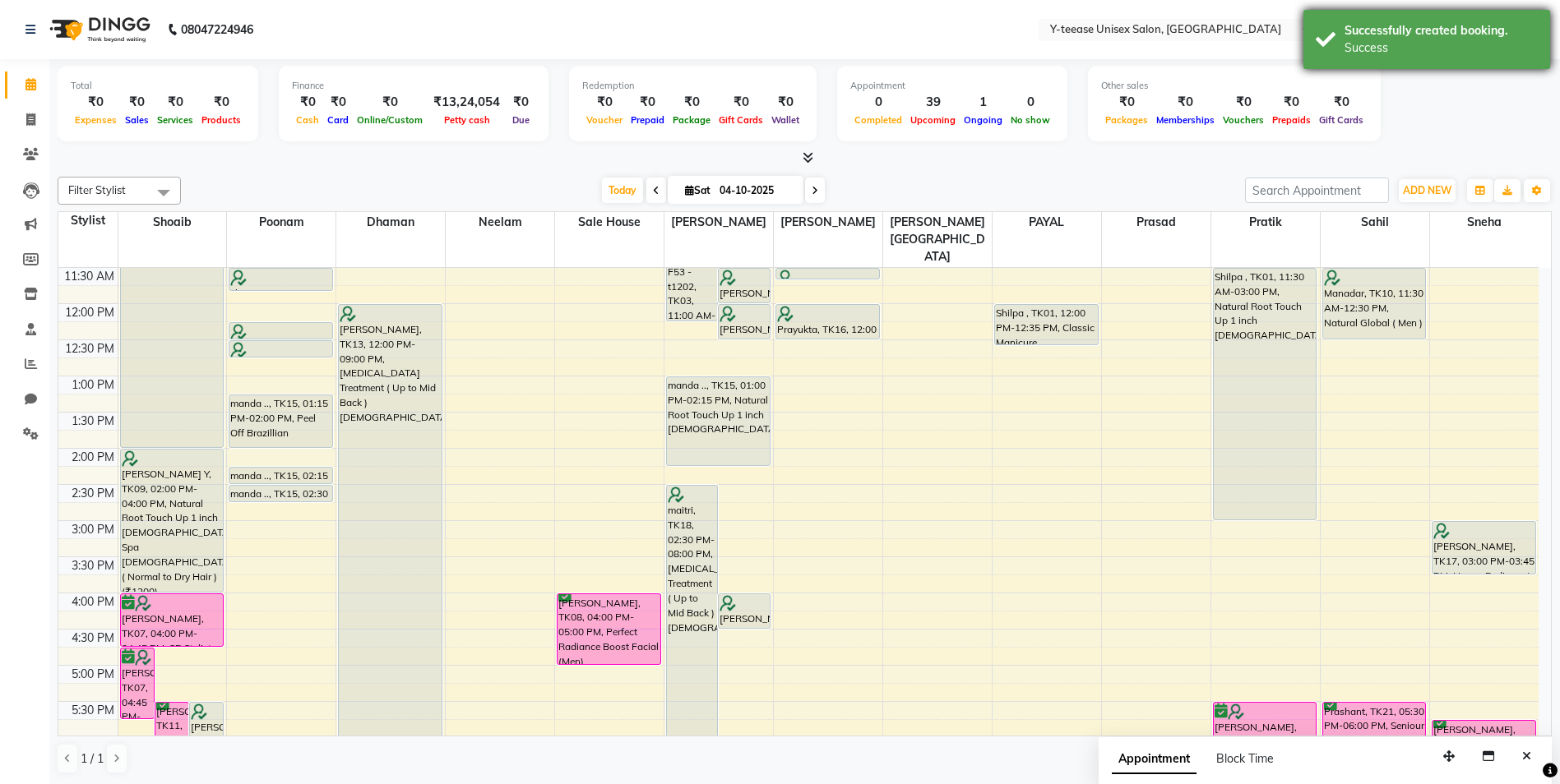
click at [1447, 49] on div "Success" at bounding box center [1441, 48] width 193 height 17
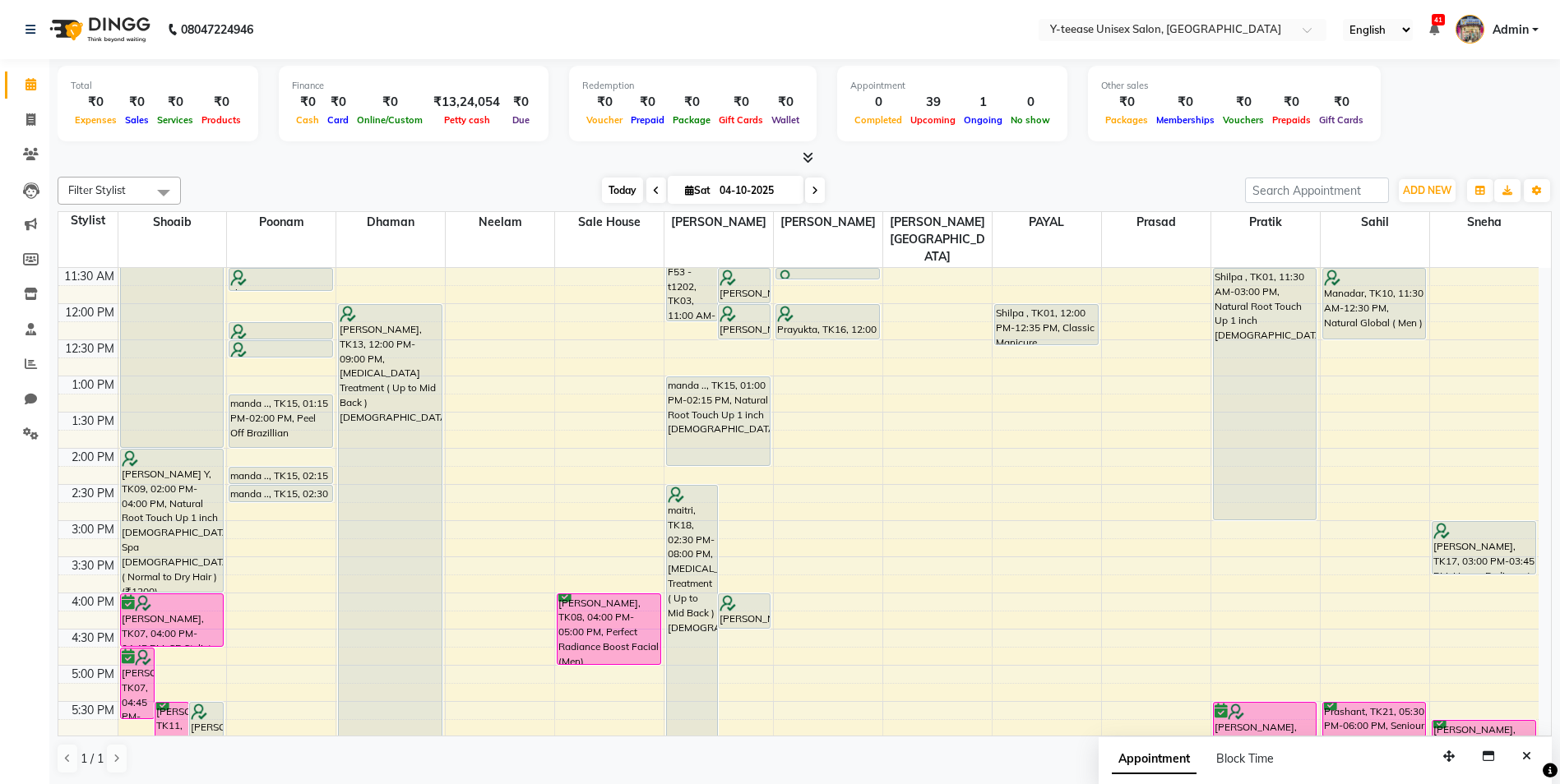
click at [604, 190] on span "Today" at bounding box center [622, 190] width 41 height 26
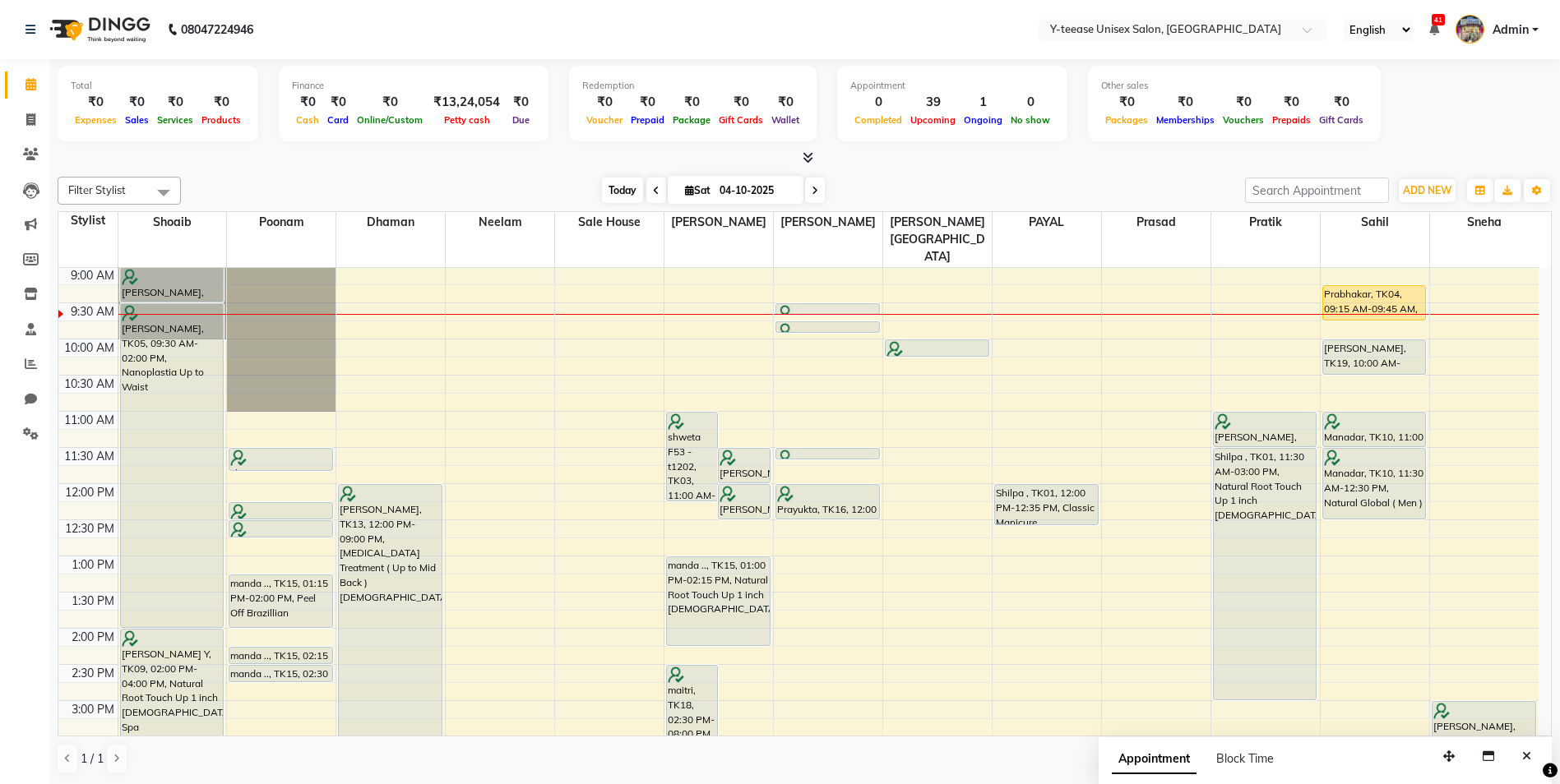
click at [618, 193] on span "Today" at bounding box center [622, 190] width 41 height 26
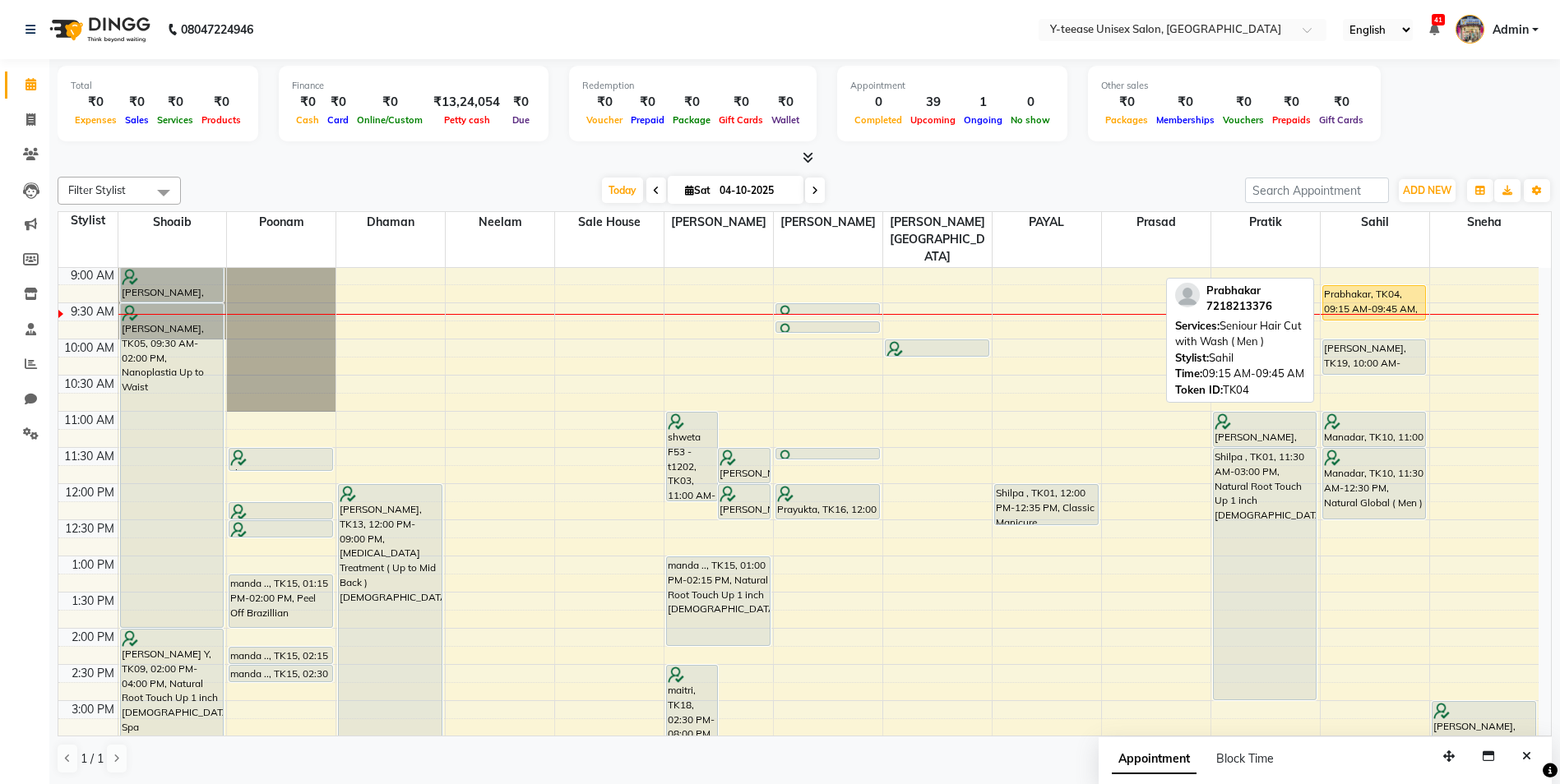
click at [1412, 286] on div "Prabhakar, TK04, 09:15 AM-09:45 AM, Seniour Hair Cut with Wash ( Men )" at bounding box center [1374, 303] width 103 height 34
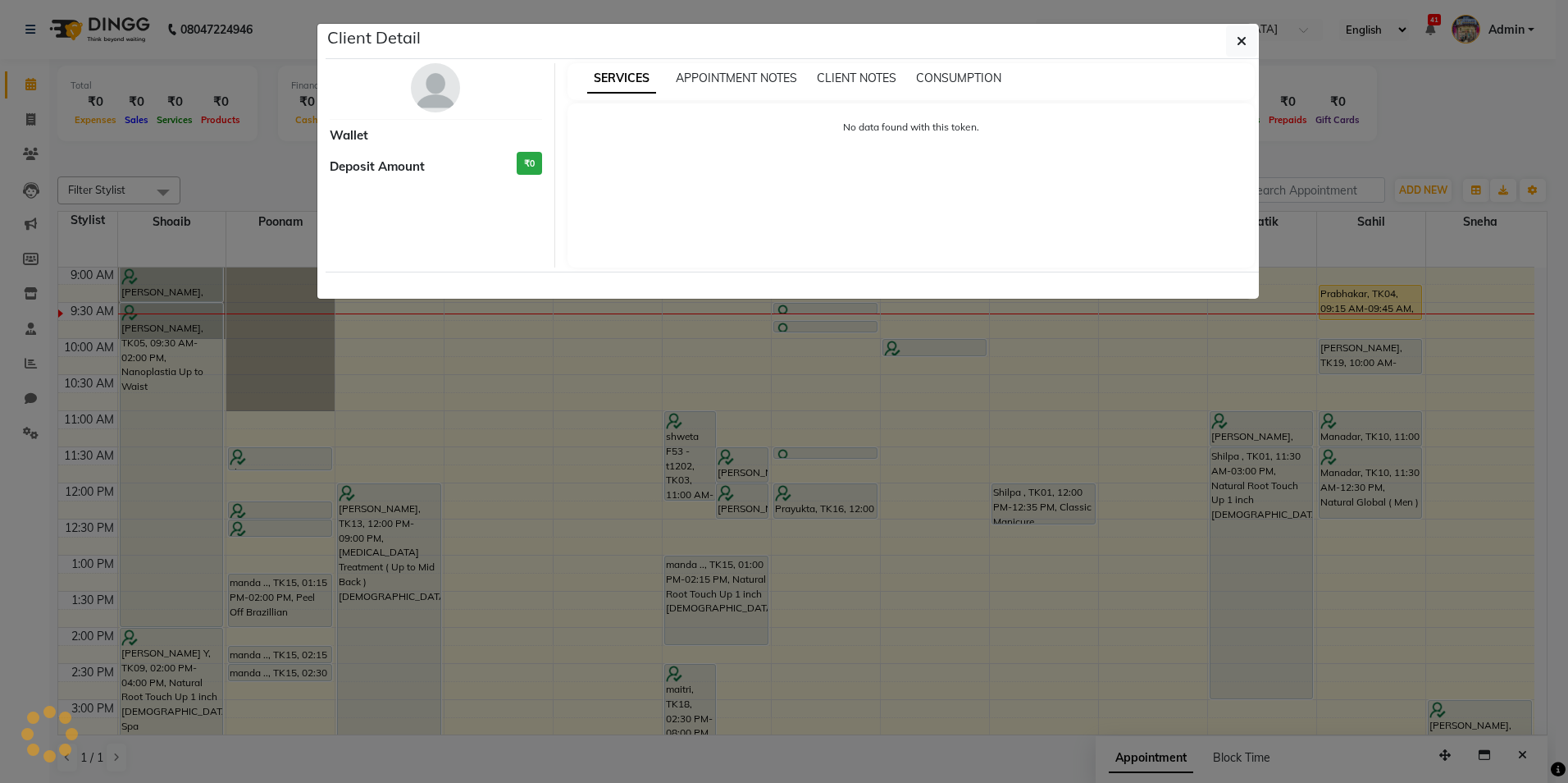
select select "1"
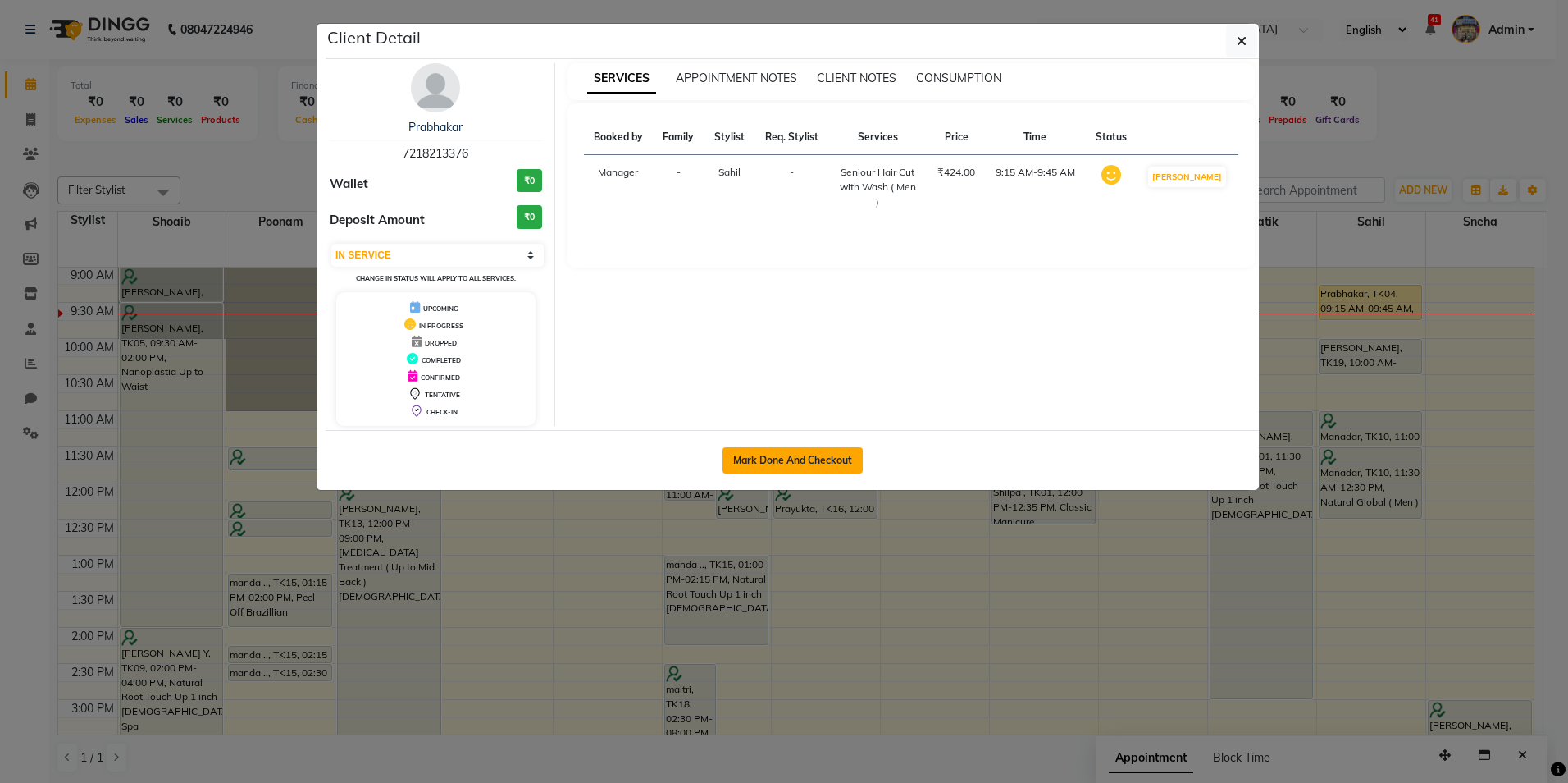
click at [803, 462] on button "Mark Done And Checkout" at bounding box center [792, 461] width 140 height 26
select select "service"
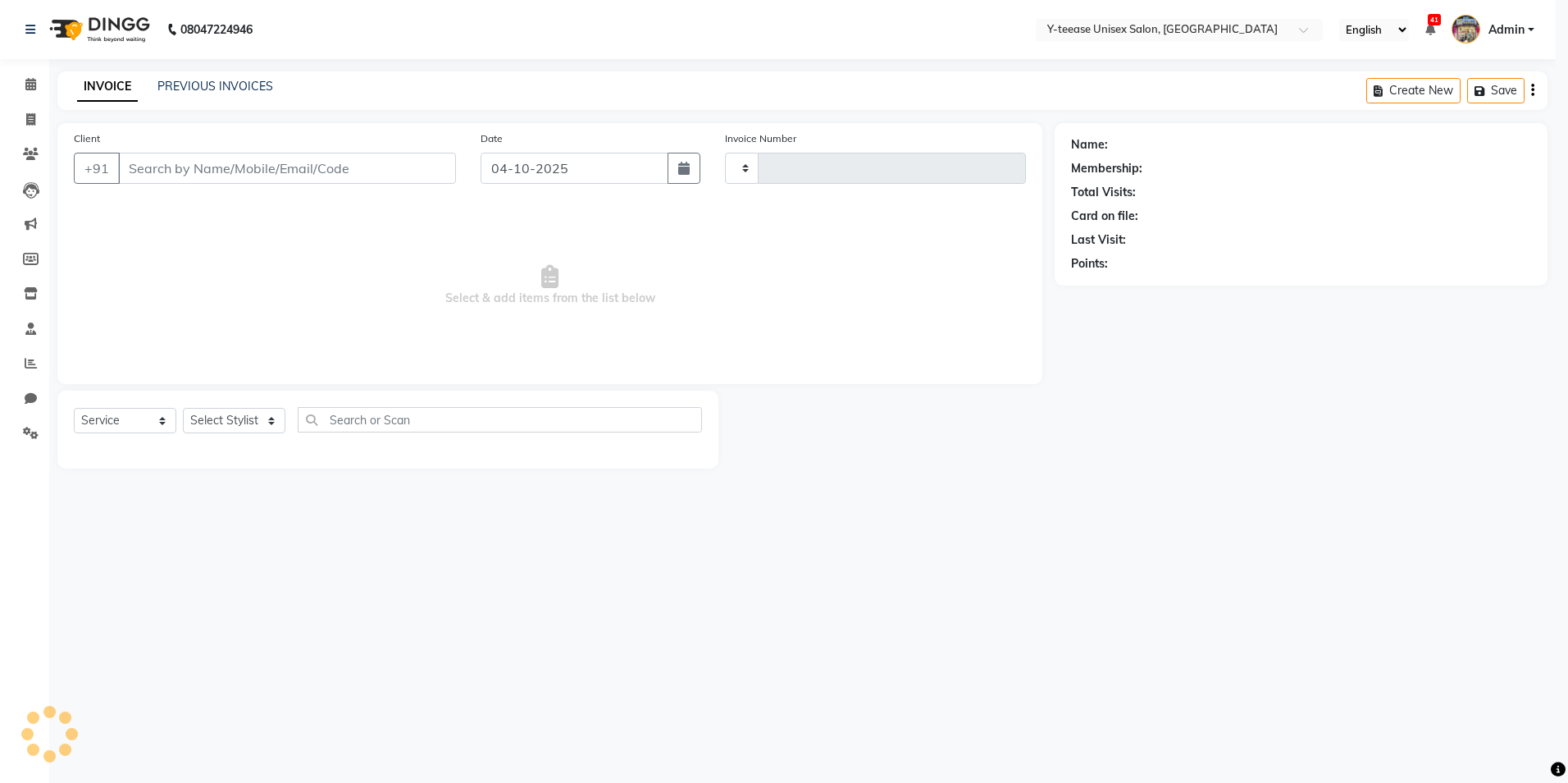
type input "8403"
select select "4"
type input "7218213376"
select select "88015"
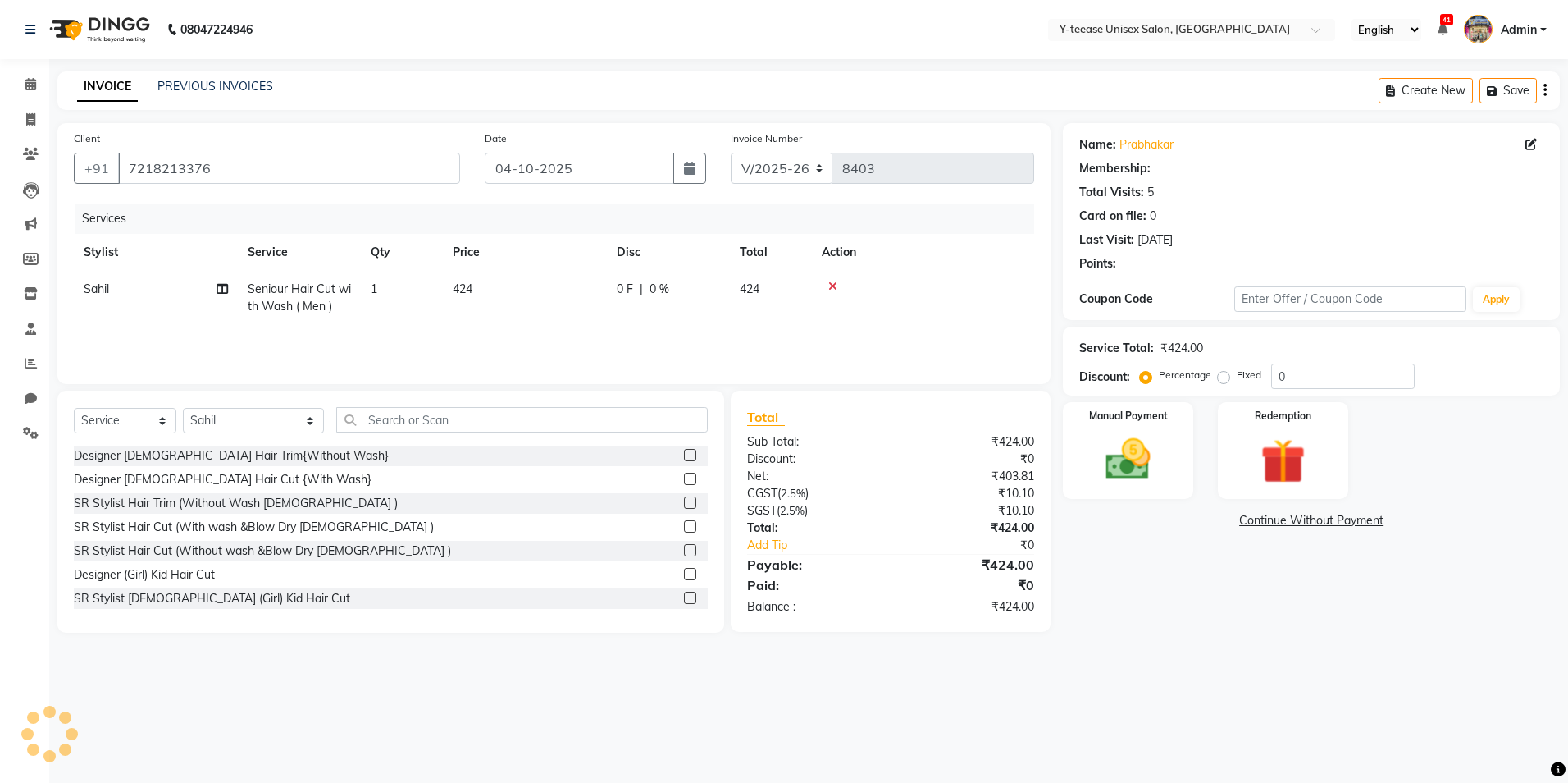
click at [282, 297] on td "Seniour Hair Cut with Wash ( Men )" at bounding box center [299, 297] width 123 height 54
select select "88015"
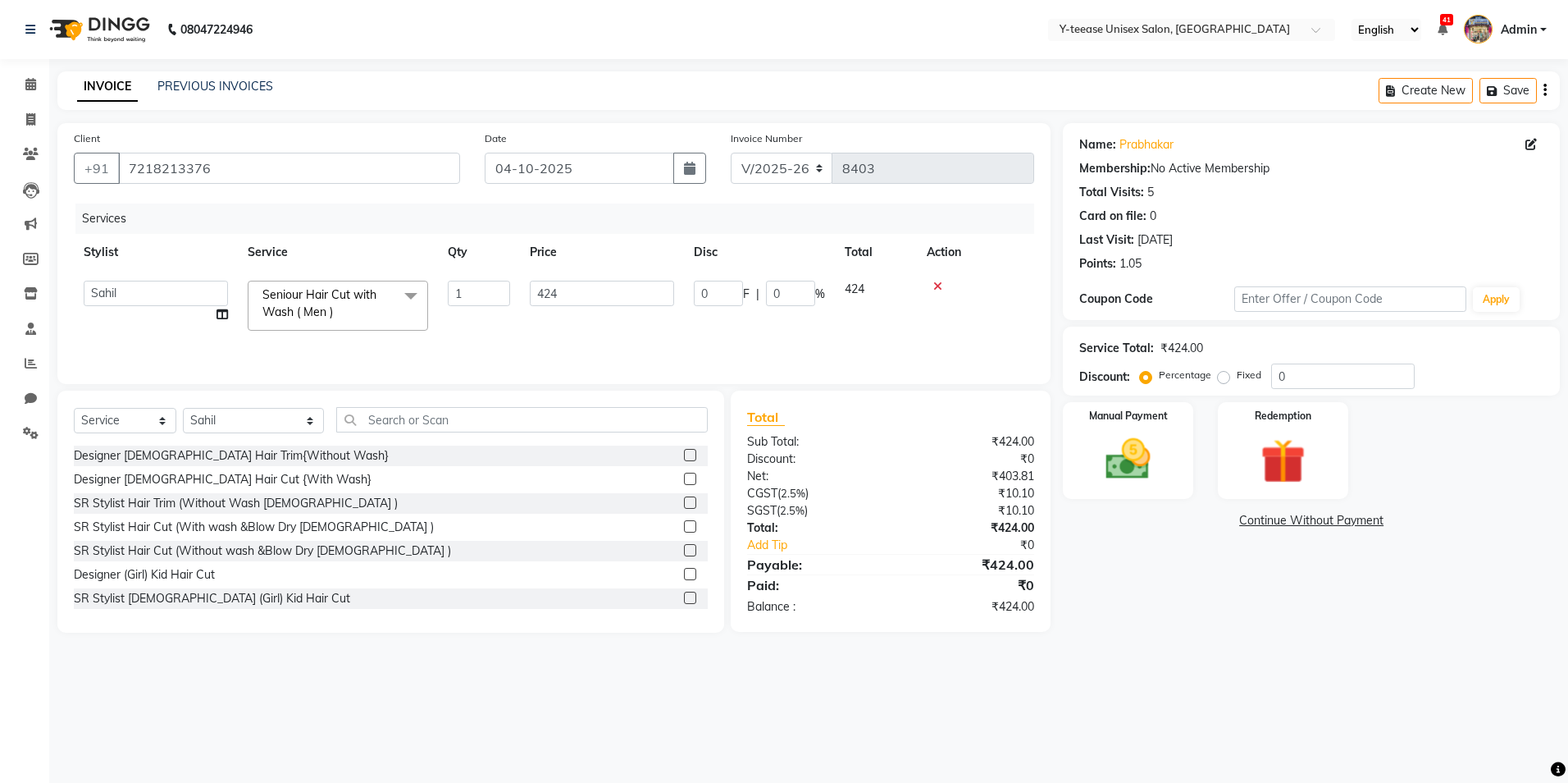
click at [325, 312] on span "Seniour Hair Cut with Wash ( Men )" at bounding box center [319, 303] width 114 height 32
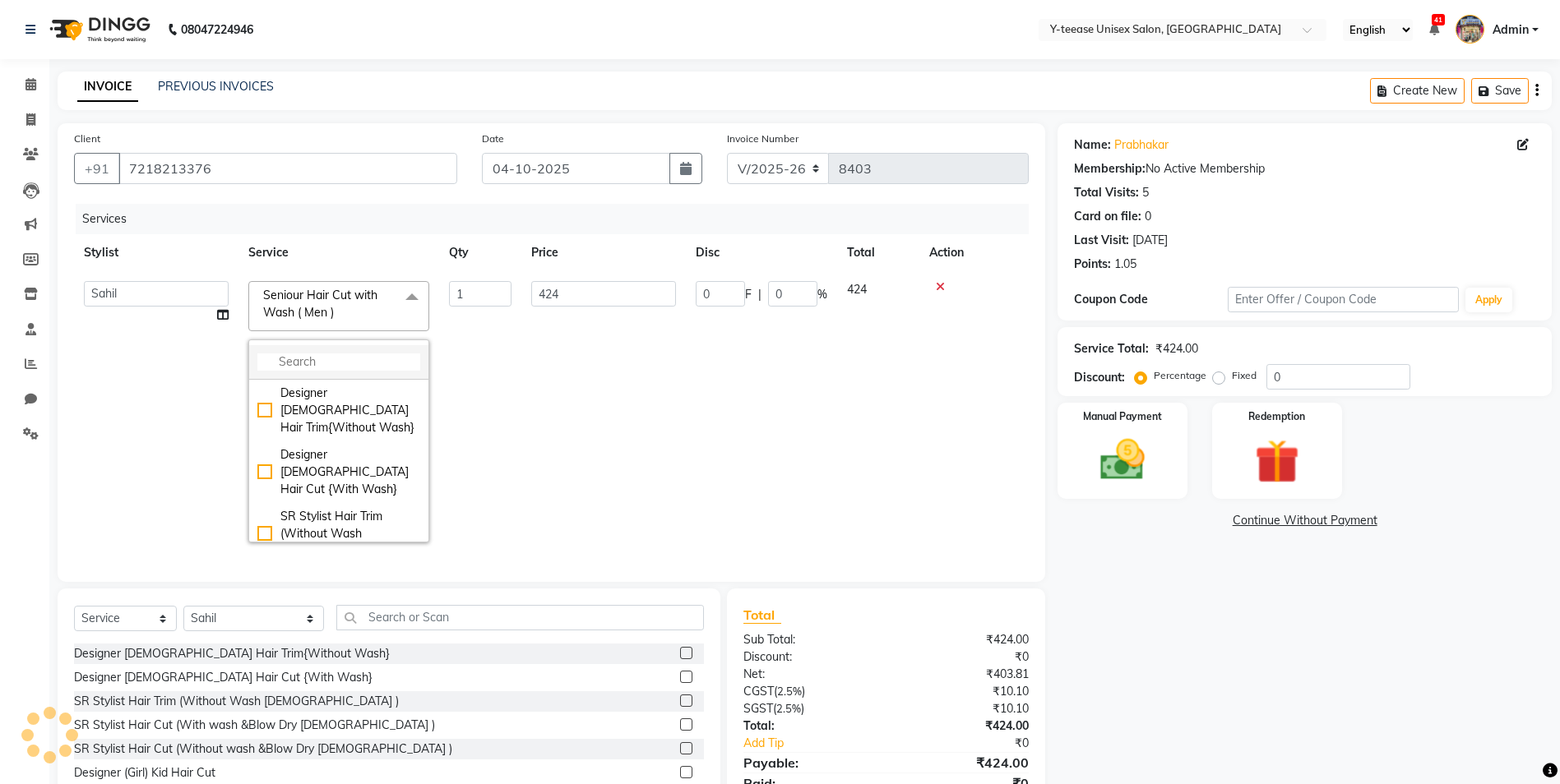
click at [312, 364] on input "multiselect-search" at bounding box center [338, 362] width 162 height 17
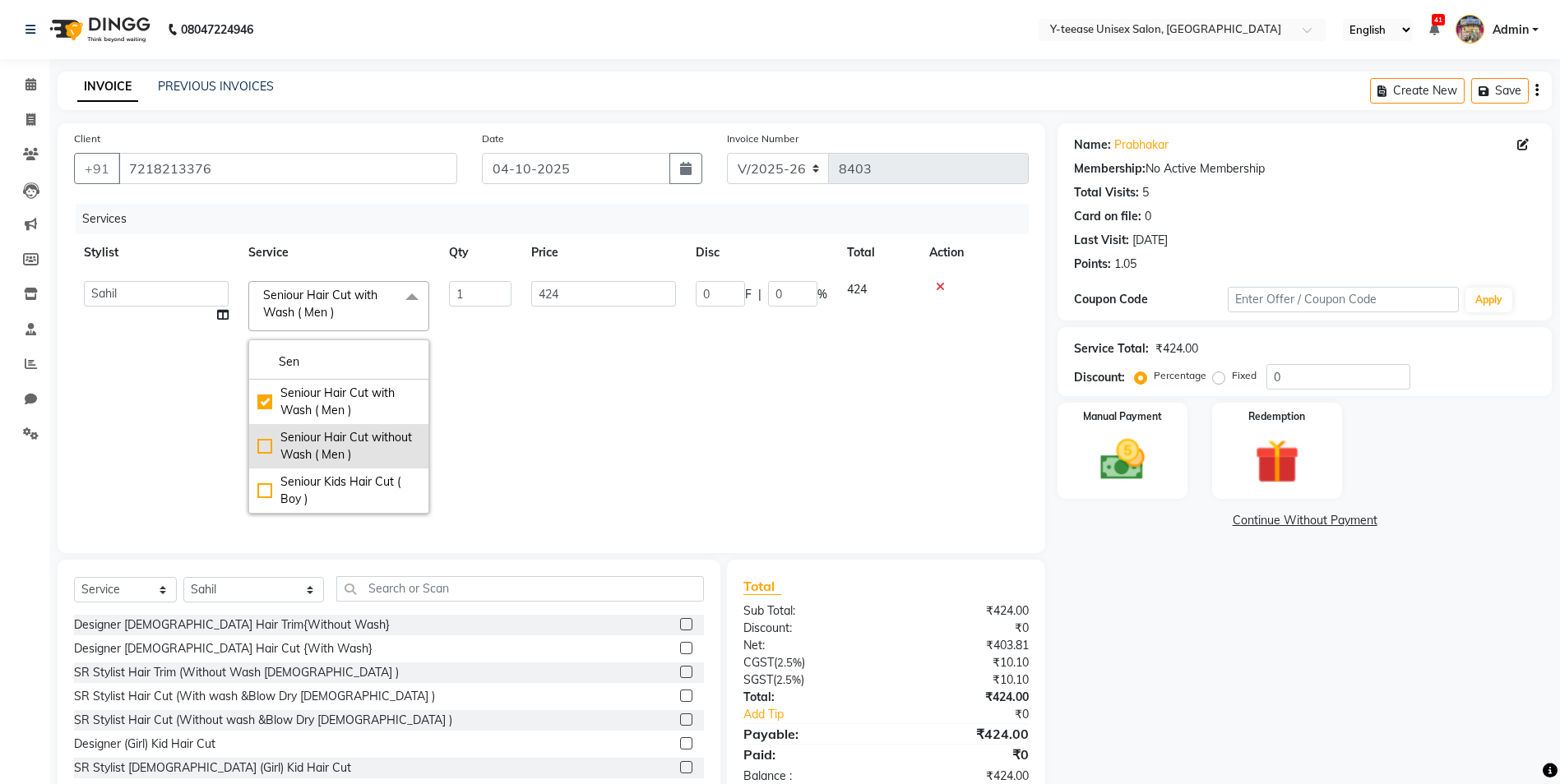
type input "Sen"
click at [312, 439] on div "Seniour Hair Cut without Wash ( Men )" at bounding box center [338, 446] width 162 height 35
checkbox input "false"
checkbox input "true"
click at [586, 427] on td "389" at bounding box center [603, 396] width 164 height 252
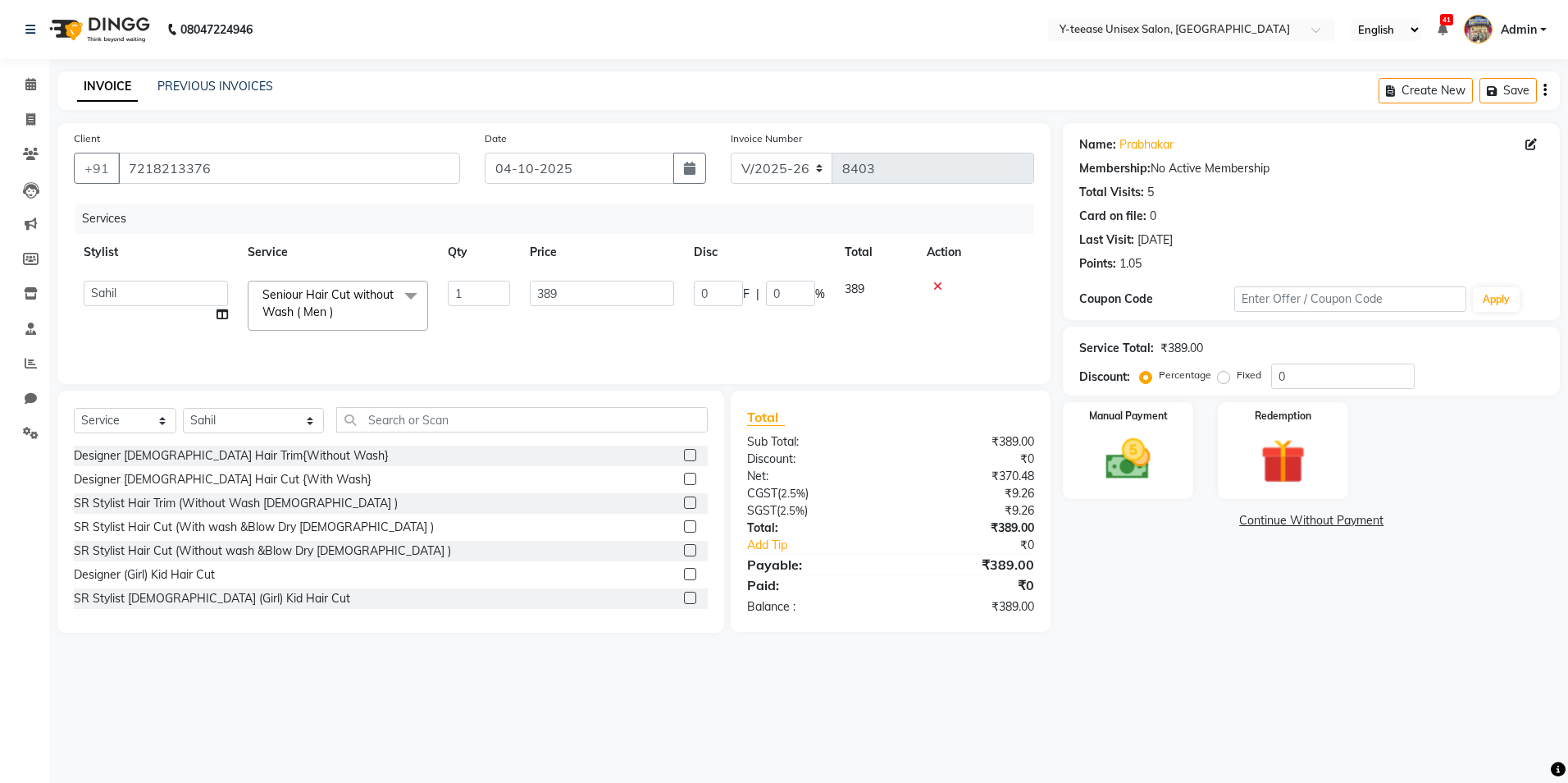
click at [1185, 635] on main "INVOICE PREVIOUS INVOICES Create New Save Client +91 7218213376 Date 04-10-2025…" at bounding box center [808, 364] width 1519 height 586
click at [1123, 490] on div "Manual Payment" at bounding box center [1129, 451] width 135 height 100
click at [1296, 519] on span "GPay" at bounding box center [1294, 521] width 34 height 19
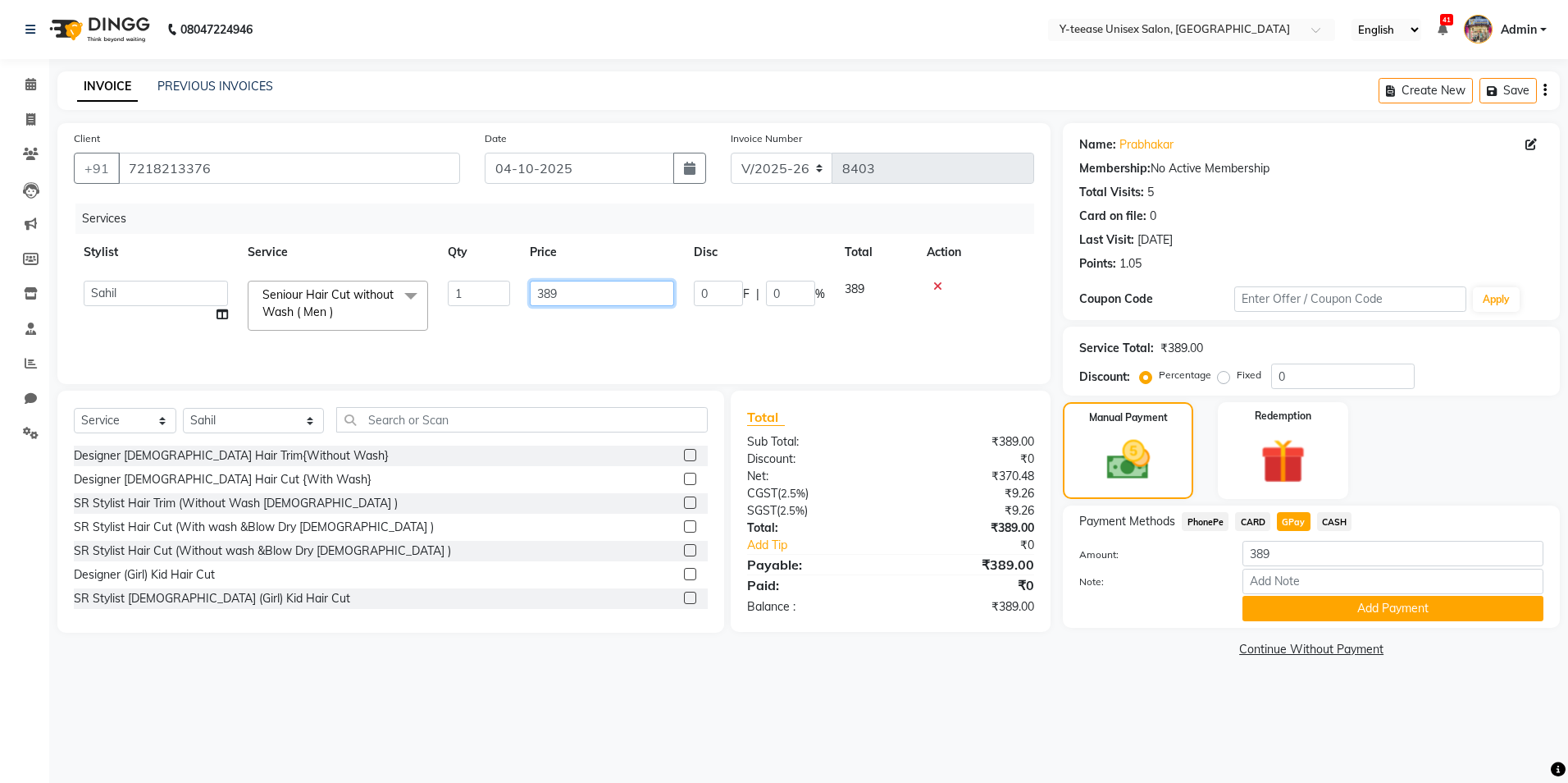
click at [560, 303] on input "389" at bounding box center [602, 294] width 144 height 26
click at [559, 302] on input "389" at bounding box center [602, 294] width 144 height 26
click at [558, 302] on input "389" at bounding box center [602, 294] width 144 height 26
type input "2"
type input "247"
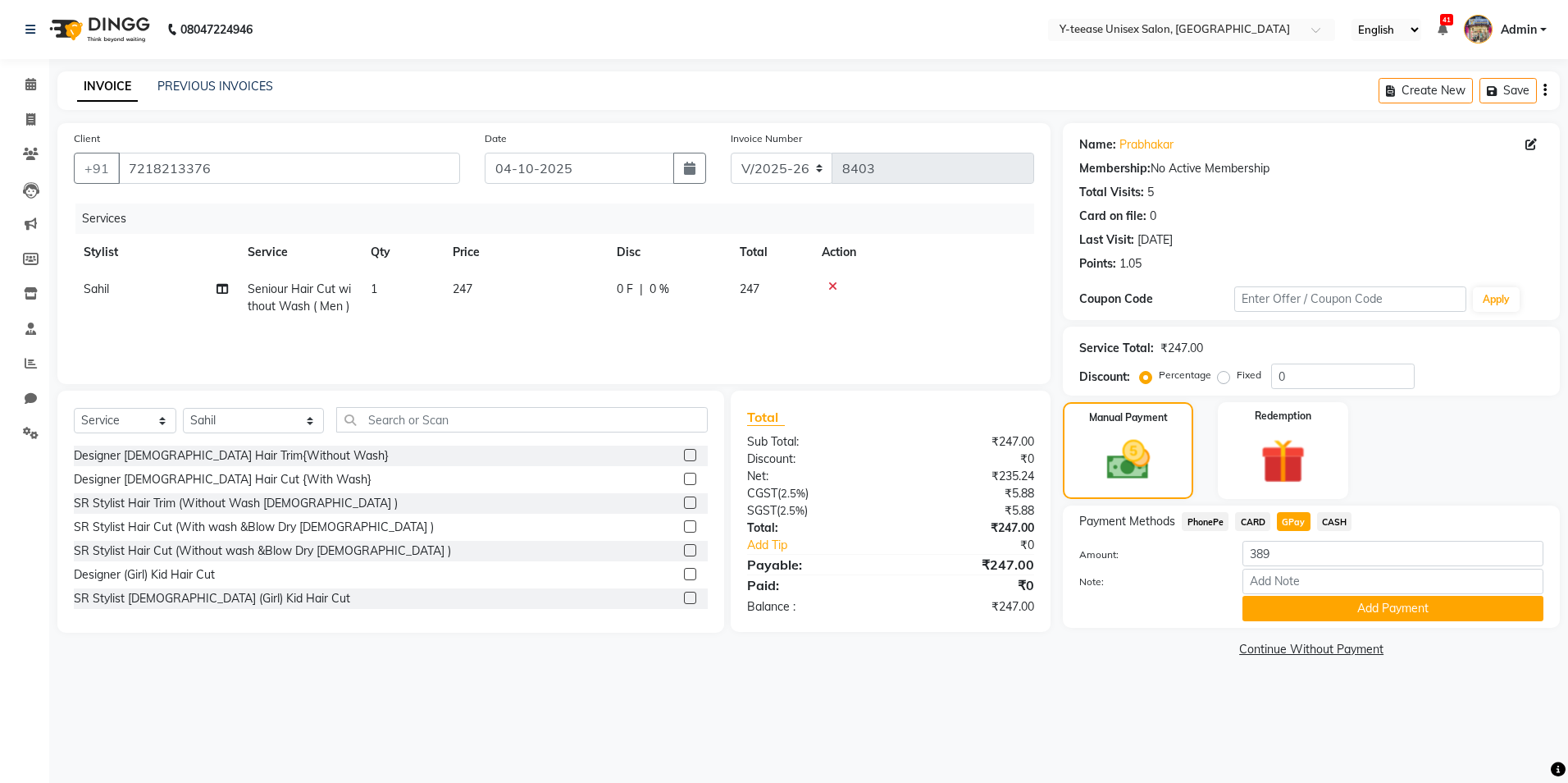
click at [646, 330] on div "Services Stylist Service Qty Price Disc Total Action Sahil Seniour Hair Cut wit…" at bounding box center [554, 286] width 960 height 164
click at [1293, 516] on span "GPay" at bounding box center [1294, 521] width 34 height 19
type input "247"
click at [1341, 612] on button "Add Payment" at bounding box center [1393, 609] width 301 height 26
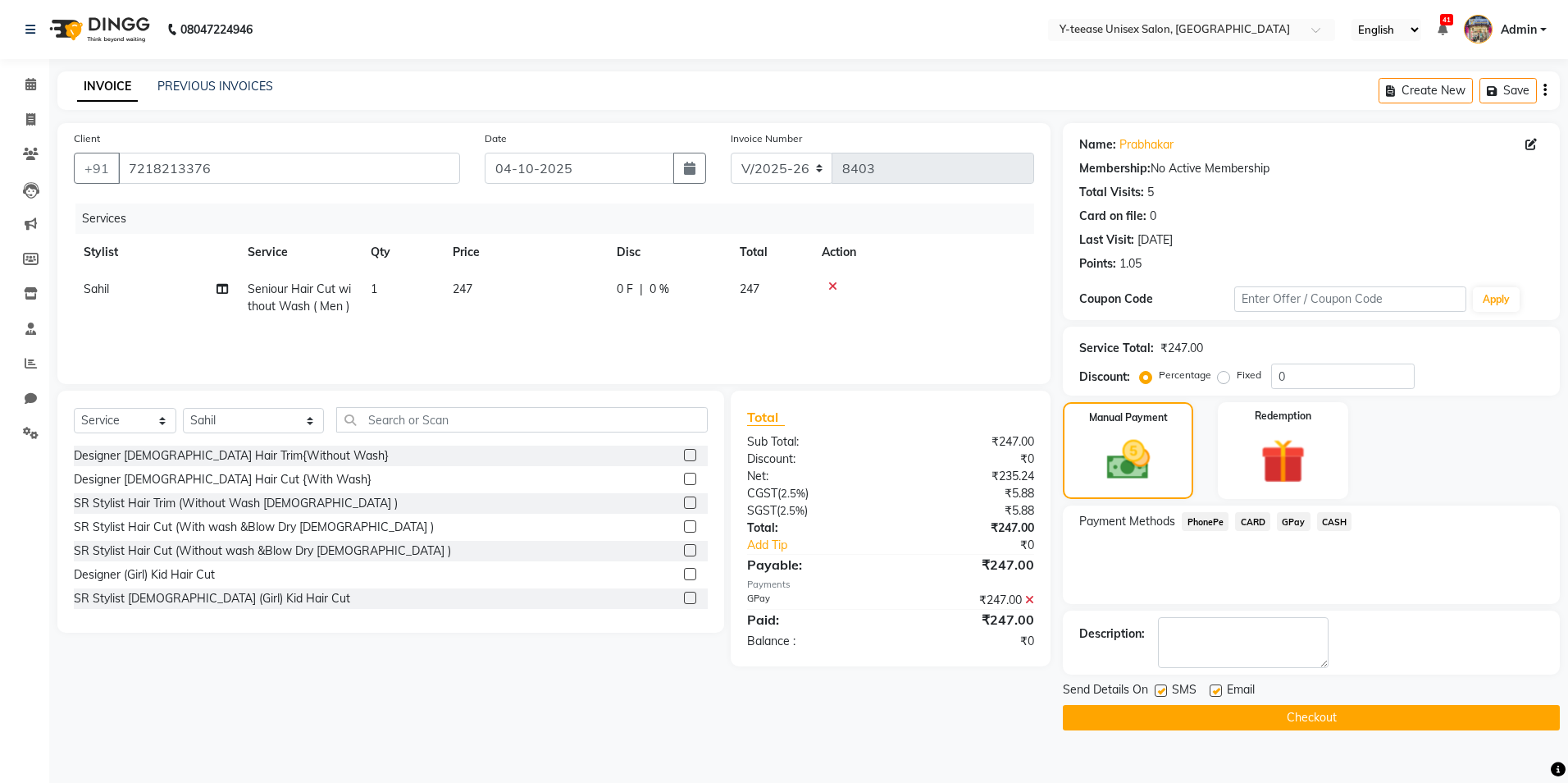
click at [1294, 715] on button "Checkout" at bounding box center [1311, 718] width 497 height 26
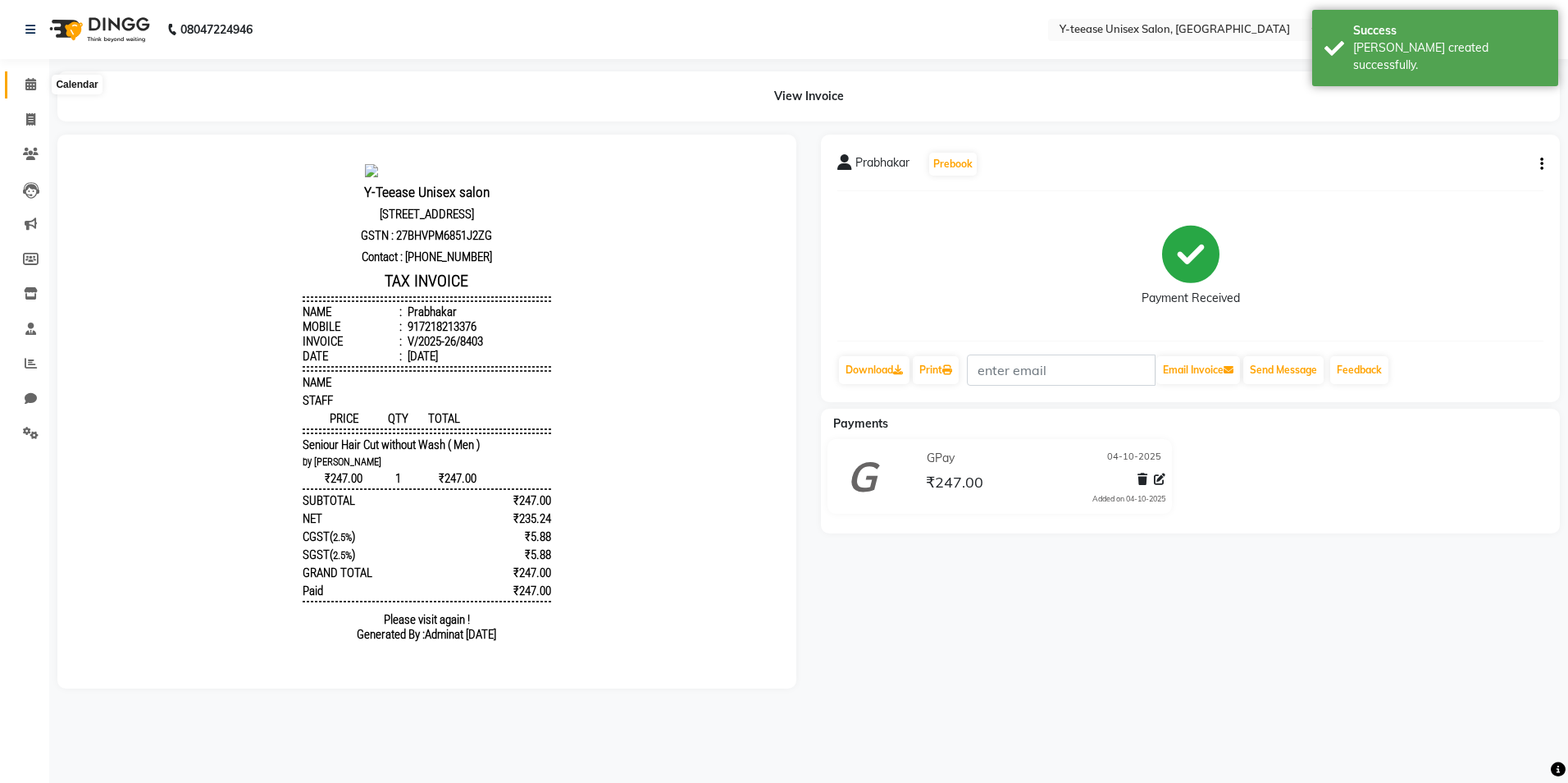
click at [21, 84] on span at bounding box center [30, 85] width 29 height 19
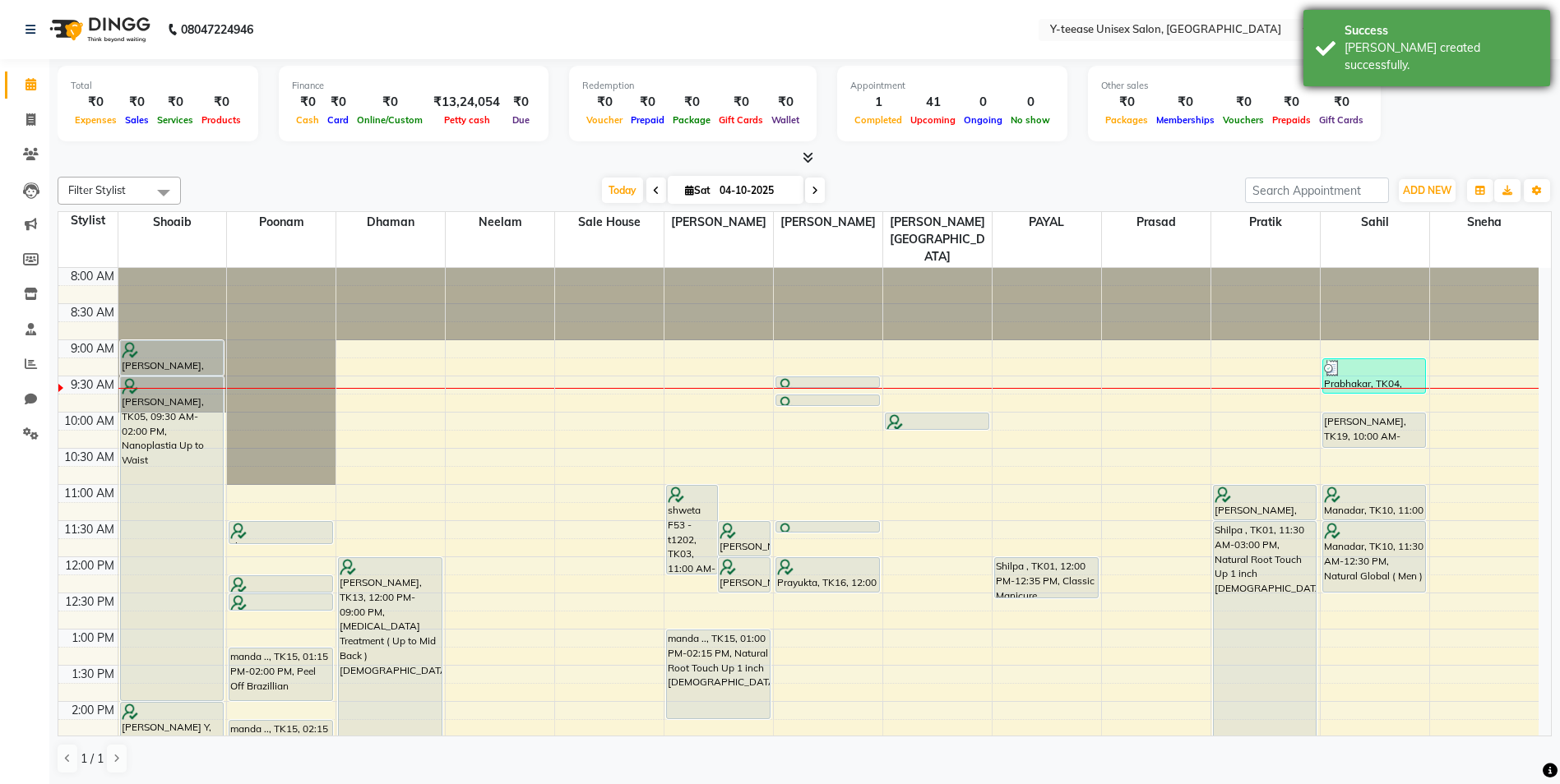
click at [1382, 63] on div "Success Bill created successfully." at bounding box center [1425, 48] width 246 height 77
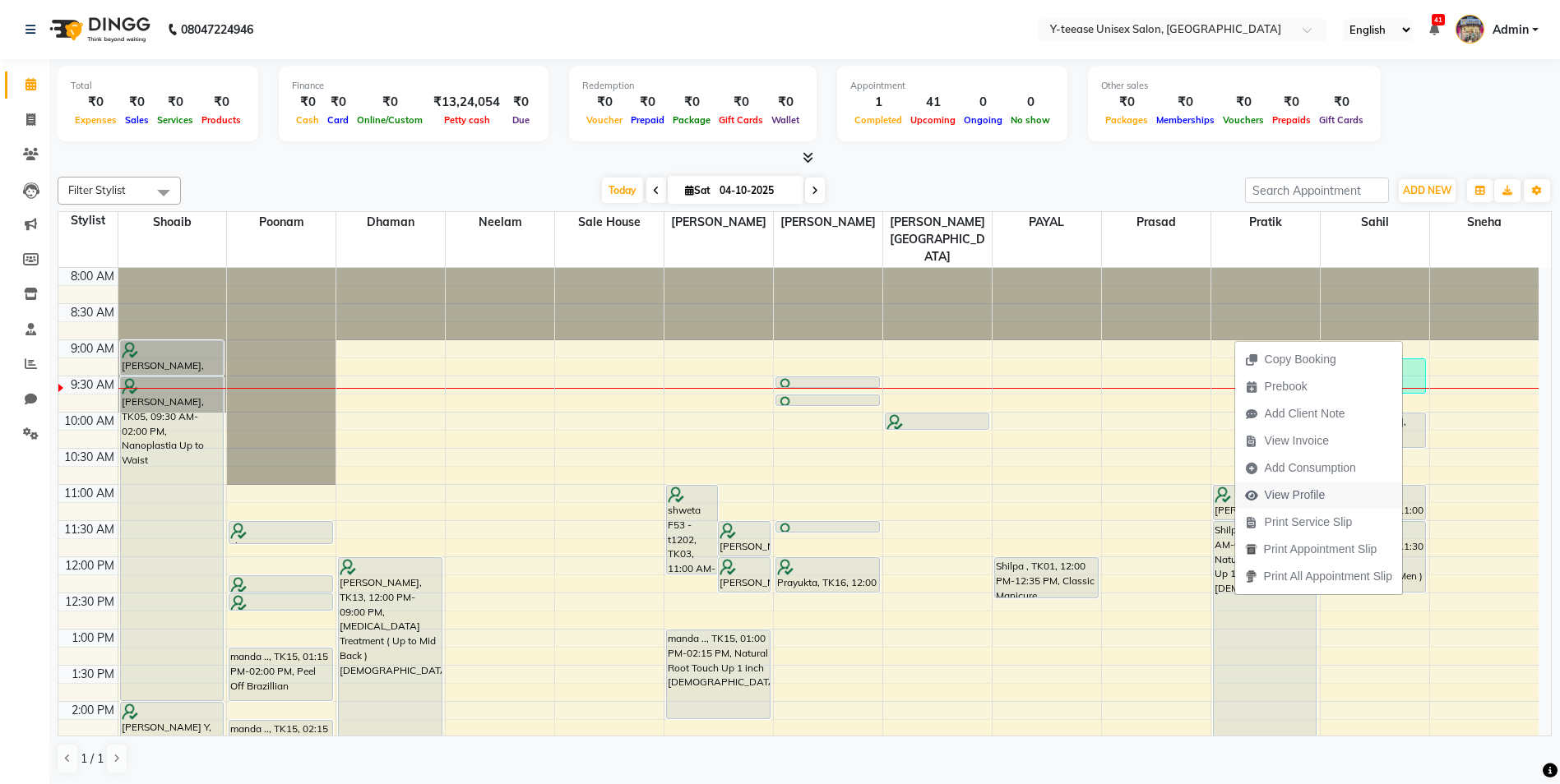
click at [1303, 494] on span "View Profile" at bounding box center [1295, 494] width 61 height 17
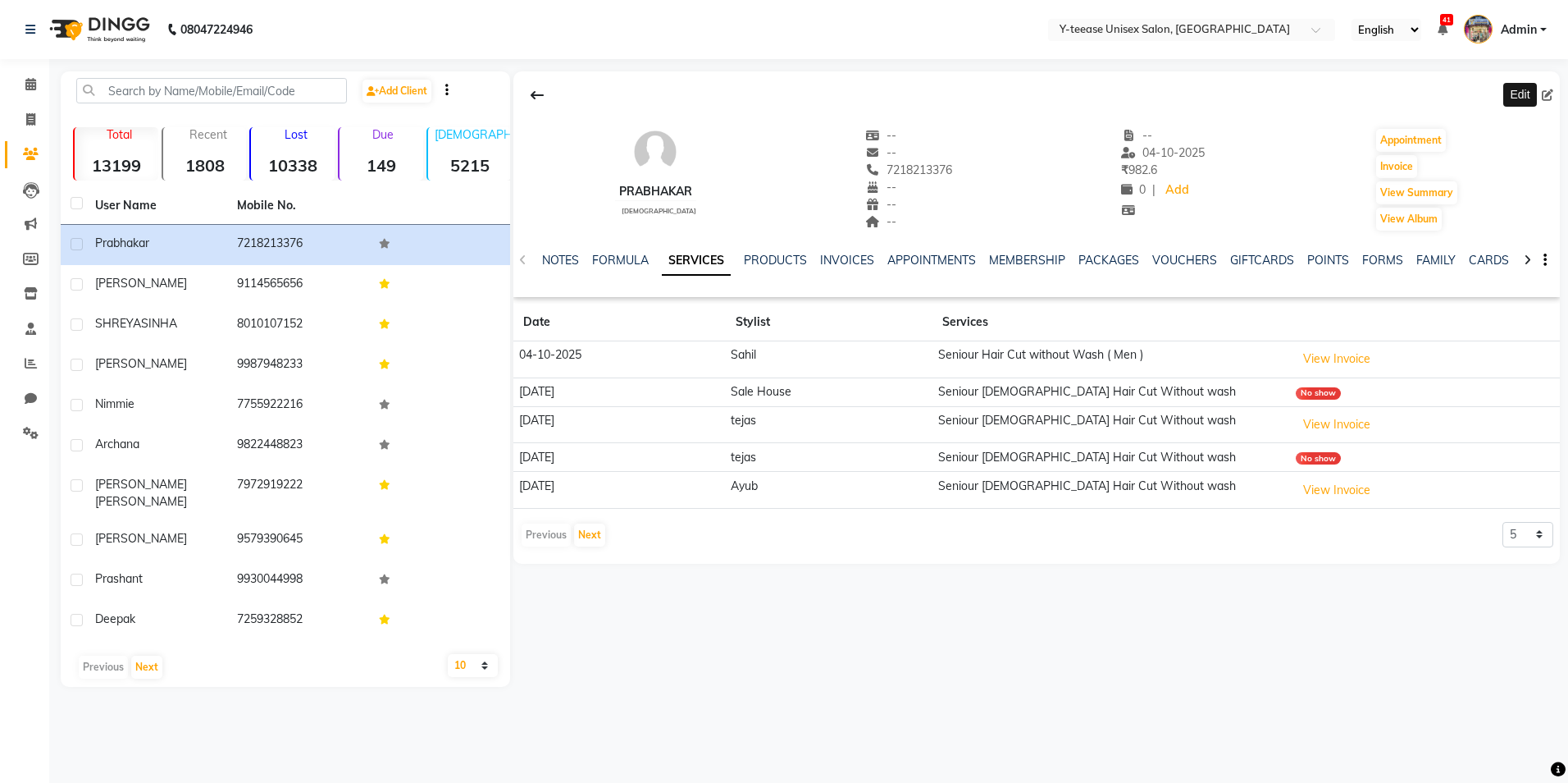
click at [1551, 97] on icon at bounding box center [1548, 96] width 12 height 12
select select "22"
select select "male"
select select
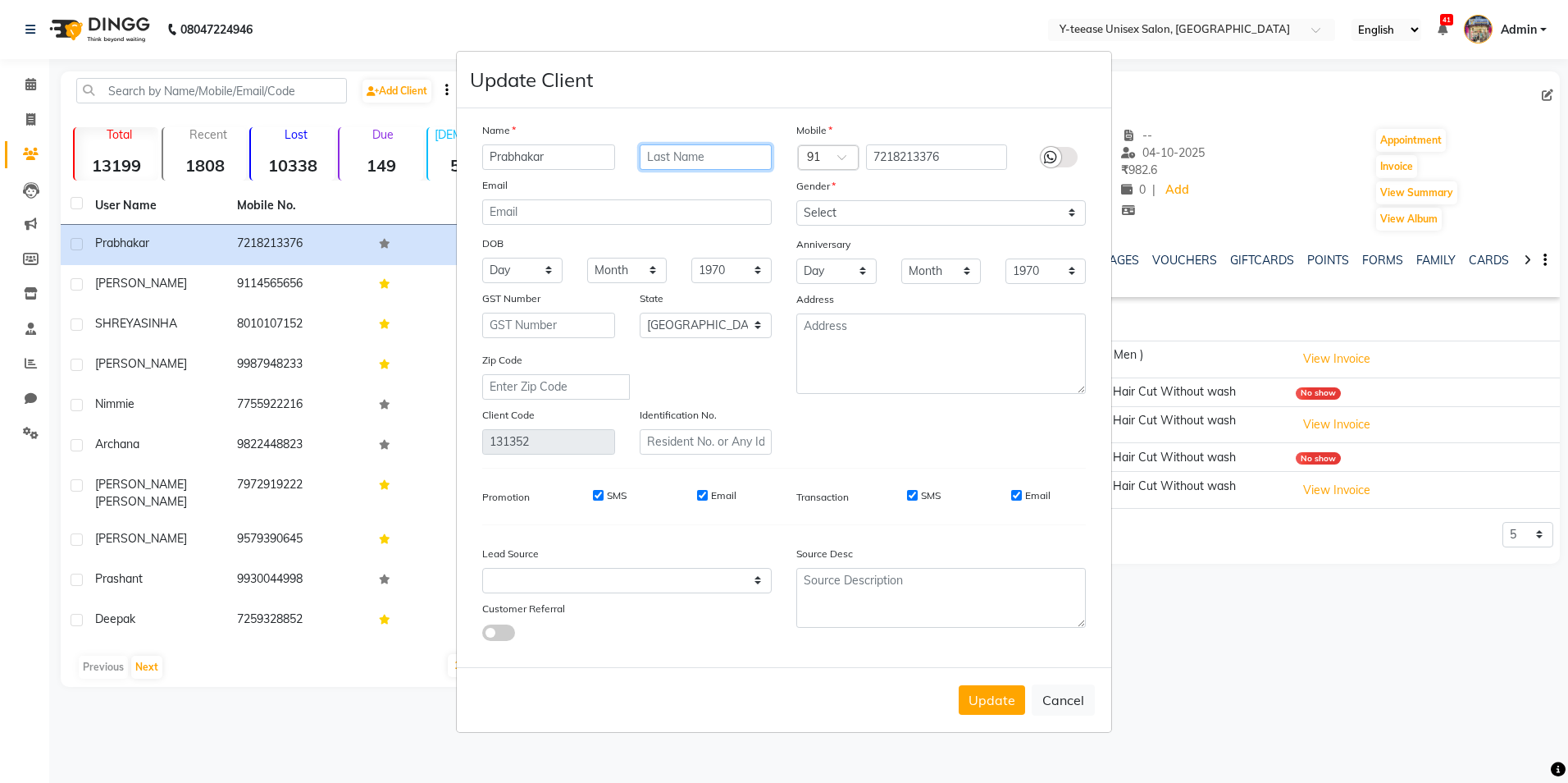
click at [654, 151] on input "text" at bounding box center [706, 157] width 133 height 26
click at [681, 153] on input "Ceni" at bounding box center [706, 157] width 133 height 26
type input "senior"
click at [989, 699] on button "Update" at bounding box center [991, 700] width 67 height 30
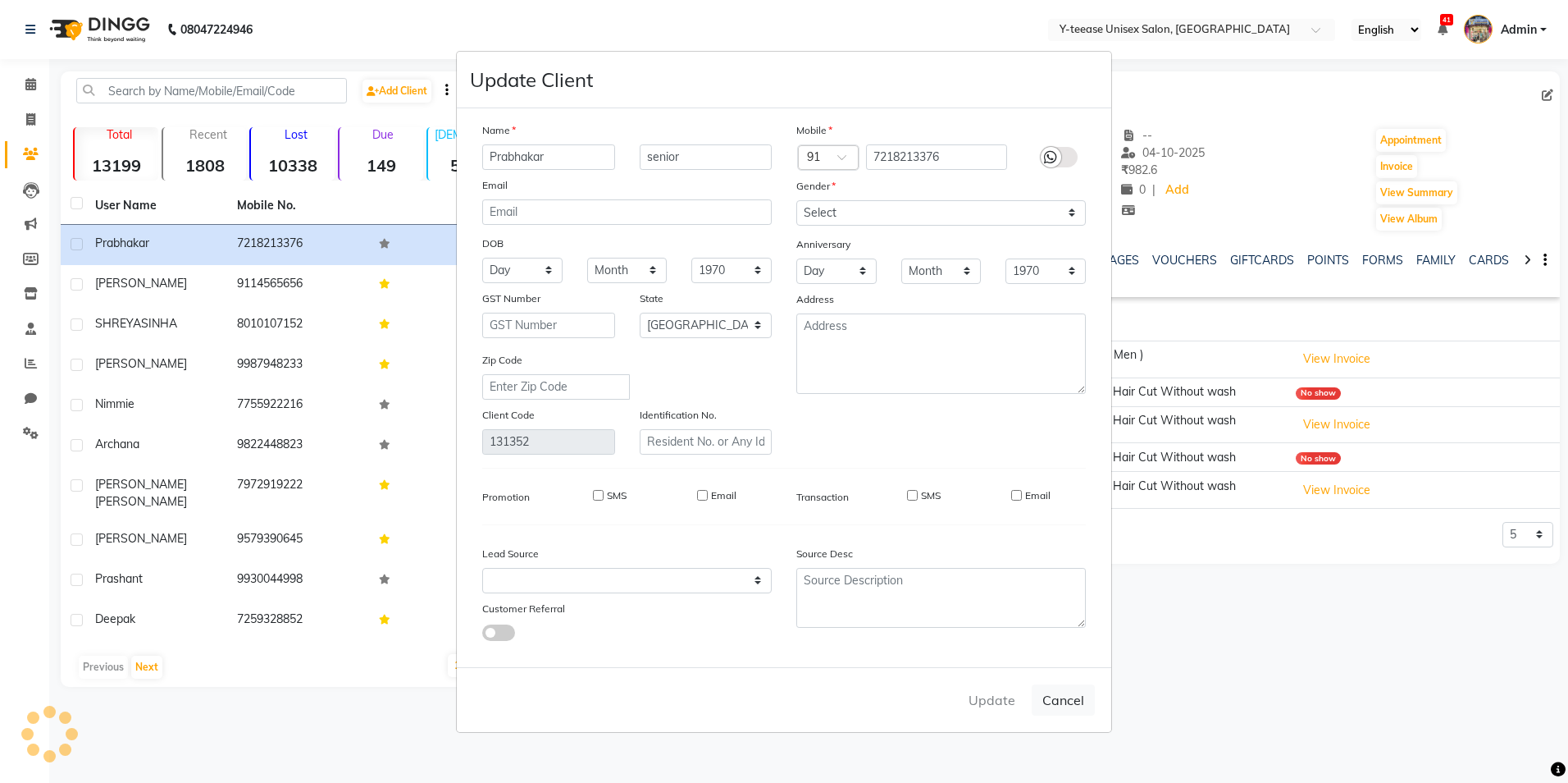
select select
select select "null"
select select
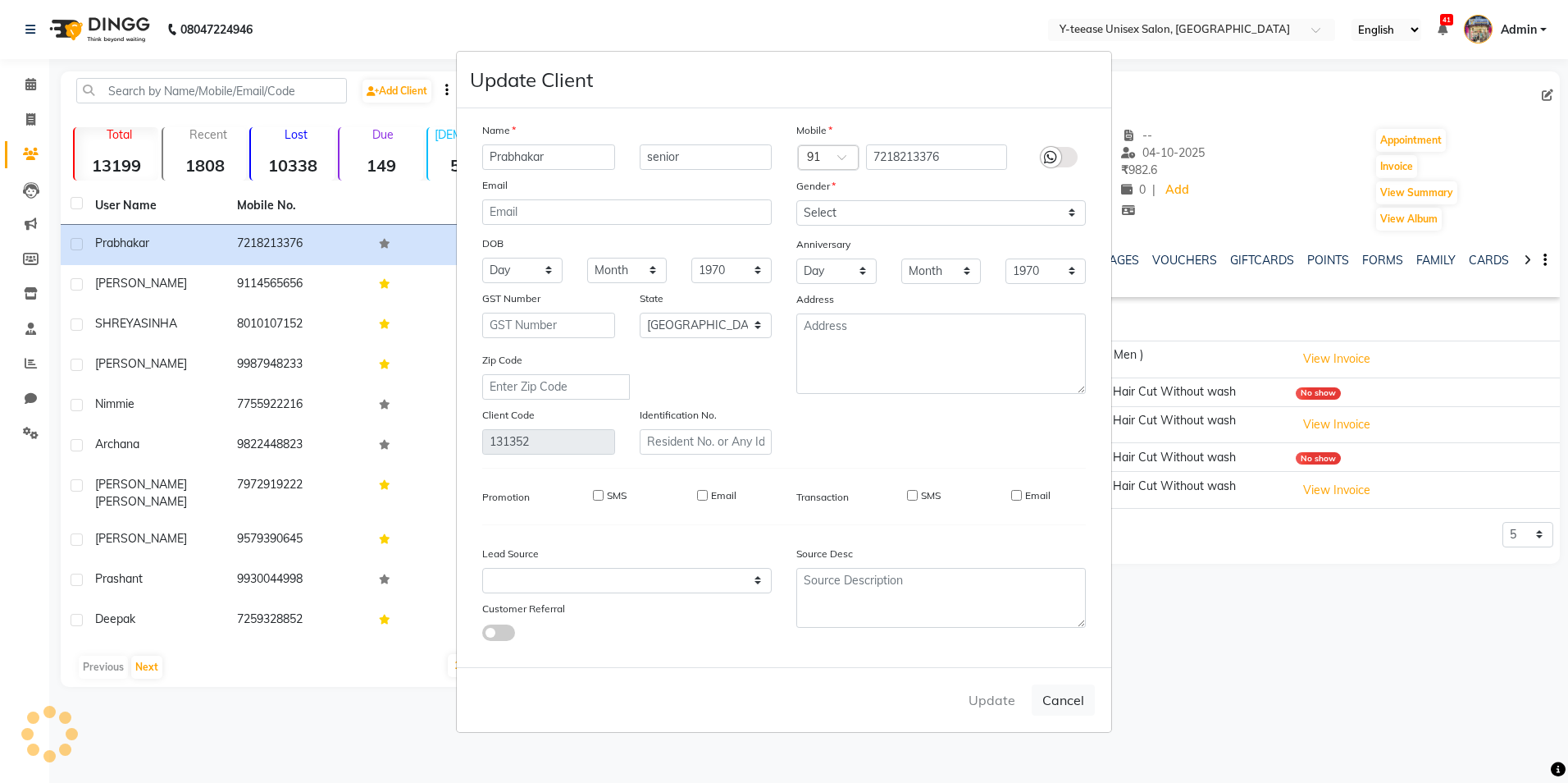
select select
checkbox input "false"
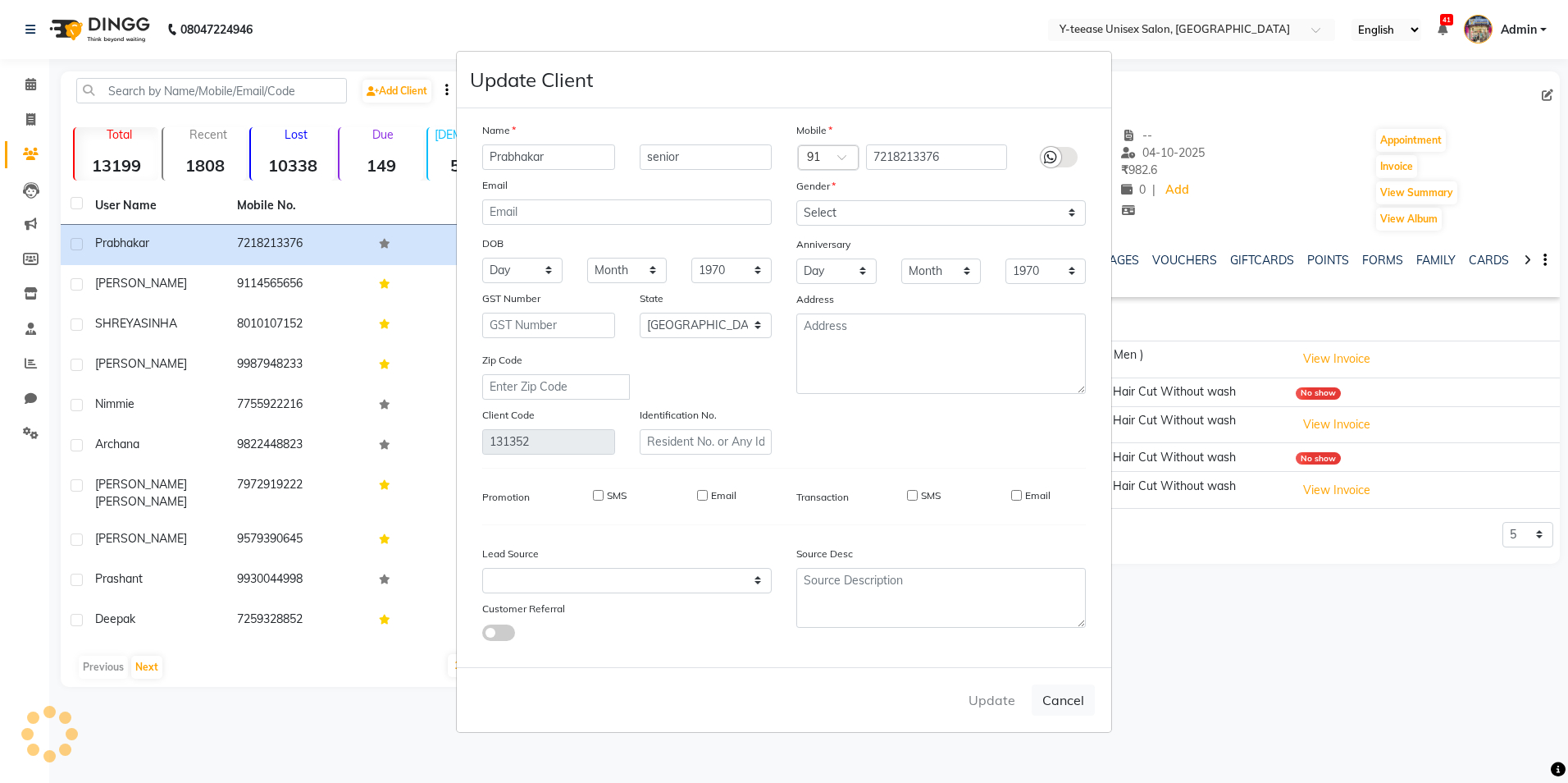
checkbox input "false"
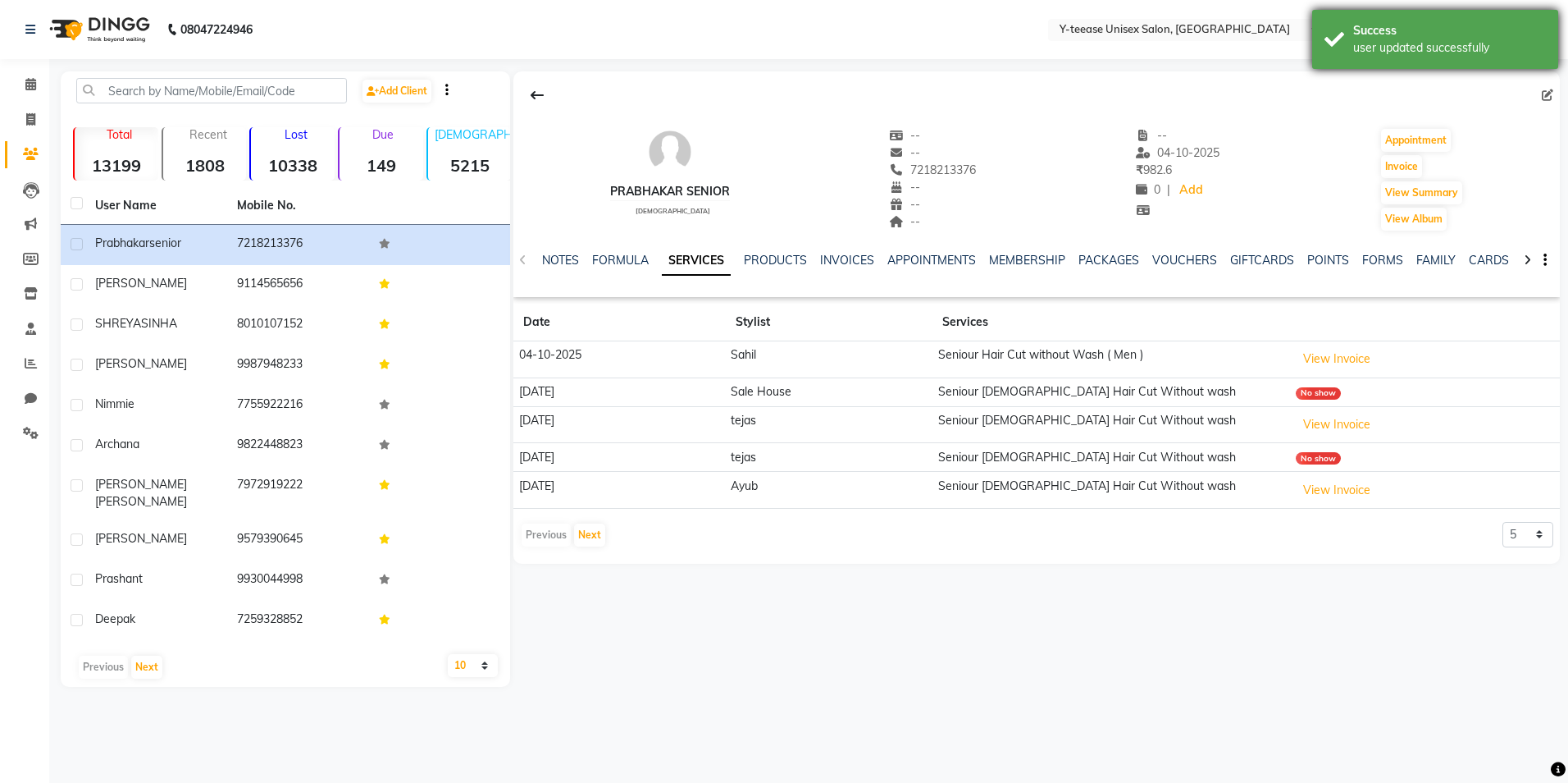
click at [1351, 37] on div "Success user updated successfully" at bounding box center [1435, 39] width 246 height 59
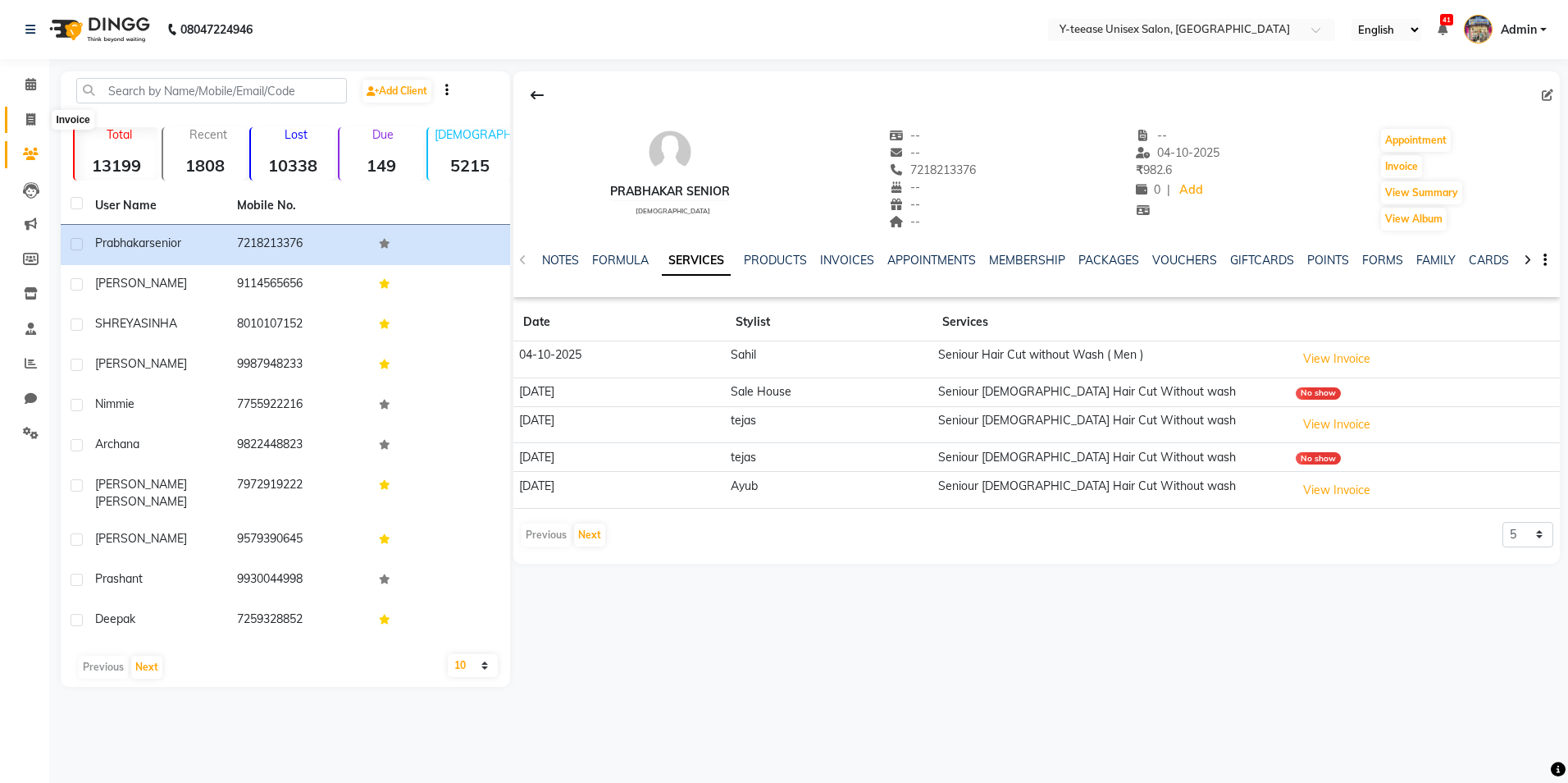
click at [27, 124] on icon at bounding box center [30, 119] width 9 height 12
select select "service"
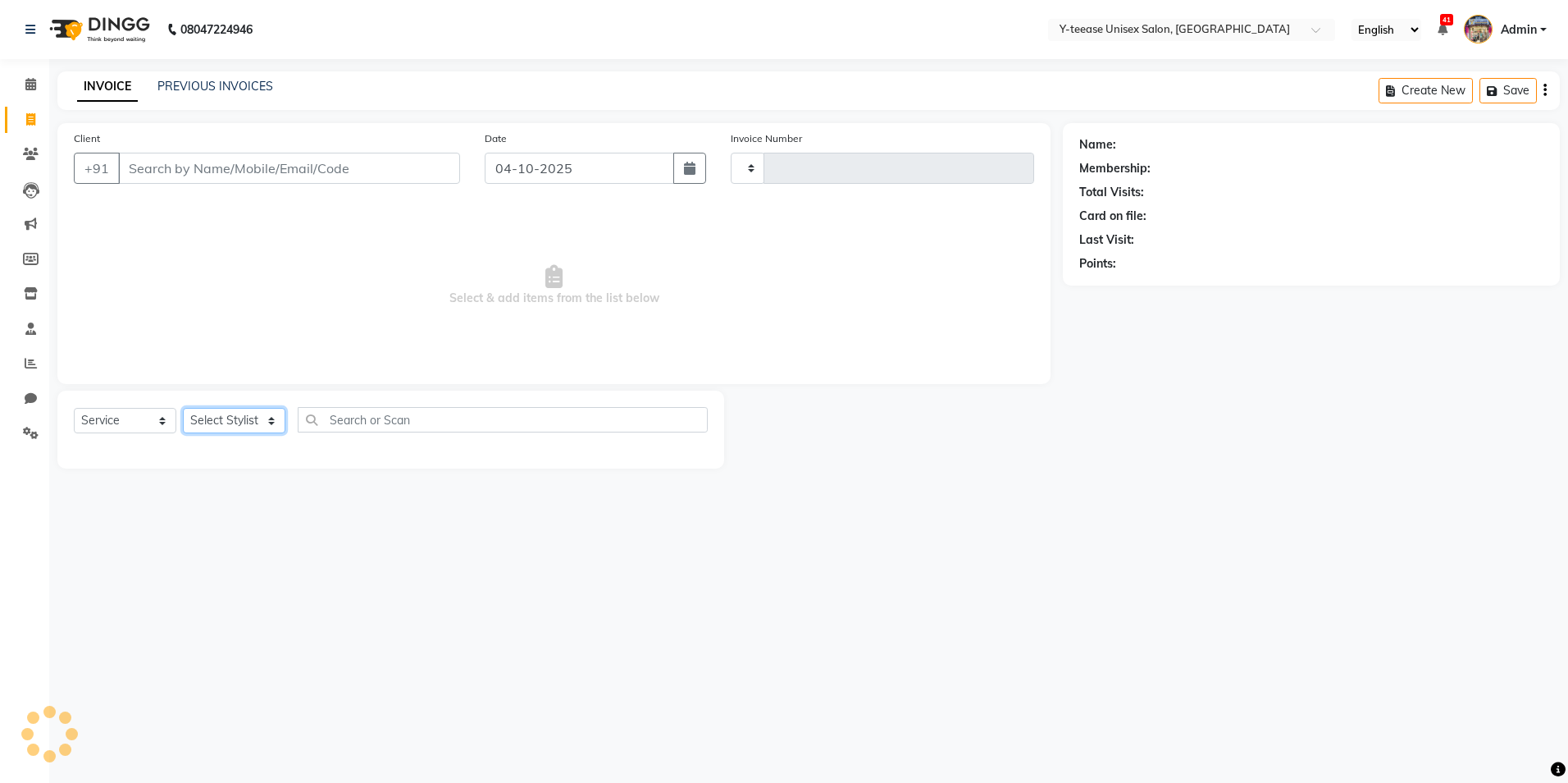
click at [227, 417] on select "Select Stylist" at bounding box center [234, 421] width 102 height 26
type input "8404"
select select "4"
select select "56"
click at [183, 408] on select "Select Stylist Amar Annu Ali chaitrali Dhaman keshav nagar Manager Mosin khan N…" at bounding box center [254, 421] width 141 height 26
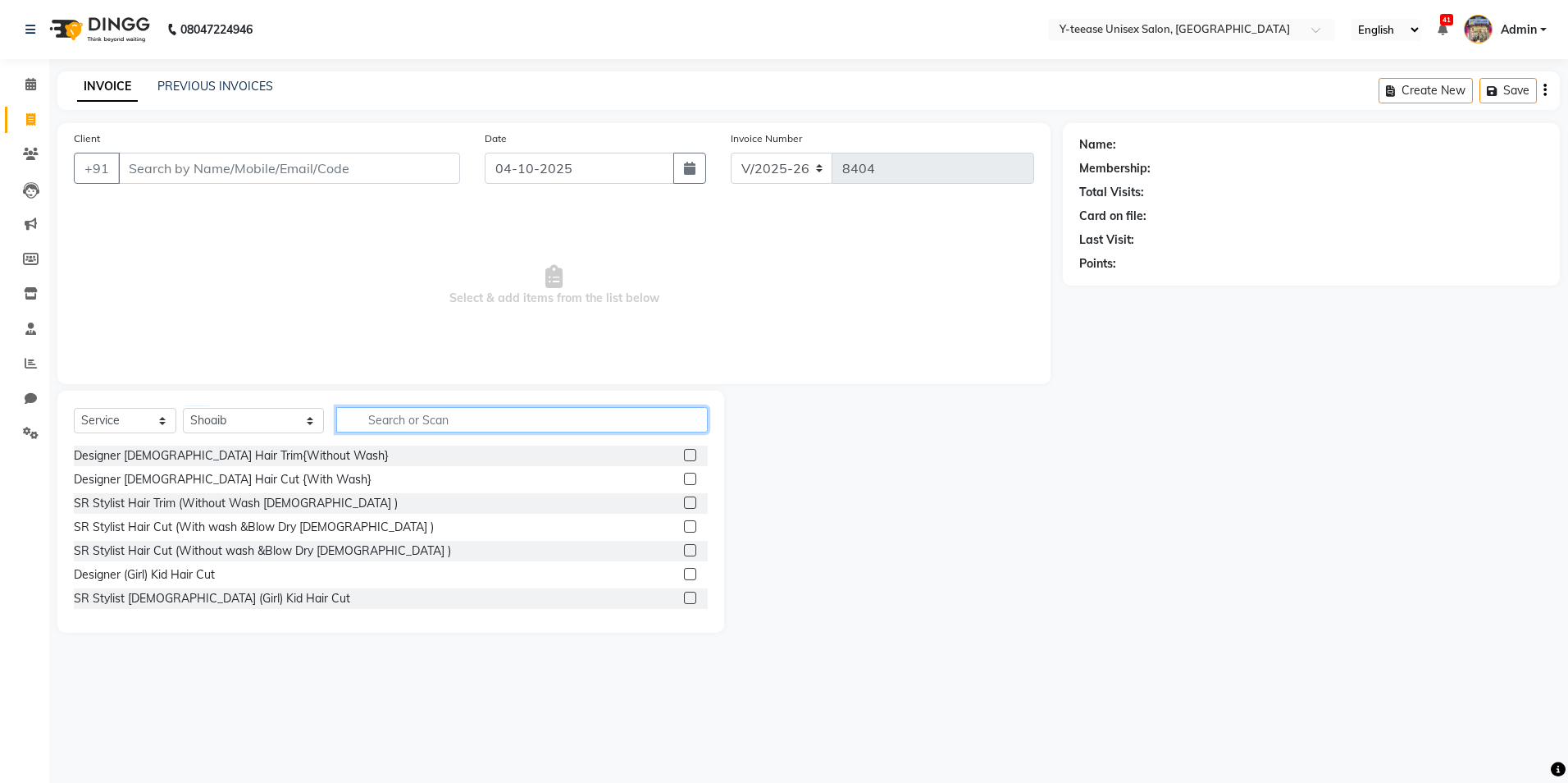
click at [342, 413] on input "text" at bounding box center [522, 420] width 372 height 26
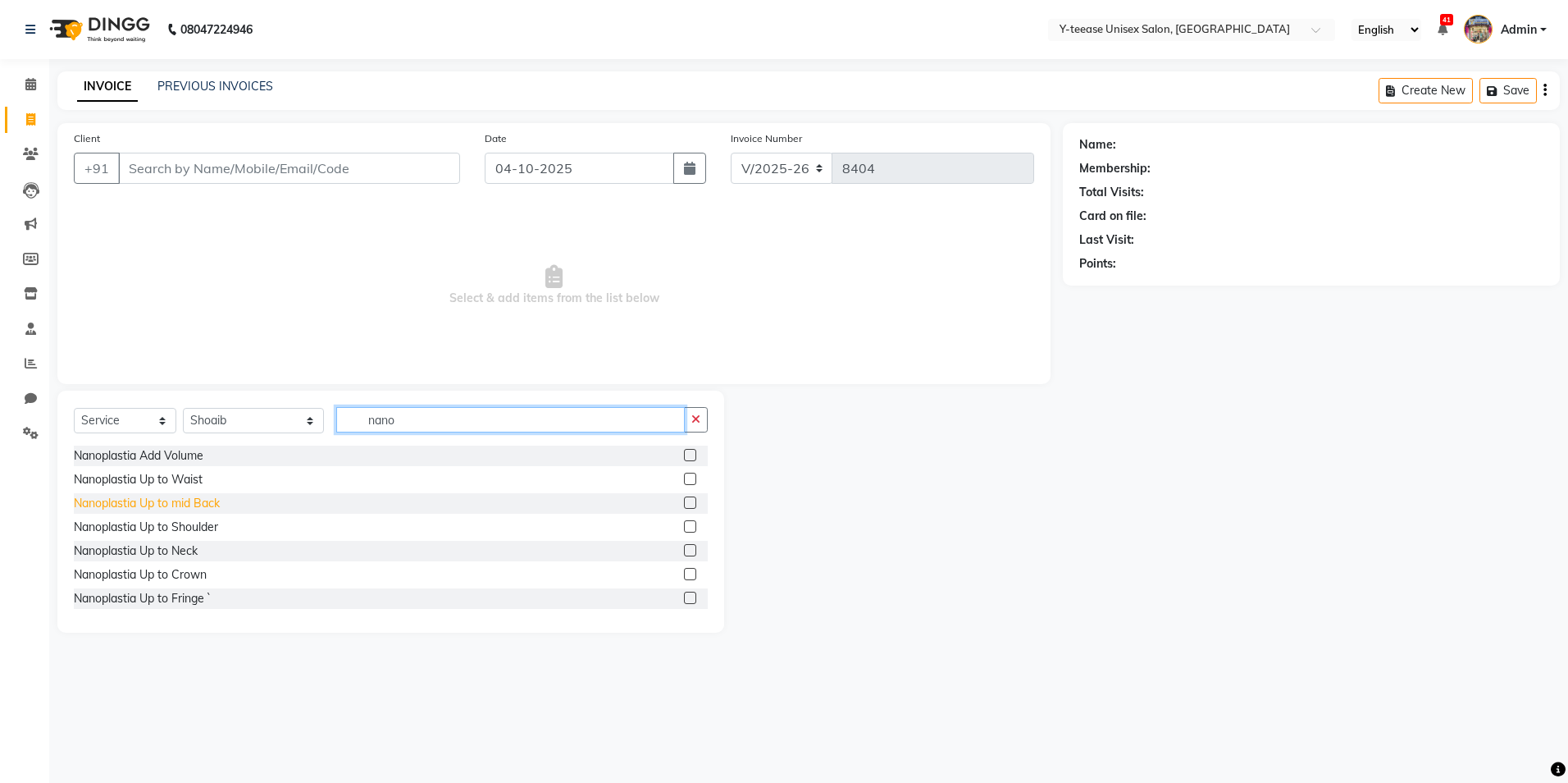
type input "nano"
click at [177, 502] on div "Nanoplastia Up to mid Back" at bounding box center [146, 502] width 146 height 17
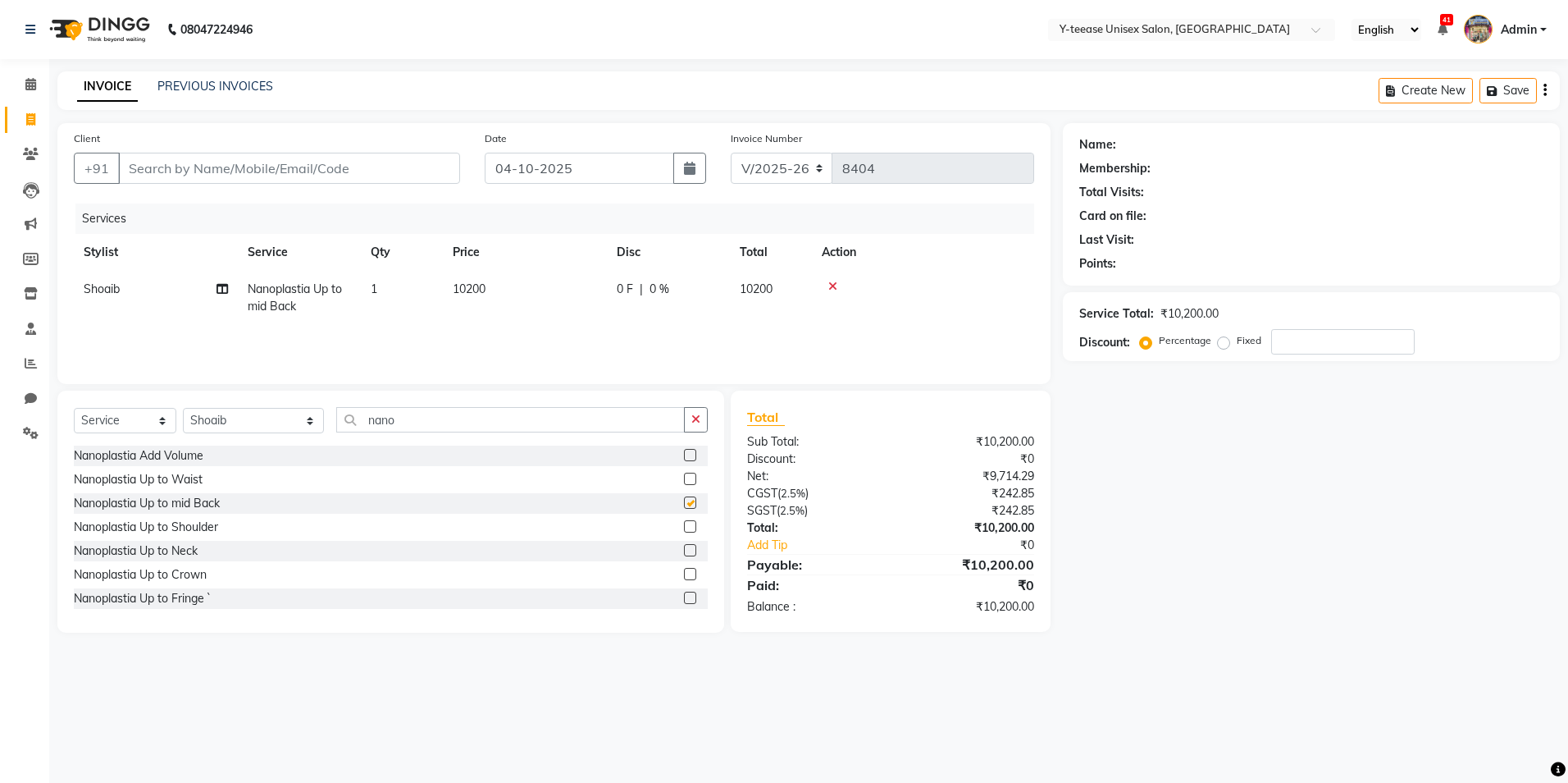
checkbox input "false"
click at [348, 419] on input "nano" at bounding box center [510, 420] width 349 height 26
click at [134, 463] on div "Nanoplastia Add Volume" at bounding box center [138, 456] width 129 height 17
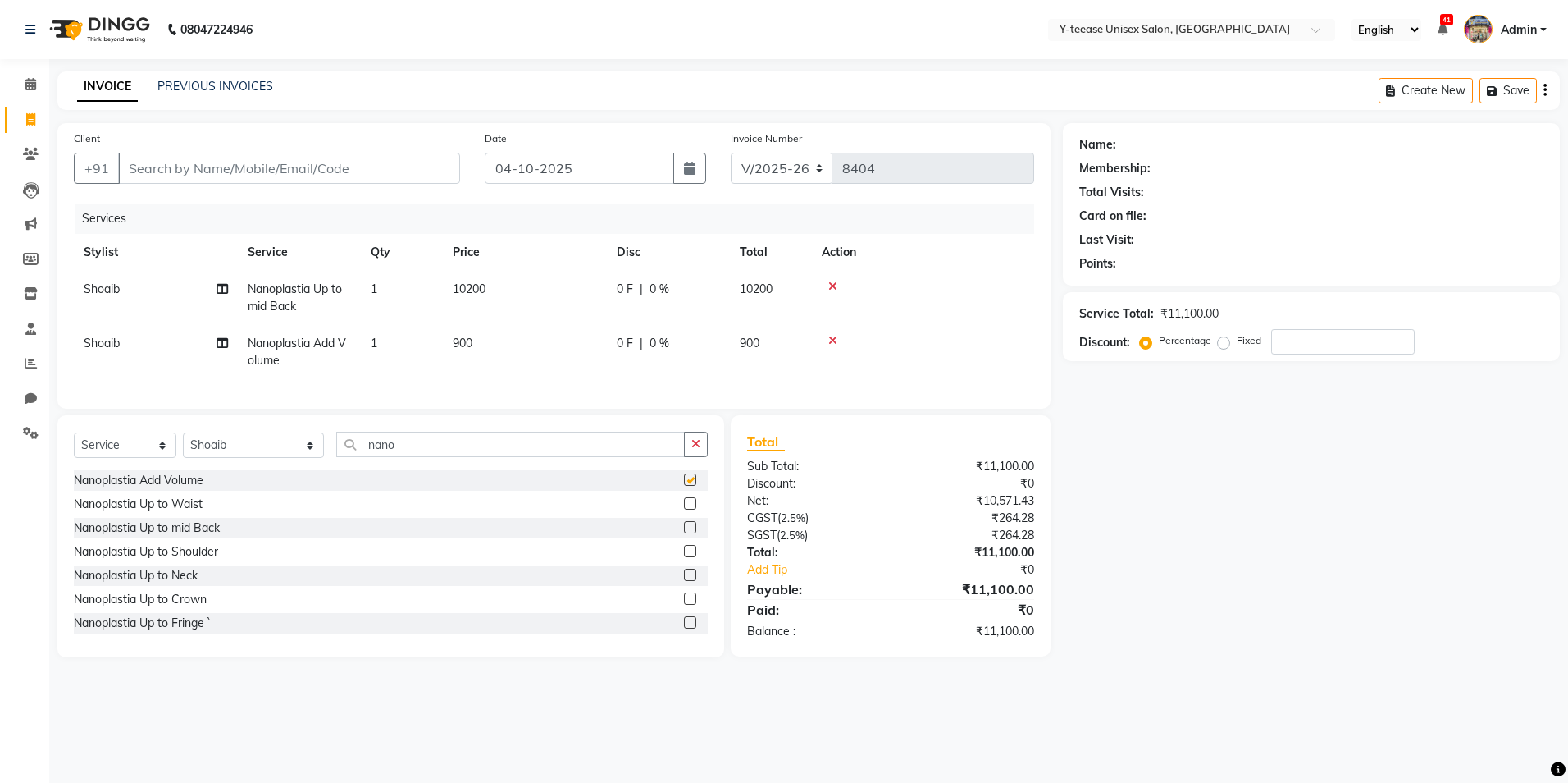
checkbox input "false"
click at [448, 332] on td "900" at bounding box center [524, 352] width 164 height 54
select select "56"
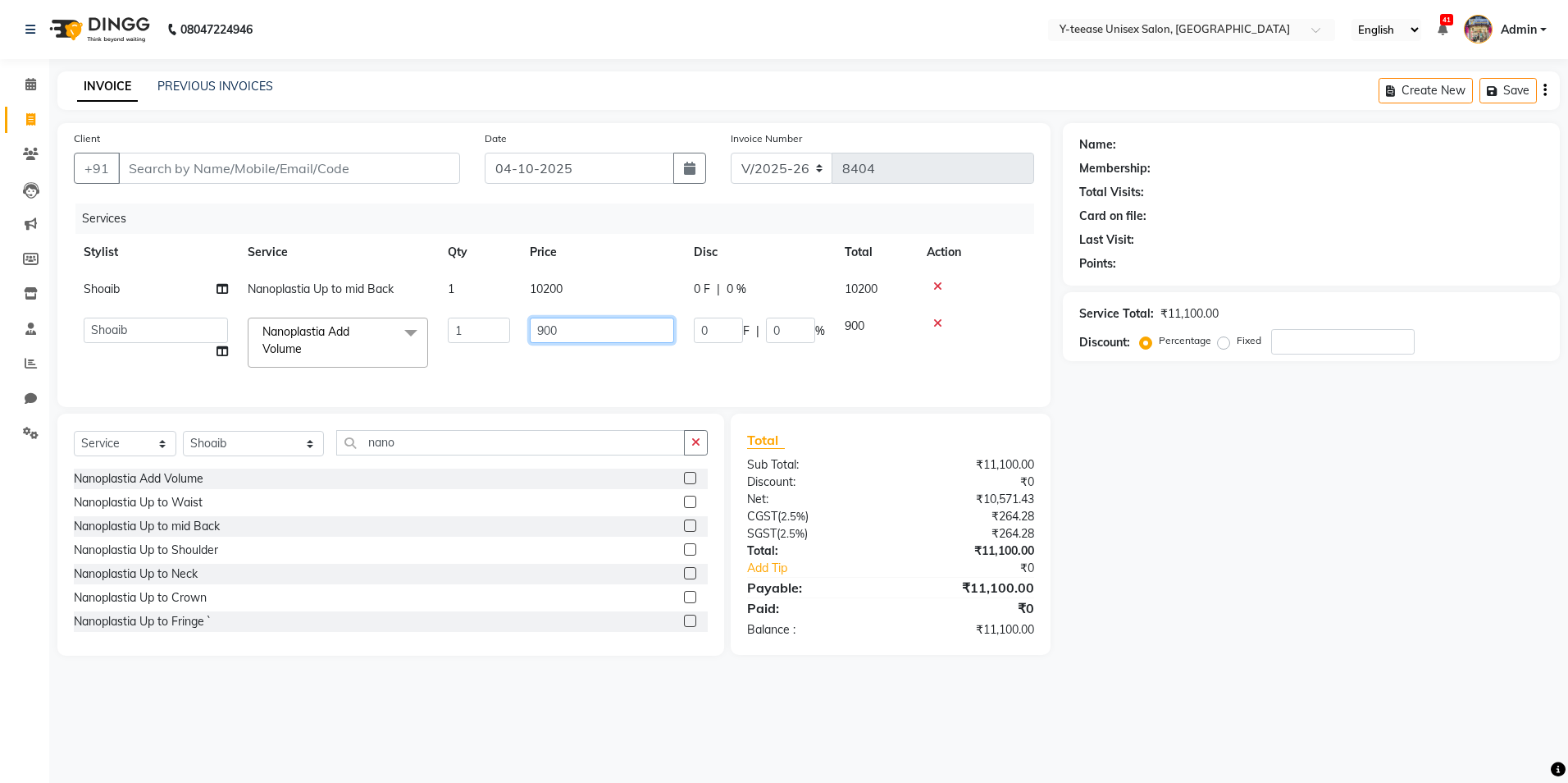
click at [571, 332] on input "900" at bounding box center [602, 330] width 144 height 26
click at [571, 331] on input "900" at bounding box center [602, 330] width 144 height 26
type input "2000"
click at [1248, 541] on div "Name: Membership: Total Visits: Card on file: Last Visit: Points: Service Total…" at bounding box center [1317, 389] width 509 height 532
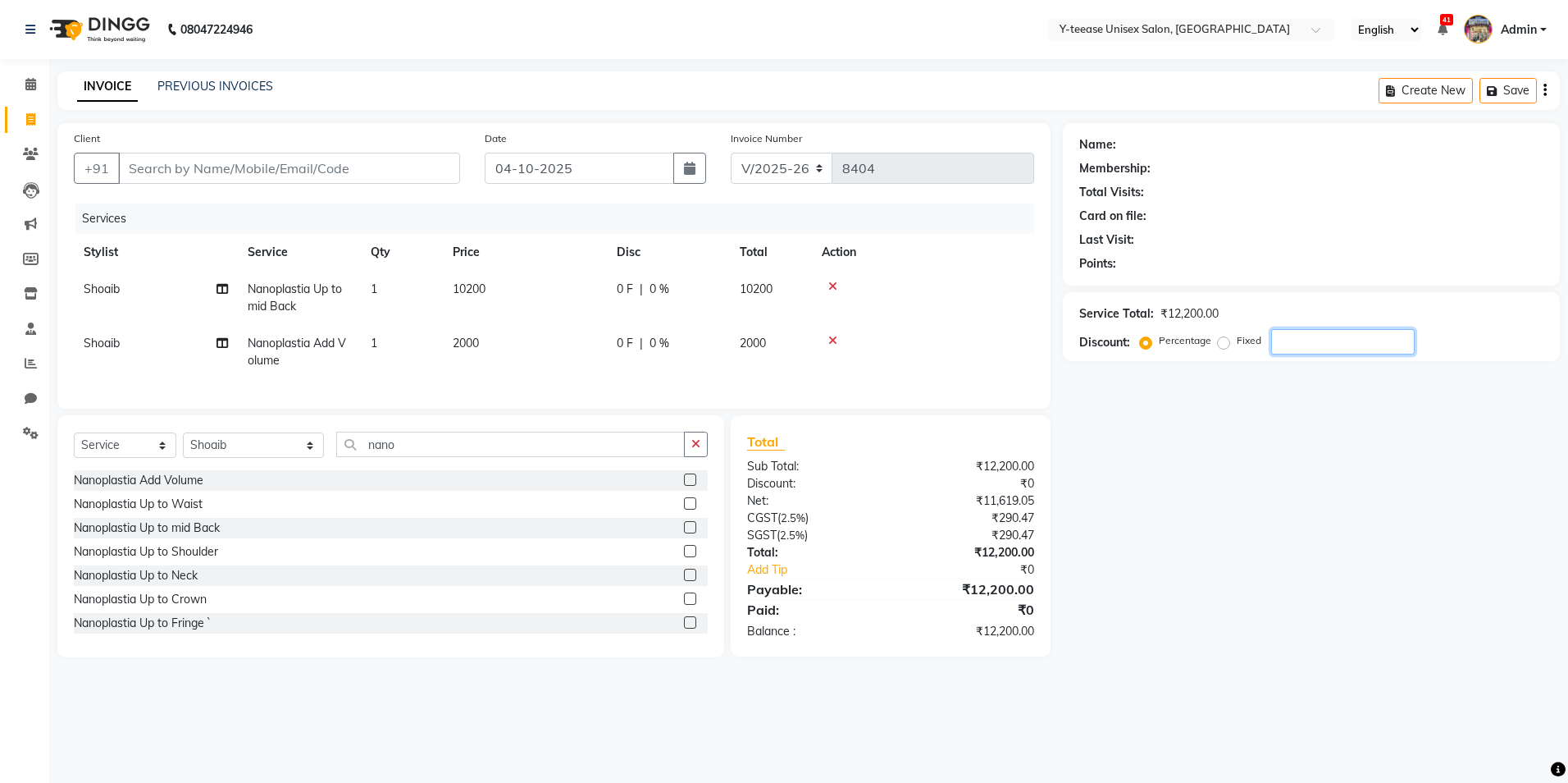
click at [1326, 335] on input "number" at bounding box center [1343, 342] width 143 height 26
type input "30"
click at [27, 85] on icon at bounding box center [31, 84] width 11 height 12
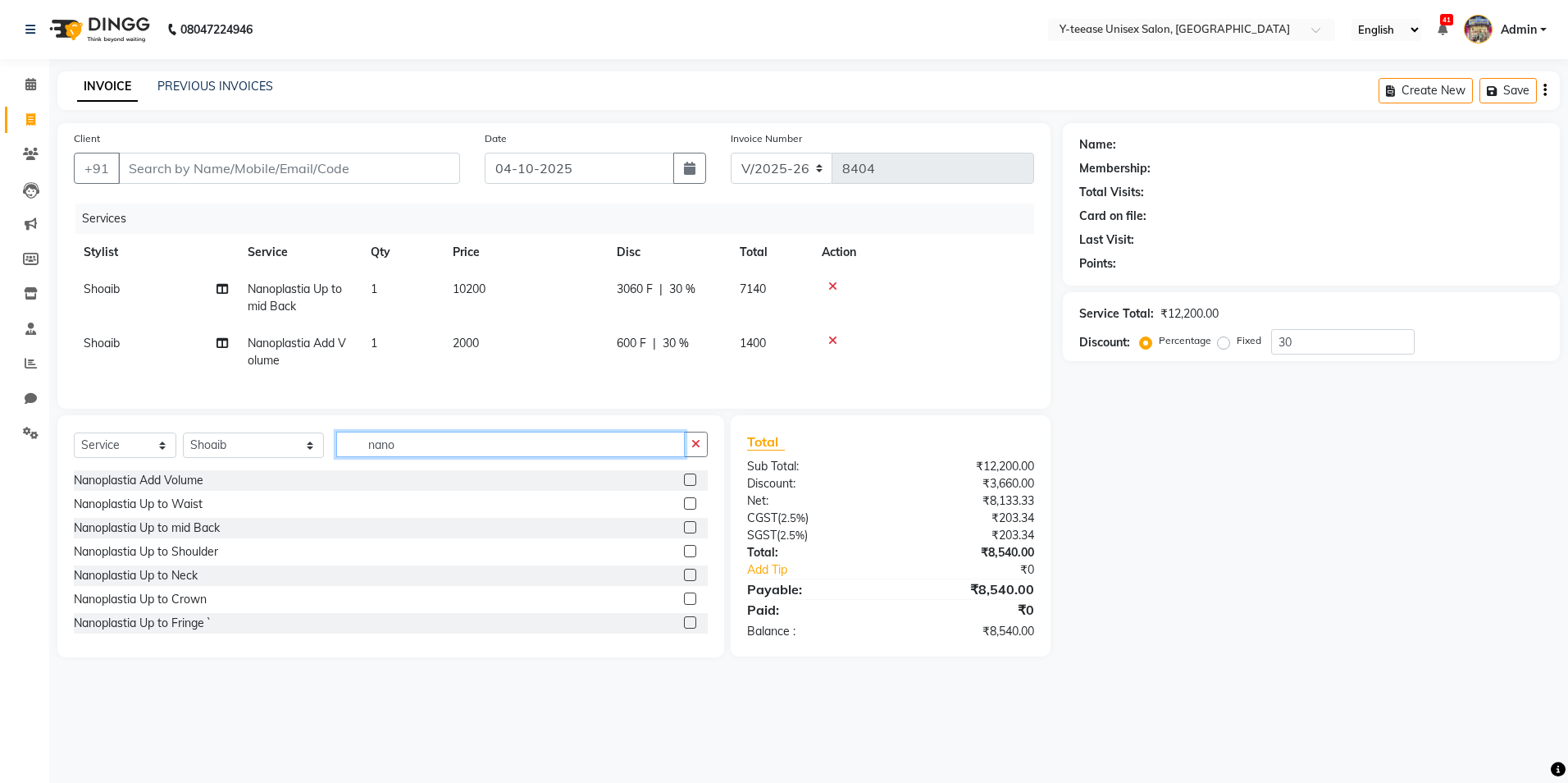
click at [349, 449] on input "nano" at bounding box center [510, 445] width 349 height 26
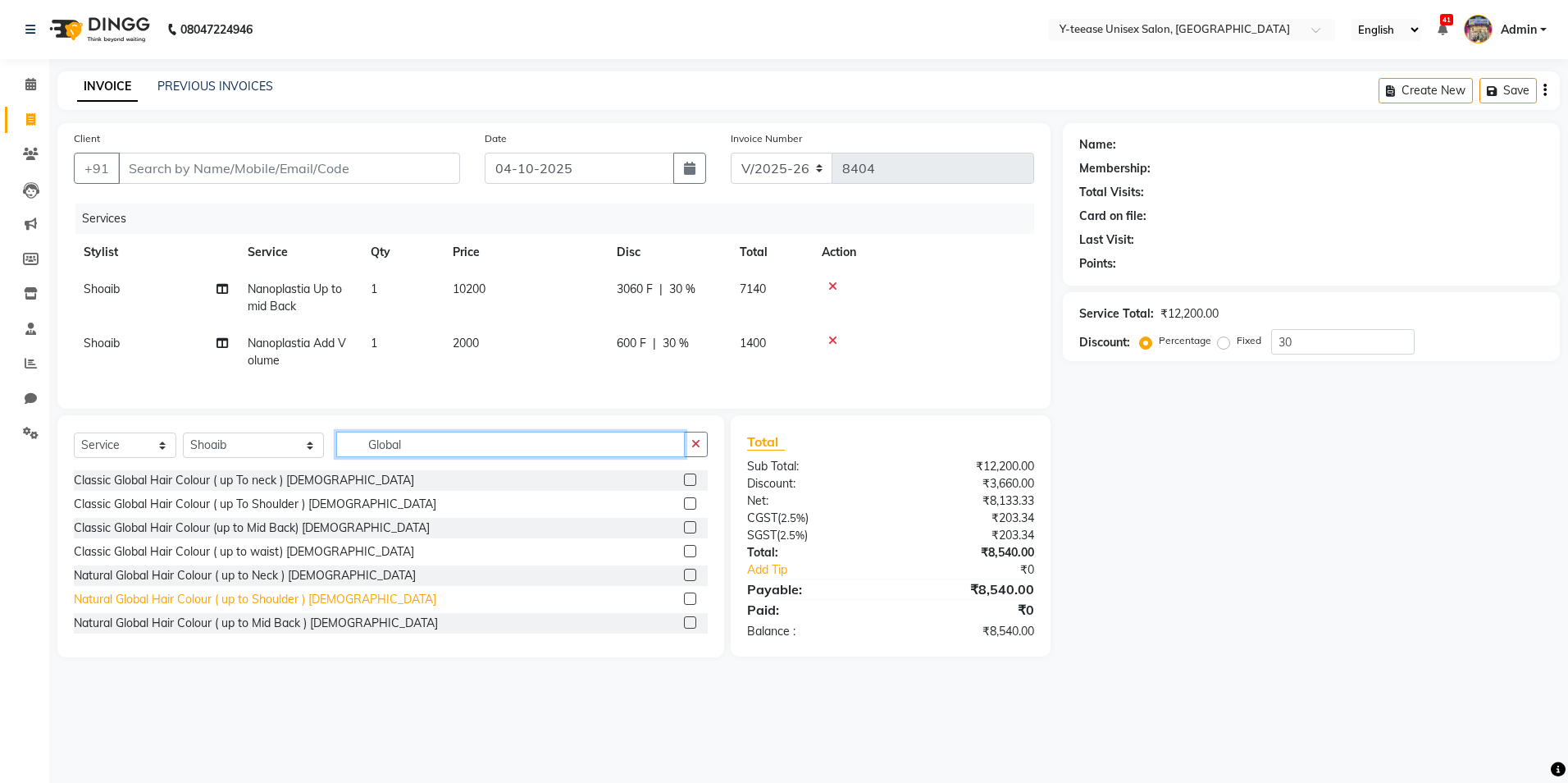
type input "Global"
click at [284, 608] on div "Natural Global Hair Colour ( up to Shoulder ) Female" at bounding box center [255, 599] width 363 height 17
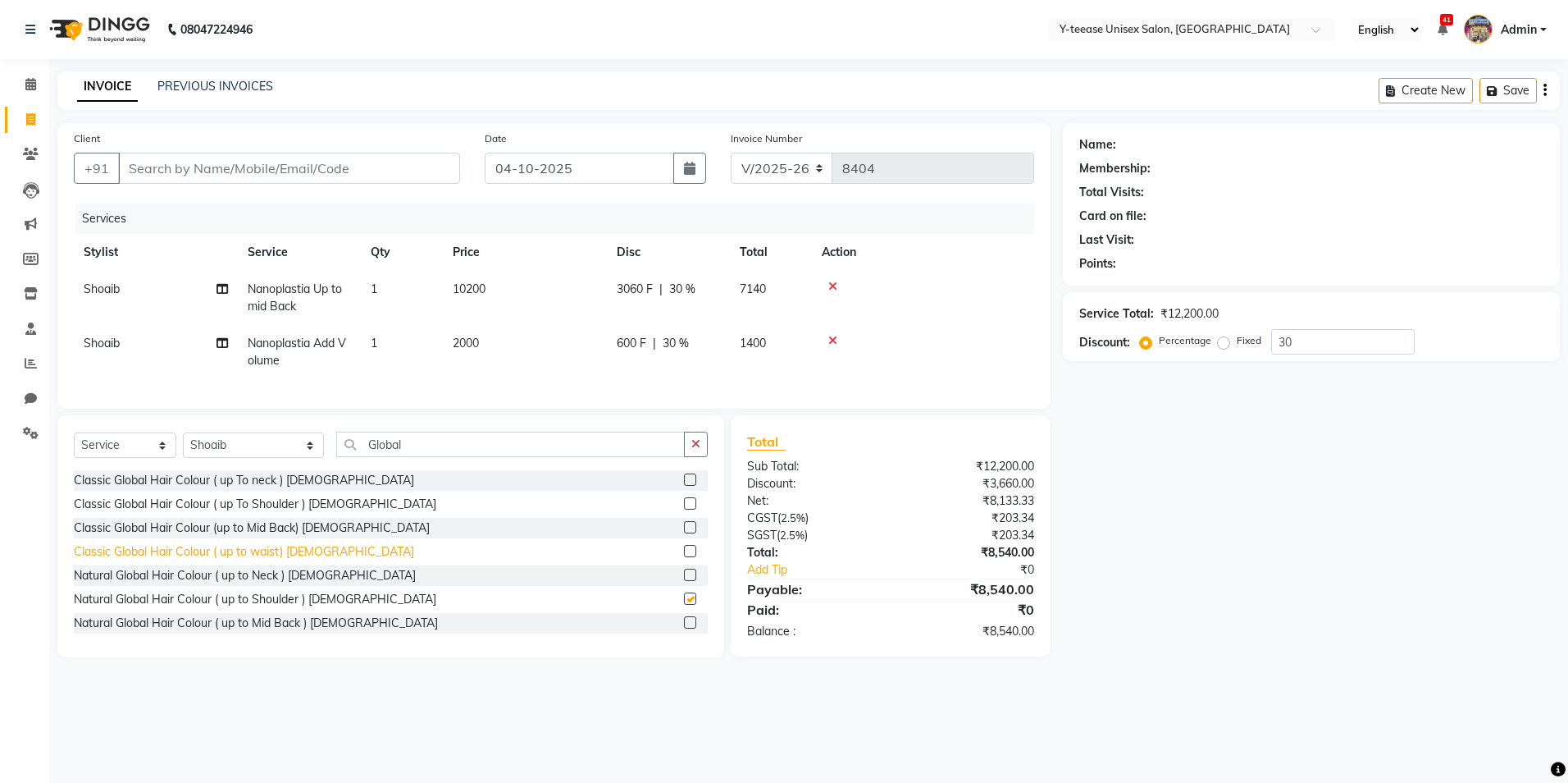
checkbox input "false"
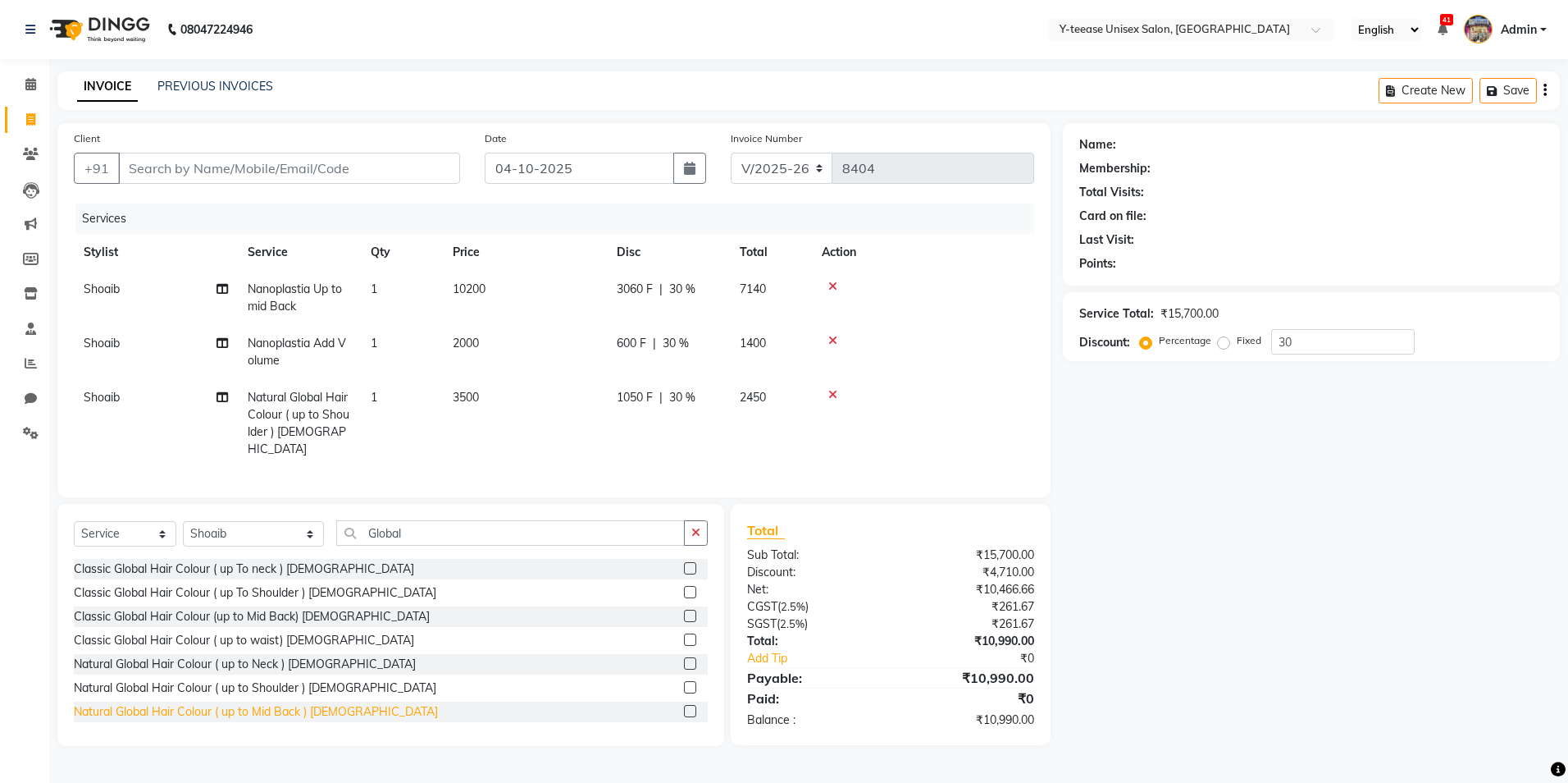
click at [306, 714] on div "Natural Global Hair Colour ( up to Mid Back ) Female" at bounding box center [256, 711] width 364 height 17
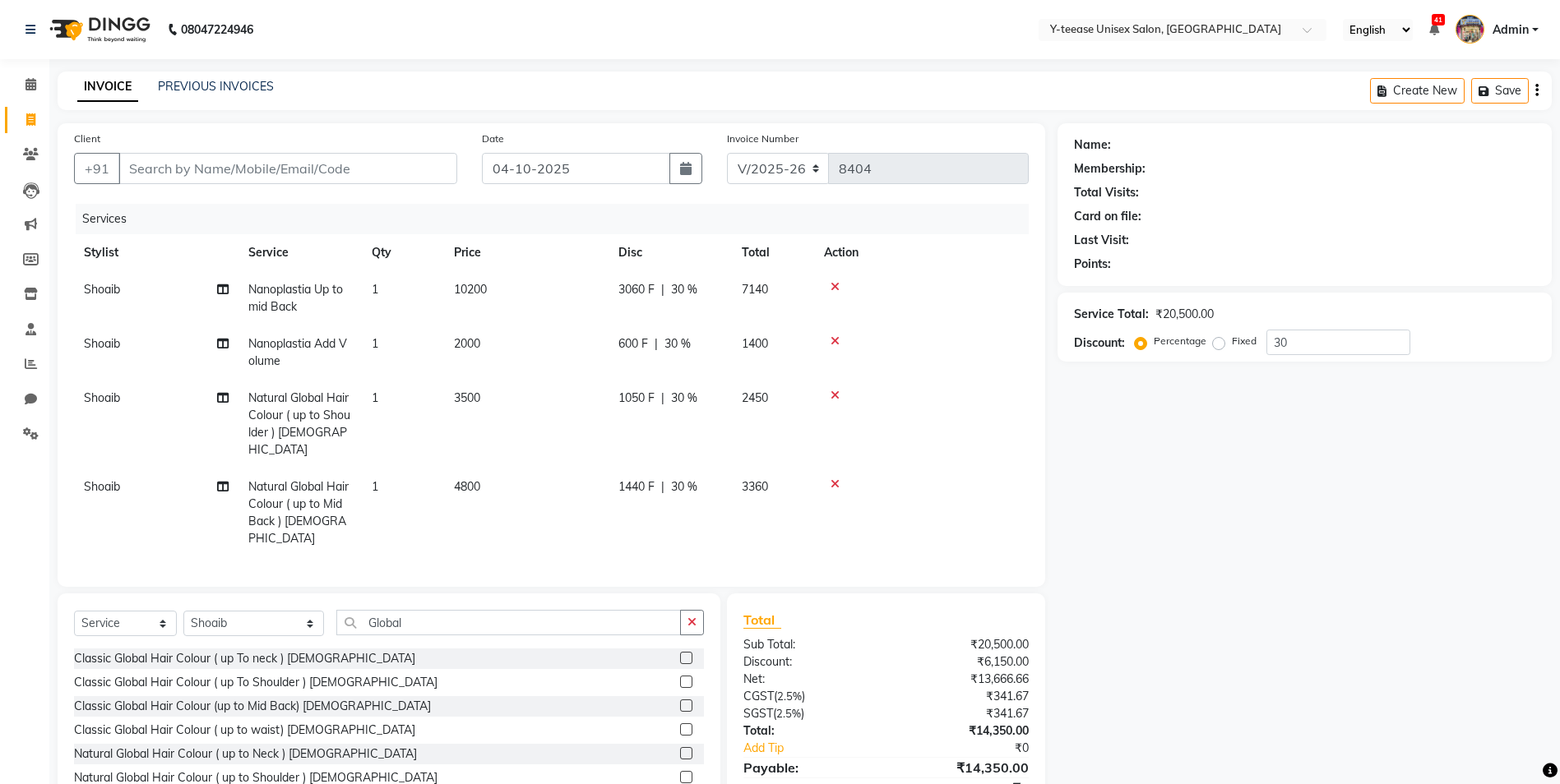
checkbox input "false"
click at [316, 410] on span "Natural Global Hair Colour ( up to Shoulder ) Female" at bounding box center [299, 423] width 102 height 67
select select "56"
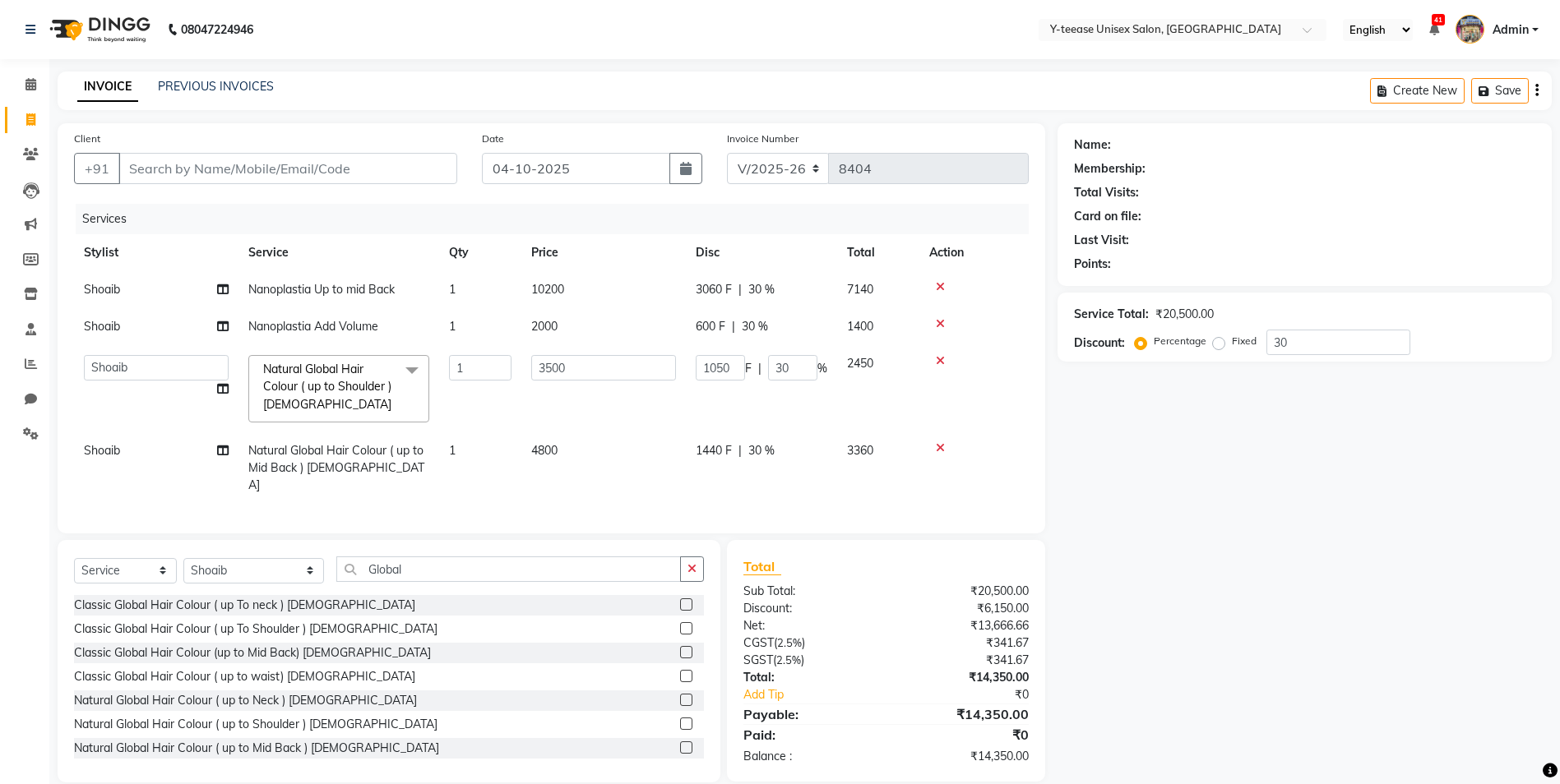
click at [316, 410] on span "Natural Global Hair Colour ( up to Shoulder ) Female x" at bounding box center [331, 387] width 145 height 53
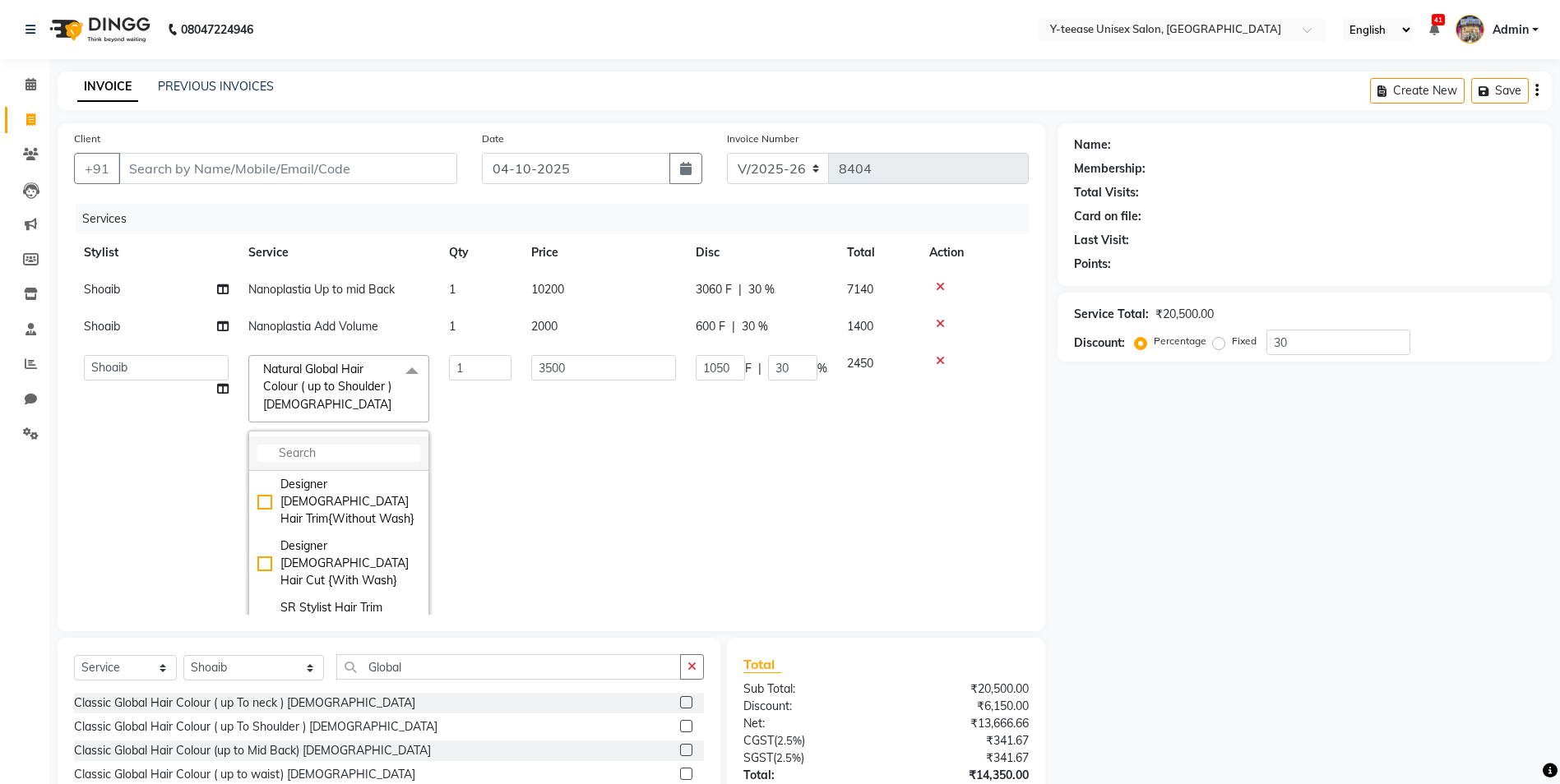
click at [312, 452] on input "multiselect-search" at bounding box center [338, 452] width 162 height 17
type input "addi"
click at [350, 566] on div "Global Additional volume and thickness" at bounding box center [338, 554] width 162 height 35
checkbox input "true"
type input "600"
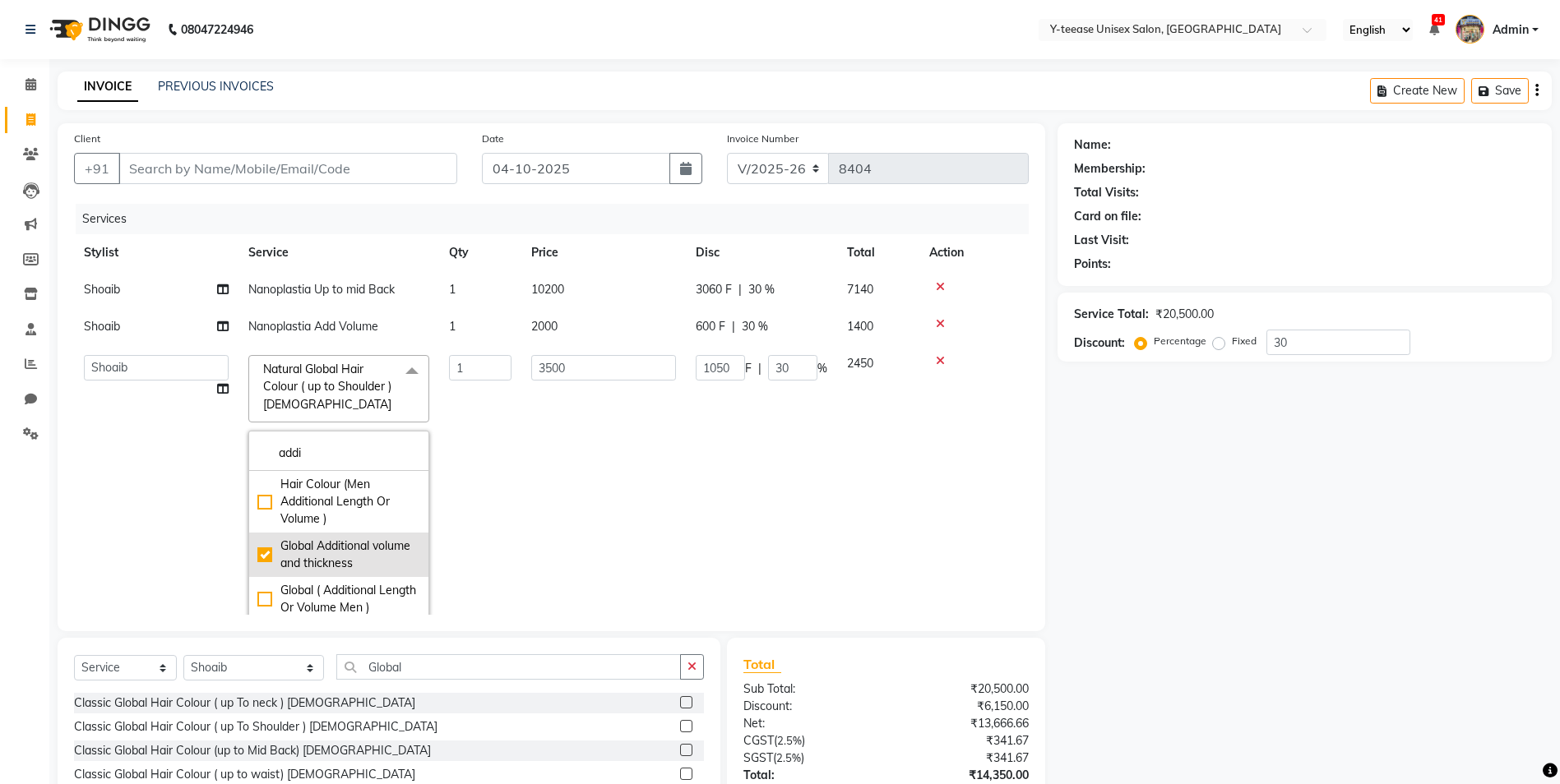
type input "180"
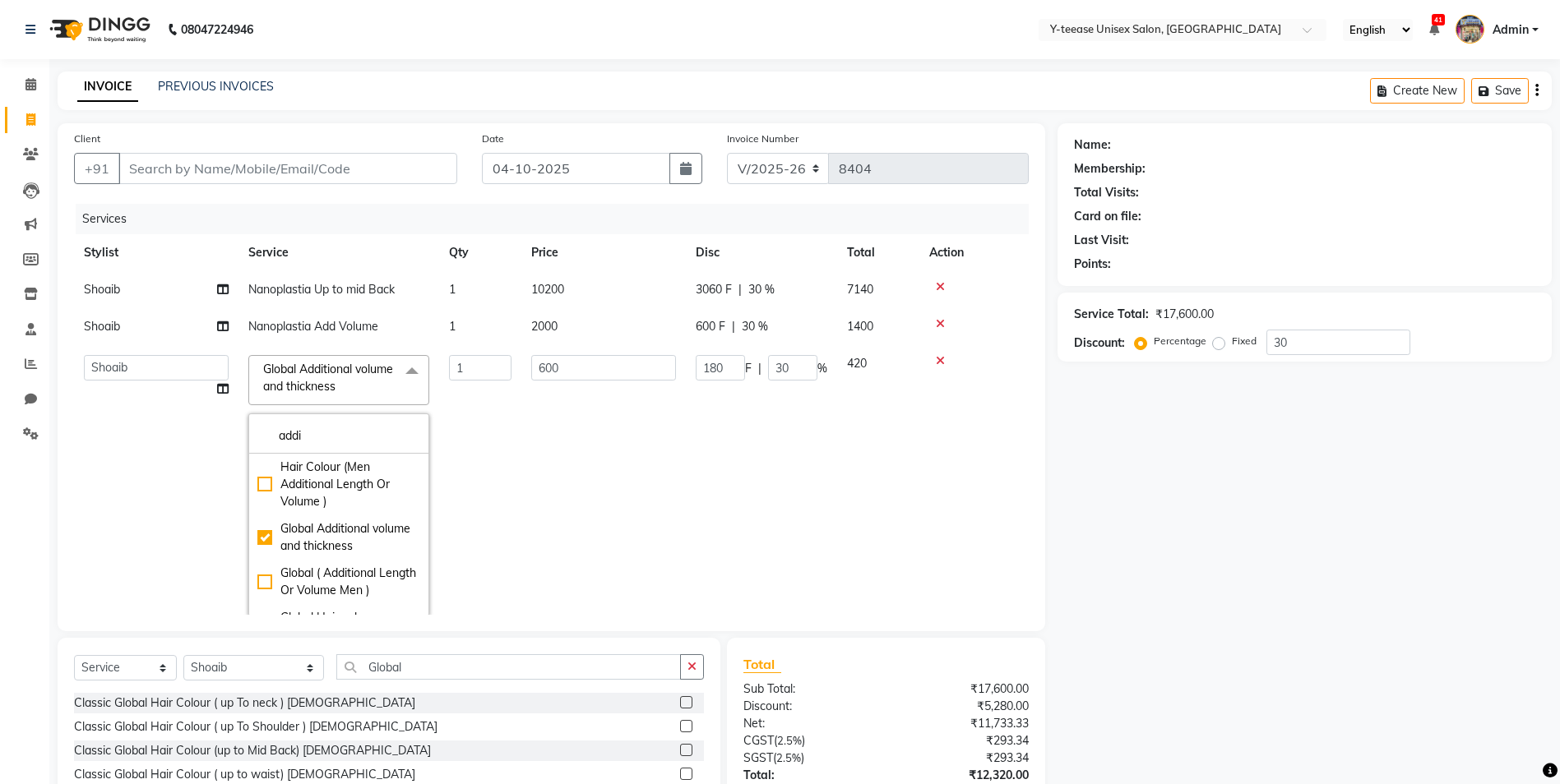
click at [654, 502] on td "600" at bounding box center [603, 485] width 164 height 281
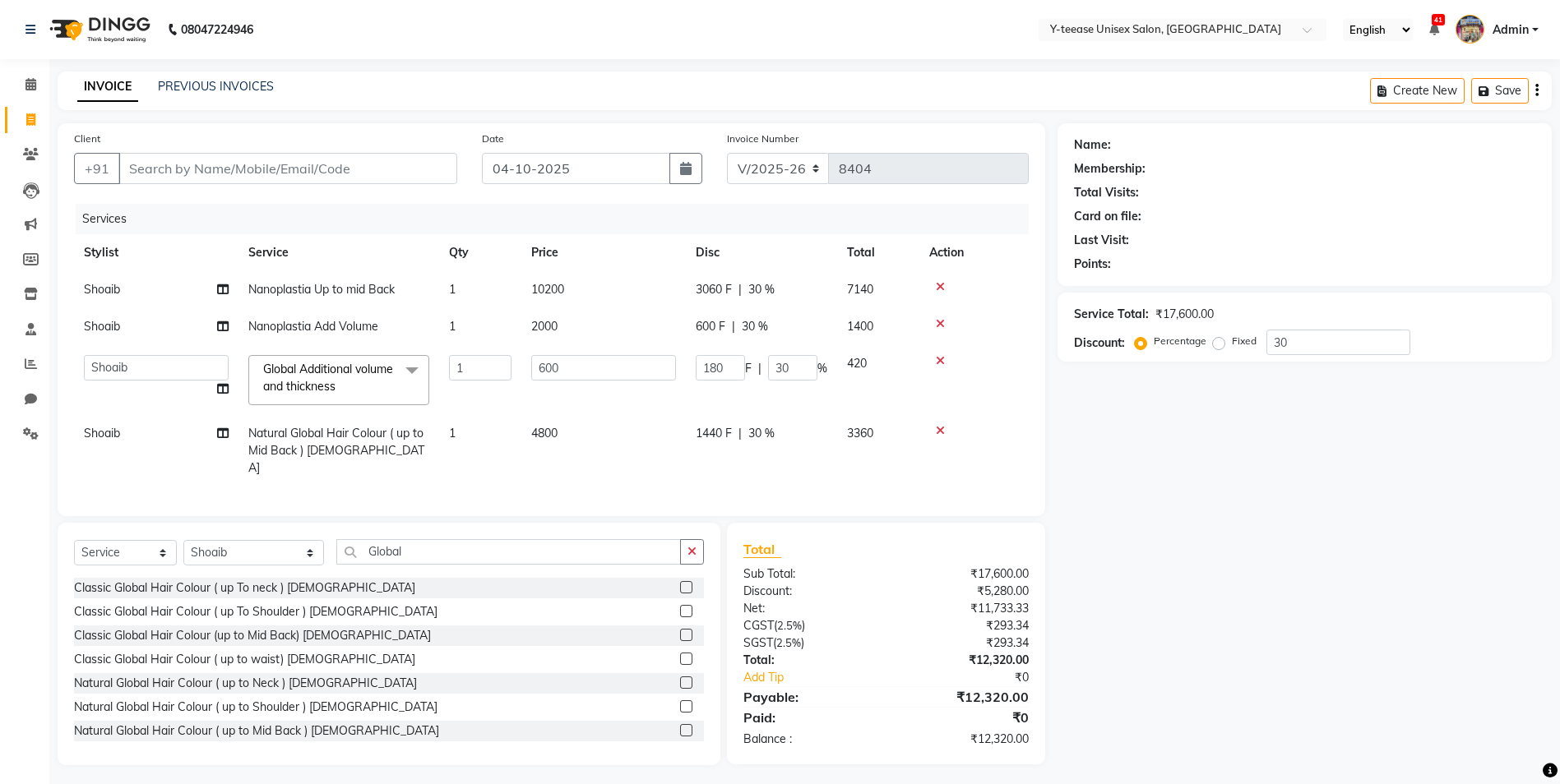
click at [940, 320] on icon at bounding box center [940, 324] width 9 height 12
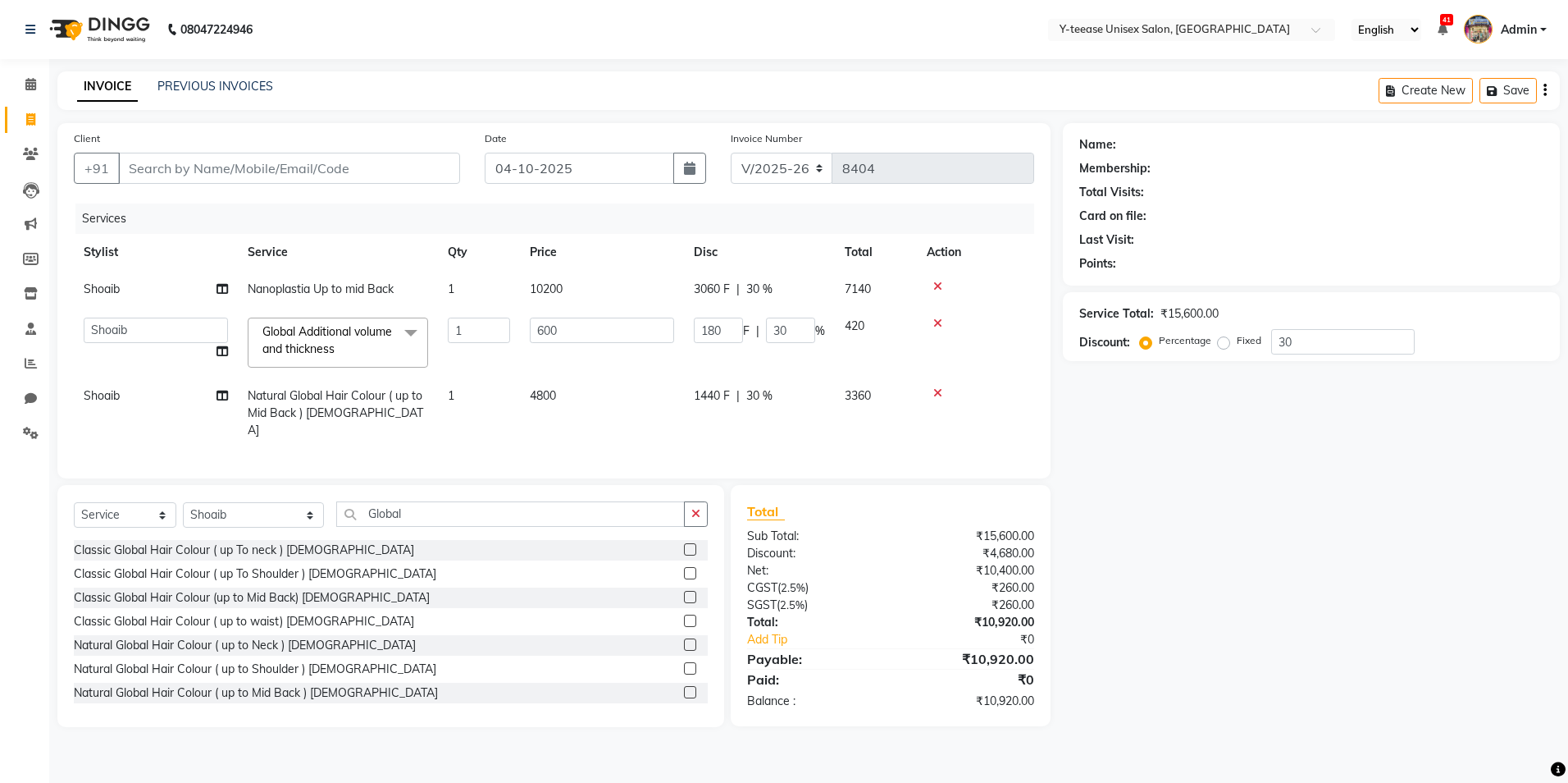
click at [939, 284] on icon at bounding box center [938, 287] width 9 height 12
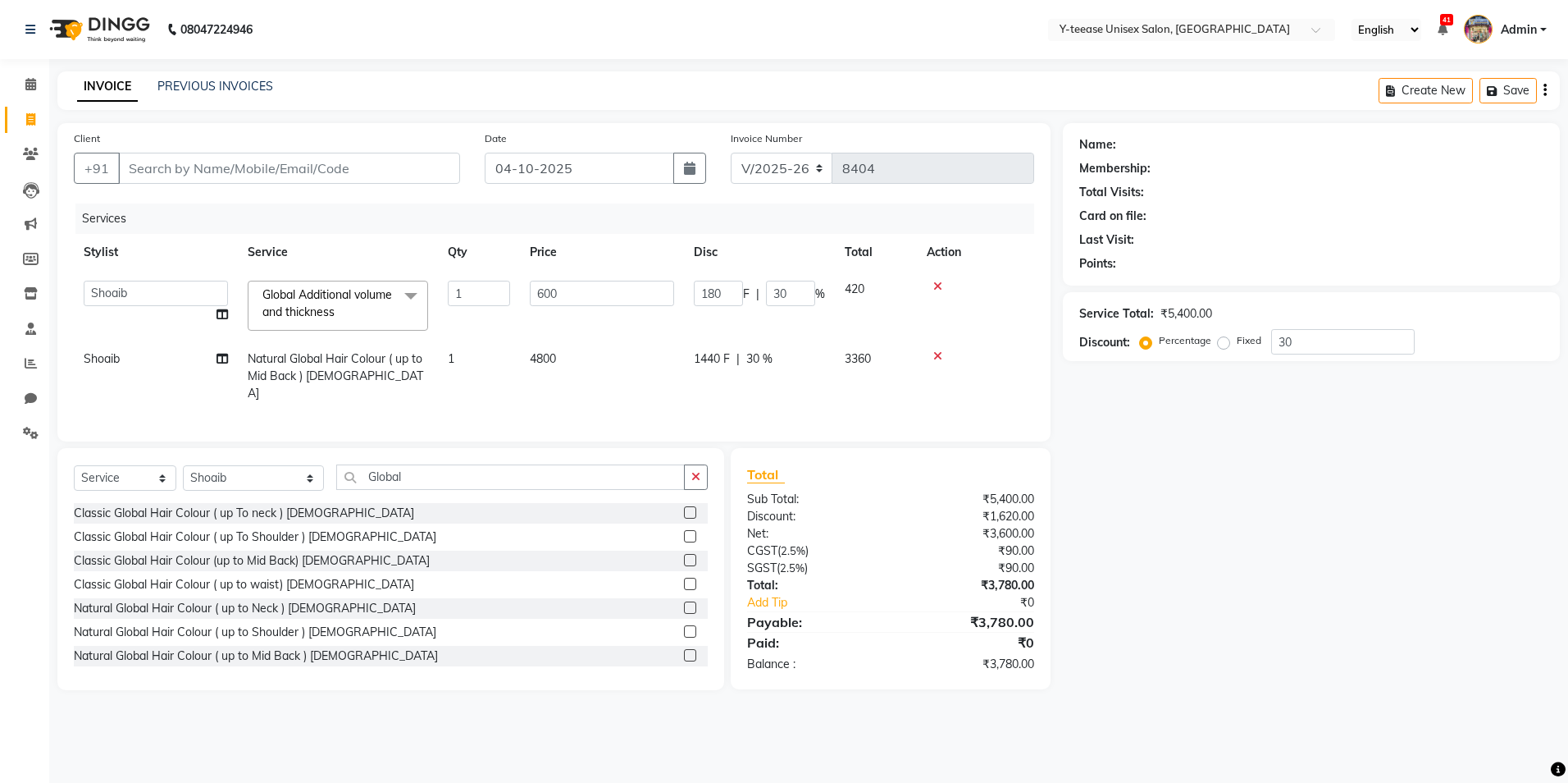
click at [316, 315] on span "Global Additional volume and thickness" at bounding box center [327, 303] width 129 height 32
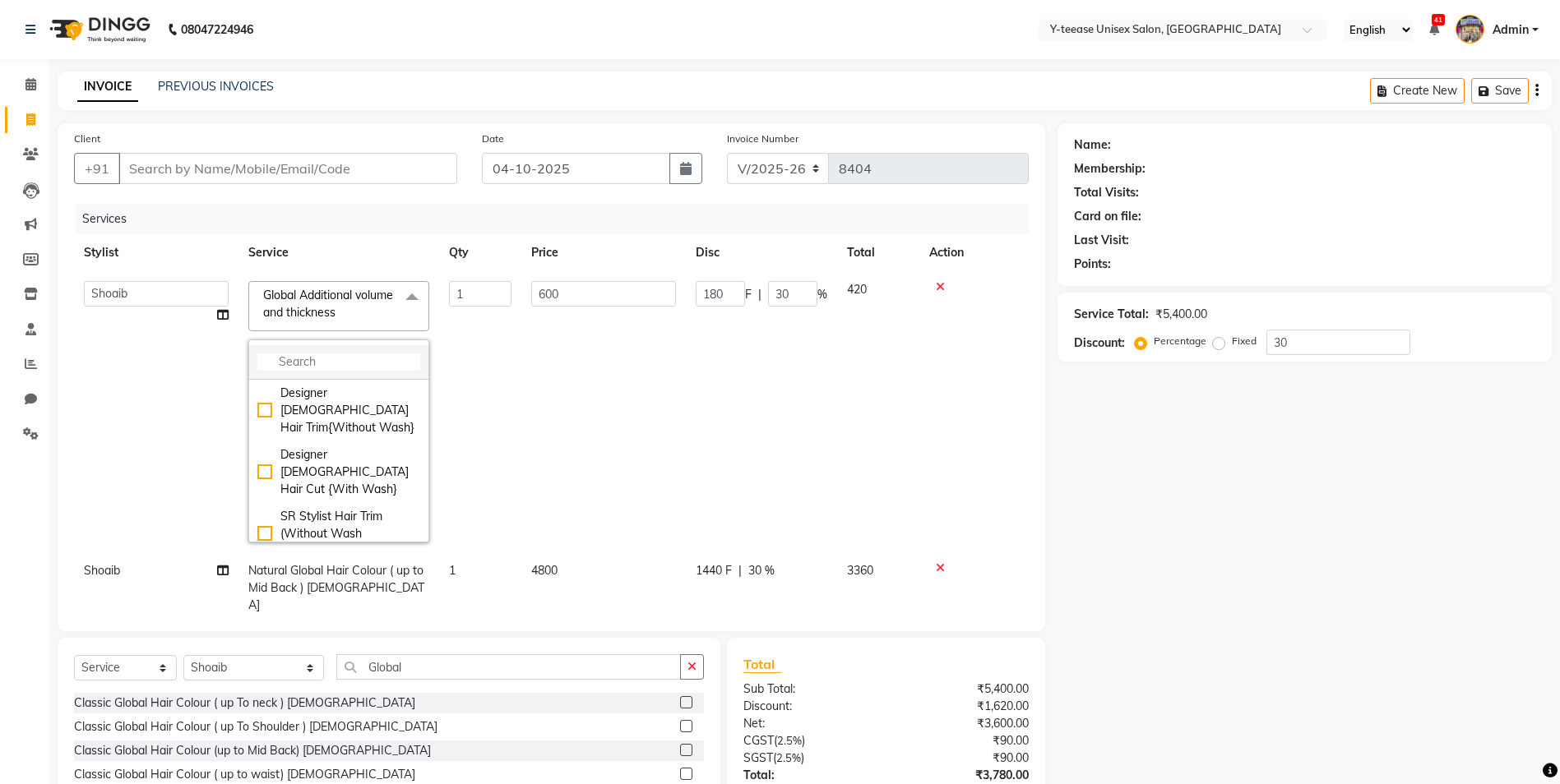
click at [298, 363] on input "multiselect-search" at bounding box center [338, 362] width 162 height 17
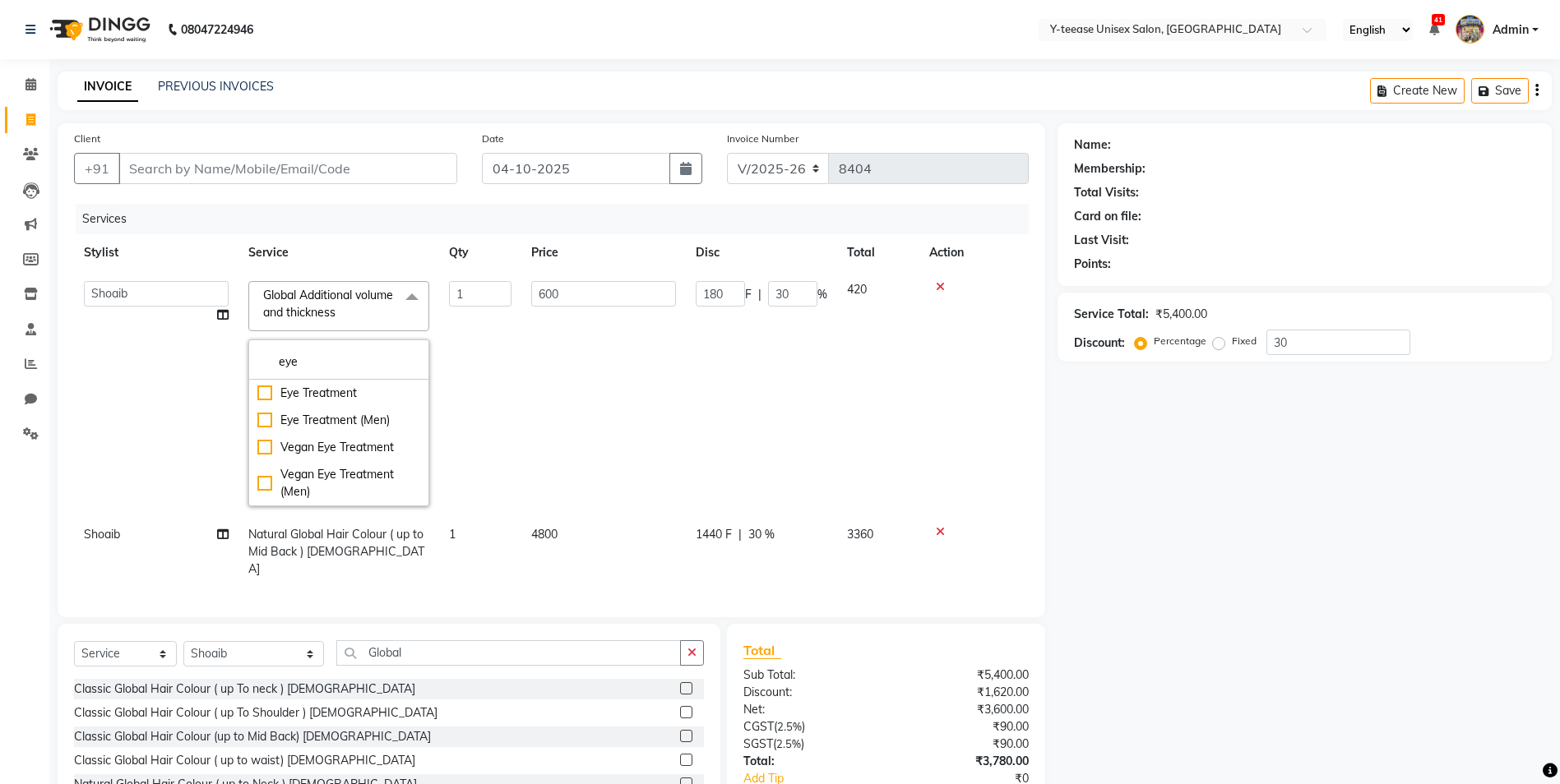
type input "eye"
click at [570, 420] on td "600" at bounding box center [603, 393] width 164 height 245
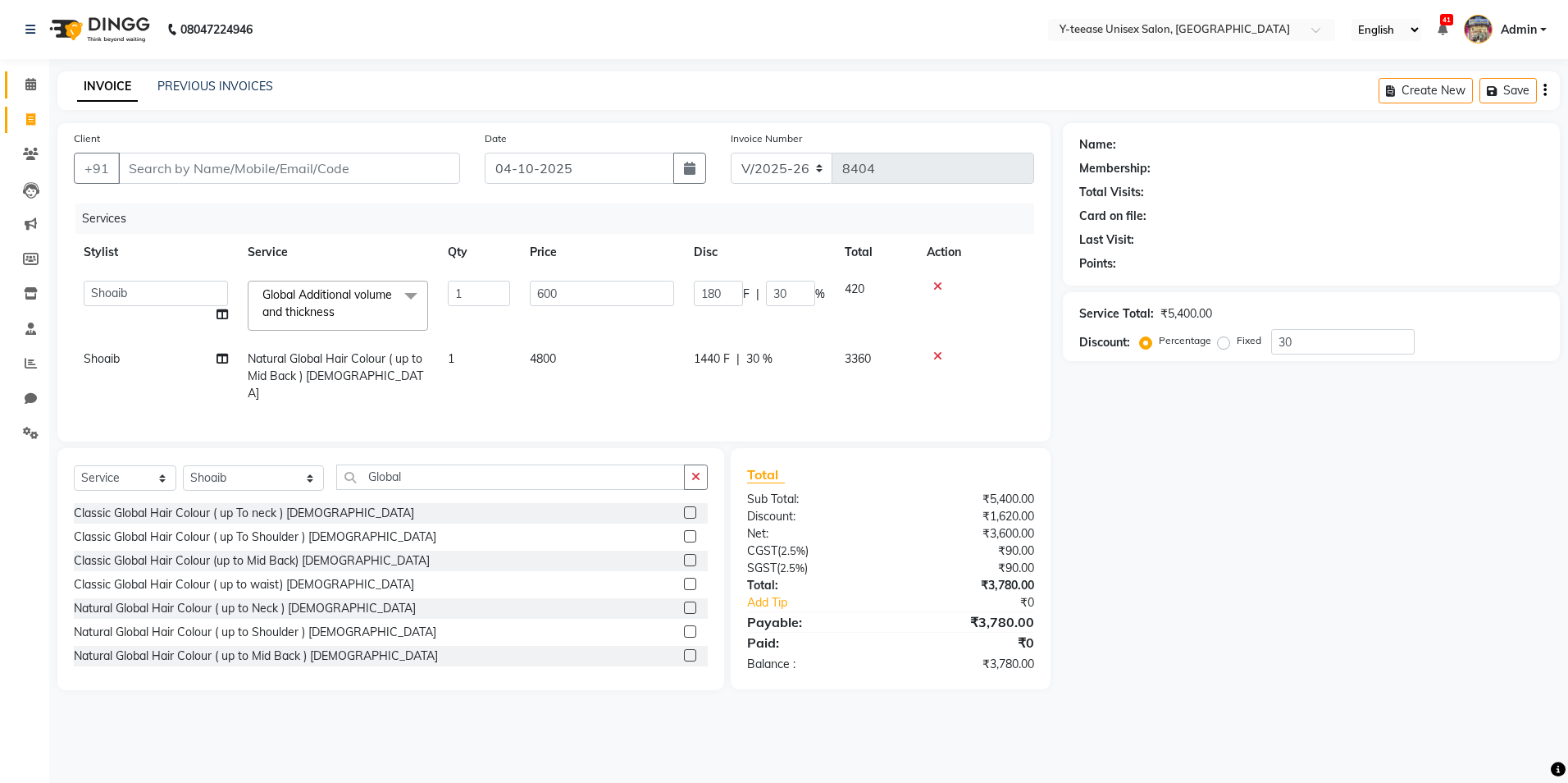
click at [26, 88] on icon at bounding box center [31, 84] width 11 height 12
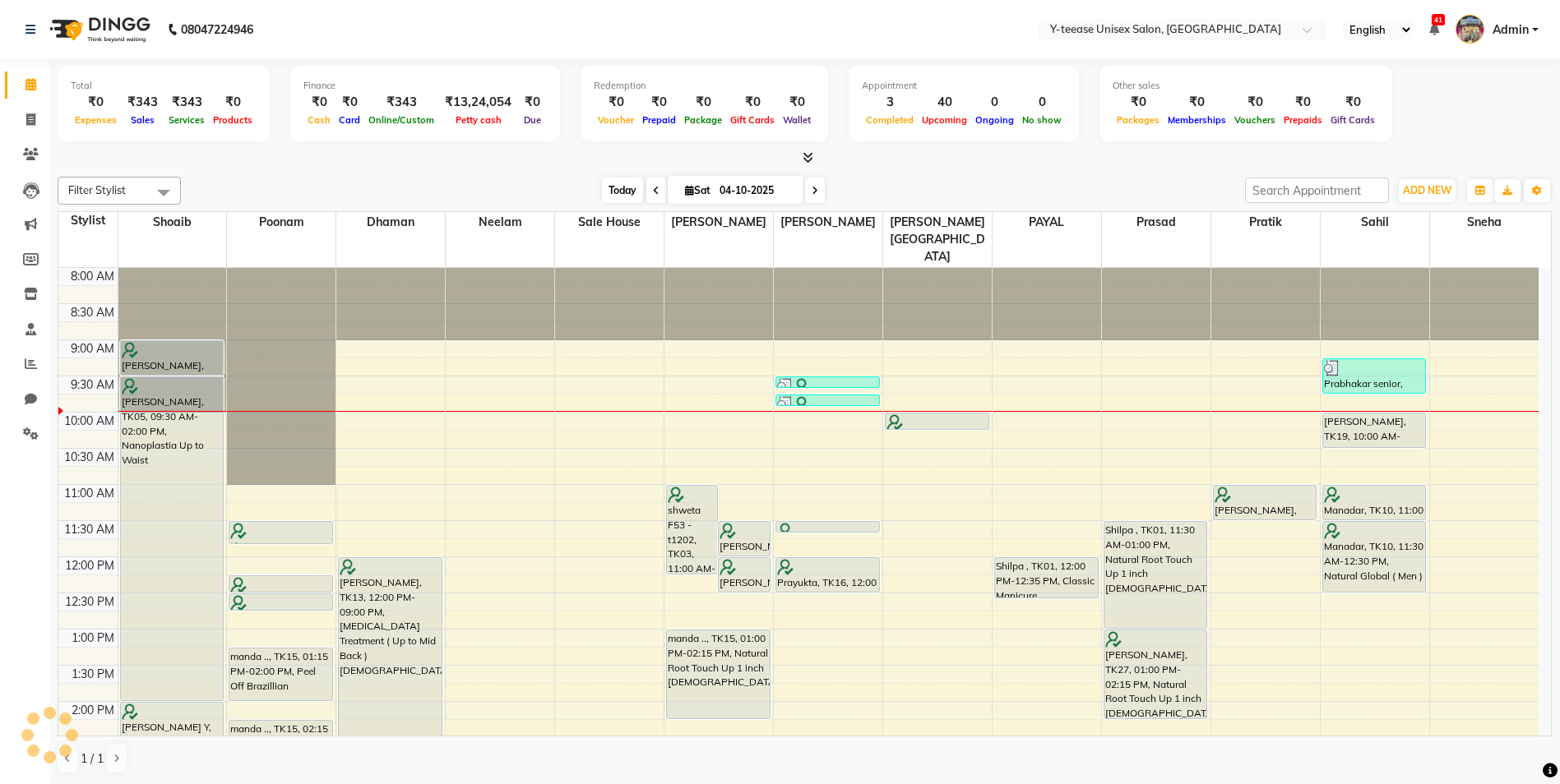
click at [617, 189] on span "Today" at bounding box center [622, 190] width 41 height 26
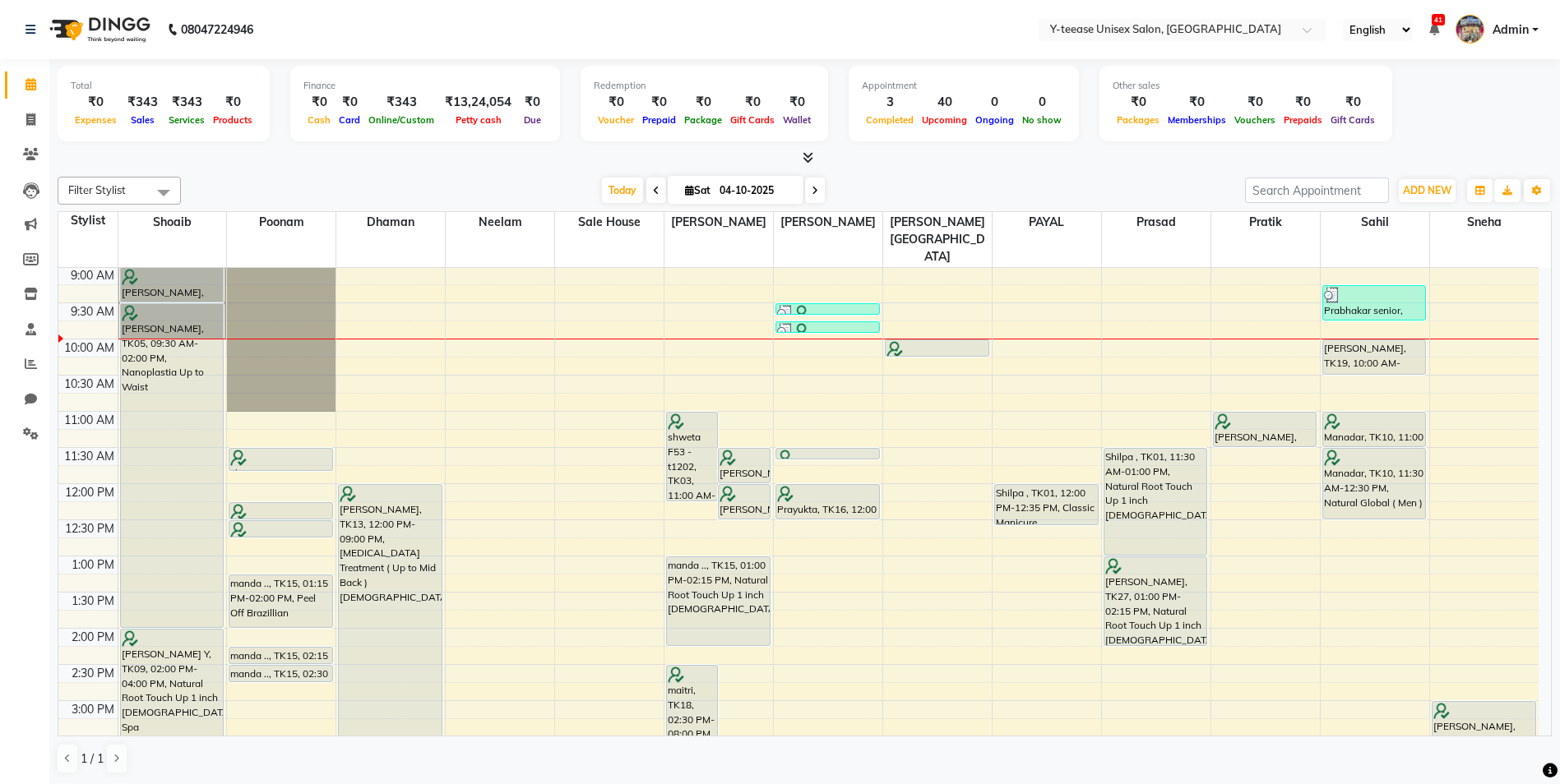
click at [821, 329] on div "8:00 AM 8:30 AM 9:00 AM 9:30 AM 10:00 AM 10:30 AM 11:00 AM 11:30 AM 12:00 PM 12…" at bounding box center [798, 736] width 1480 height 1084
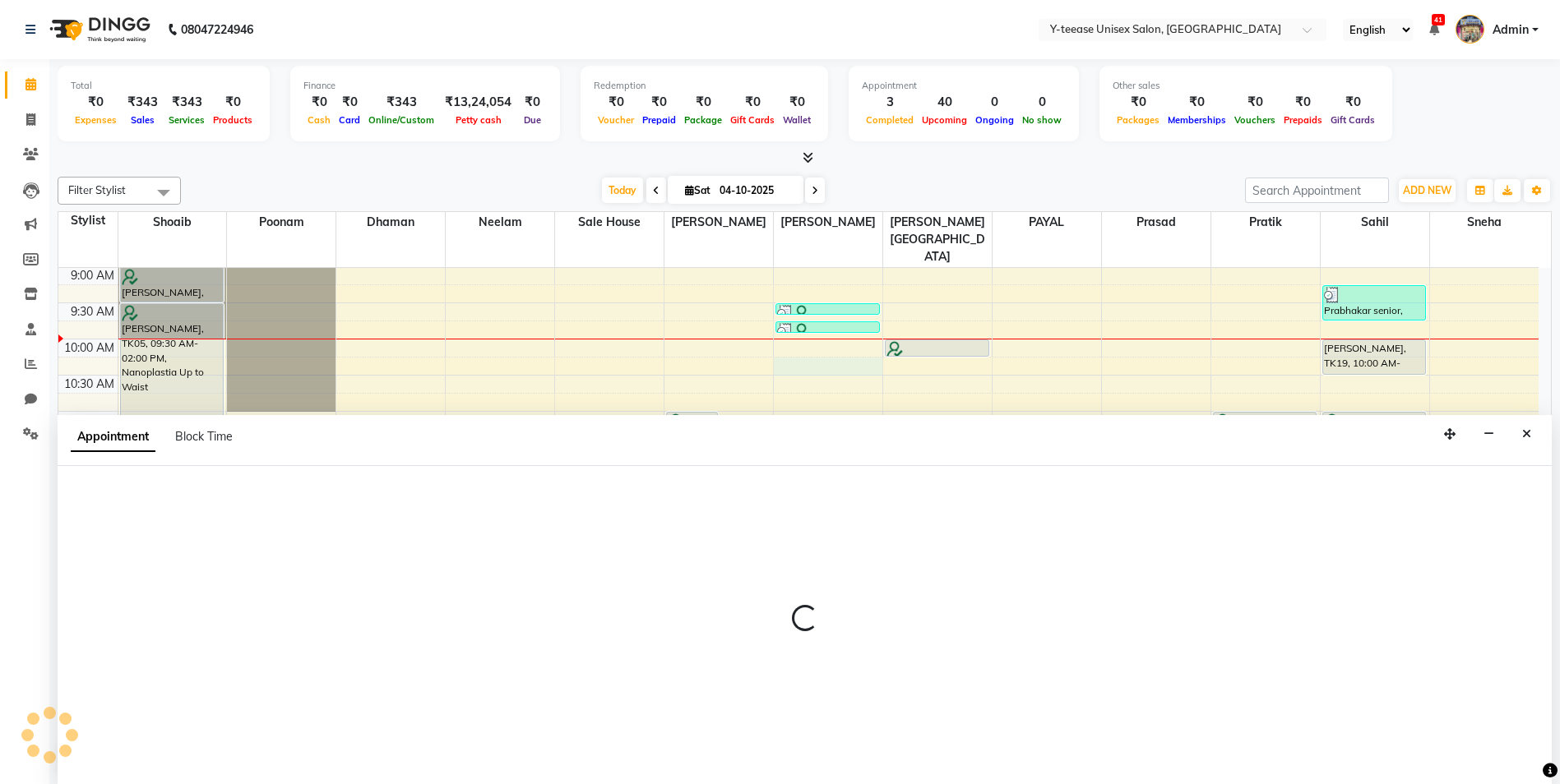
scroll to position [1, 0]
select select "615"
select select "tentative"
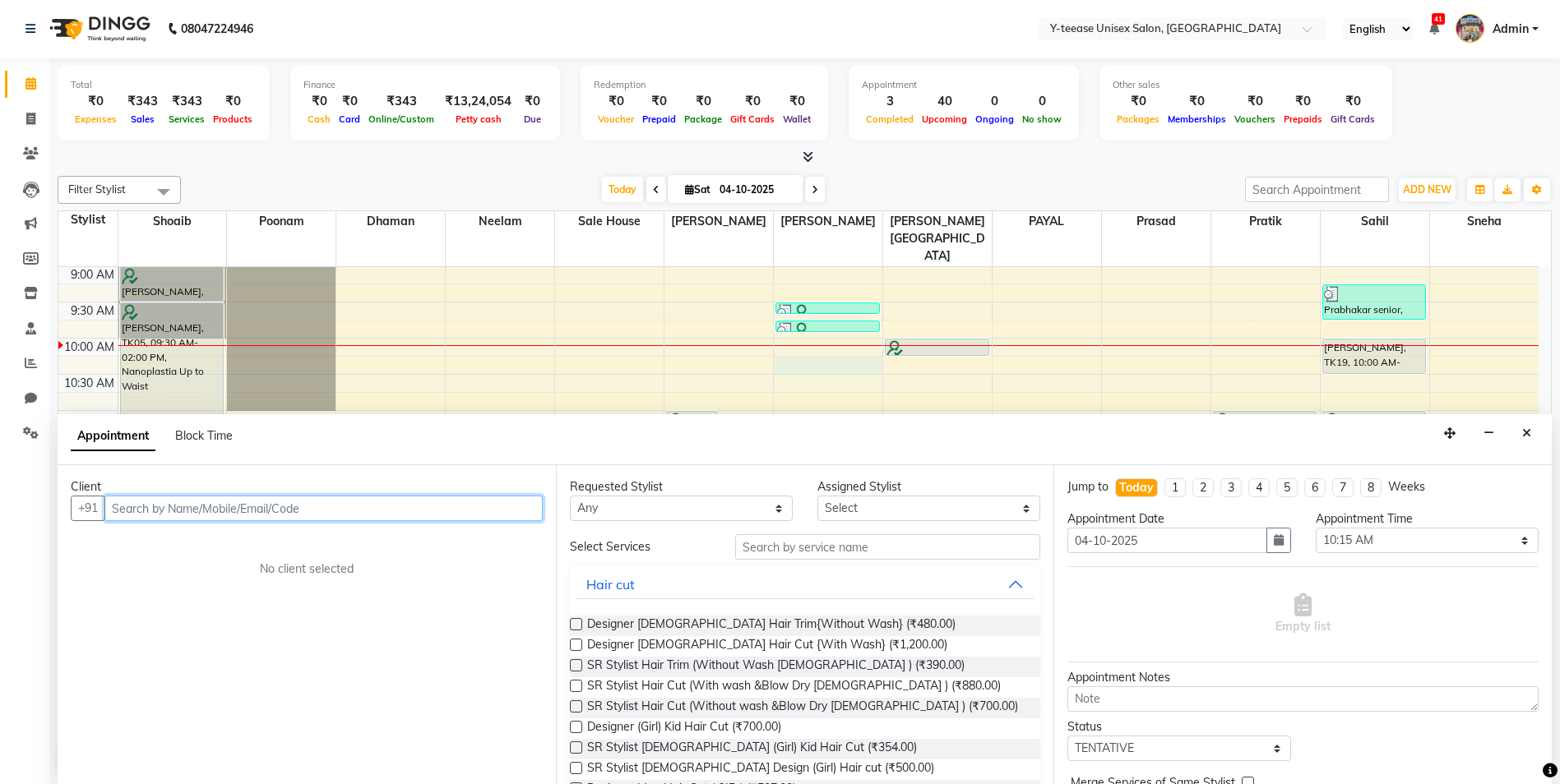
click at [456, 506] on input "text" at bounding box center [324, 508] width 439 height 26
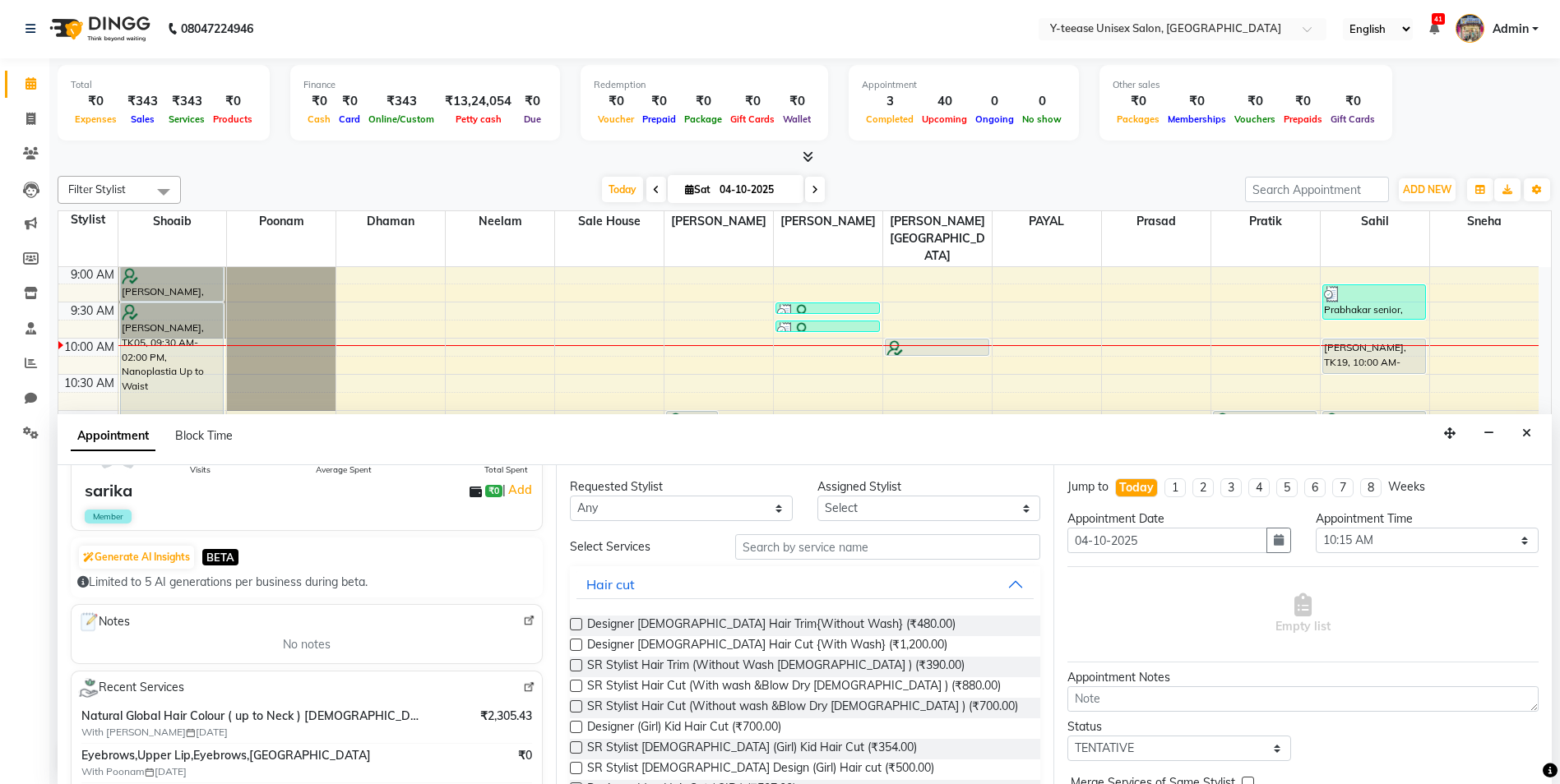
scroll to position [246, 0]
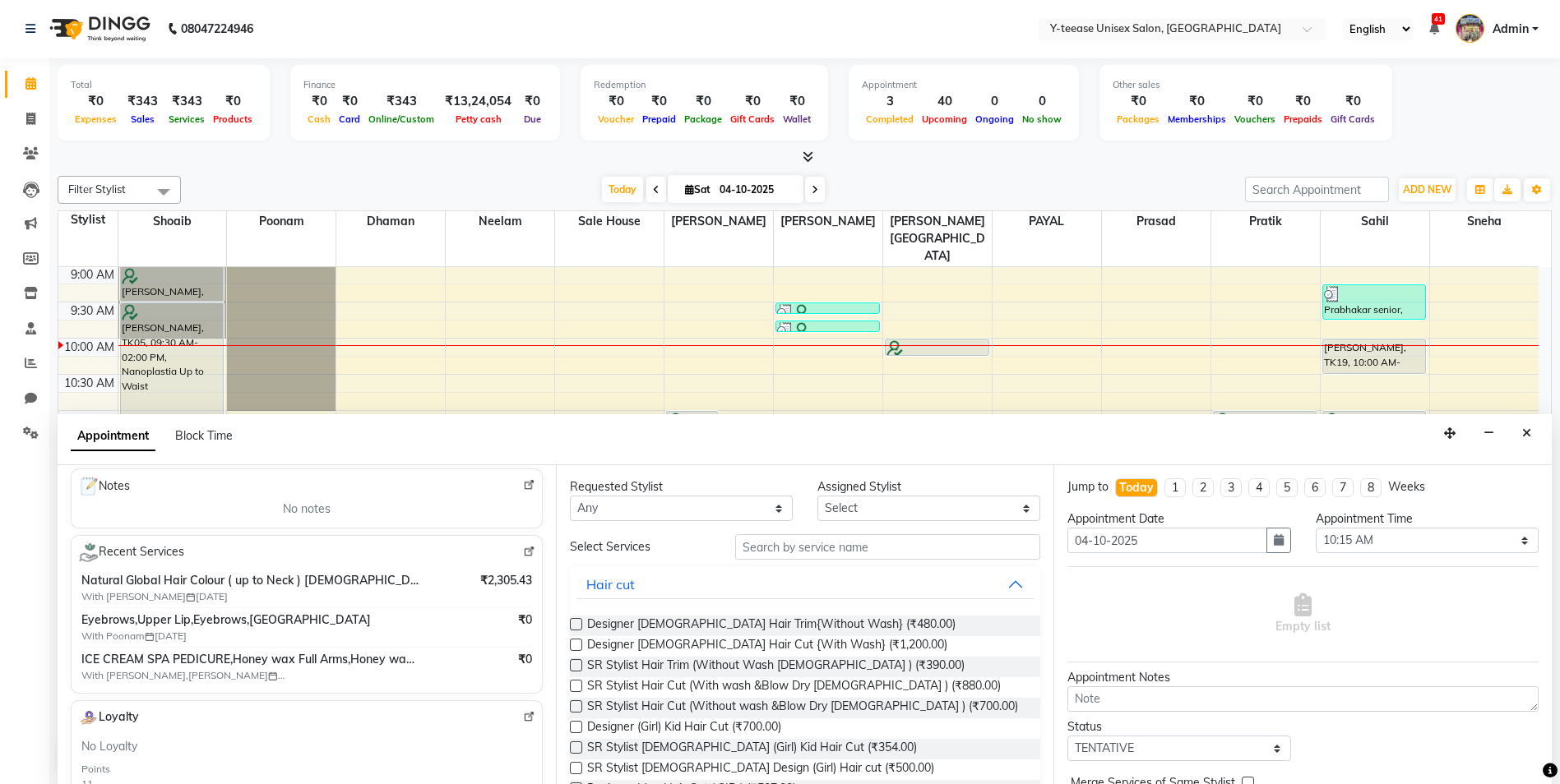
type input "8830684351"
click at [819, 547] on input "text" at bounding box center [887, 547] width 306 height 26
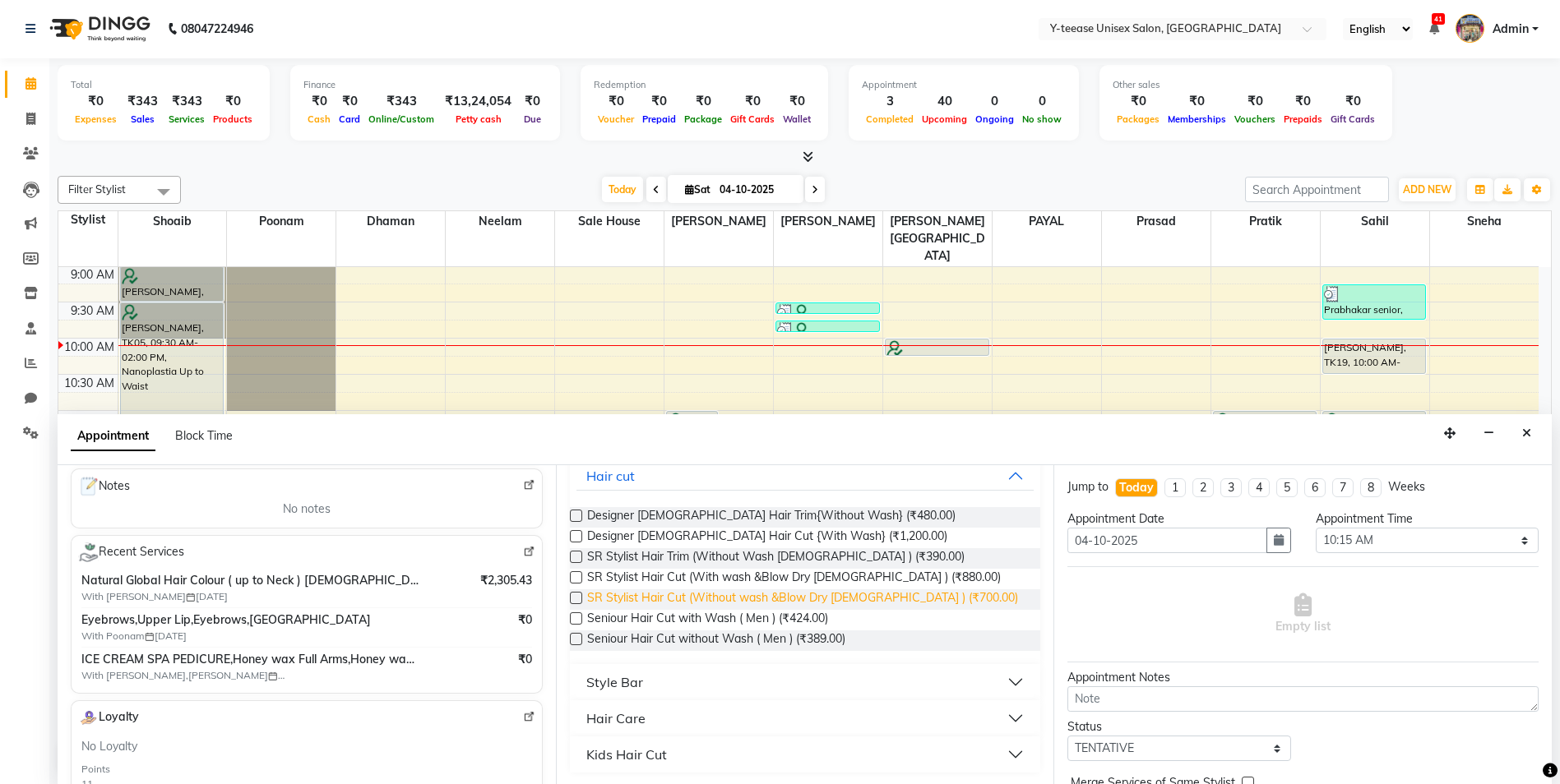
scroll to position [111, 0]
type input "wash"
click at [649, 687] on button "Style Bar" at bounding box center [804, 680] width 458 height 30
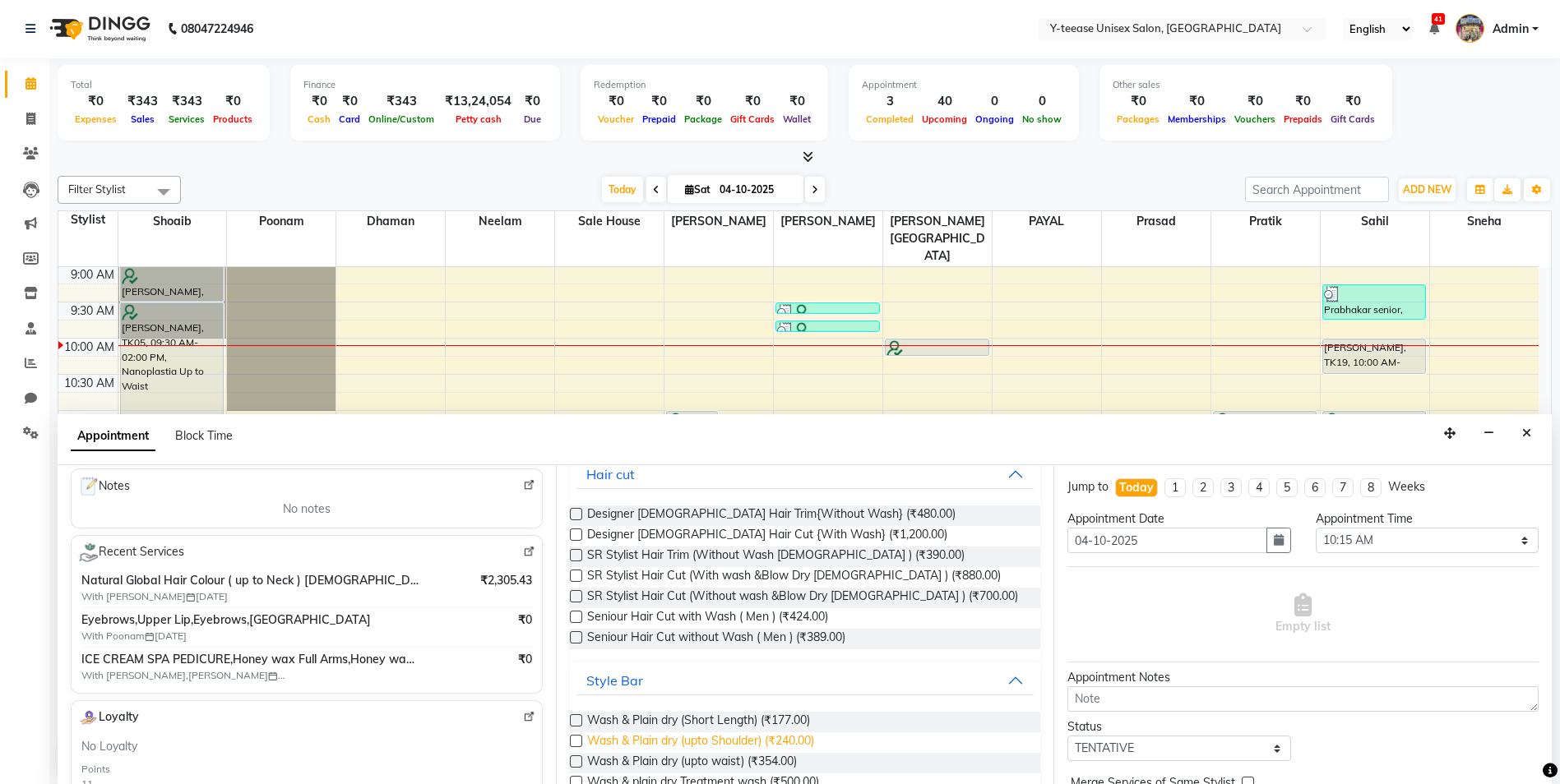
click at [650, 738] on span "Wash & Plain dry (upto Shoulder) (₹240.00)" at bounding box center [701, 742] width 227 height 21
checkbox input "false"
click at [666, 755] on span "Wash & Plain dry (upto waist) (₹354.00)" at bounding box center [692, 763] width 209 height 21
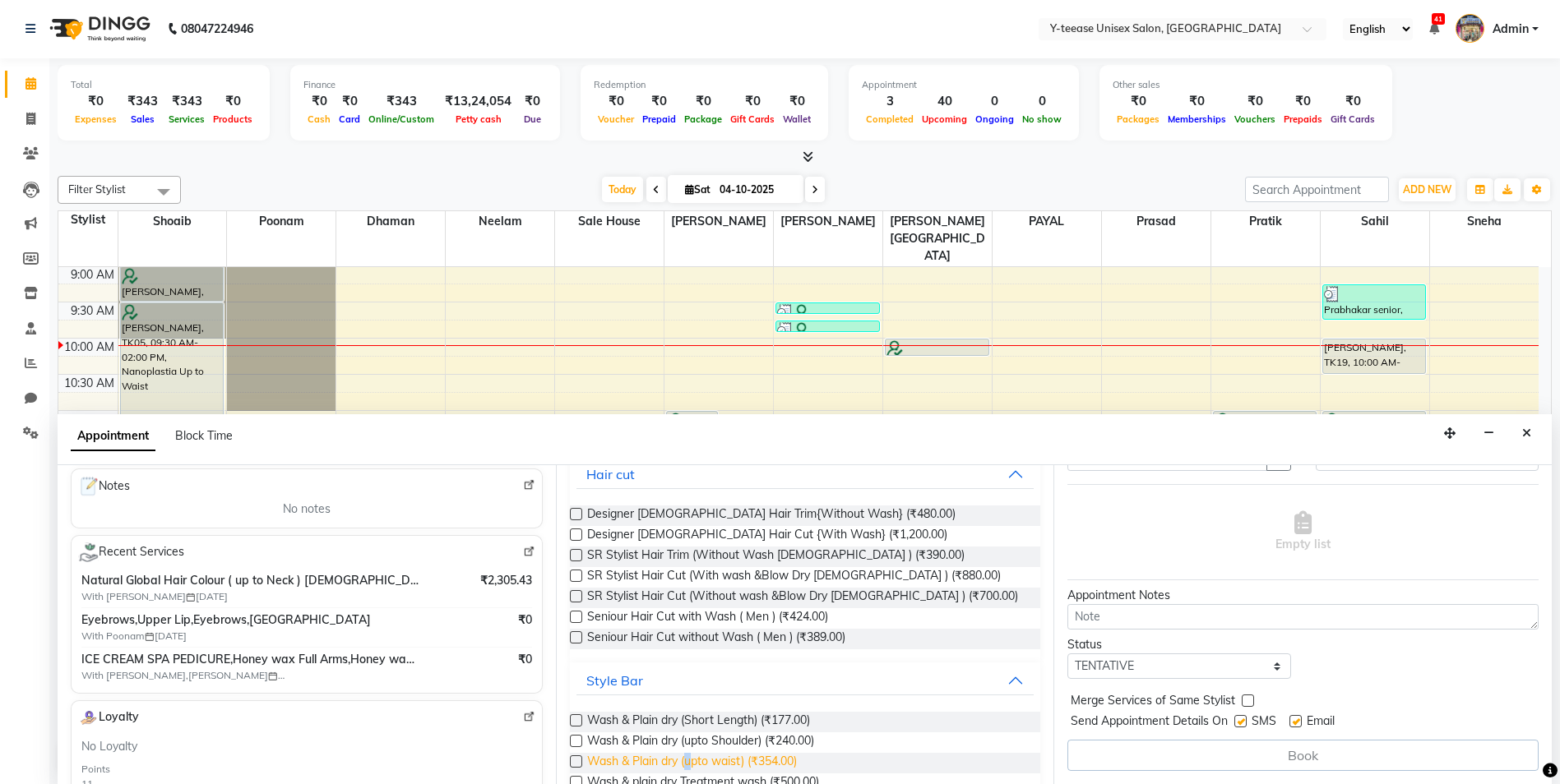
click at [689, 761] on span "Wash & Plain dry (upto waist) (₹354.00)" at bounding box center [692, 763] width 209 height 21
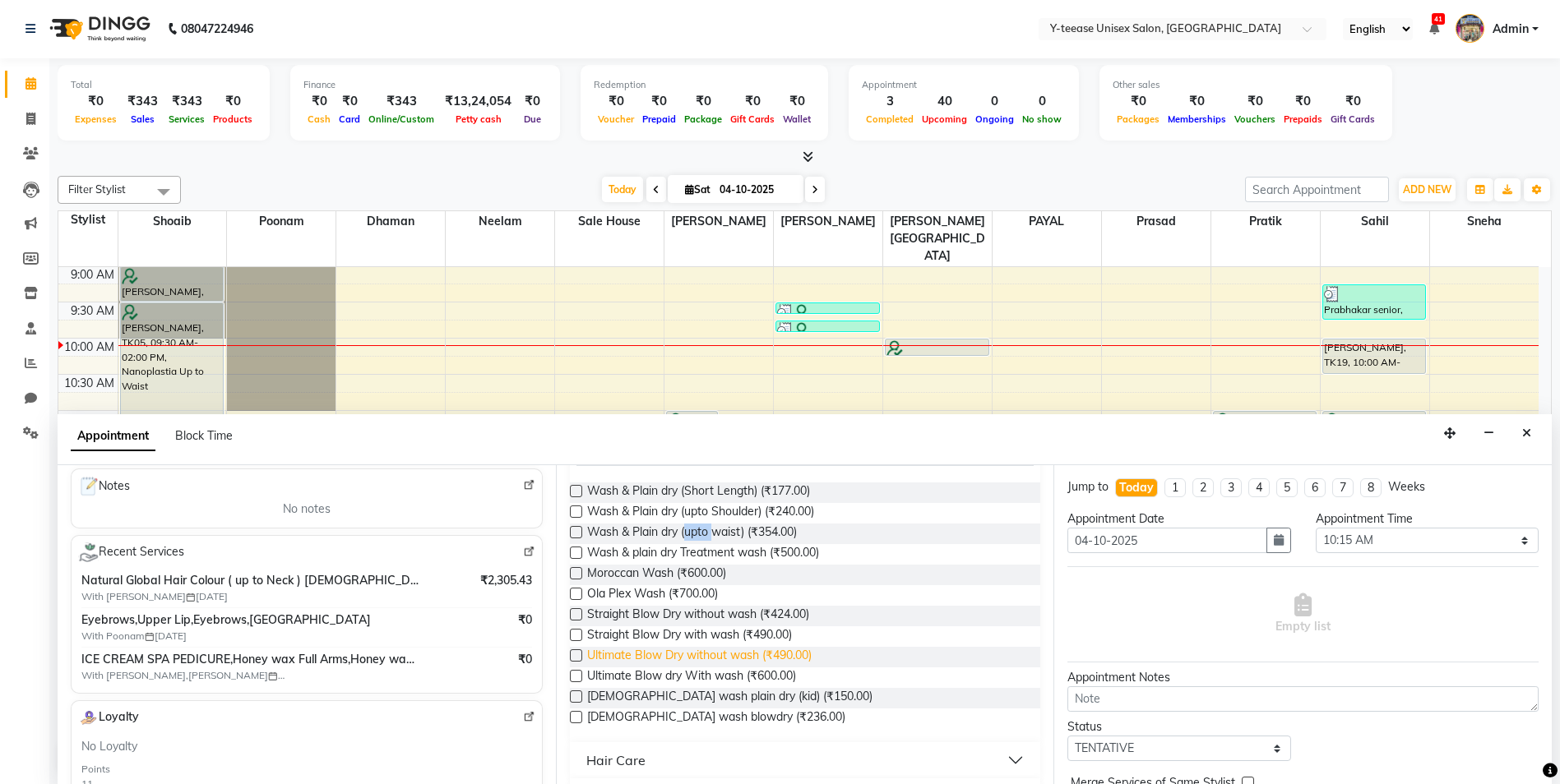
scroll to position [301, 0]
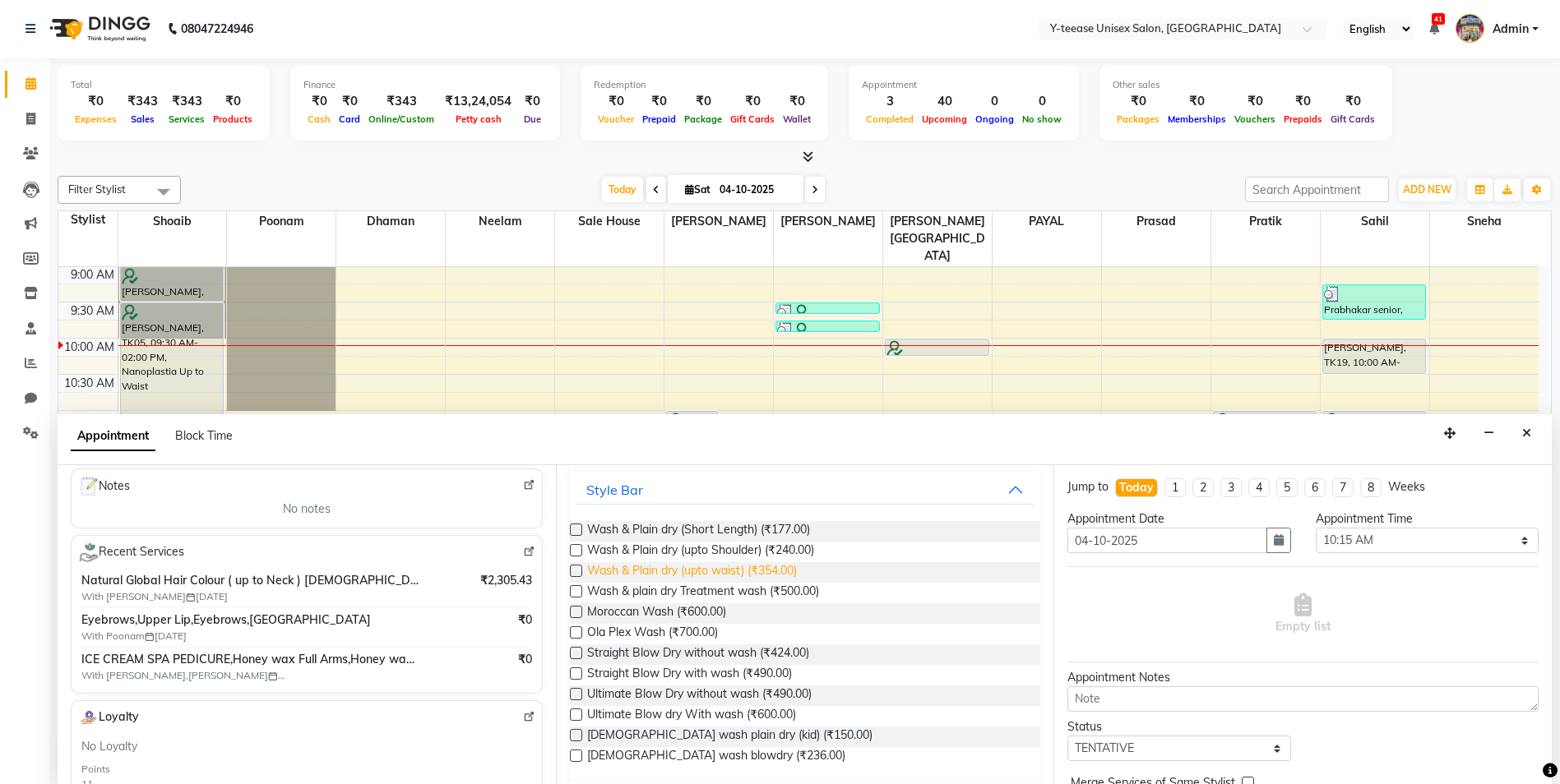
click at [781, 565] on span "Wash & Plain dry (upto waist) (₹354.00)" at bounding box center [692, 572] width 209 height 21
checkbox input "false"
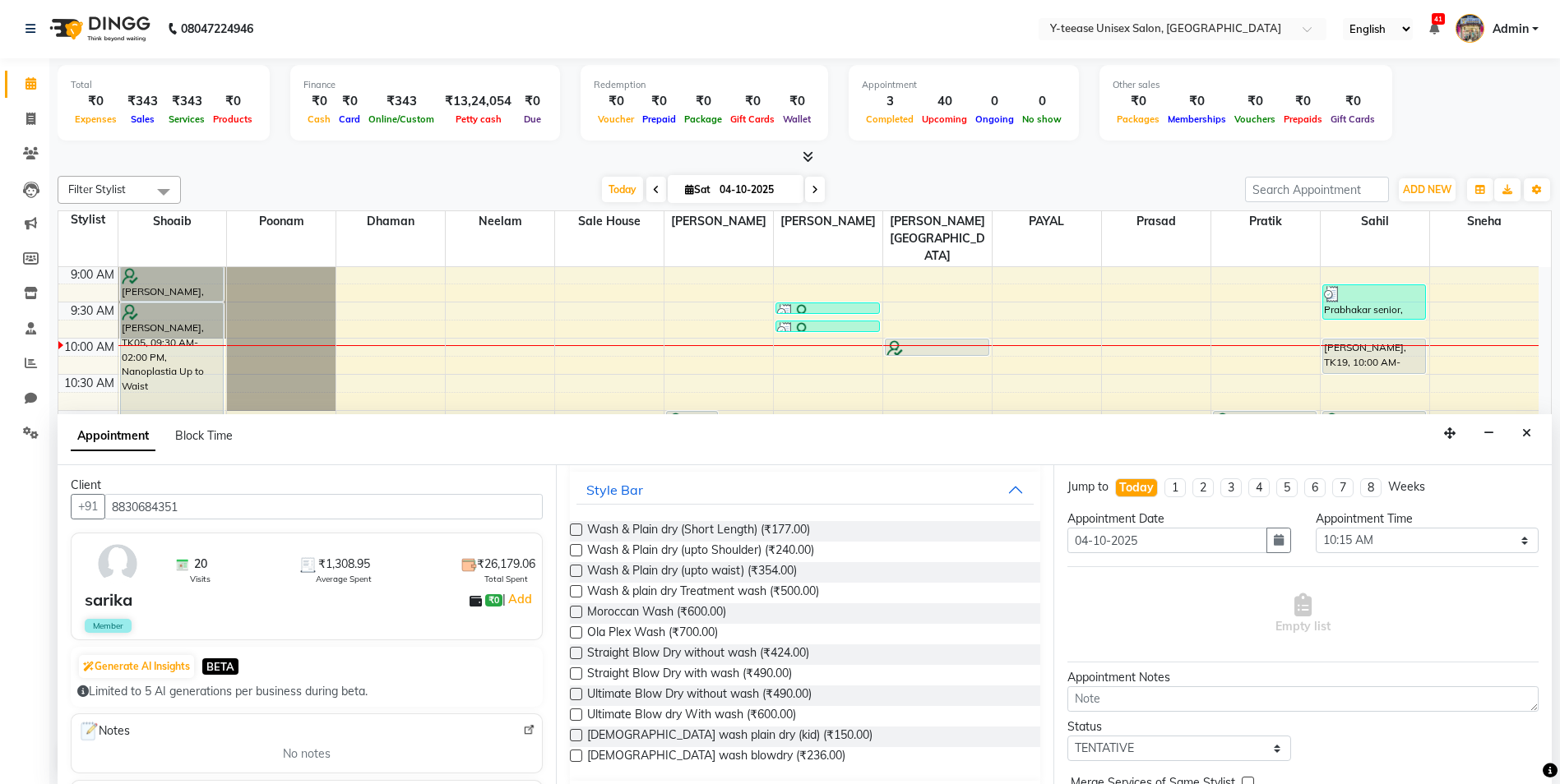
scroll to position [0, 0]
click at [400, 515] on input "8830684351" at bounding box center [324, 508] width 439 height 26
click at [1527, 438] on button "Close" at bounding box center [1526, 433] width 24 height 26
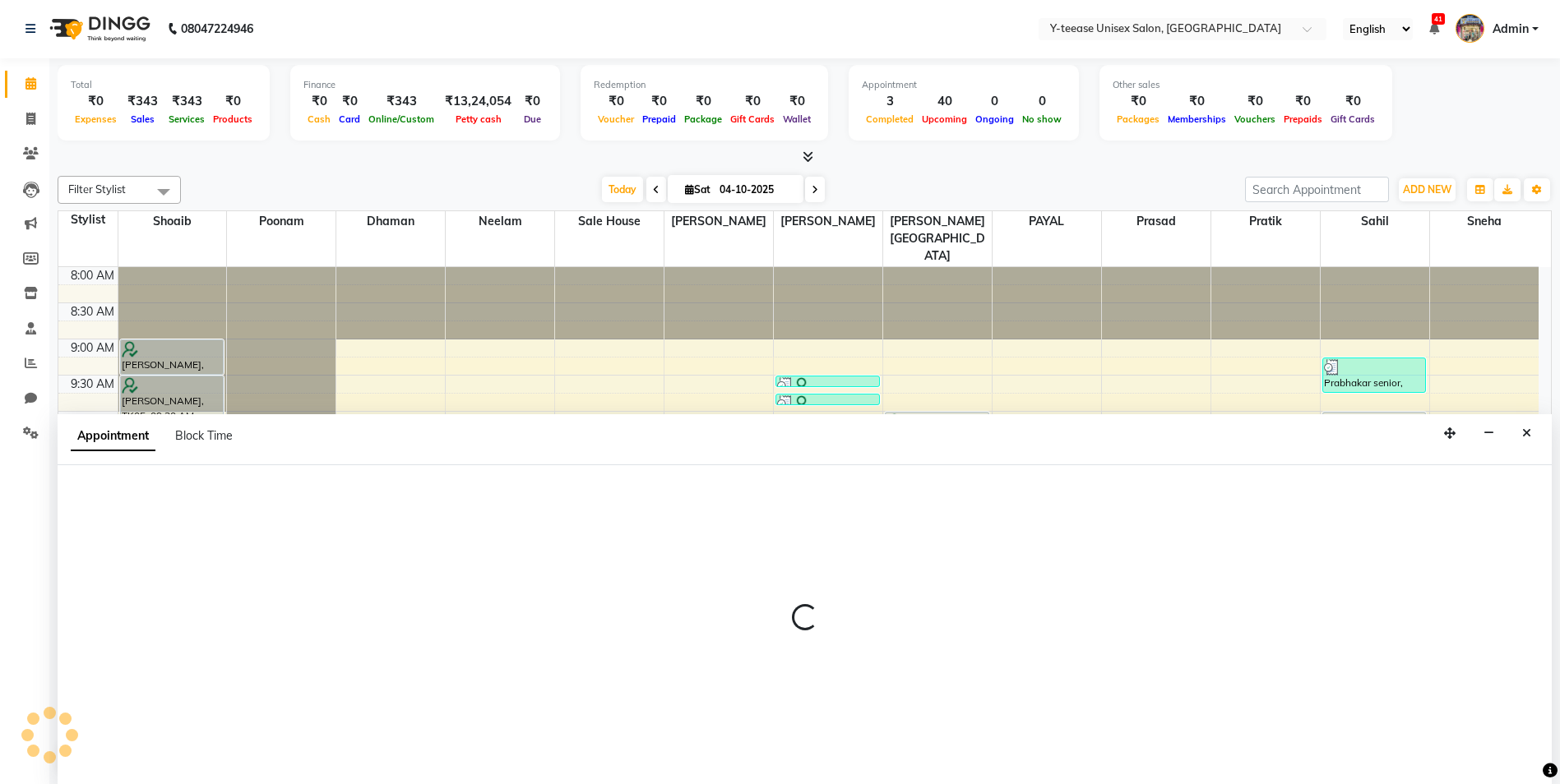
select select "86041"
select select "tentative"
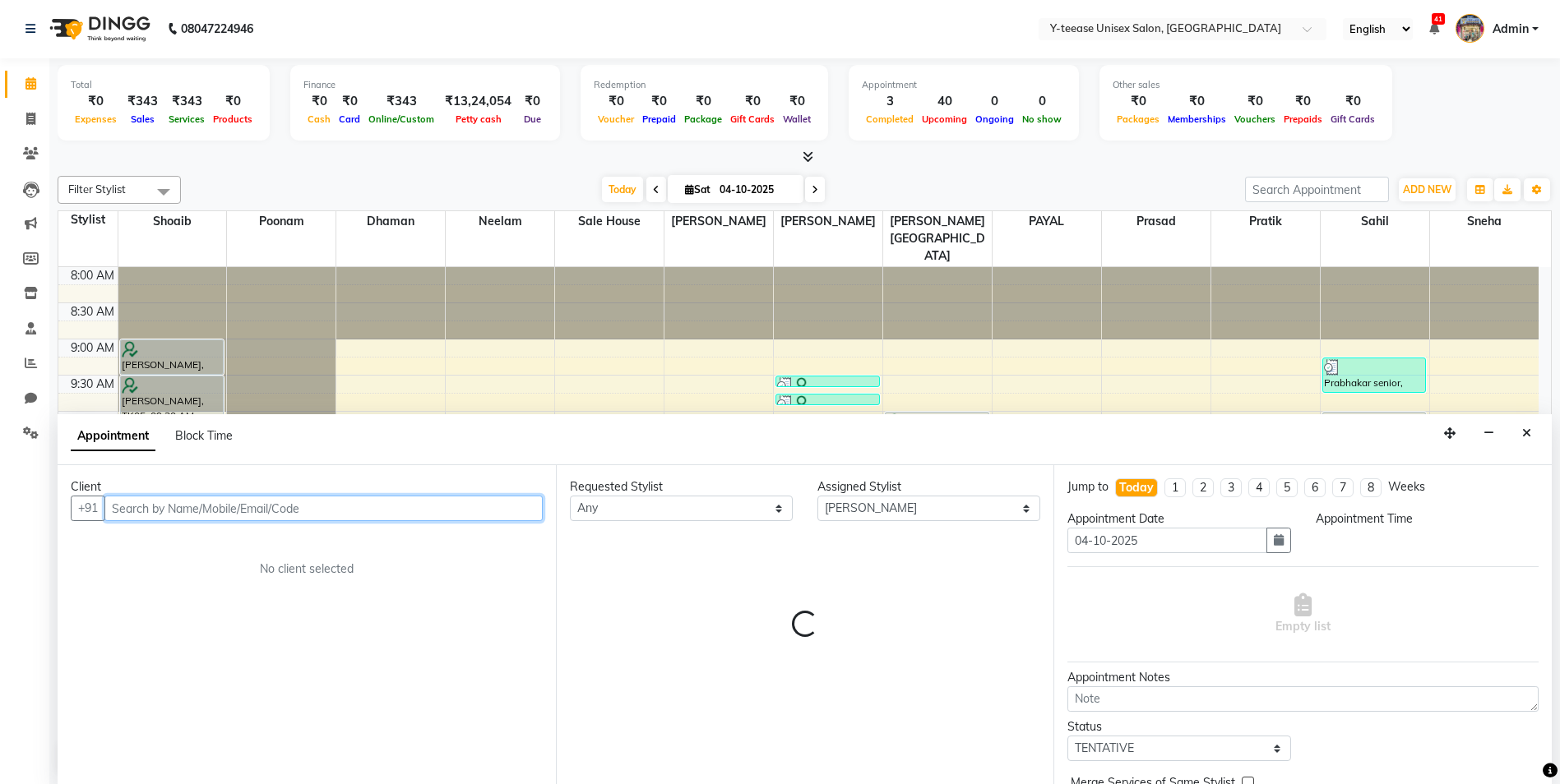
select select "615"
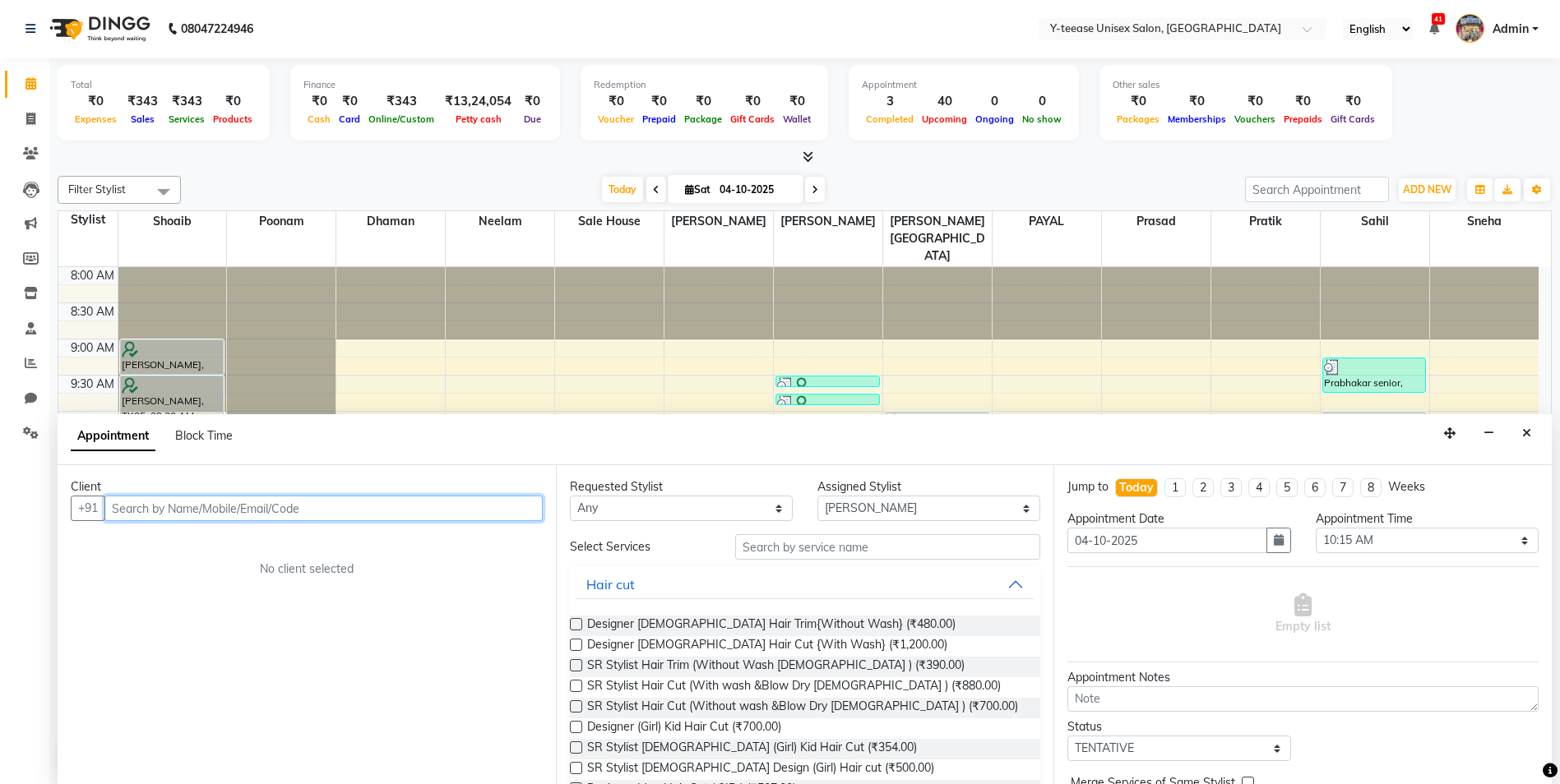
paste input "8830684351"
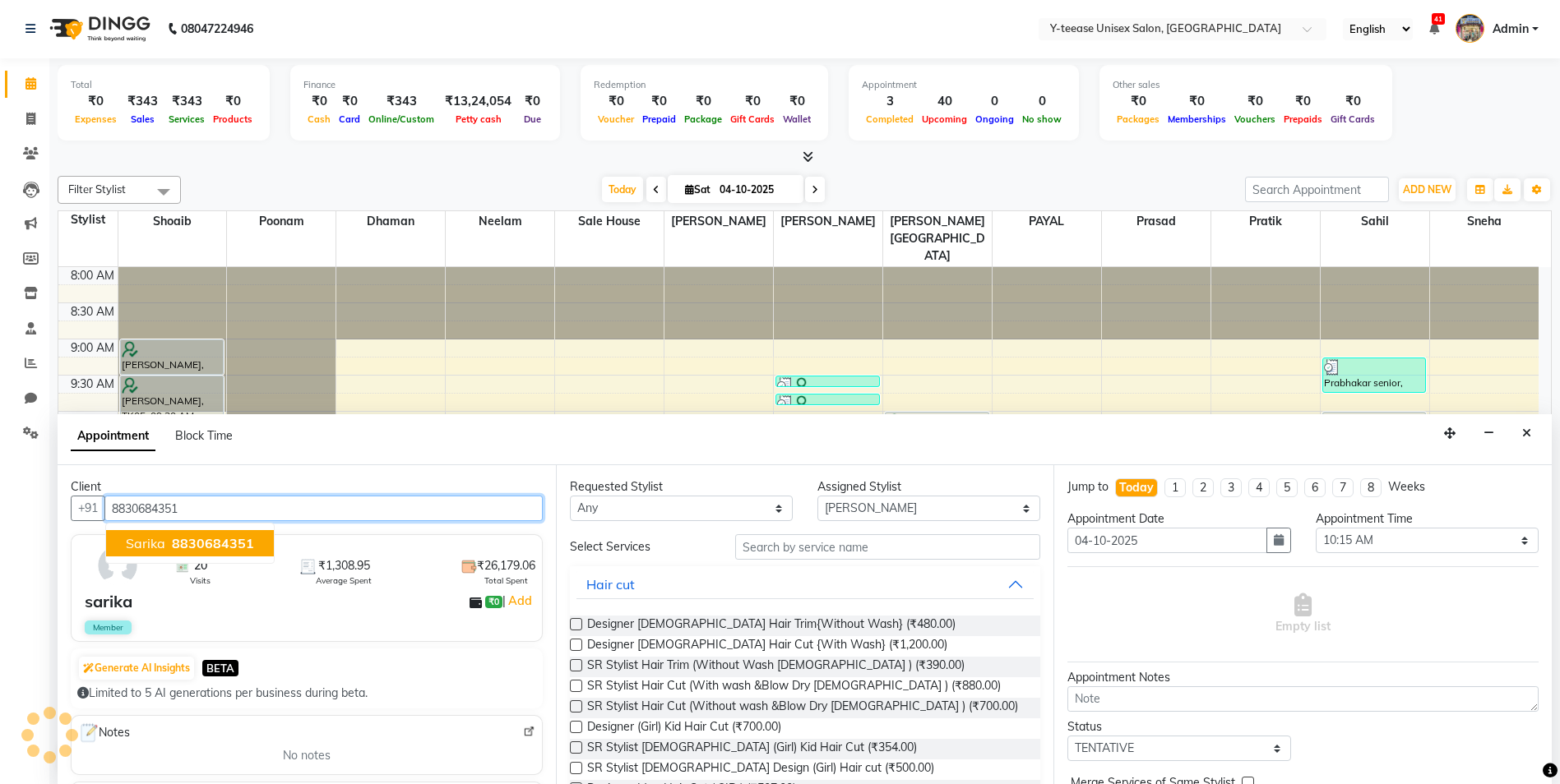
click at [192, 536] on span "8830684351" at bounding box center [212, 543] width 82 height 16
type input "8830684351"
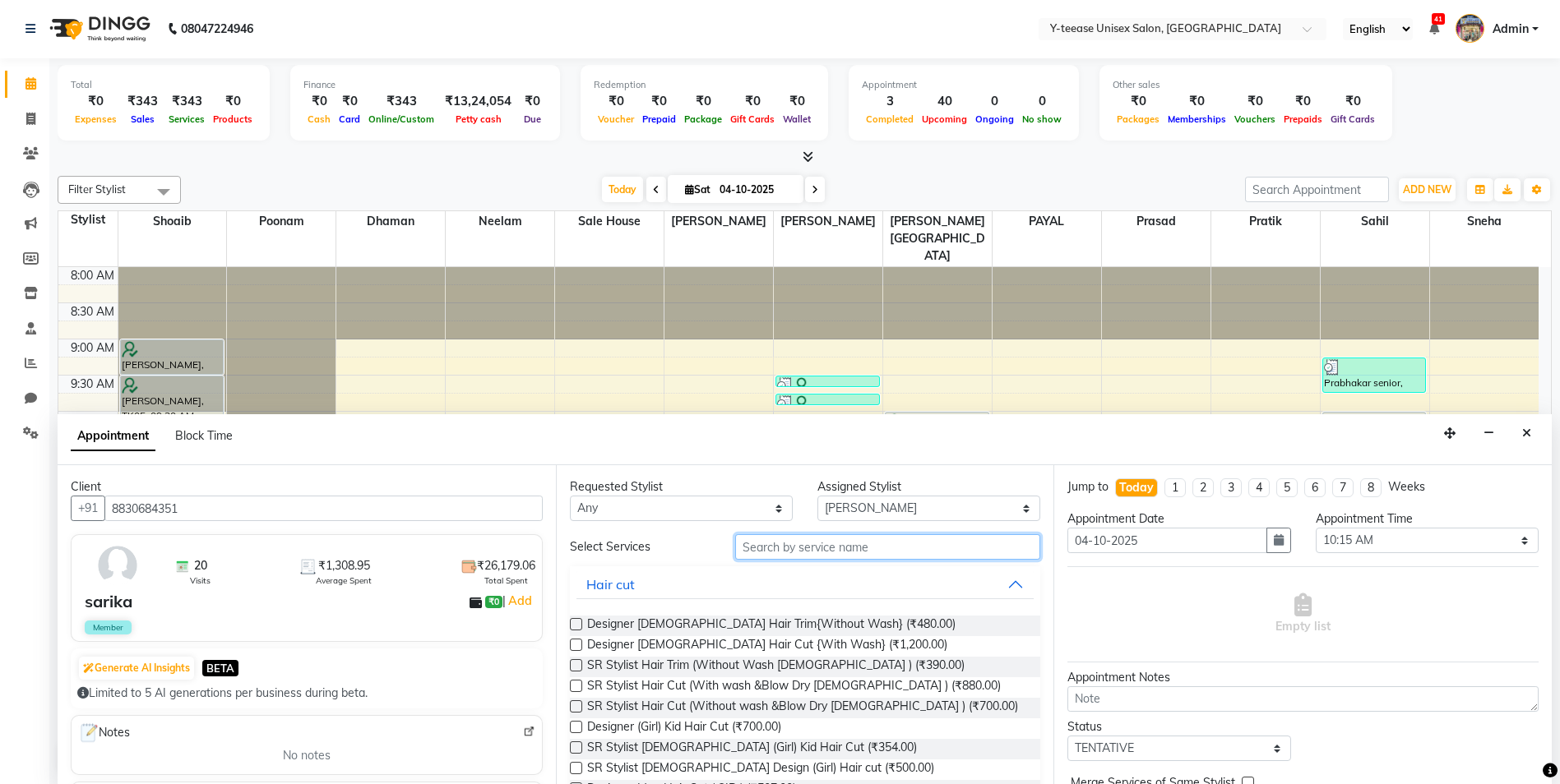
click at [750, 544] on input "text" at bounding box center [887, 547] width 306 height 26
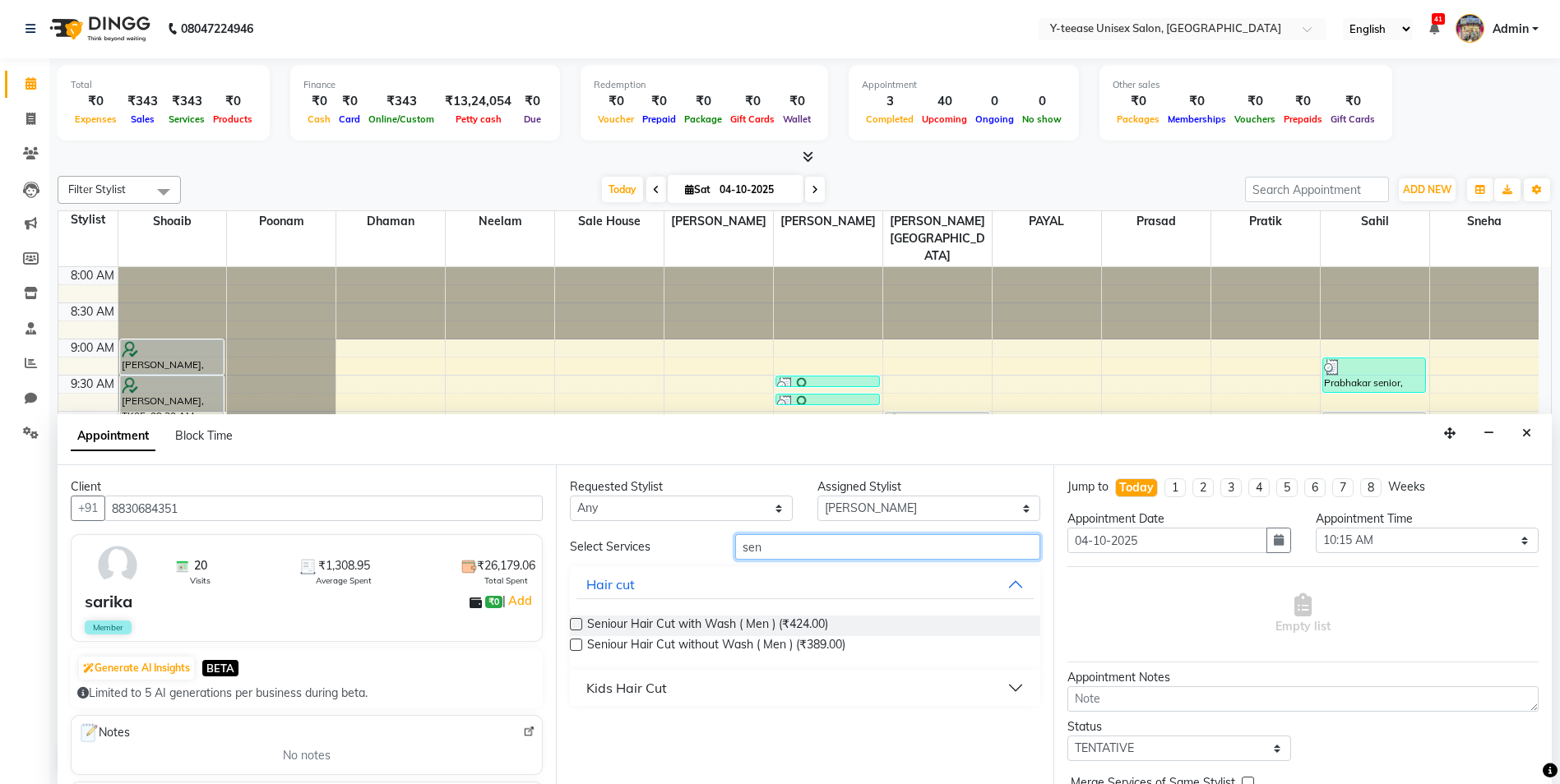
type input "sen"
click at [643, 687] on div "Kids Hair Cut" at bounding box center [626, 688] width 81 height 20
click at [777, 544] on input "sen" at bounding box center [887, 547] width 306 height 26
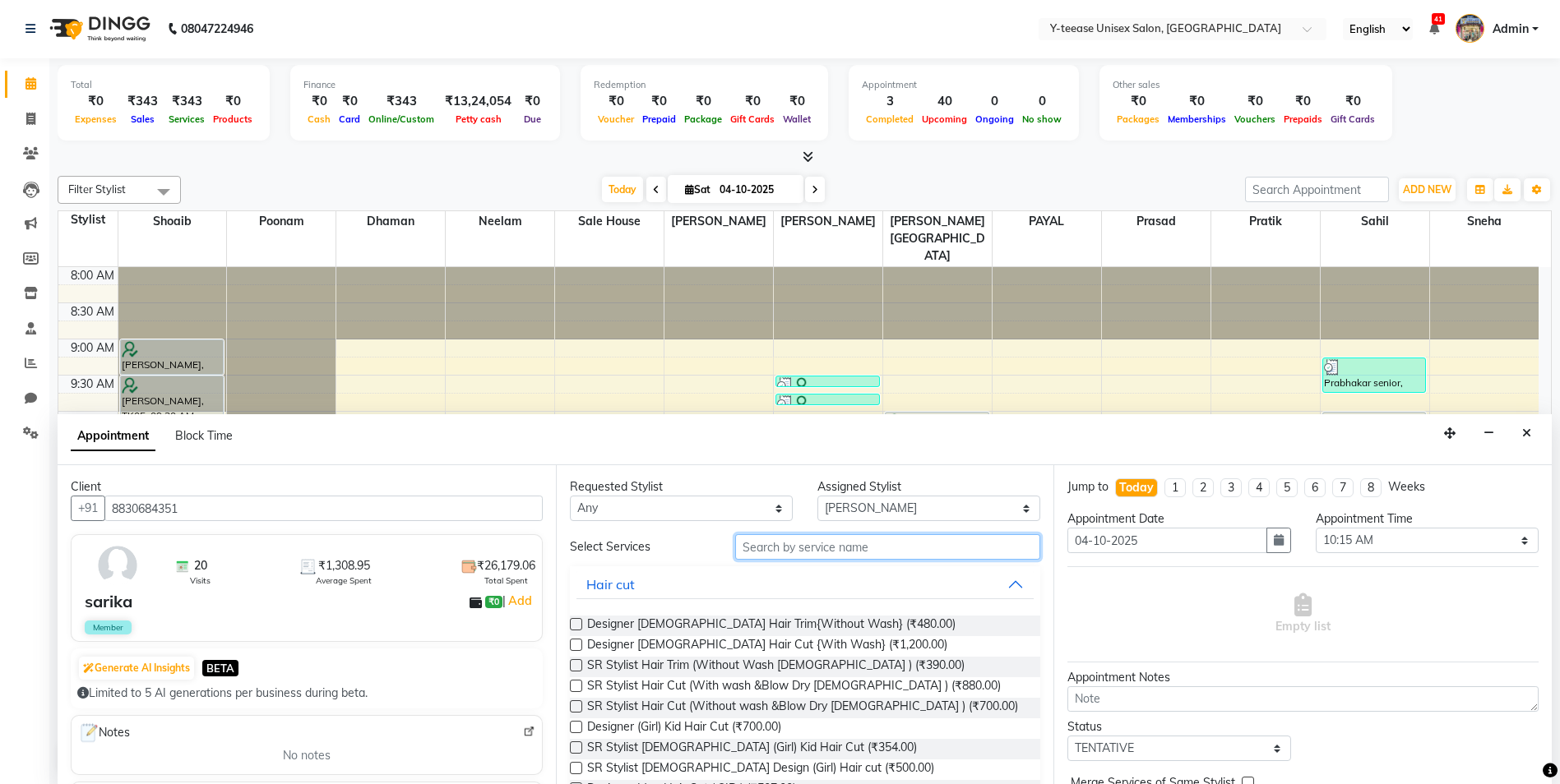
click at [777, 544] on input "text" at bounding box center [887, 547] width 306 height 26
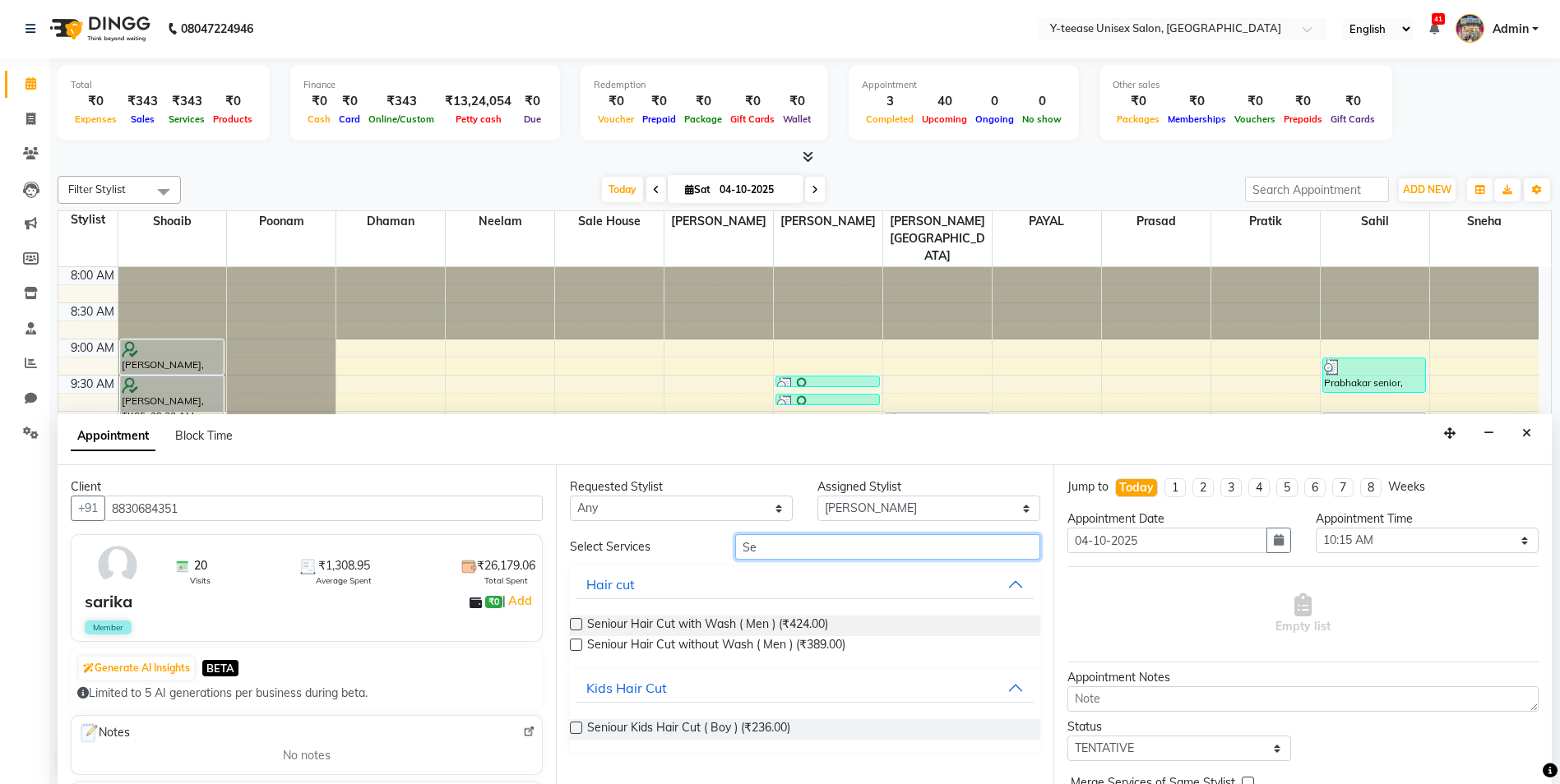
type input "S"
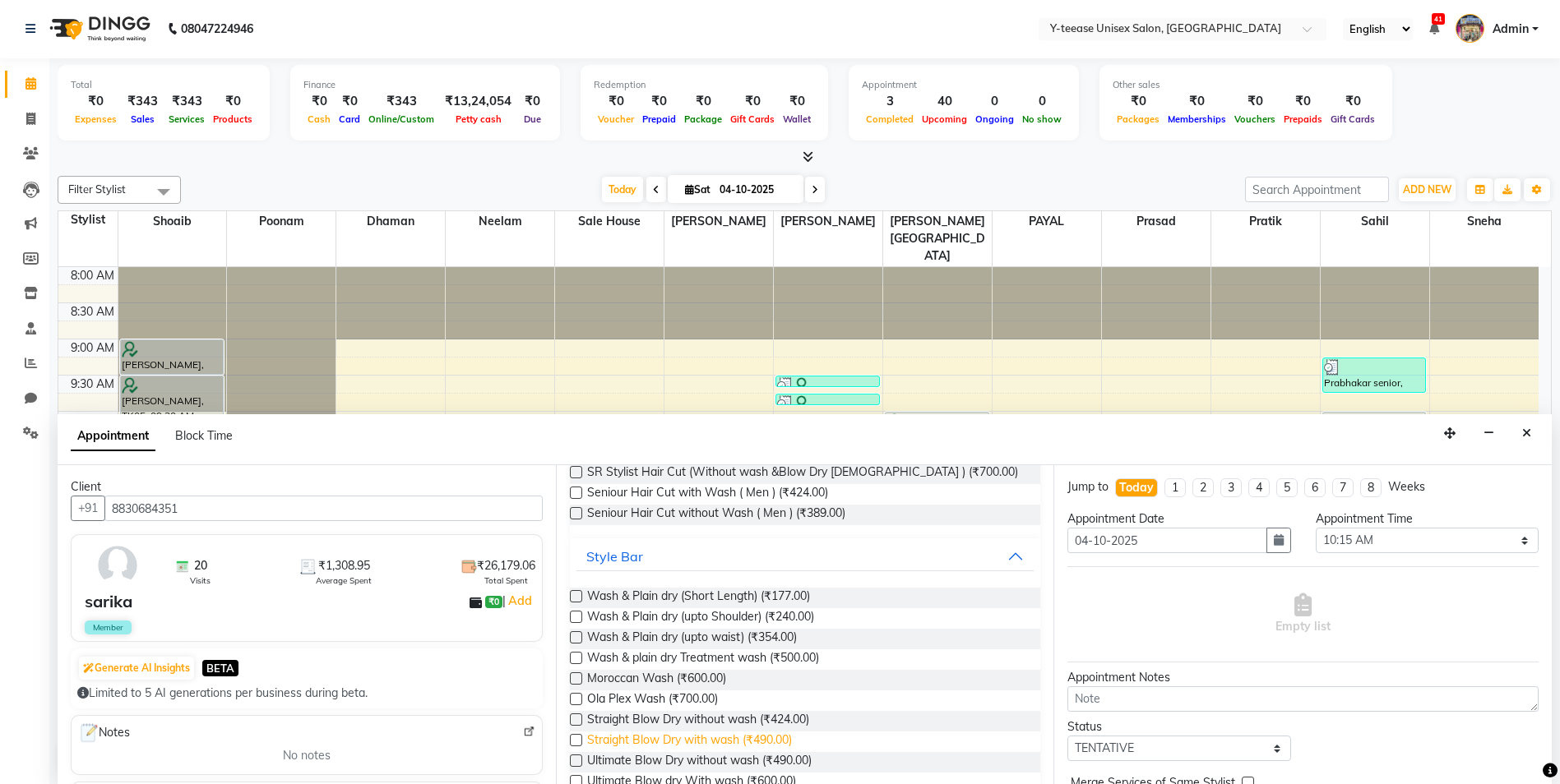
scroll to position [246, 0]
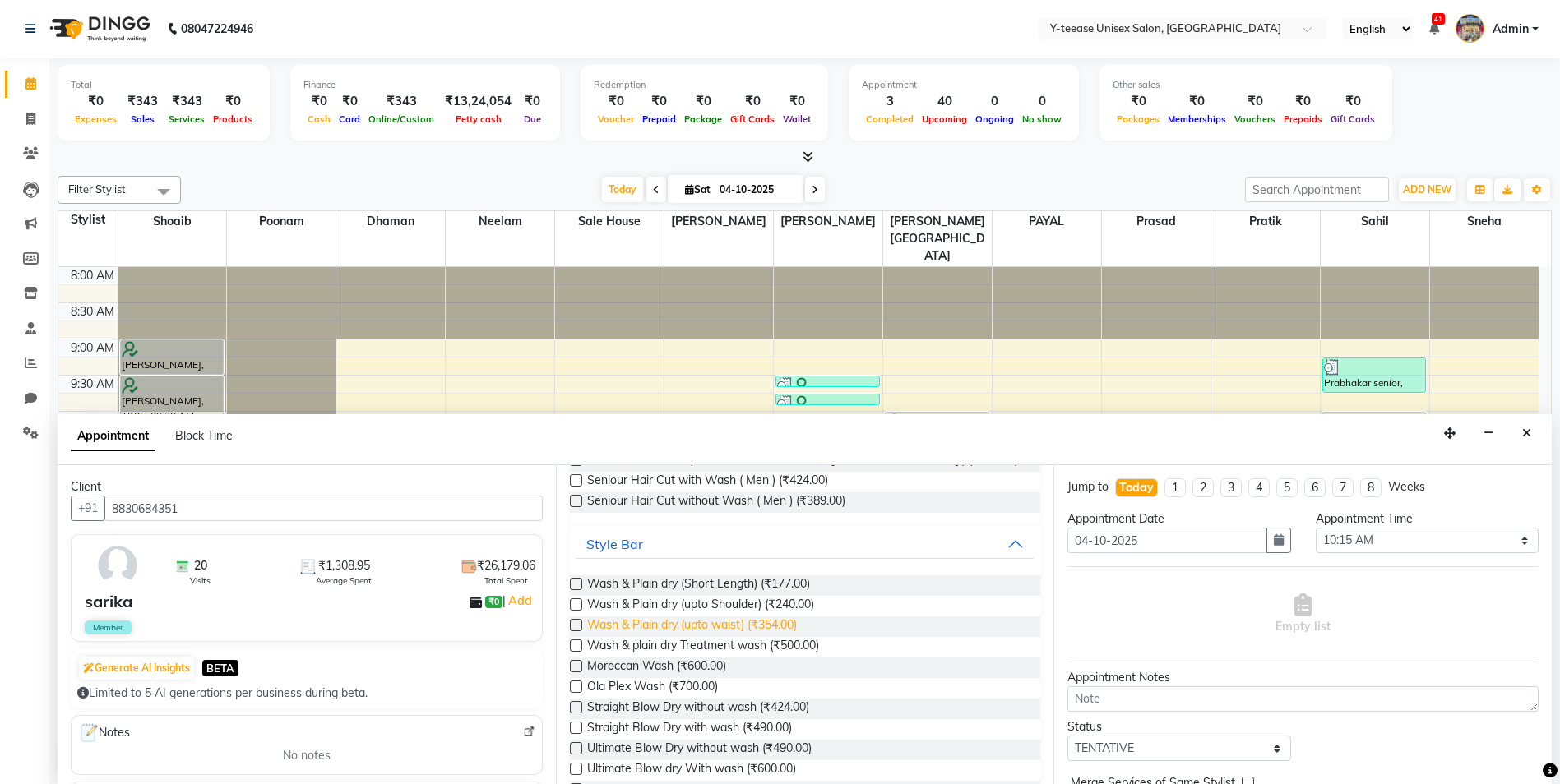
type input "wash"
click at [772, 628] on span "Wash & Plain dry (upto waist) (₹354.00)" at bounding box center [692, 627] width 209 height 21
checkbox input "false"
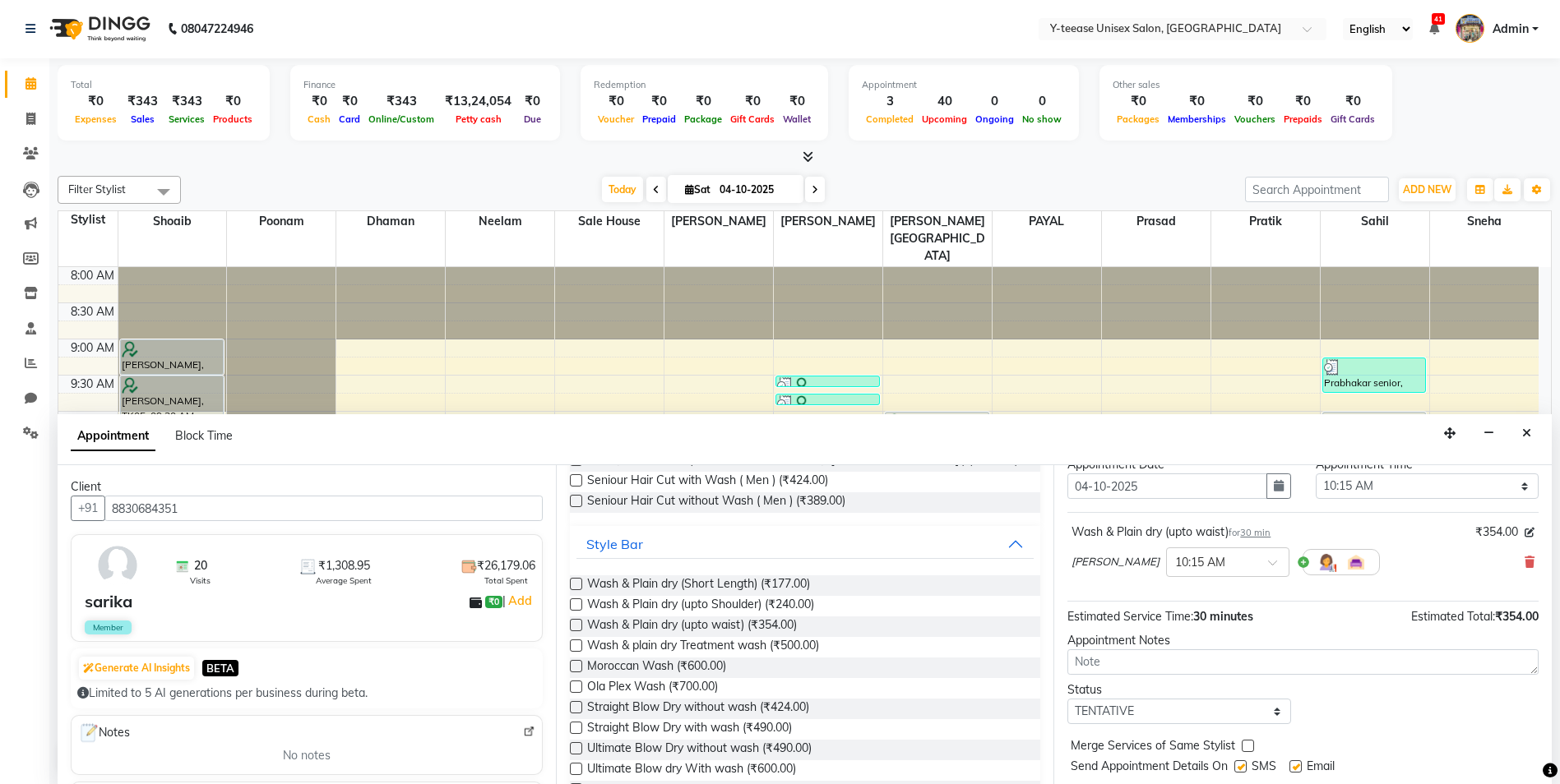
scroll to position [98, 0]
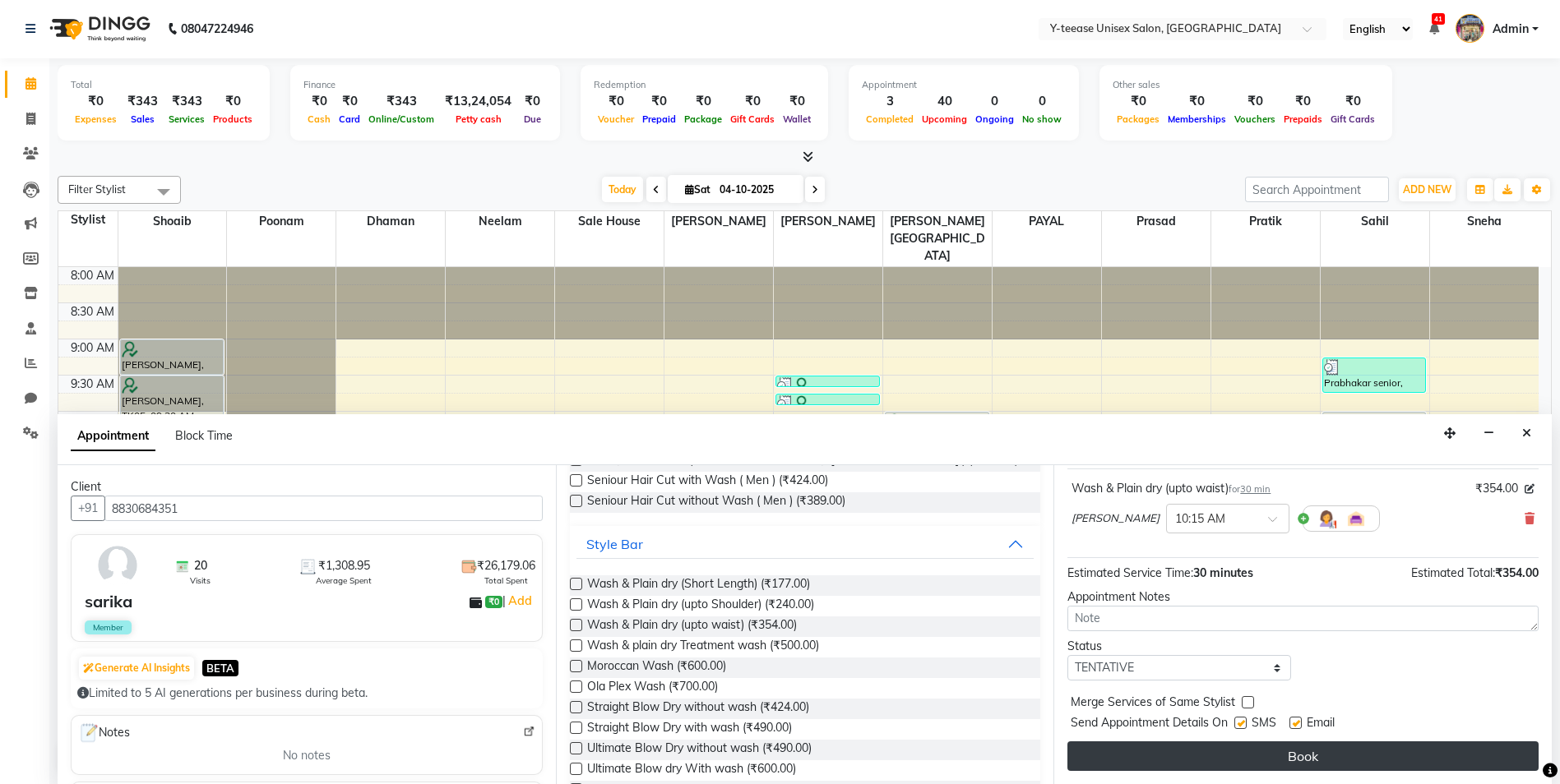
click at [1199, 756] on button "Book" at bounding box center [1303, 756] width 471 height 30
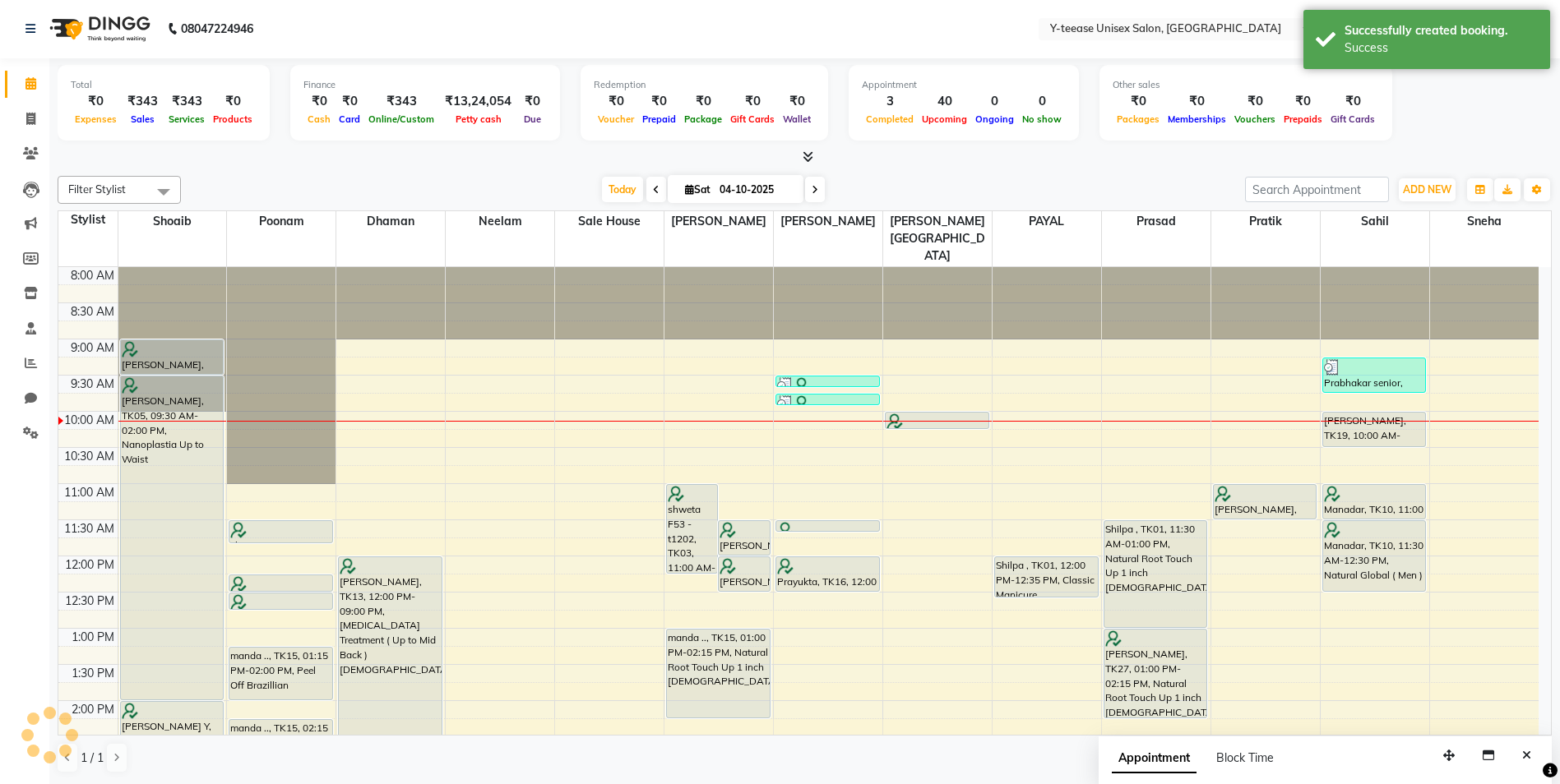
scroll to position [0, 0]
click at [25, 123] on span at bounding box center [30, 120] width 29 height 19
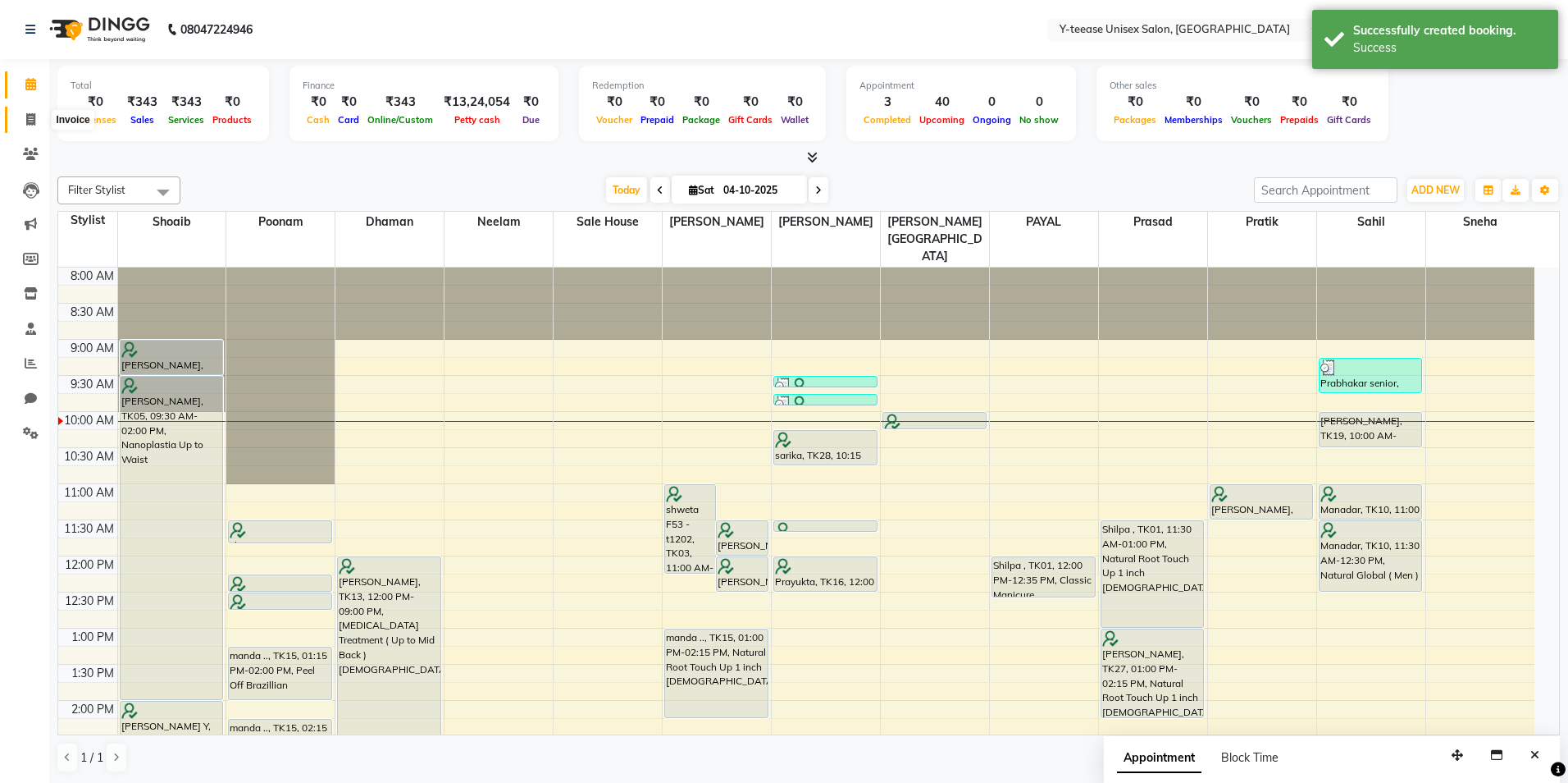
select select "service"
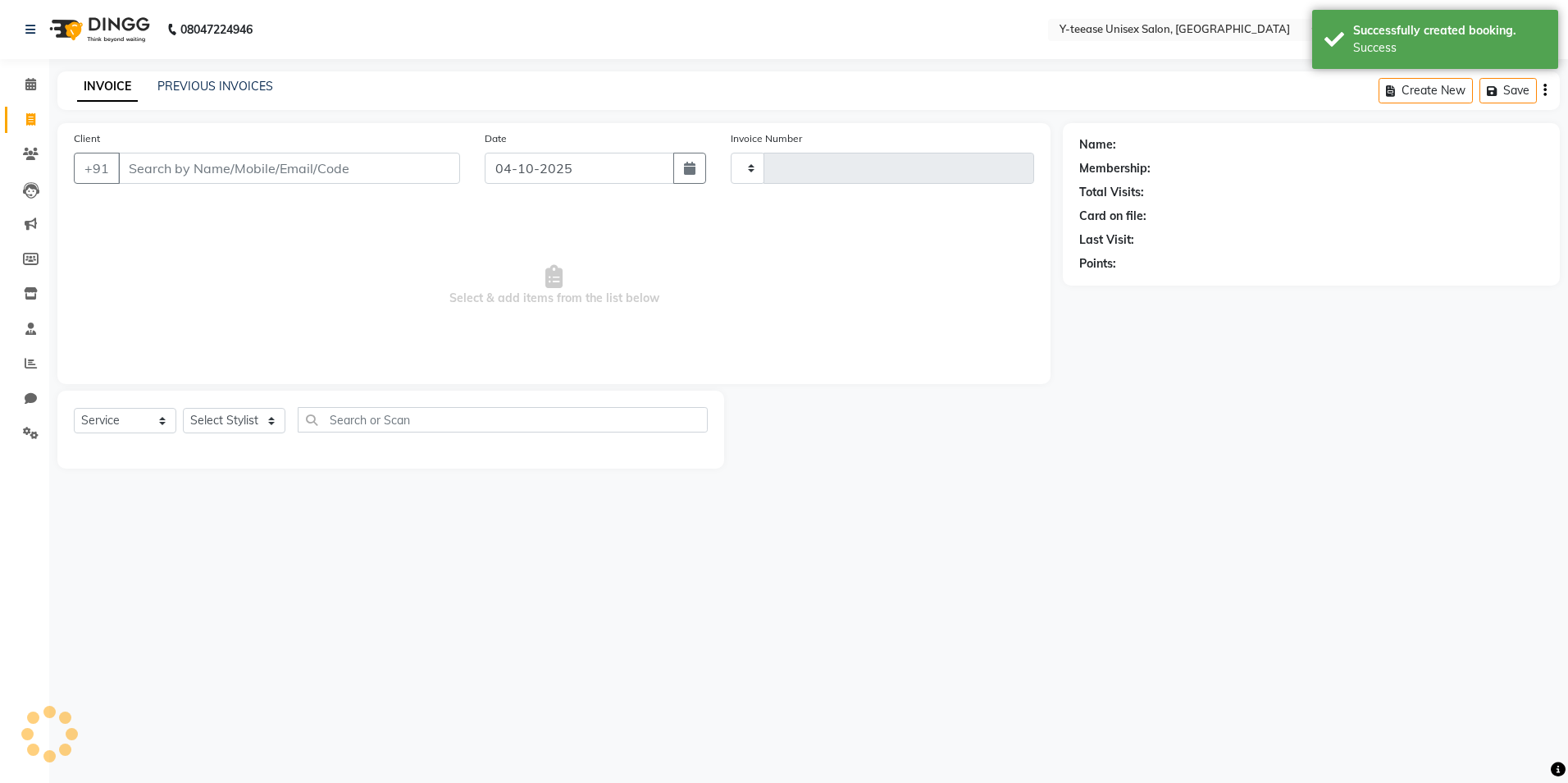
type input "8405"
select select "4"
click at [239, 427] on select "Select Stylist" at bounding box center [234, 421] width 102 height 26
select select "56"
click at [183, 408] on select "Select Stylist Amar Annu Ali chaitrali Dhaman keshav nagar Manager Mosin khan N…" at bounding box center [254, 421] width 141 height 26
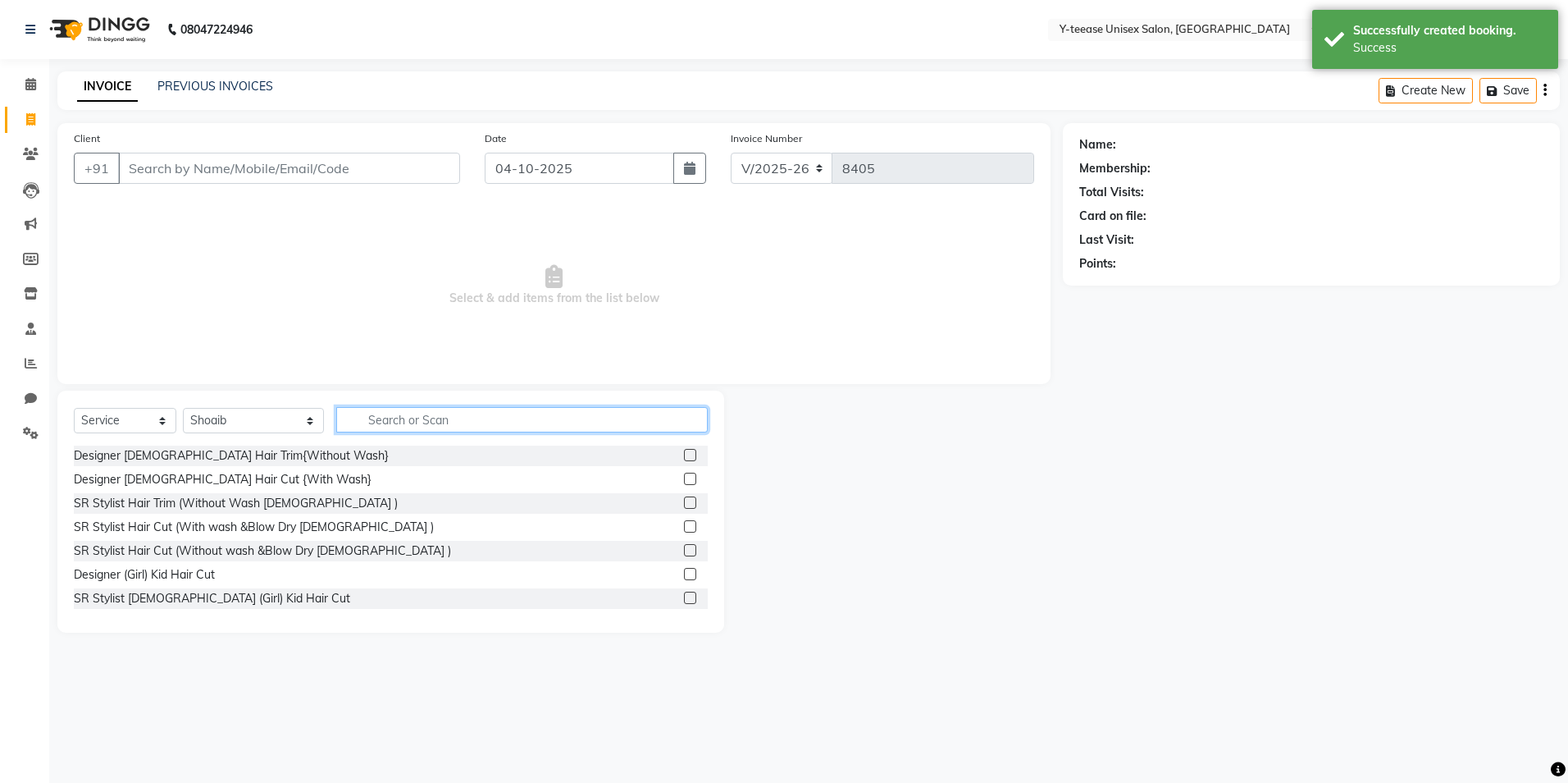
click at [369, 415] on input "text" at bounding box center [522, 420] width 372 height 26
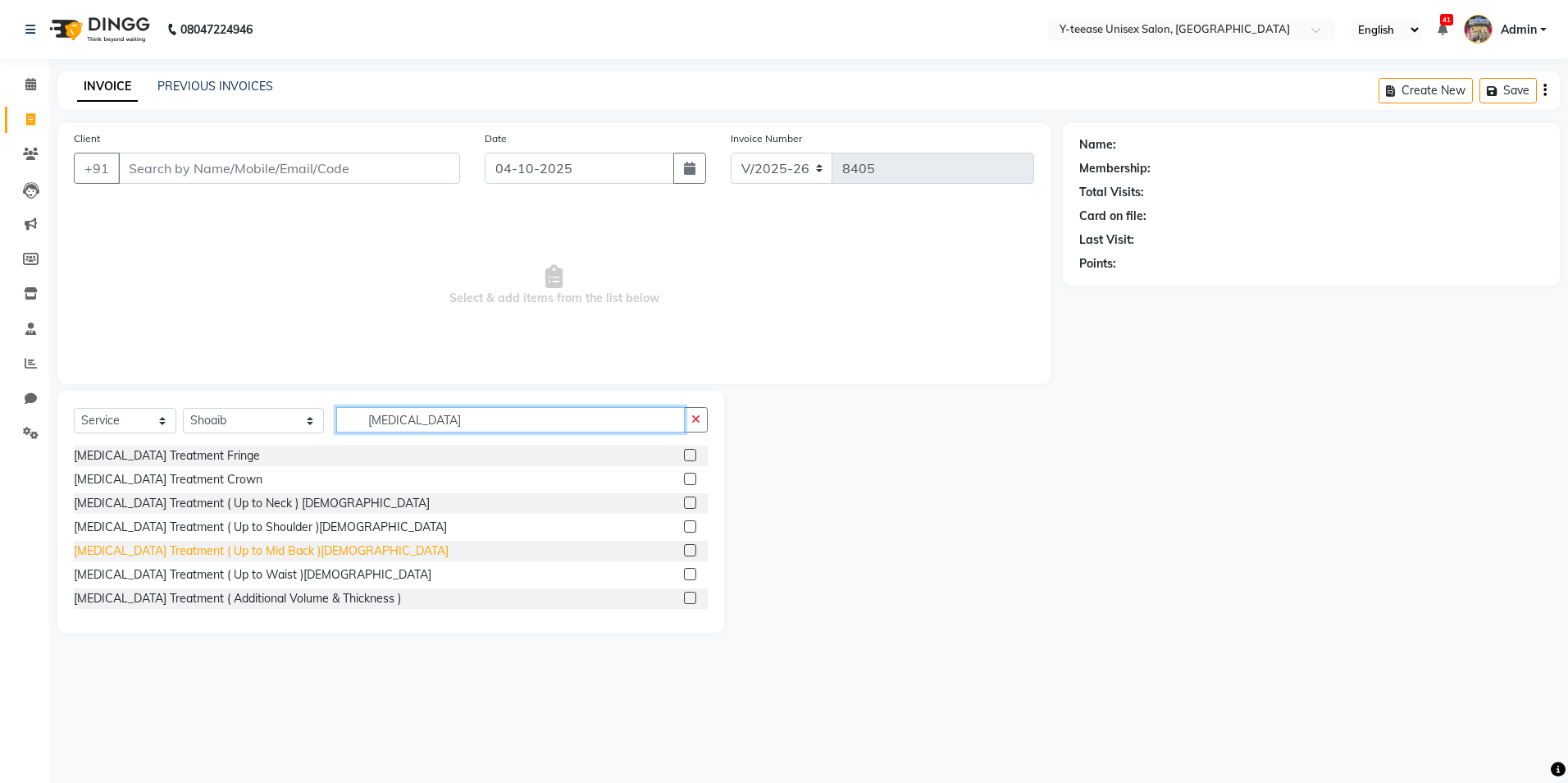
type input "botox"
click at [223, 555] on div "Botox Treatment ( Up to Mid Back )Female" at bounding box center [261, 550] width 375 height 17
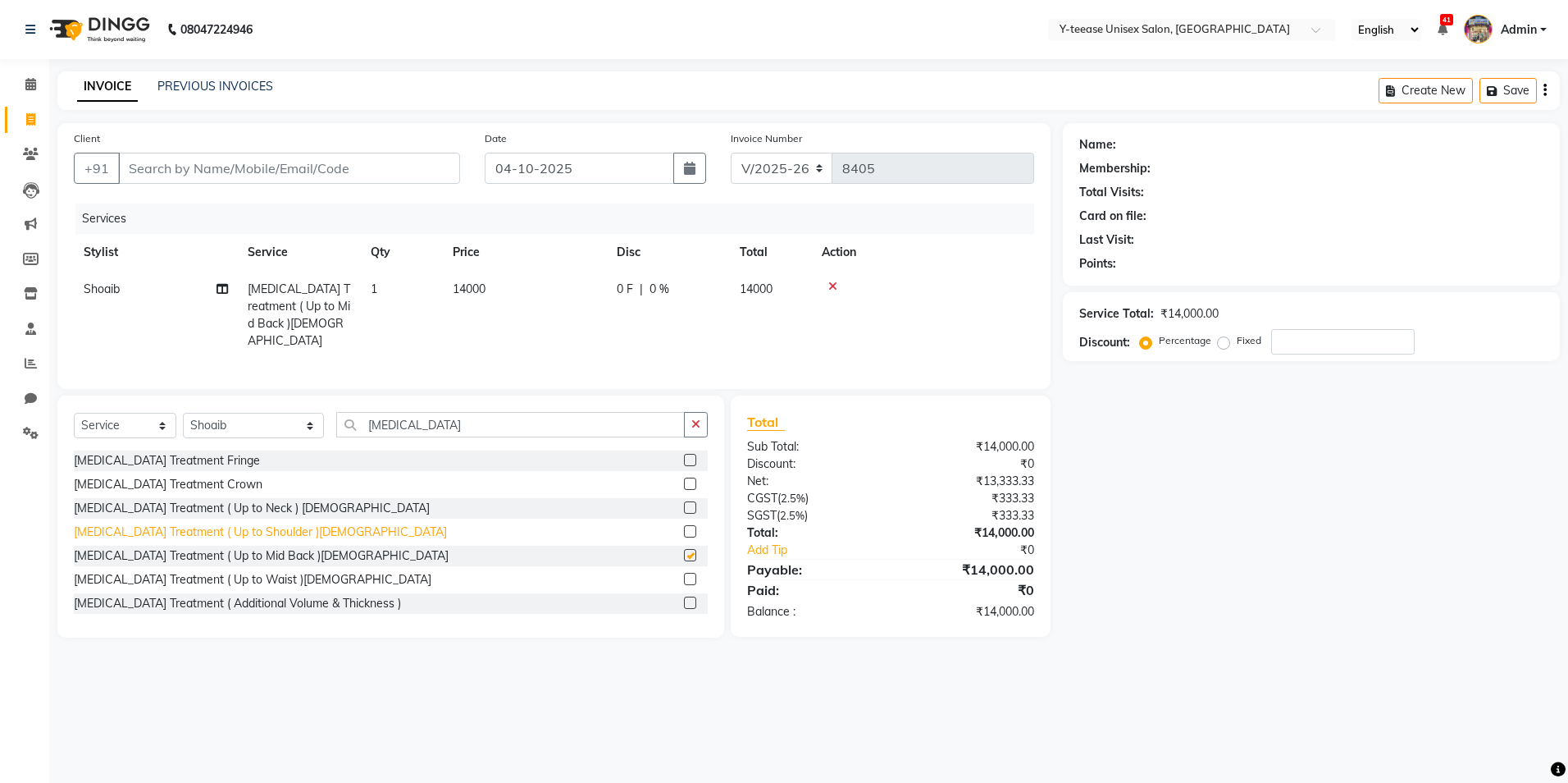
checkbox input "false"
click at [381, 424] on input "botox" at bounding box center [510, 425] width 349 height 26
click at [1328, 349] on input "number" at bounding box center [1343, 342] width 143 height 26
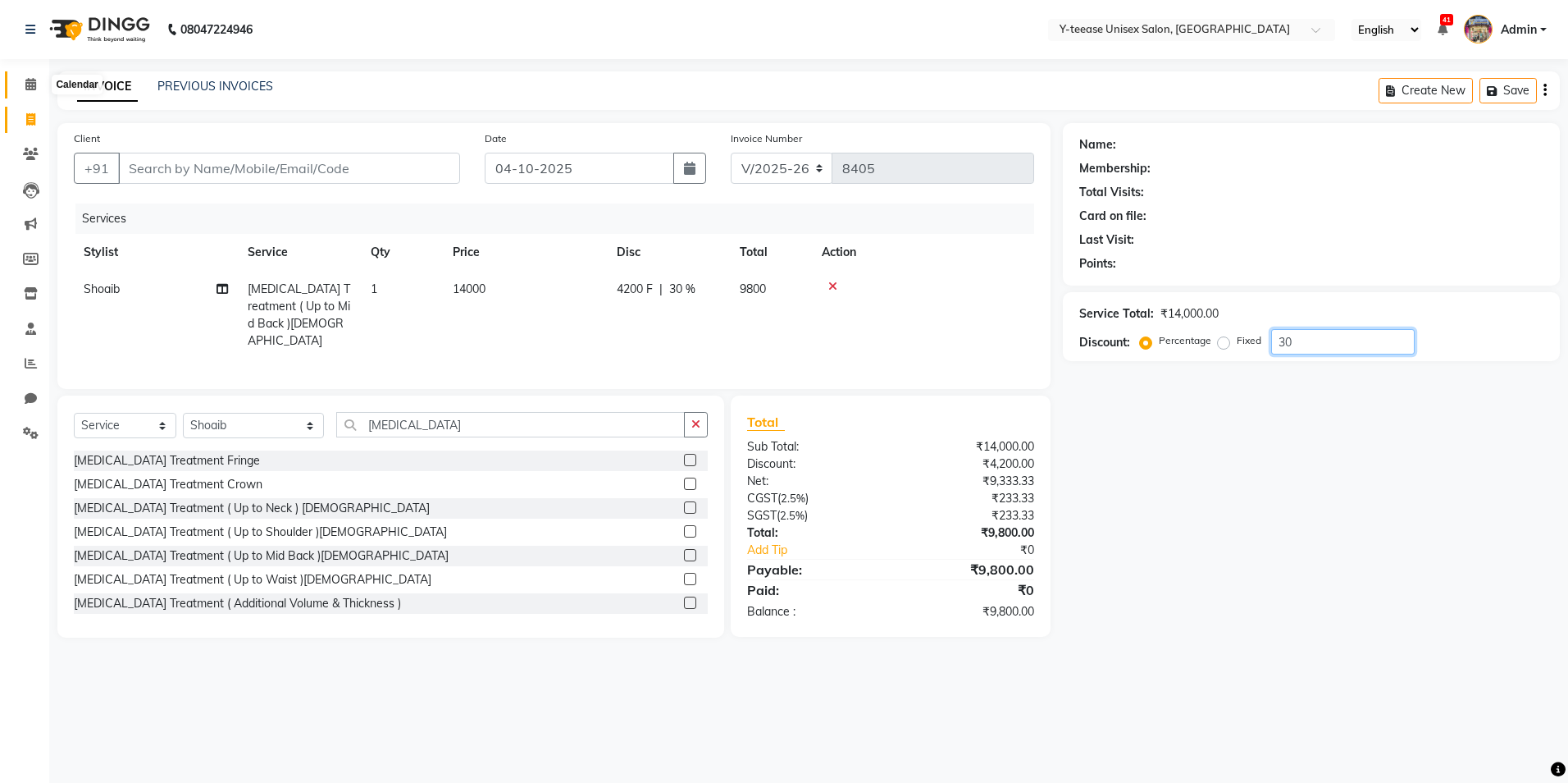
type input "30"
click at [31, 89] on icon at bounding box center [31, 84] width 11 height 12
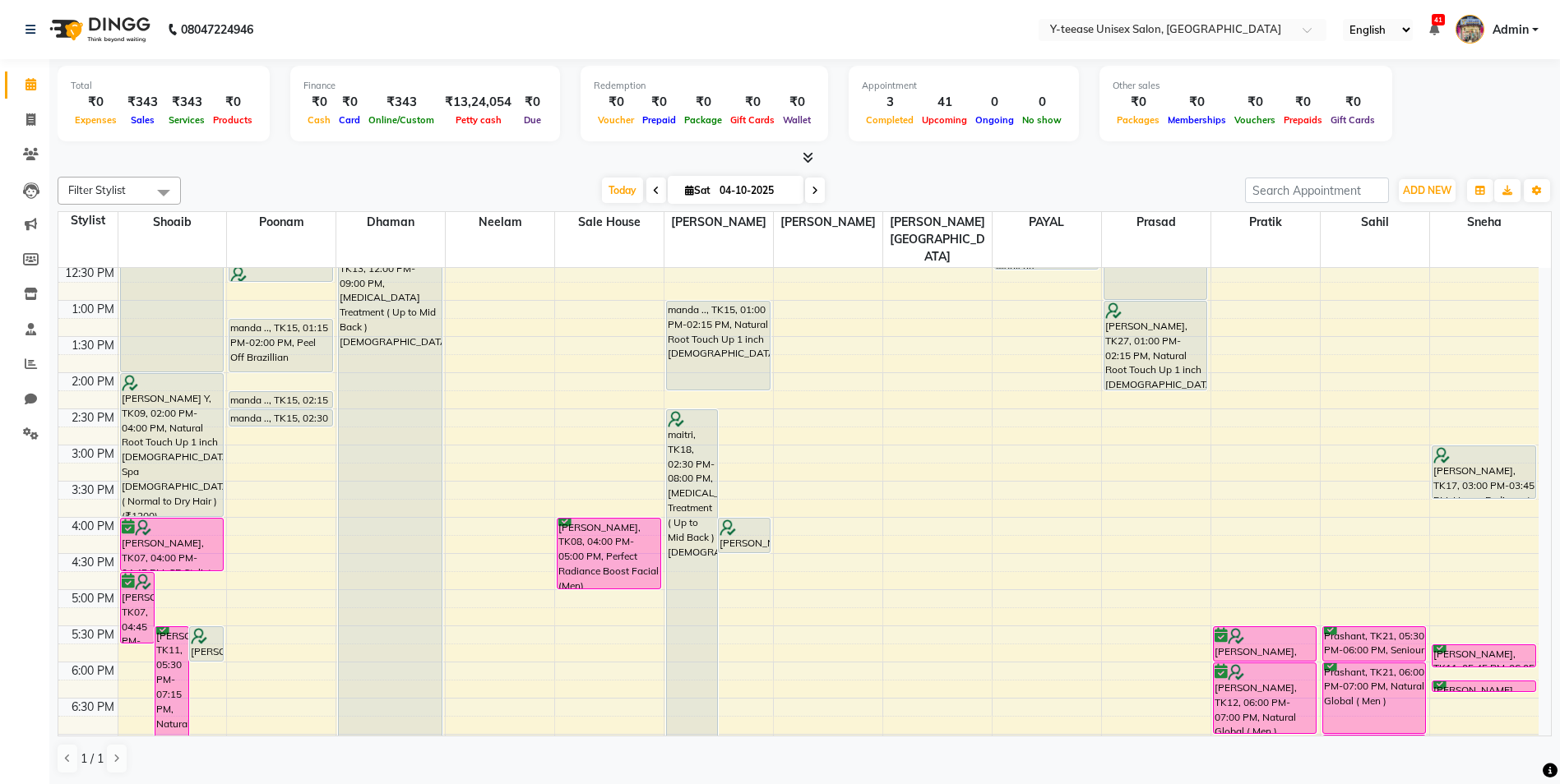
scroll to position [410, 0]
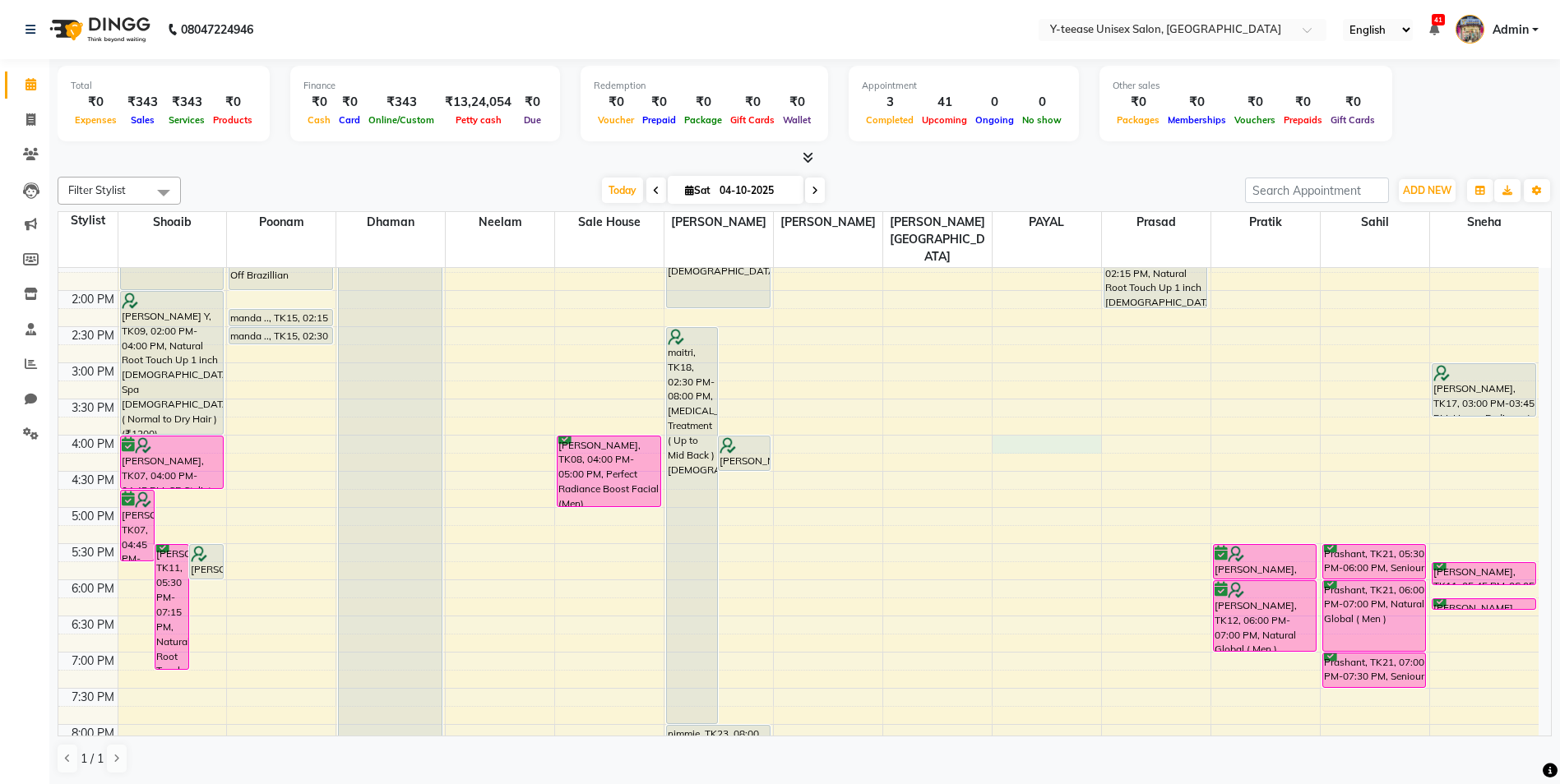
click at [1039, 410] on div "8:00 AM 8:30 AM 9:00 AM 9:30 AM 10:00 AM 10:30 AM 11:00 AM 11:30 AM 12:00 PM 12…" at bounding box center [798, 398] width 1480 height 1084
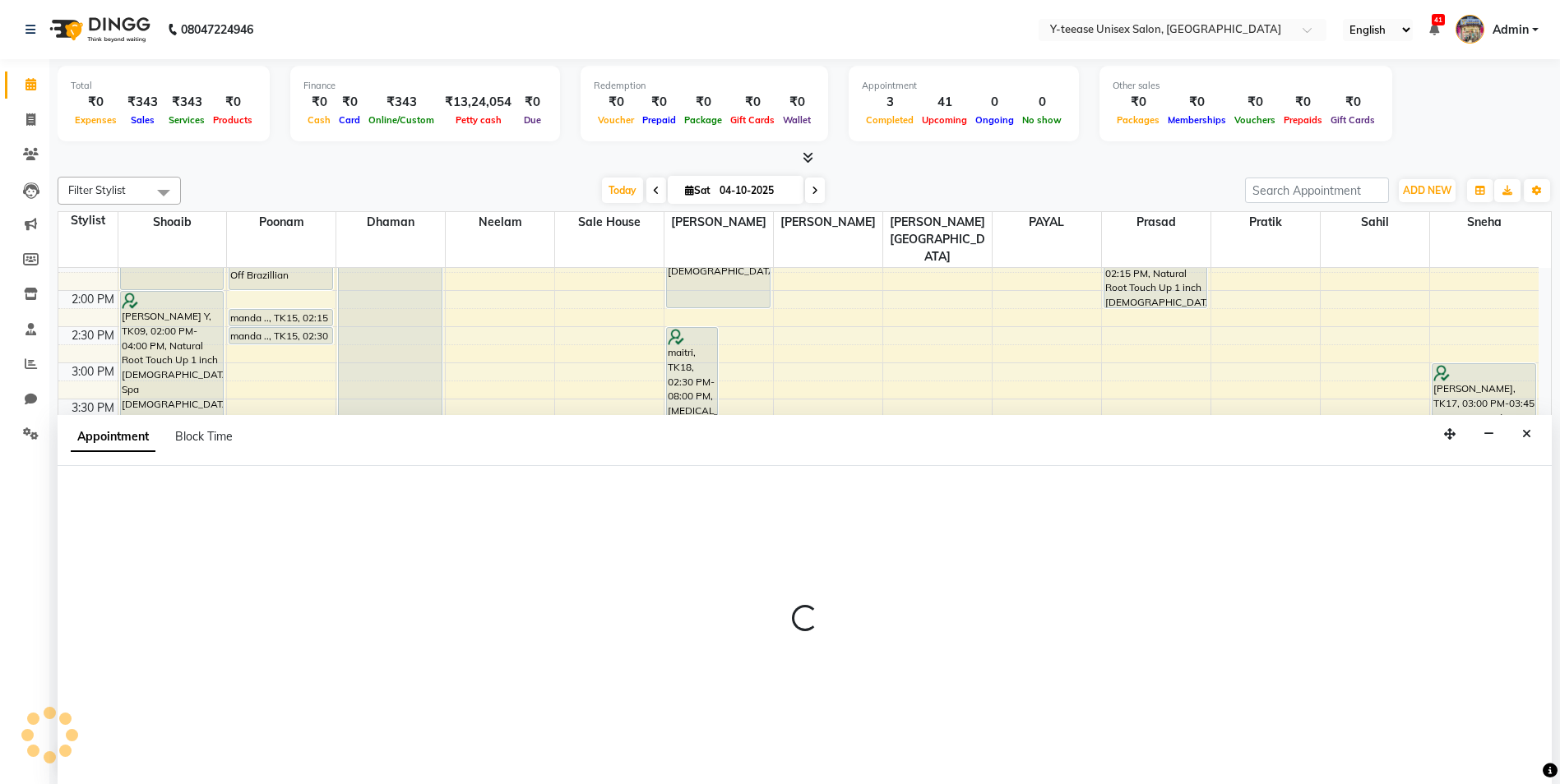
scroll to position [1, 0]
select select "73210"
select select "960"
select select "tentative"
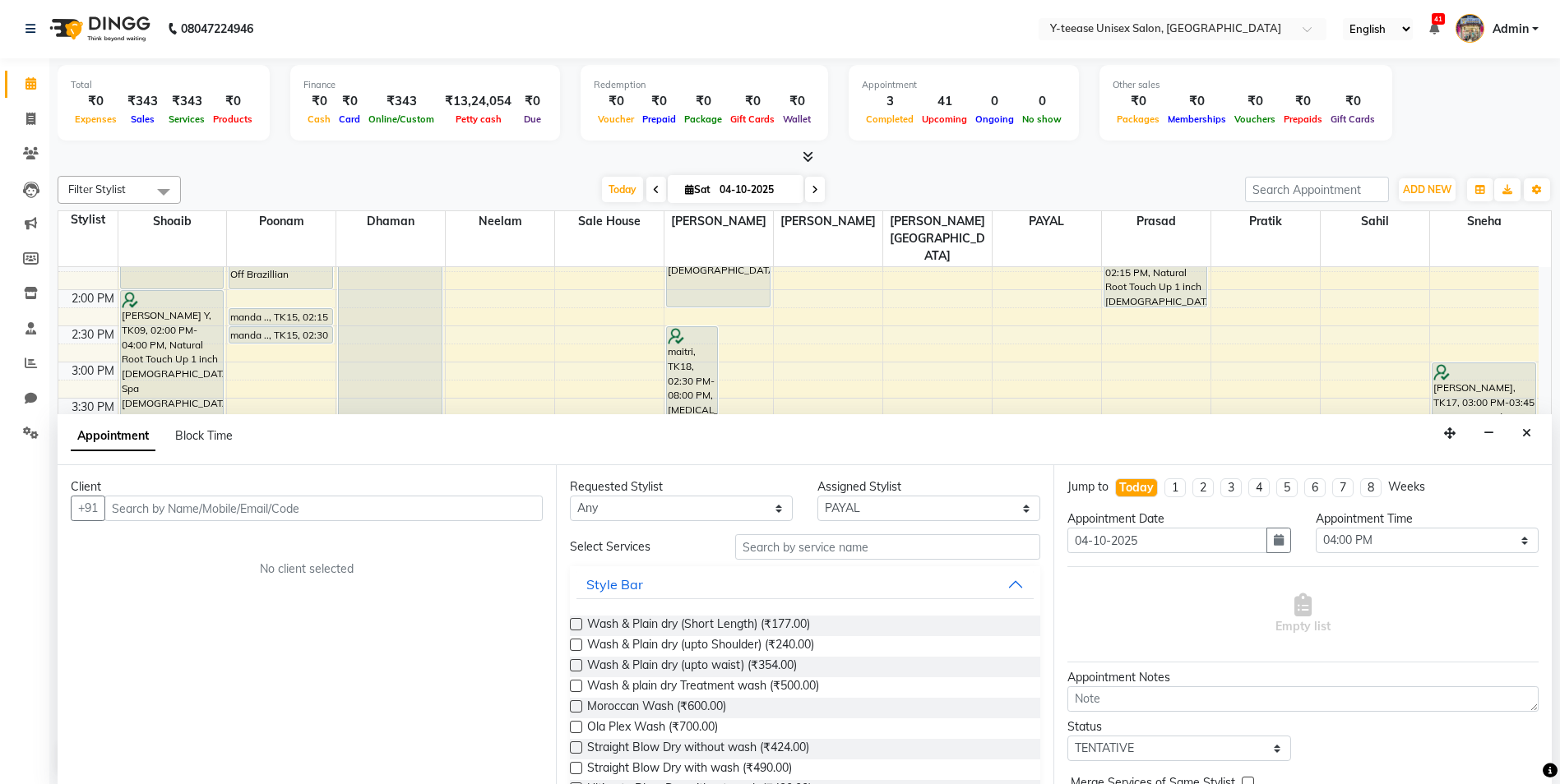
click at [1528, 429] on icon "Close" at bounding box center [1526, 433] width 9 height 12
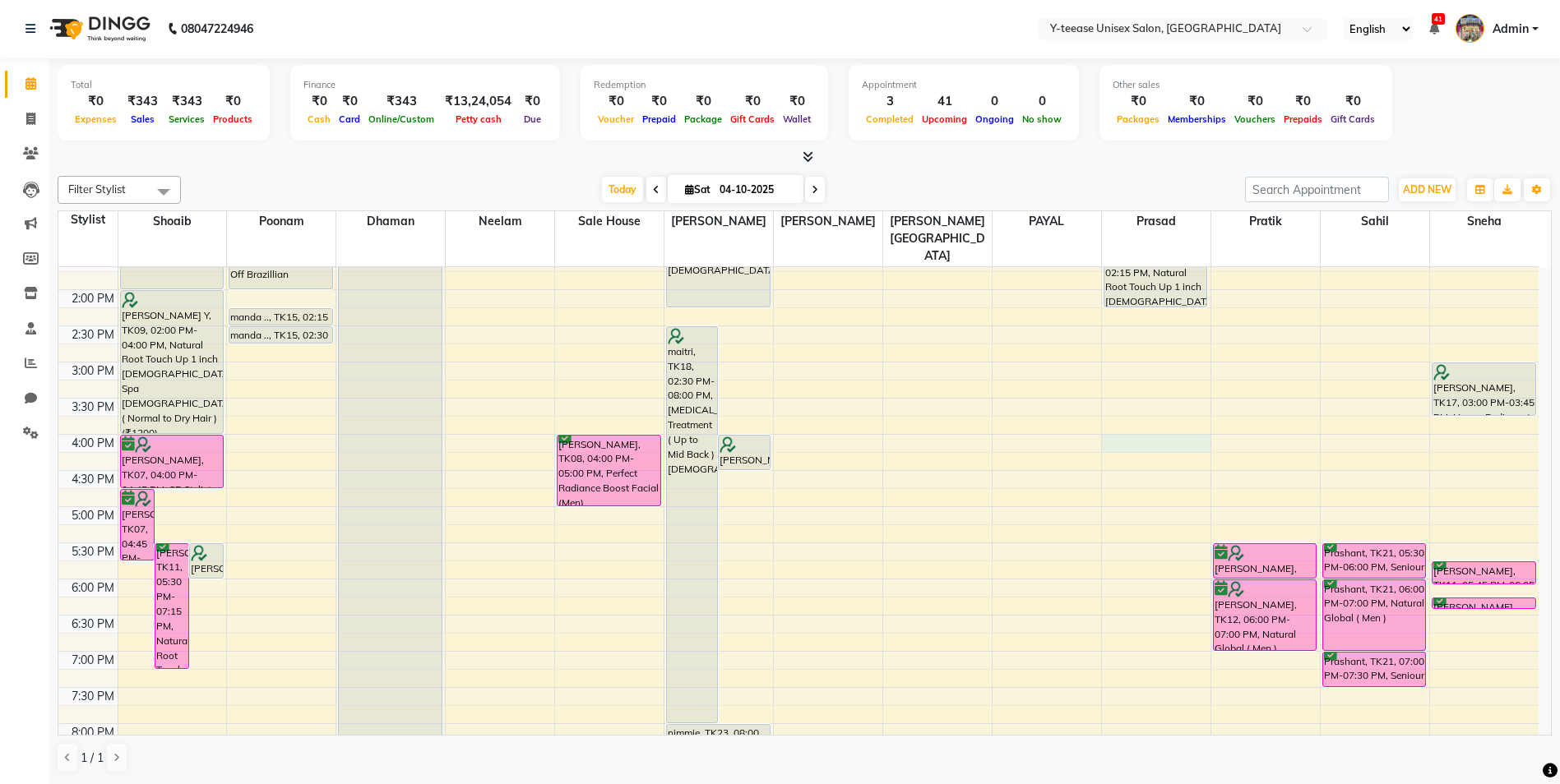
click at [1170, 411] on div "8:00 AM 8:30 AM 9:00 AM 9:30 AM 10:00 AM 10:30 AM 11:00 AM 11:30 AM 12:00 PM 12…" at bounding box center [798, 398] width 1480 height 1084
select select "88412"
select select "960"
select select "tentative"
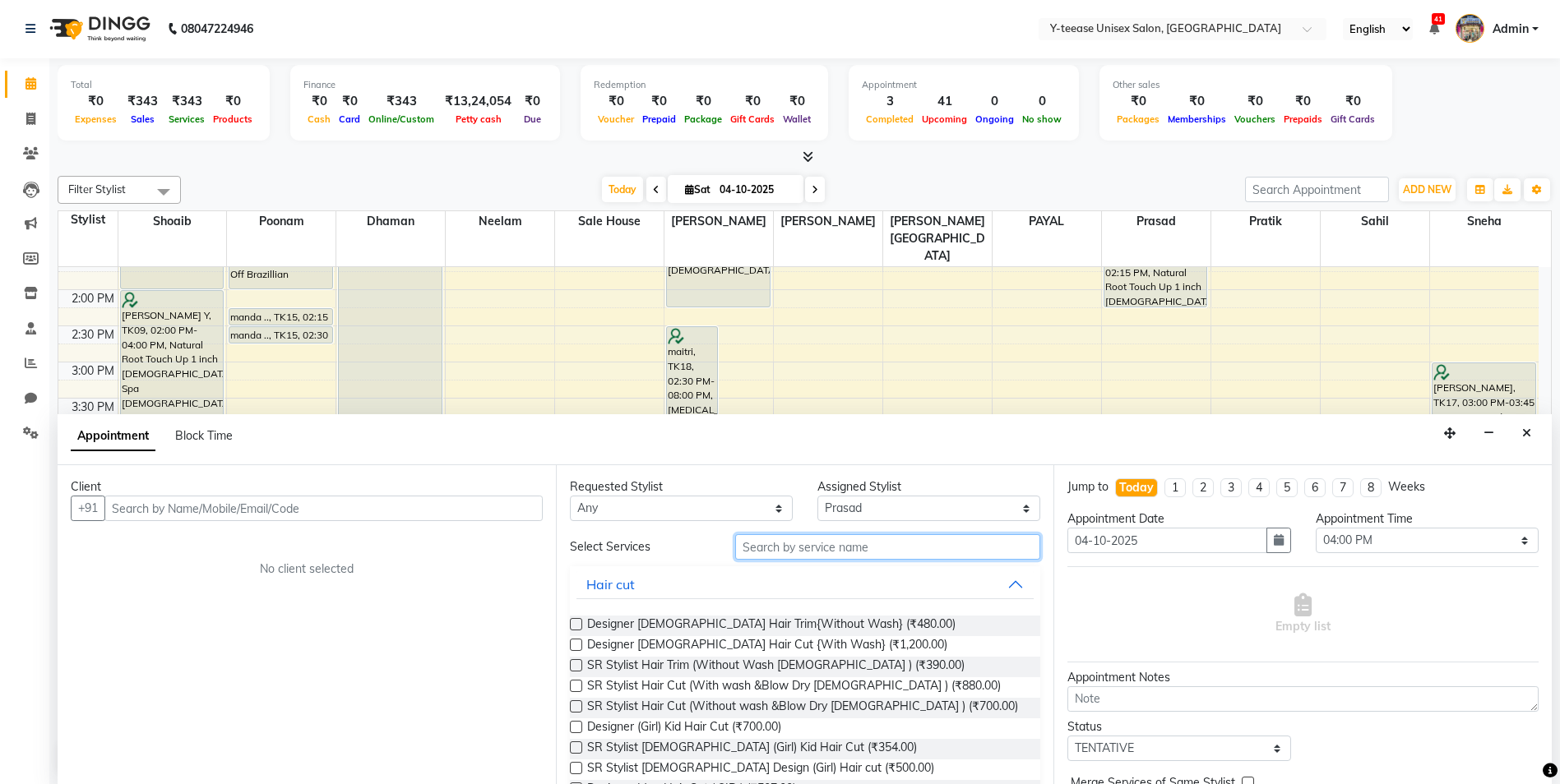
click at [850, 548] on input "text" at bounding box center [887, 547] width 306 height 26
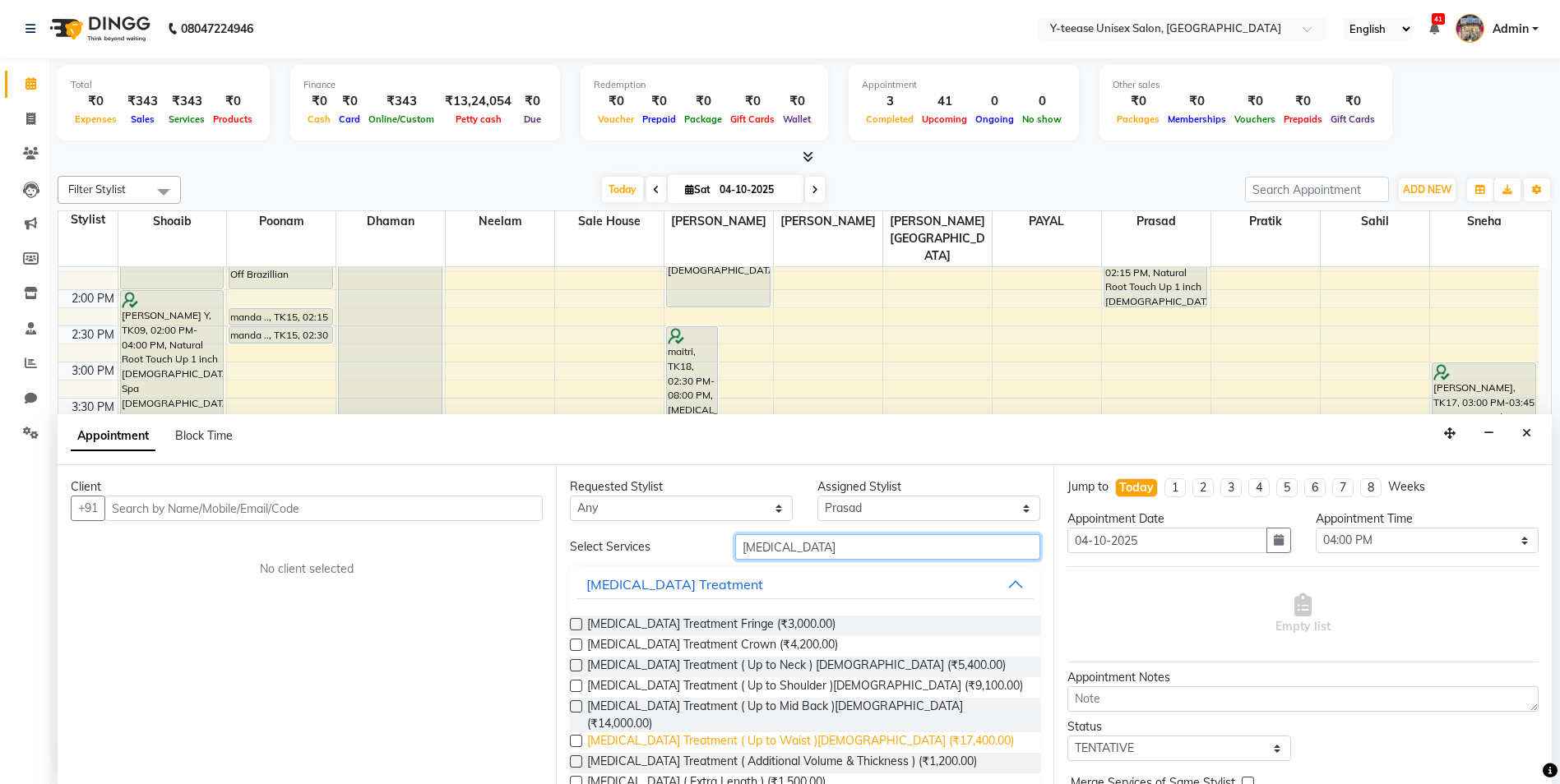
type input "botox"
click at [793, 732] on span "Botox Treatment ( Up to Waist )Female (₹17,400.00)" at bounding box center [800, 742] width 427 height 21
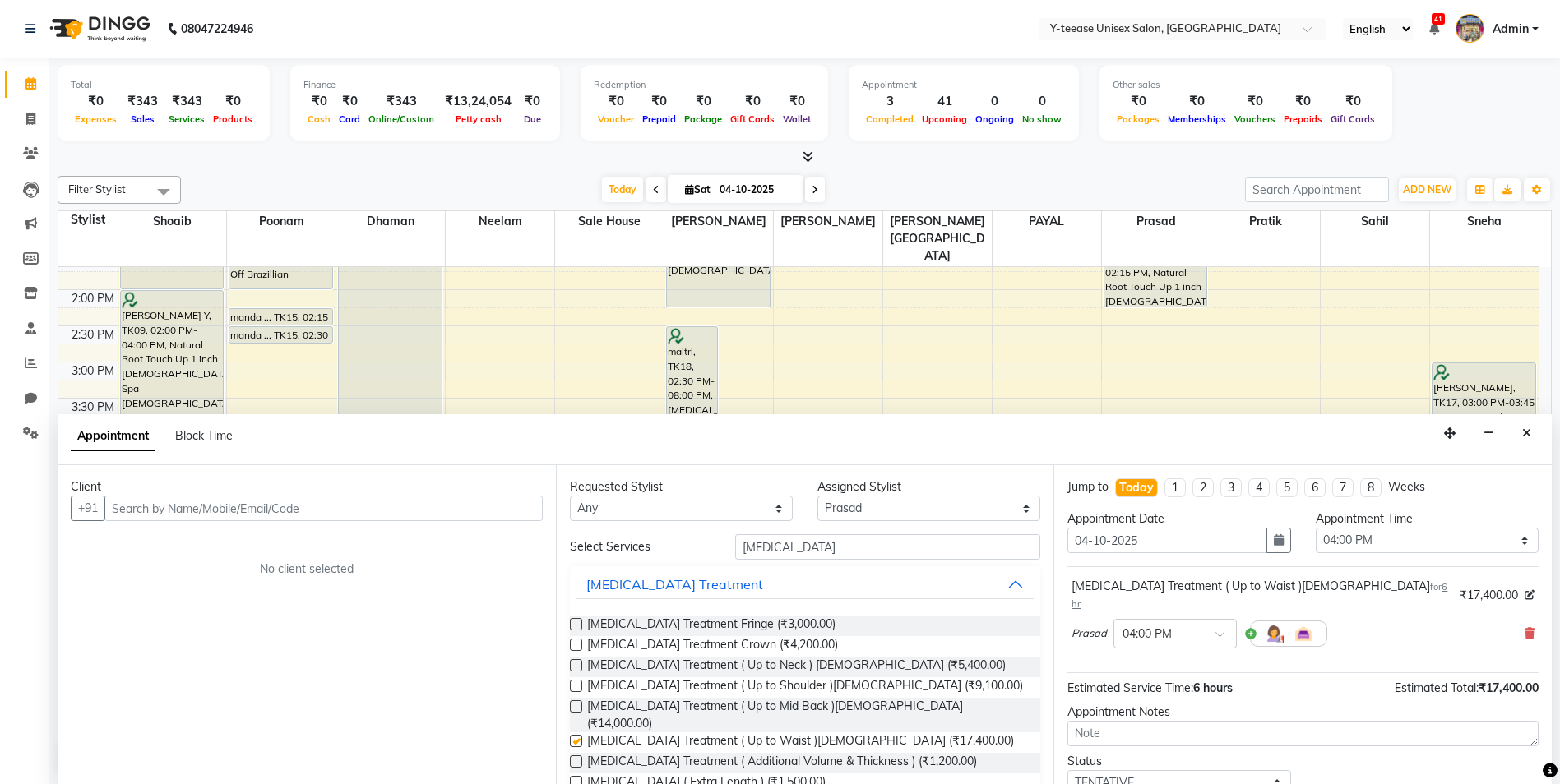
checkbox input "false"
click at [519, 517] on input "text" at bounding box center [324, 508] width 439 height 26
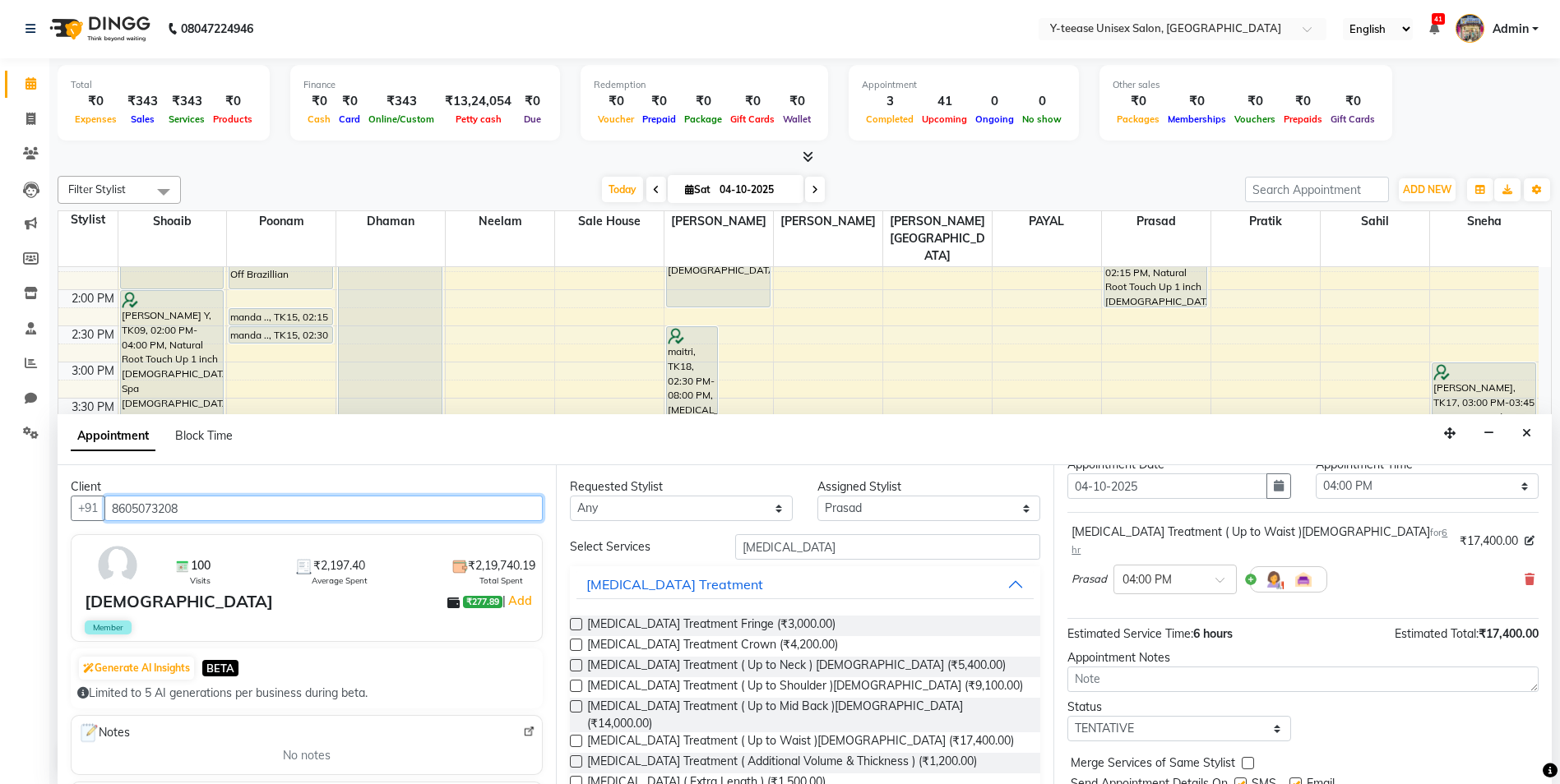
scroll to position [98, 0]
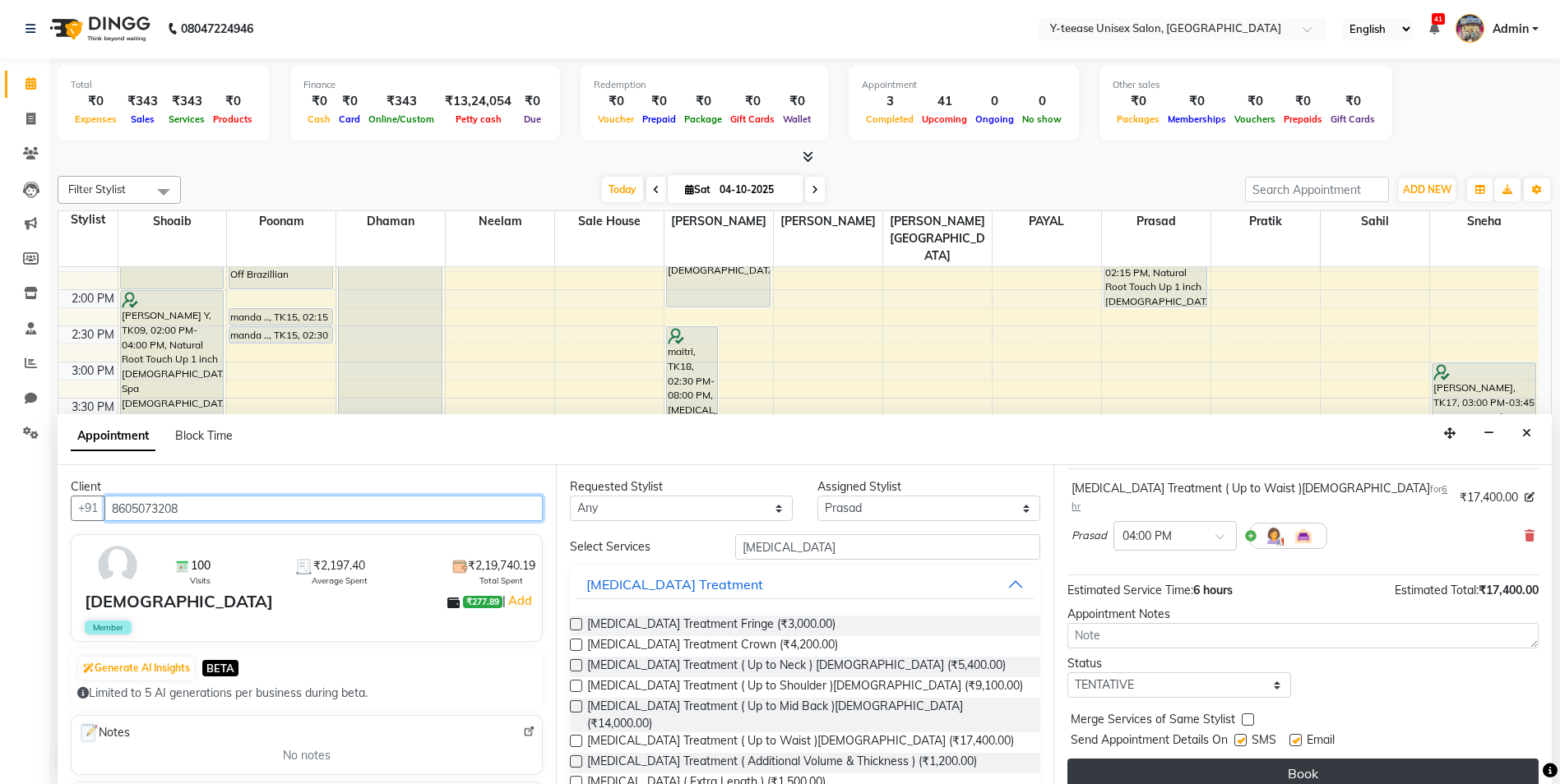
type input "8605073208"
click at [1287, 763] on button "Book" at bounding box center [1303, 773] width 471 height 30
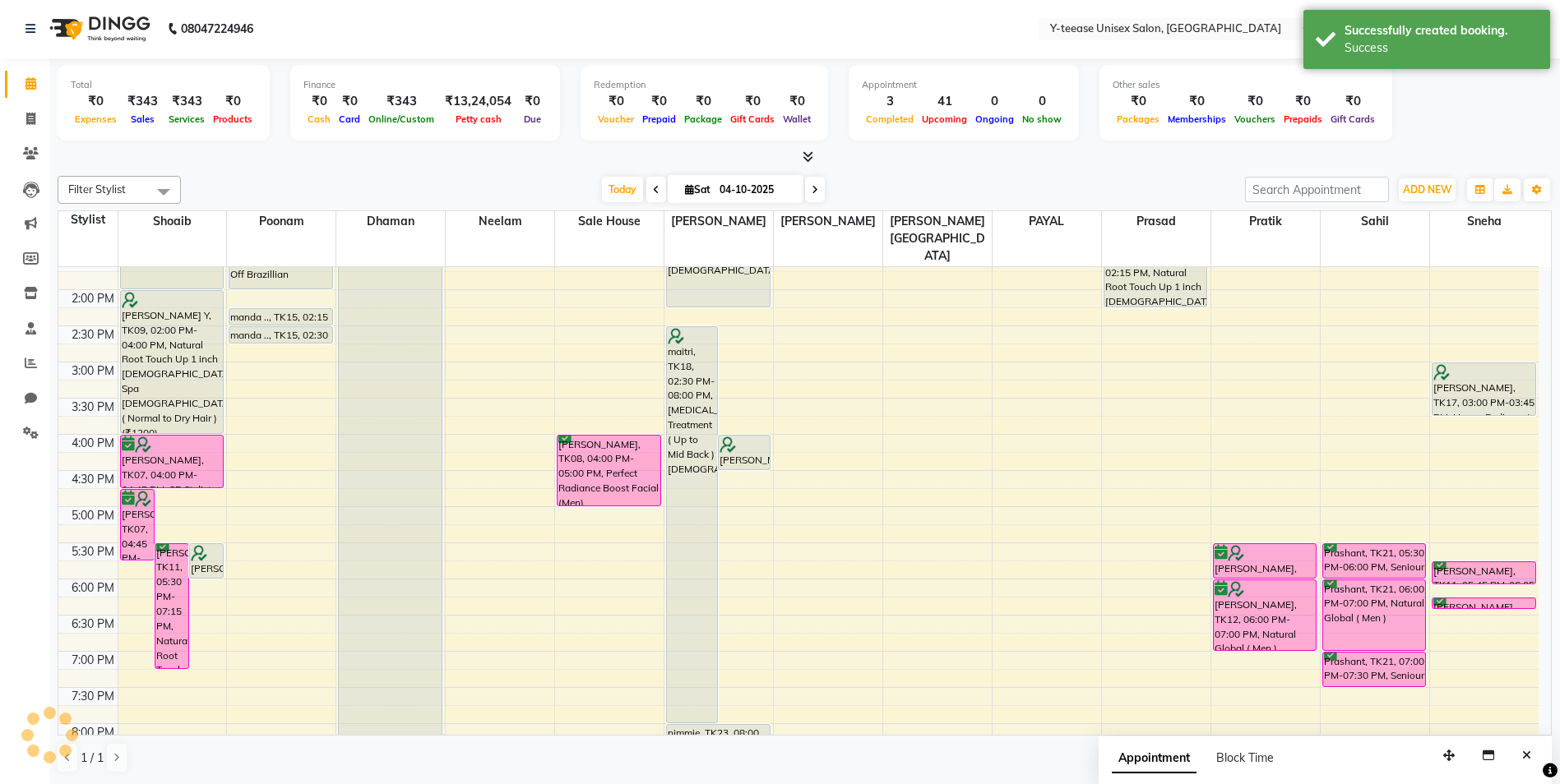
scroll to position [0, 0]
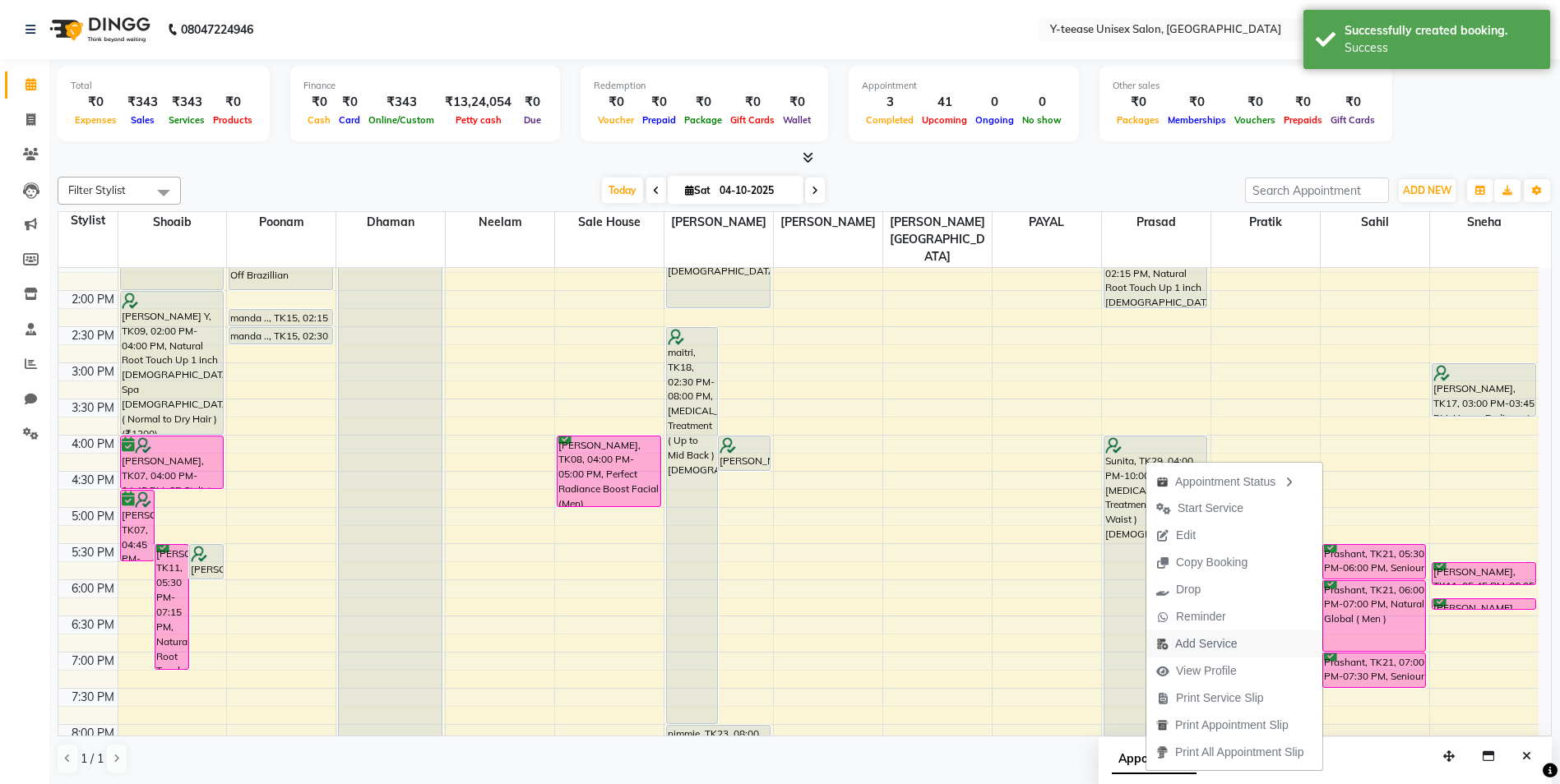
click at [1202, 636] on span "Add Service" at bounding box center [1206, 644] width 62 height 17
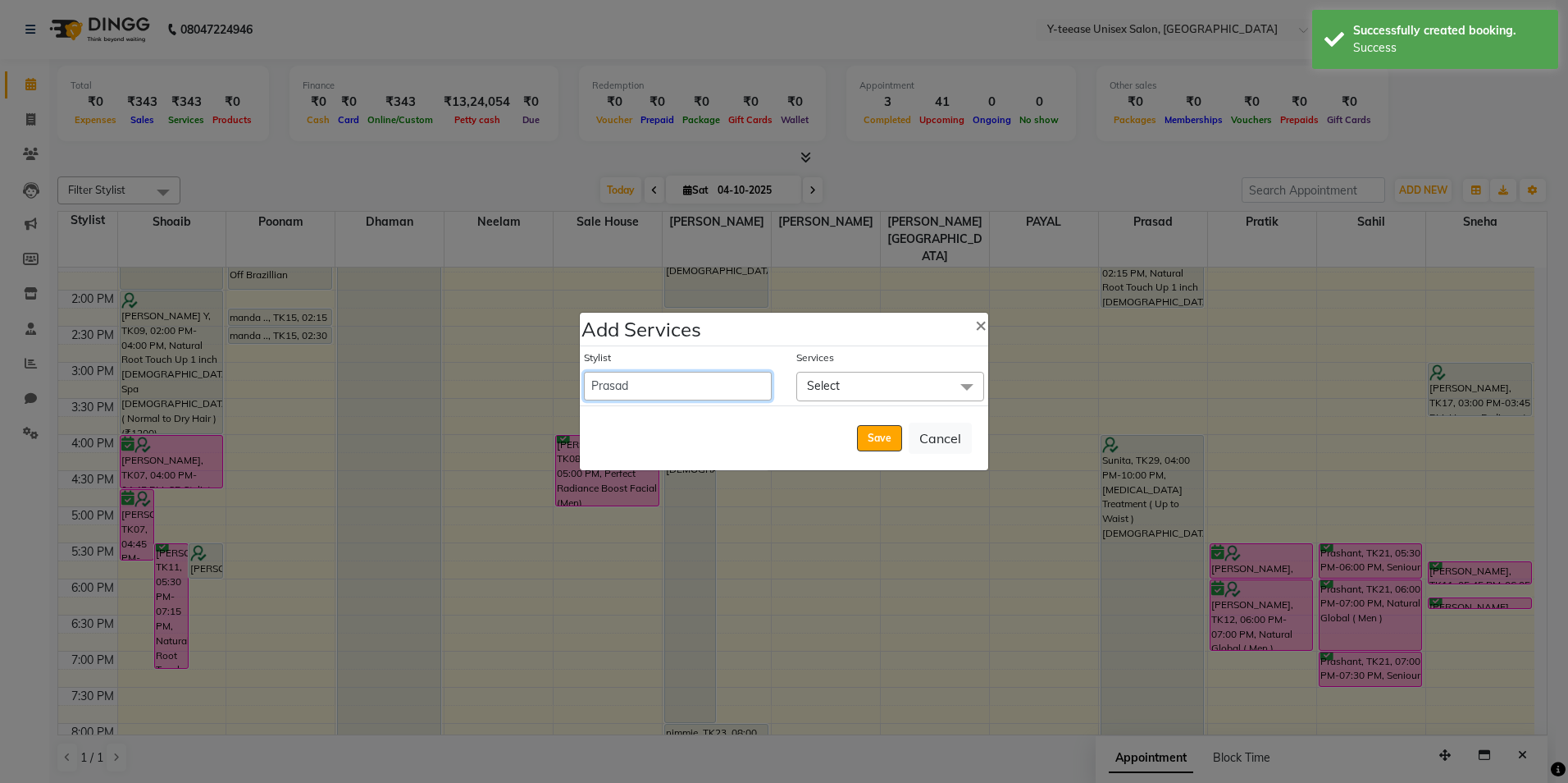
click at [705, 378] on select "Amar Annu Ali chaitrali Dhaman keshav nagar Manager Mosin khan Neelam PAYAL Poo…" at bounding box center [677, 386] width 188 height 29
click at [977, 325] on span "×" at bounding box center [981, 323] width 12 height 25
select select "91937"
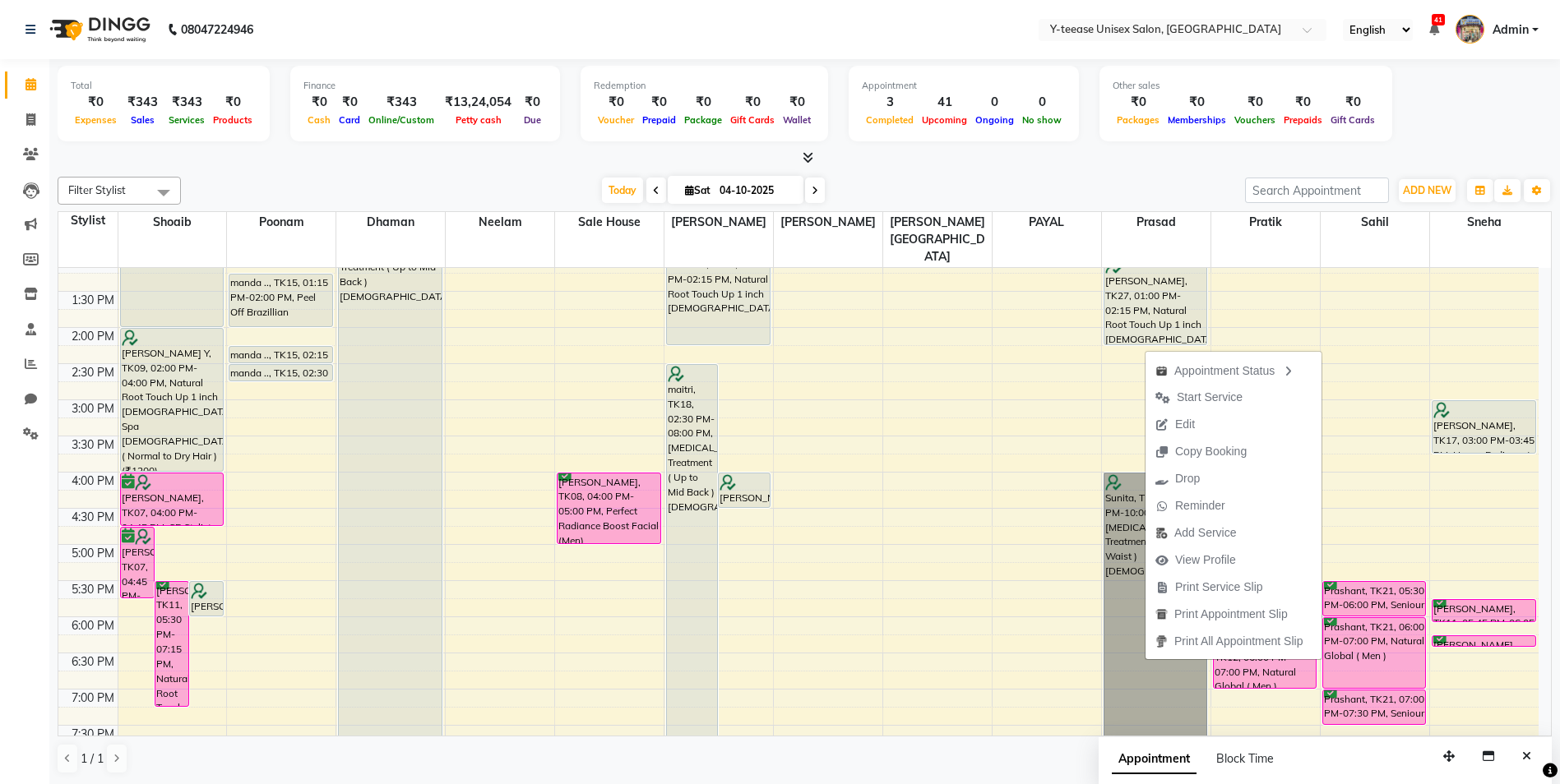
scroll to position [336, 0]
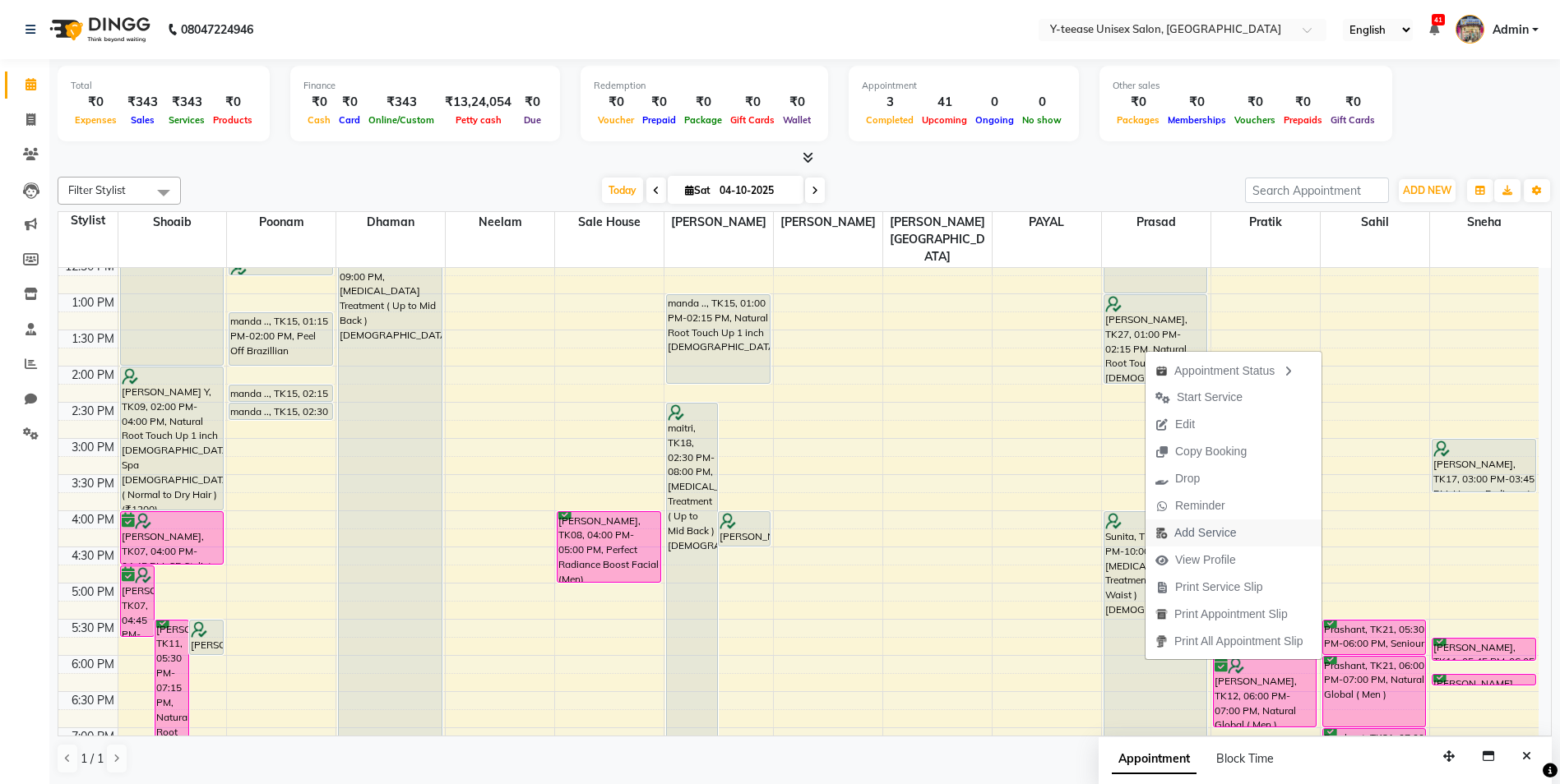
click at [1218, 527] on span "Add Service" at bounding box center [1205, 532] width 62 height 17
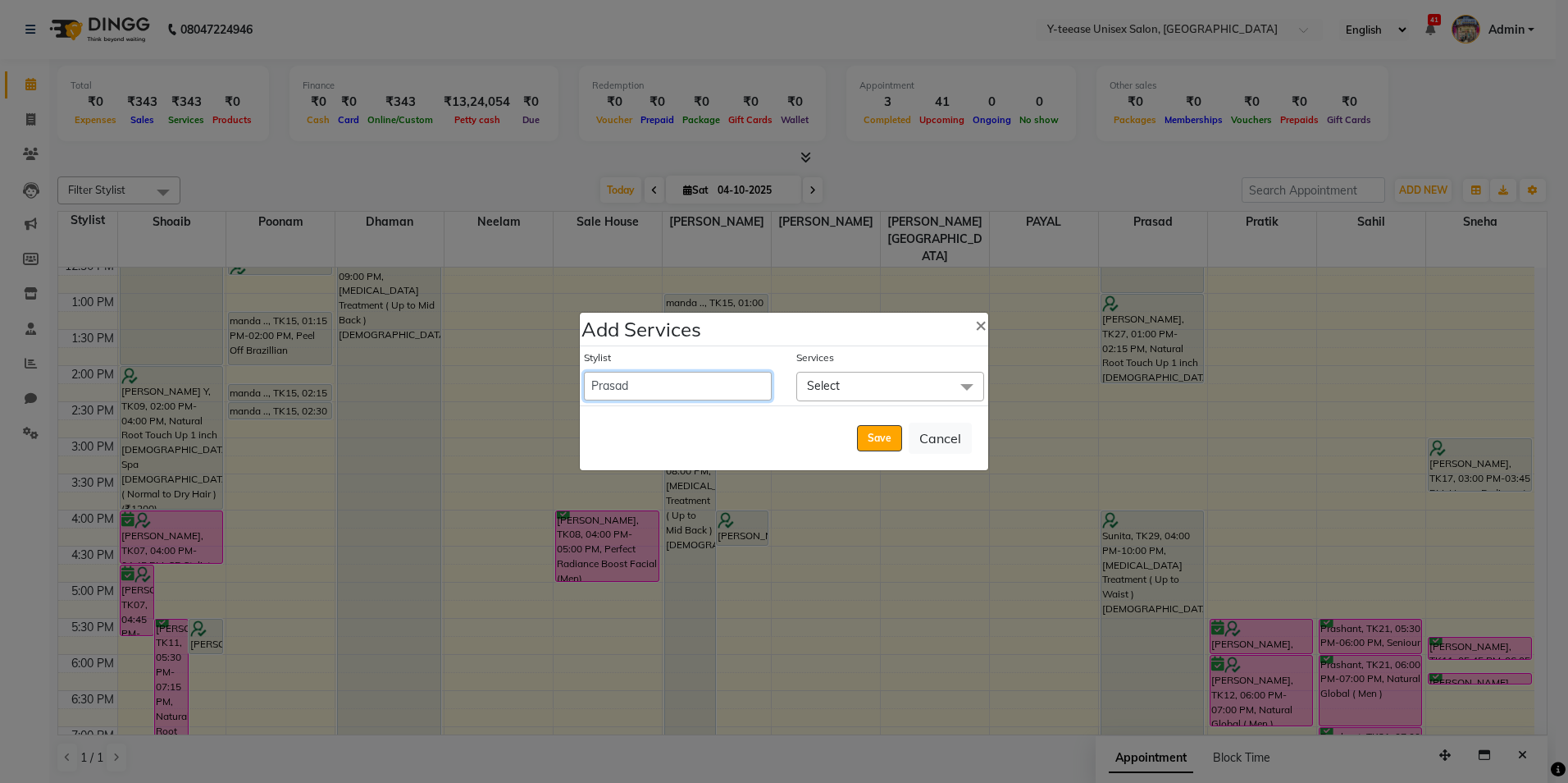
click at [719, 390] on select "Amar Annu Ali chaitrali Dhaman keshav nagar Manager Mosin khan Neelam PAYAL Poo…" at bounding box center [677, 386] width 188 height 29
select select "49846"
click at [584, 372] on select "Amar Annu Ali chaitrali Dhaman keshav nagar Manager Mosin khan Neelam PAYAL Poo…" at bounding box center [677, 386] width 188 height 29
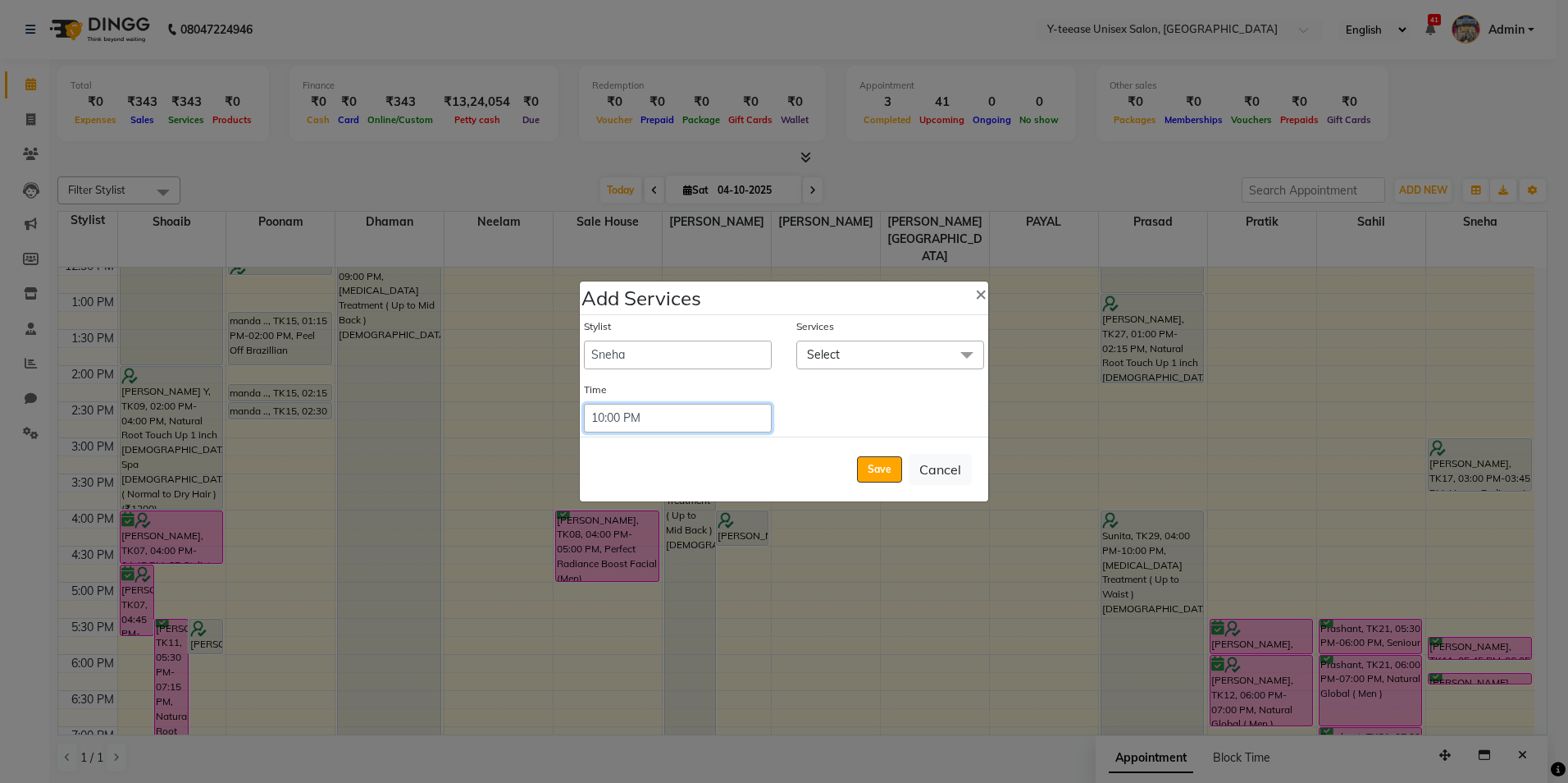
click at [706, 431] on select "Select 09:00 AM 09:15 AM 09:30 AM 09:45 AM 10:00 AM 10:15 AM 10:30 AM 10:45 AM …" at bounding box center [677, 418] width 188 height 29
select select "960"
click at [584, 404] on select "Select 09:00 AM 09:15 AM 09:30 AM 09:45 AM 10:00 AM 10:15 AM 10:30 AM 10:45 AM …" at bounding box center [677, 418] width 188 height 29
click at [913, 351] on span "Select" at bounding box center [890, 354] width 188 height 29
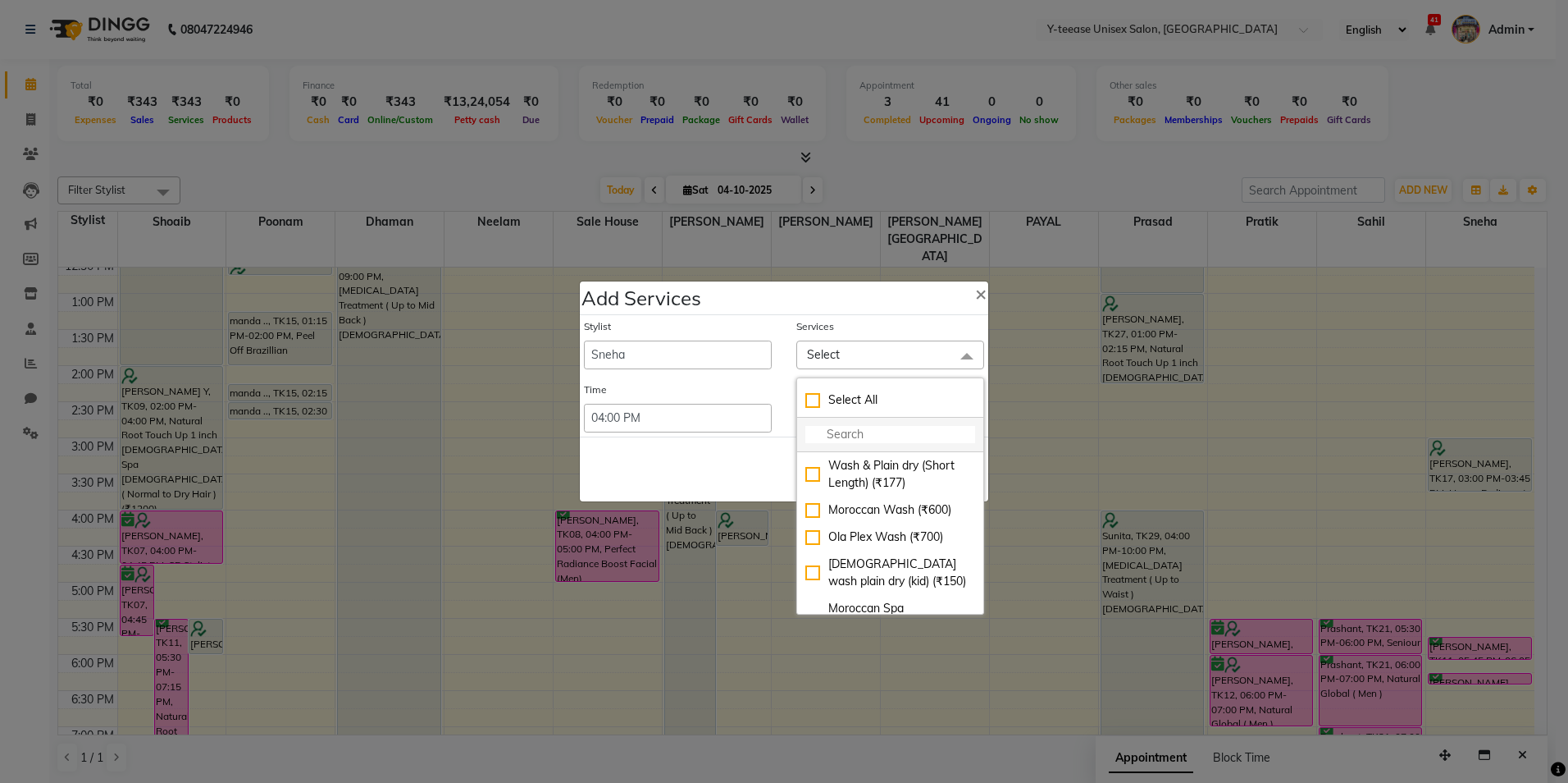
click at [872, 434] on input "multiselect-search" at bounding box center [890, 434] width 170 height 17
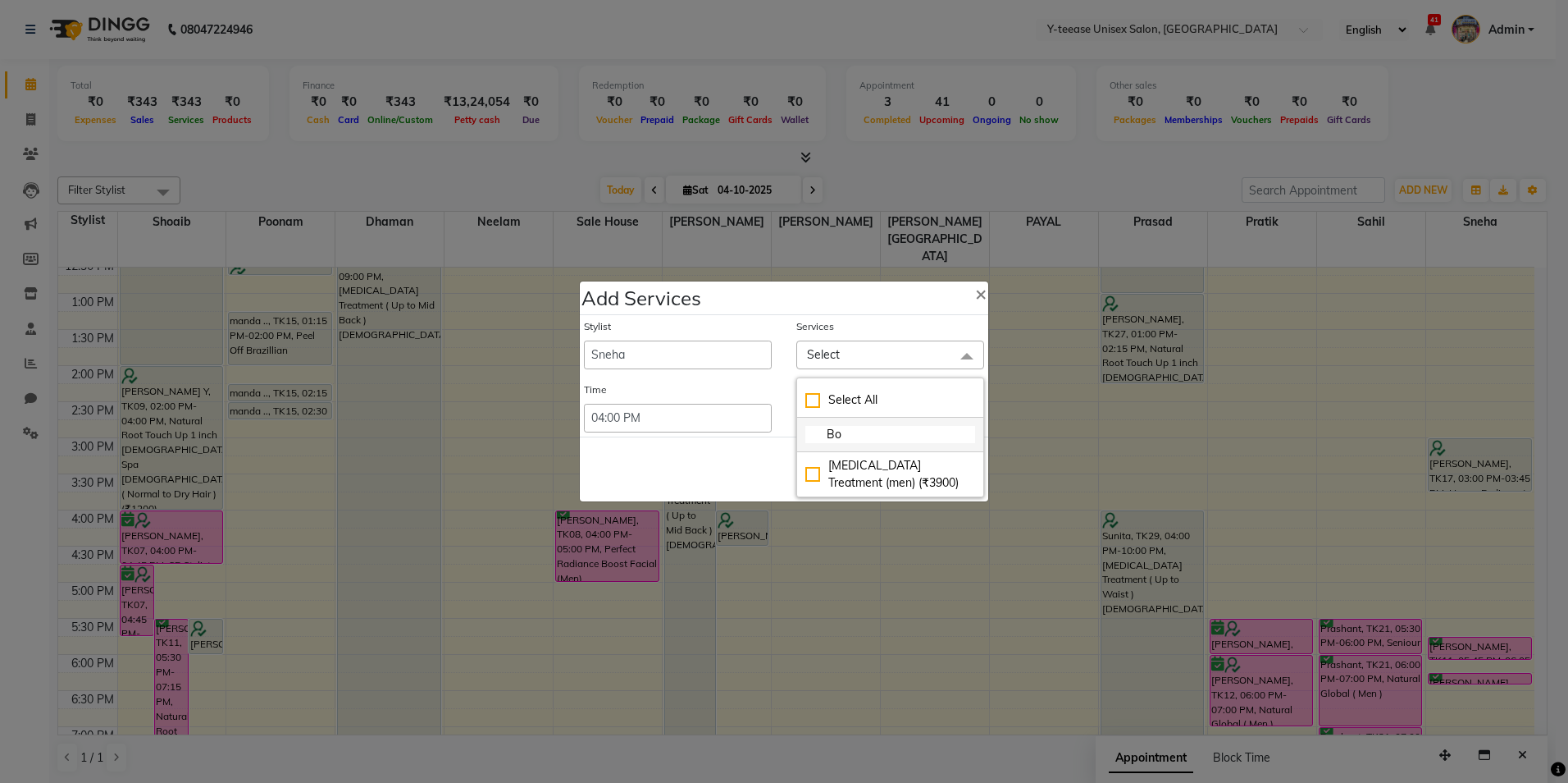
type input "B"
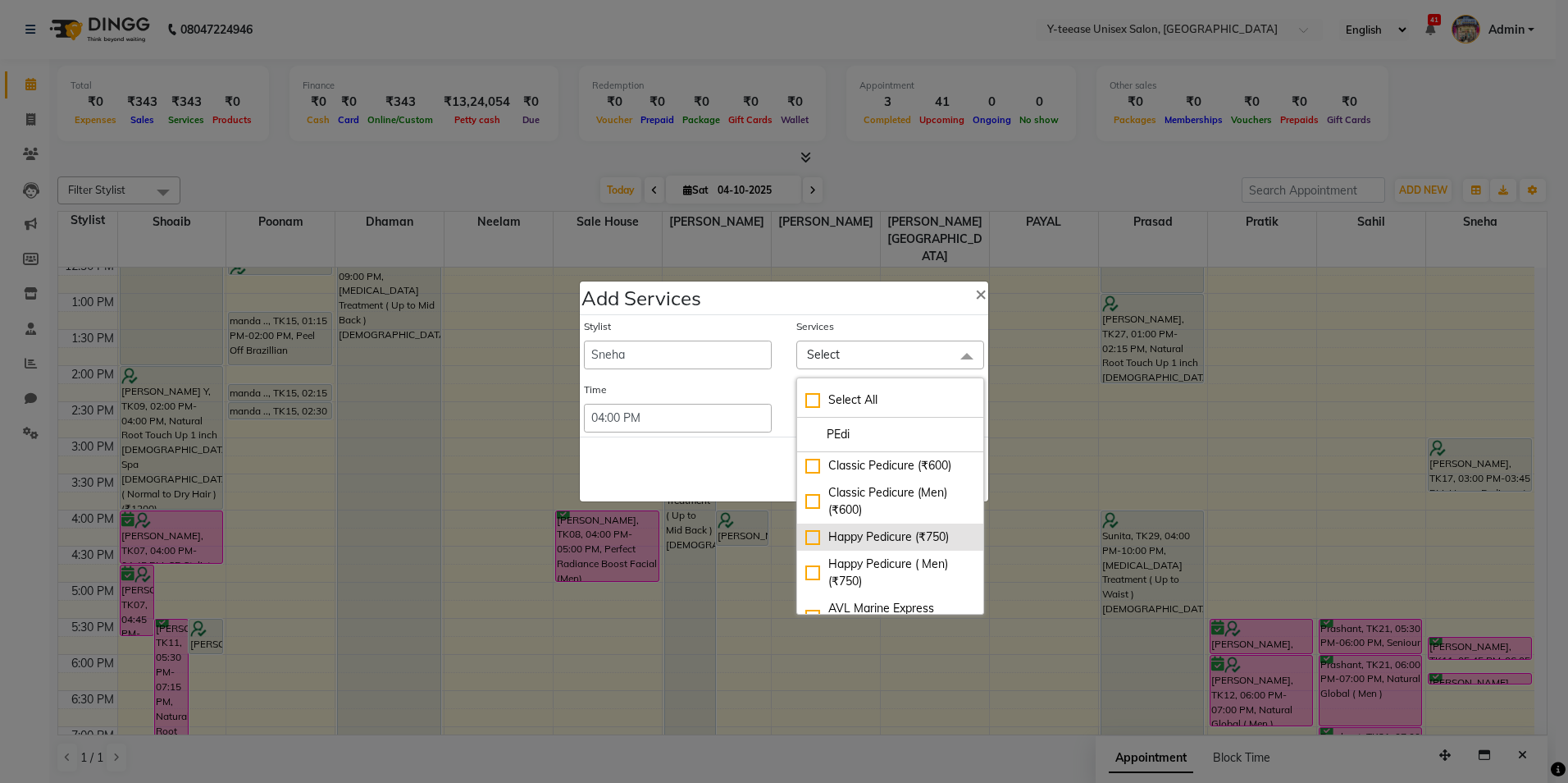
type input "PEdi"
click at [866, 535] on div "Happy Pedicure (₹750)" at bounding box center [890, 536] width 170 height 17
checkbox input "true"
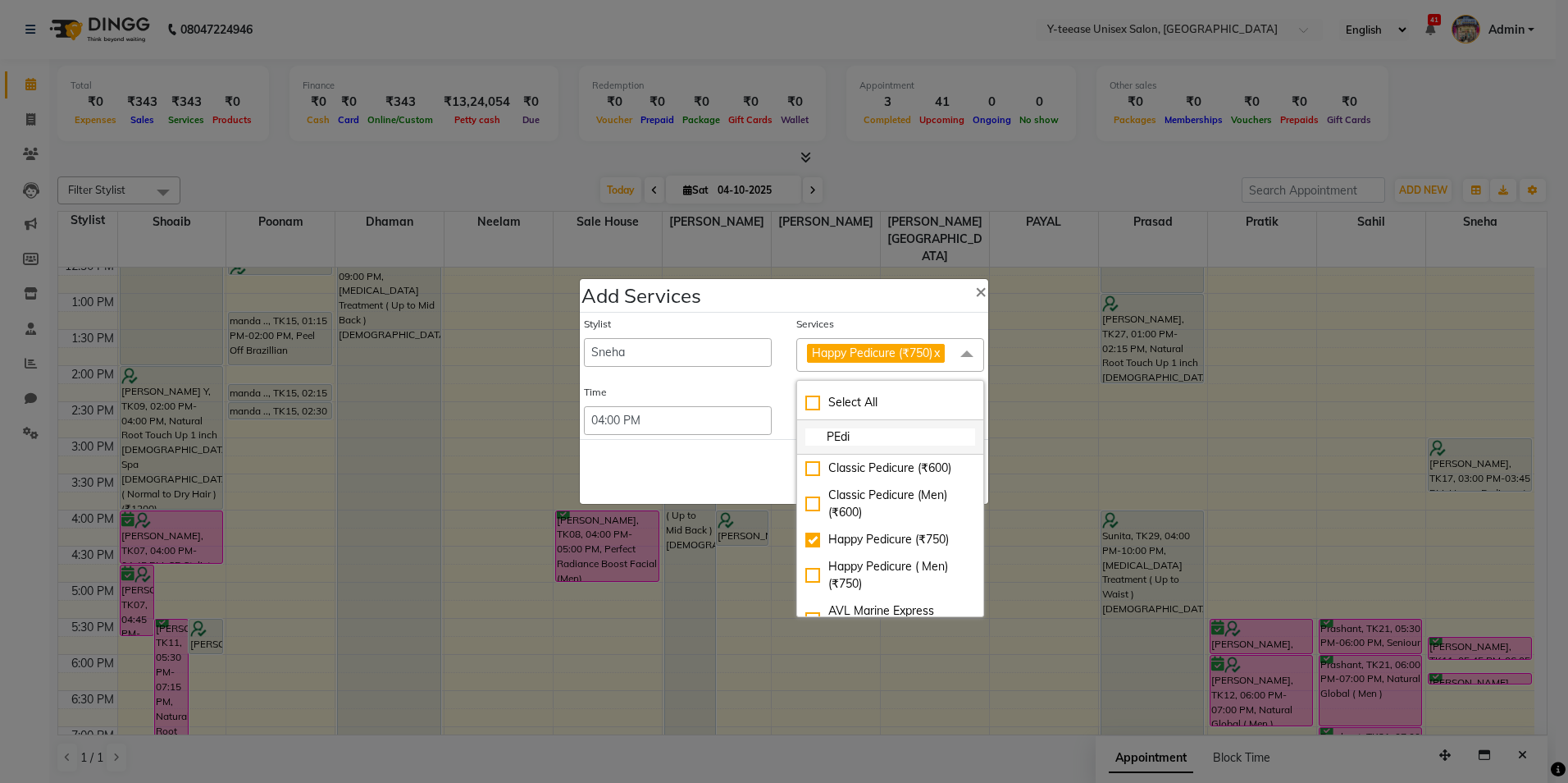
click at [862, 438] on input "PEdi" at bounding box center [890, 437] width 170 height 17
type input "m"
type input "mani"
click at [885, 502] on div "Classic Manicure ( Men) (₹500)" at bounding box center [890, 503] width 170 height 35
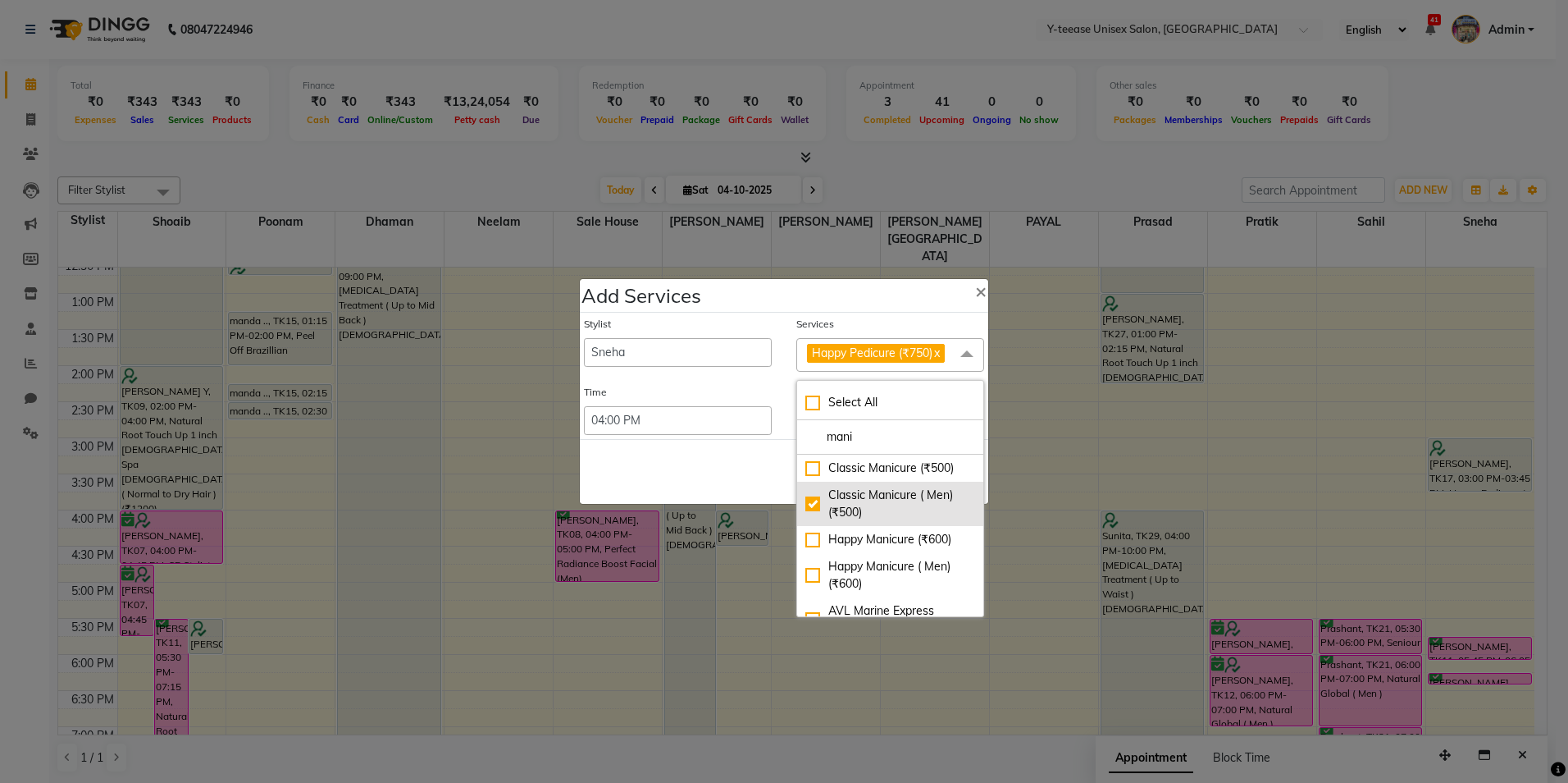
checkbox input "true"
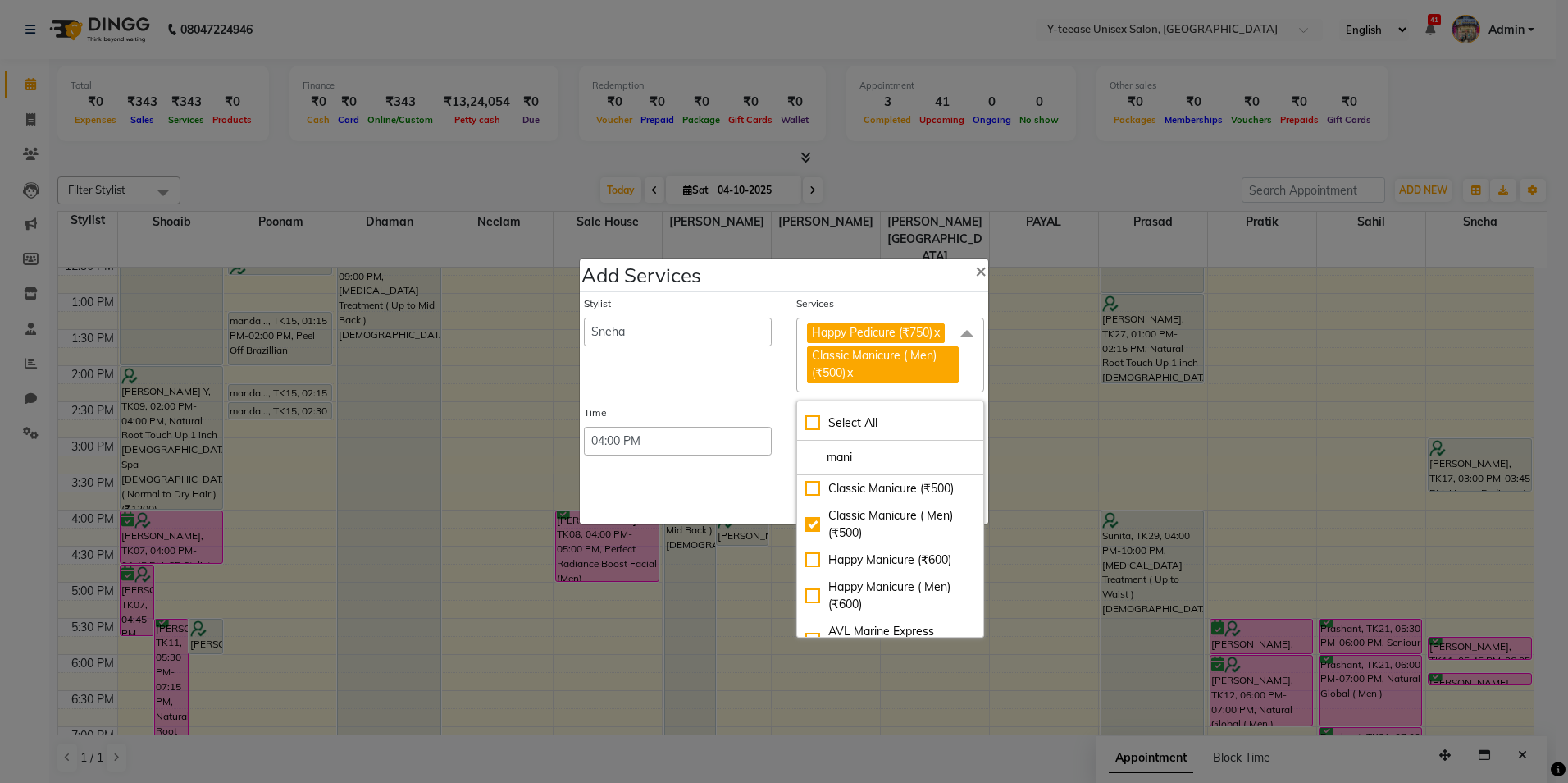
click at [738, 499] on div "Save Cancel" at bounding box center [784, 491] width 409 height 65
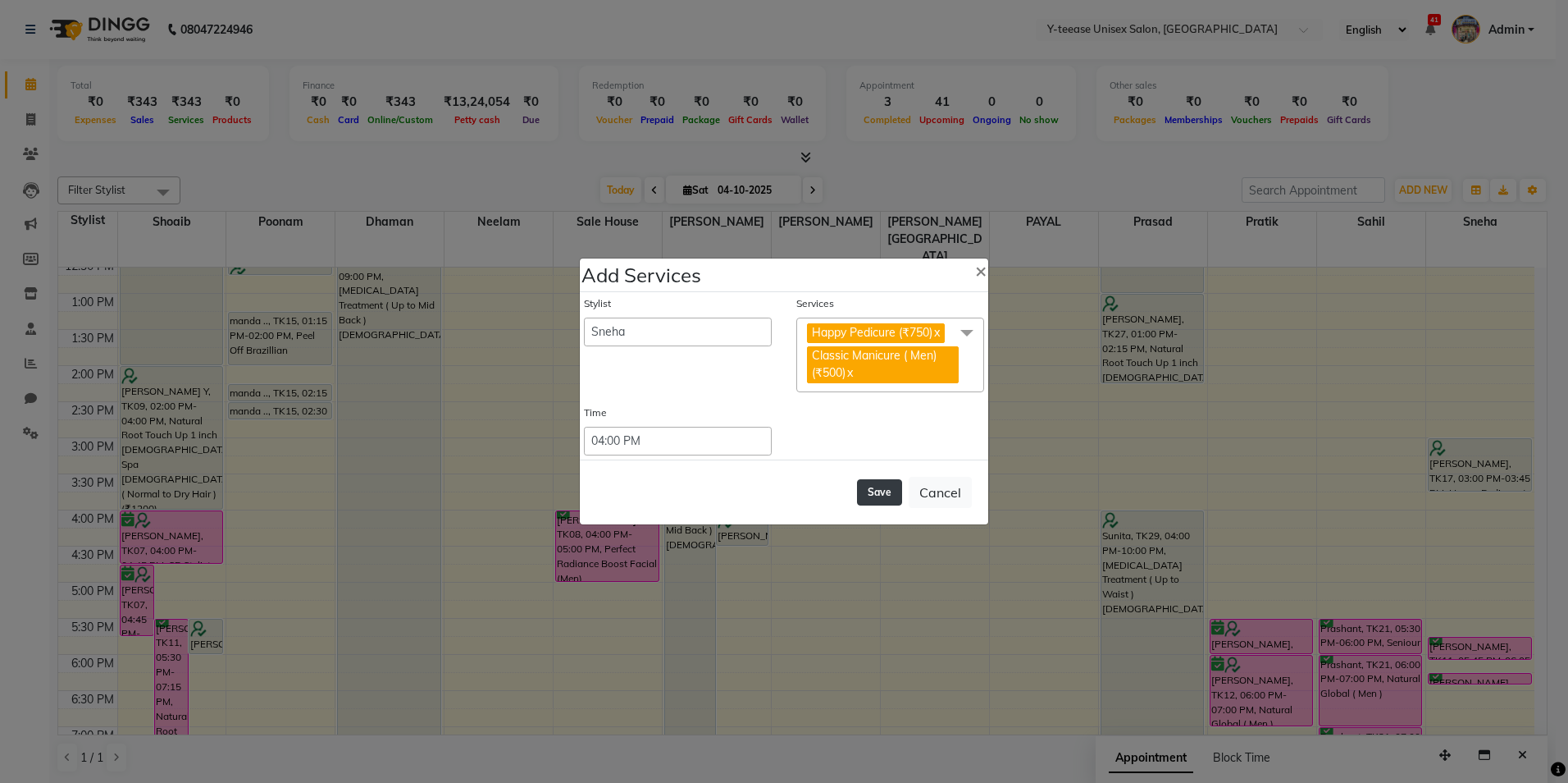
click at [883, 495] on button "Save" at bounding box center [879, 492] width 45 height 26
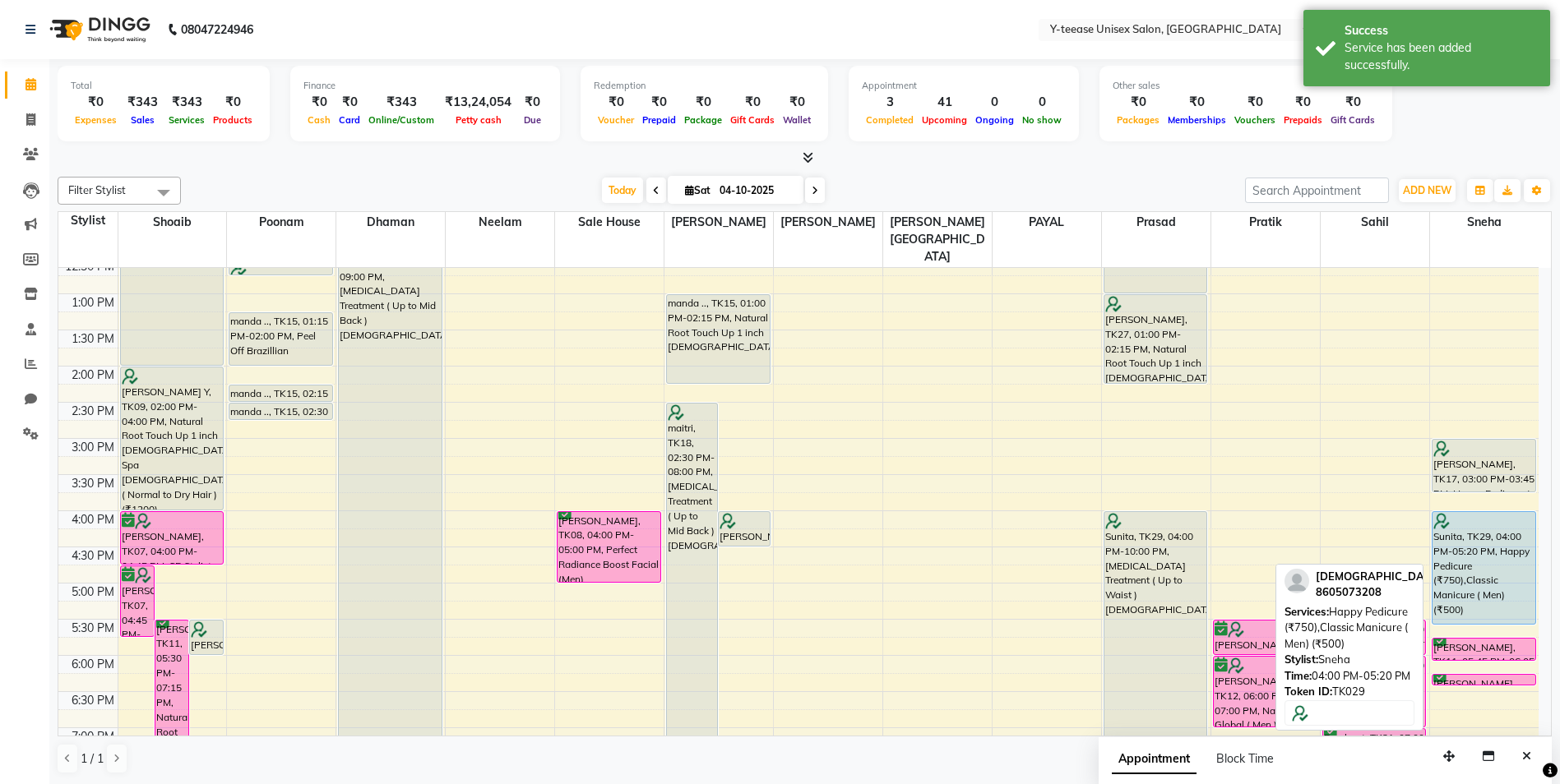
drag, startPoint x: 1476, startPoint y: 570, endPoint x: 1483, endPoint y: 585, distance: 16.6
click at [1483, 585] on div "JAYASUDHA WOOD, TK17, 03:00 PM-03:45 PM, Happy Pedicure ( Men) Sunita, TK29, 04…" at bounding box center [1483, 474] width 109 height 1084
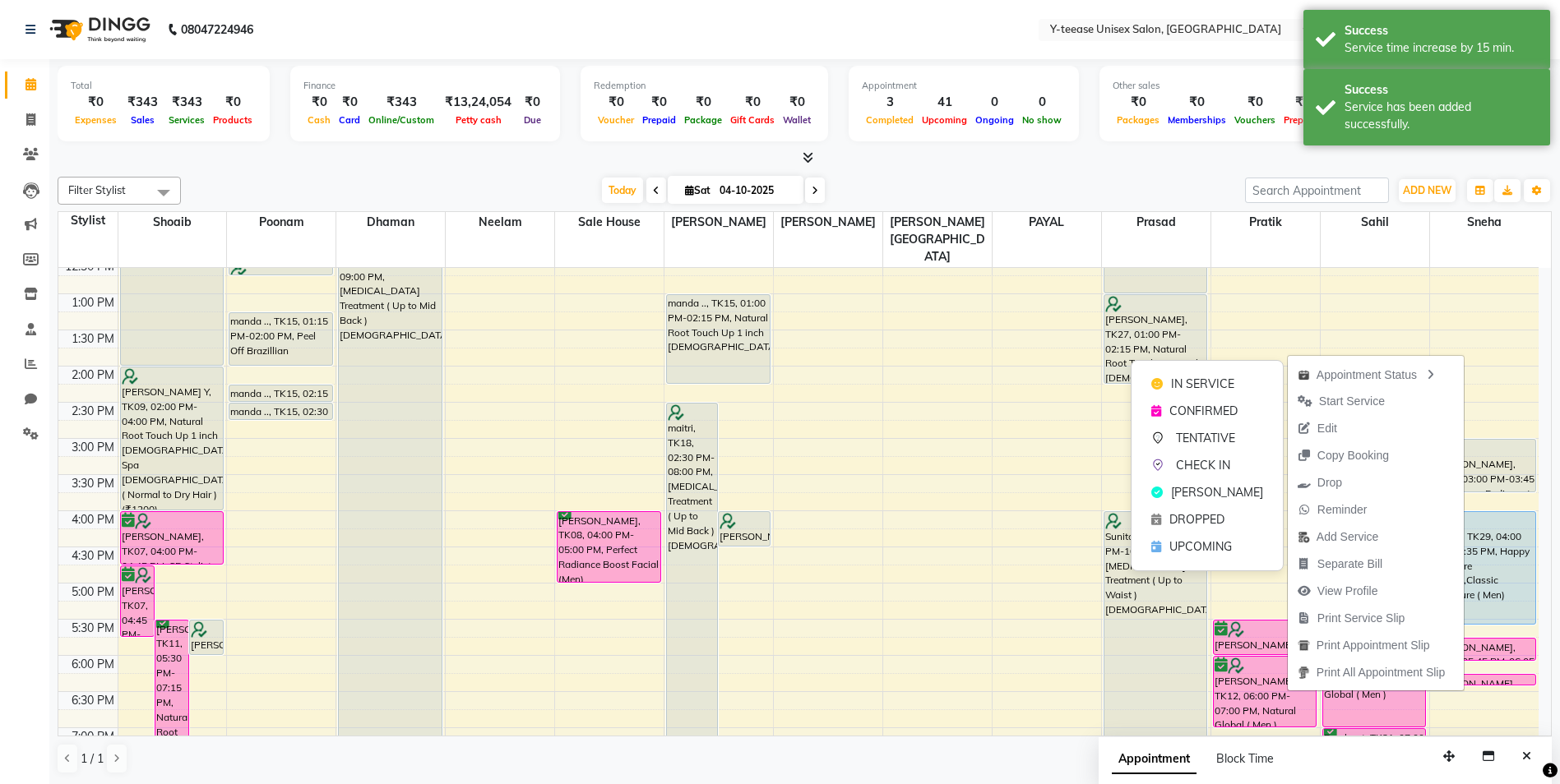
click at [1218, 408] on span "CONFIRMED" at bounding box center [1203, 410] width 68 height 17
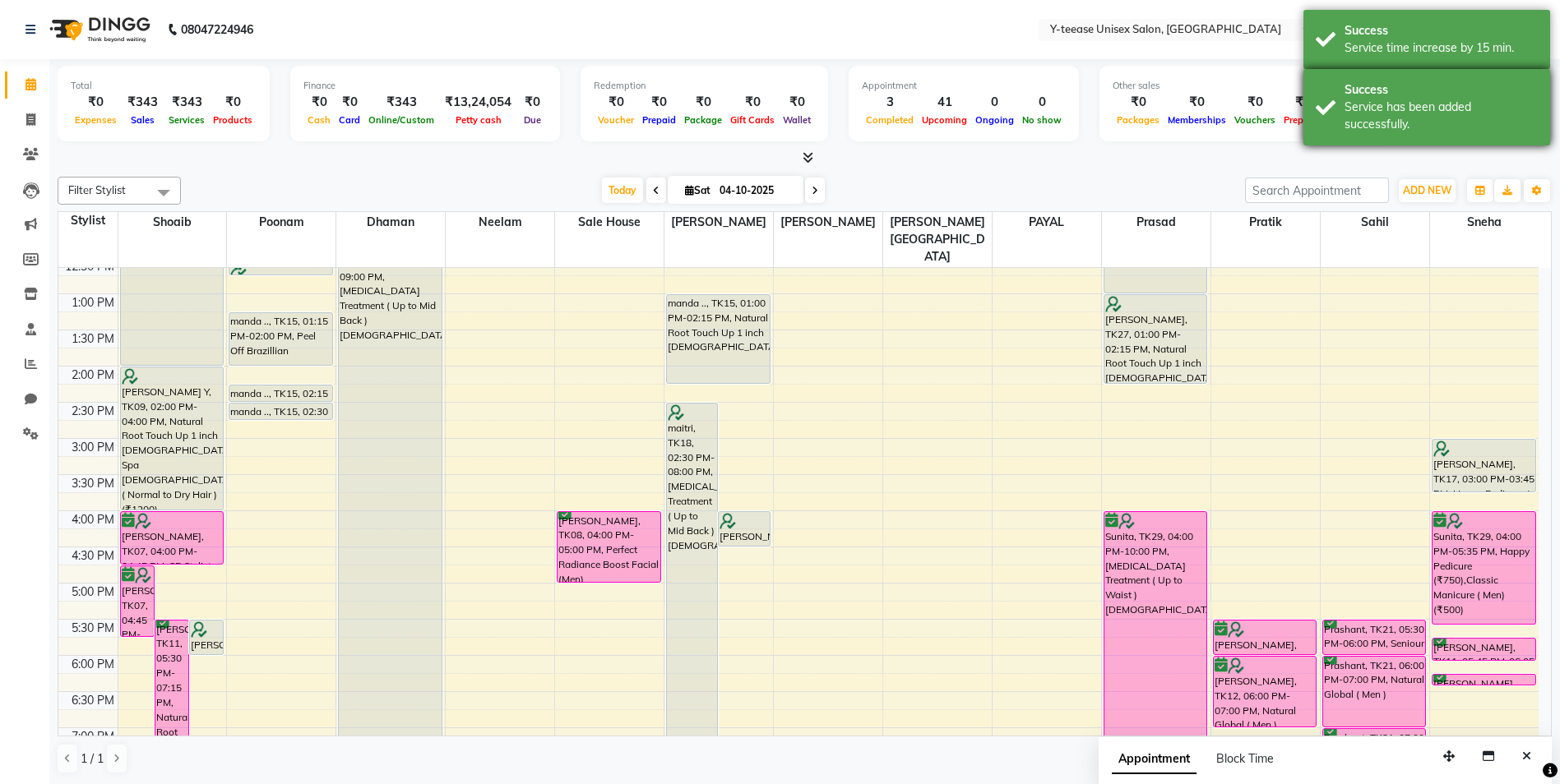
click at [1364, 113] on div "Service has been added successfully." at bounding box center [1441, 116] width 193 height 35
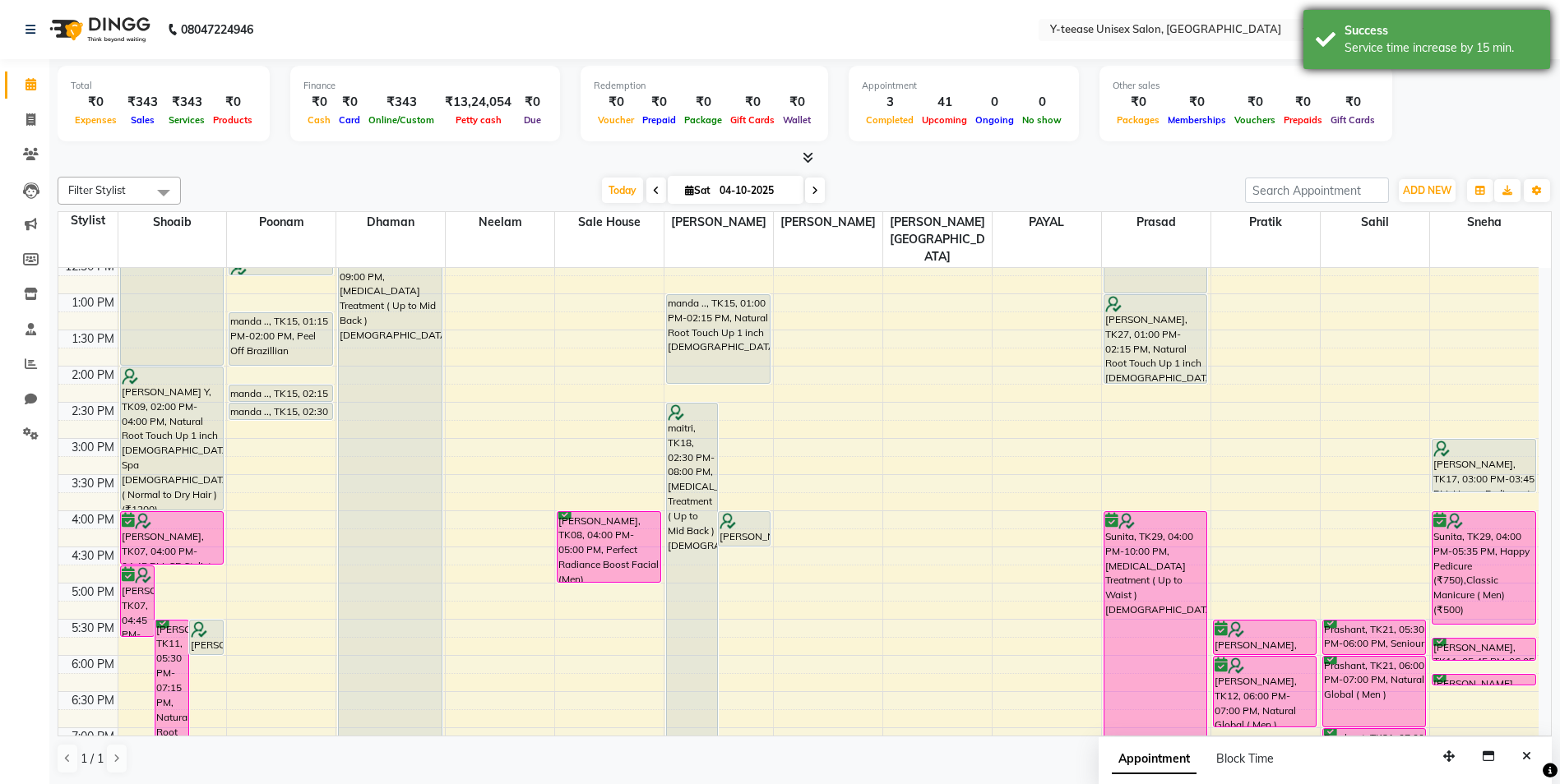
click at [1369, 45] on div "Service time increase by 15 min." at bounding box center [1441, 48] width 193 height 17
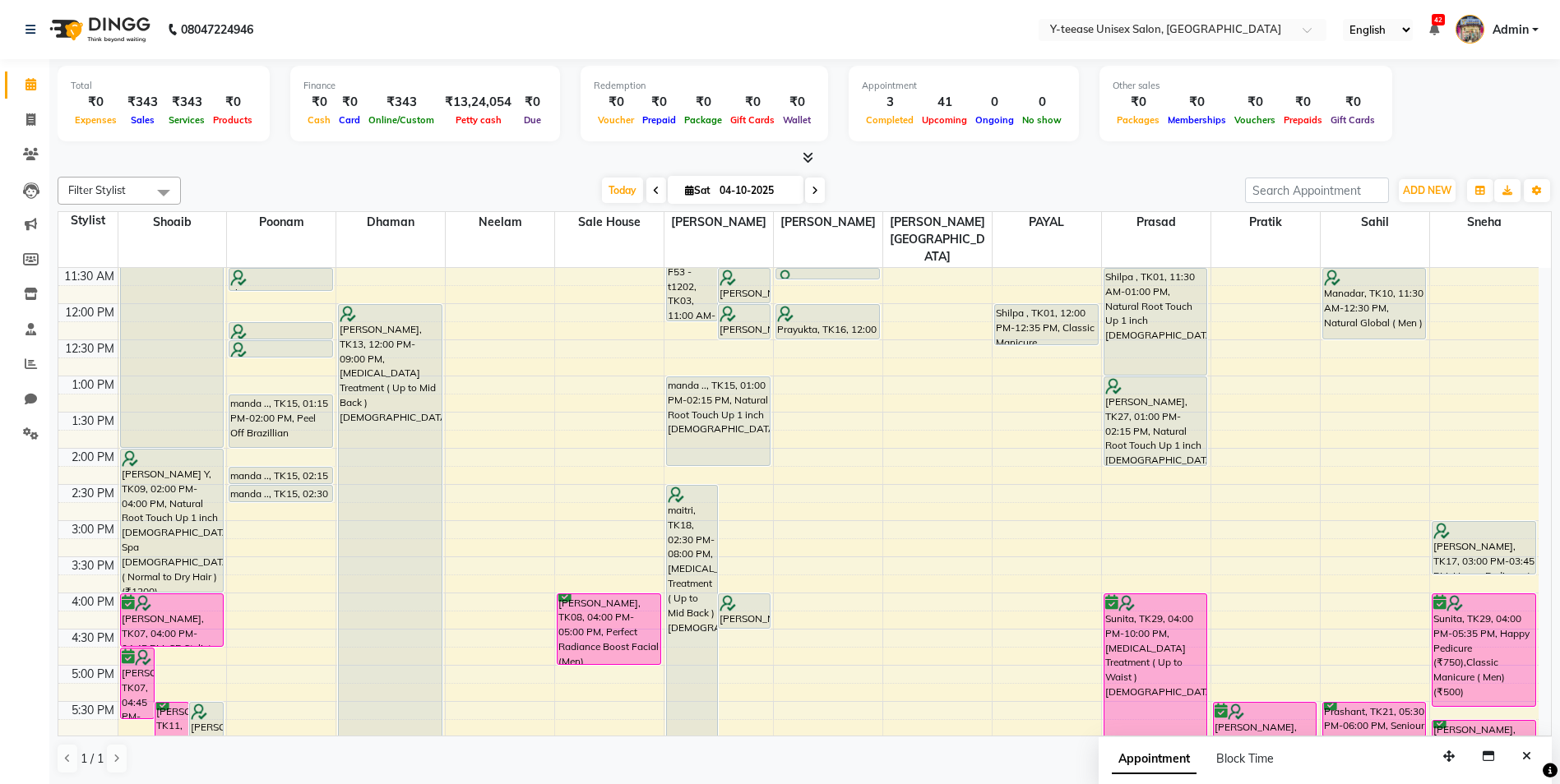
scroll to position [89, 0]
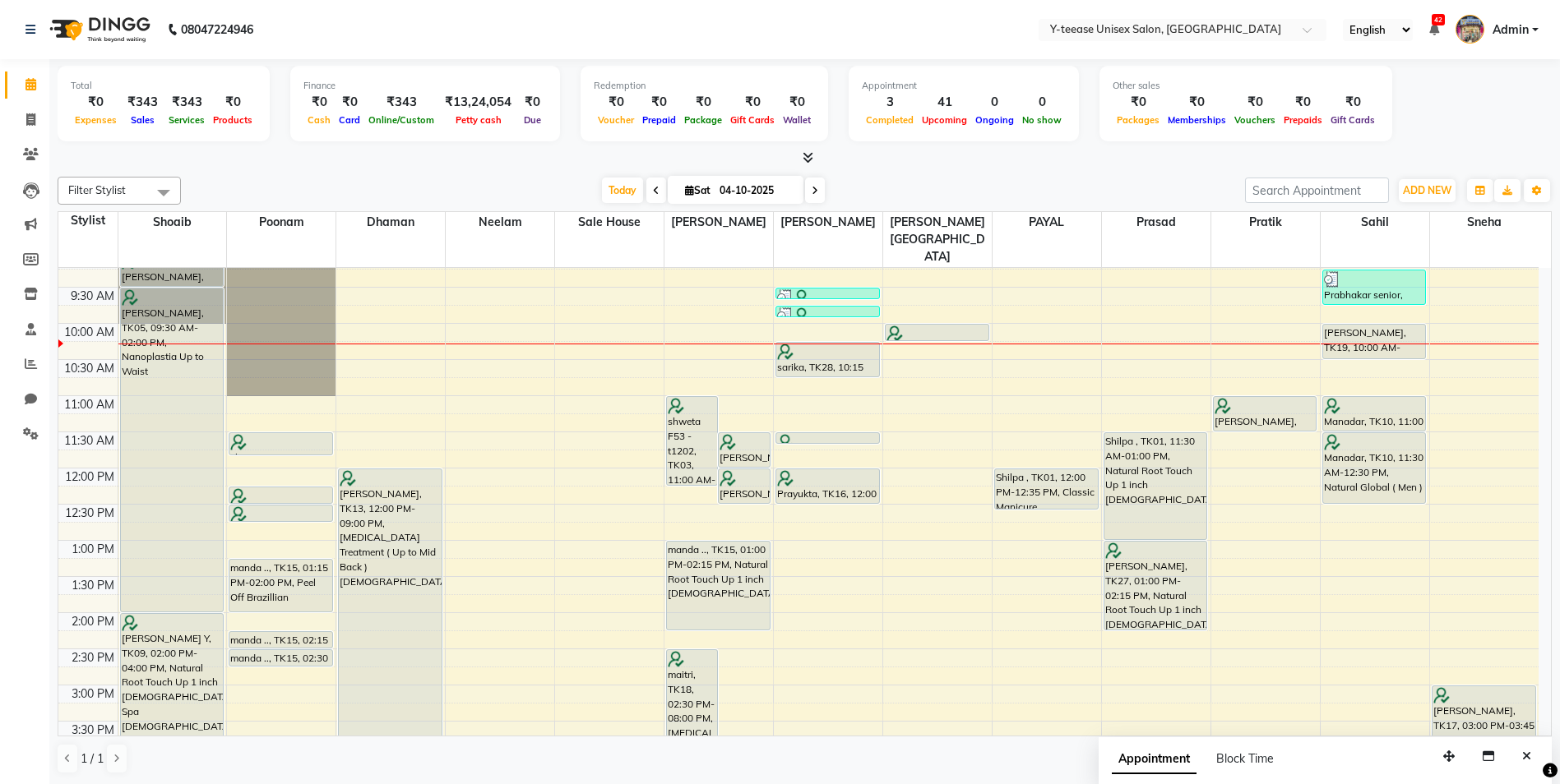
click at [1360, 480] on div "8:00 AM 8:30 AM 9:00 AM 9:30 AM 10:00 AM 10:30 AM 11:00 AM 11:30 AM 12:00 PM 12…" at bounding box center [798, 721] width 1480 height 1084
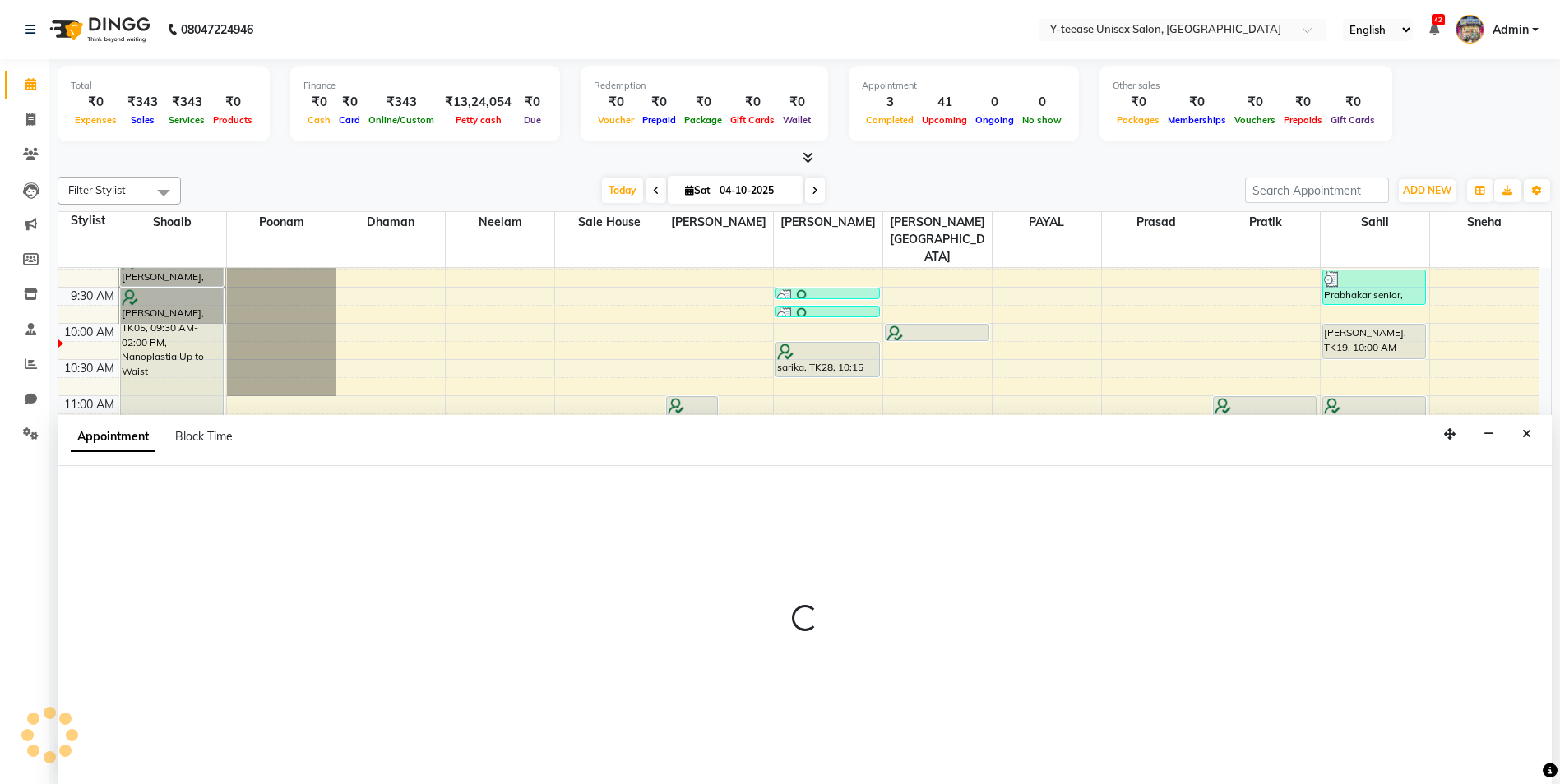
scroll to position [1, 0]
select select "88015"
select select "750"
select select "tentative"
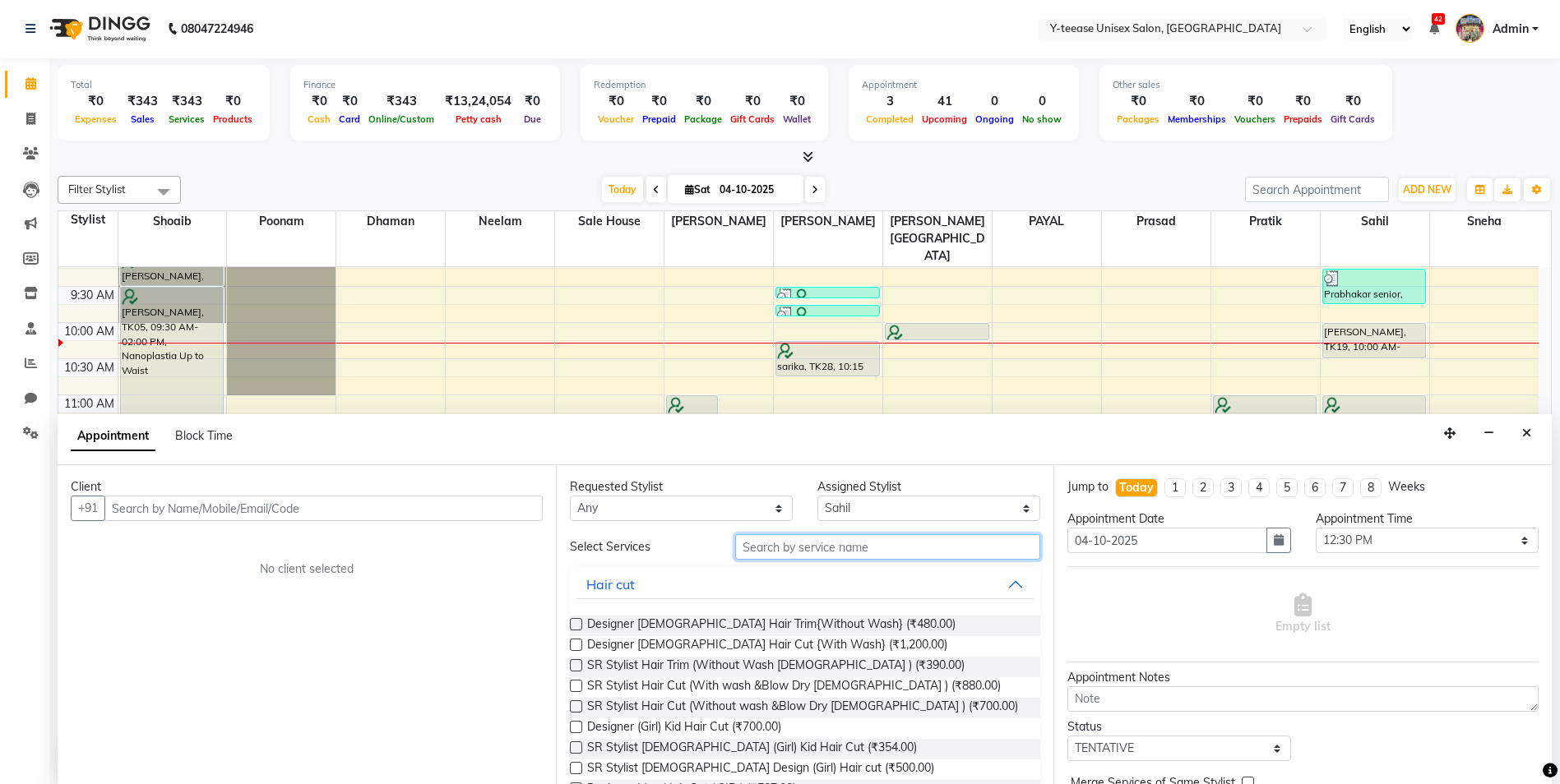
click at [810, 543] on input "text" at bounding box center [887, 547] width 306 height 26
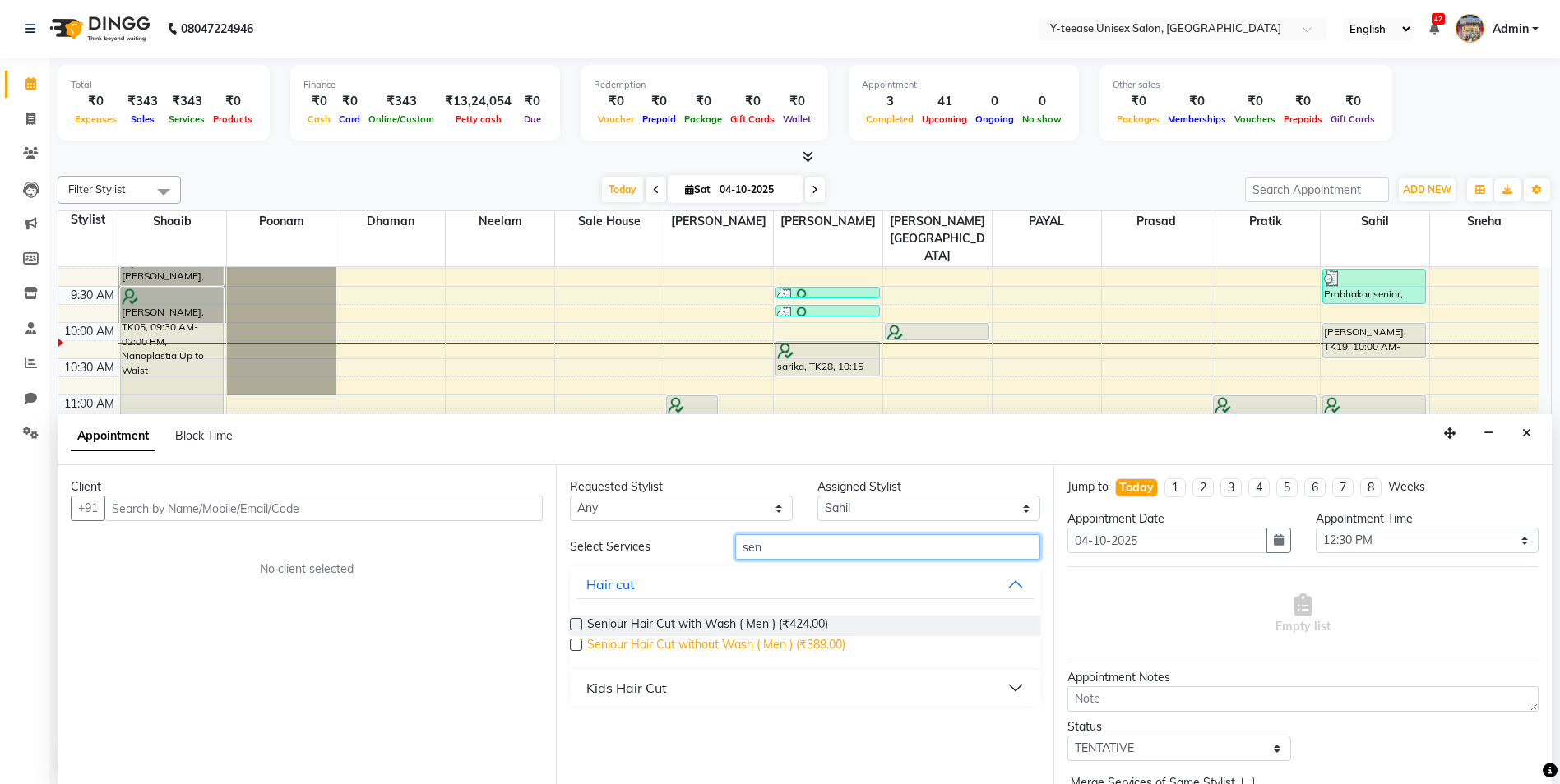
type input "sen"
drag, startPoint x: 809, startPoint y: 647, endPoint x: 736, endPoint y: 625, distance: 76.2
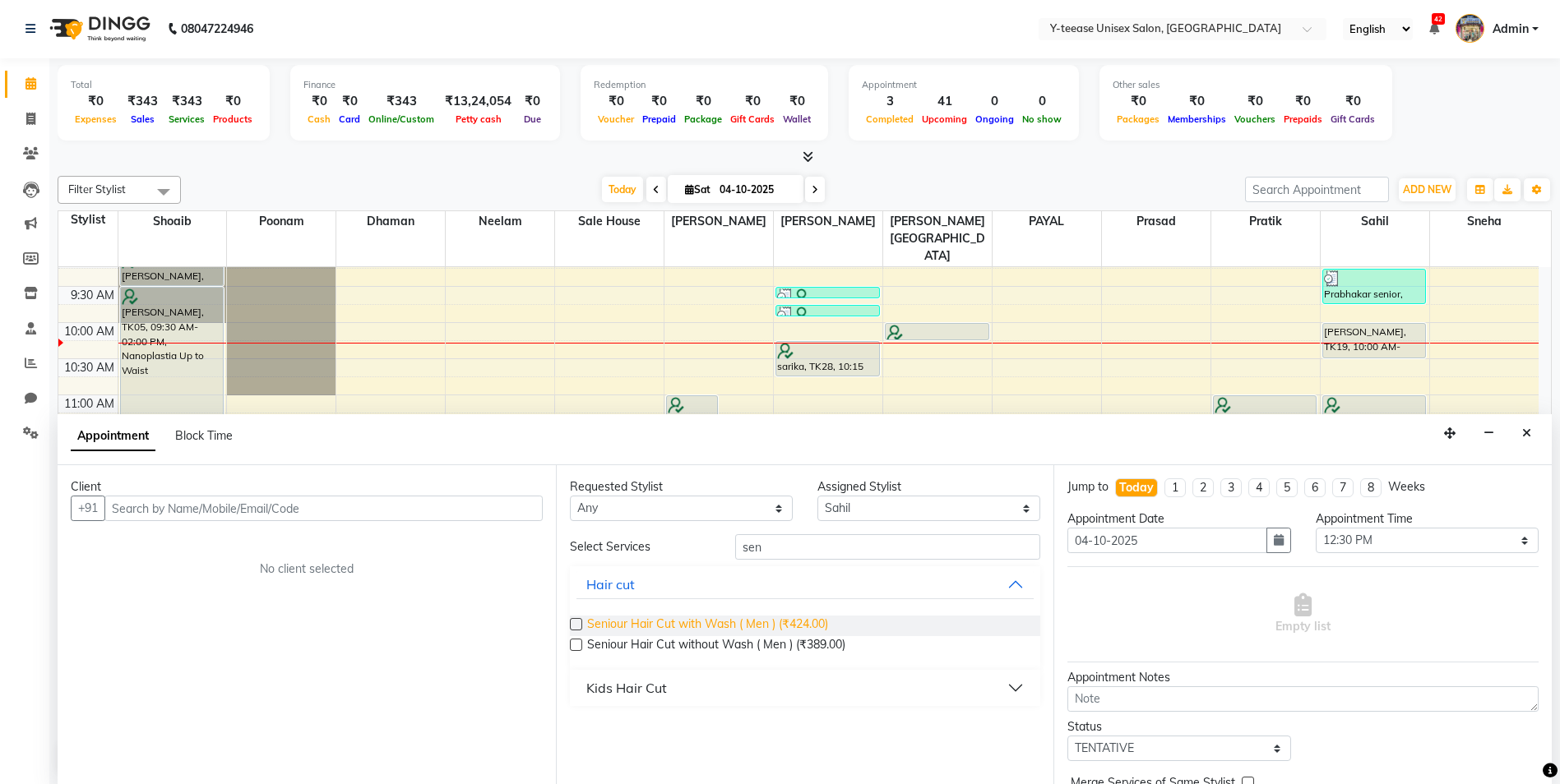
click at [809, 648] on span "Seniour Hair Cut without Wash ( Men ) (₹389.00)" at bounding box center [716, 646] width 258 height 21
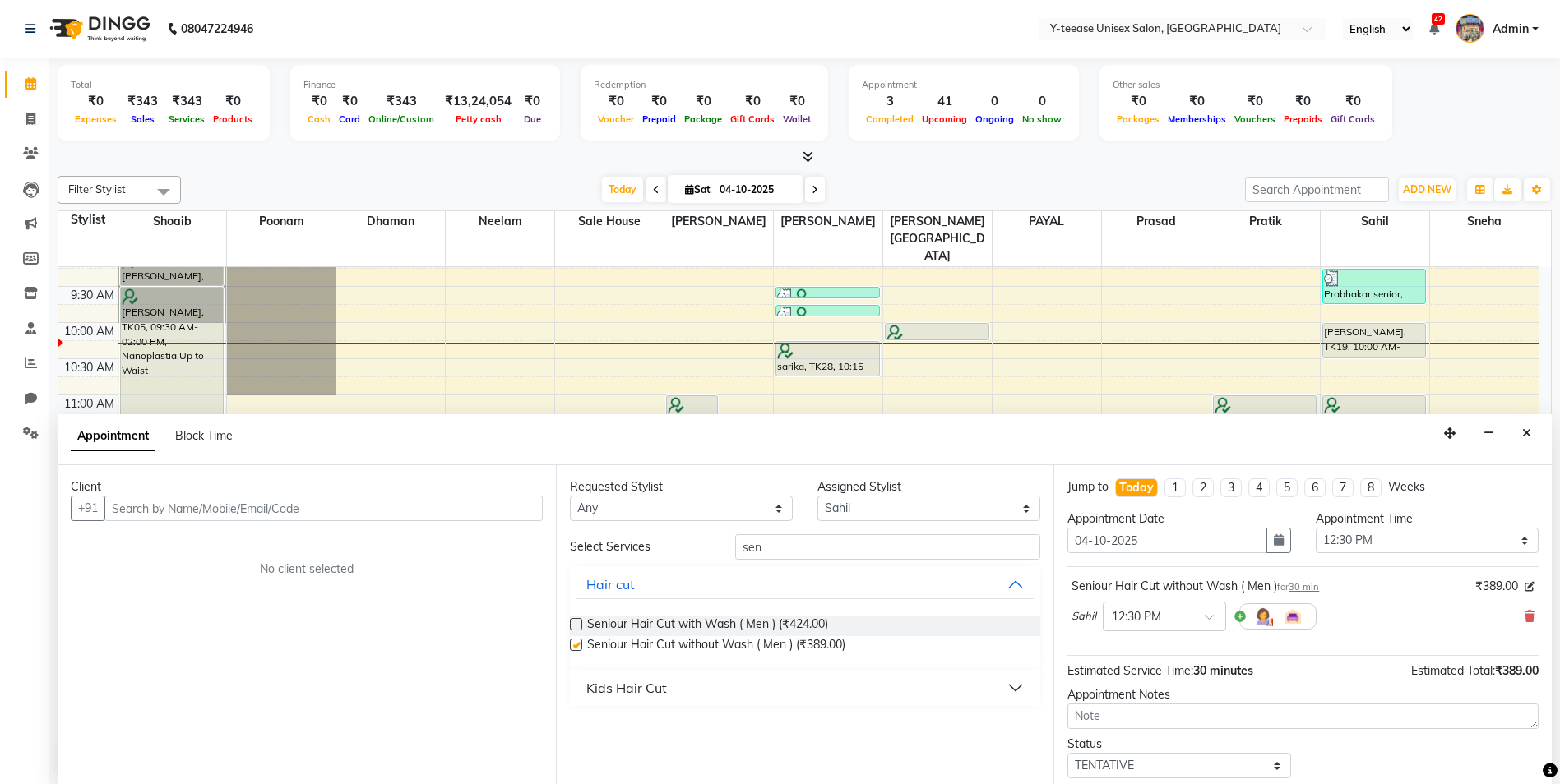
checkbox input "false"
click at [471, 510] on input "text" at bounding box center [324, 508] width 439 height 26
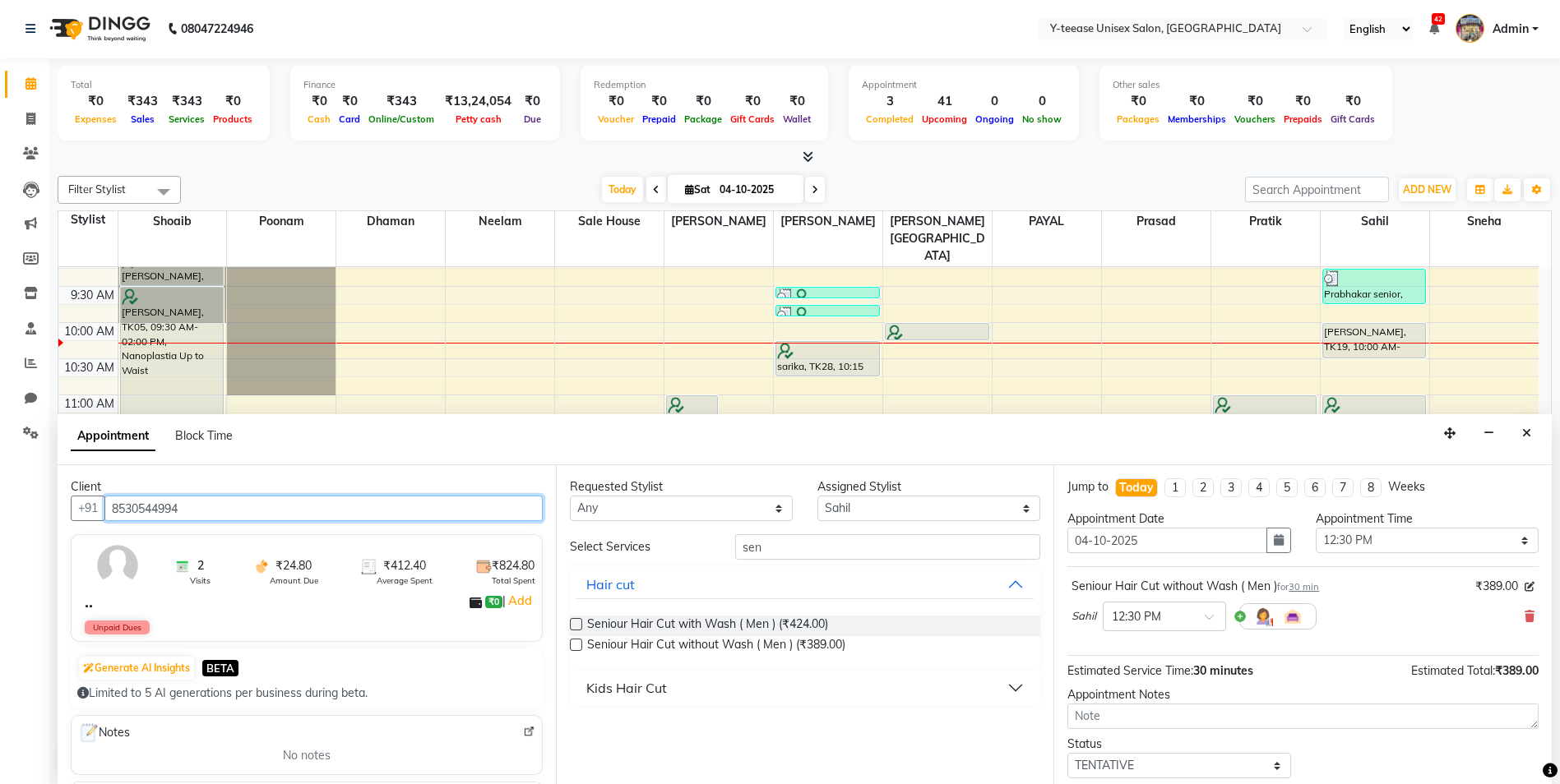
scroll to position [98, 0]
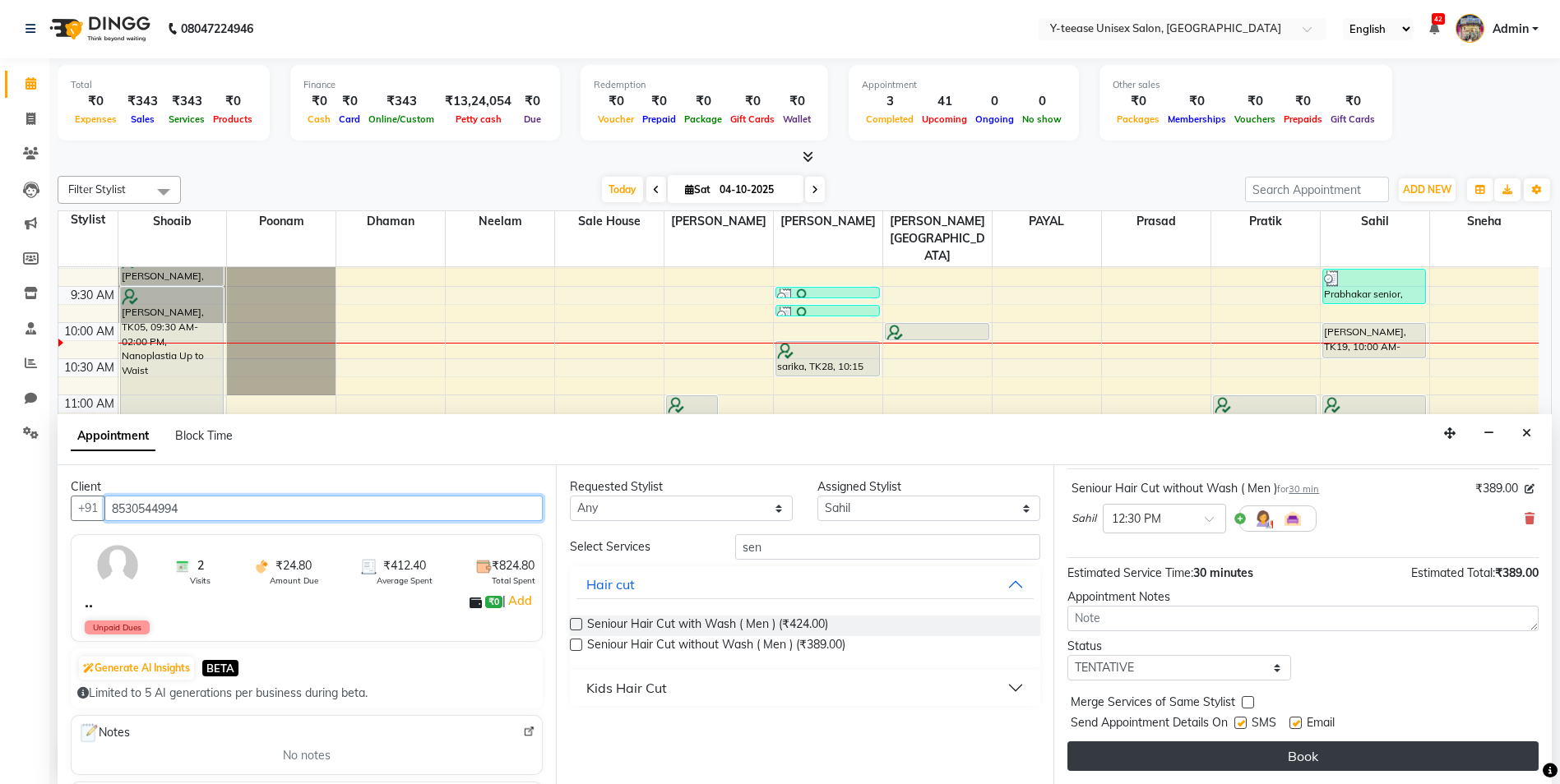
type input "8530544994"
click at [1275, 765] on button "Book" at bounding box center [1303, 756] width 471 height 30
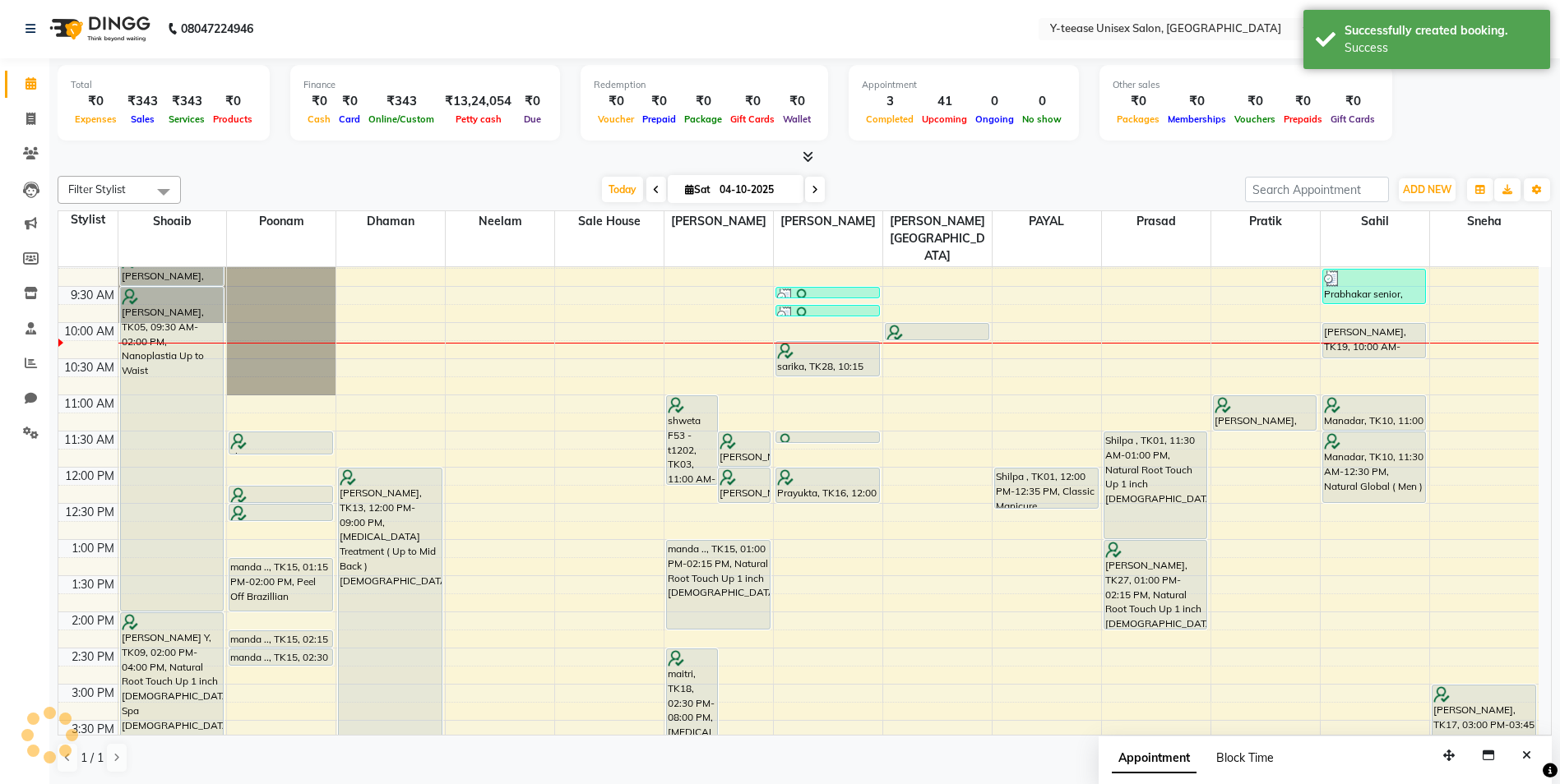
scroll to position [0, 0]
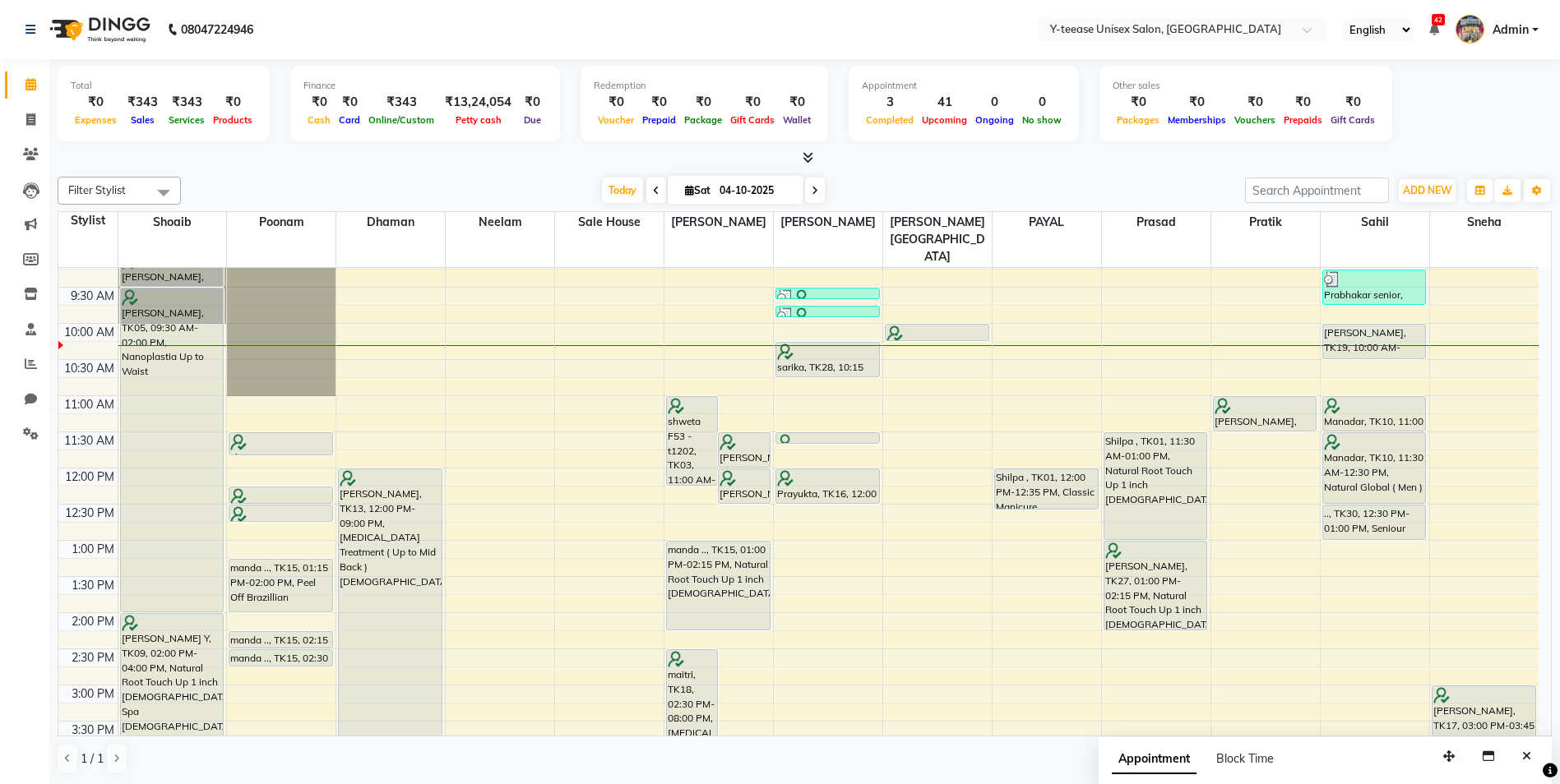
click at [1375, 331] on div "8:00 AM 8:30 AM 9:00 AM 9:30 AM 10:00 AM 10:30 AM 11:00 AM 11:30 AM 12:00 PM 12…" at bounding box center [798, 721] width 1480 height 1084
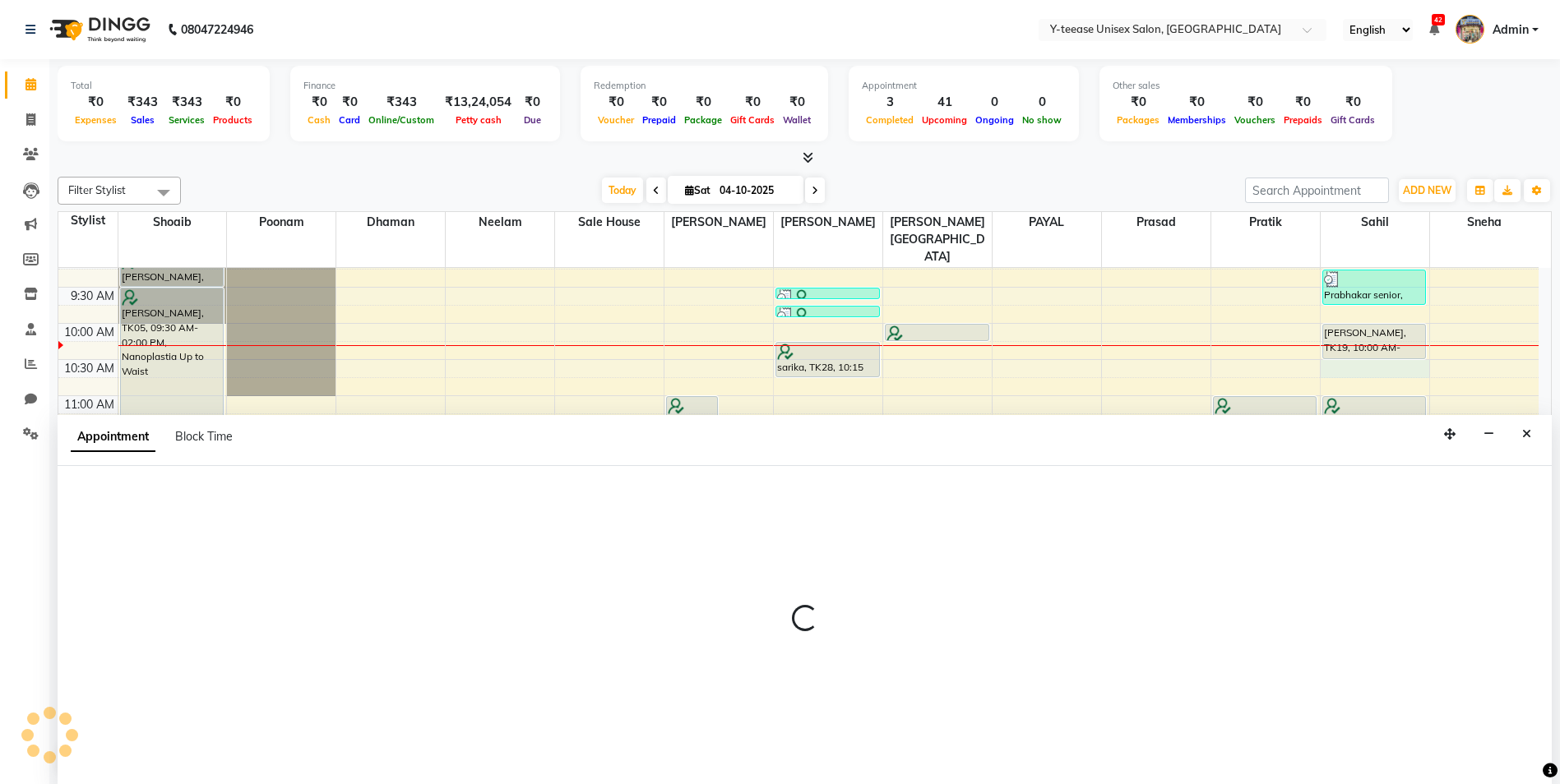
scroll to position [1, 0]
select select "88015"
select select "tentative"
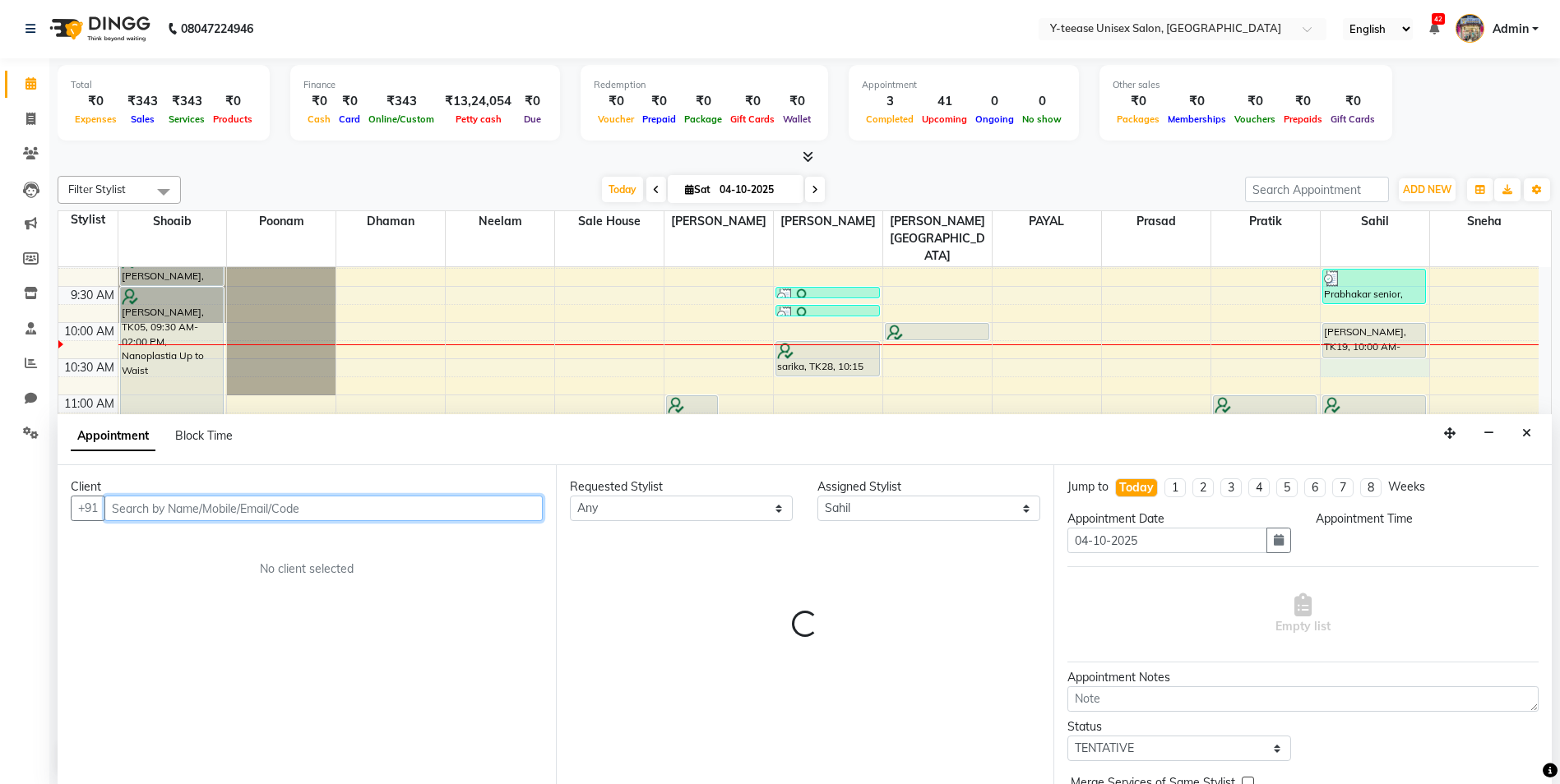
select select "630"
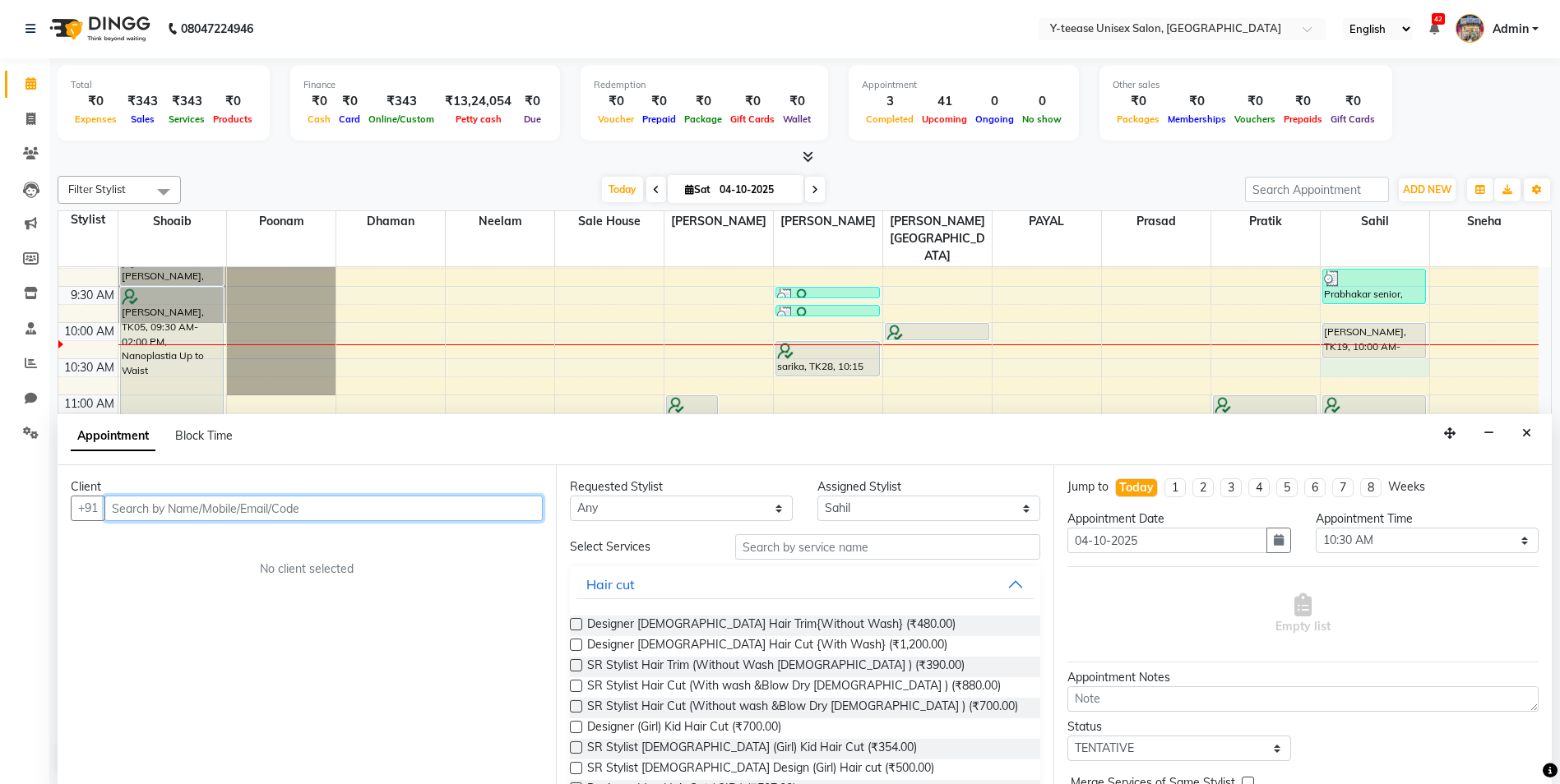
click at [478, 507] on input "text" at bounding box center [324, 508] width 439 height 26
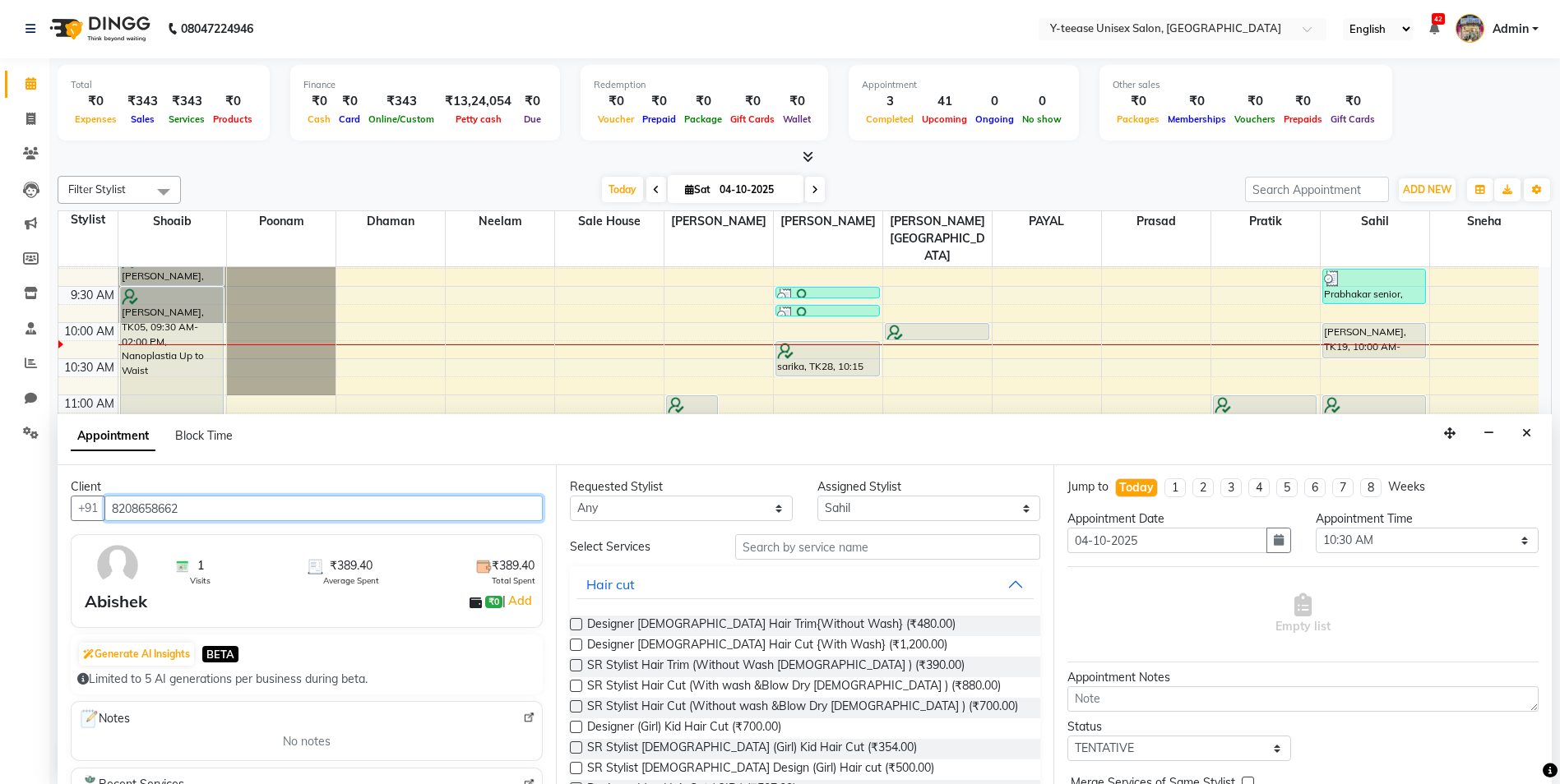
type input "8208658662"
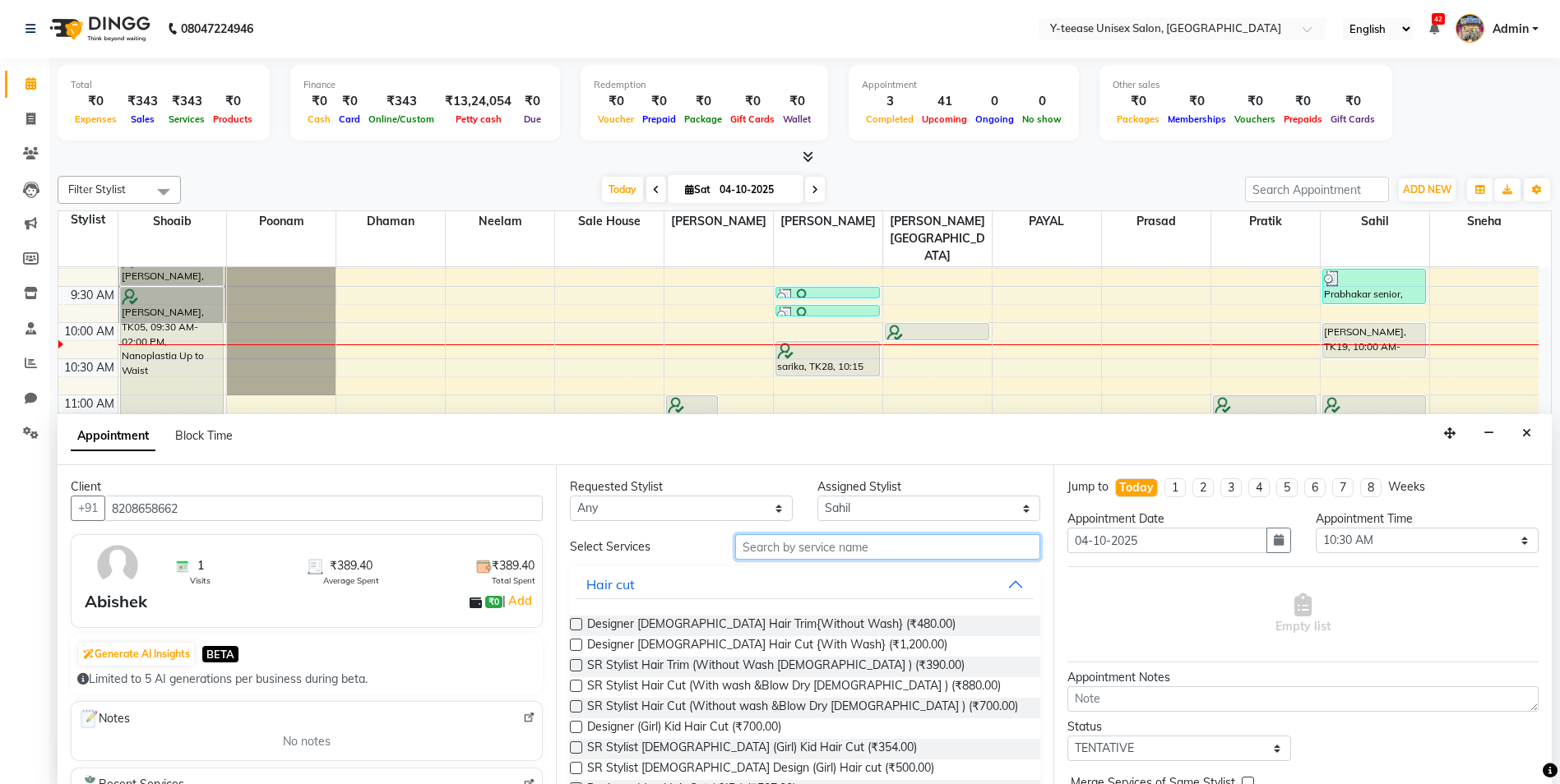
click at [786, 556] on input "text" at bounding box center [887, 547] width 306 height 26
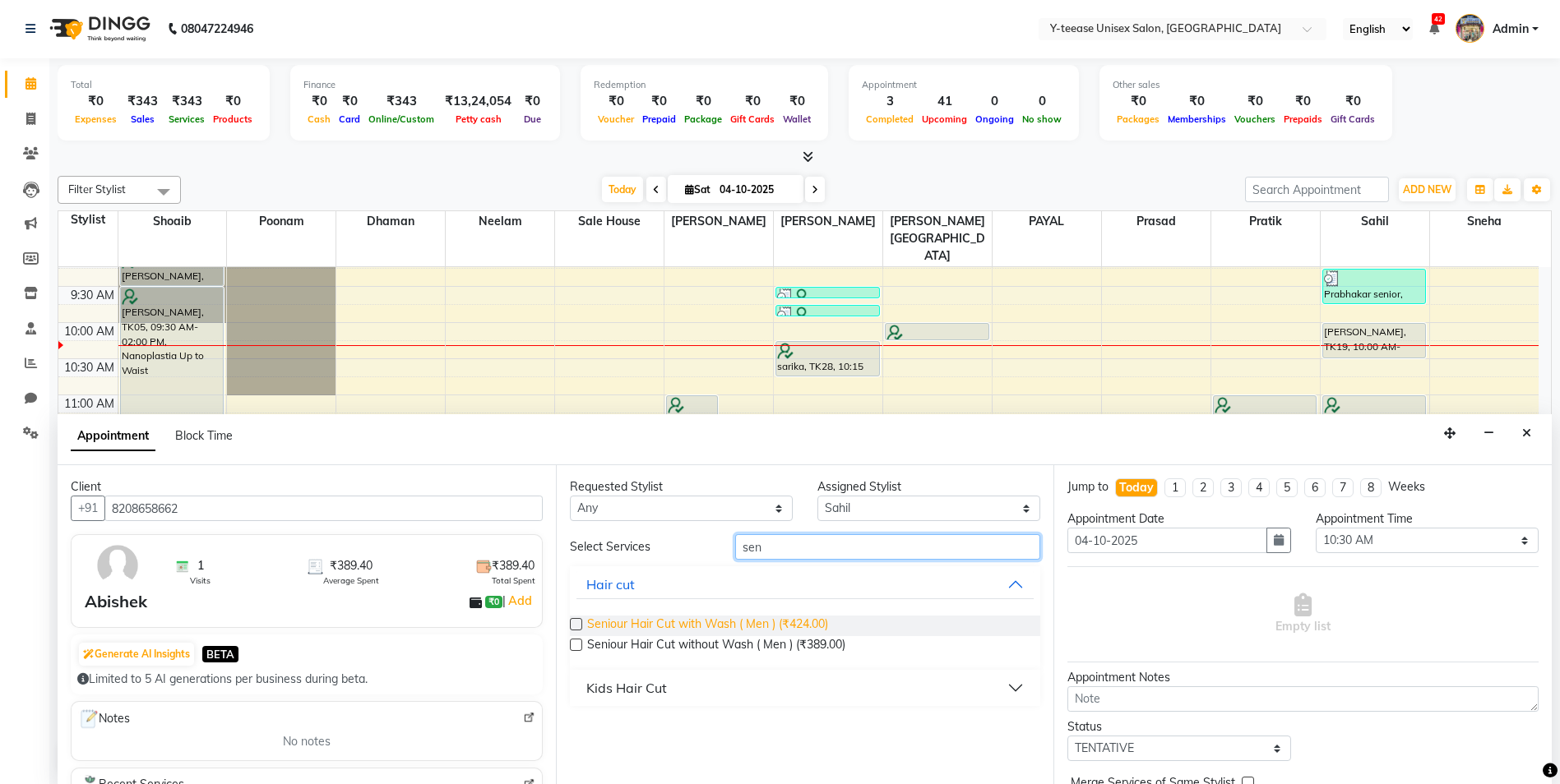
type input "sen"
click at [778, 630] on span "Seniour Hair Cut with Wash ( Men ) (₹424.00)" at bounding box center [708, 626] width 241 height 21
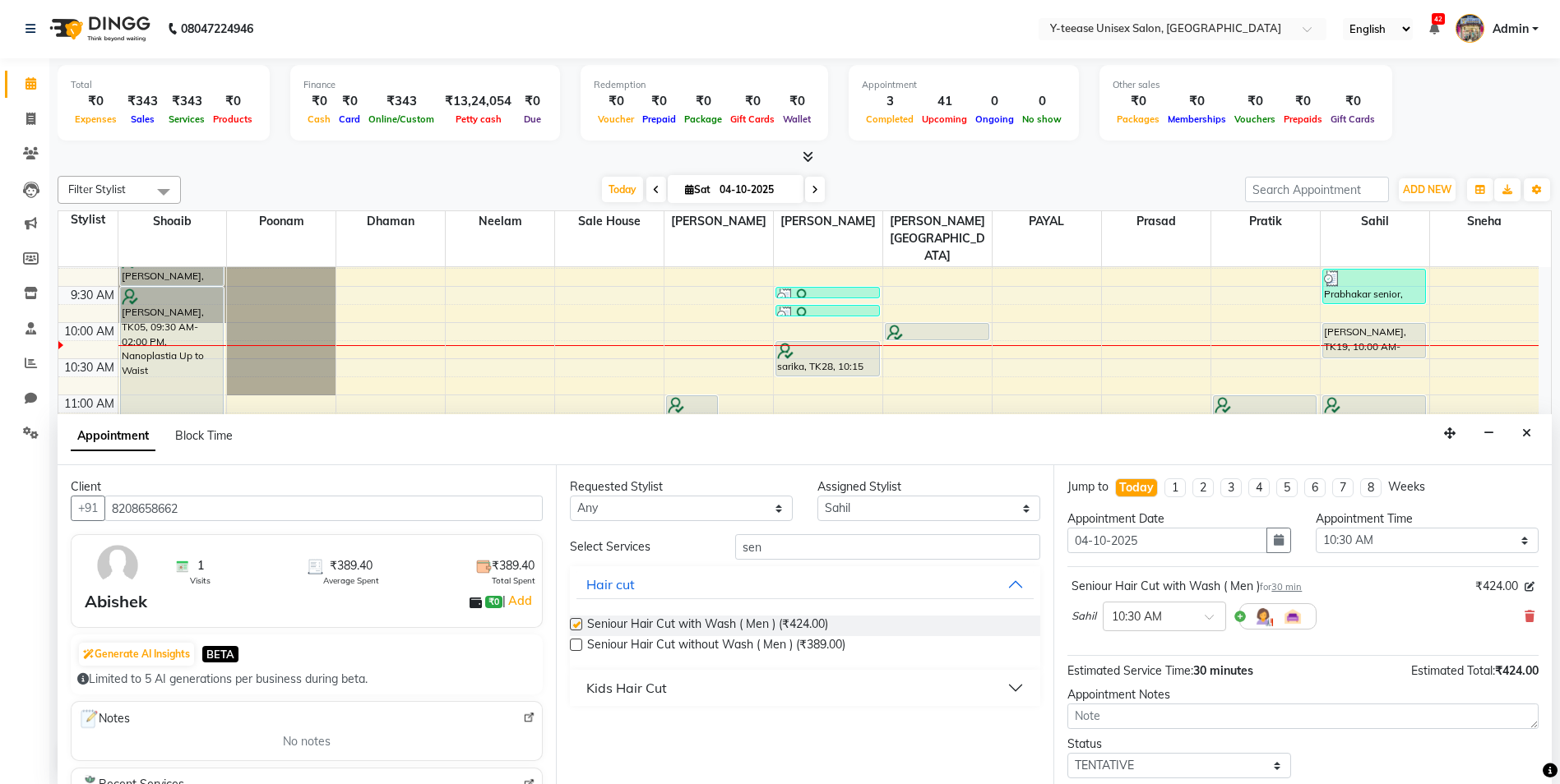
checkbox input "false"
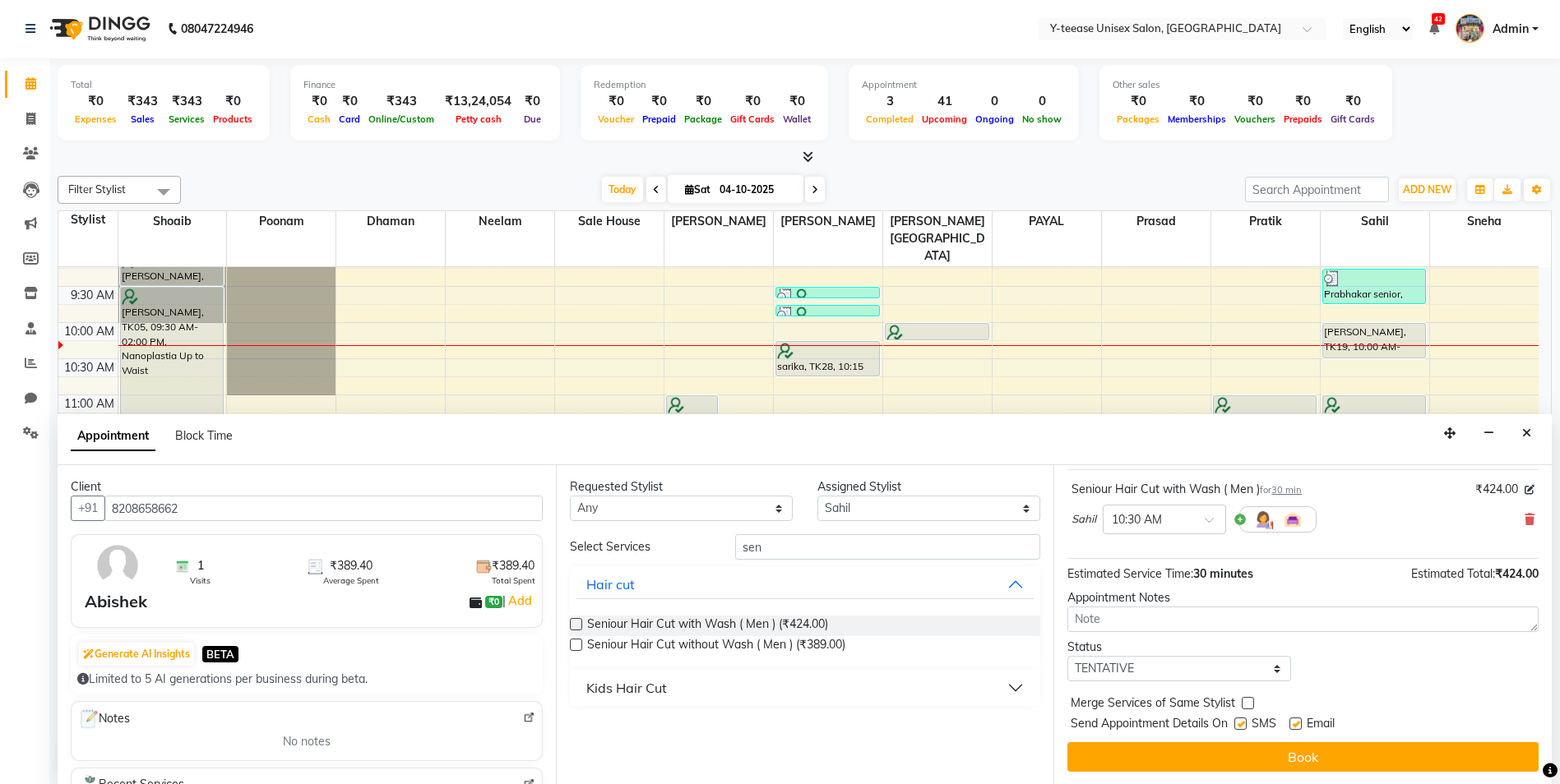
scroll to position [98, 0]
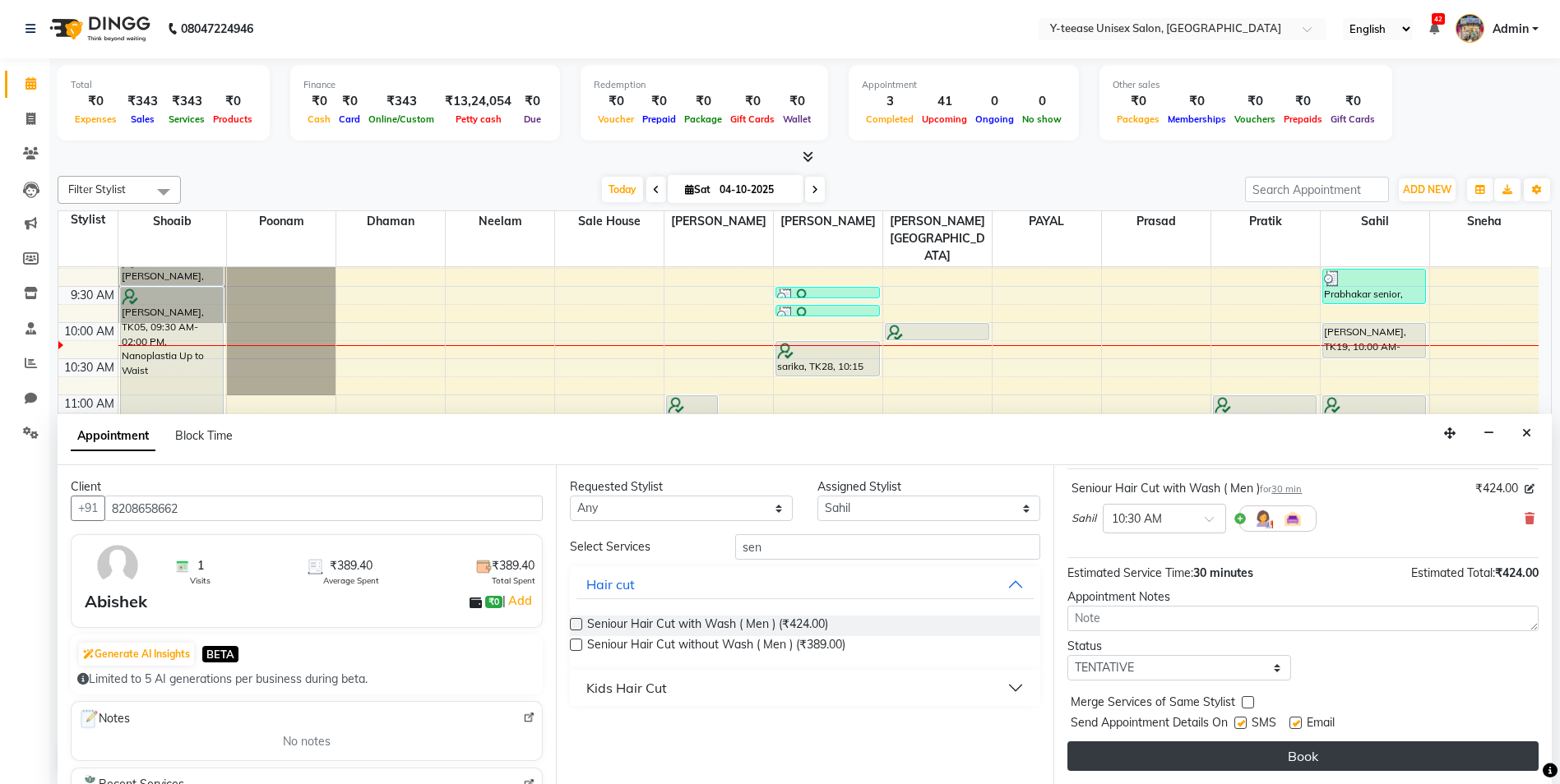
click at [1243, 765] on button "Book" at bounding box center [1303, 756] width 471 height 30
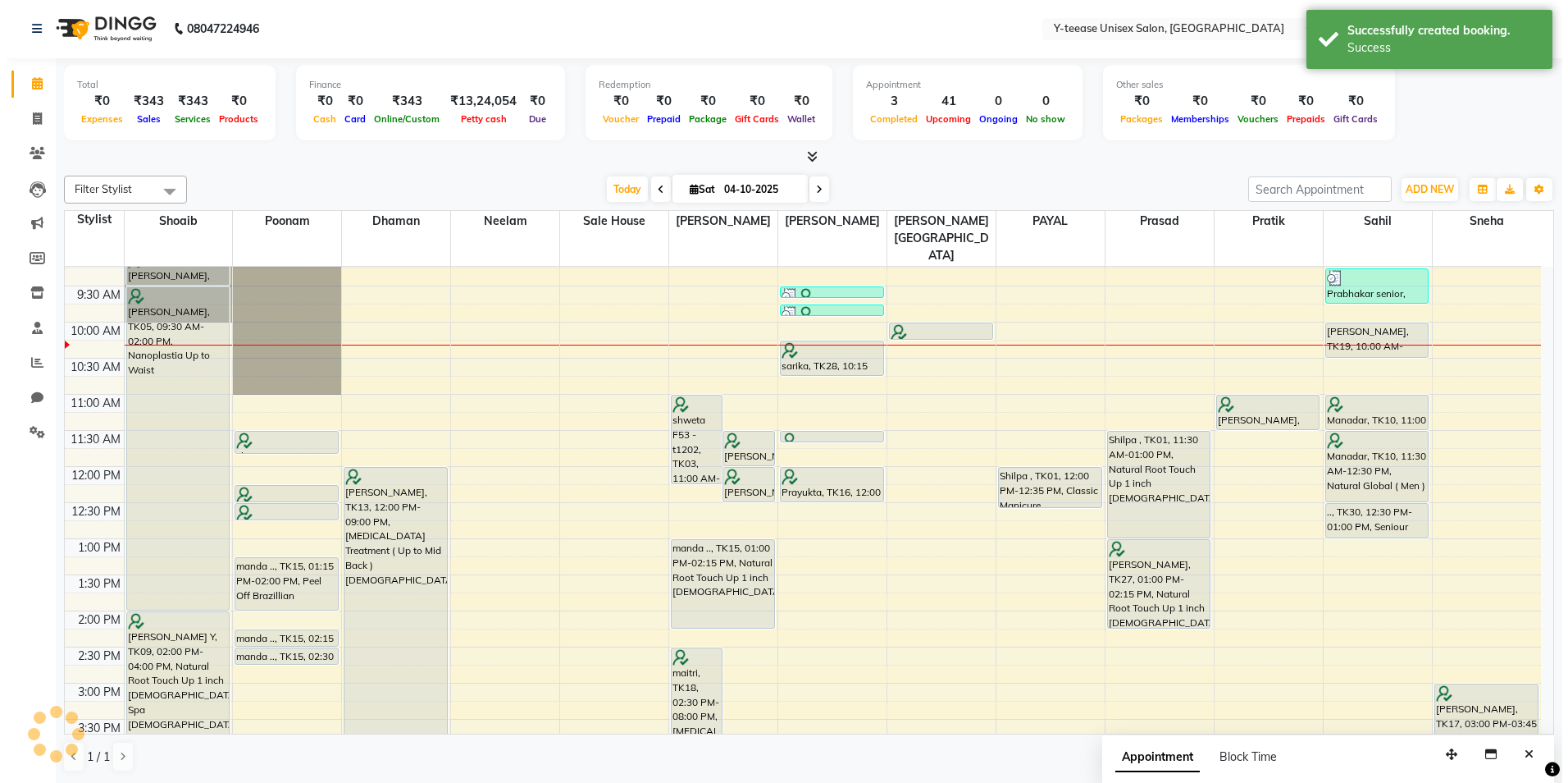
scroll to position [0, 0]
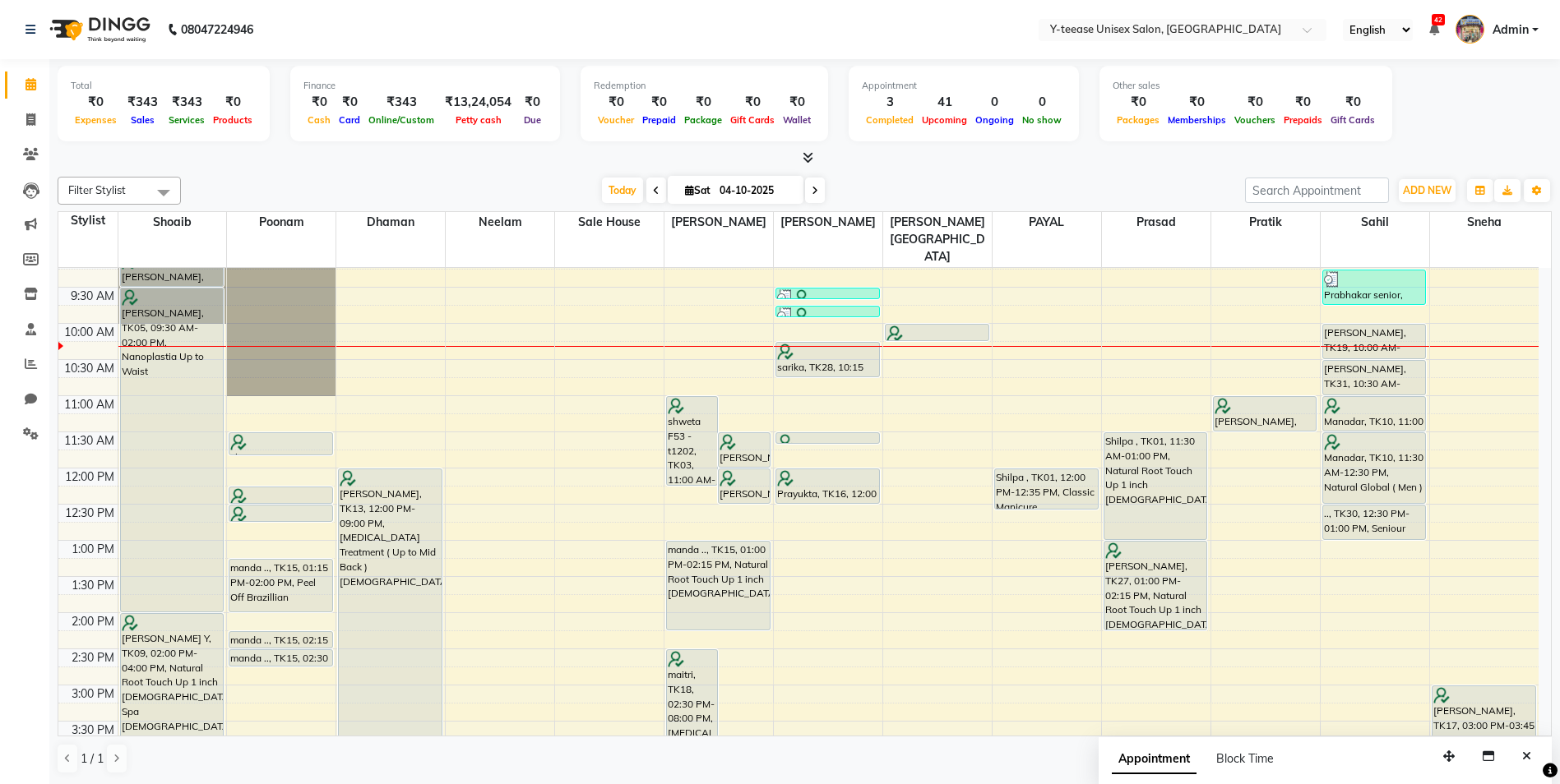
click at [1524, 27] on span "Admin" at bounding box center [1510, 29] width 36 height 17
click at [1486, 115] on link "Sign out" at bounding box center [1453, 119] width 151 height 26
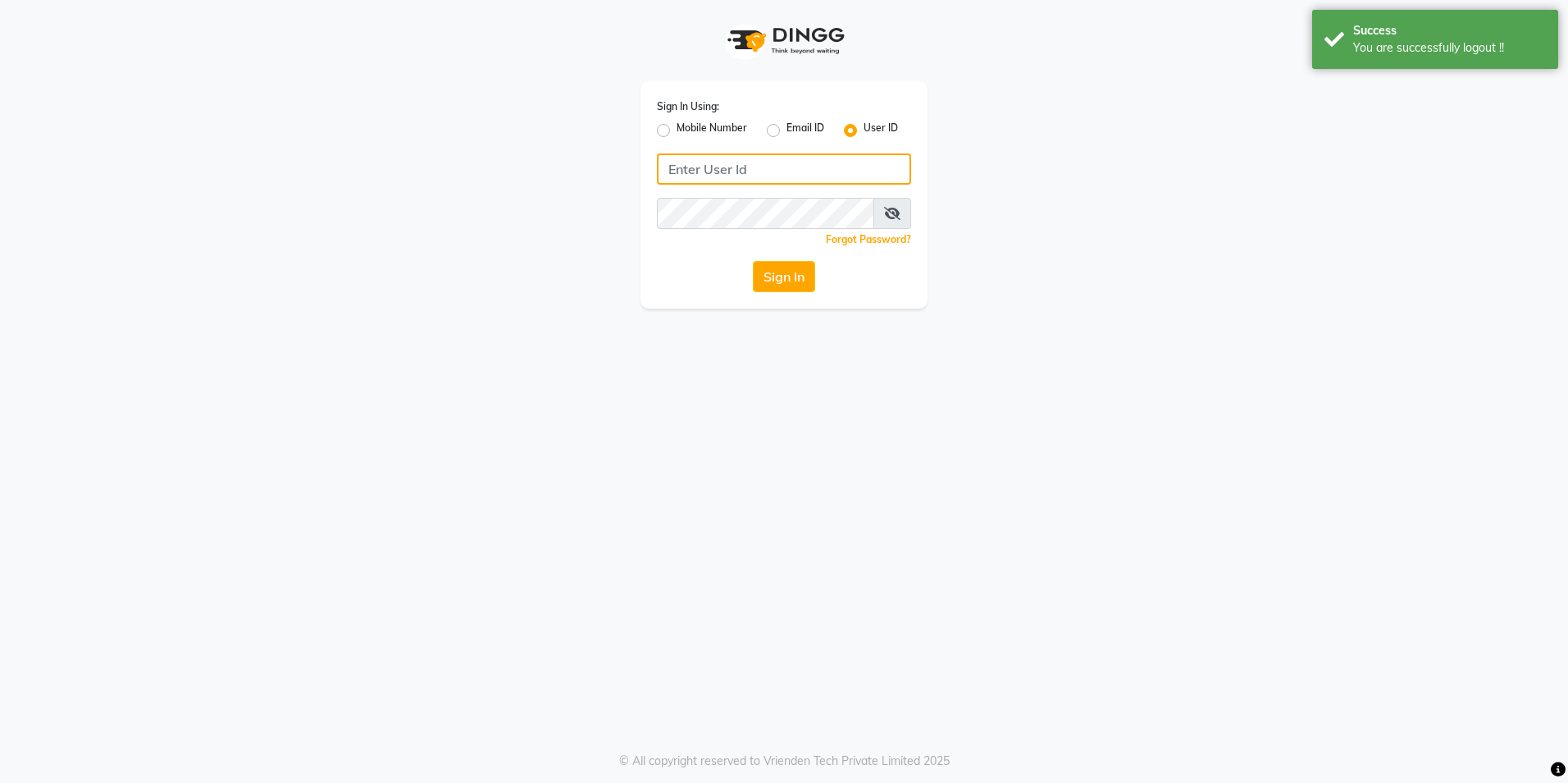
type input "8999679795"
drag, startPoint x: 663, startPoint y: 129, endPoint x: 662, endPoint y: 147, distance: 18.0
click at [677, 130] on label "Mobile Number" at bounding box center [712, 130] width 71 height 20
click at [677, 130] on input "Mobile Number" at bounding box center [682, 125] width 11 height 11
radio input "true"
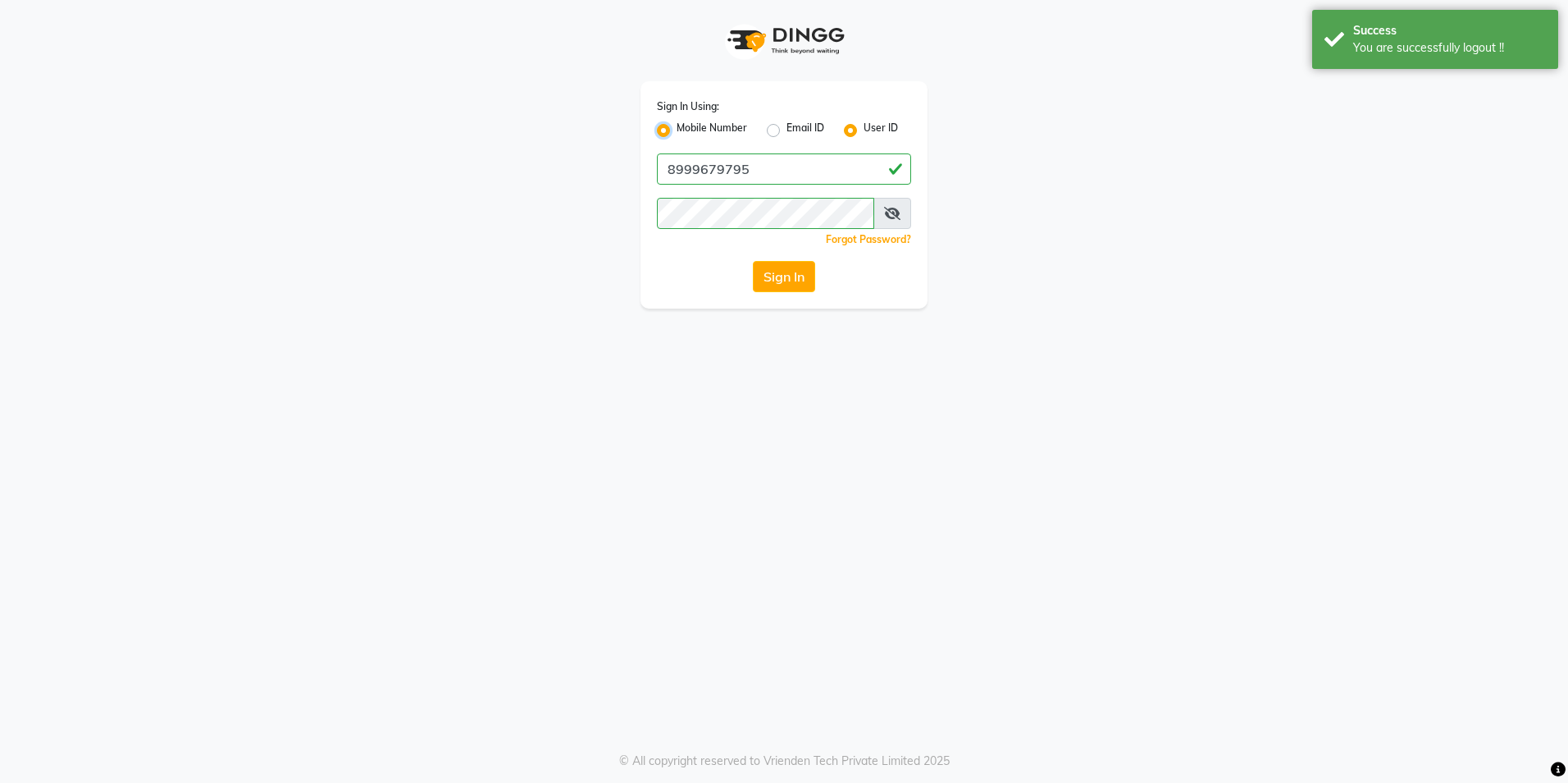
radio input "false"
click at [768, 275] on button "Sign In" at bounding box center [784, 276] width 63 height 31
click at [800, 163] on input "Username" at bounding box center [811, 168] width 199 height 31
type input "8999679795"
click at [793, 271] on button "Sign In" at bounding box center [784, 276] width 63 height 31
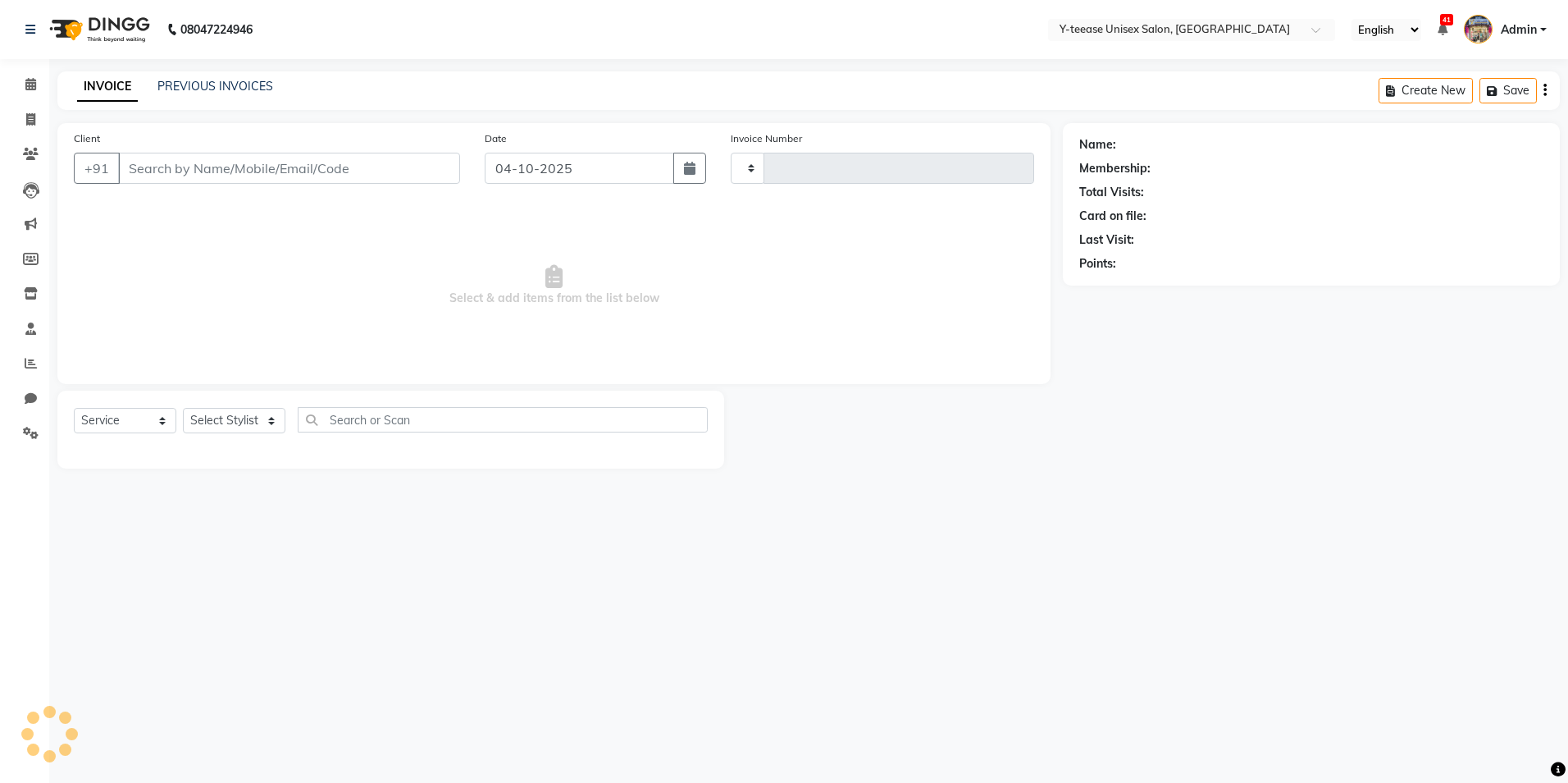
select select "service"
type input "8403"
select select "4"
click at [32, 84] on icon at bounding box center [31, 84] width 11 height 12
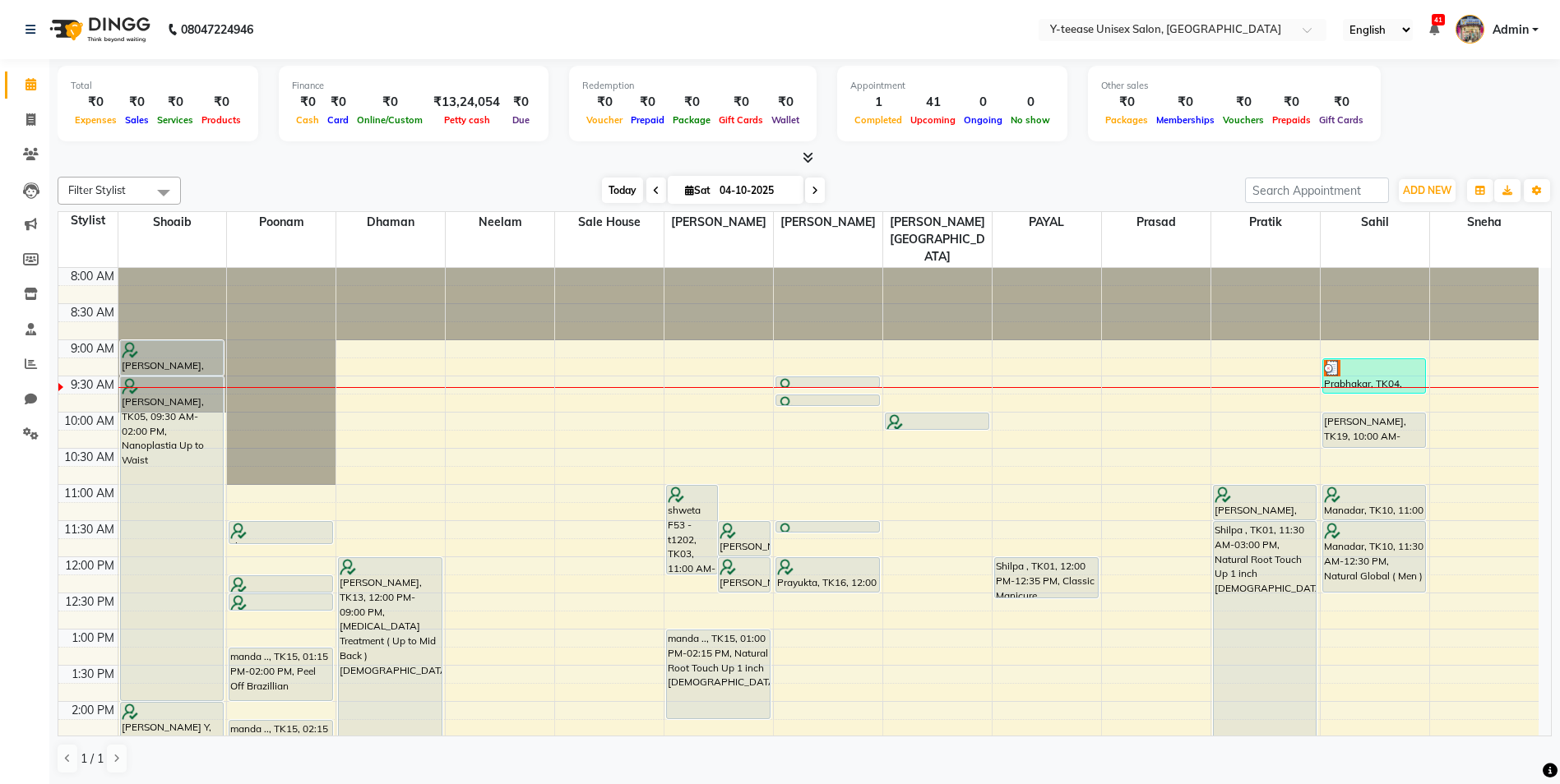
click at [608, 195] on span "Today" at bounding box center [622, 190] width 41 height 26
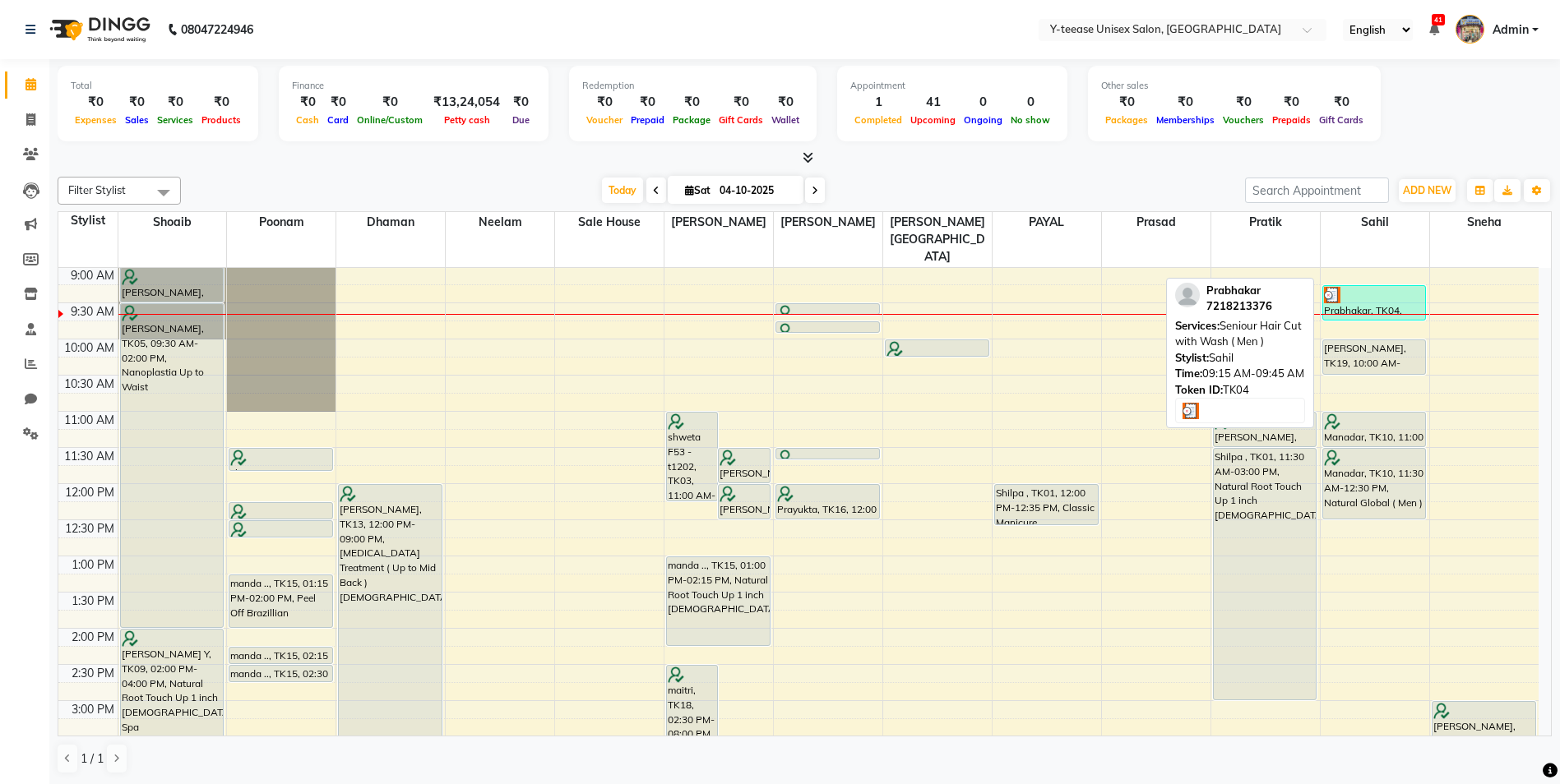
click at [1370, 286] on div "Prabhakar, TK04, 09:15 AM-09:45 AM, Seniour Hair Cut with Wash ( Men )" at bounding box center [1374, 303] width 103 height 34
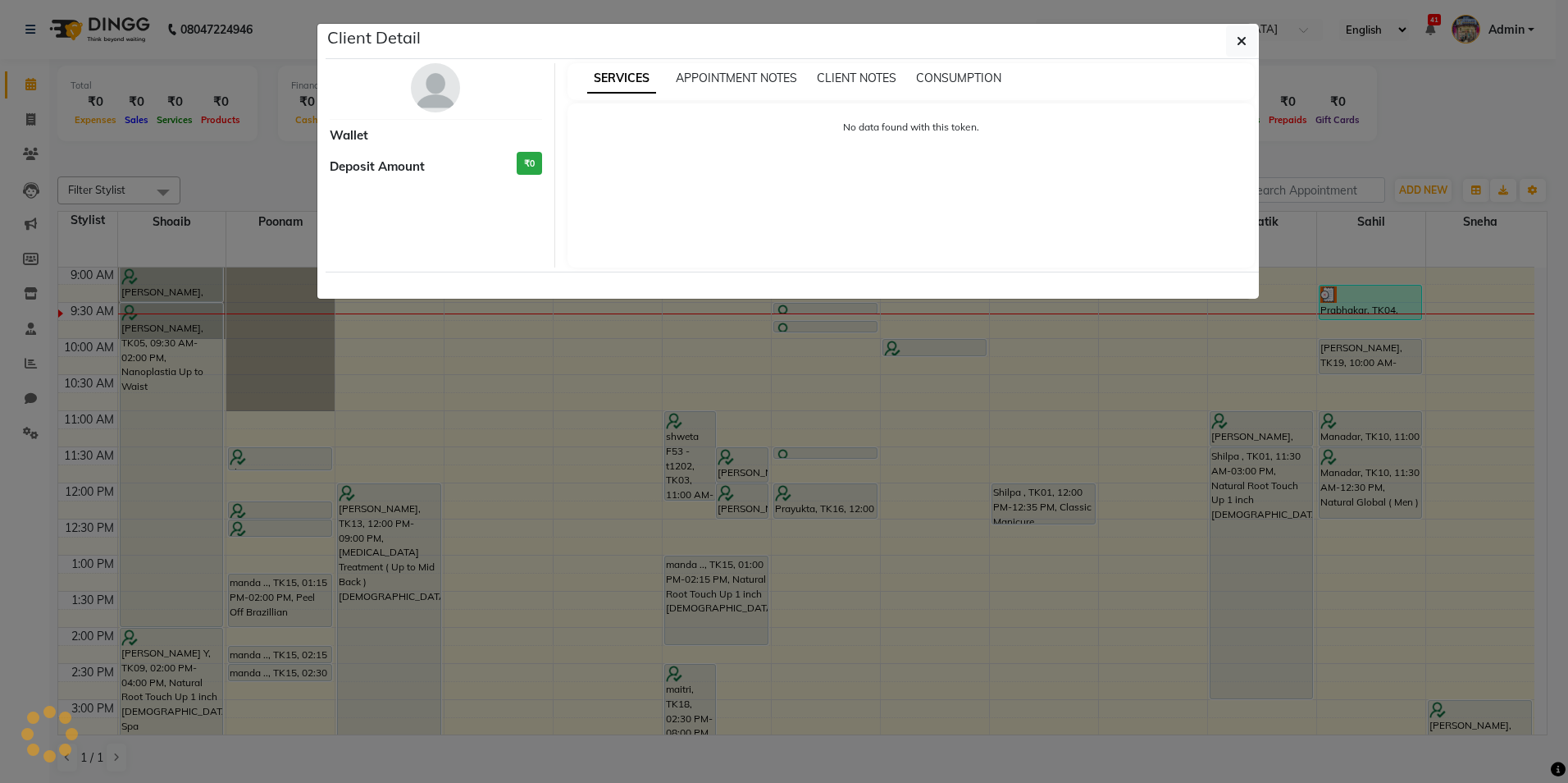
select select "3"
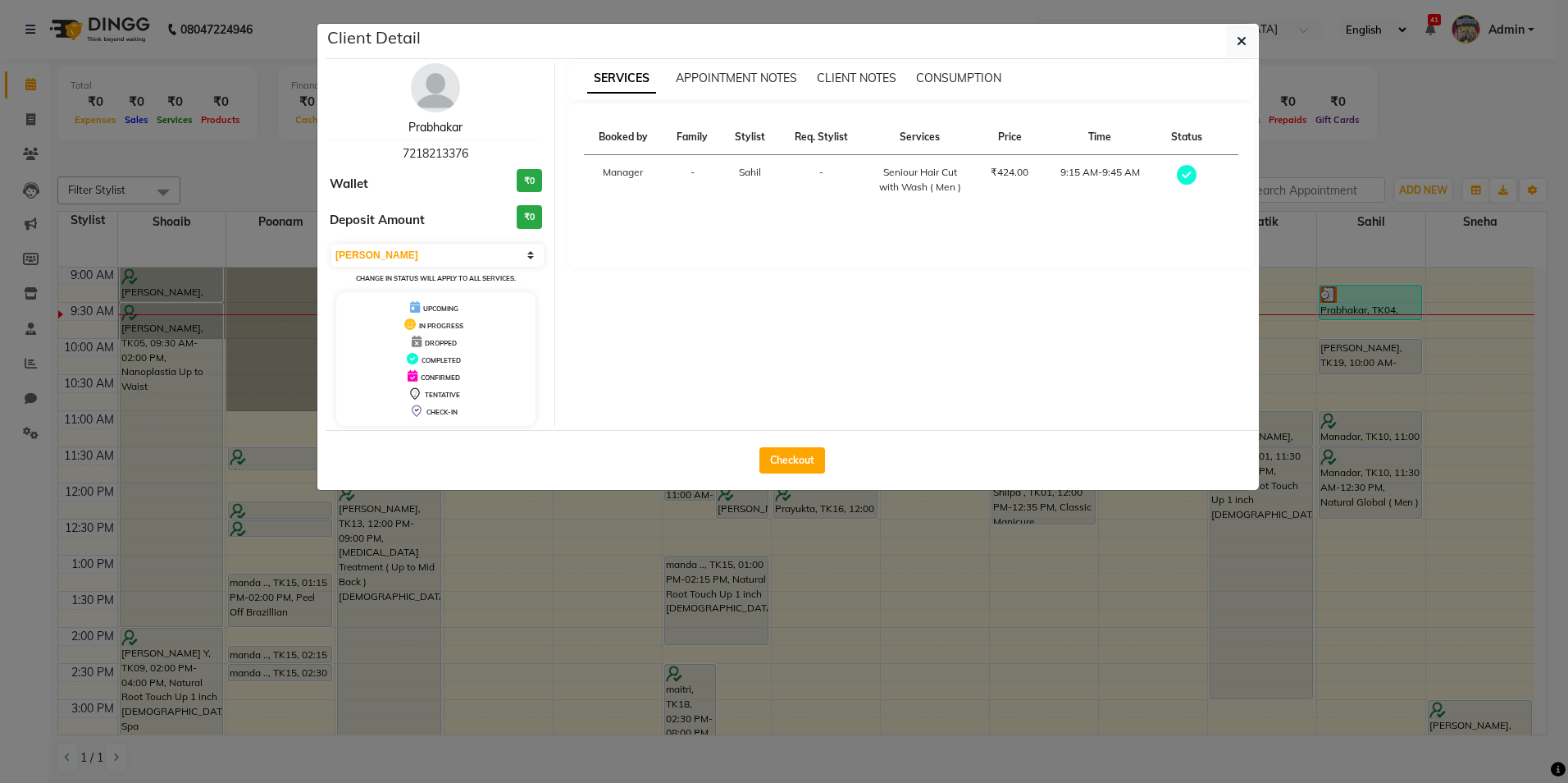
click at [454, 121] on link "Prabhakar" at bounding box center [436, 126] width 54 height 15
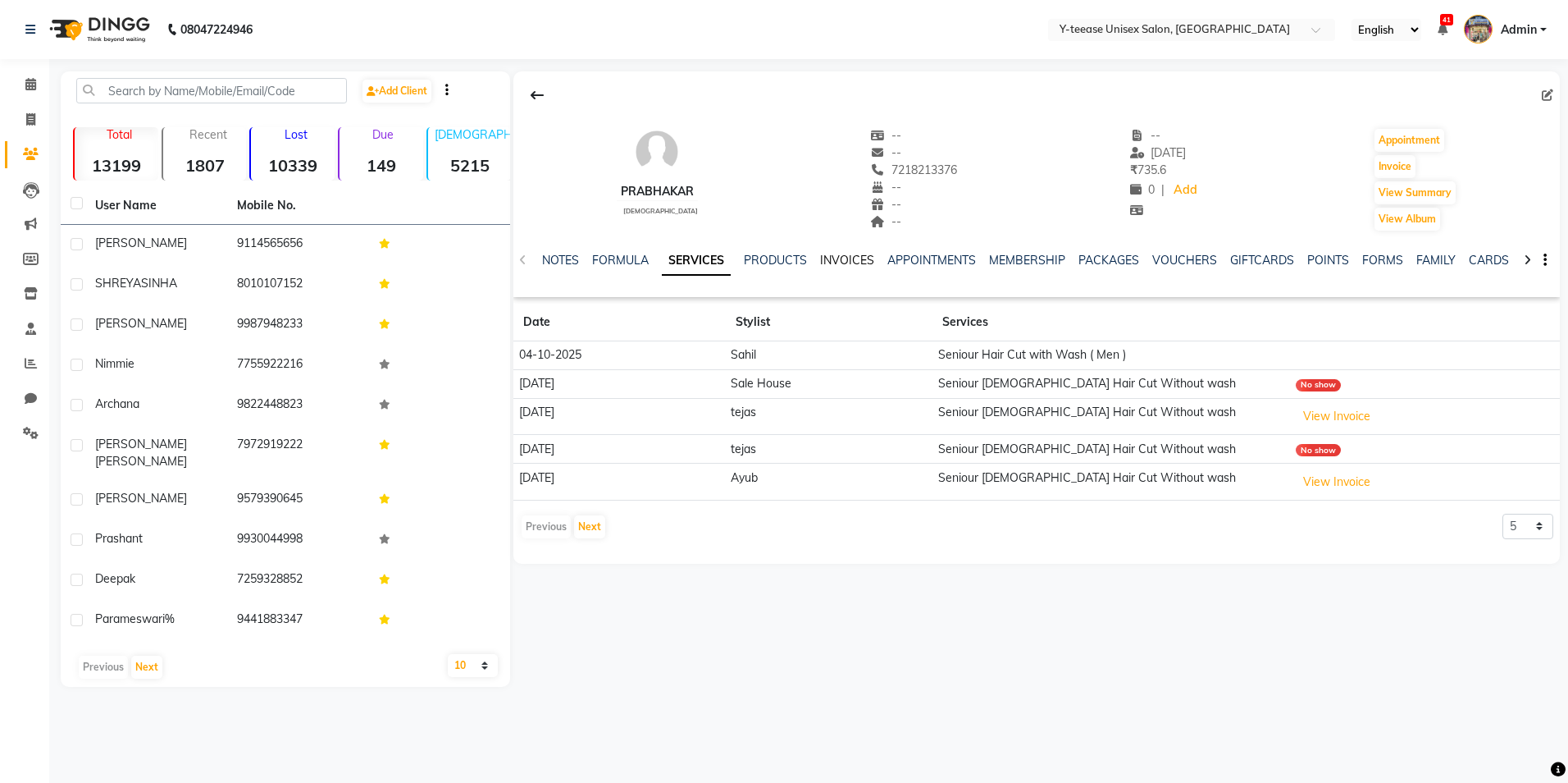
click at [830, 260] on link "INVOICES" at bounding box center [847, 260] width 54 height 15
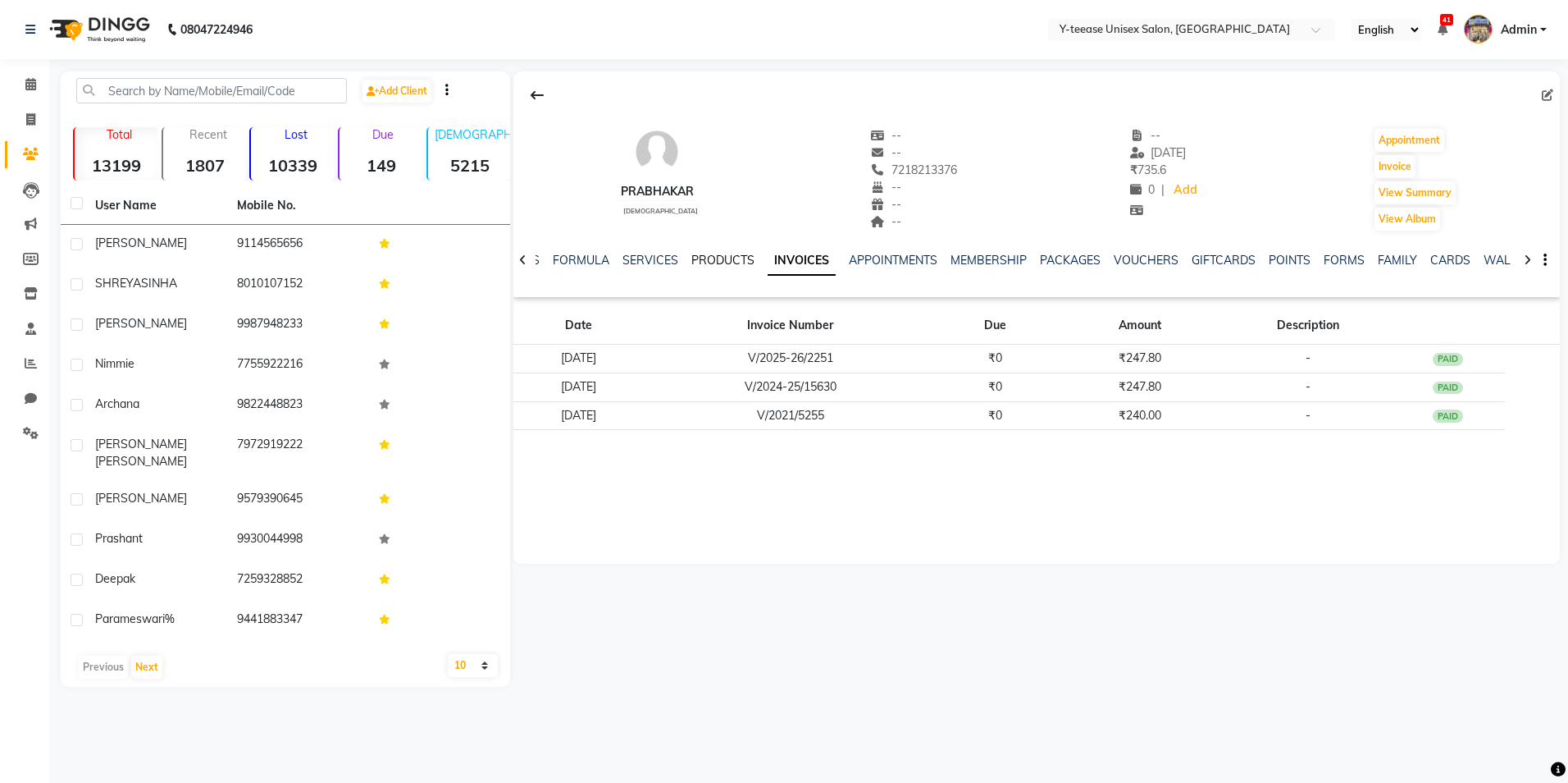
click at [743, 260] on link "PRODUCTS" at bounding box center [723, 260] width 64 height 15
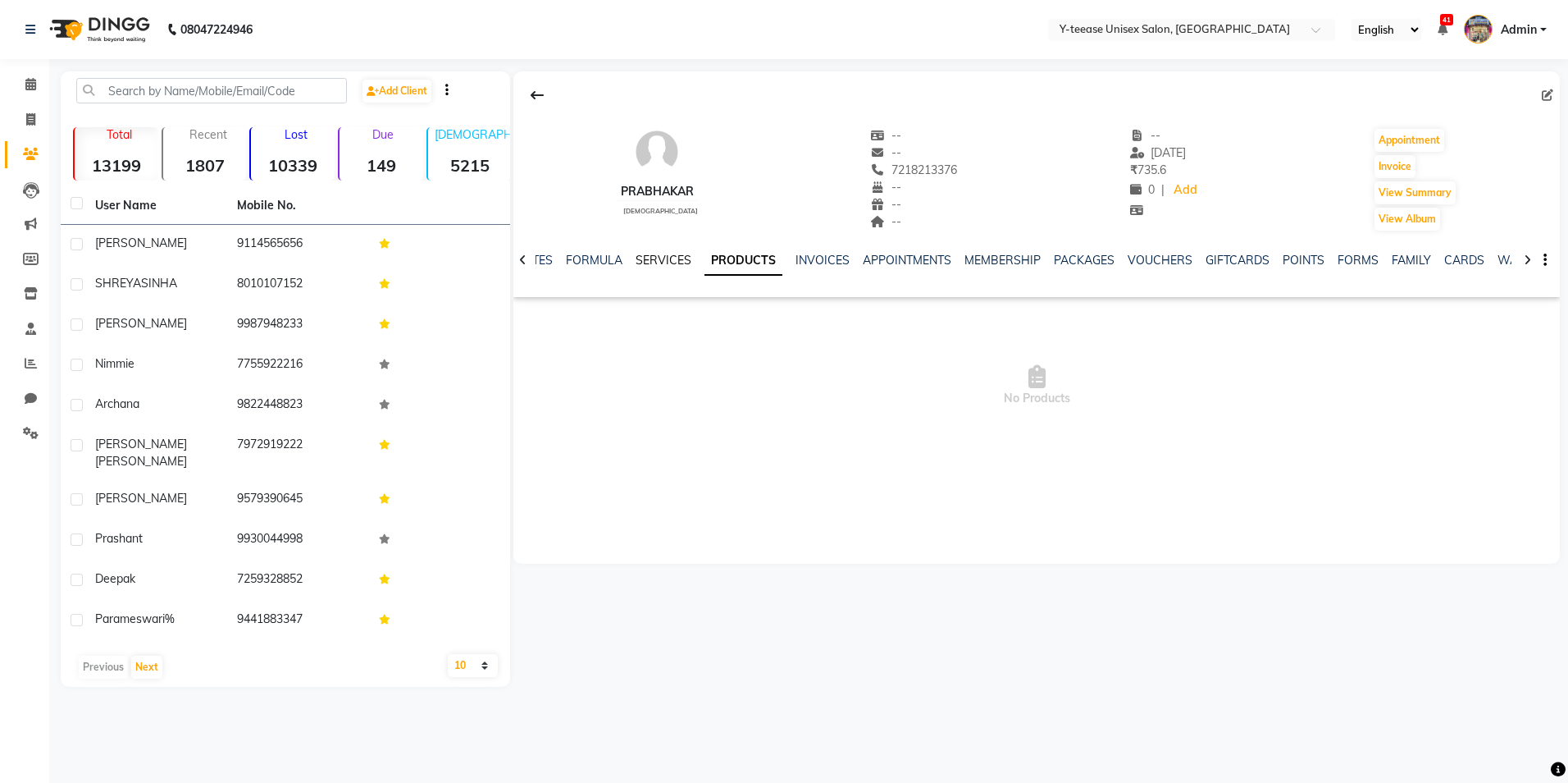
click at [662, 258] on link "SERVICES" at bounding box center [663, 260] width 56 height 15
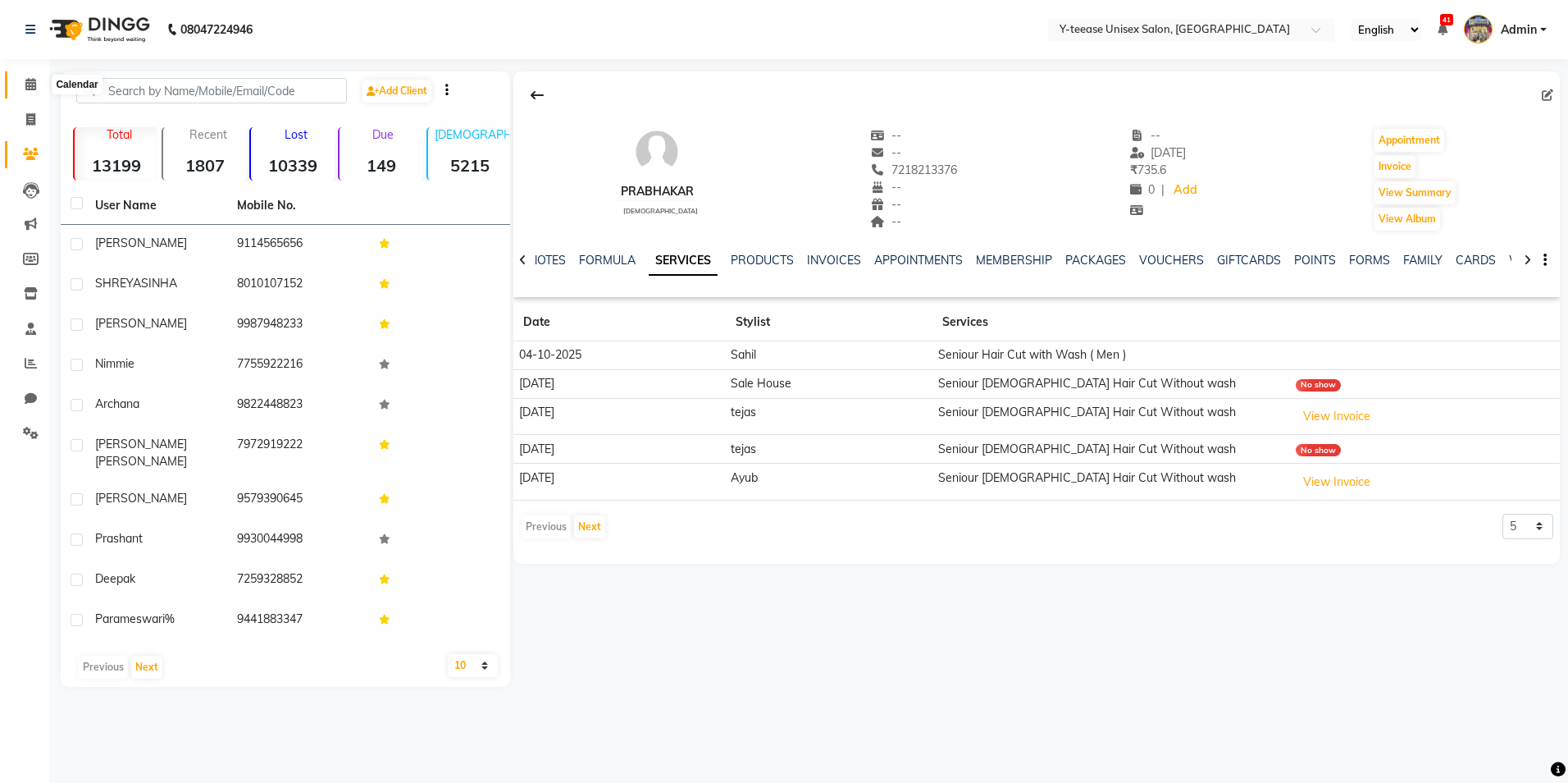
click at [26, 83] on icon at bounding box center [31, 84] width 11 height 12
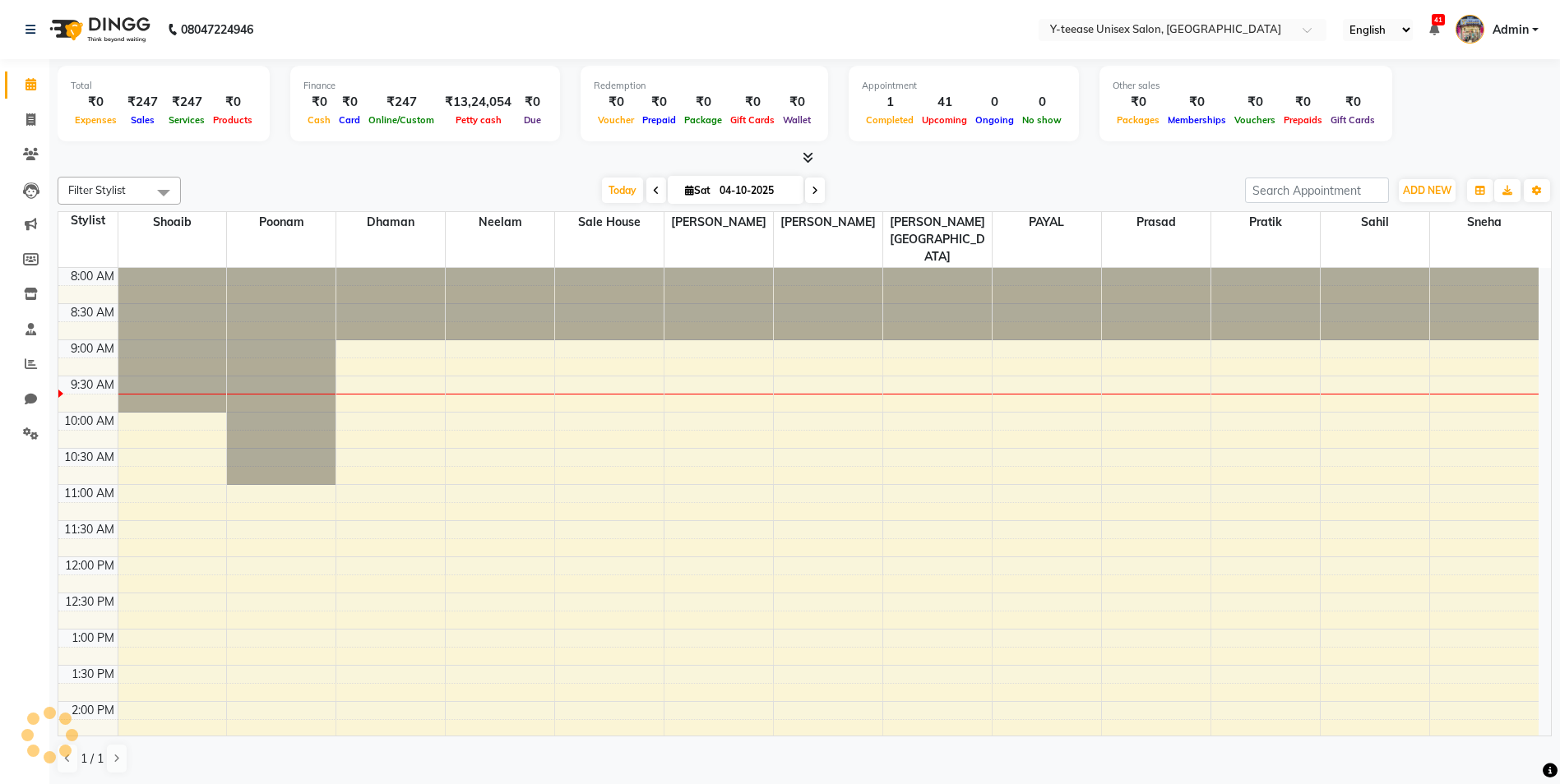
scroll to position [73, 0]
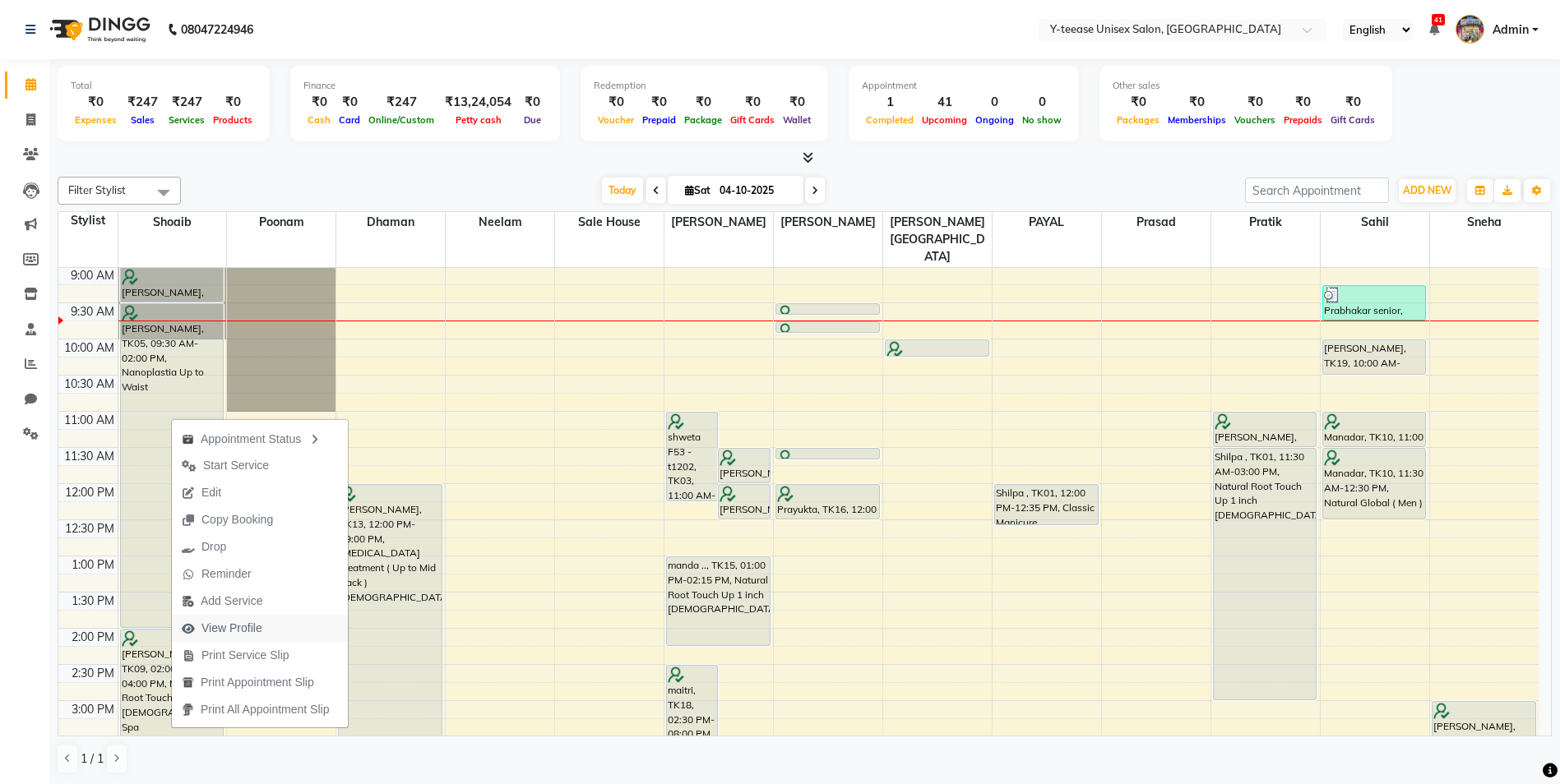
click at [229, 618] on span "View Profile" at bounding box center [221, 628] width 101 height 27
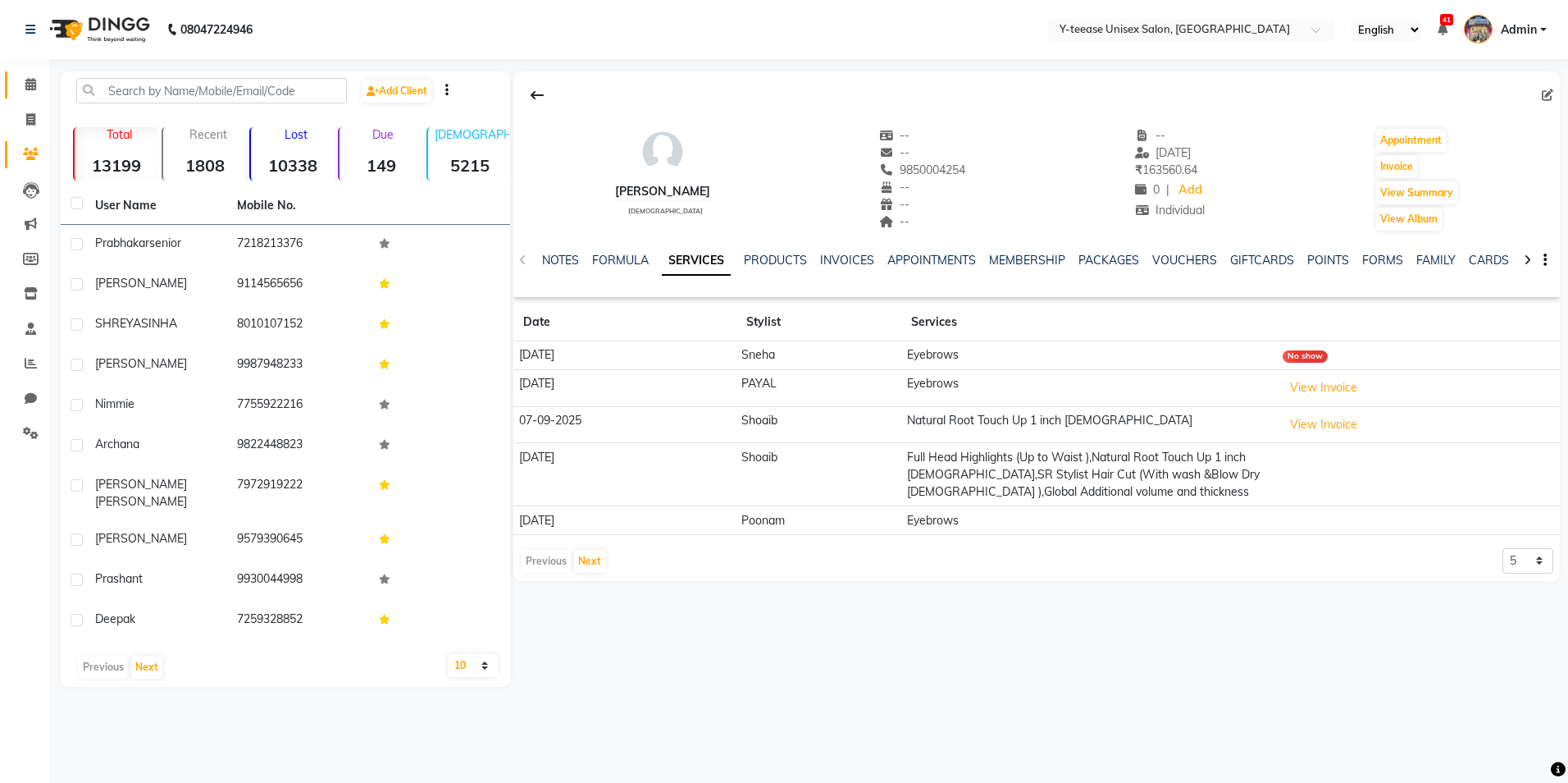
click at [25, 92] on span at bounding box center [30, 85] width 29 height 19
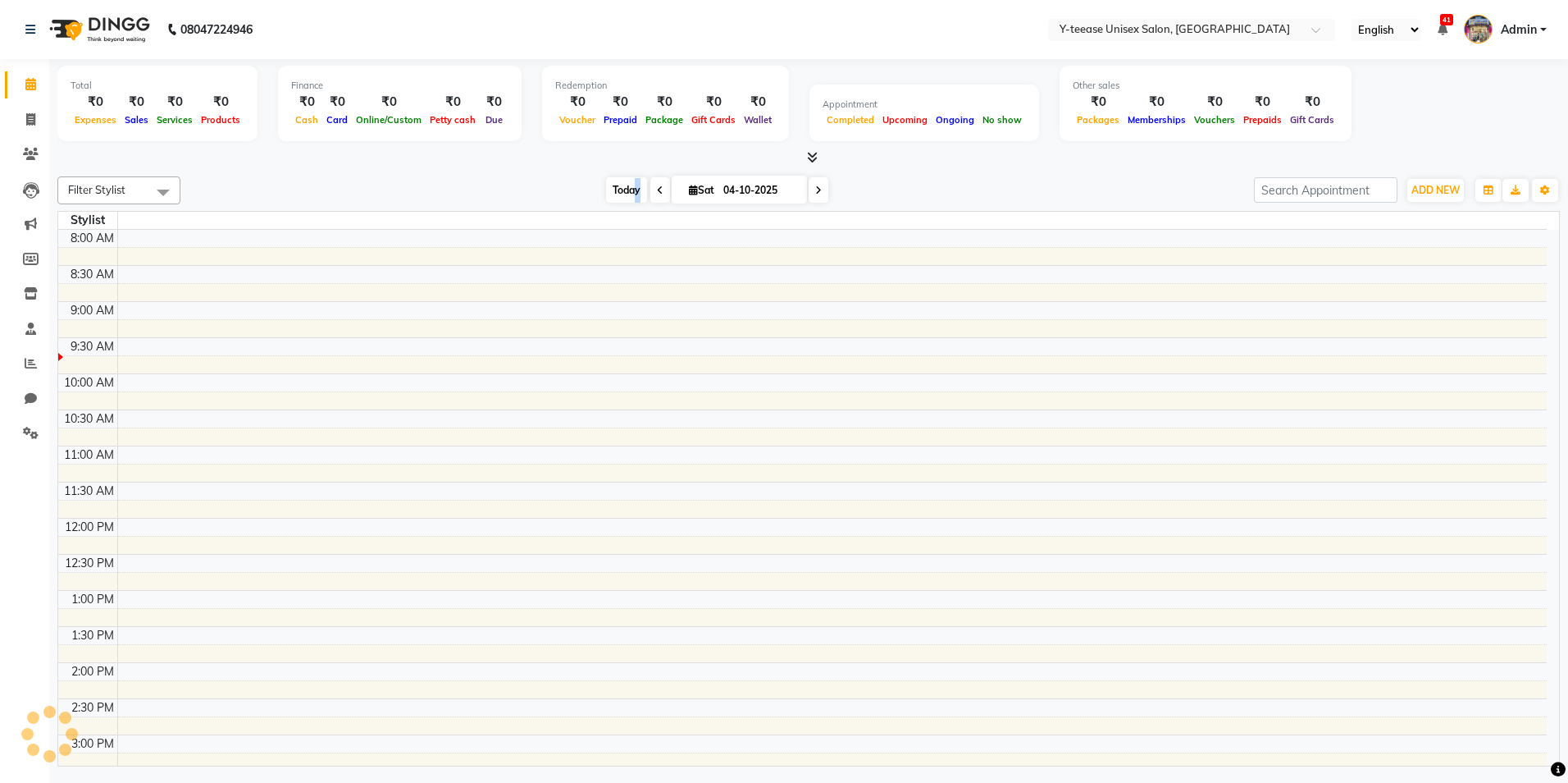
click at [627, 193] on span "Today" at bounding box center [626, 190] width 41 height 26
click at [621, 193] on span "Today" at bounding box center [626, 190] width 41 height 26
click at [628, 191] on span "Today" at bounding box center [626, 190] width 41 height 26
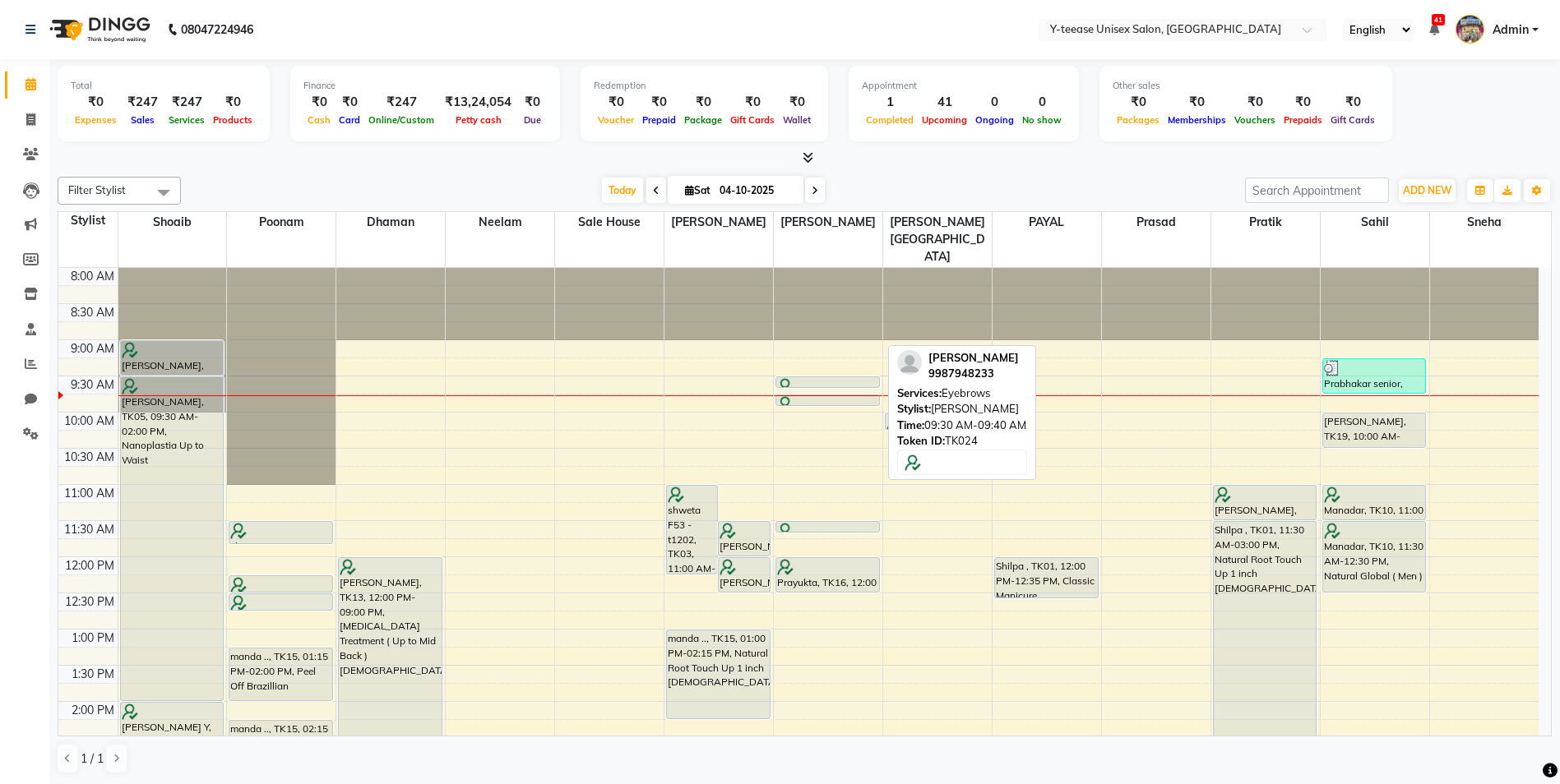
click at [818, 378] on div at bounding box center [826, 386] width 101 height 16
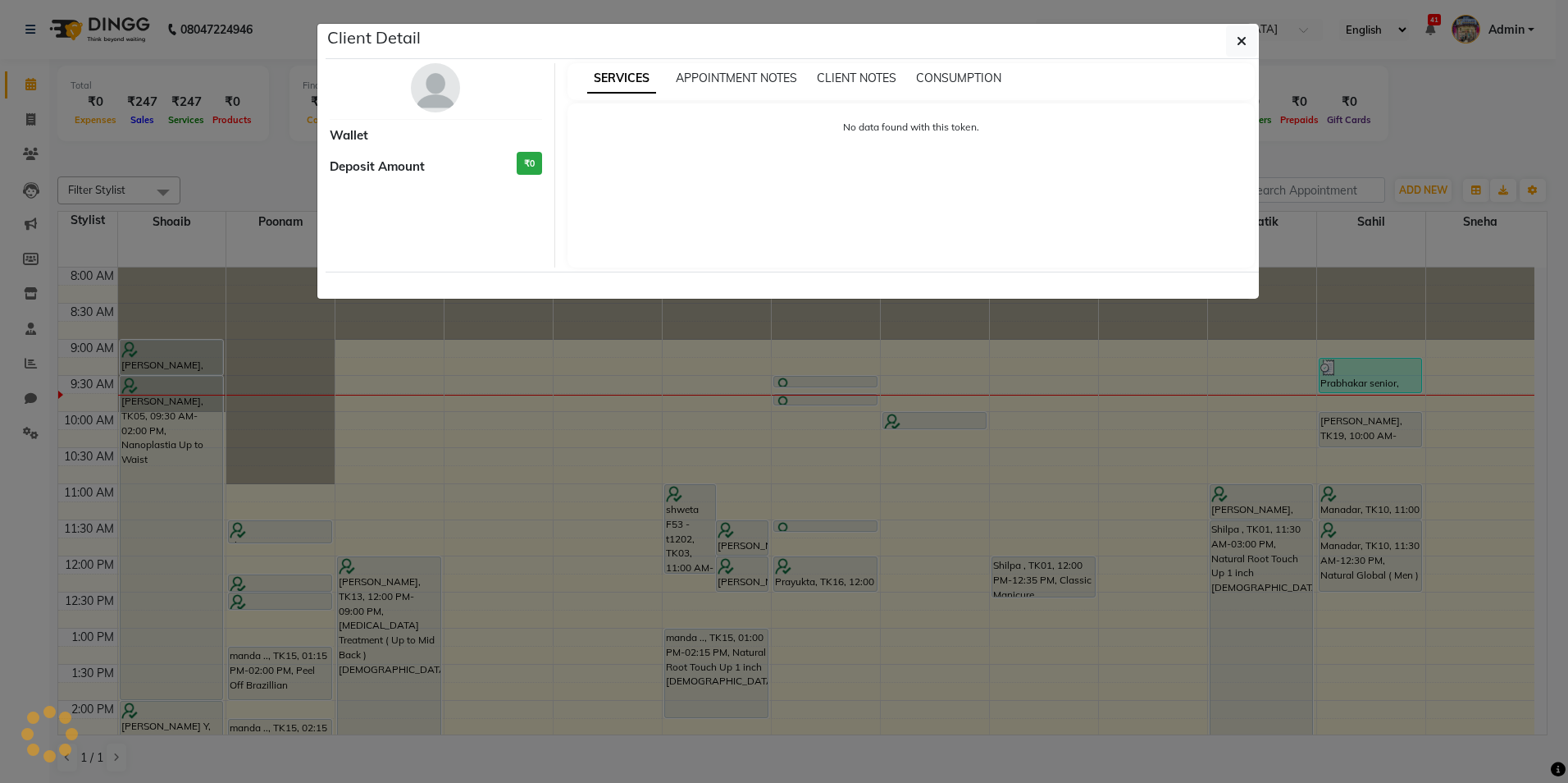
select select "7"
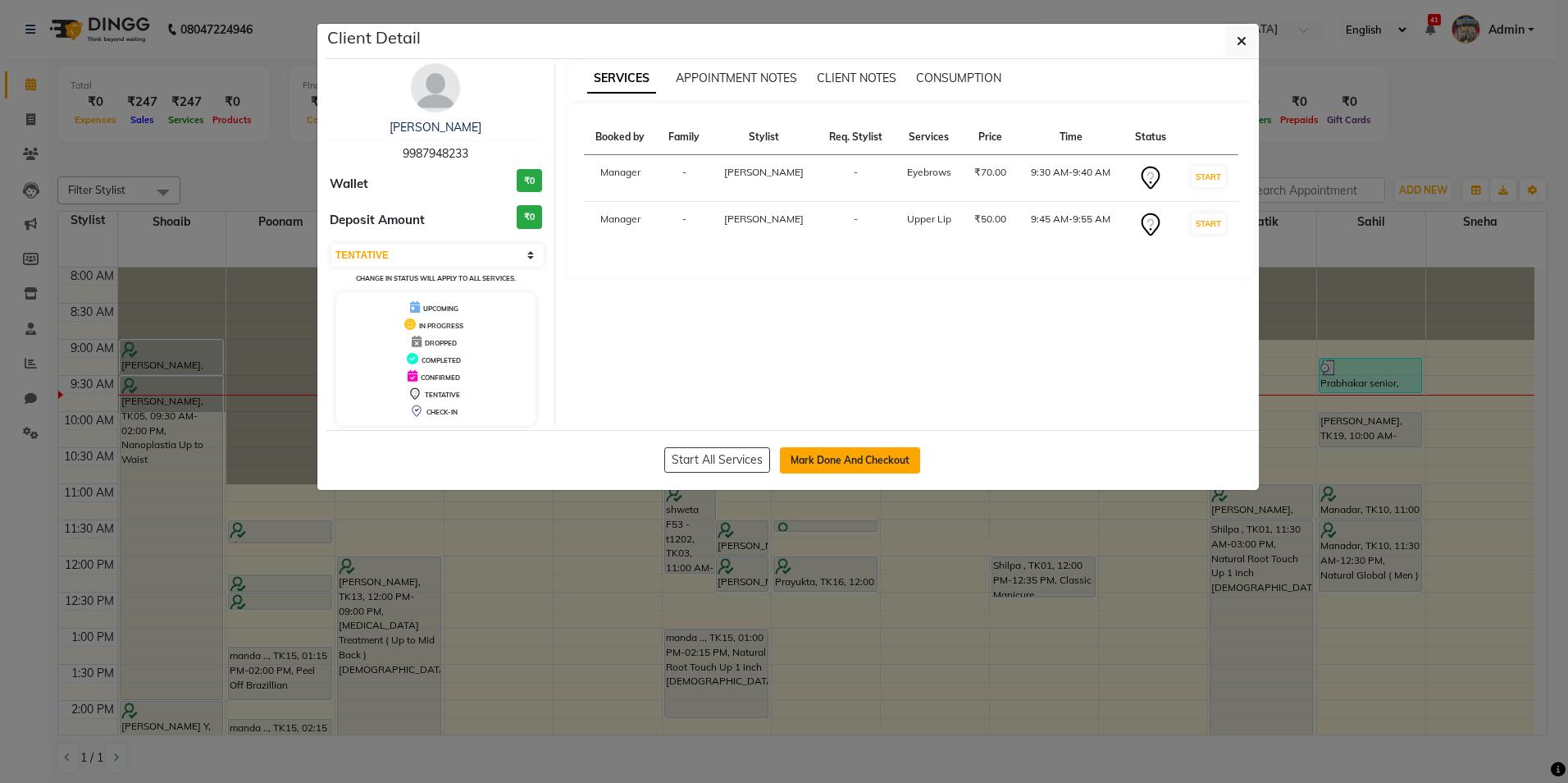
click at [831, 459] on button "Mark Done And Checkout" at bounding box center [849, 461] width 140 height 26
select select "service"
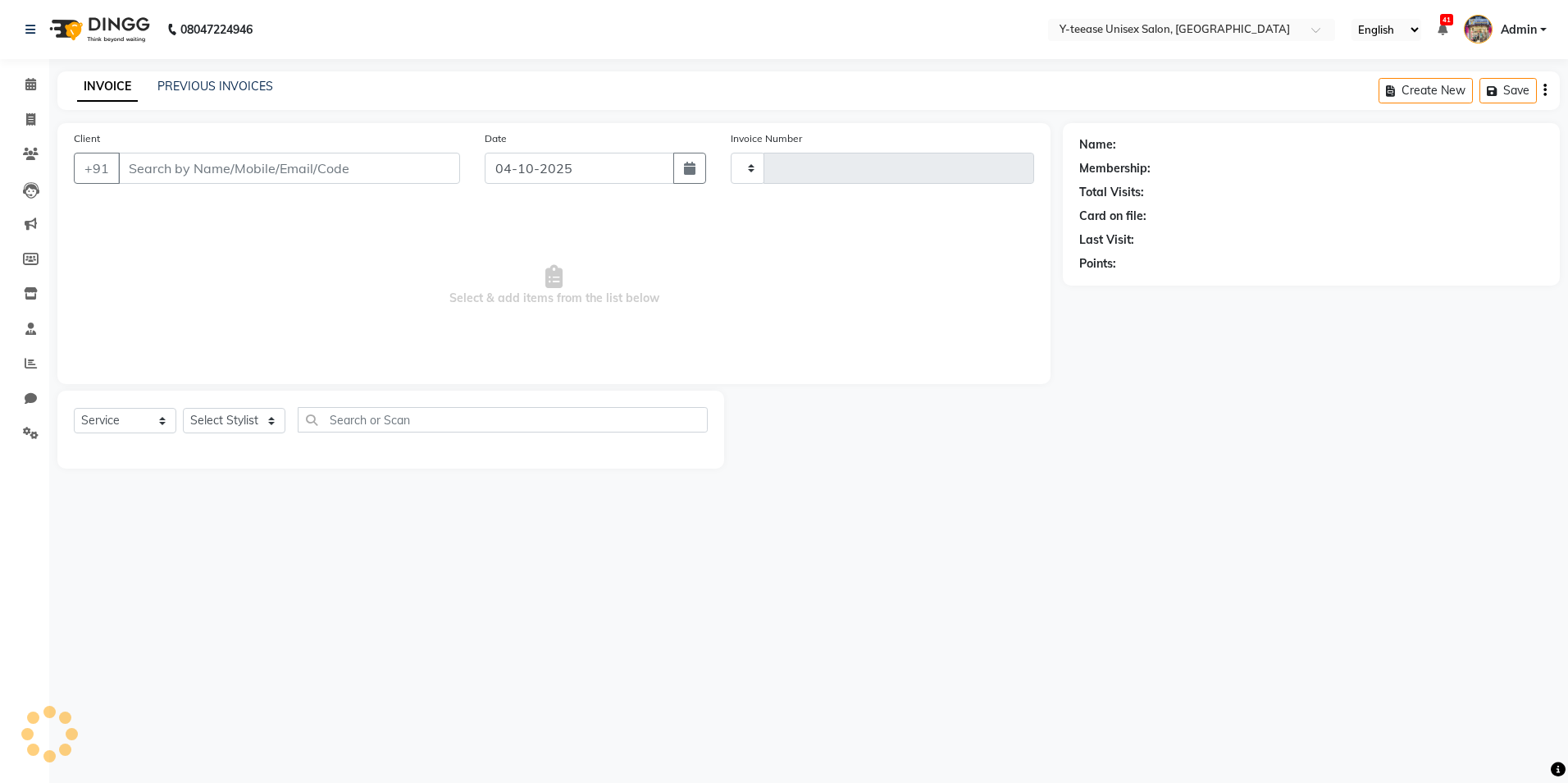
type input "8404"
select select "4"
click at [16, 79] on link "Calendar" at bounding box center [25, 85] width 40 height 27
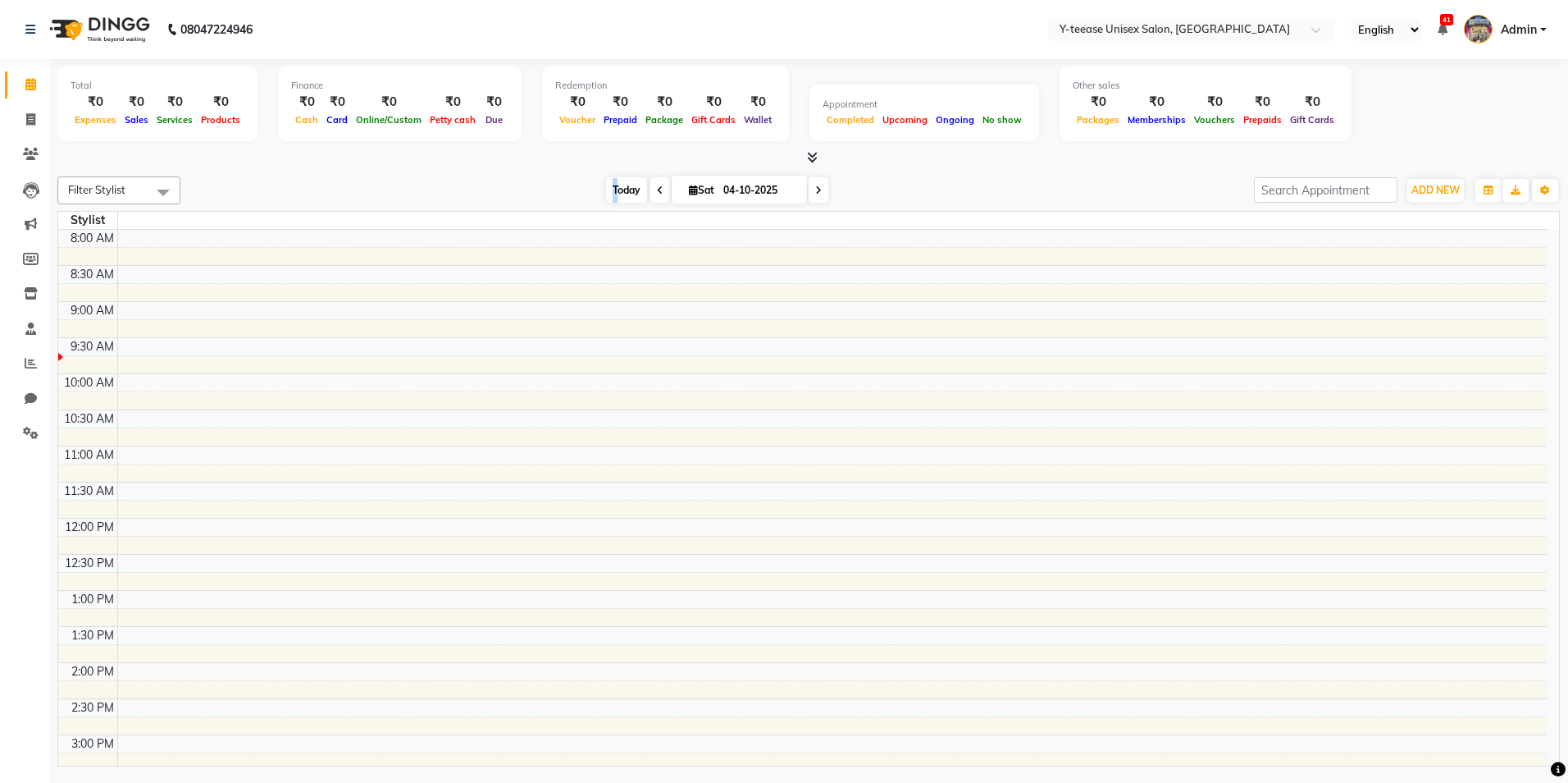
click at [614, 186] on span "Today" at bounding box center [626, 190] width 41 height 26
click at [620, 180] on span "Today" at bounding box center [626, 190] width 41 height 26
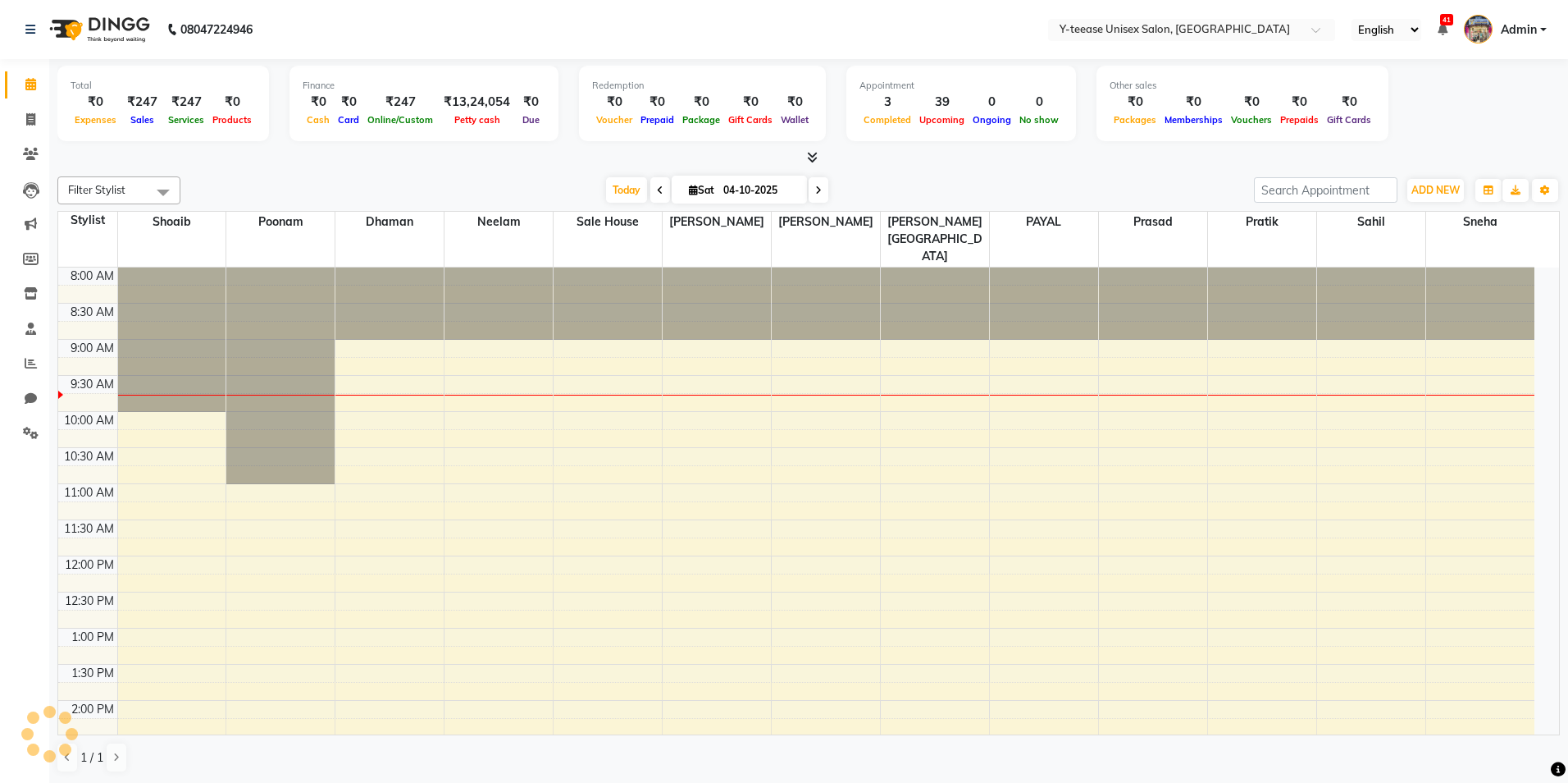
scroll to position [73, 0]
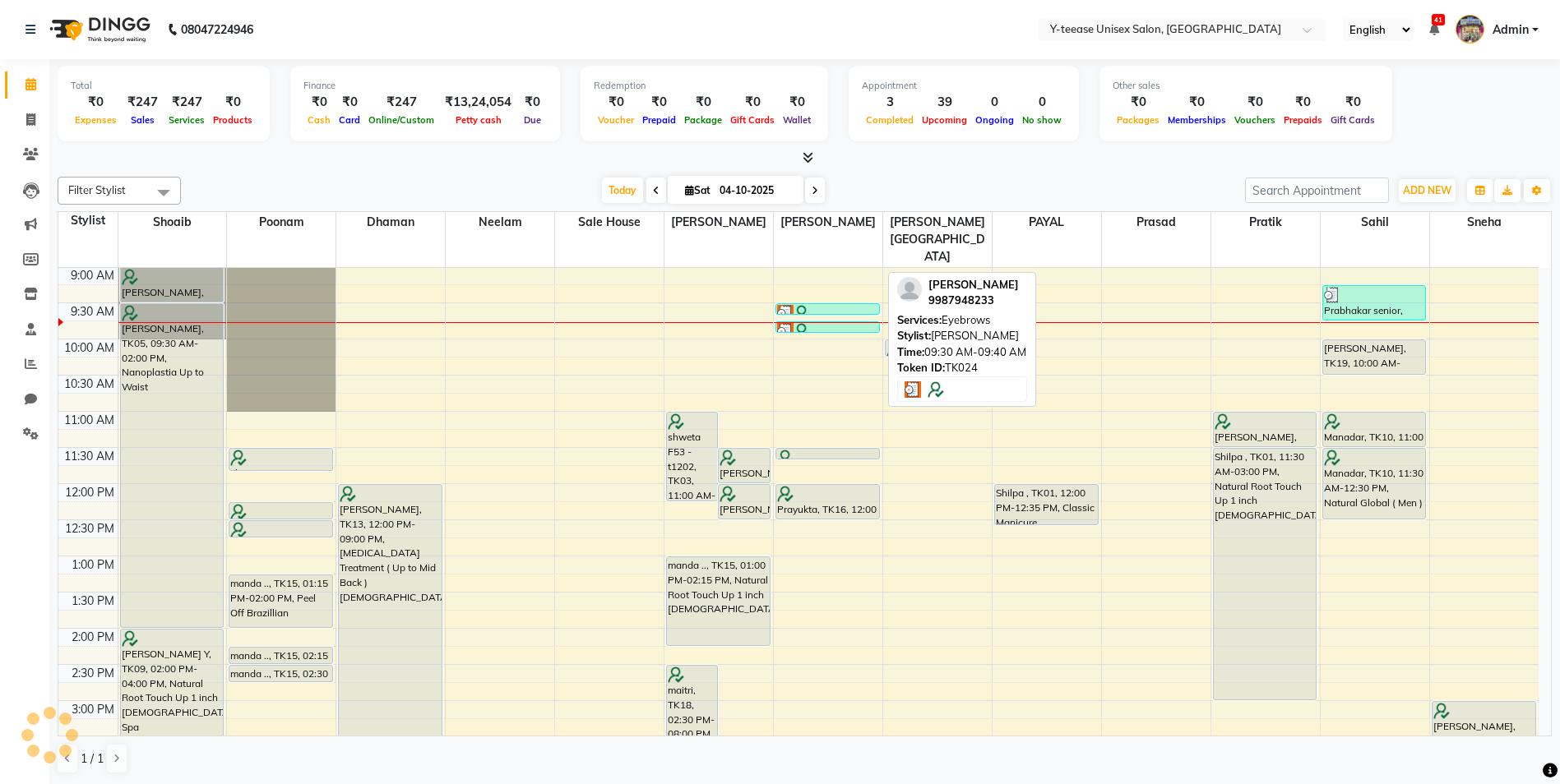
click at [828, 303] on link "[PERSON_NAME], TK24, 09:30 AM-09:40 AM, Eyebrows" at bounding box center [827, 309] width 105 height 12
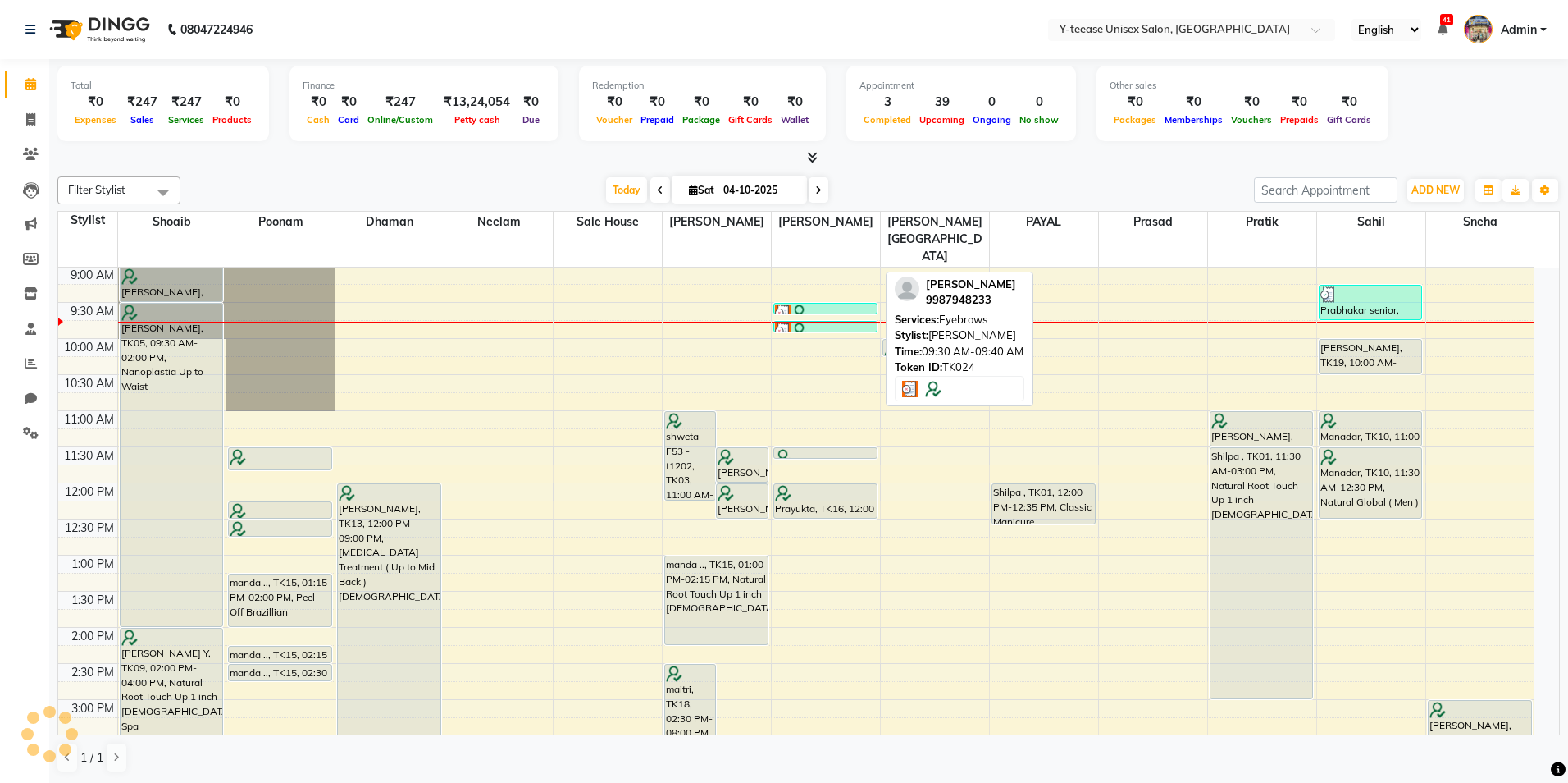
select select "3"
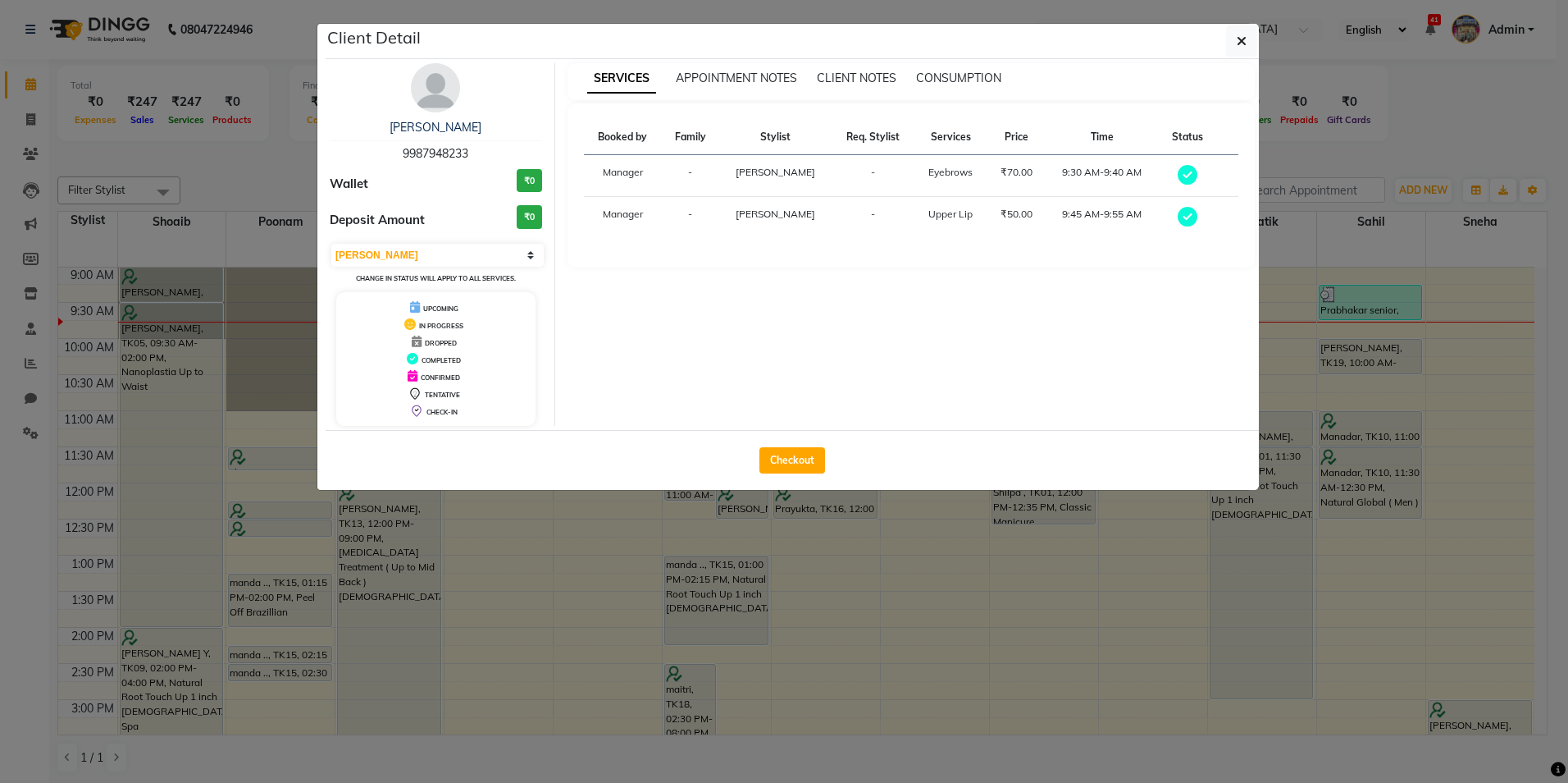
click at [790, 489] on div "Checkout" at bounding box center [791, 460] width 934 height 60
click at [786, 474] on div "Checkout" at bounding box center [791, 460] width 934 height 60
click at [793, 462] on button "Checkout" at bounding box center [792, 461] width 66 height 26
select select "4"
select select "service"
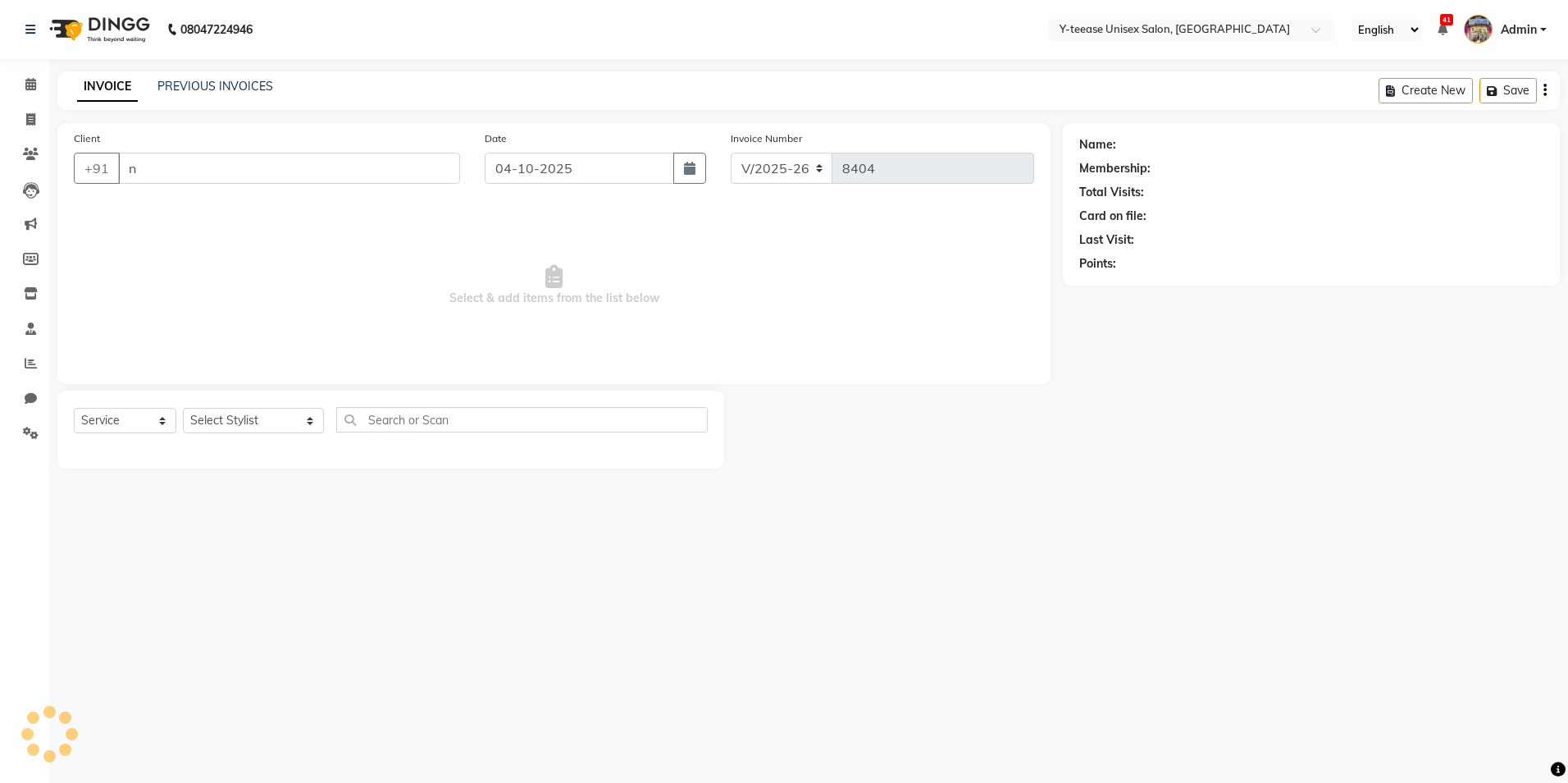
type input "9987948233"
select select "86041"
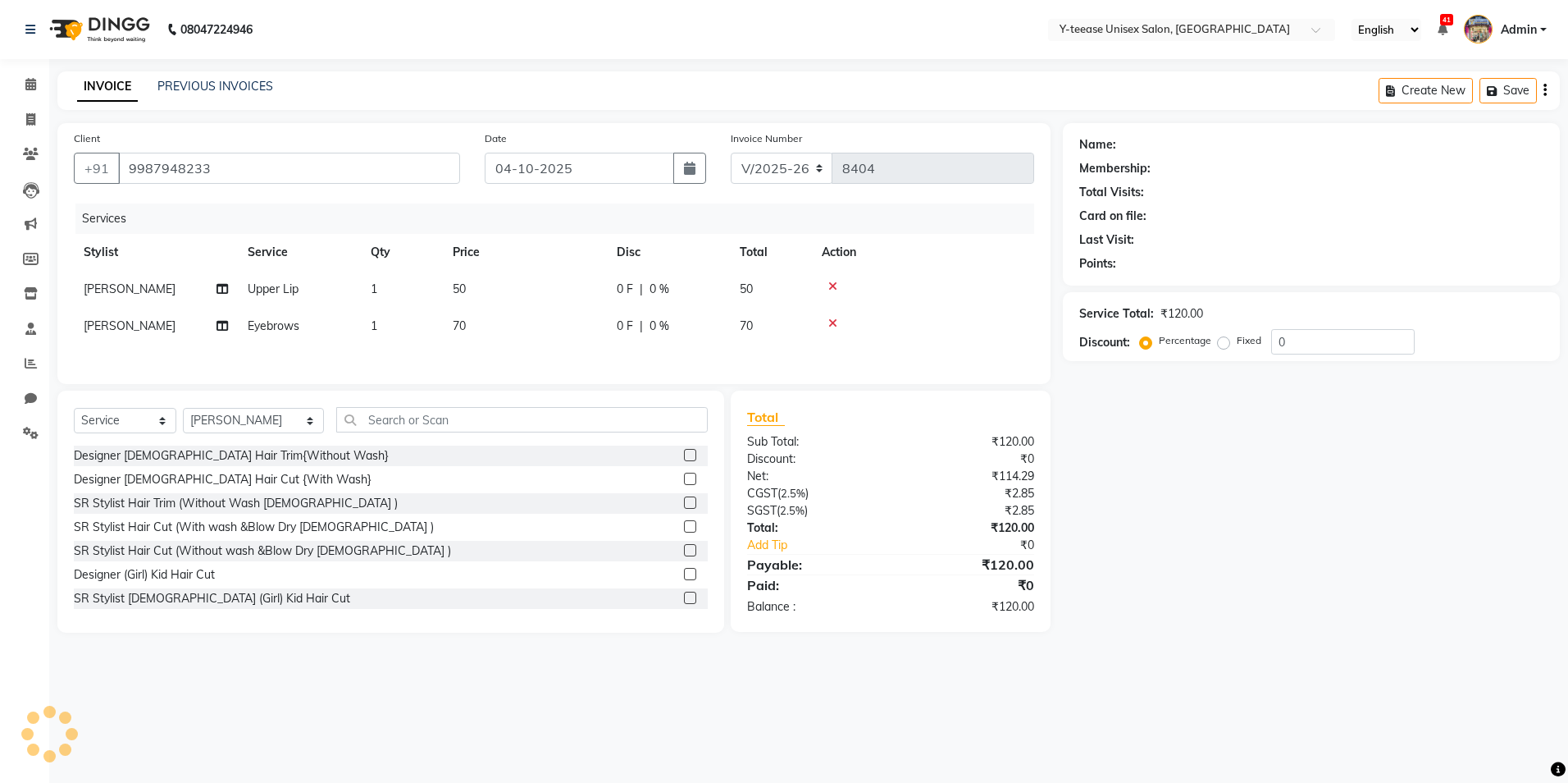
type input "9987948233"
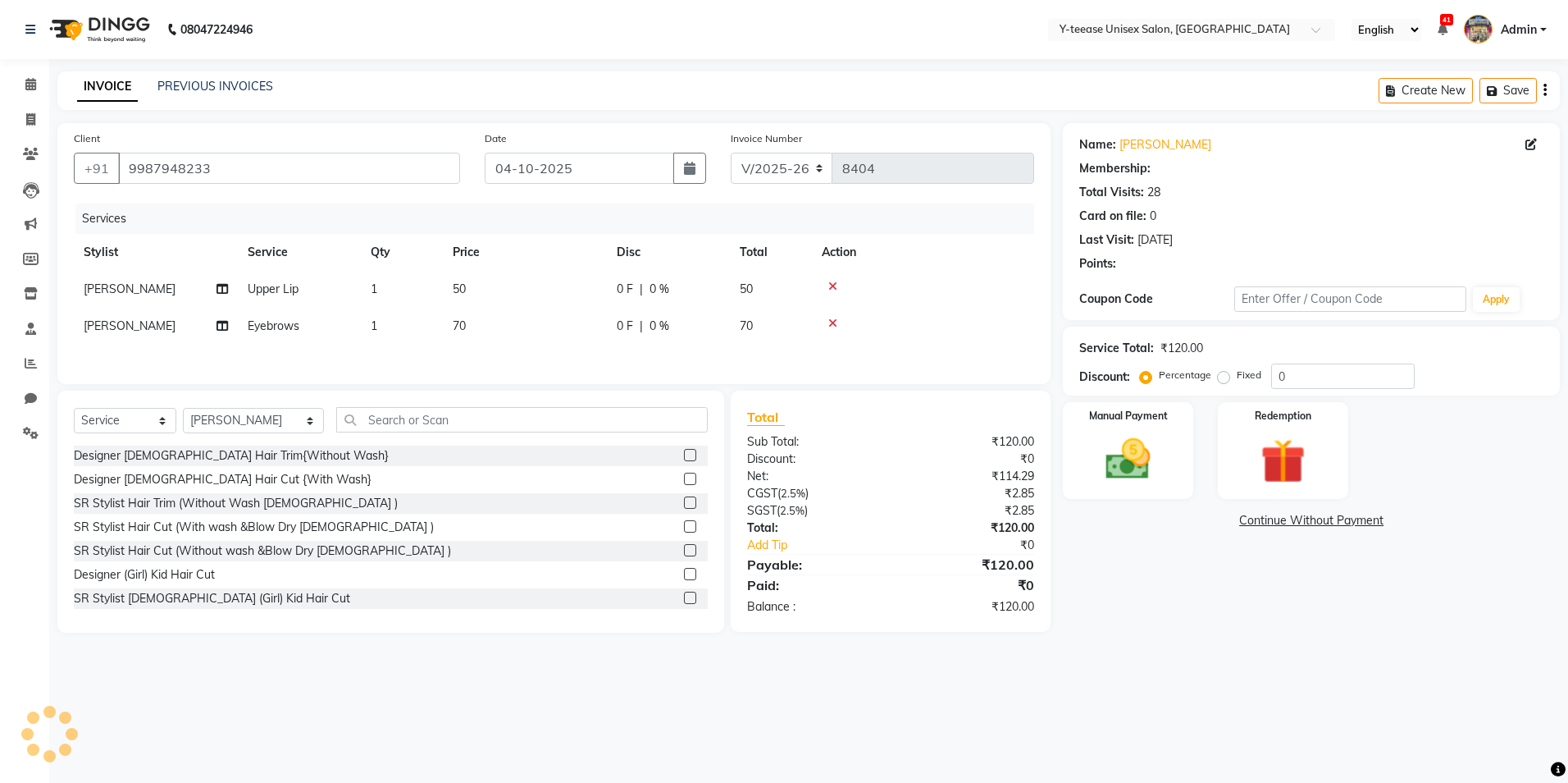
select select "1: Object"
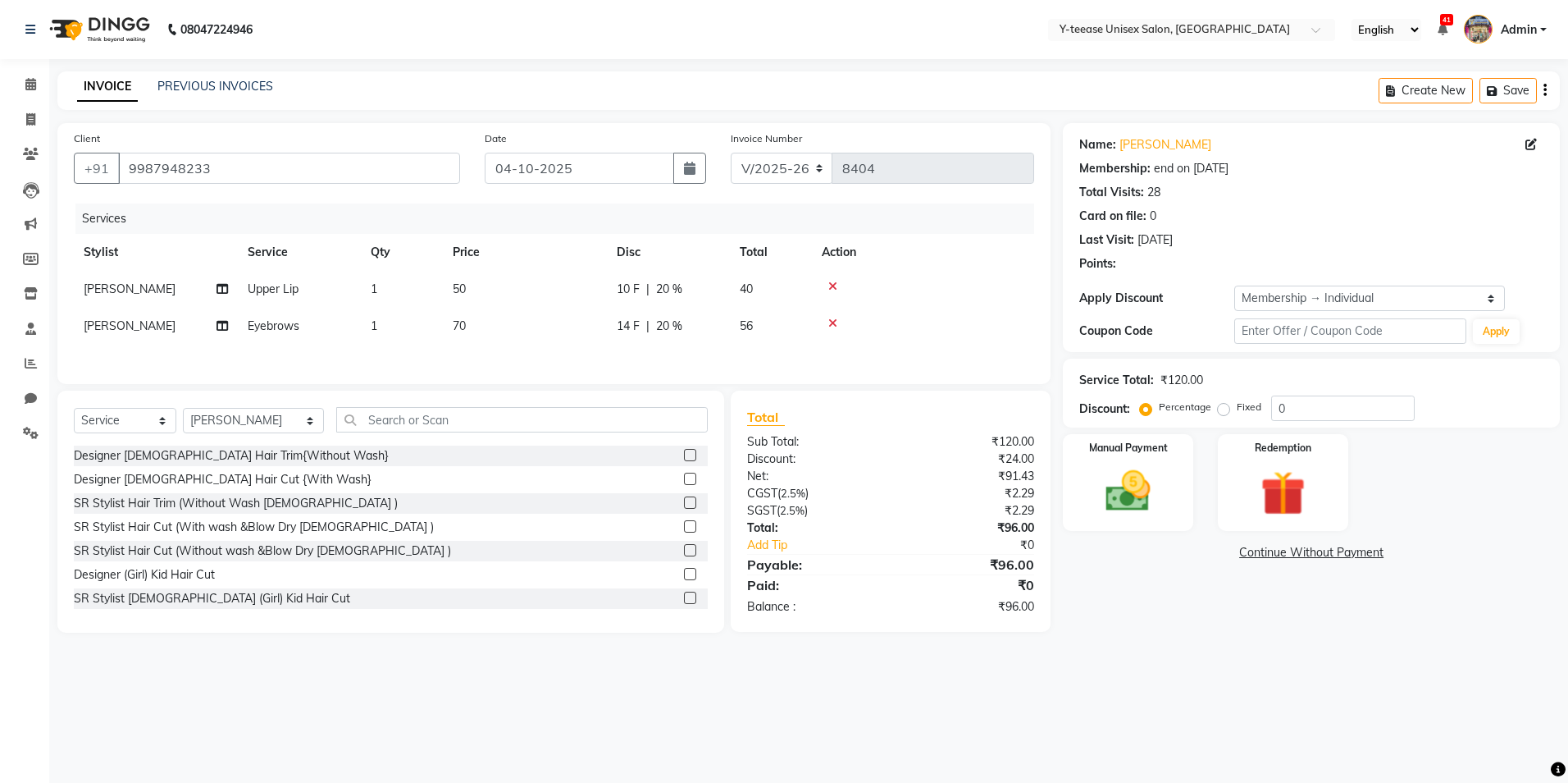
type input "20"
click at [1128, 485] on img at bounding box center [1128, 491] width 77 height 54
drag, startPoint x: 1291, startPoint y: 557, endPoint x: 1299, endPoint y: 555, distance: 8.2
click at [1292, 555] on span "GPay" at bounding box center [1294, 553] width 34 height 19
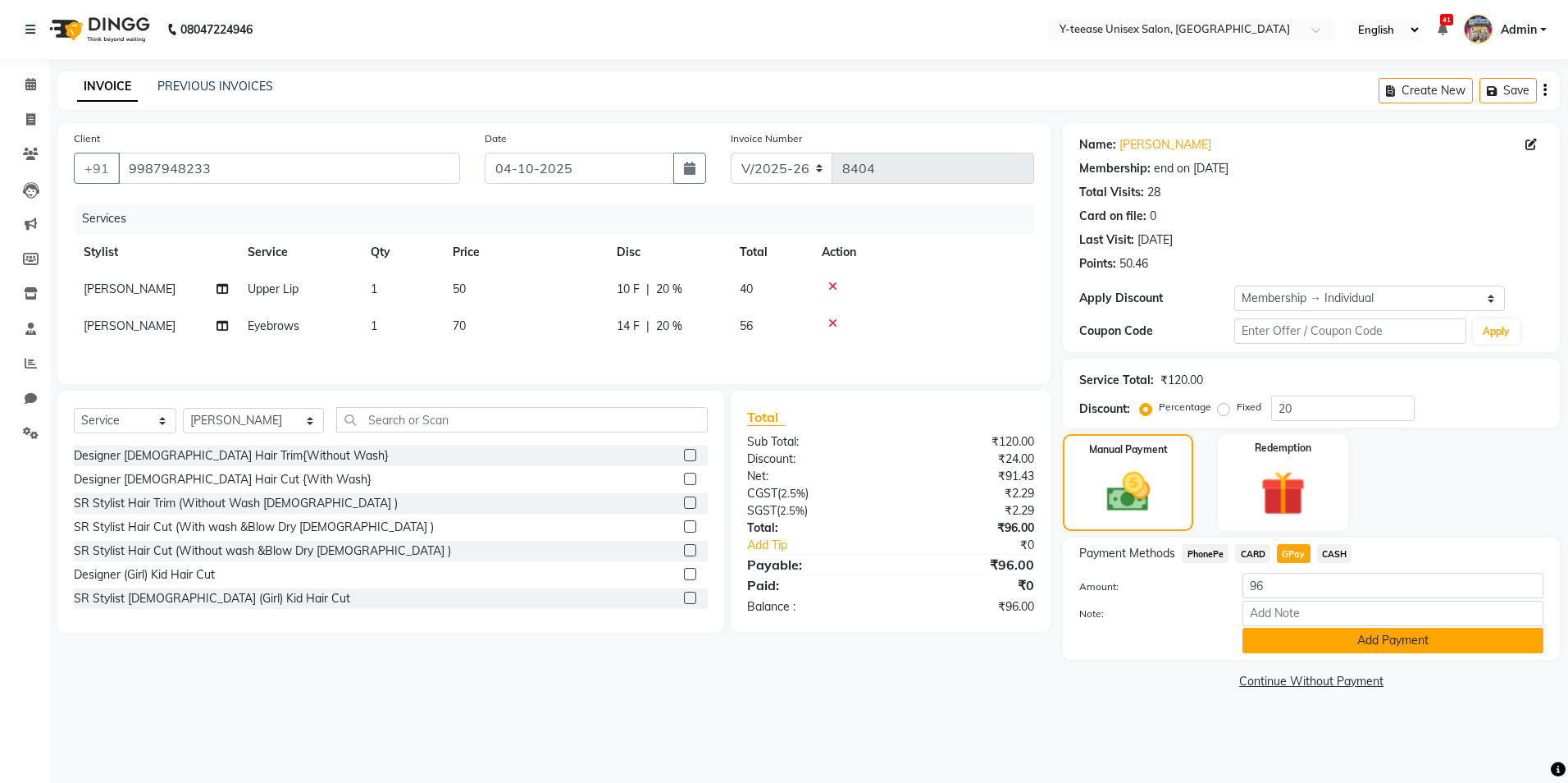
click at [1287, 651] on button "Add Payment" at bounding box center [1393, 641] width 301 height 26
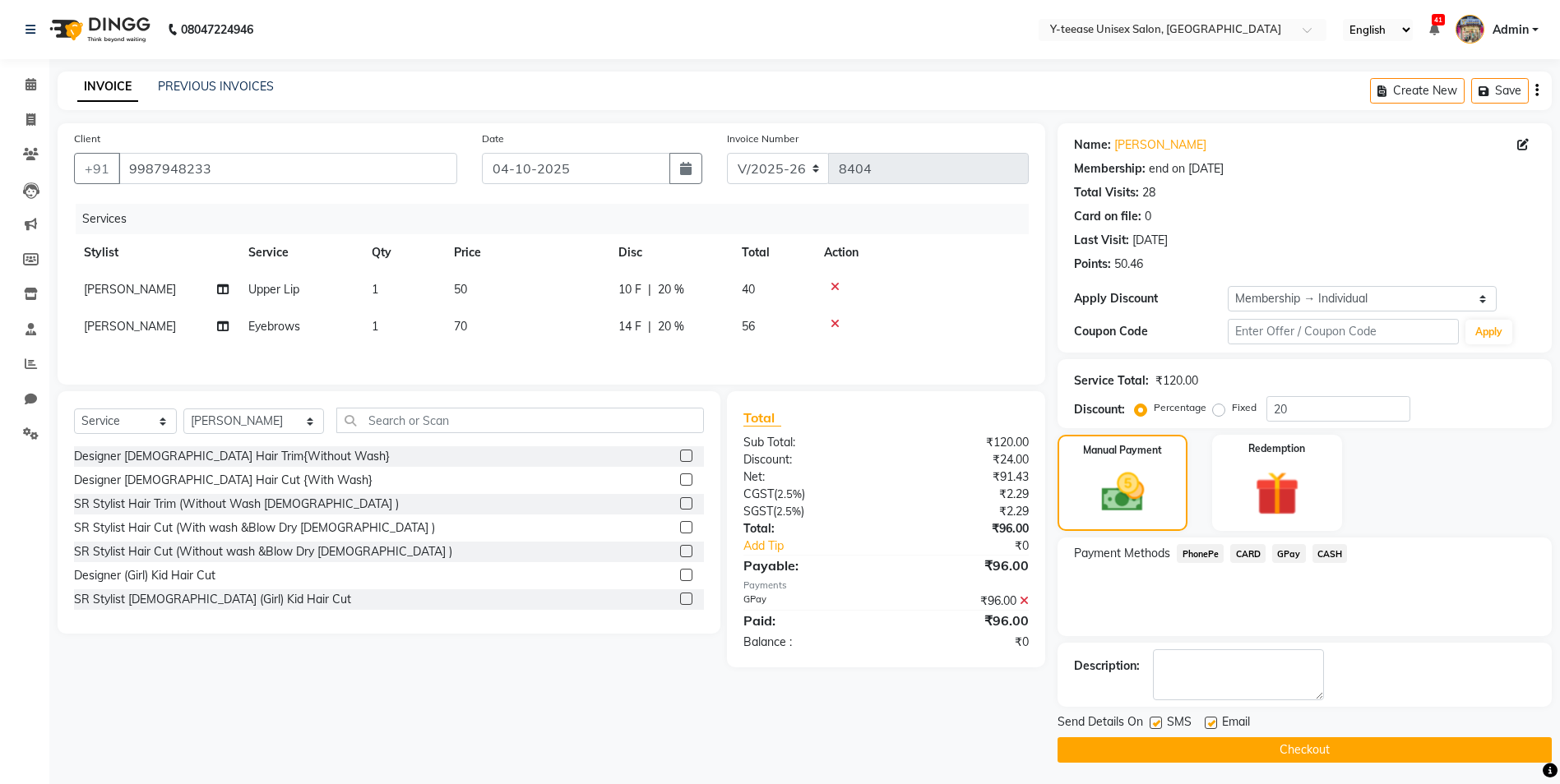
click at [1265, 753] on button "Checkout" at bounding box center [1305, 750] width 494 height 26
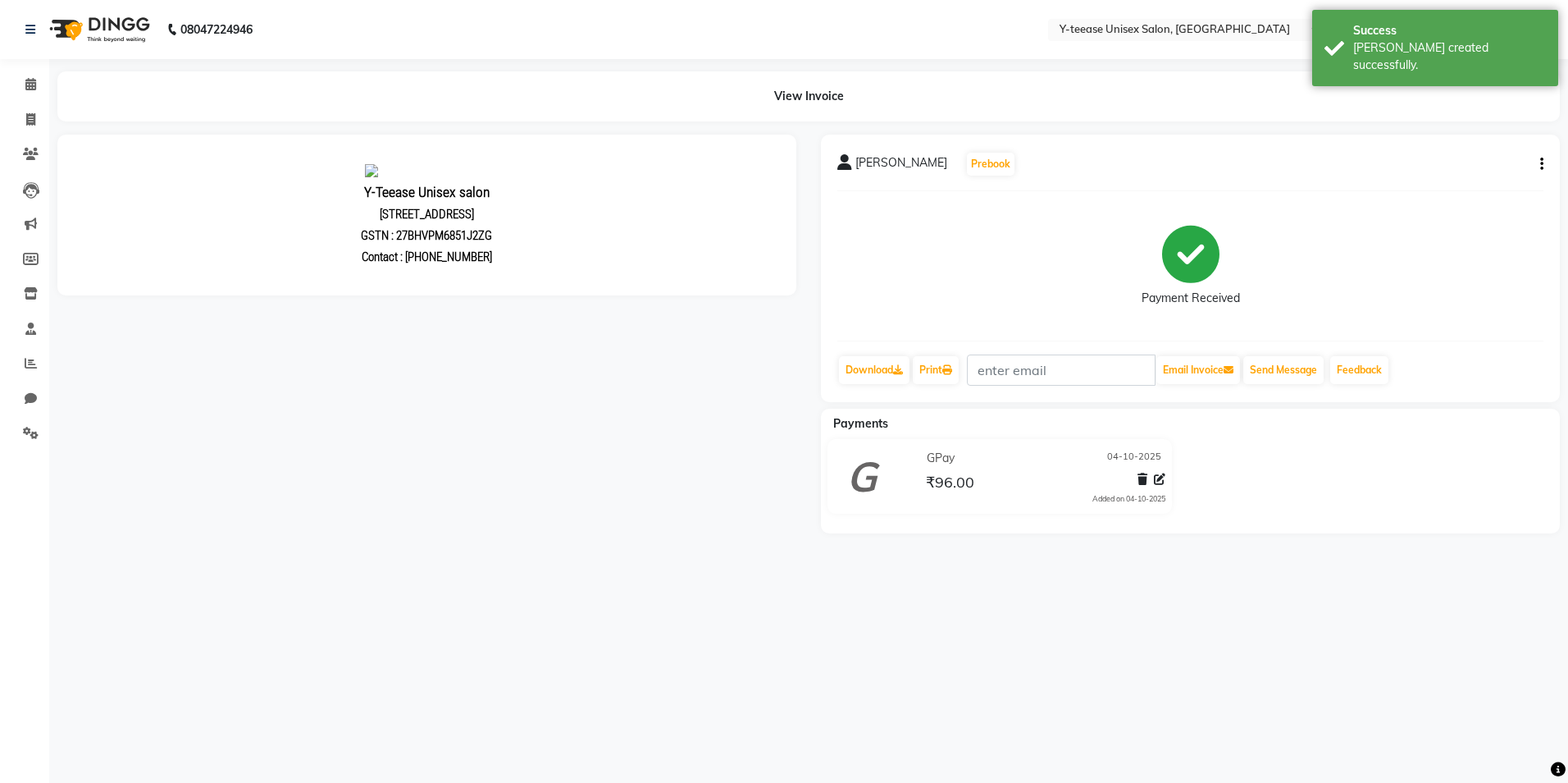
drag, startPoint x: 200, startPoint y: 245, endPoint x: 175, endPoint y: 252, distance: 26.0
drag, startPoint x: 100, startPoint y: 100, endPoint x: 112, endPoint y: 101, distance: 12.0
click at [112, 101] on div "View Invoice" at bounding box center [808, 97] width 1502 height 50
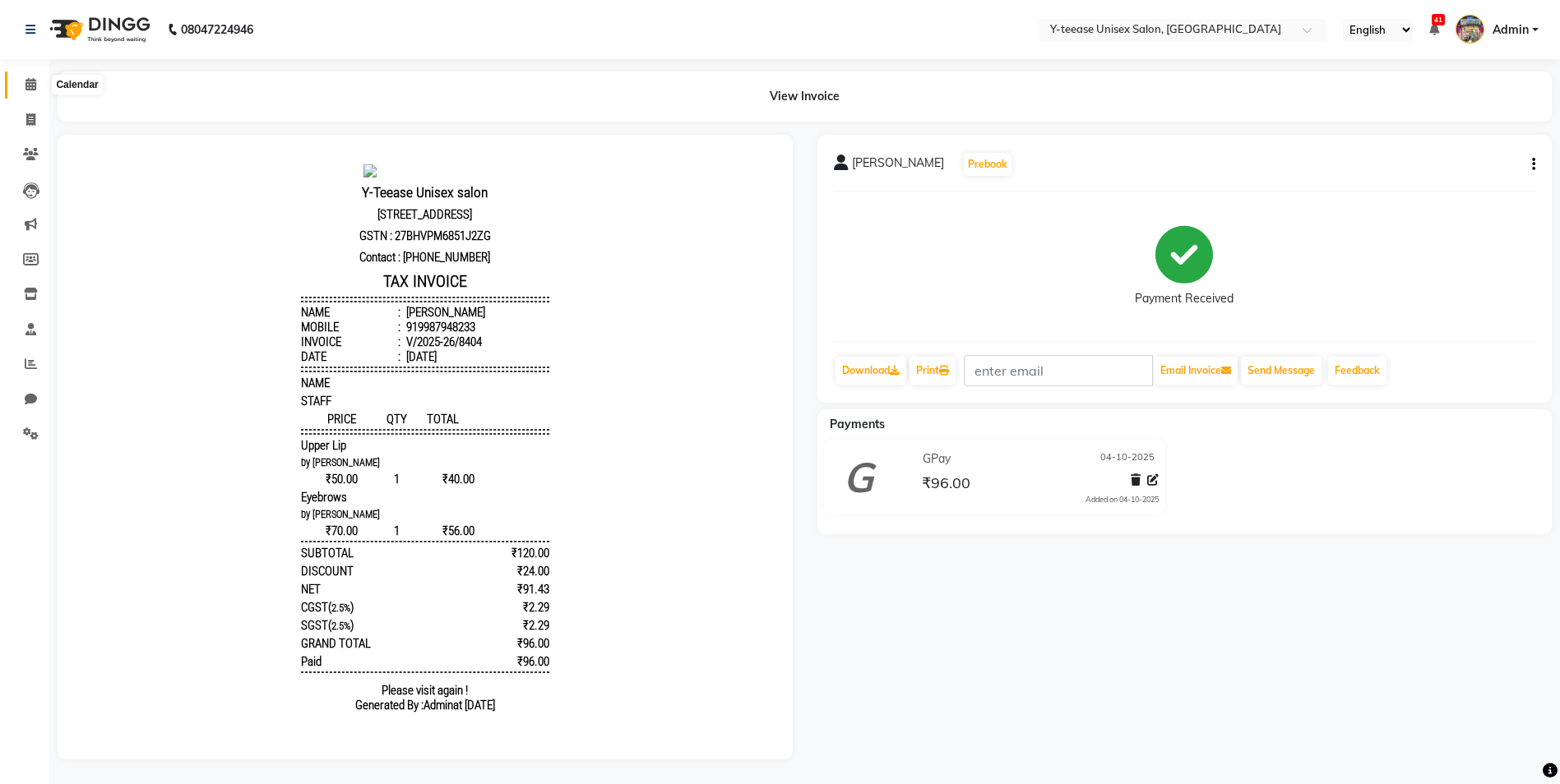
click at [37, 86] on span at bounding box center [30, 85] width 29 height 19
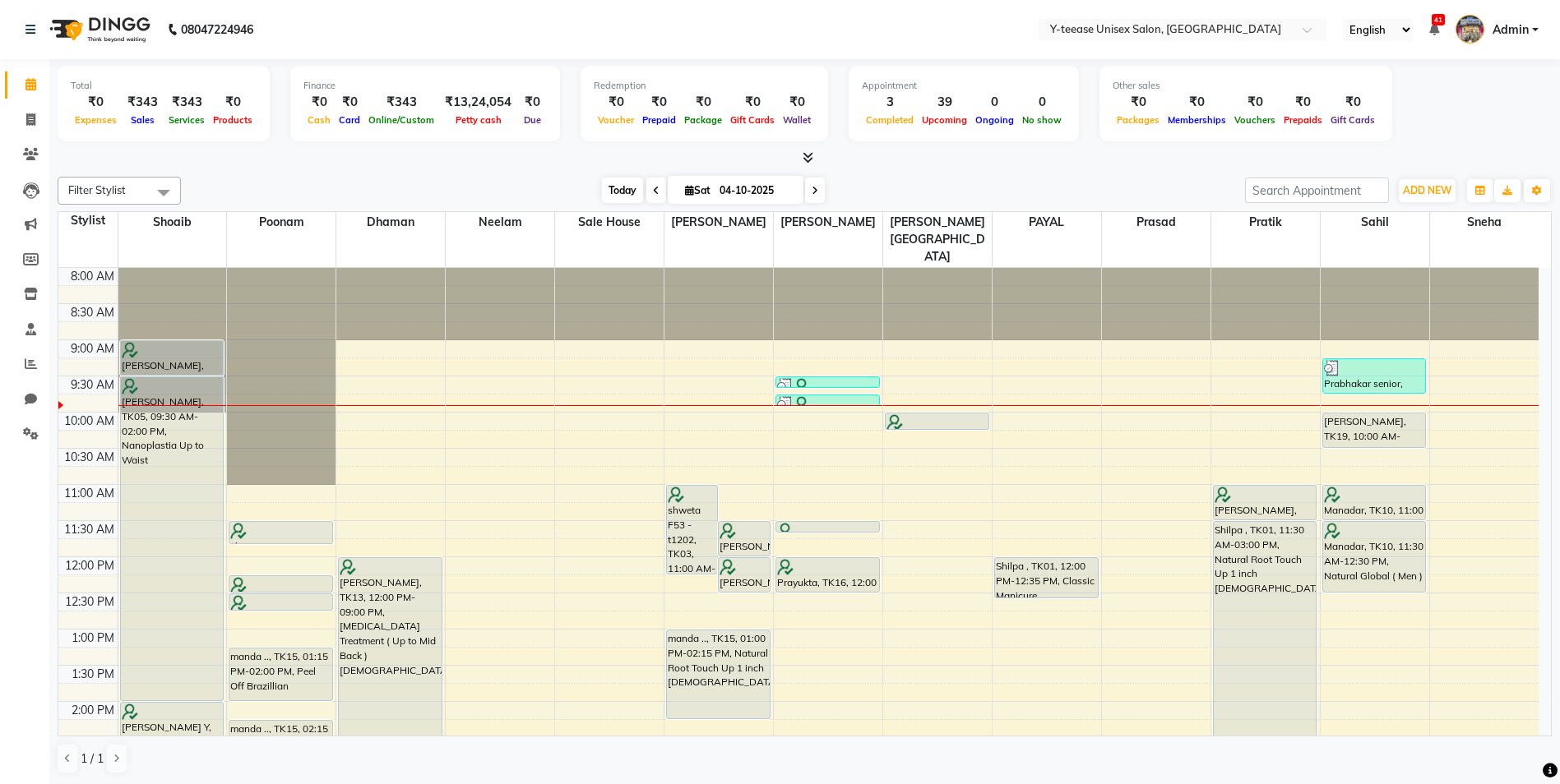
click at [606, 189] on span "Today" at bounding box center [622, 190] width 41 height 26
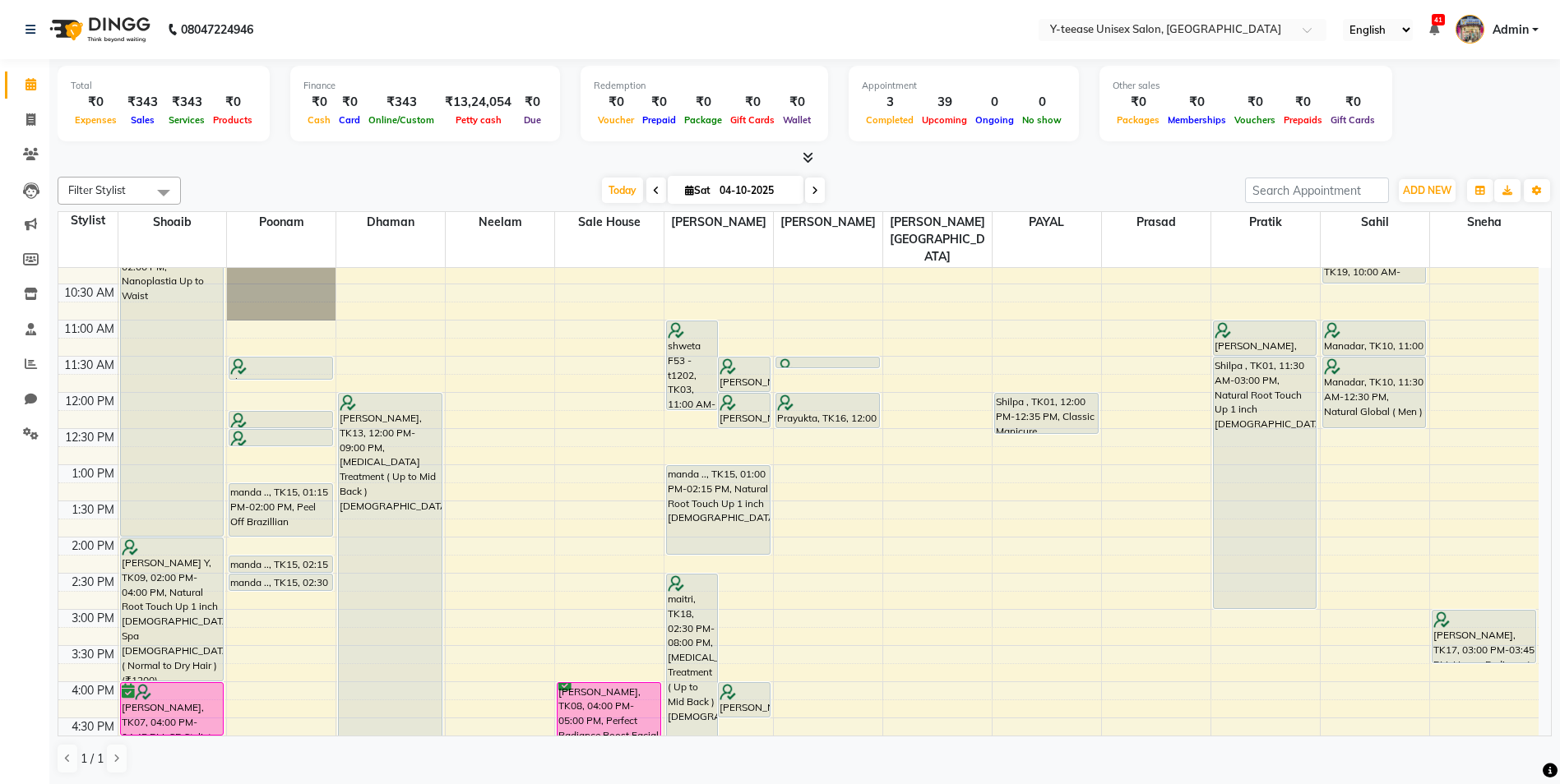
scroll to position [82, 0]
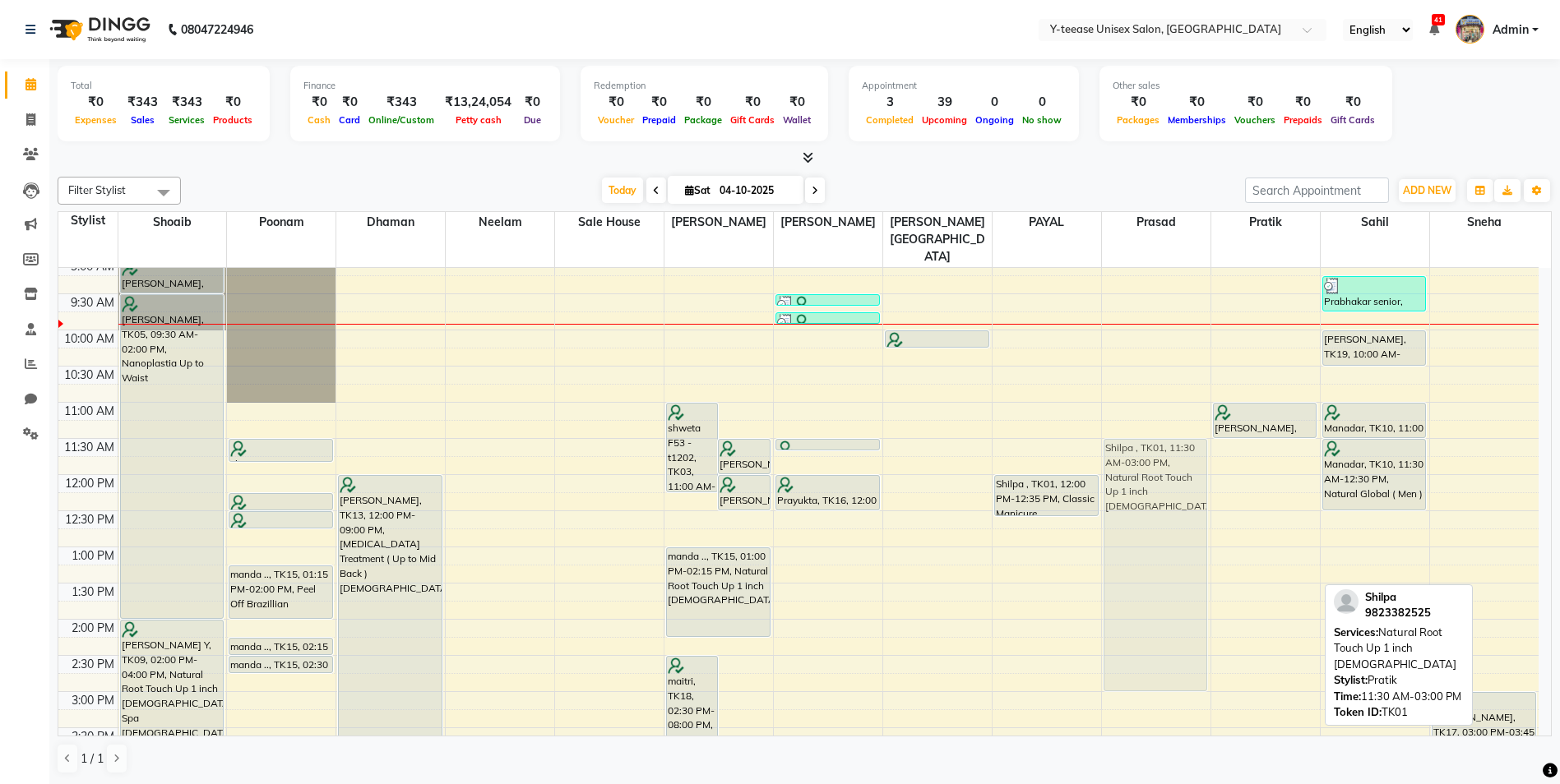
drag, startPoint x: 1236, startPoint y: 464, endPoint x: 1179, endPoint y: 466, distance: 57.0
click at [1179, 466] on tr "nilima patil, TK07, 04:45 PM-05:45 PM, Ultimate Blow Dry without wash Vinisha, …" at bounding box center [798, 727] width 1480 height 1084
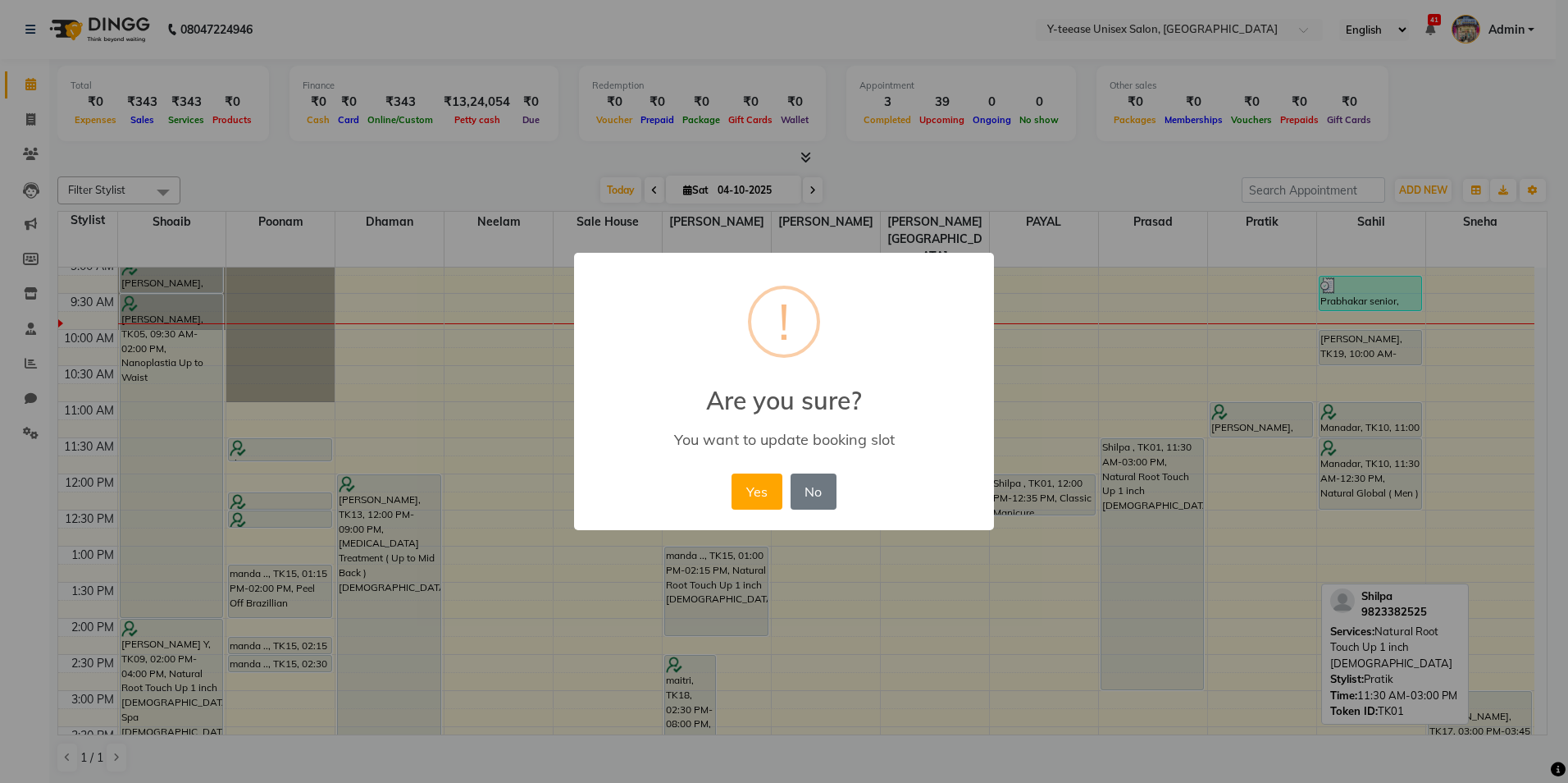
click at [728, 494] on div "Yes No No" at bounding box center [784, 491] width 112 height 45
click at [770, 491] on button "Yes" at bounding box center [757, 491] width 50 height 36
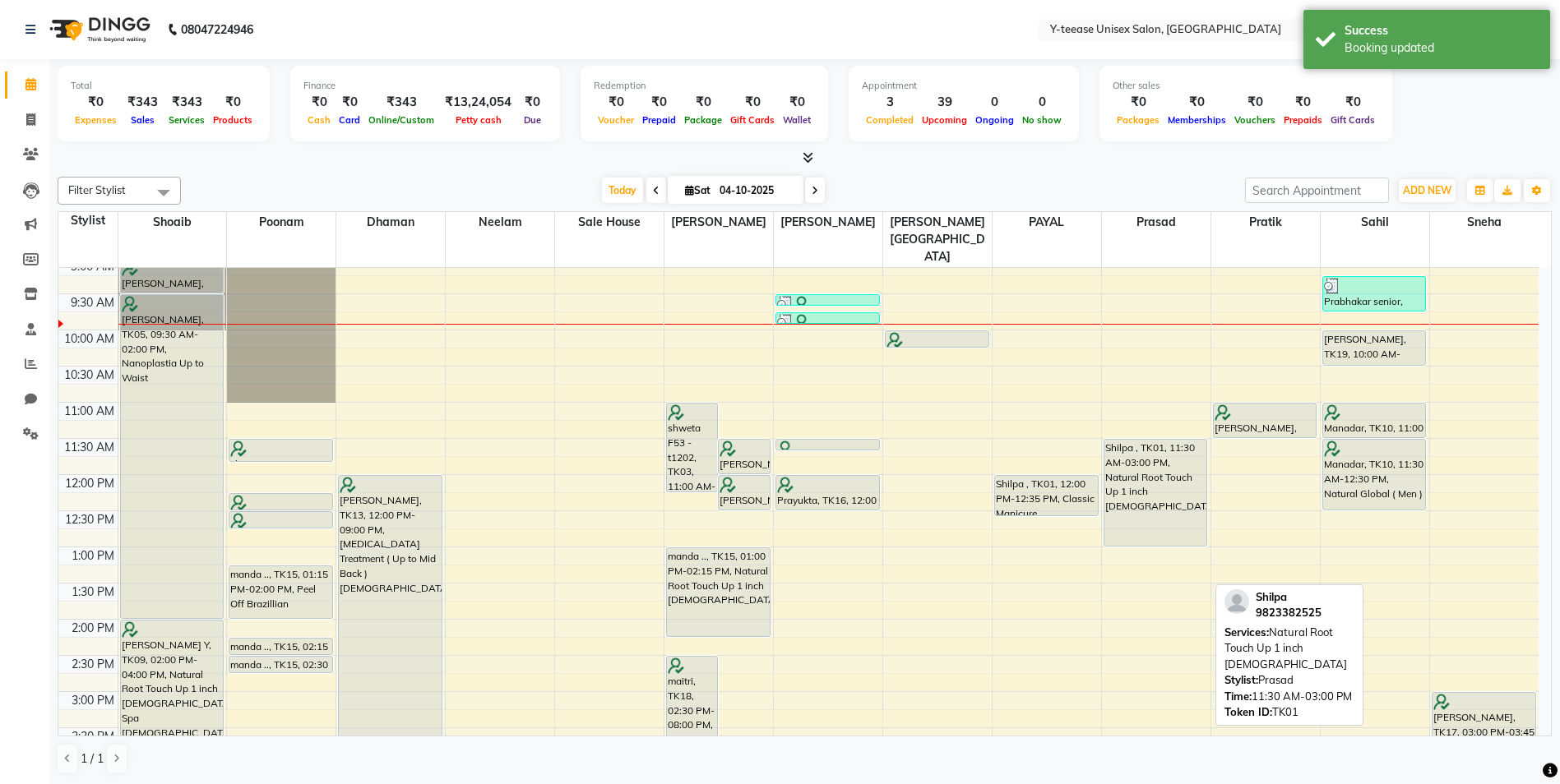
drag, startPoint x: 1155, startPoint y: 653, endPoint x: 1157, endPoint y: 510, distance: 143.0
click at [1157, 510] on div "Shilpa , TK01, 11:30 AM-03:00 PM, Natural Root Touch Up 1 inch Female Shilpa , …" at bounding box center [1155, 727] width 109 height 1084
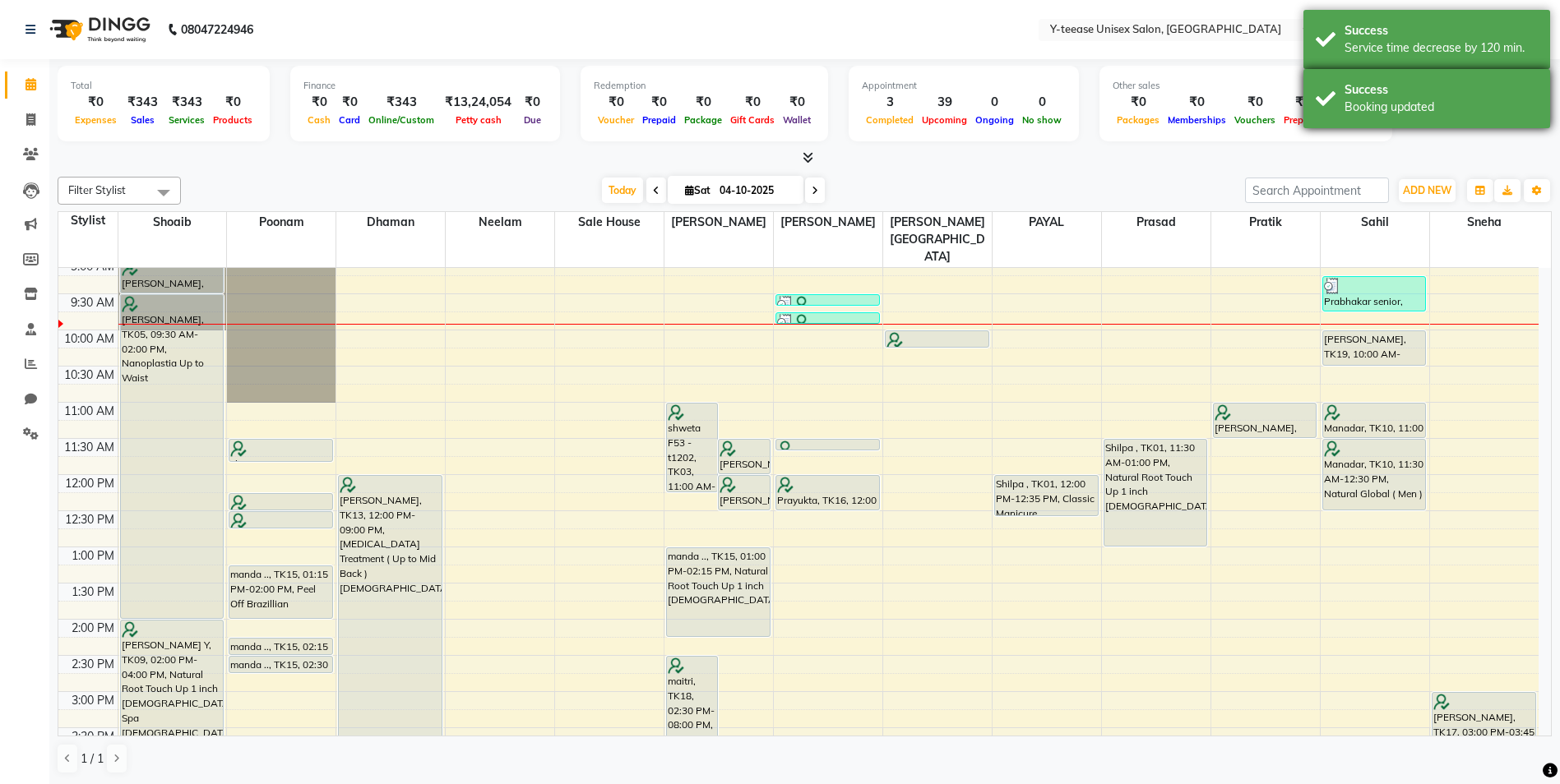
drag, startPoint x: 1414, startPoint y: 101, endPoint x: 1413, endPoint y: 88, distance: 13.0
click at [1413, 99] on div "Booking updated" at bounding box center [1441, 107] width 193 height 17
click at [1424, 24] on div "Success" at bounding box center [1441, 30] width 193 height 17
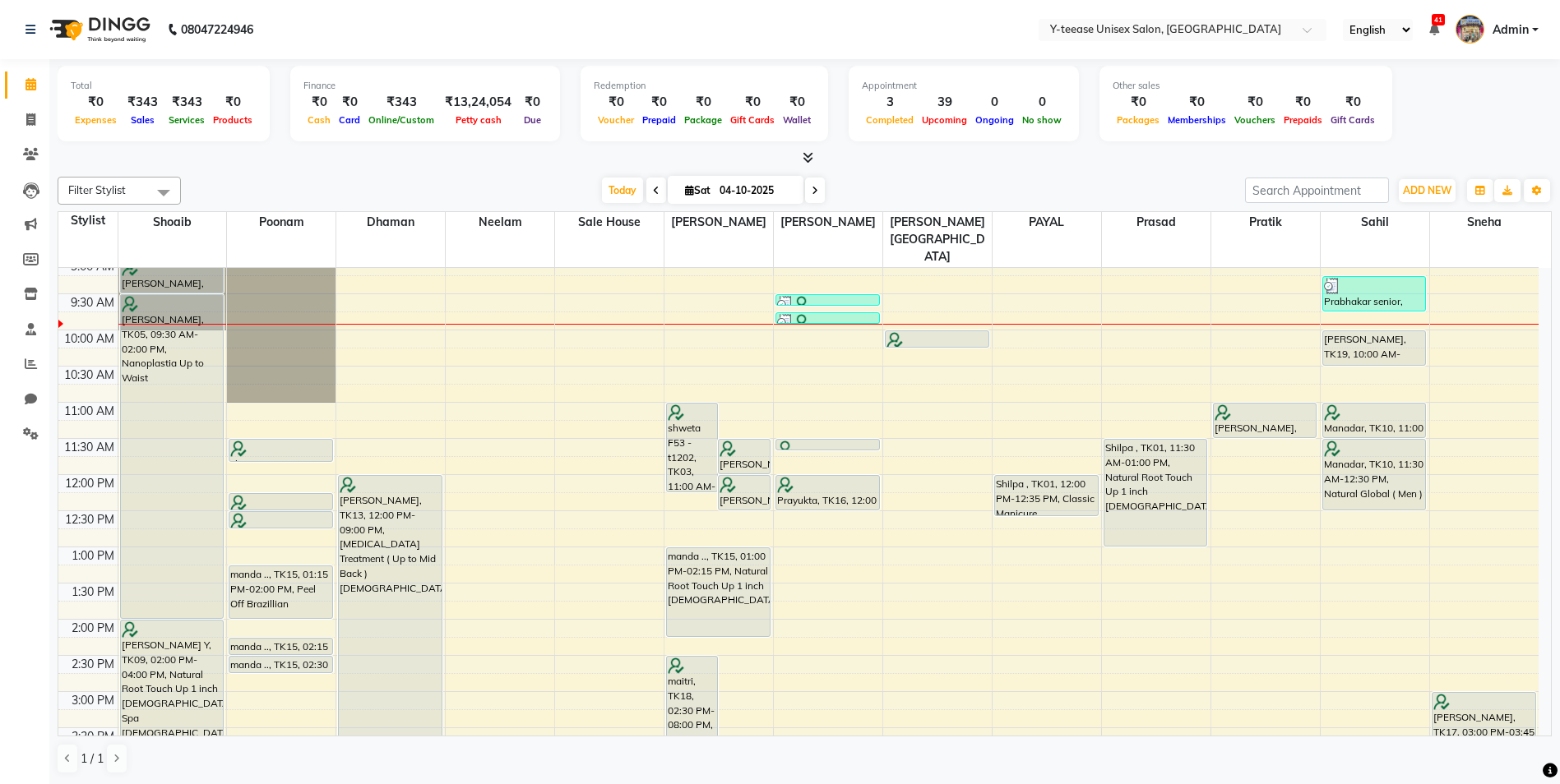
click at [1209, 449] on div "8:00 AM 8:30 AM 9:00 AM 9:30 AM 10:00 AM 10:30 AM 11:00 AM 11:30 AM 12:00 PM 12…" at bounding box center [798, 727] width 1480 height 1084
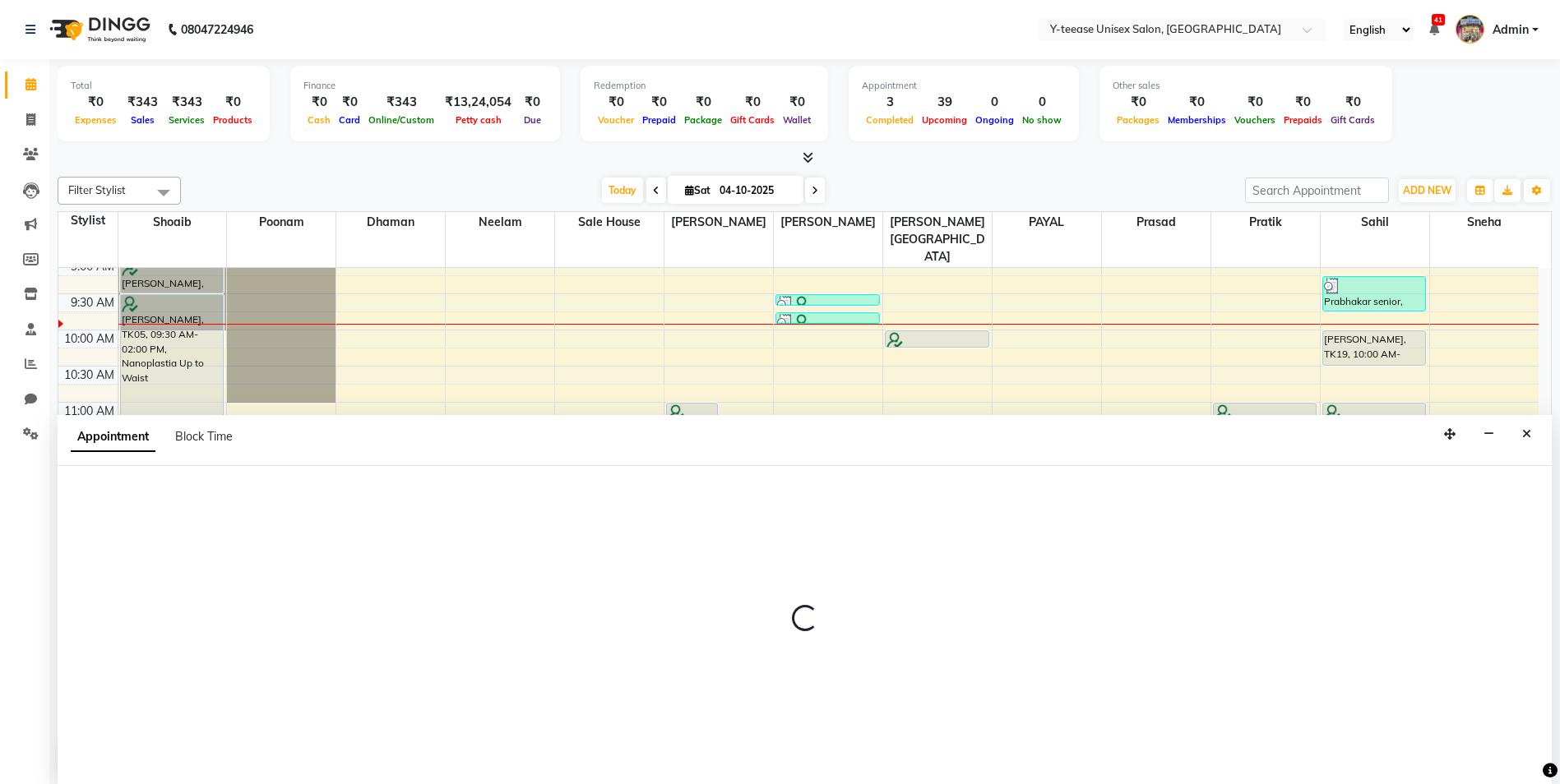
scroll to position [1, 0]
select select "88412"
select select "720"
select select "tentative"
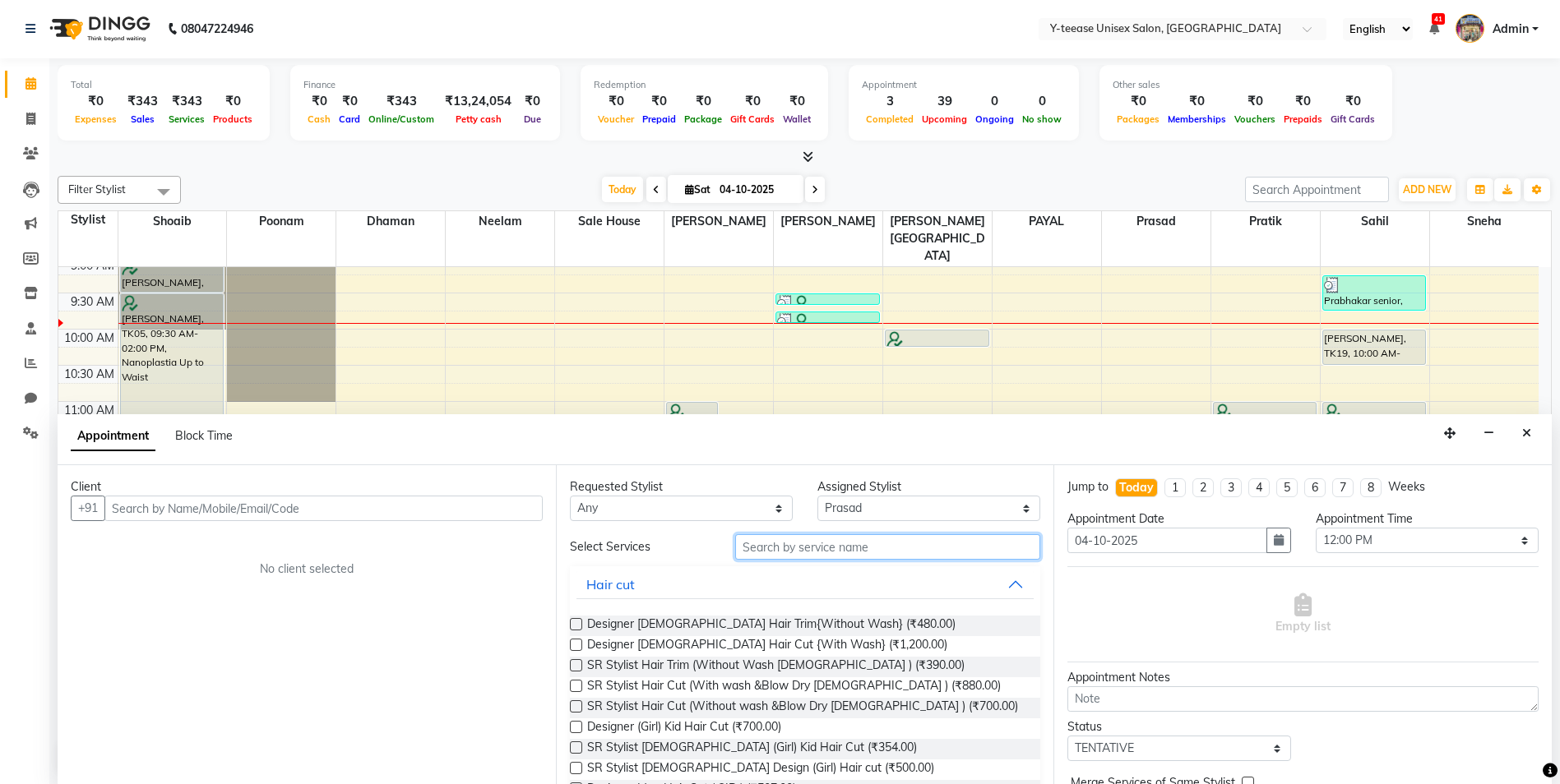
click at [854, 542] on input "text" at bounding box center [887, 547] width 306 height 26
click at [1523, 434] on icon "Close" at bounding box center [1526, 433] width 9 height 12
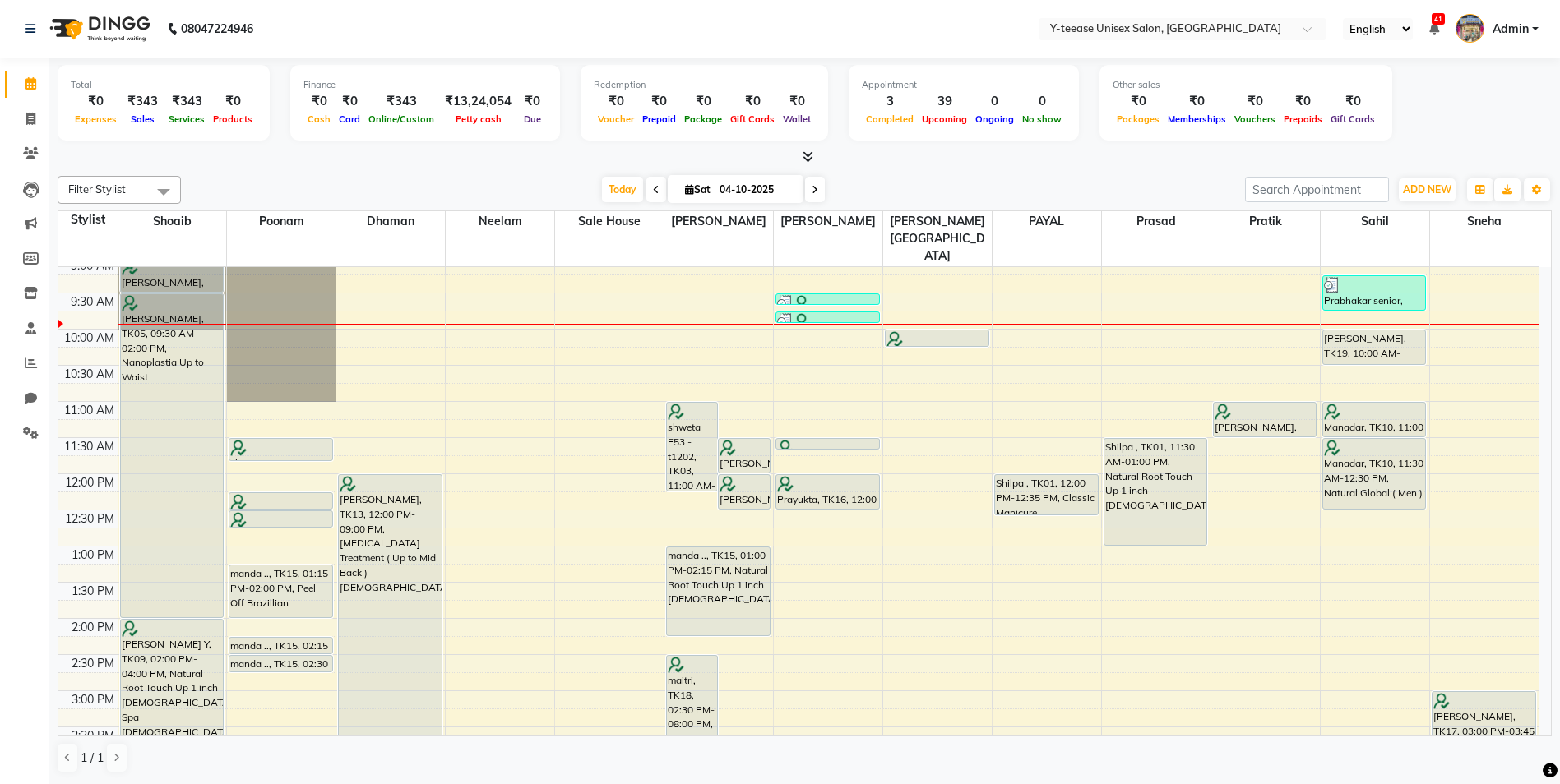
click at [1139, 521] on div "8:00 AM 8:30 AM 9:00 AM 9:30 AM 10:00 AM 10:30 AM 11:00 AM 11:30 AM 12:00 PM 12…" at bounding box center [798, 727] width 1480 height 1084
select select "88412"
select select "tentative"
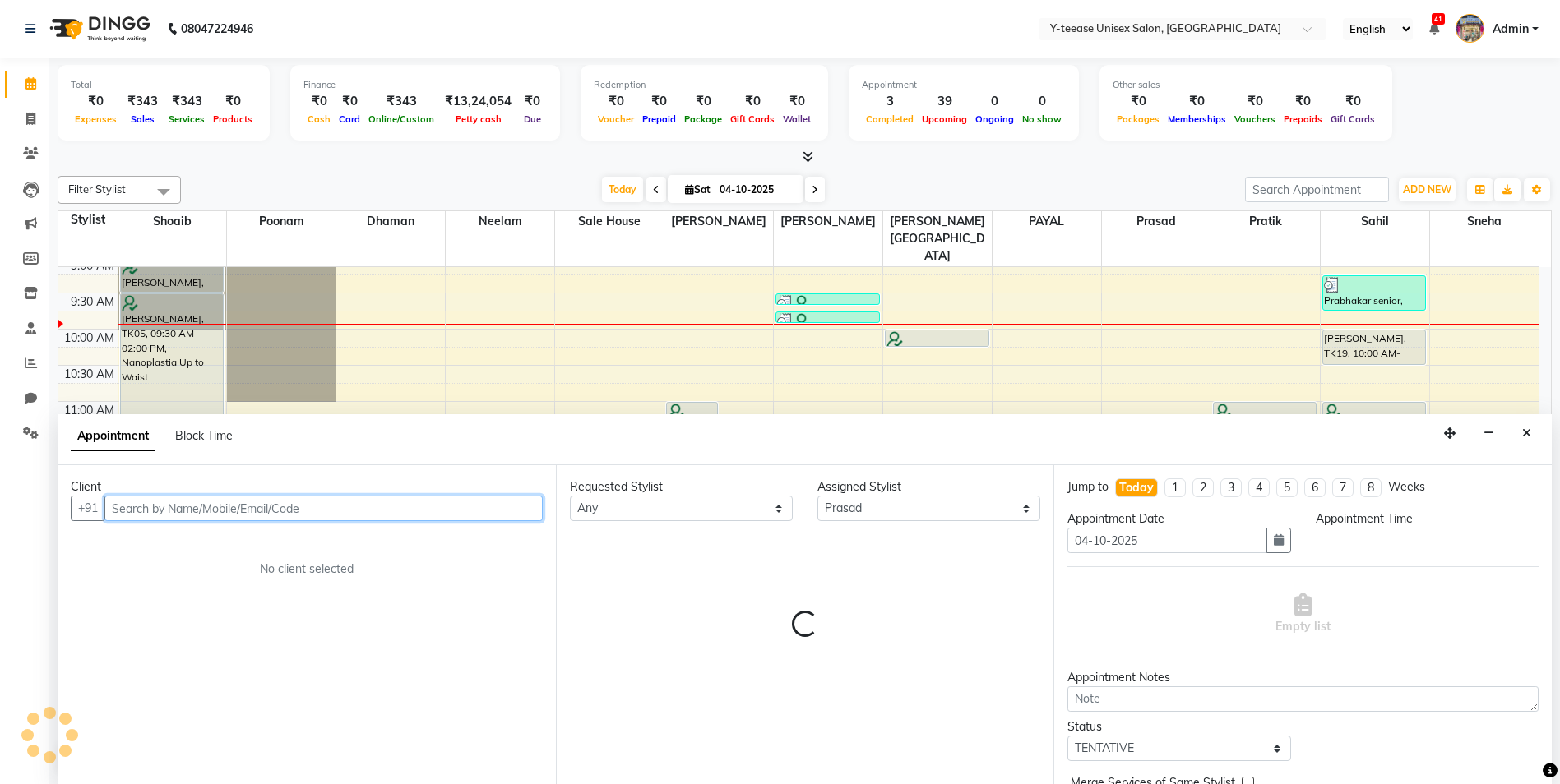
select select "780"
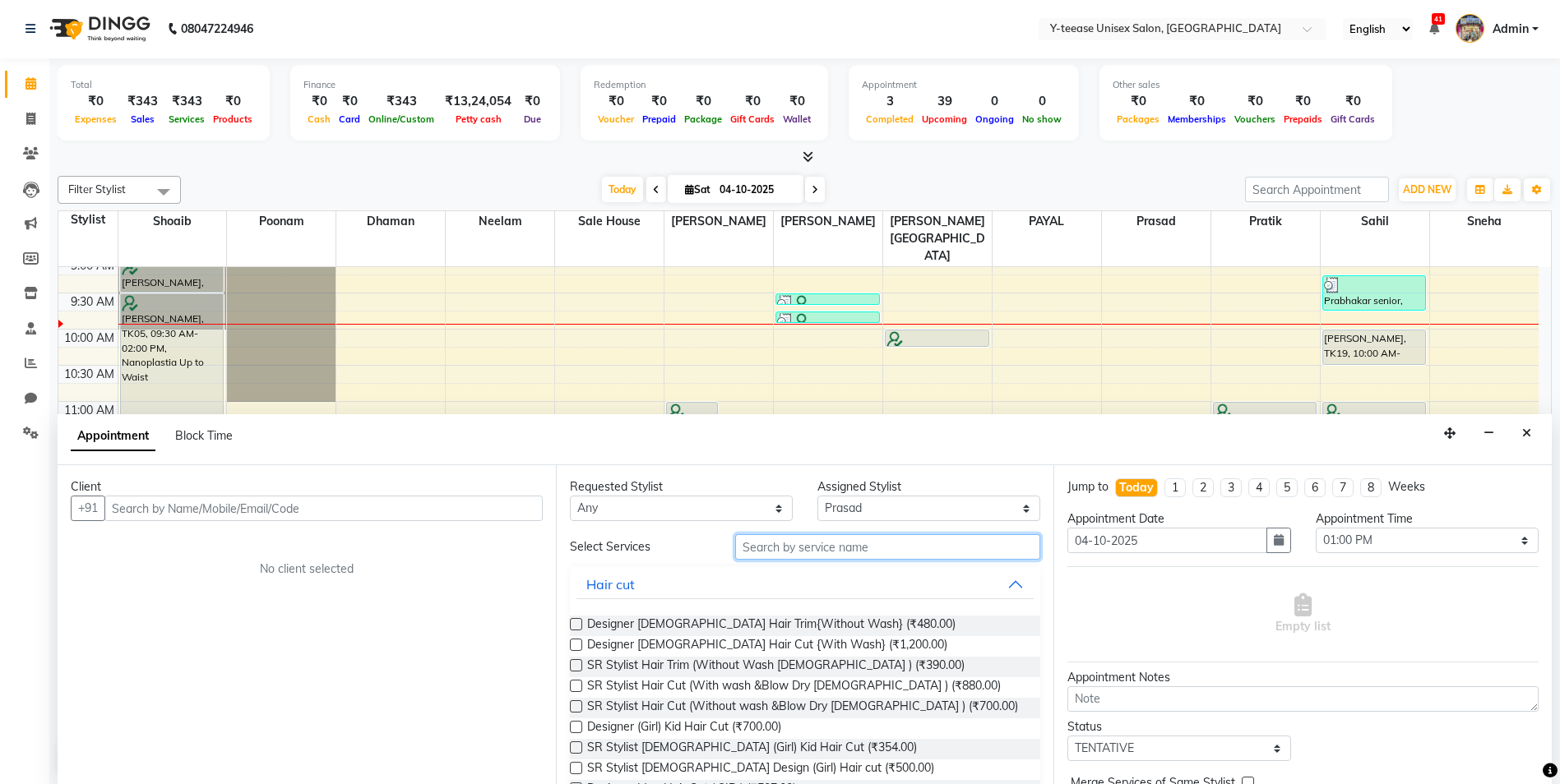
click at [772, 544] on input "text" at bounding box center [887, 547] width 306 height 26
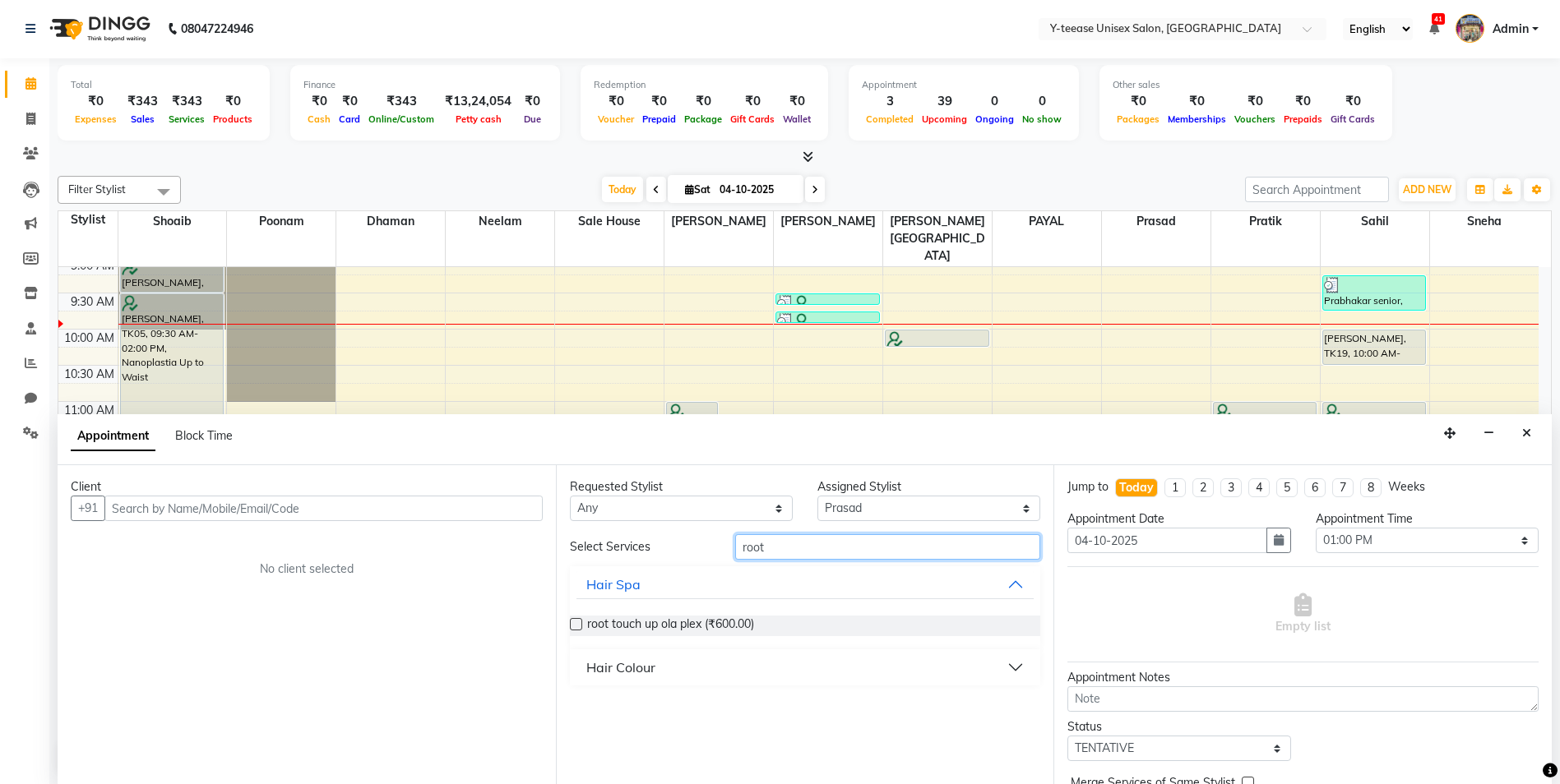
type input "root"
click at [618, 667] on div "Hair Colour" at bounding box center [620, 667] width 69 height 20
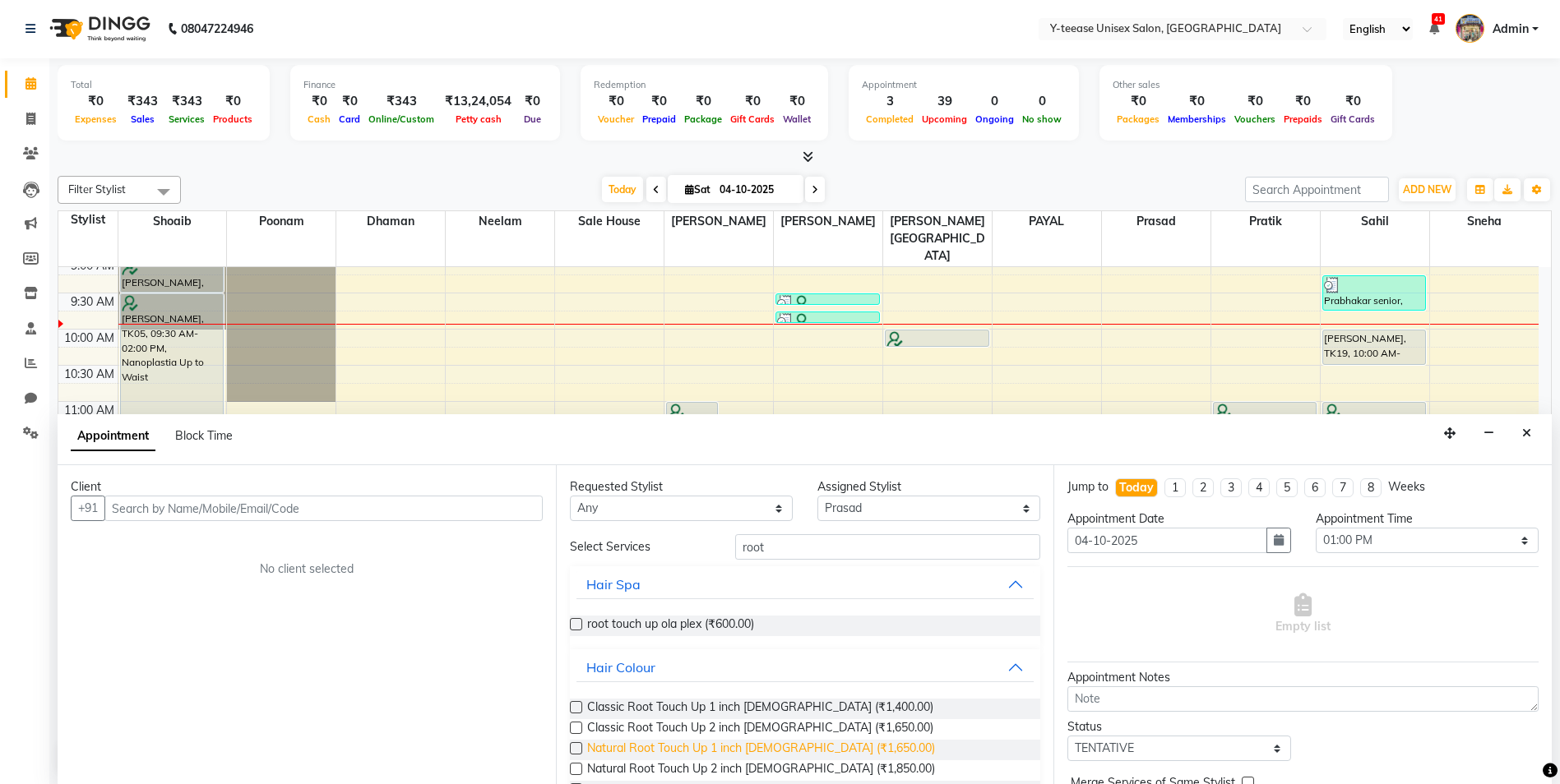
click at [648, 748] on span "Natural Root Touch Up 1 inch Female (₹1,650.00)" at bounding box center [761, 749] width 348 height 21
checkbox input "false"
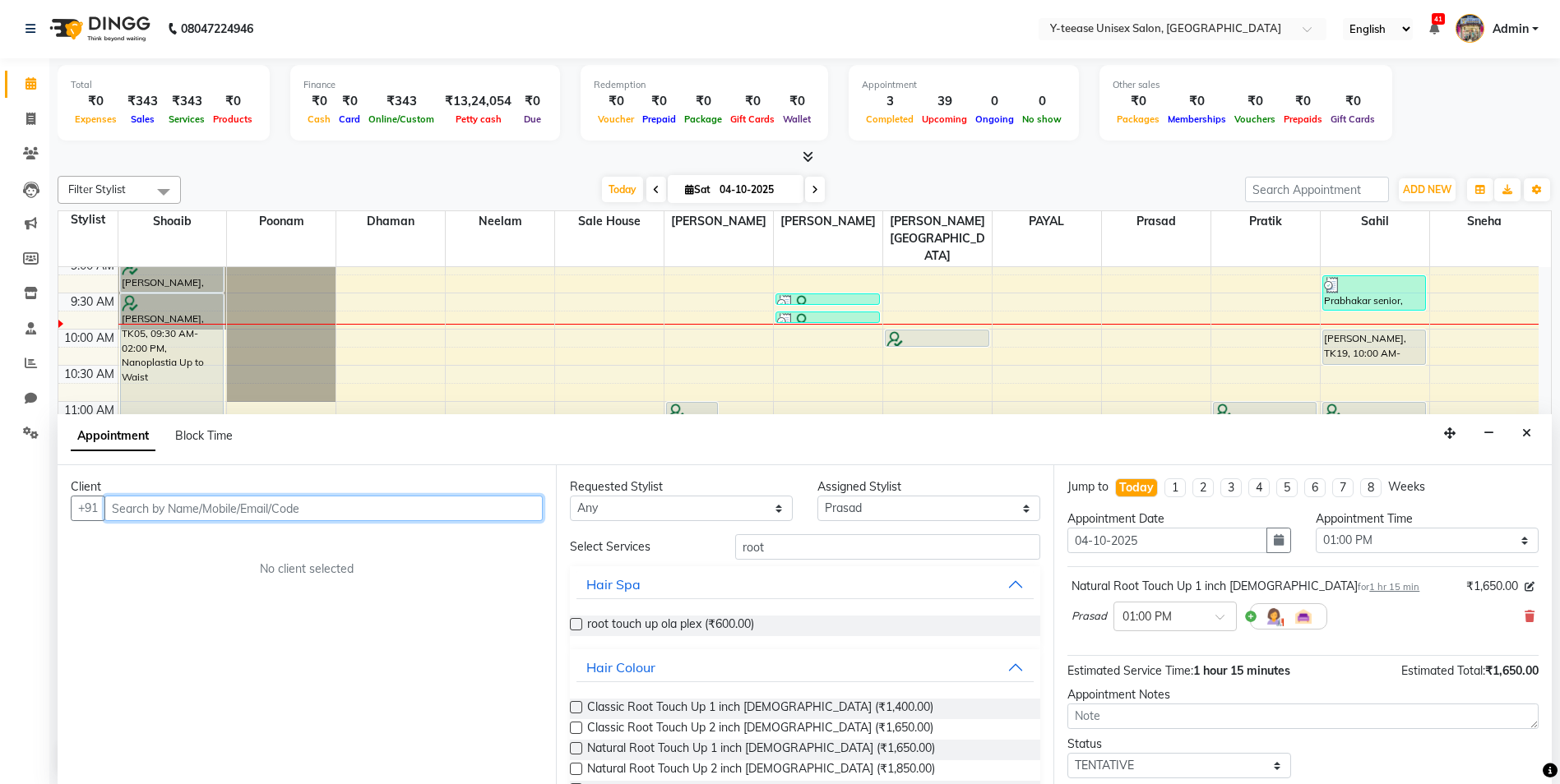
click at [391, 514] on input "text" at bounding box center [324, 508] width 439 height 26
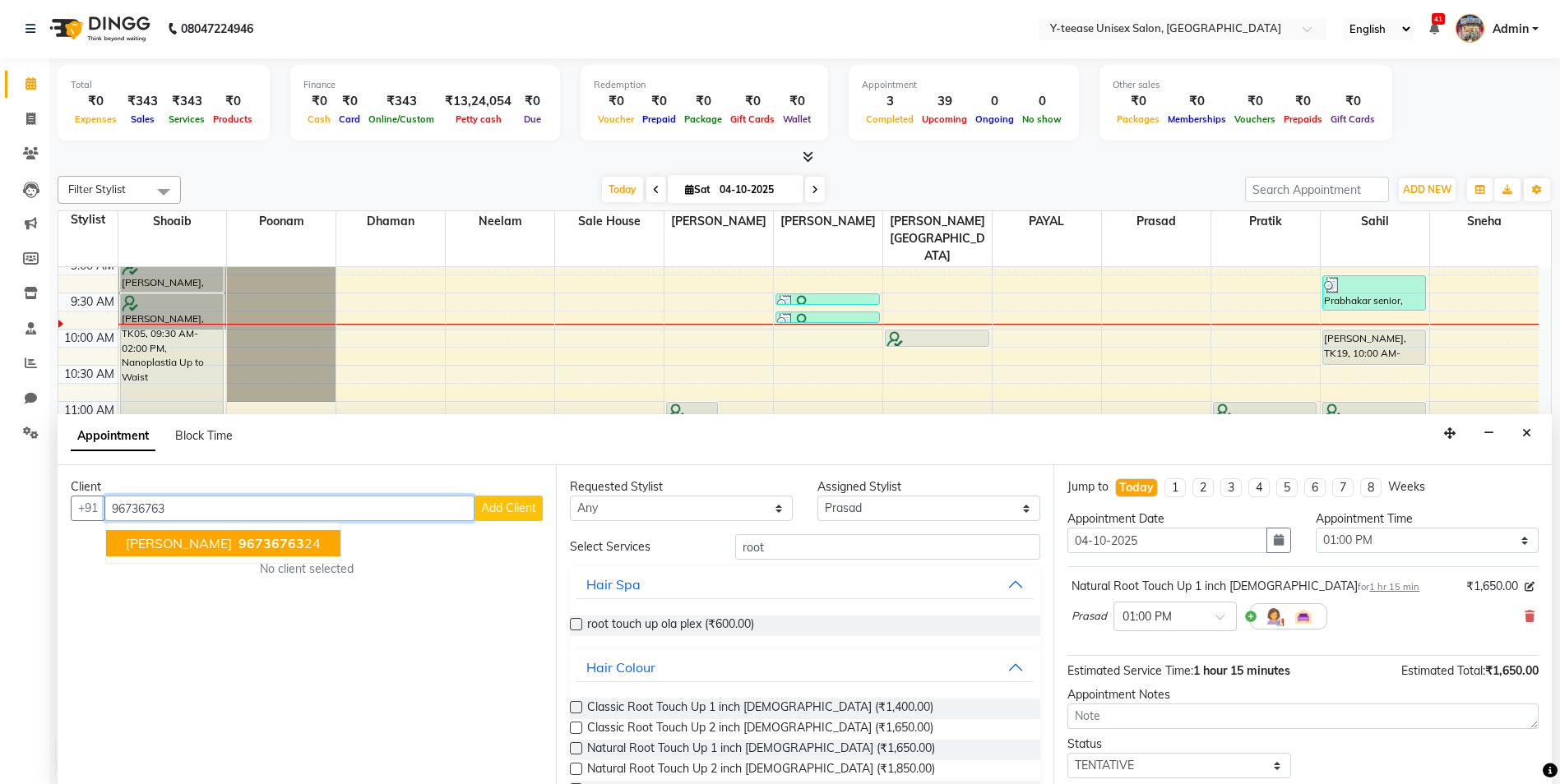
click at [272, 537] on button "Shraddha 96736763 24" at bounding box center [222, 543] width 234 height 26
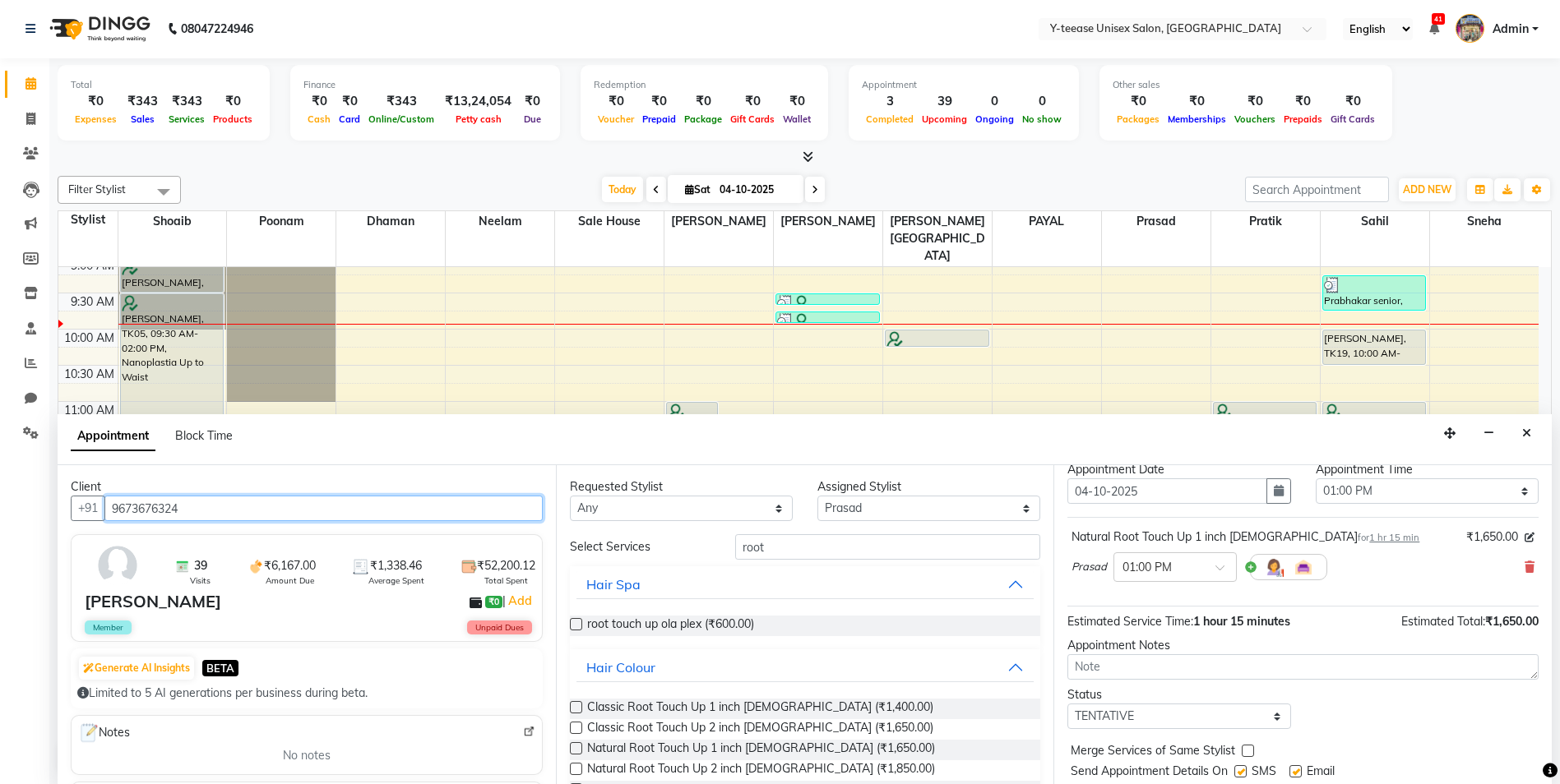
scroll to position [98, 0]
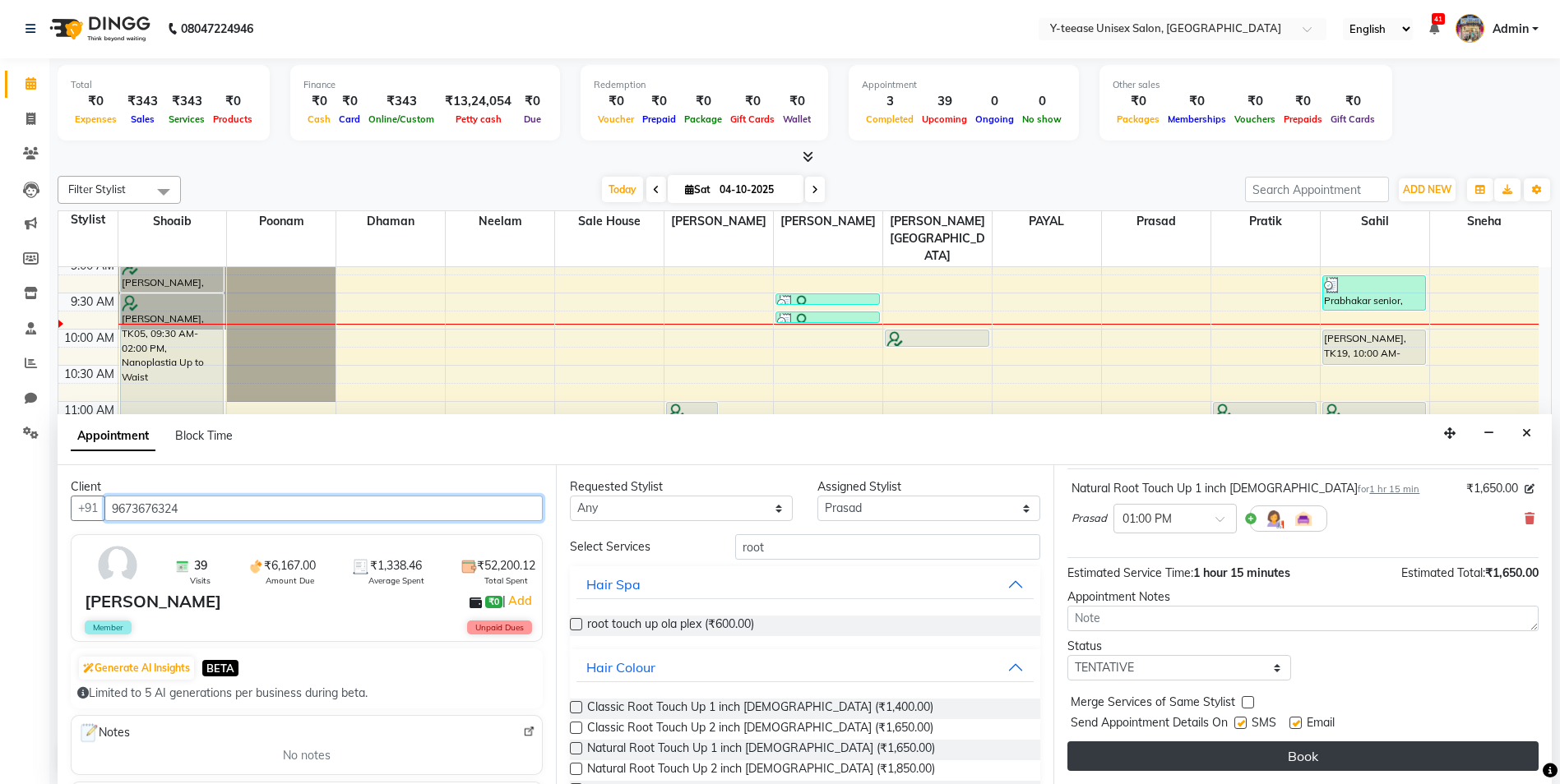
type input "9673676324"
click at [1272, 757] on button "Book" at bounding box center [1303, 756] width 471 height 30
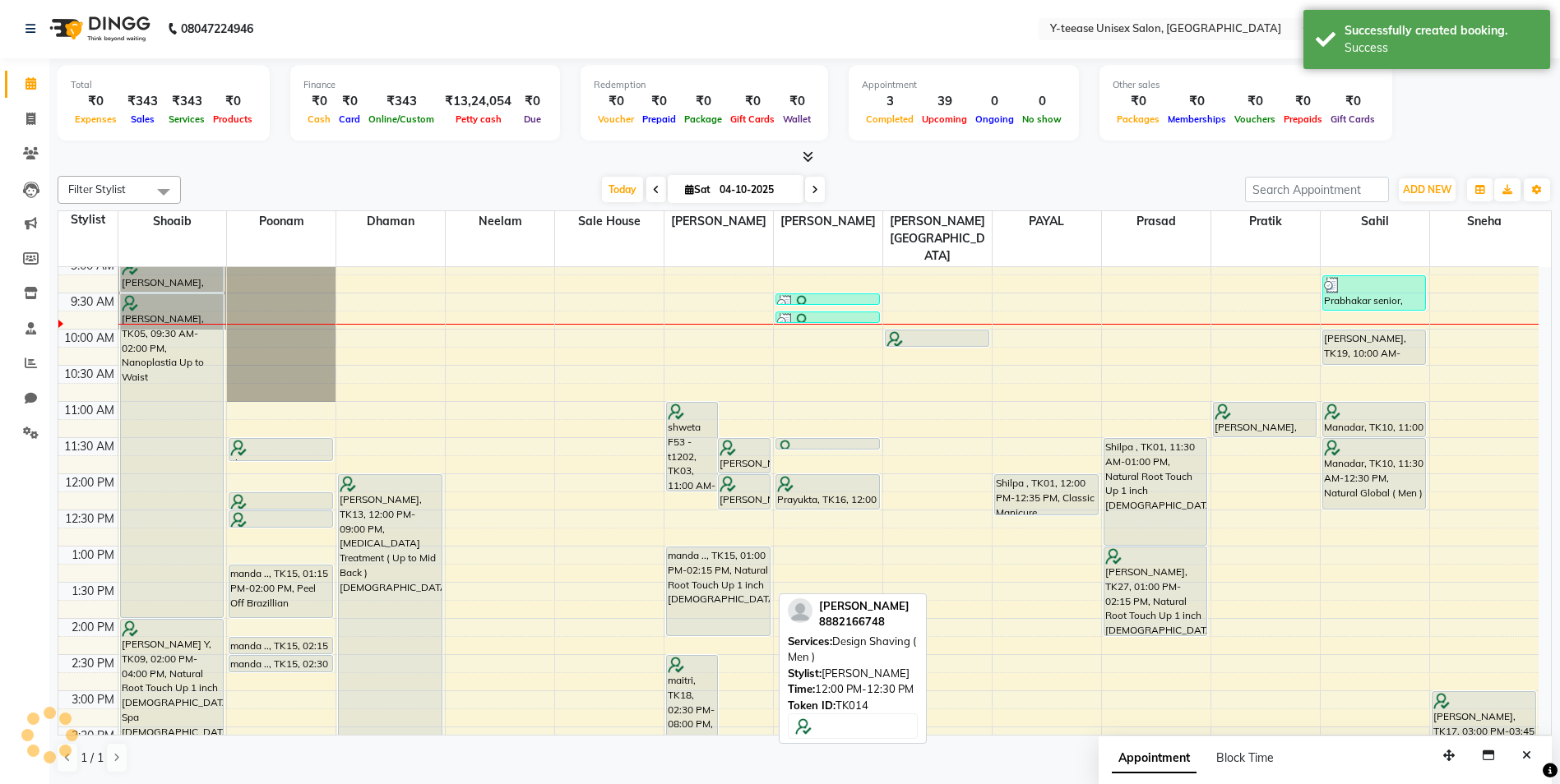
scroll to position [0, 0]
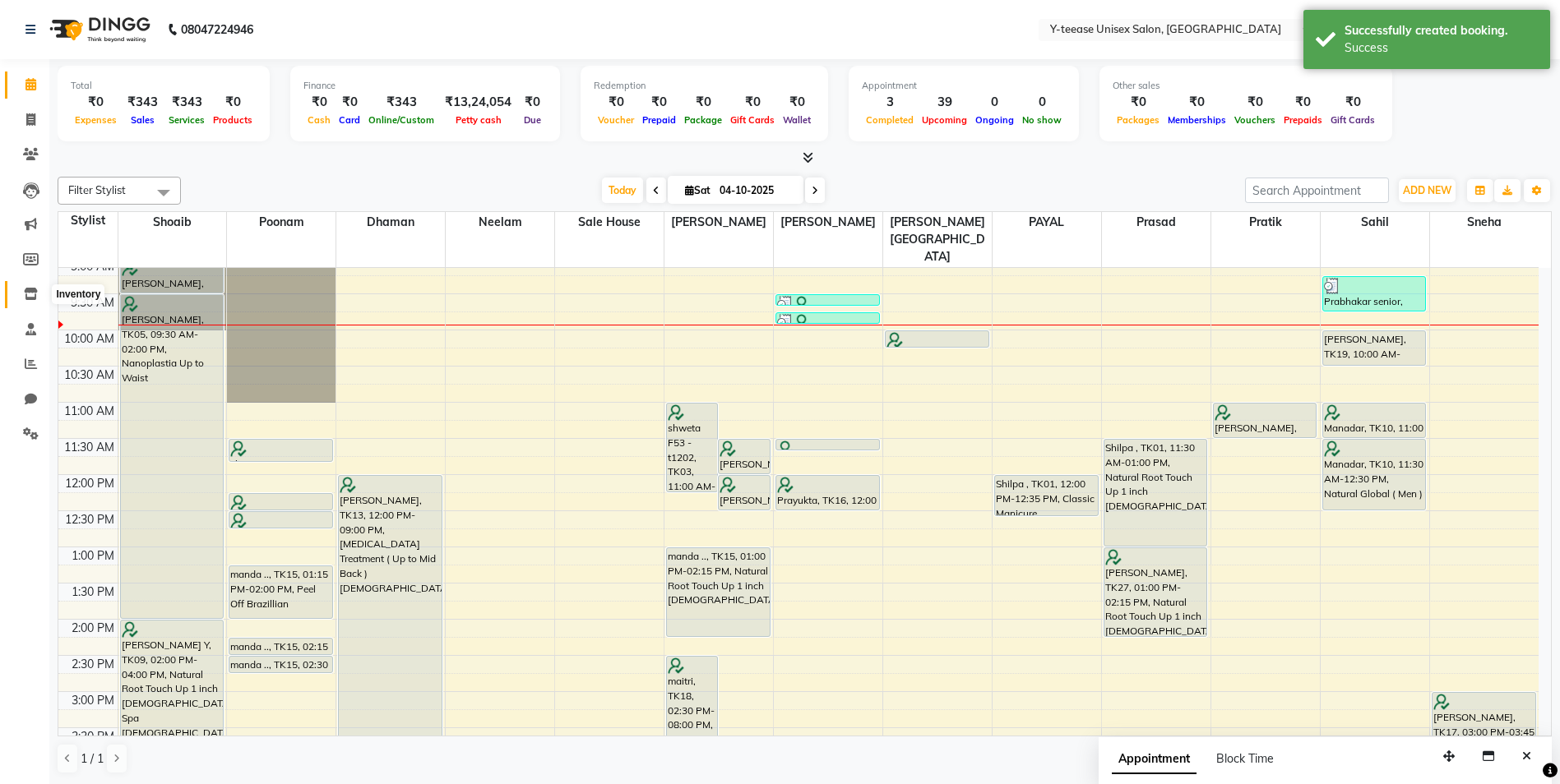
click at [26, 296] on icon at bounding box center [31, 294] width 14 height 12
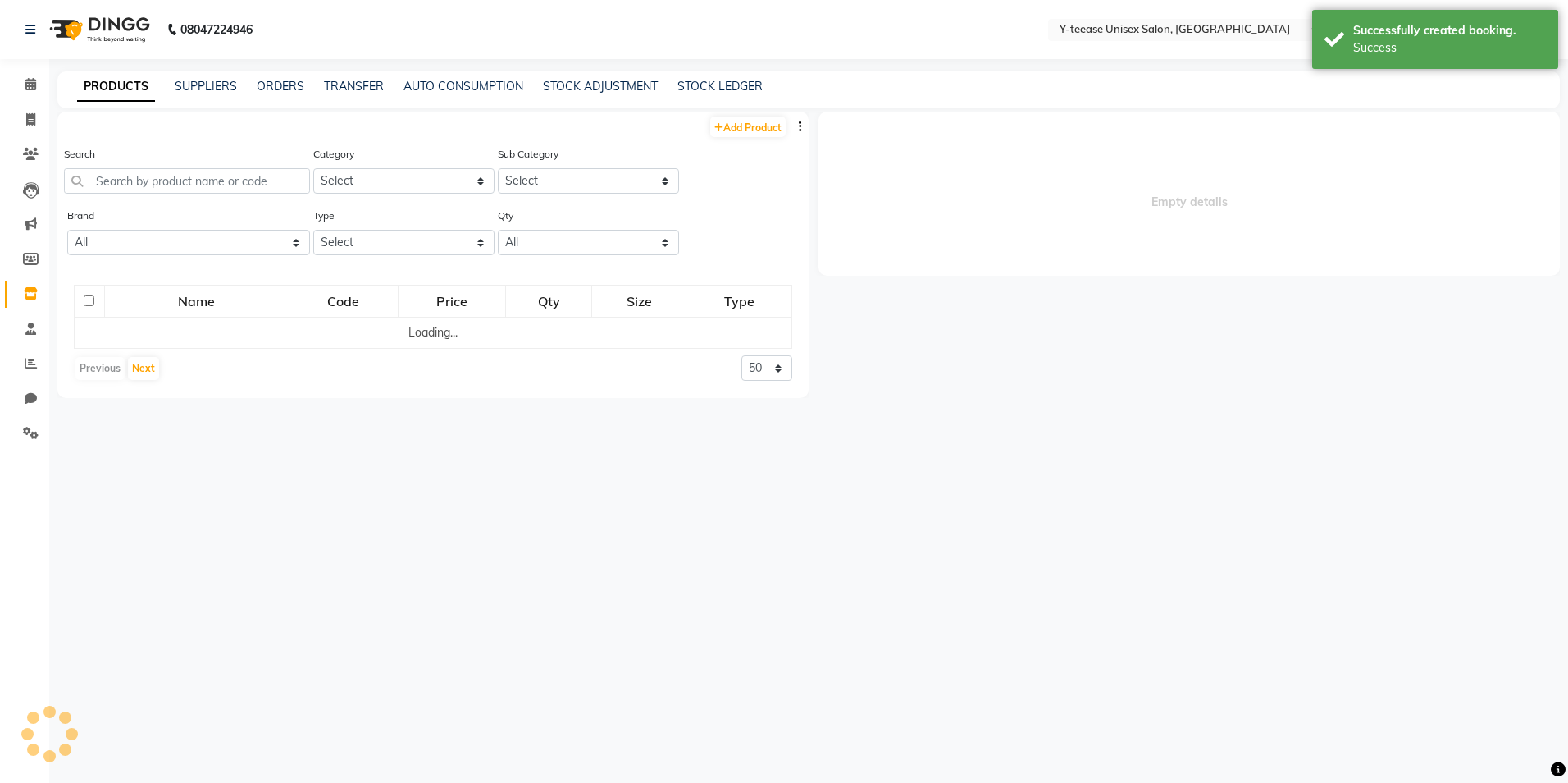
select select
